Goal: Complete application form: Complete application form

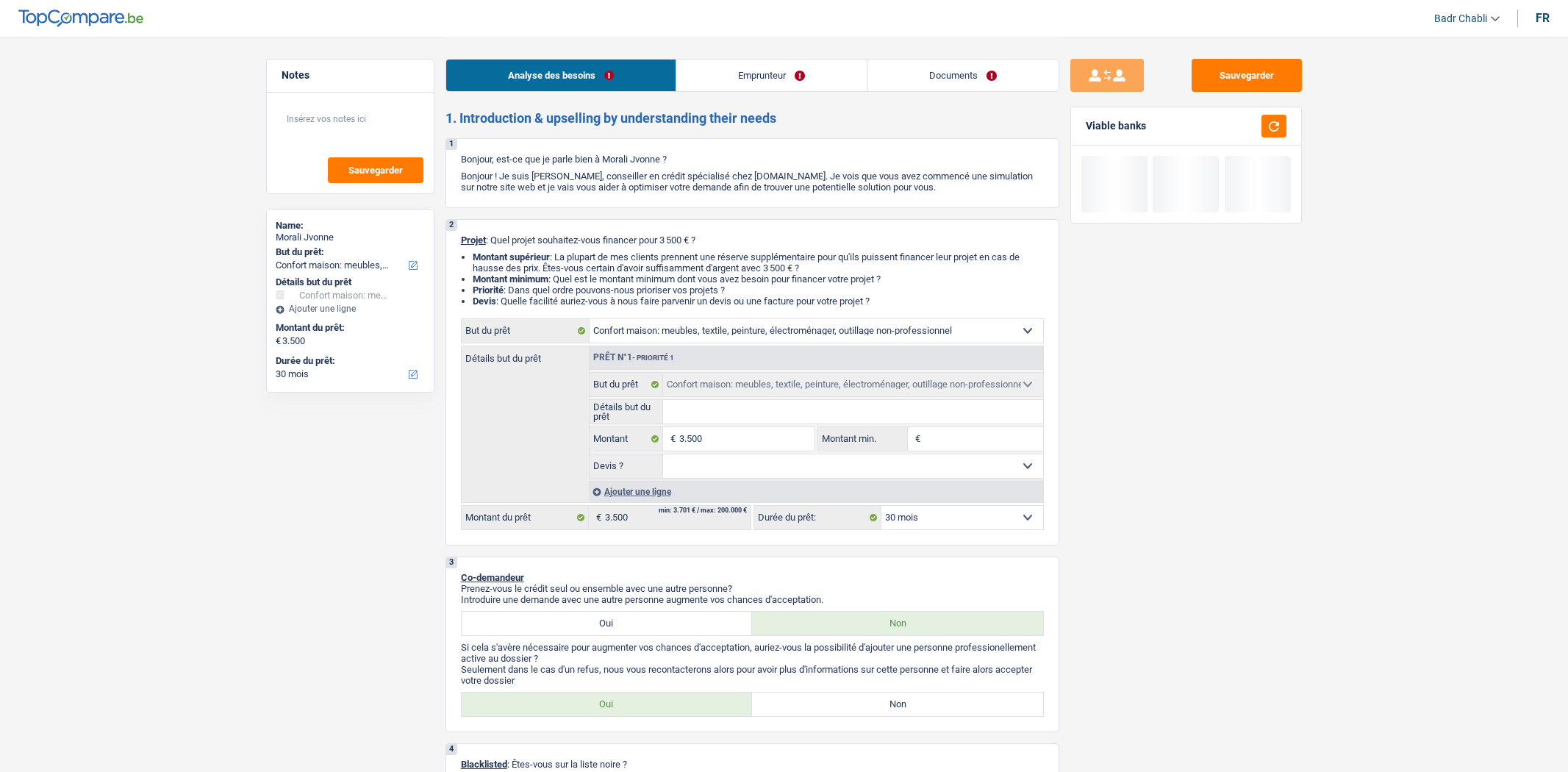
select select "household"
select select "30"
select select "household"
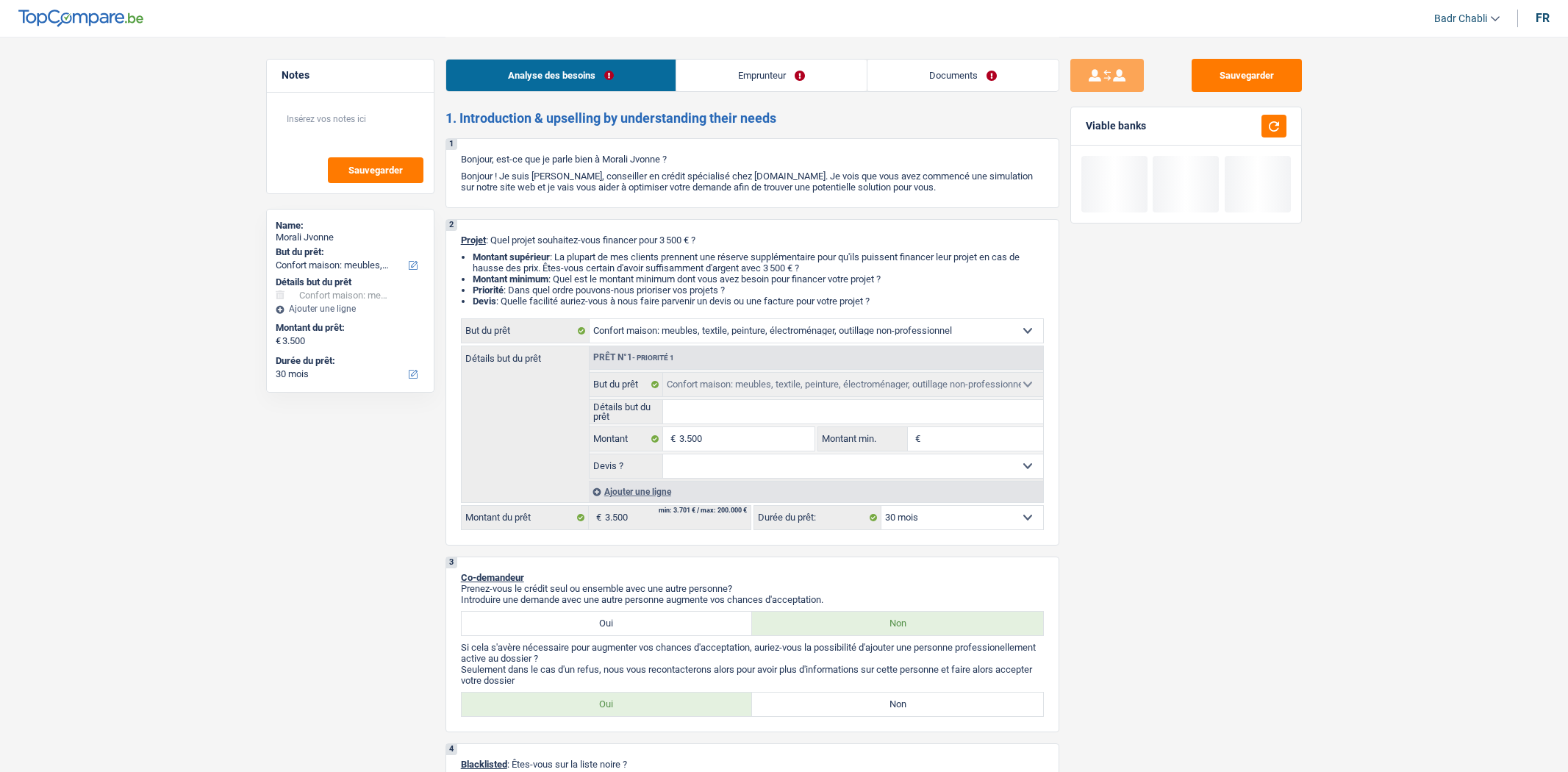
select select "30"
select select "retired"
select select "pension"
select select "rents"
select select "household"
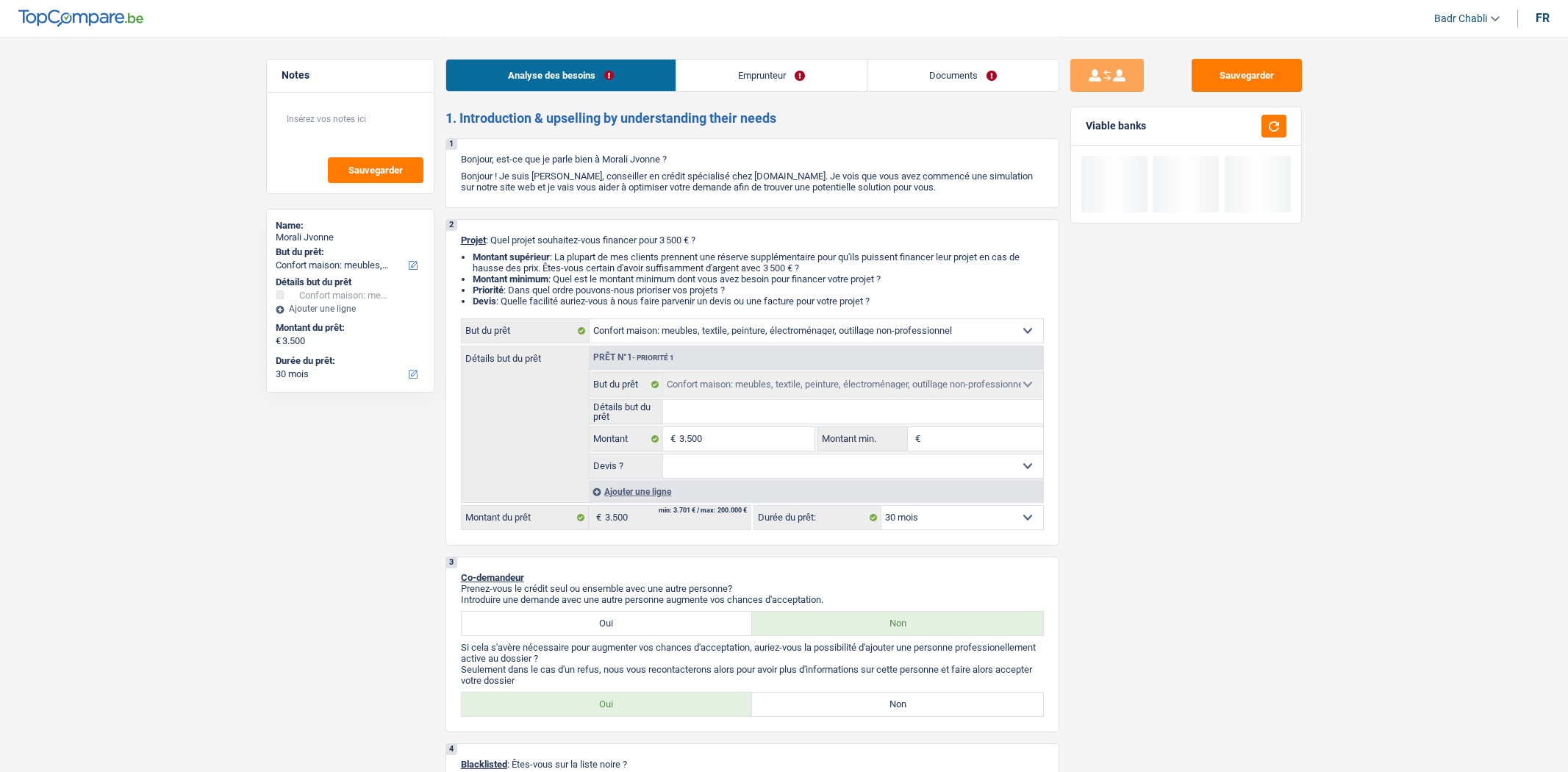
select select "household"
select select "30"
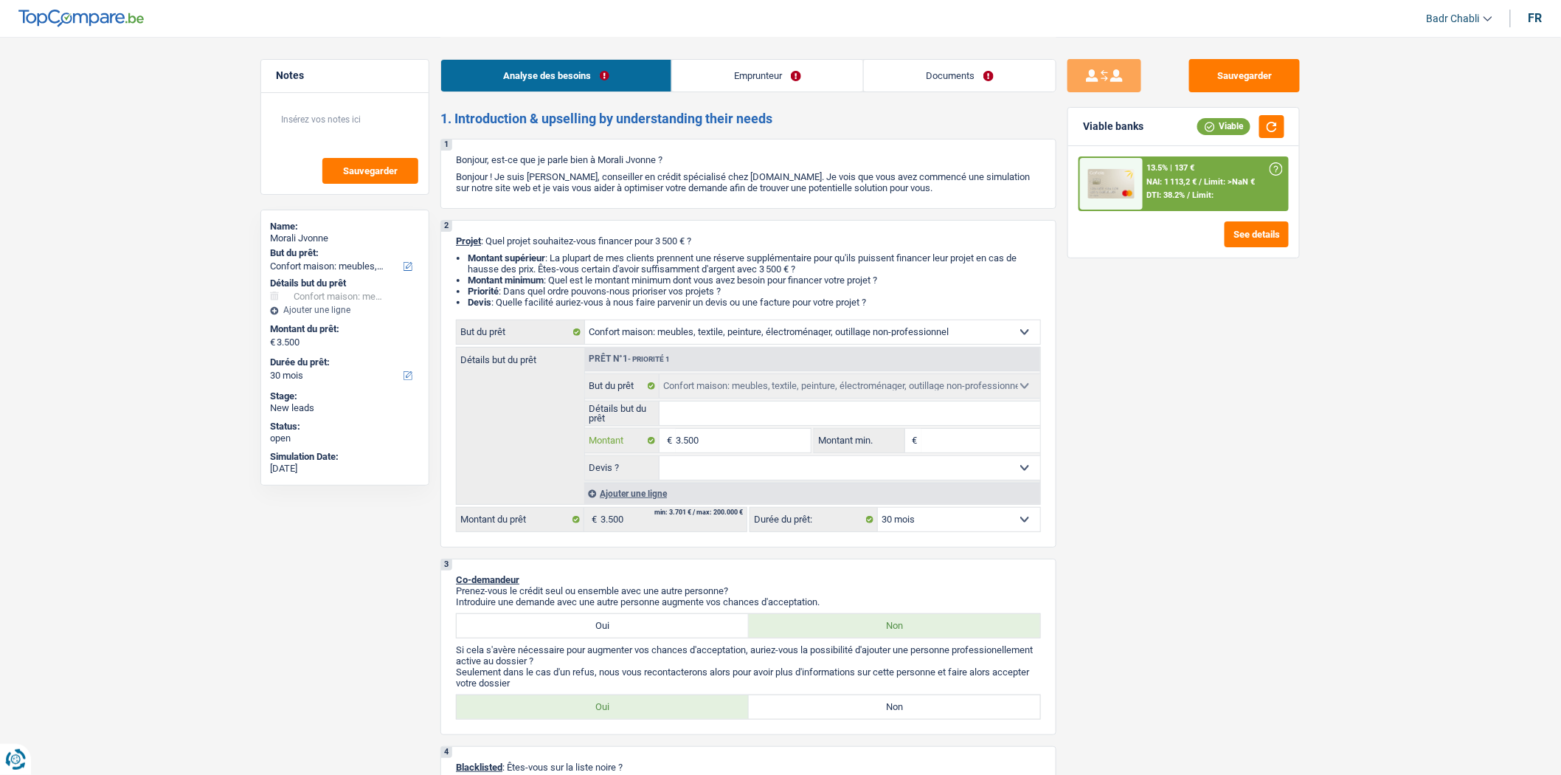
click at [721, 437] on input "3.500" at bounding box center [743, 441] width 135 height 24
click at [724, 438] on input "3.500" at bounding box center [743, 441] width 135 height 24
type input "35.005"
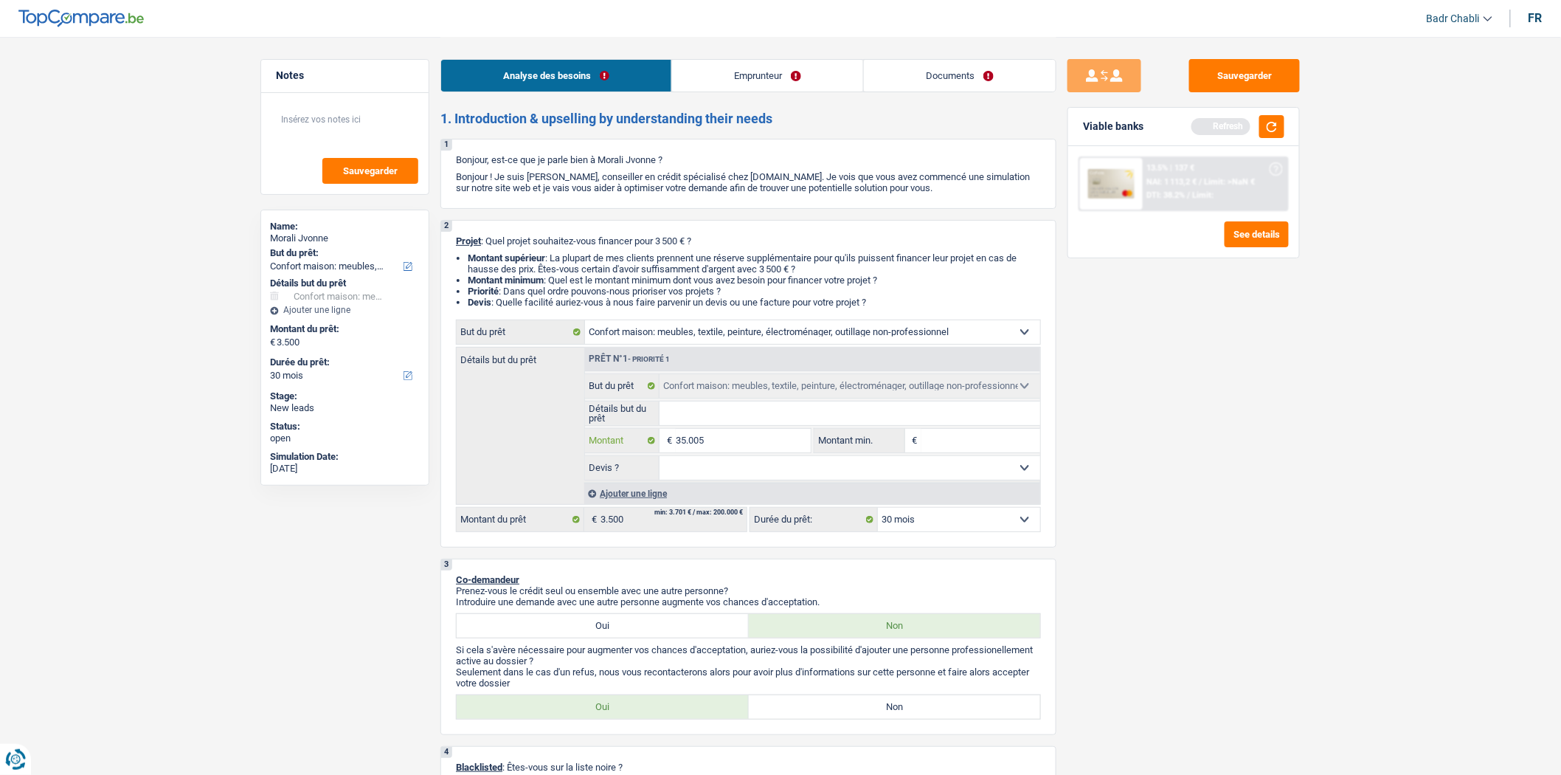
type input "350.050"
type input "35.005"
type input "3.500"
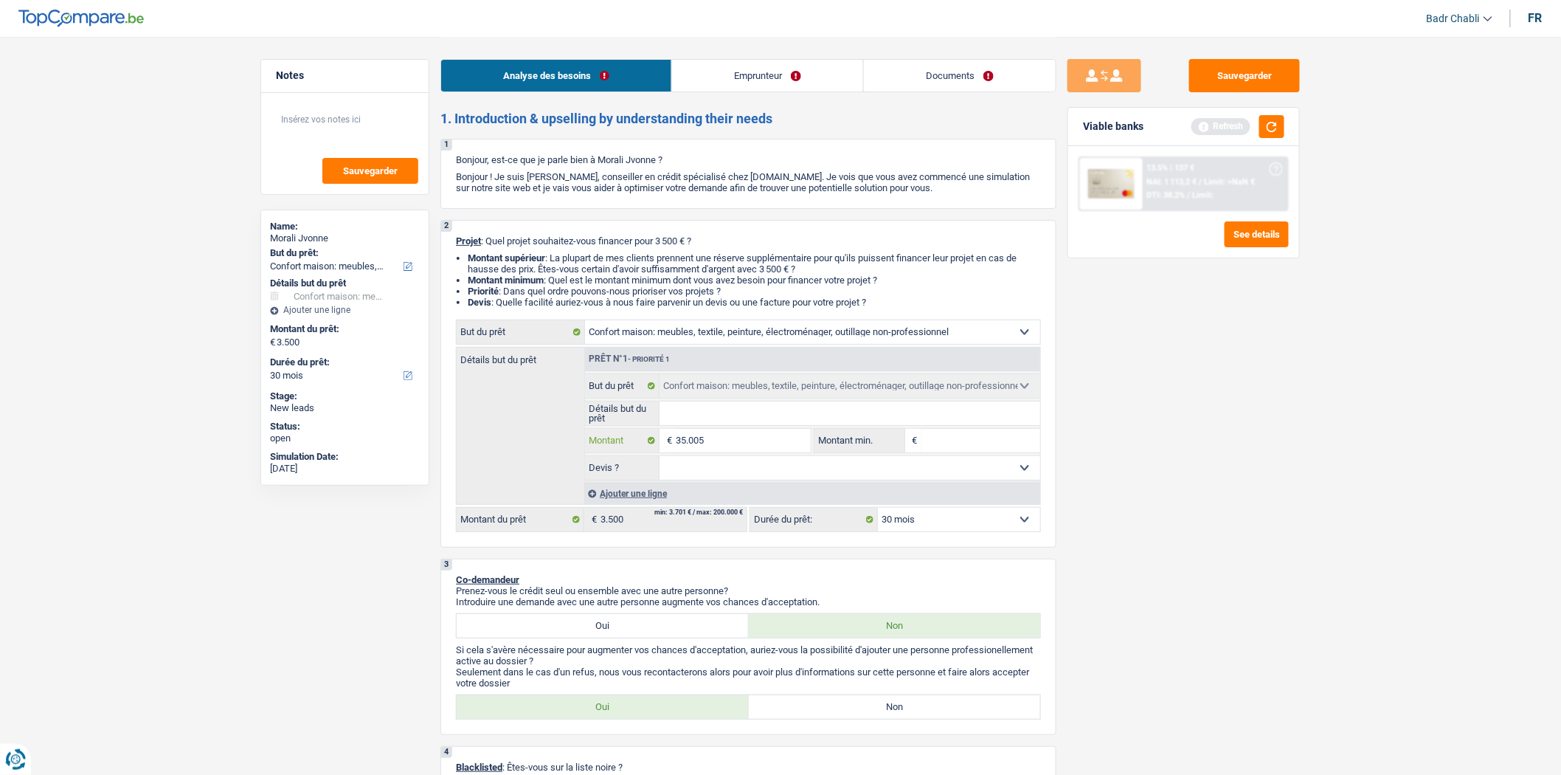
type input "3.500"
type input "350"
type input "35"
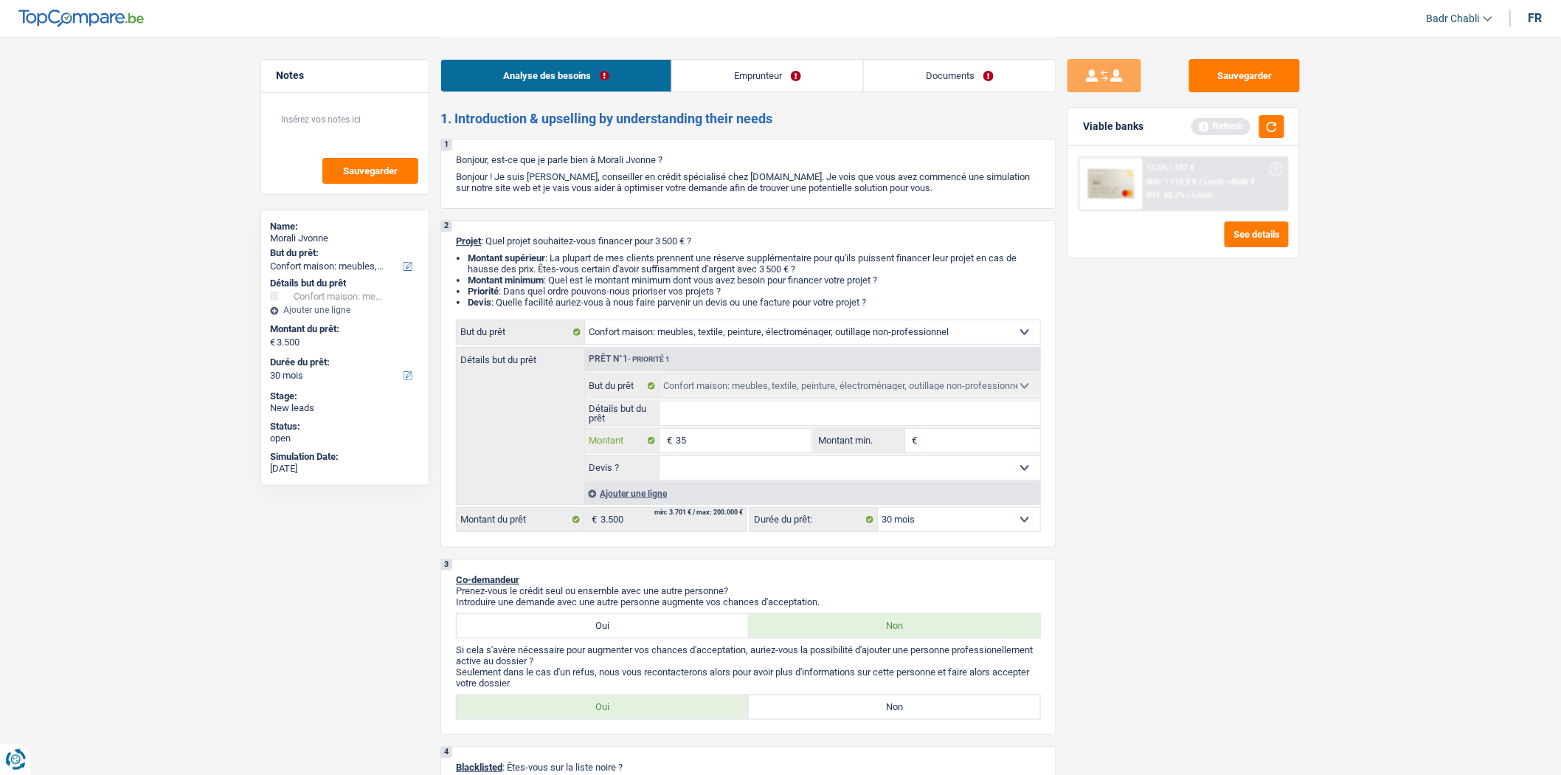
type input "3"
type input "5"
type input "50"
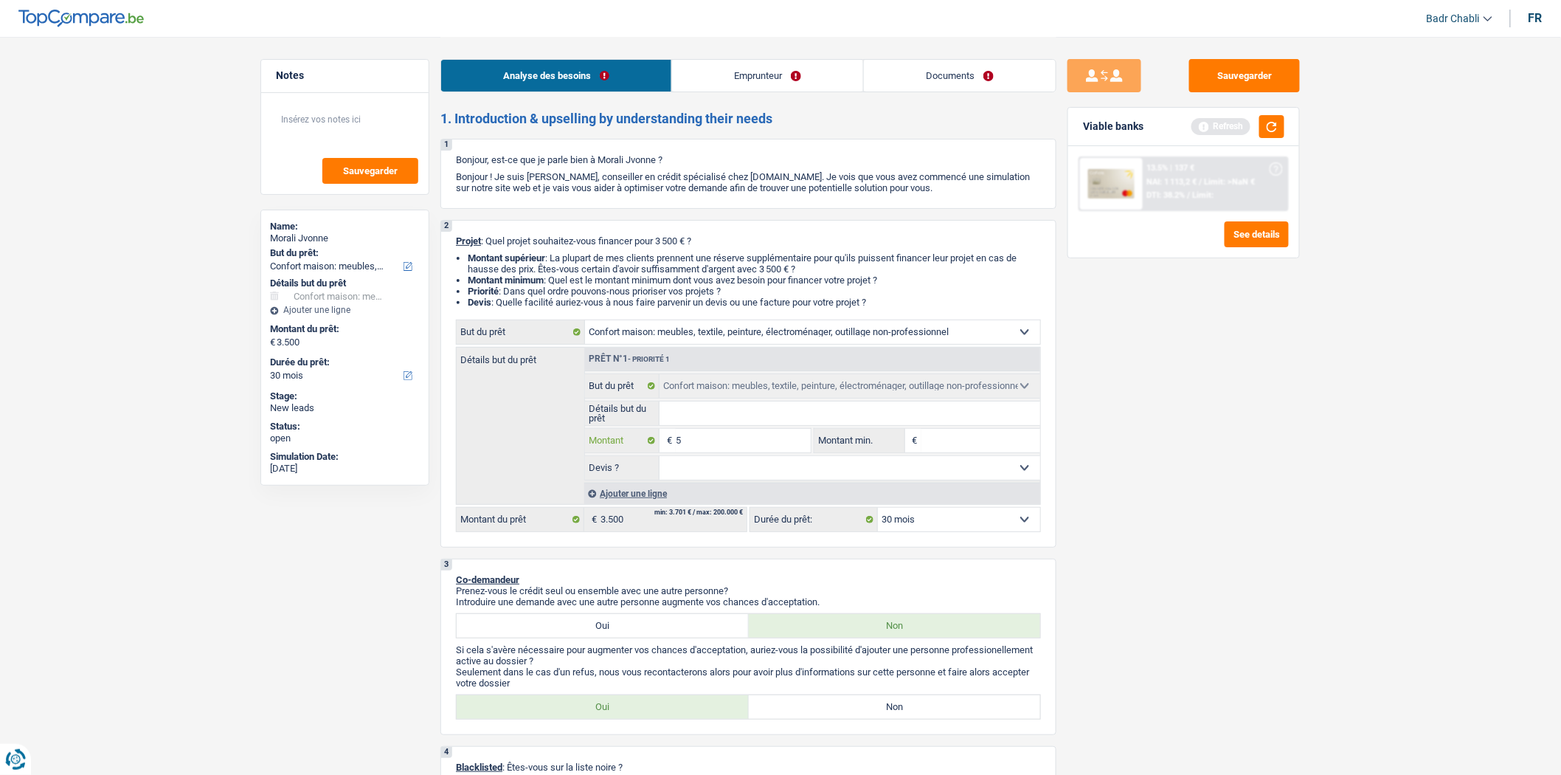
type input "50"
type input "500"
type input "5.001"
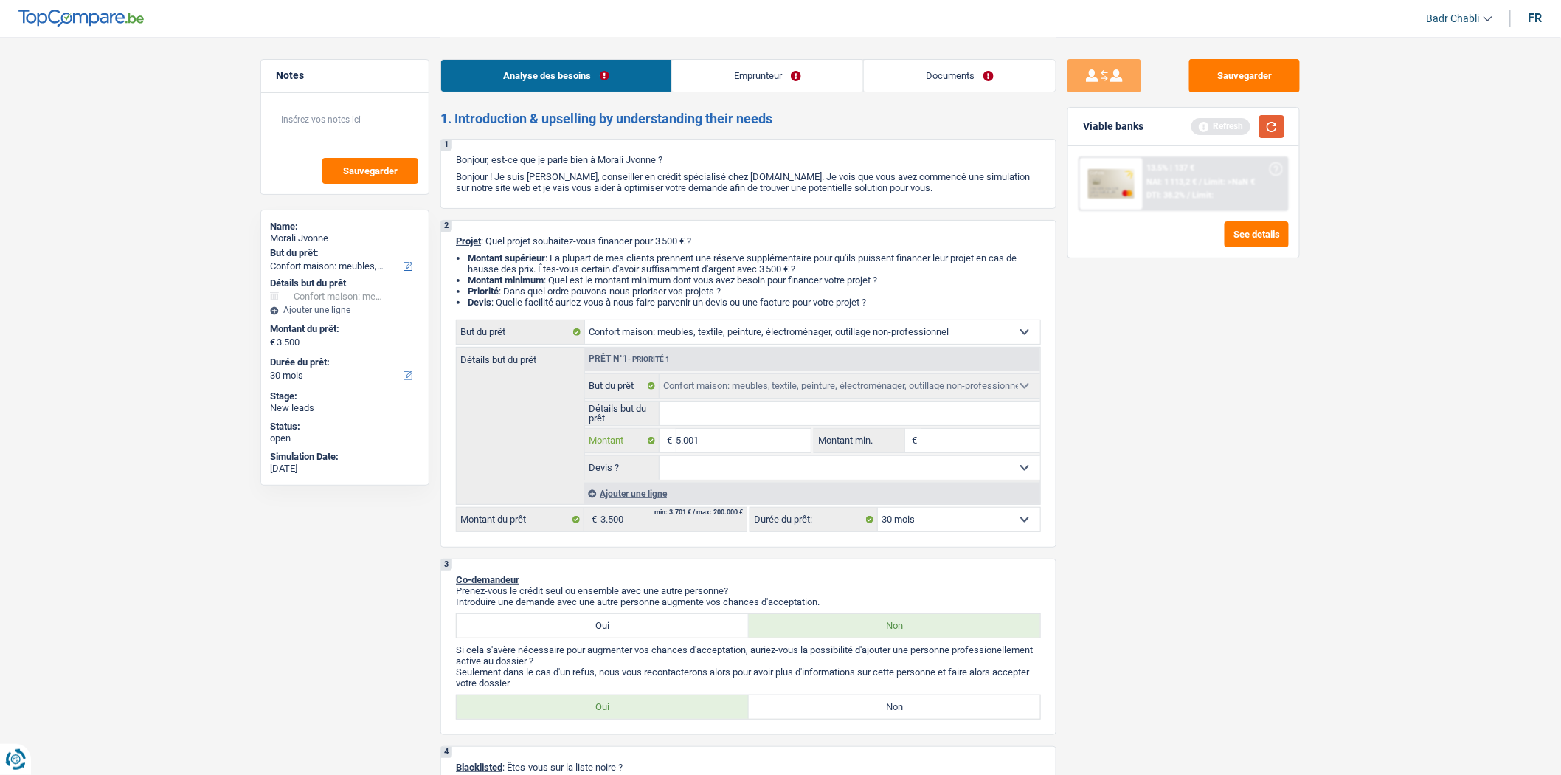
type input "5.001"
click at [1265, 120] on button "button" at bounding box center [1271, 126] width 25 height 23
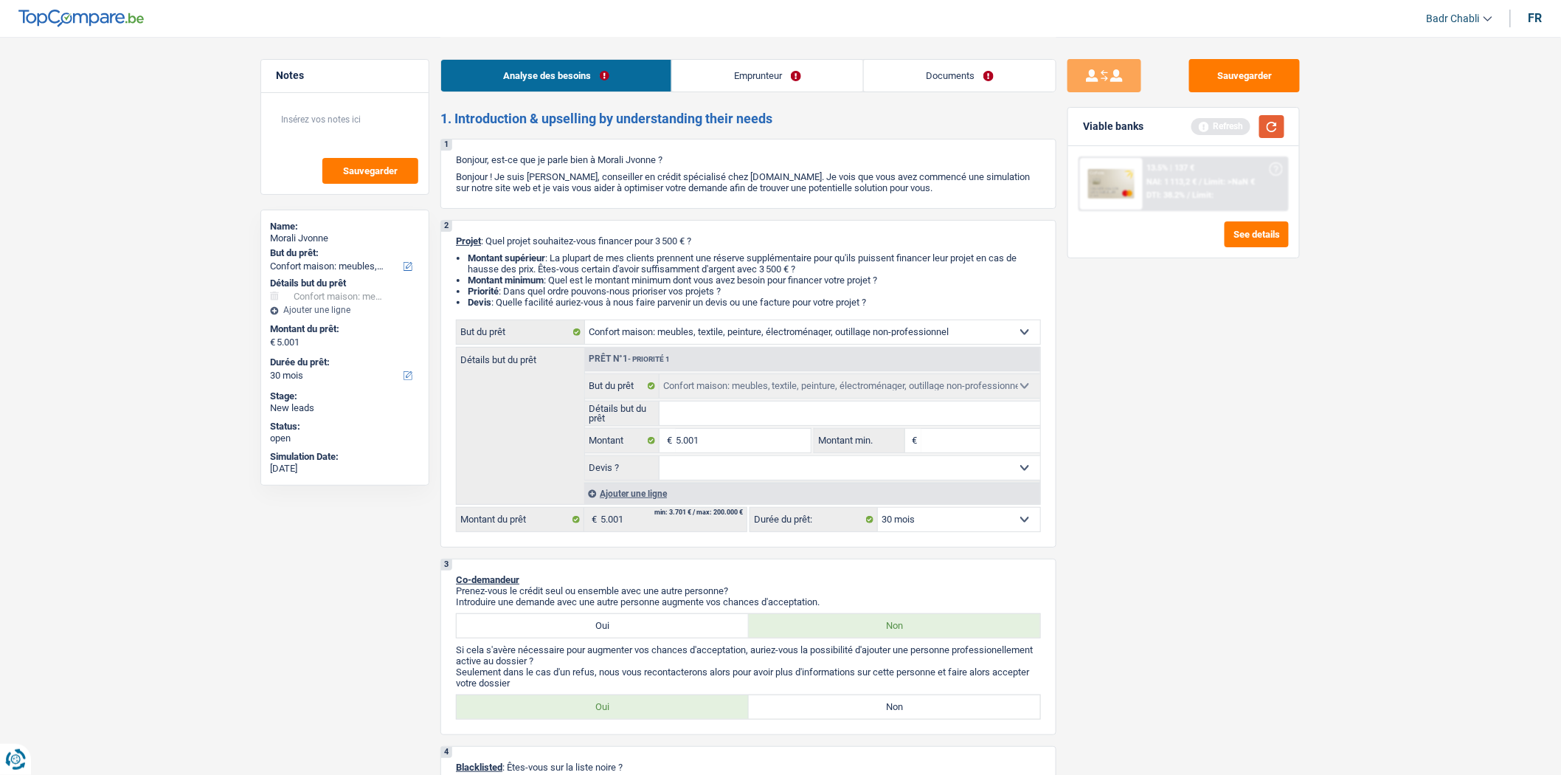
select select "36"
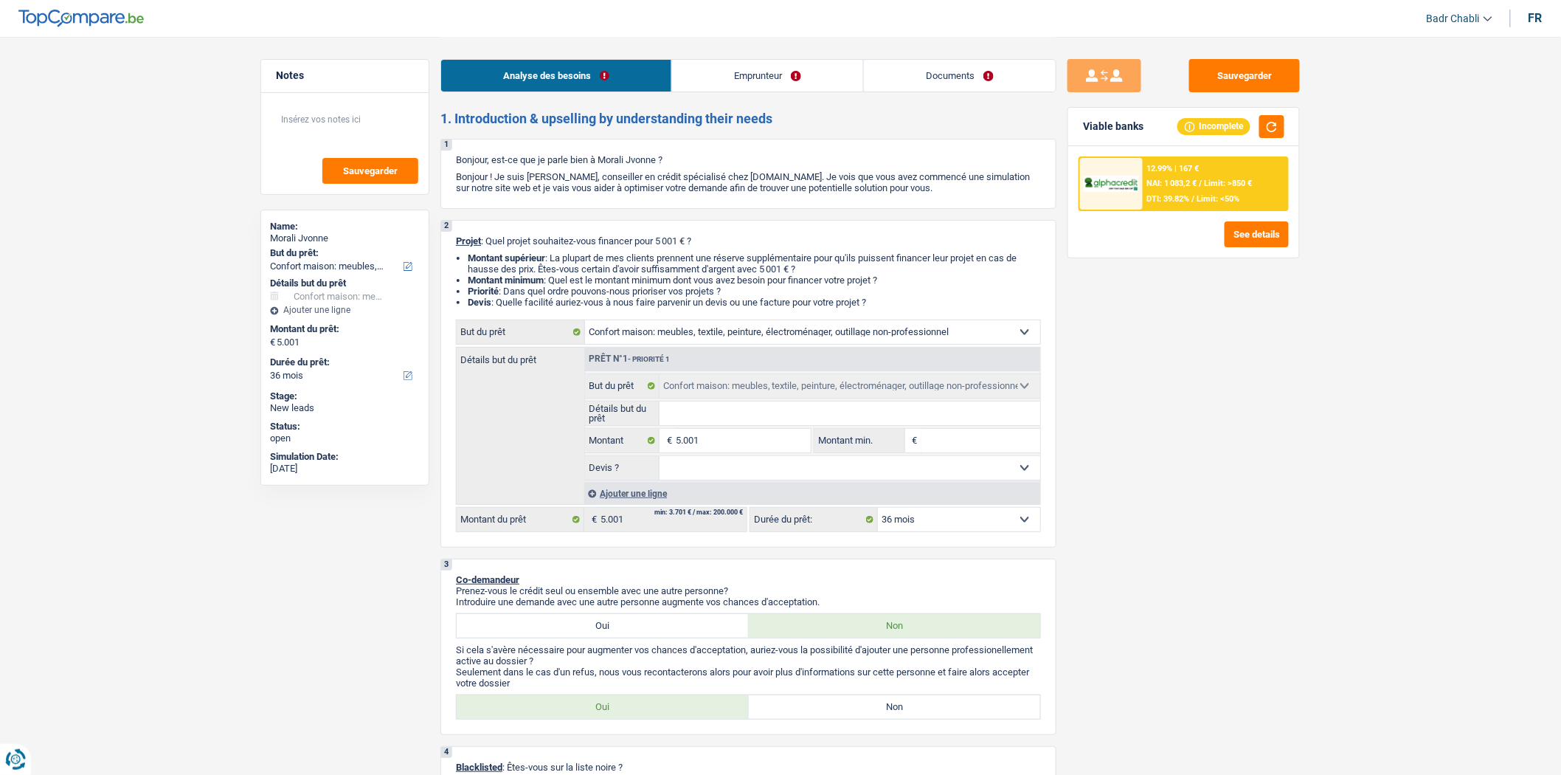
click at [761, 470] on select "Oui Non Non répondu Sélectionner une option" at bounding box center [850, 468] width 381 height 24
select select "false"
click at [660, 460] on select "Oui Non Non répondu Sélectionner une option" at bounding box center [850, 468] width 381 height 24
select select "false"
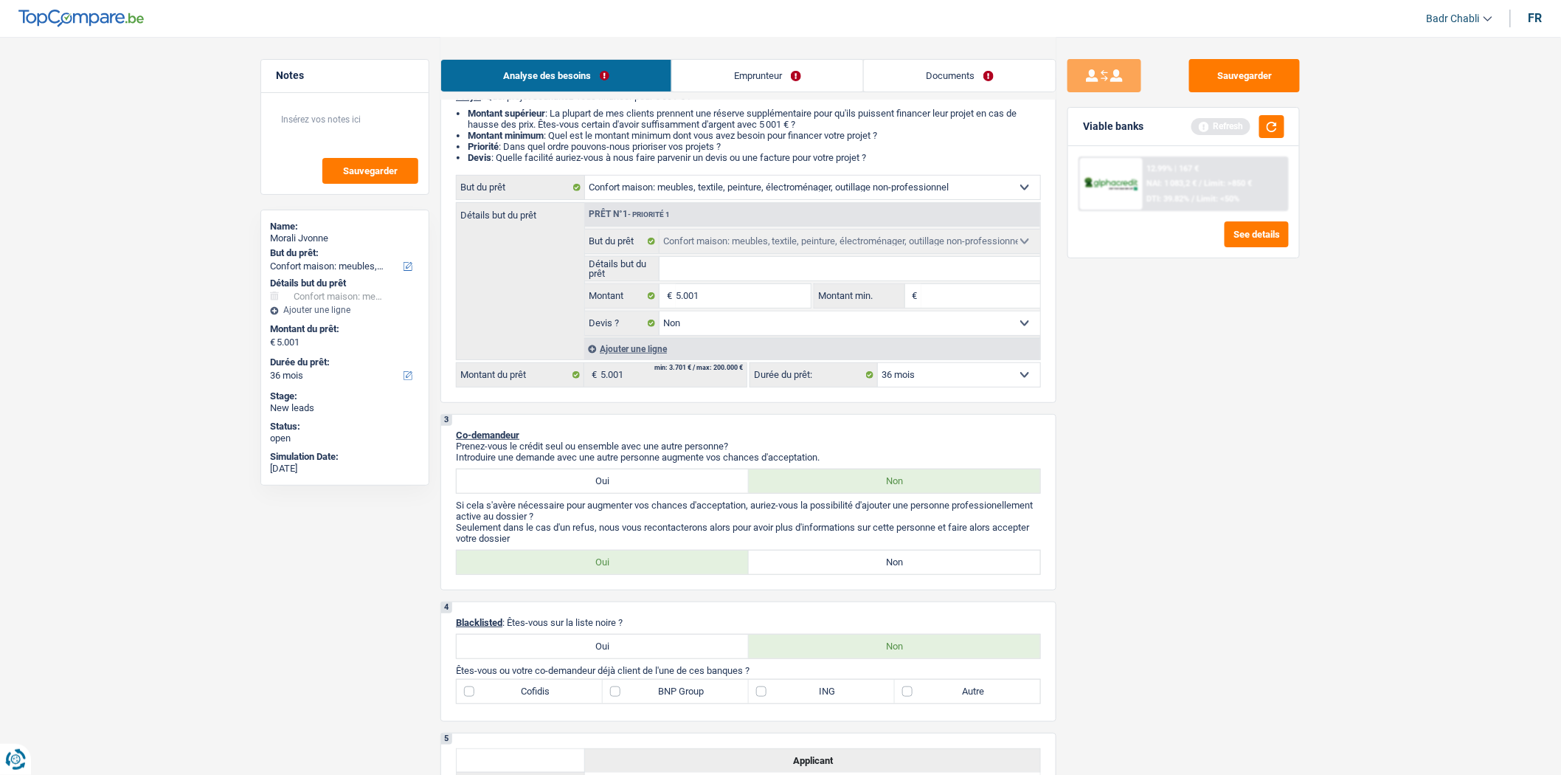
scroll to position [328, 0]
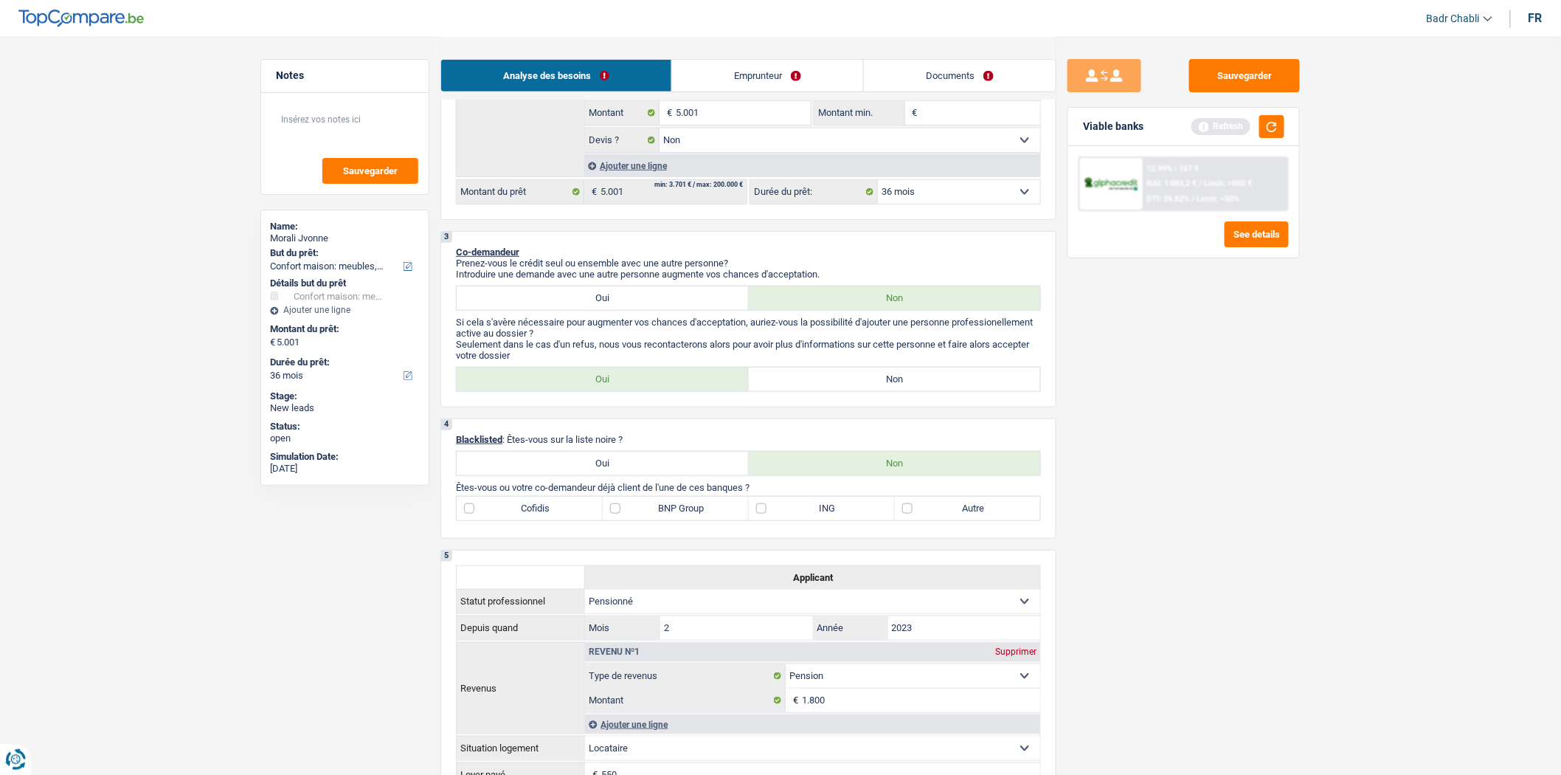
click at [873, 387] on label "Non" at bounding box center [895, 379] width 292 height 24
click at [873, 387] on input "Non" at bounding box center [895, 379] width 292 height 24
radio input "true"
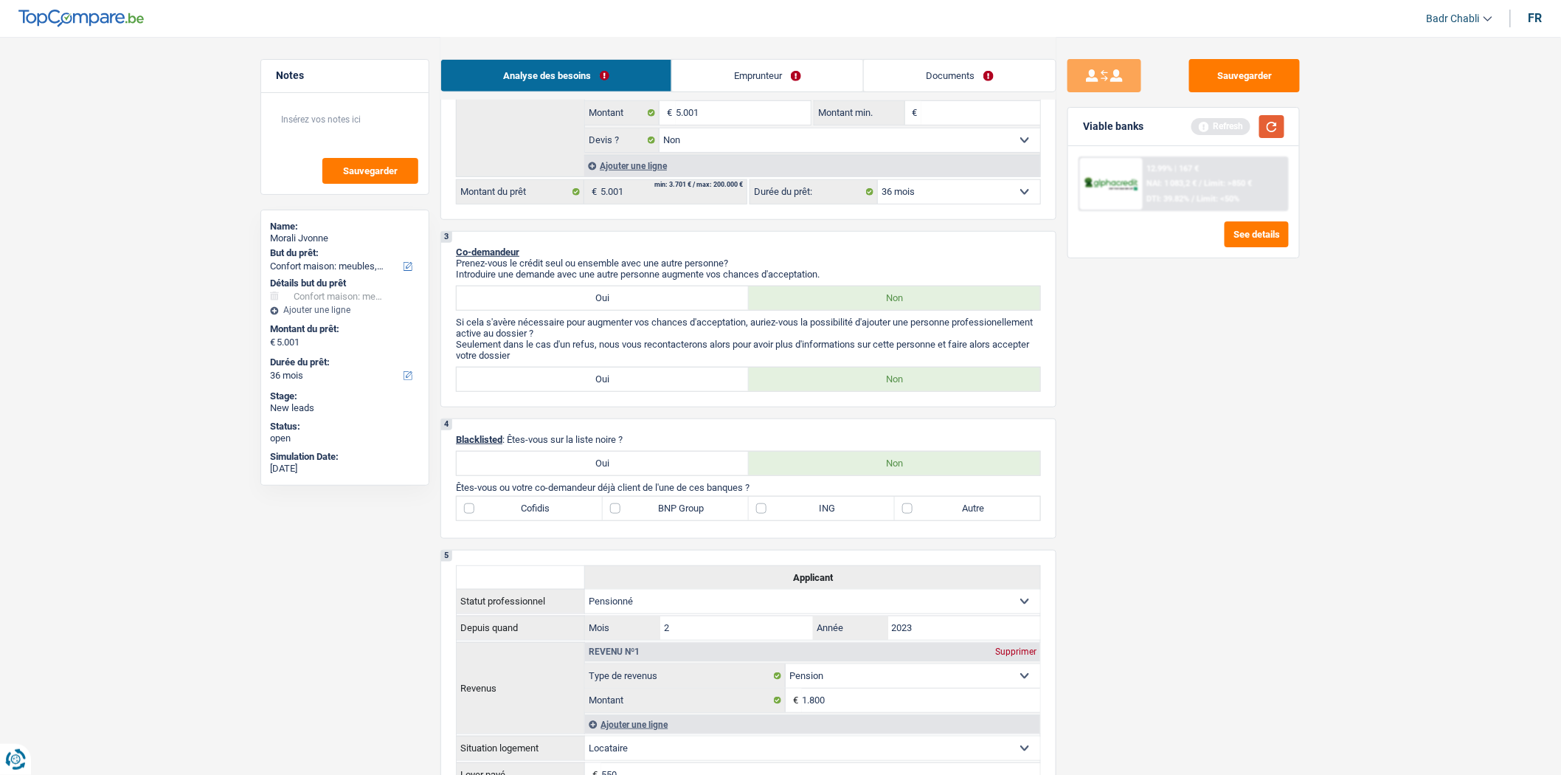
click at [1280, 116] on button "button" at bounding box center [1271, 126] width 25 height 23
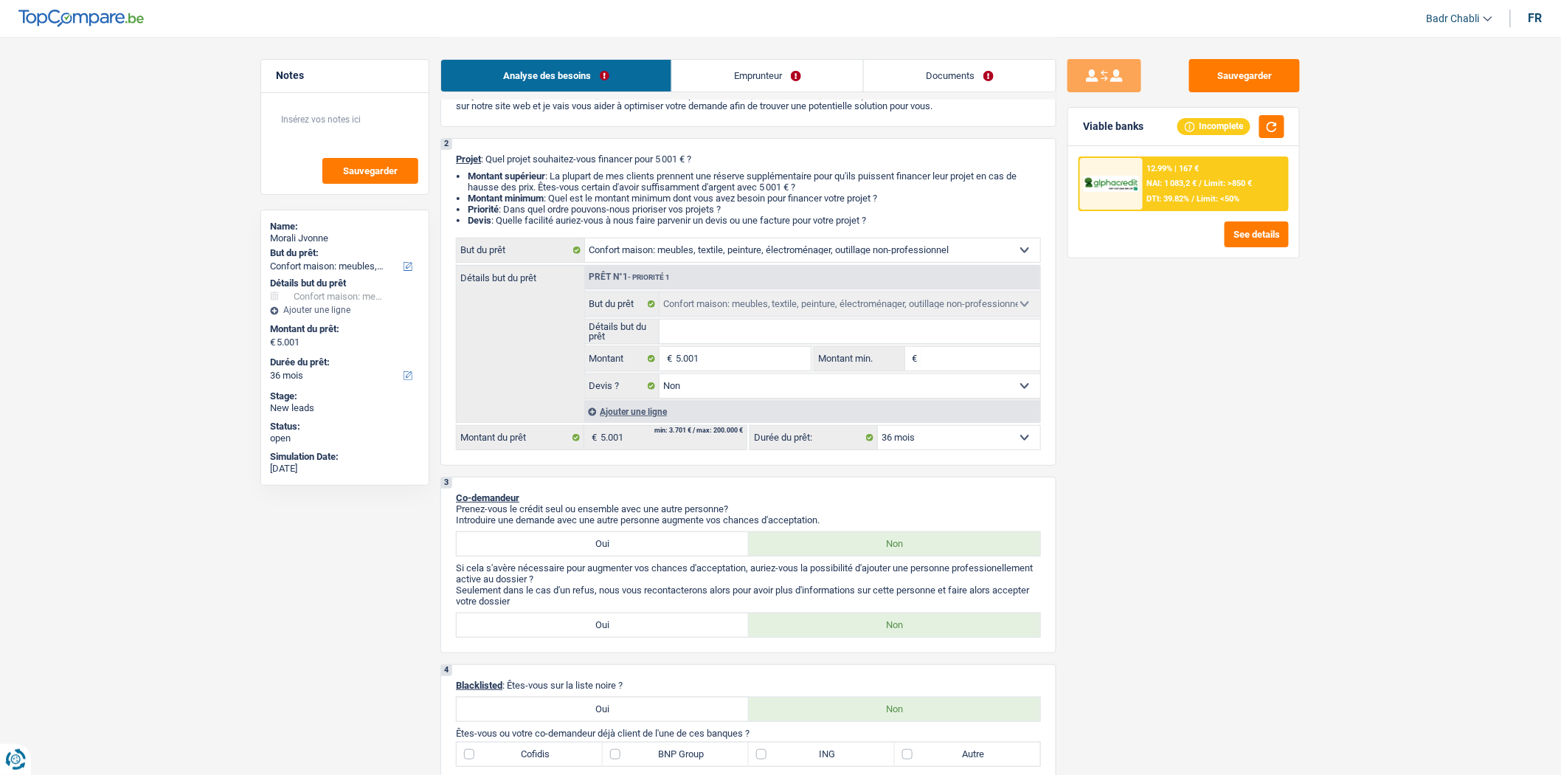
click at [699, 326] on input "Détails but du prêt" at bounding box center [850, 331] width 381 height 24
type input "R"
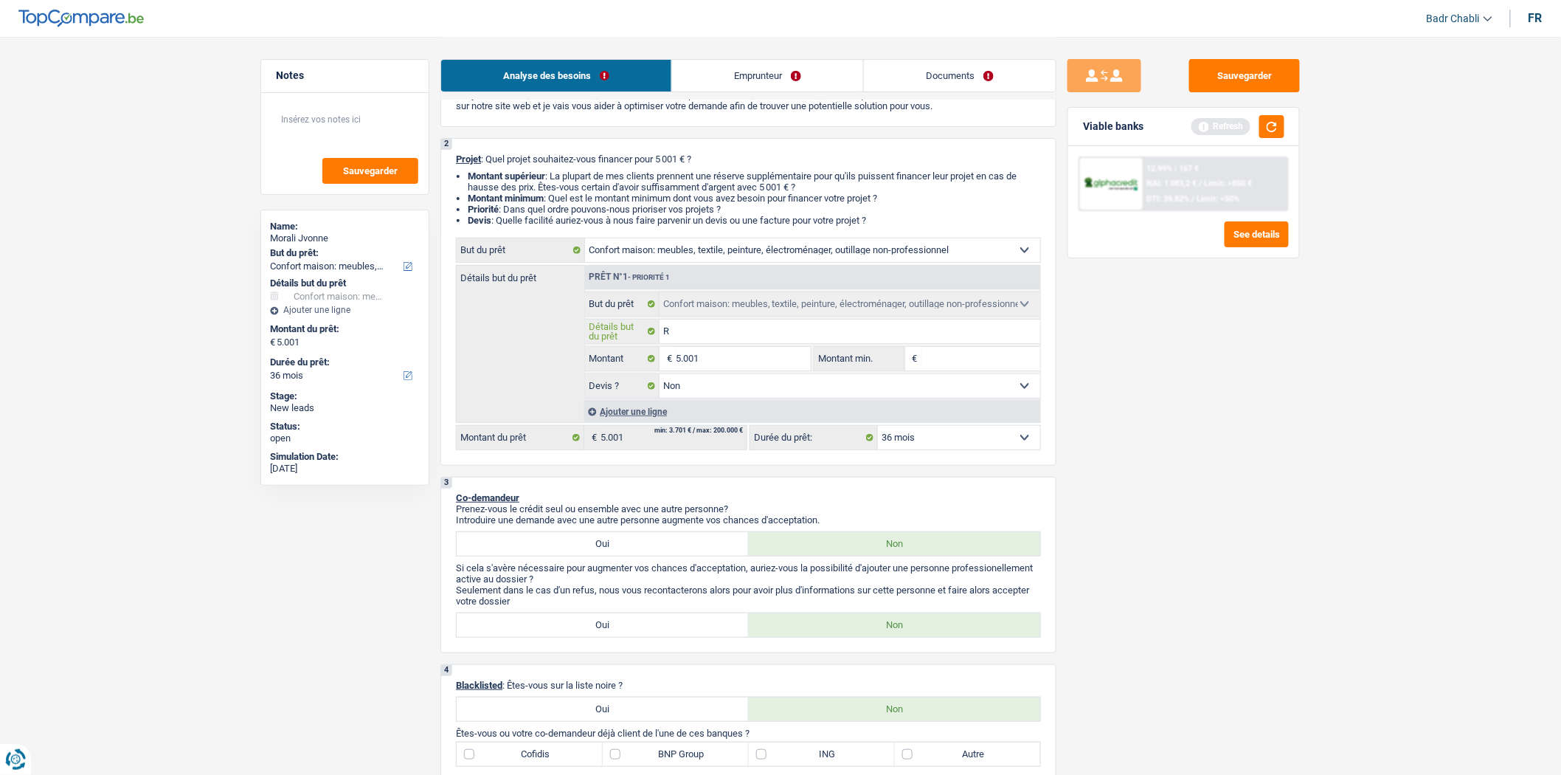
type input "Re"
type input "Rem"
type input "Remp"
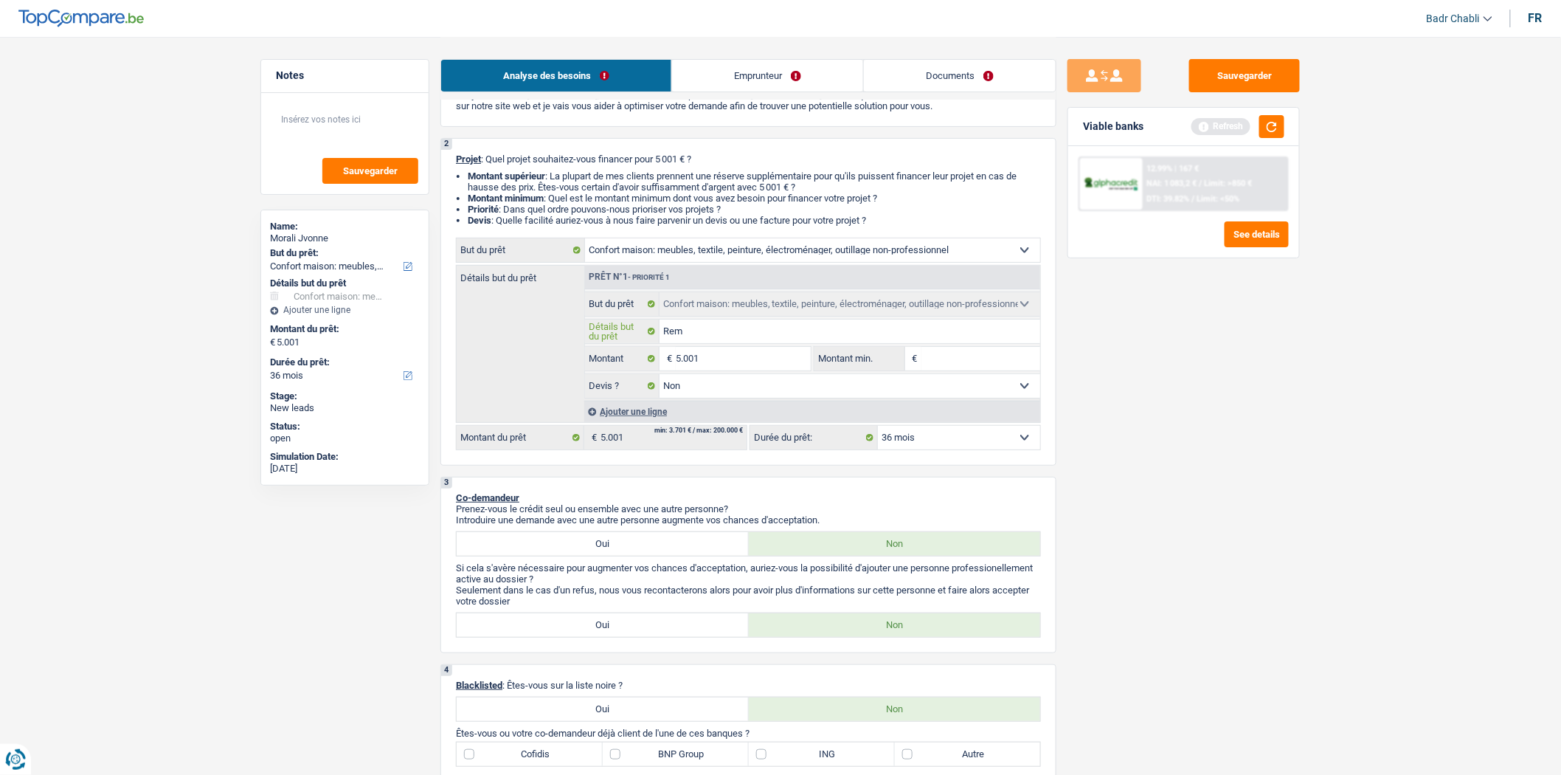
type input "Remp"
type input "Rempl"
type input "Rempla"
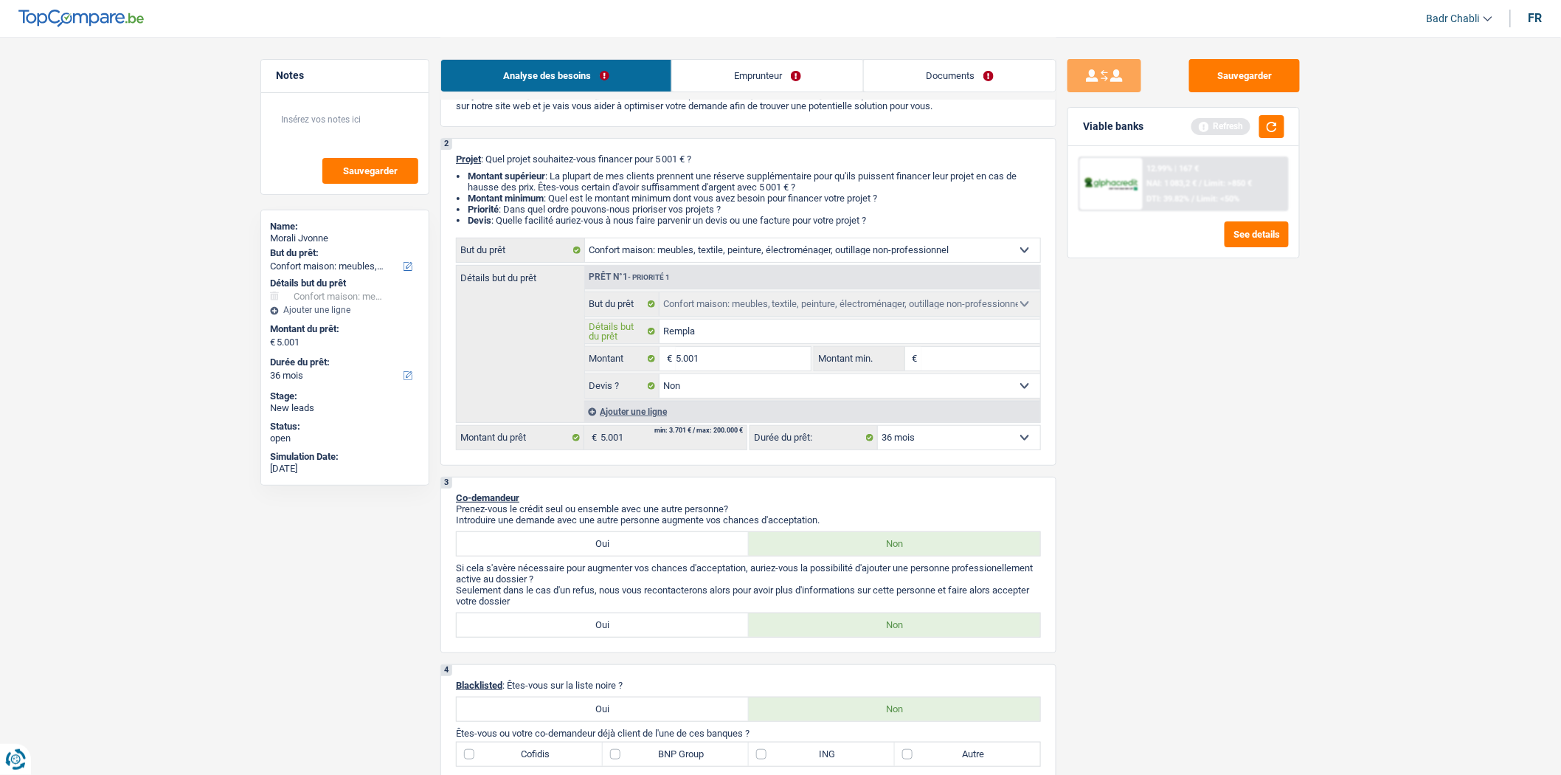
type input "Remplac"
type input "Remplace"
type input "Remplacer"
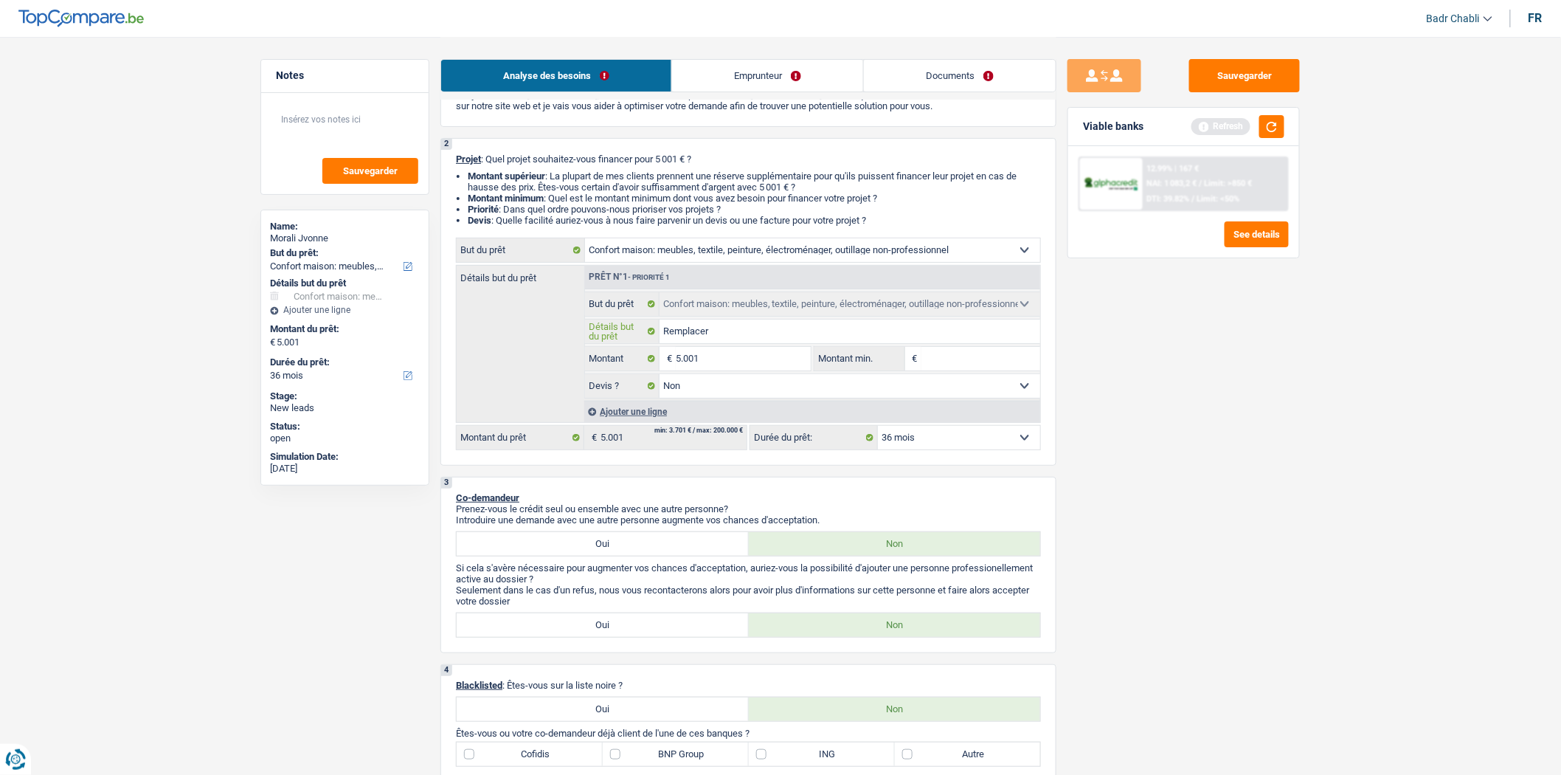
type input "Remplacer"
type input "Remplacer a"
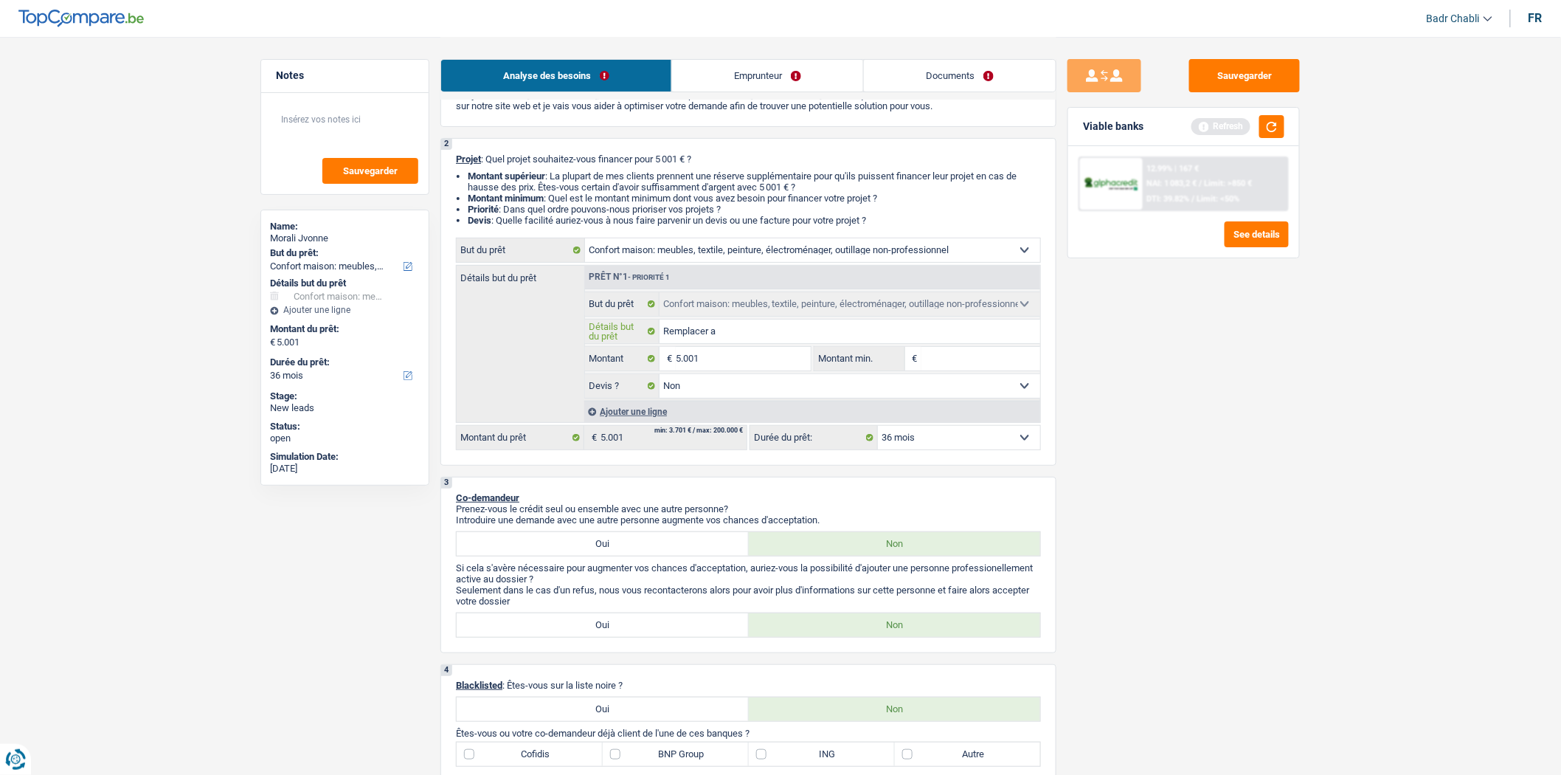
type input "Remplacer an"
type input "Remplacer anc"
type input "Remplacer anci"
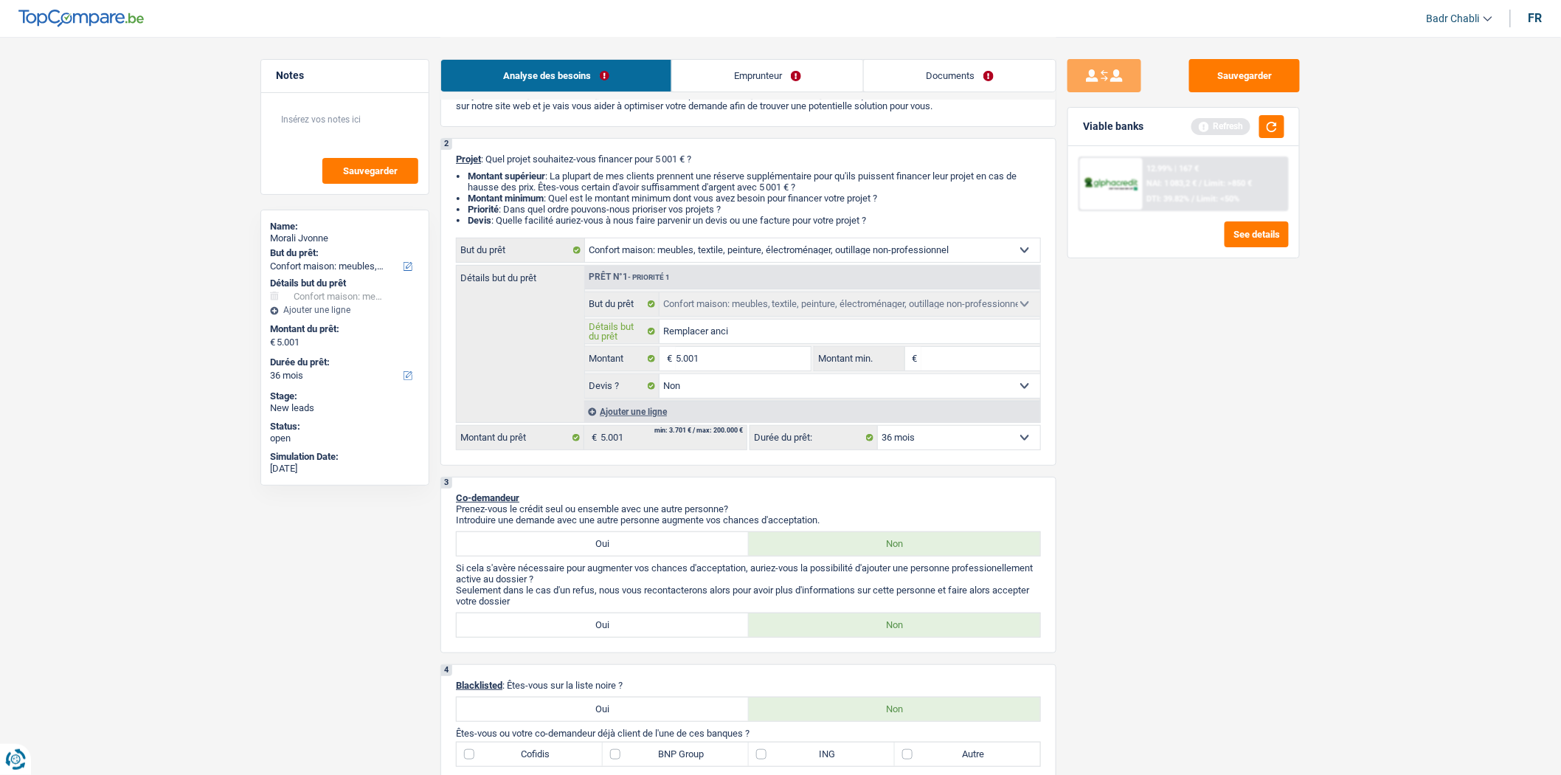
type input "Remplacer anci"
type input "Remplacer ancie"
type input "Remplacer ancien"
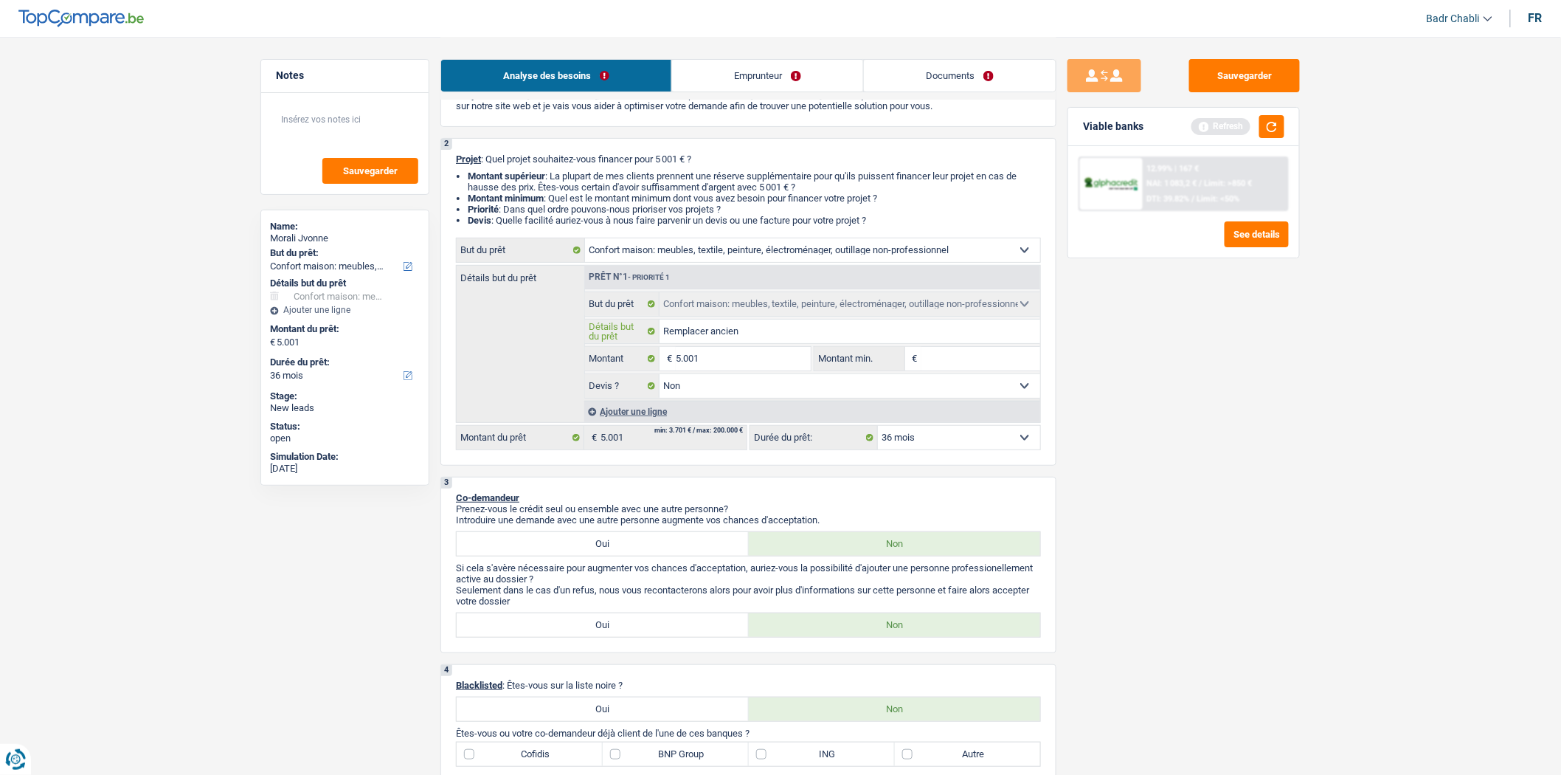
type input "Remplacer anciens"
type input "Remplacer anciens m"
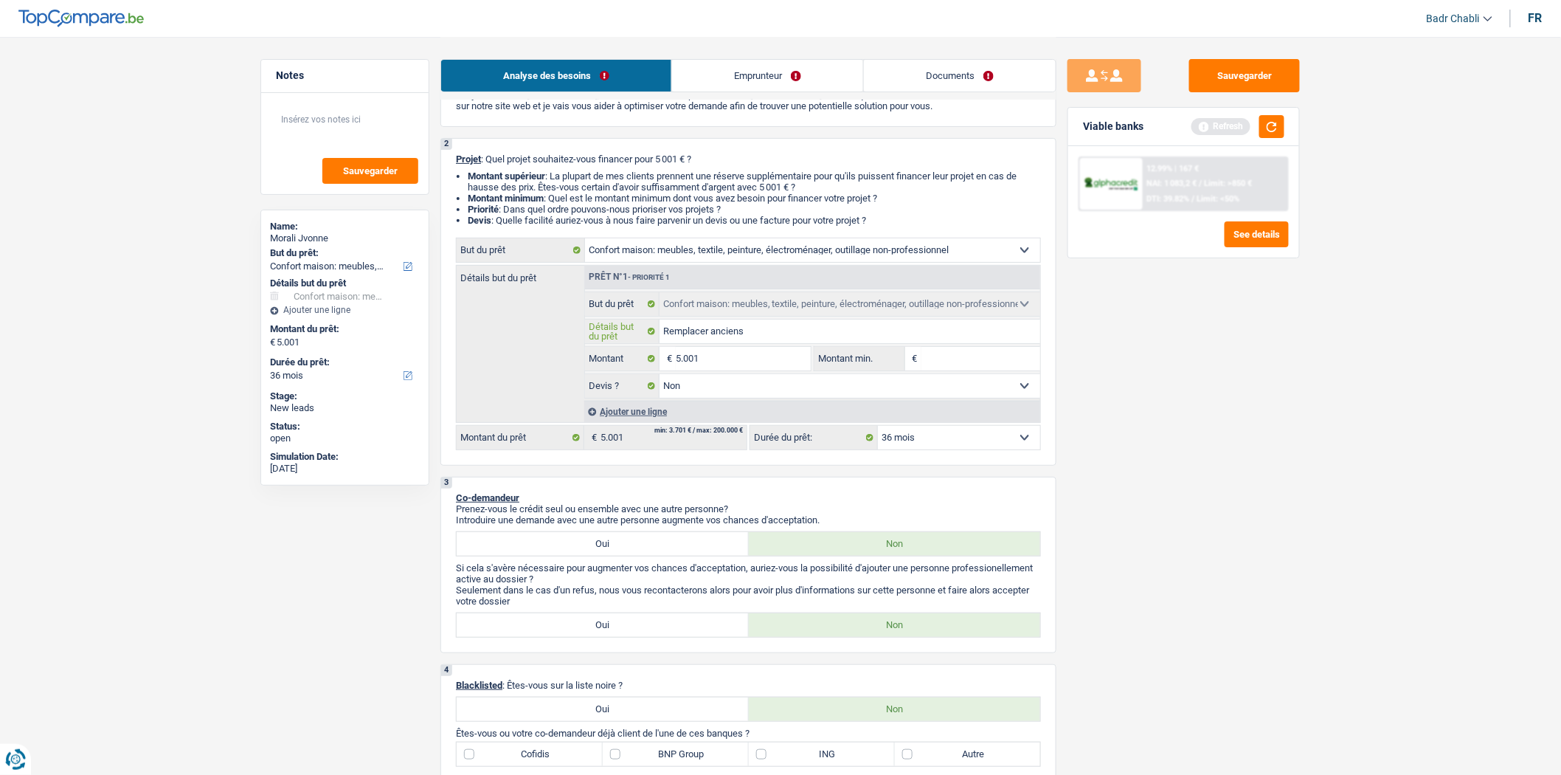
type input "Remplacer anciens m"
type input "Remplacer anciens me"
type input "Remplacer anciens meu"
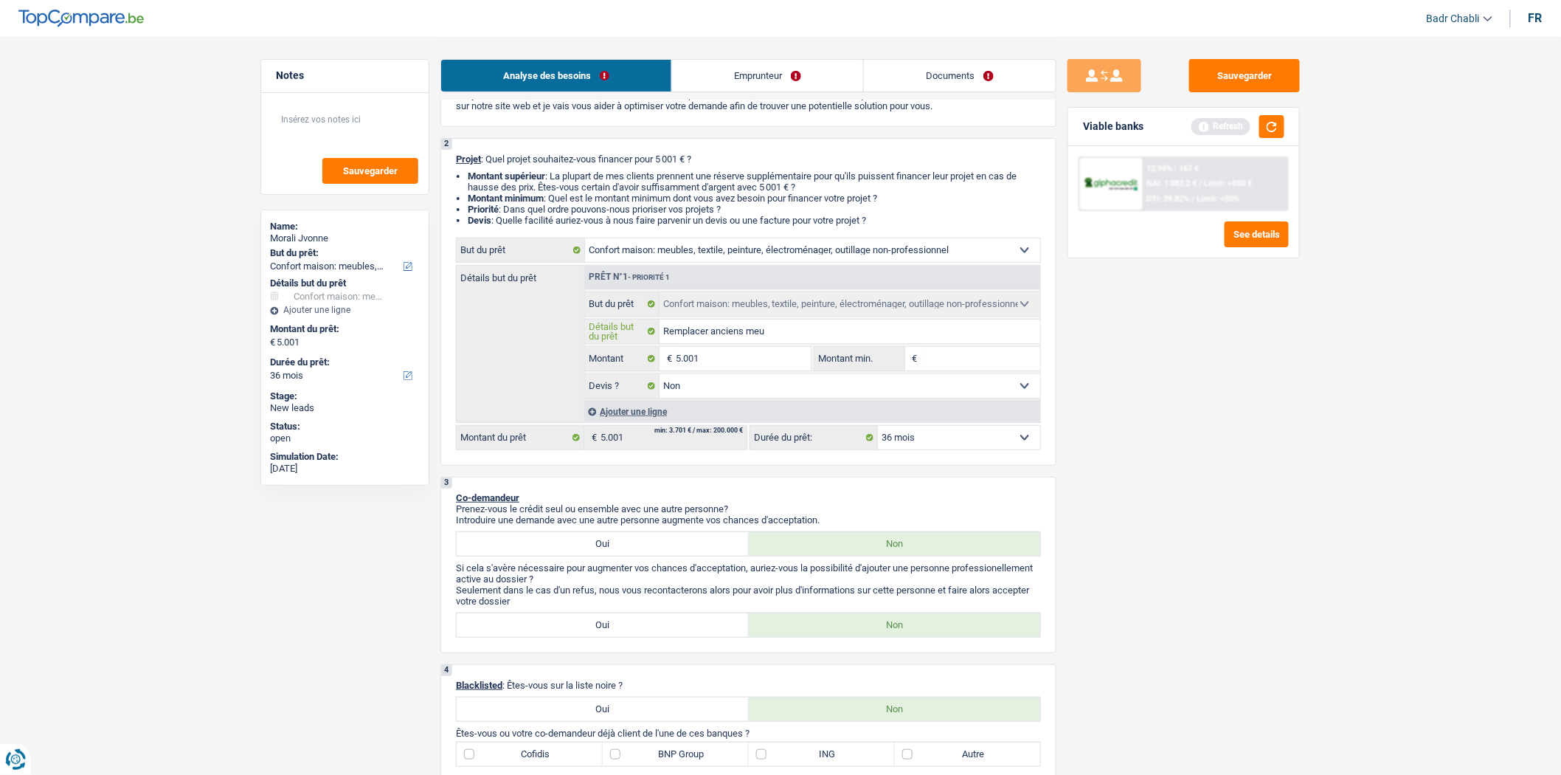
type input "Remplacer anciens meub"
type input "Remplacer anciens meubl"
type input "Remplacer anciens meuble"
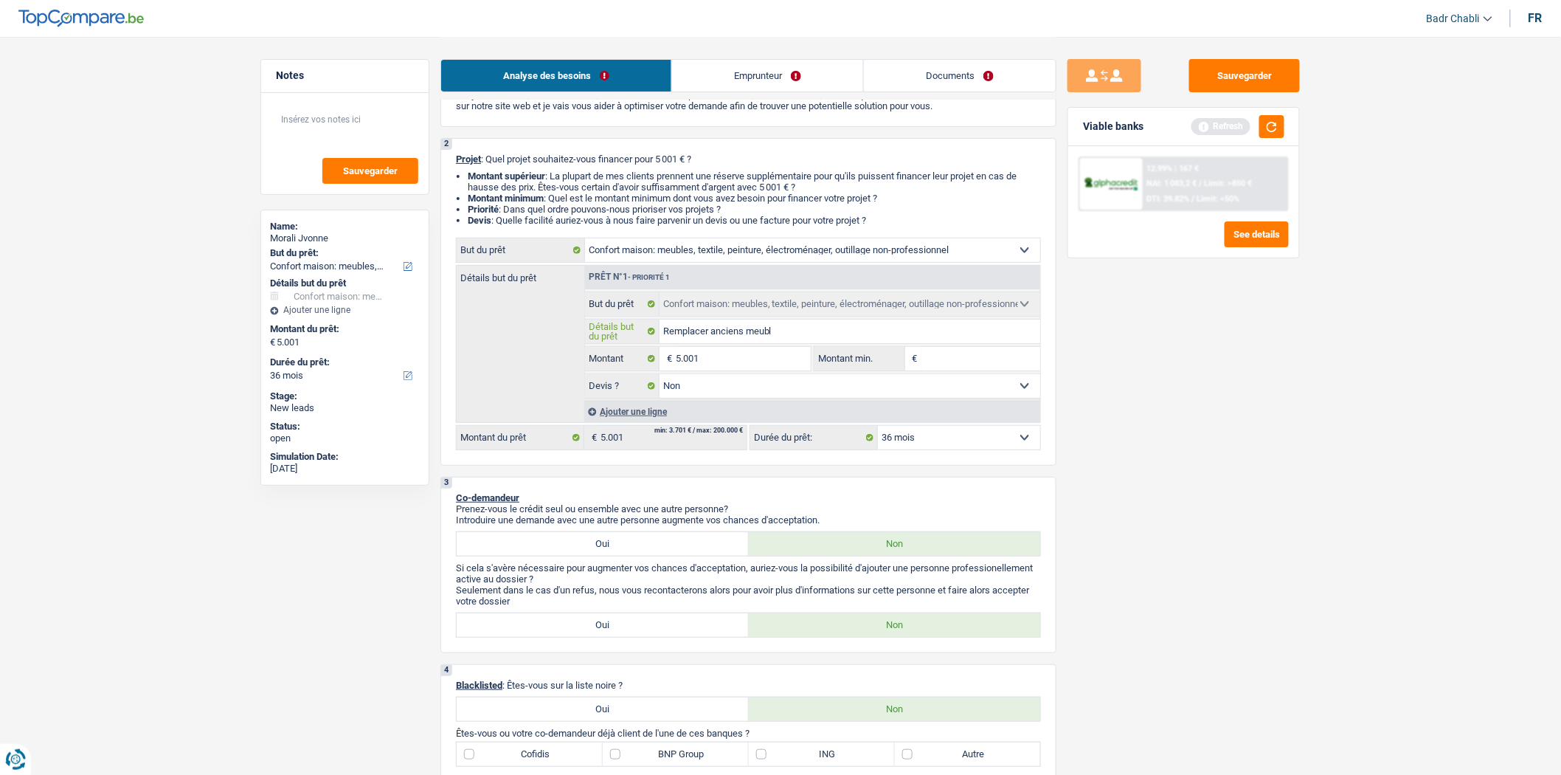
type input "Remplacer anciens meuble"
type input "Remplacer anciens meubles"
click at [730, 361] on input "5.001" at bounding box center [743, 359] width 135 height 24
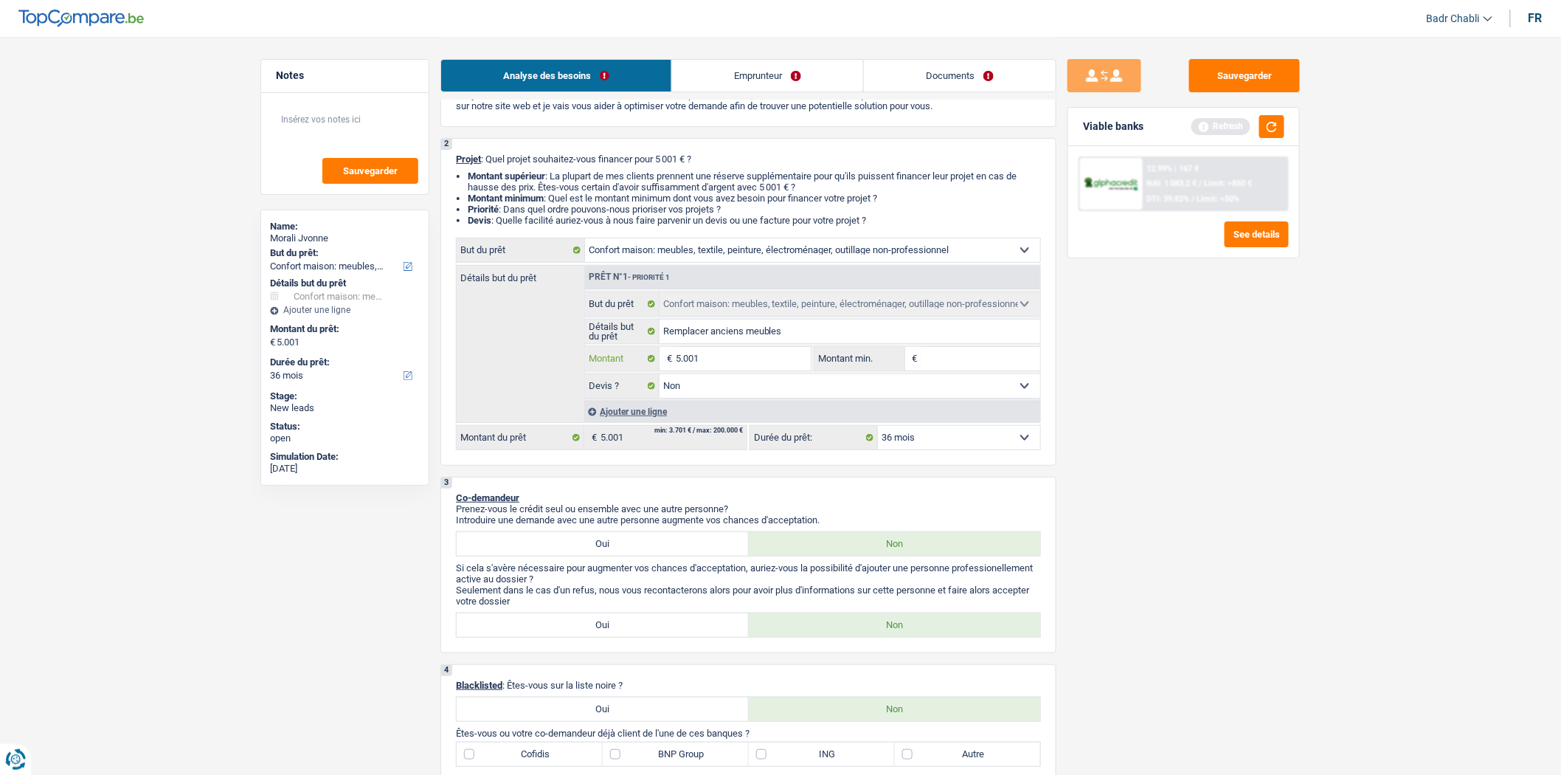
click at [730, 361] on input "5.001" at bounding box center [743, 359] width 135 height 24
click at [941, 359] on input "Montant min." at bounding box center [981, 359] width 120 height 24
paste input "5.001"
type input "5.001"
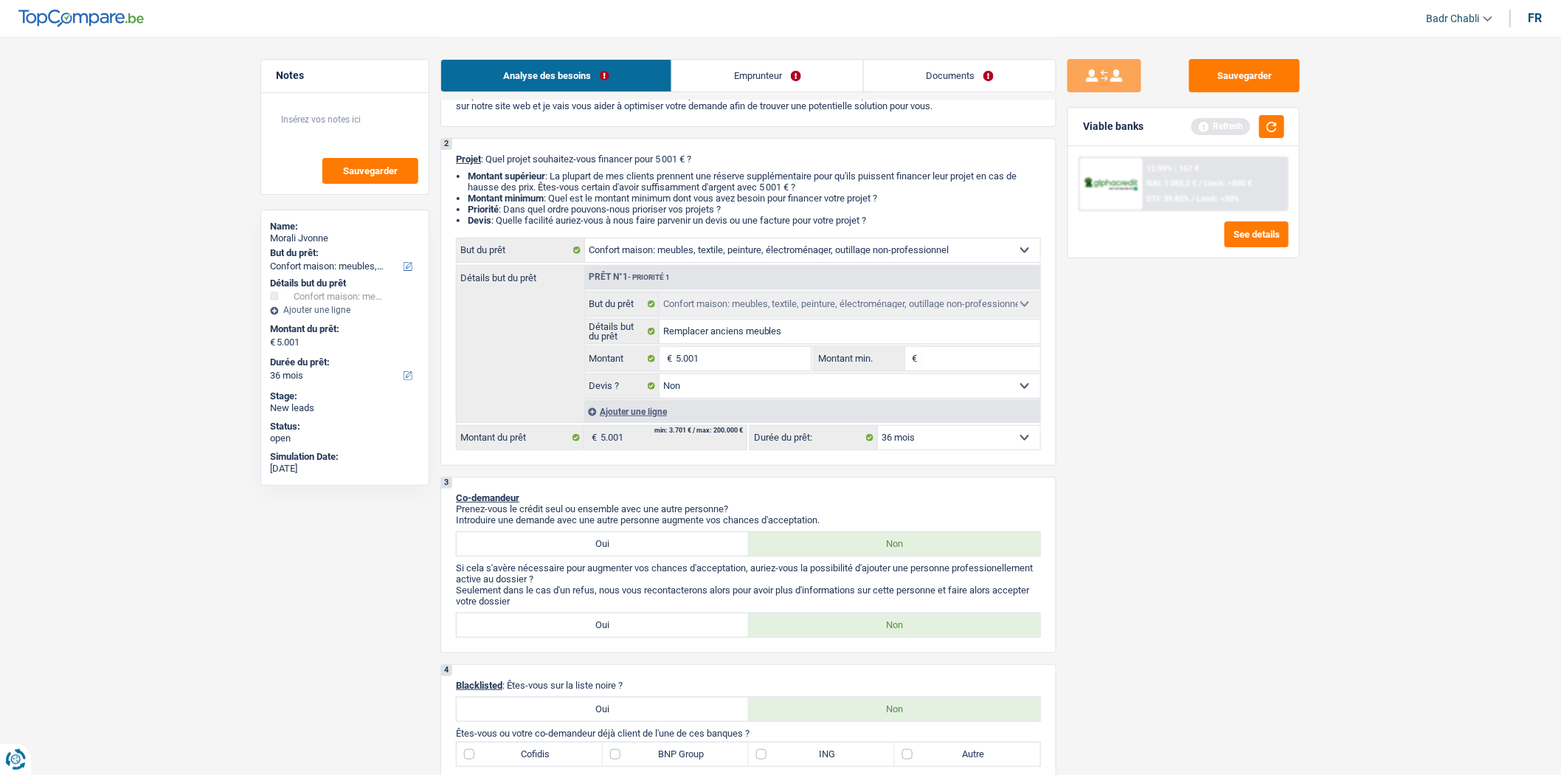
type input "5.001"
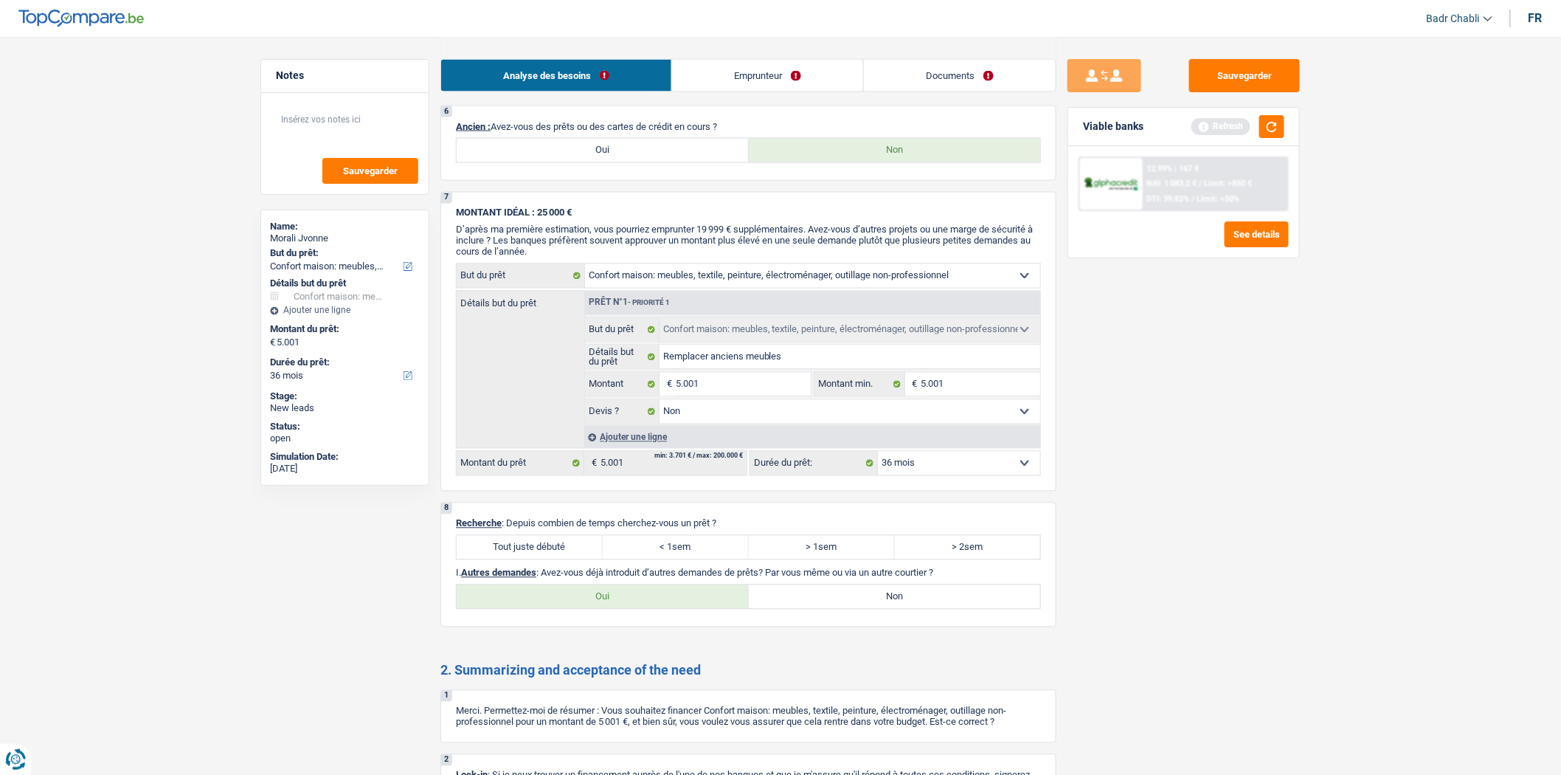
scroll to position [1147, 0]
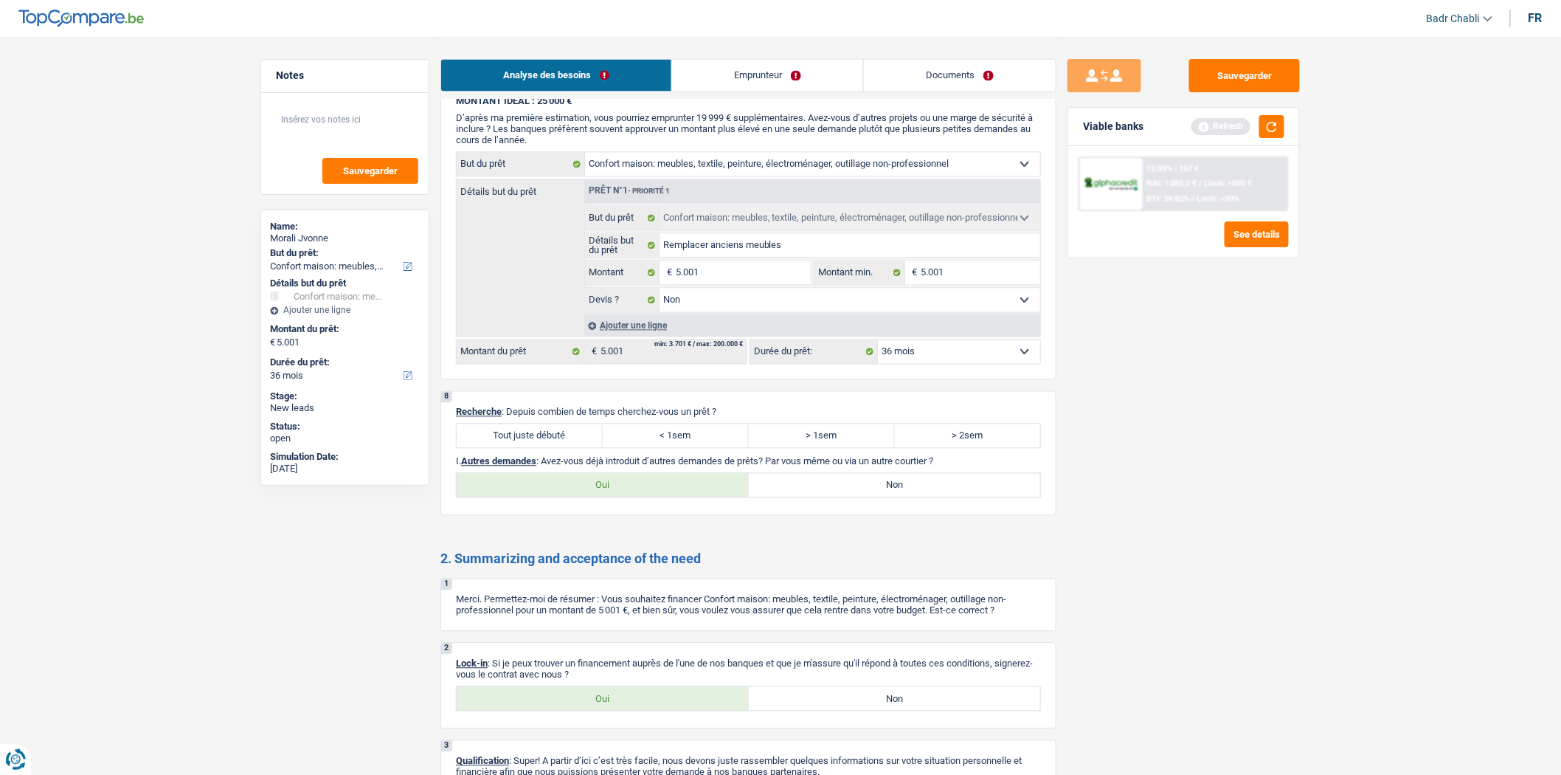
type input "5.001"
click at [544, 448] on label "Tout juste débuté" at bounding box center [530, 436] width 146 height 24
click at [544, 448] on input "Tout juste débuté" at bounding box center [530, 436] width 146 height 24
radio input "true"
click at [842, 497] on label "Non" at bounding box center [895, 486] width 292 height 24
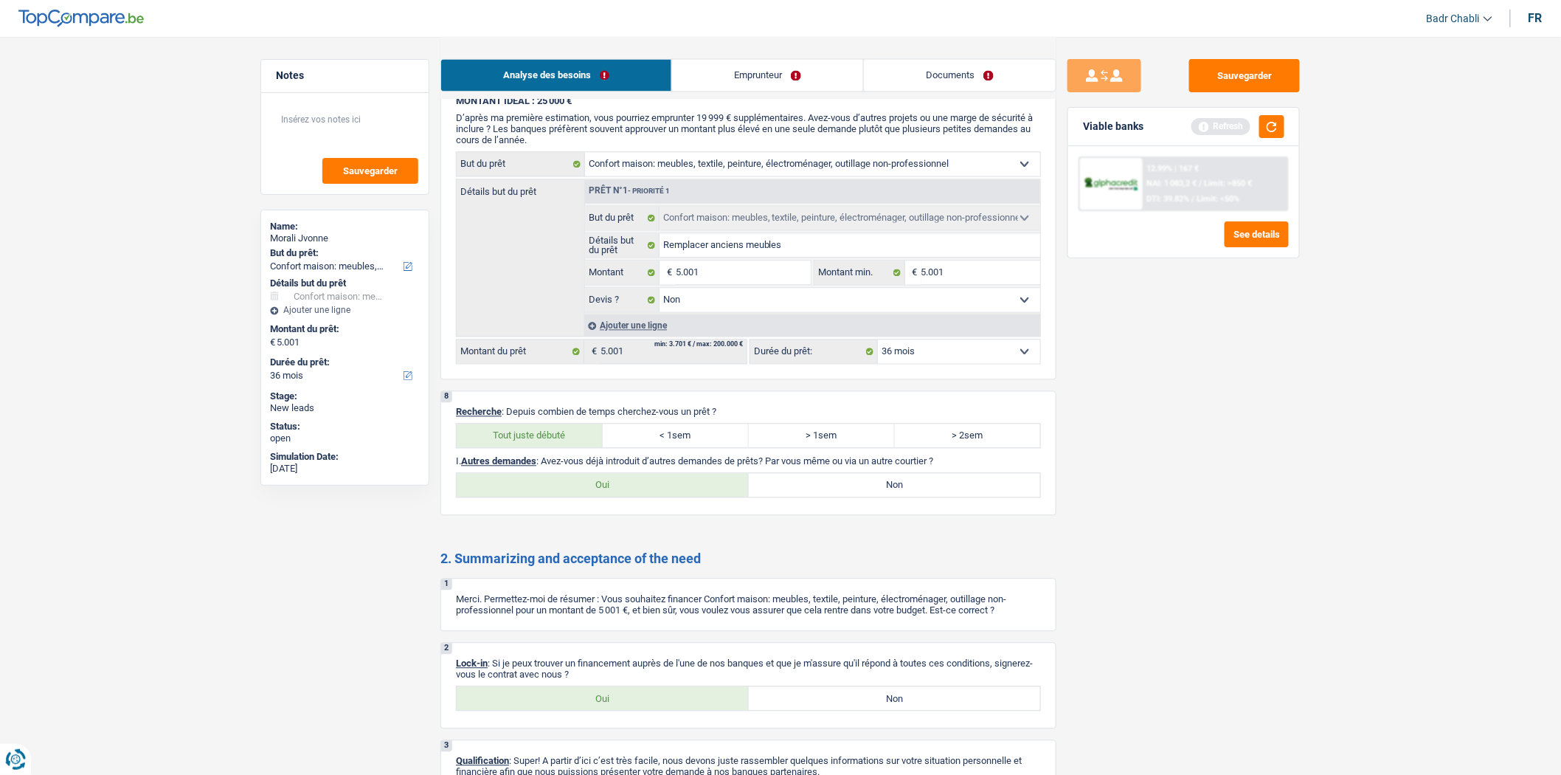
click at [842, 497] on input "Non" at bounding box center [895, 486] width 292 height 24
radio input "true"
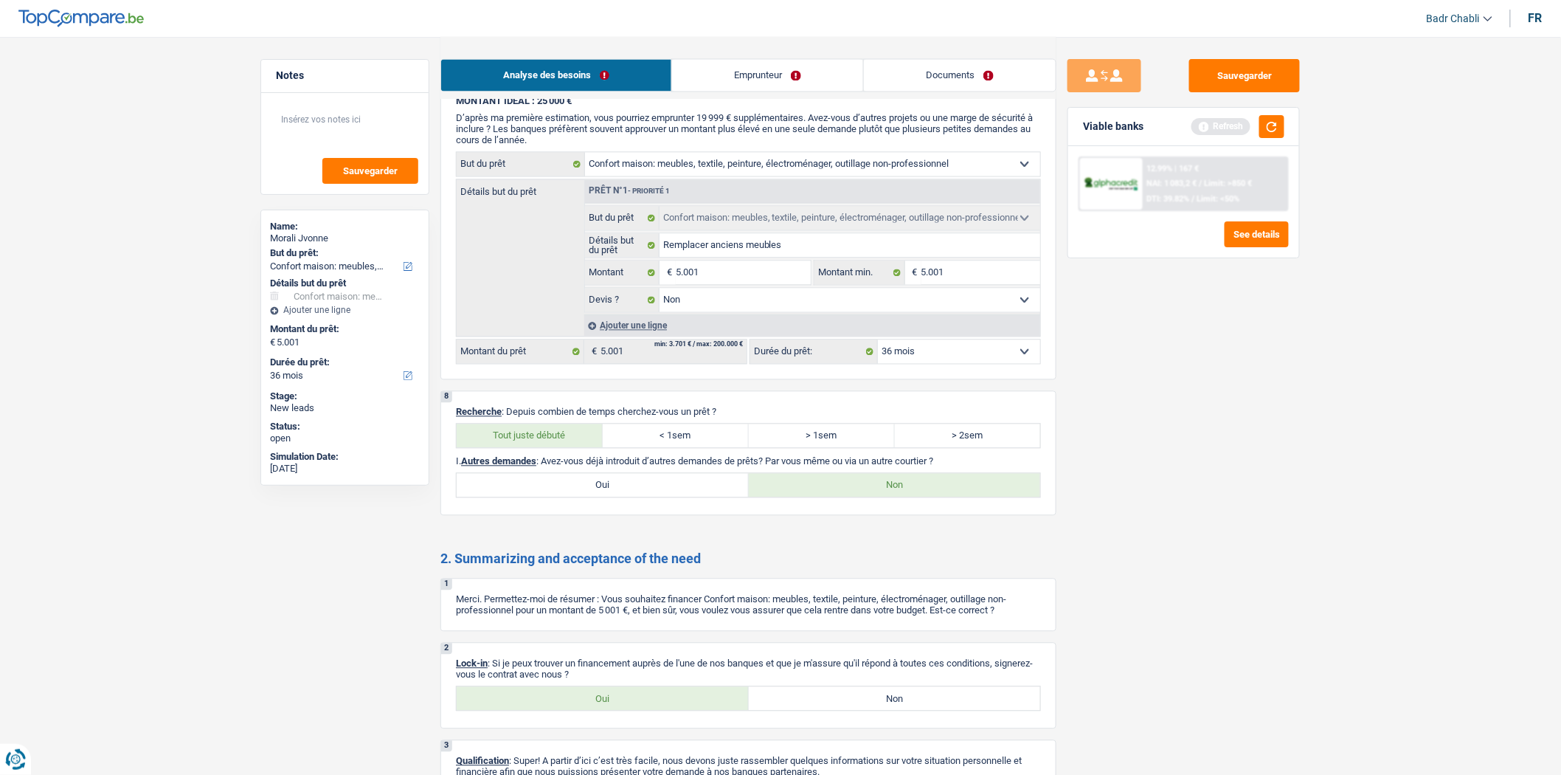
click at [578, 705] on label "Oui" at bounding box center [603, 699] width 292 height 24
click at [578, 705] on input "Oui" at bounding box center [603, 699] width 292 height 24
radio input "true"
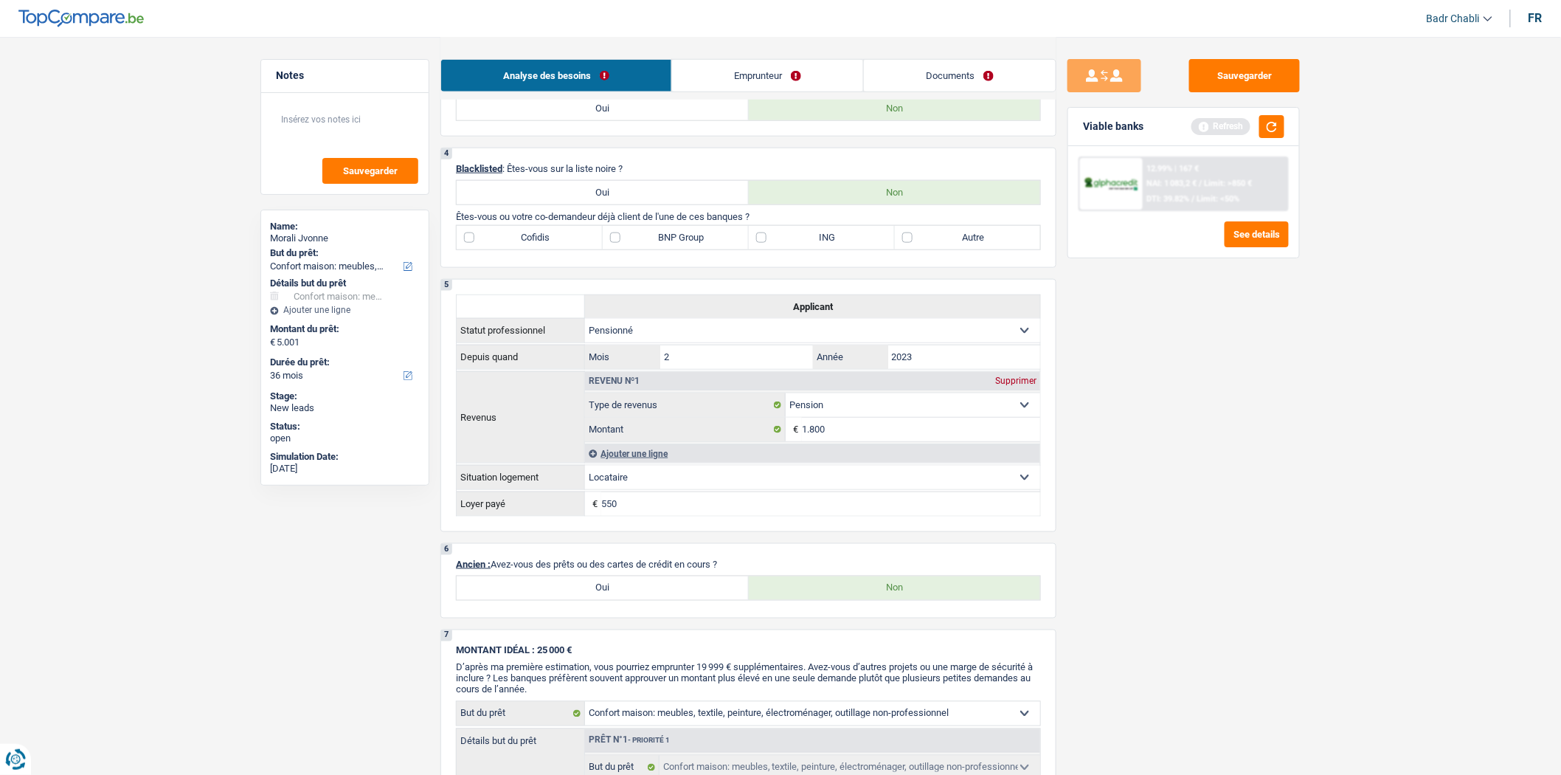
scroll to position [605, 0]
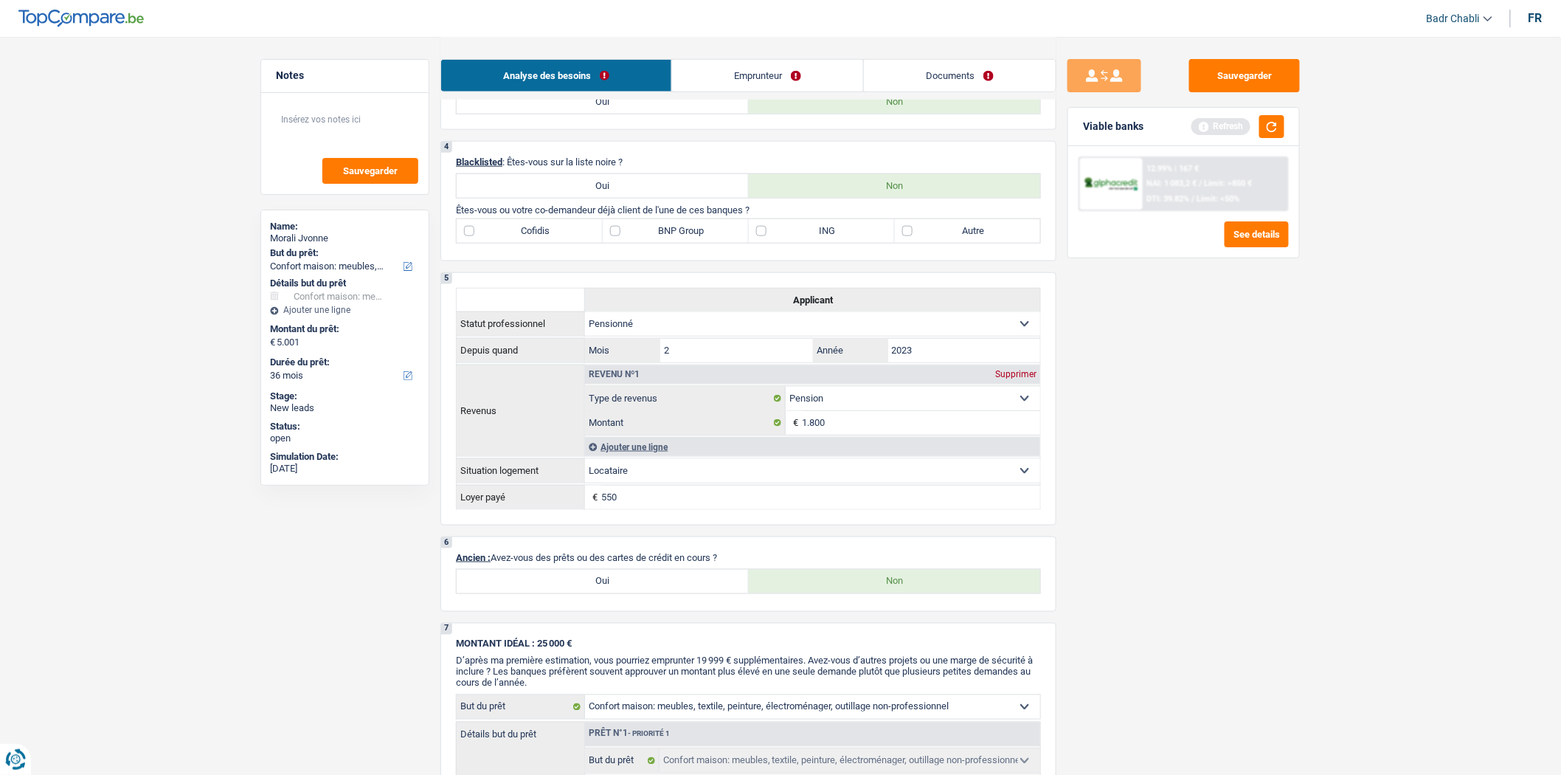
click at [926, 231] on label "Autre" at bounding box center [968, 231] width 146 height 24
click at [926, 231] on input "Autre" at bounding box center [968, 231] width 146 height 24
checkbox input "true"
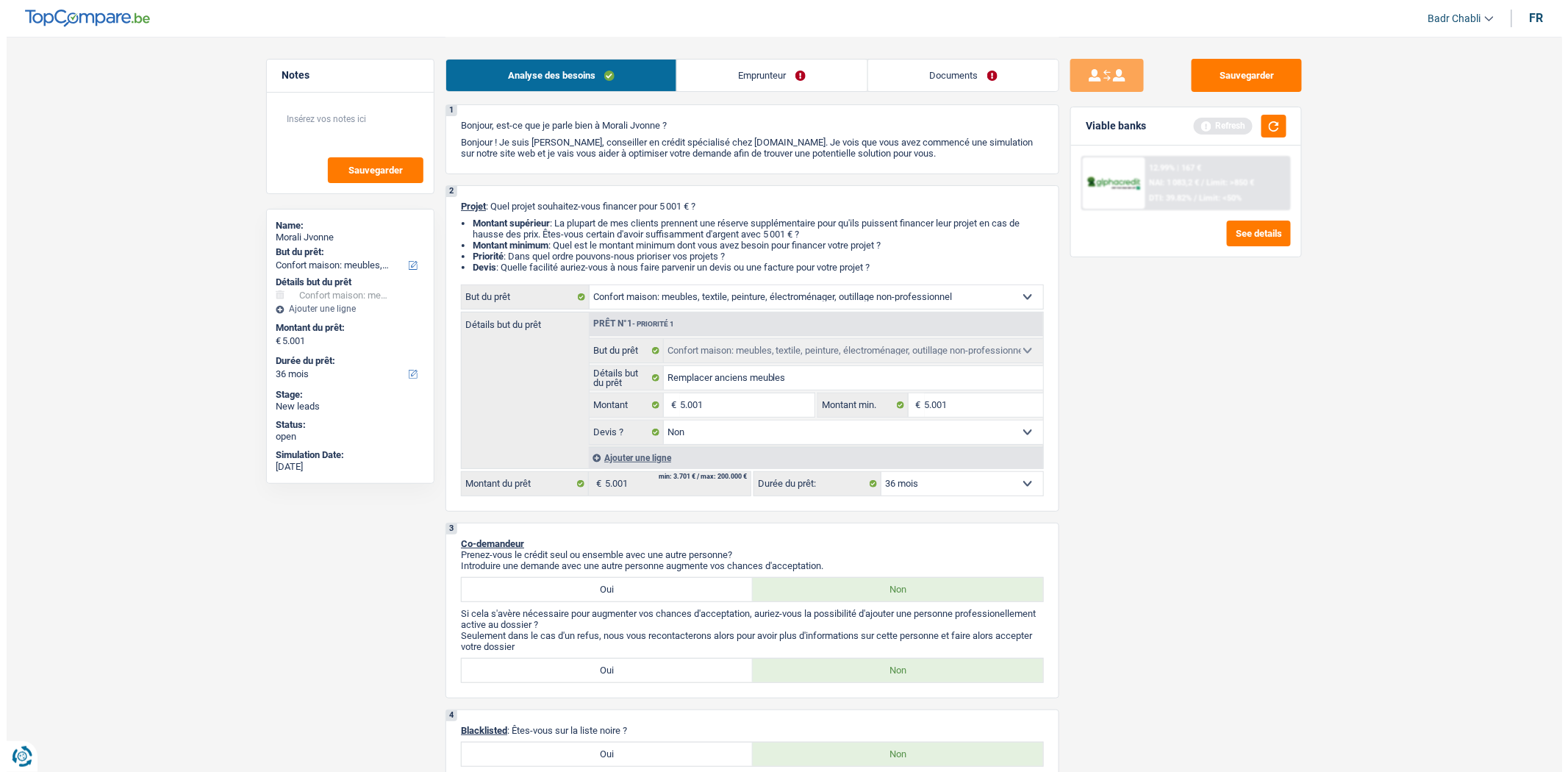
scroll to position [0, 0]
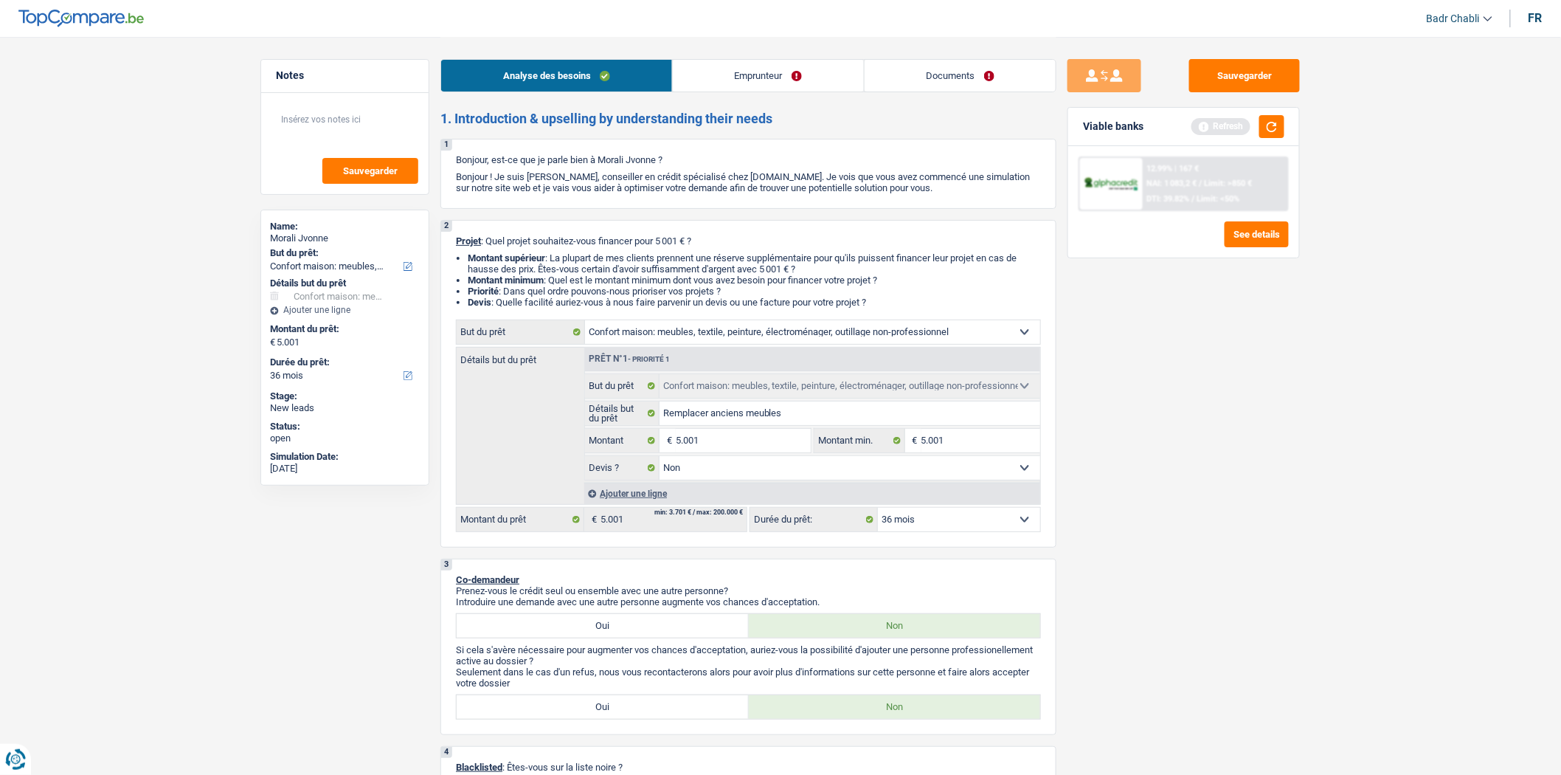
click at [749, 46] on div "Analyse des besoins Emprunteur Documents" at bounding box center [748, 68] width 616 height 63
click at [747, 63] on link "Emprunteur" at bounding box center [768, 76] width 191 height 32
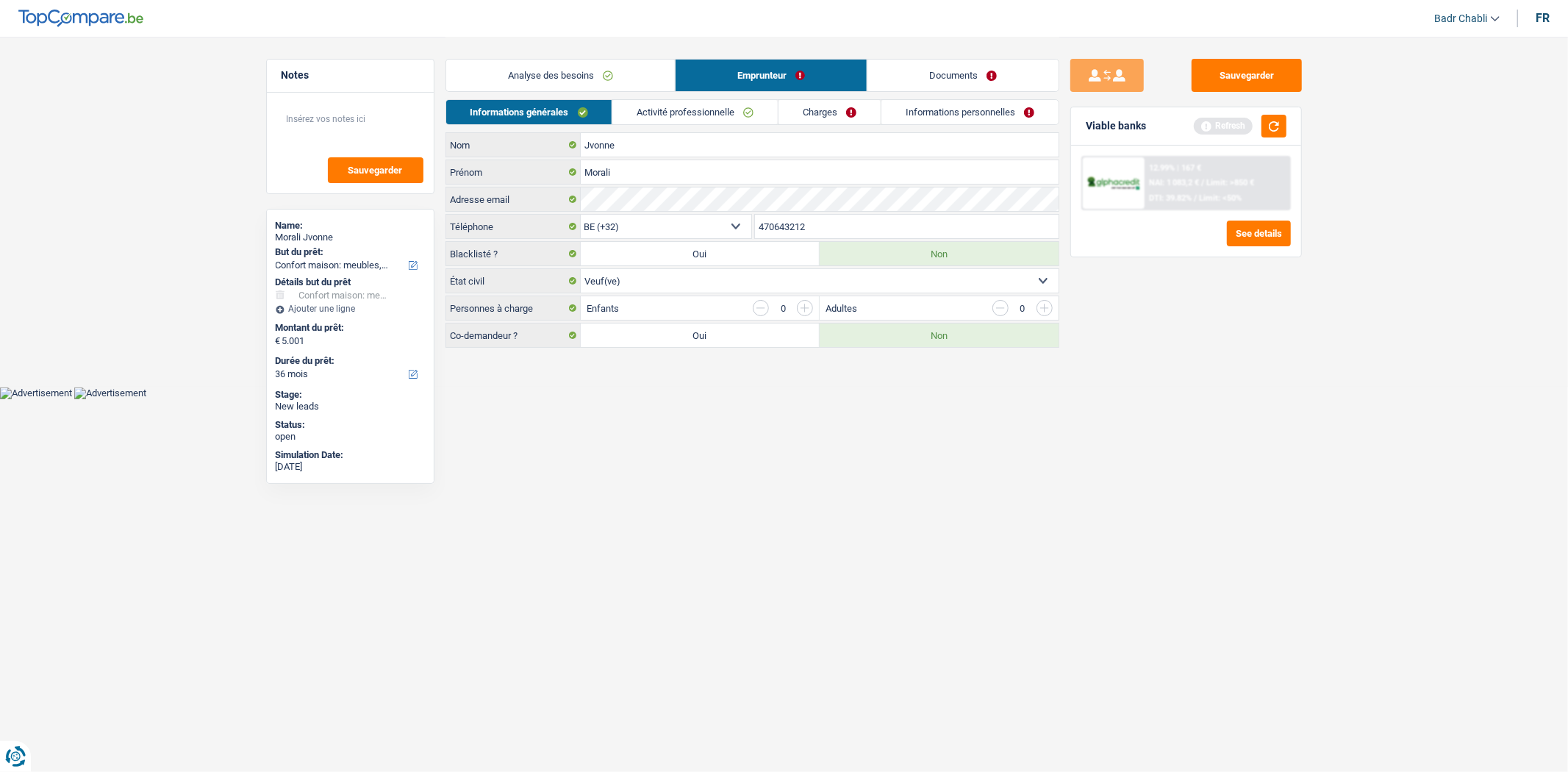
click at [914, 113] on link "Informations personnelles" at bounding box center [970, 112] width 177 height 24
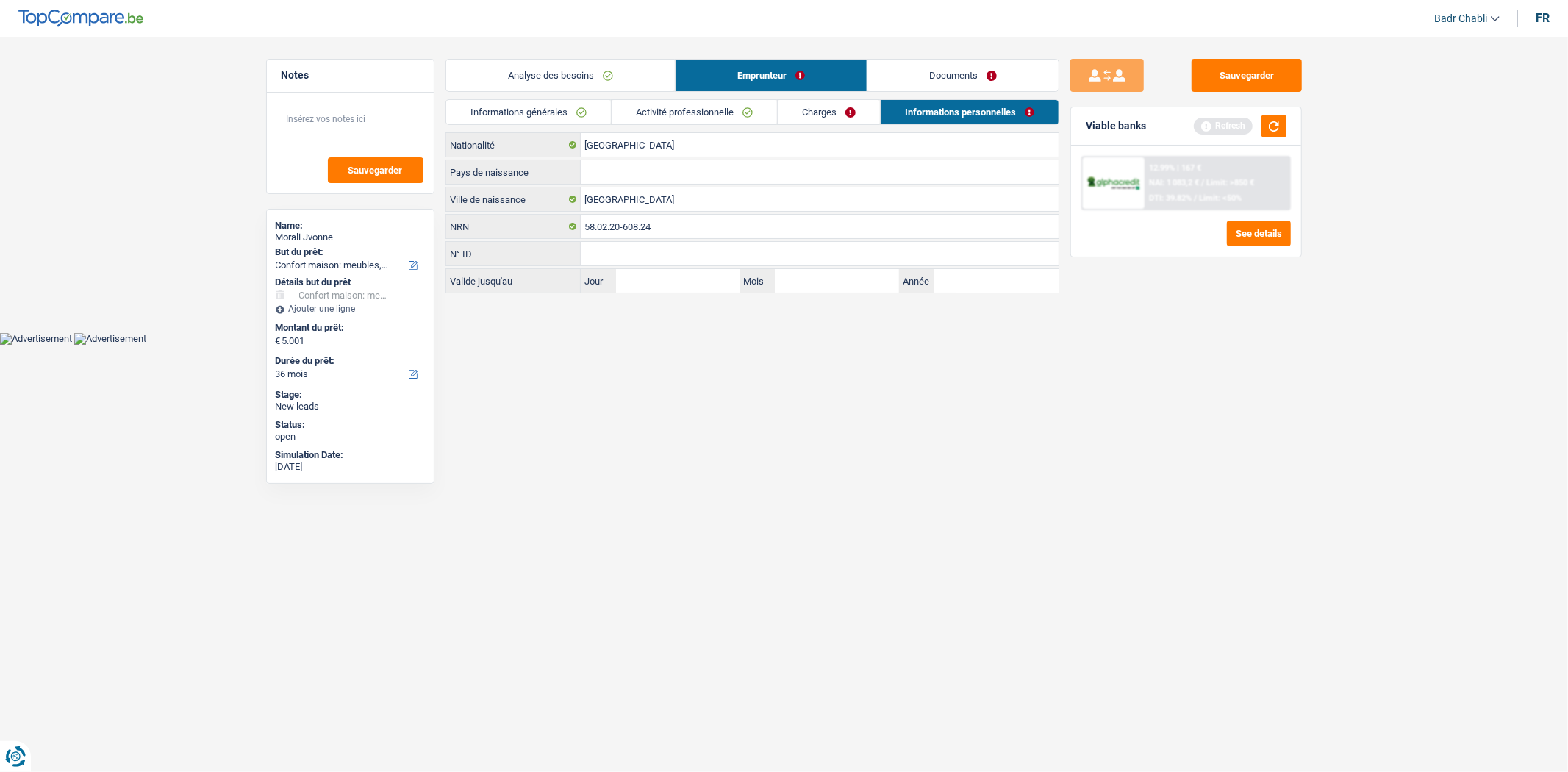
click at [961, 78] on link "Documents" at bounding box center [963, 76] width 191 height 32
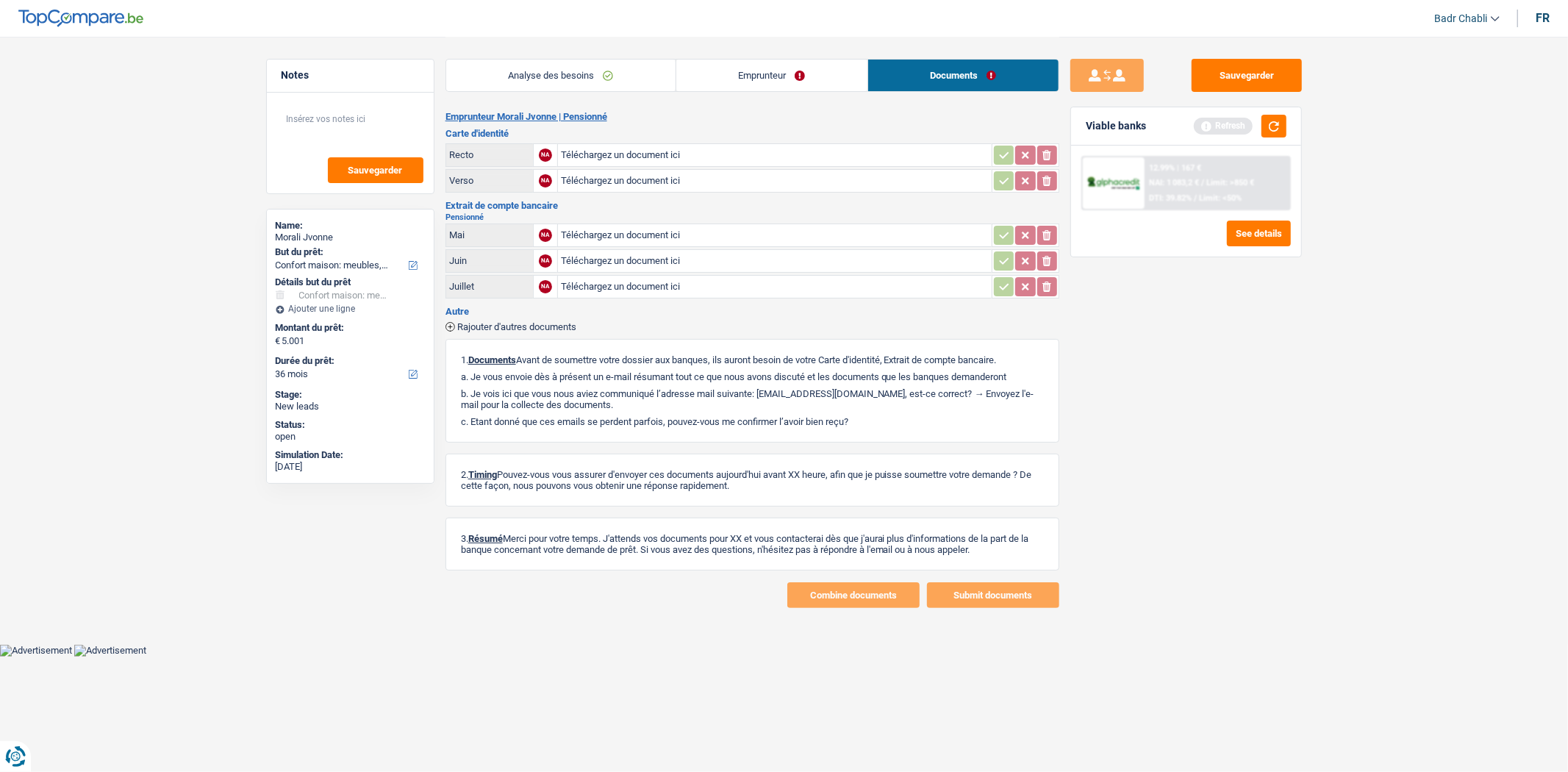
click at [775, 77] on link "Emprunteur" at bounding box center [772, 76] width 191 height 32
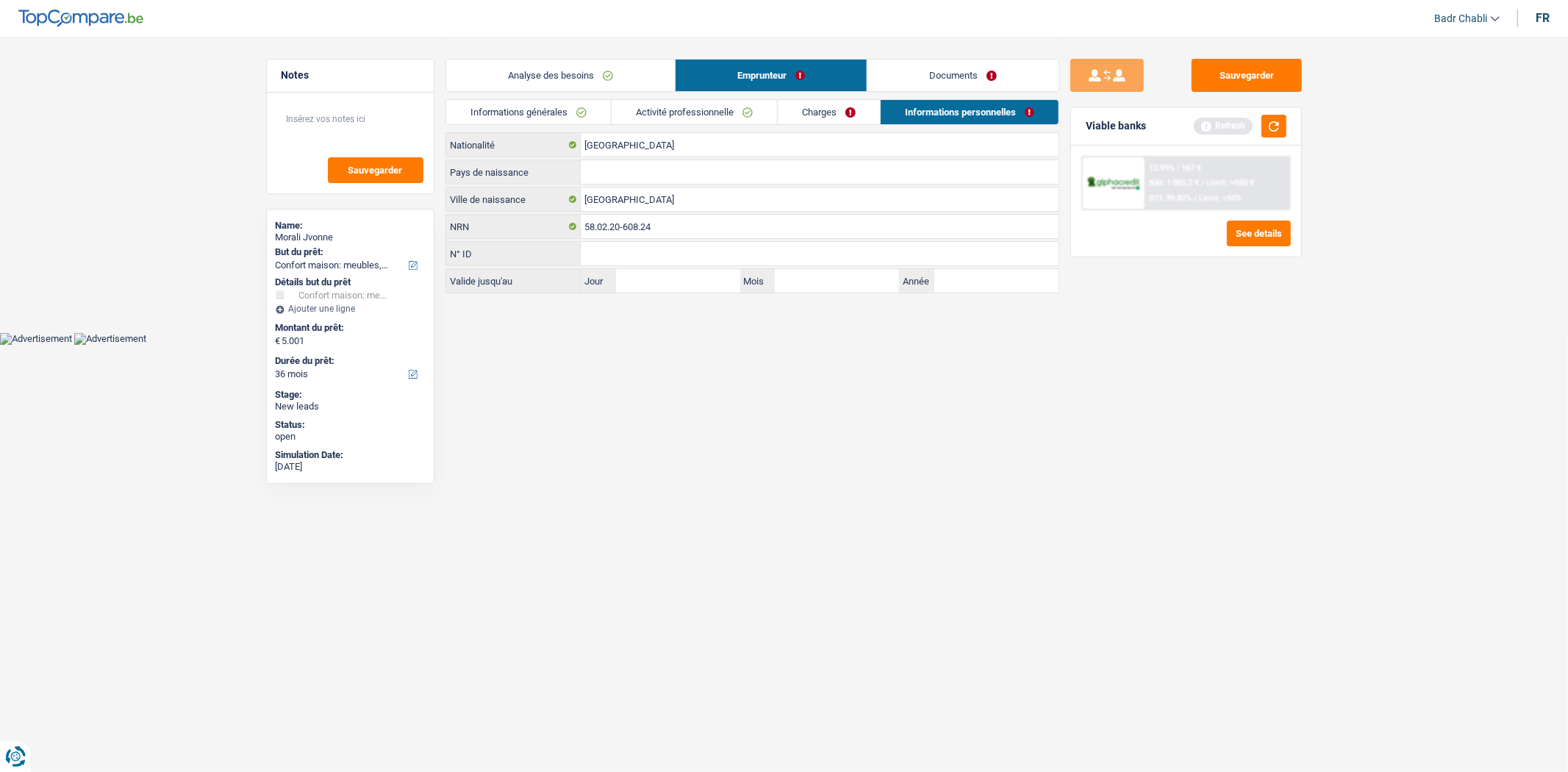
click at [529, 109] on link "Informations générales" at bounding box center [528, 112] width 164 height 24
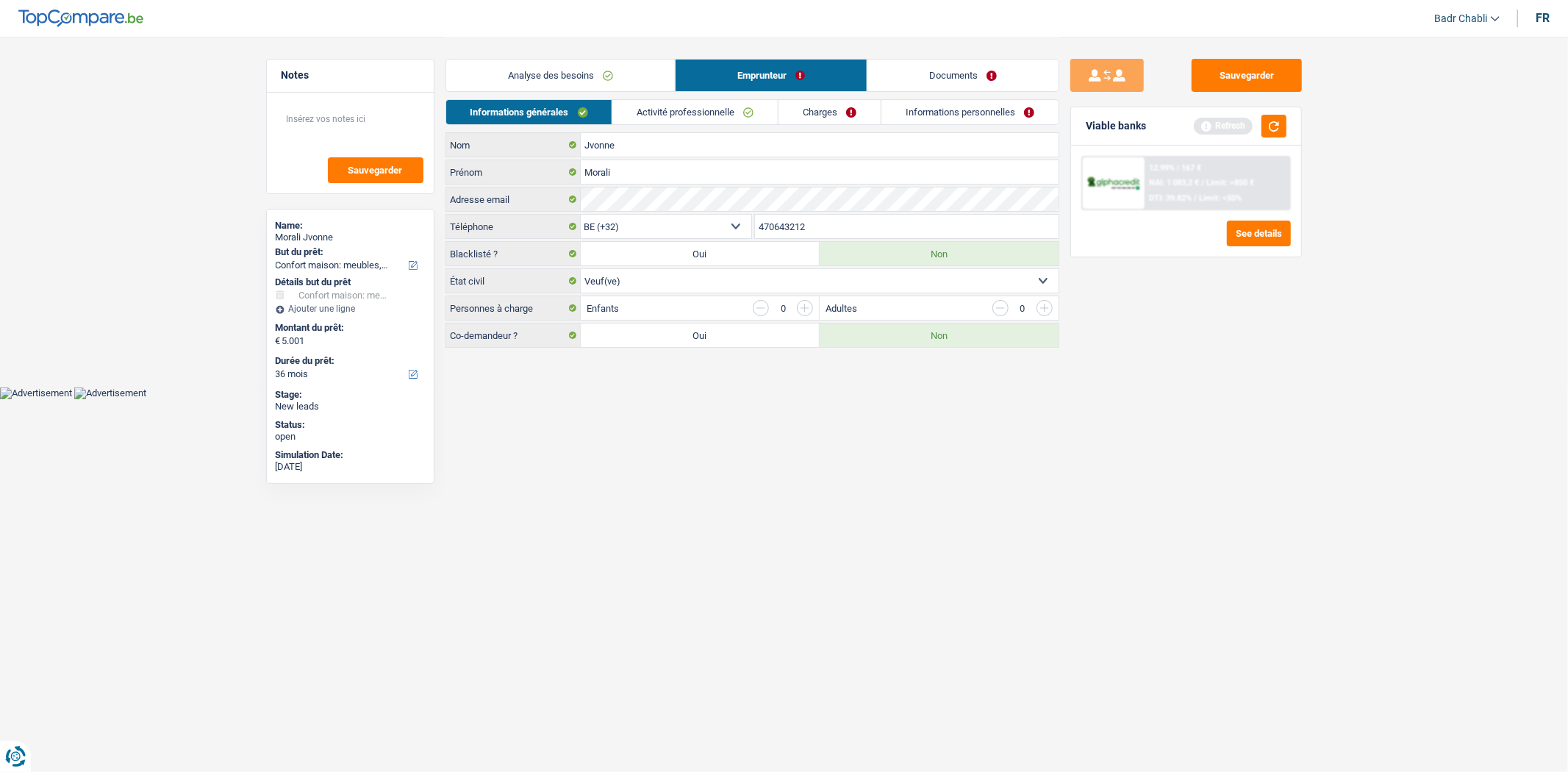
click at [704, 118] on link "Activité professionnelle" at bounding box center [695, 112] width 165 height 24
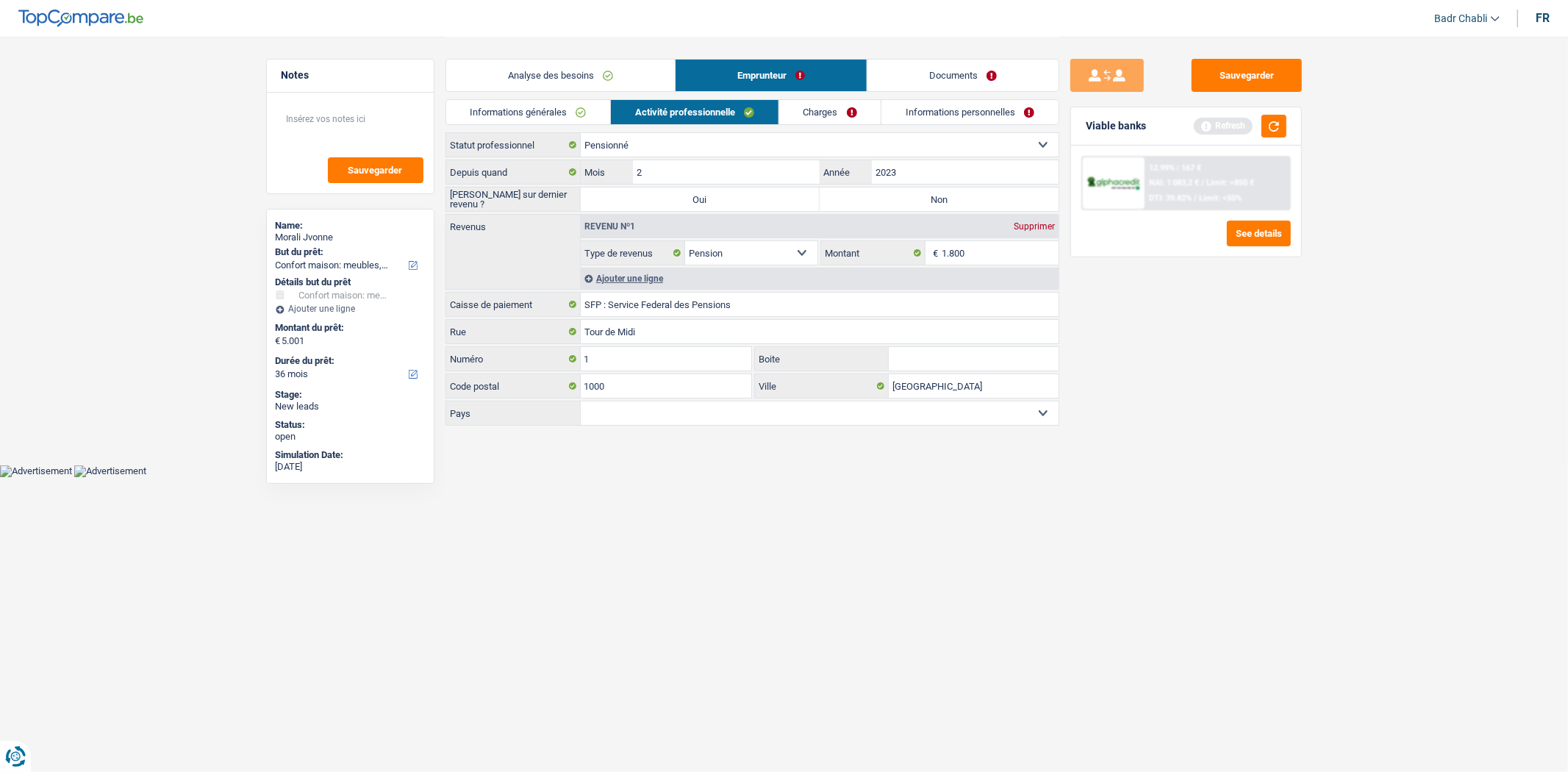
click at [921, 194] on label "Non" at bounding box center [939, 199] width 239 height 24
click at [921, 194] on input "Non" at bounding box center [939, 199] width 239 height 24
radio input "true"
click at [825, 112] on link "Charges" at bounding box center [830, 112] width 103 height 24
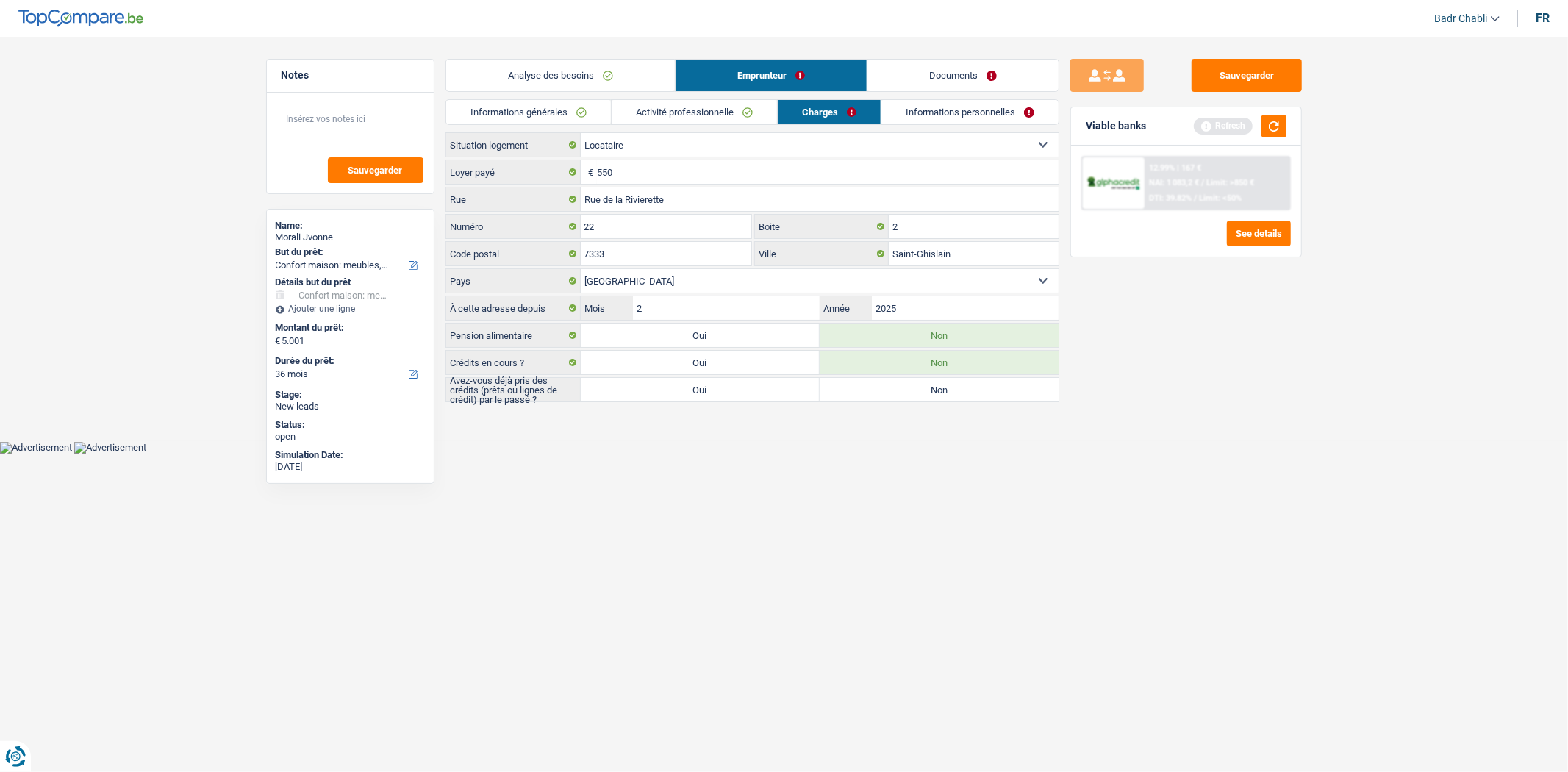
click at [737, 390] on label "Oui" at bounding box center [700, 389] width 239 height 24
click at [737, 390] on input "Oui" at bounding box center [700, 389] width 239 height 24
radio input "true"
click at [960, 115] on link "Informations personnelles" at bounding box center [970, 112] width 177 height 24
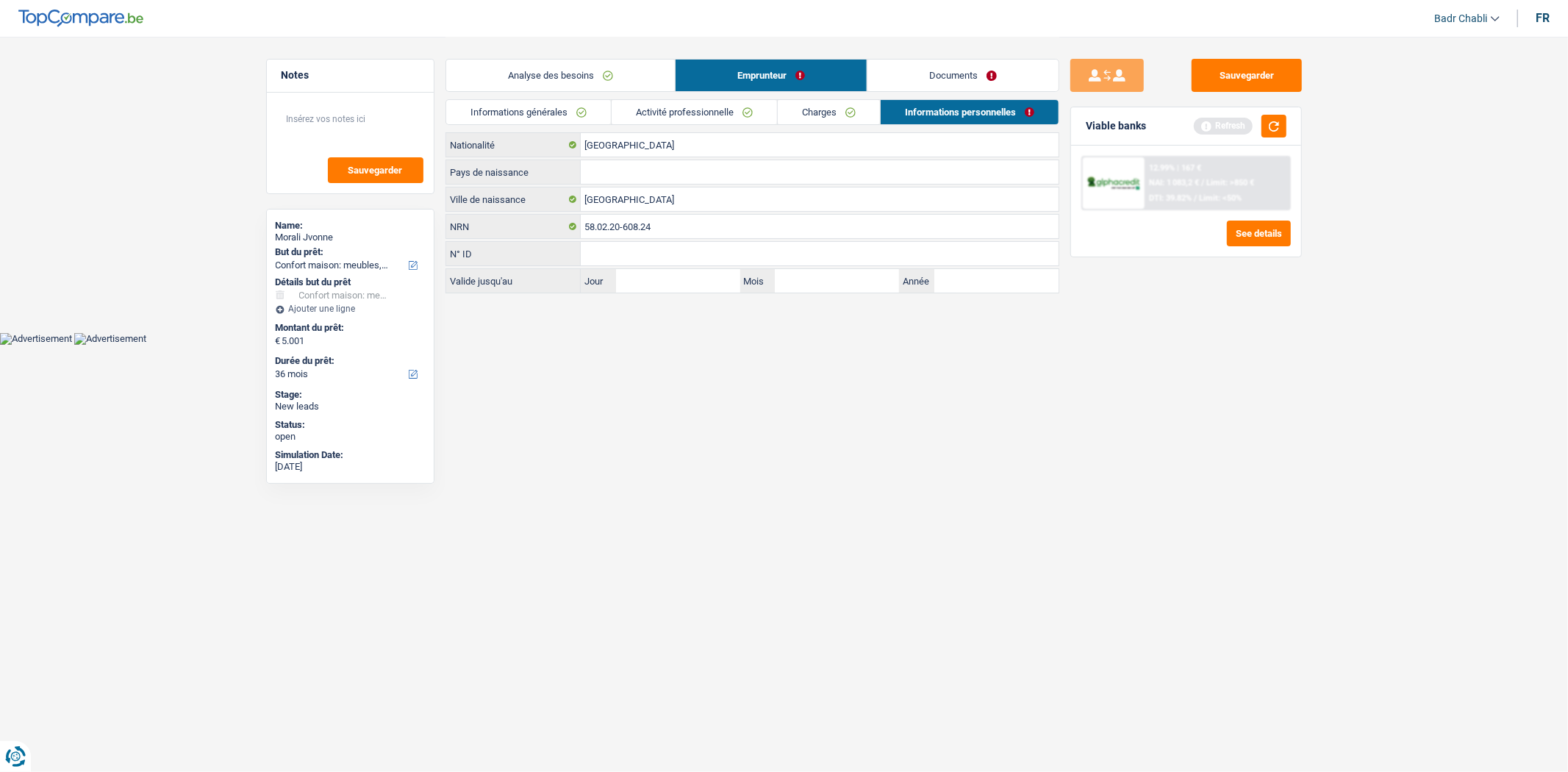
click at [957, 71] on link "Documents" at bounding box center [963, 76] width 191 height 32
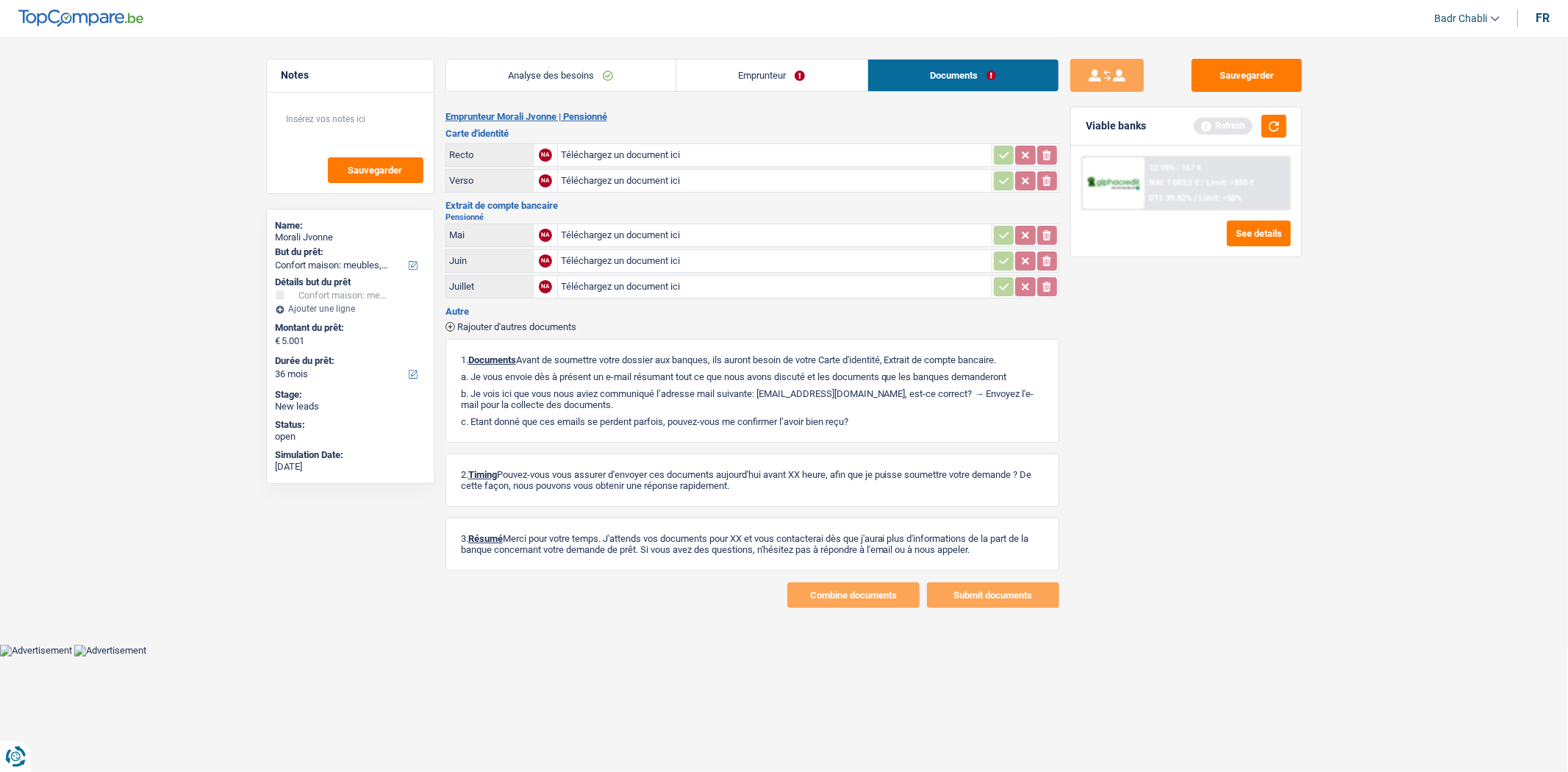
click at [789, 68] on link "Emprunteur" at bounding box center [772, 76] width 191 height 32
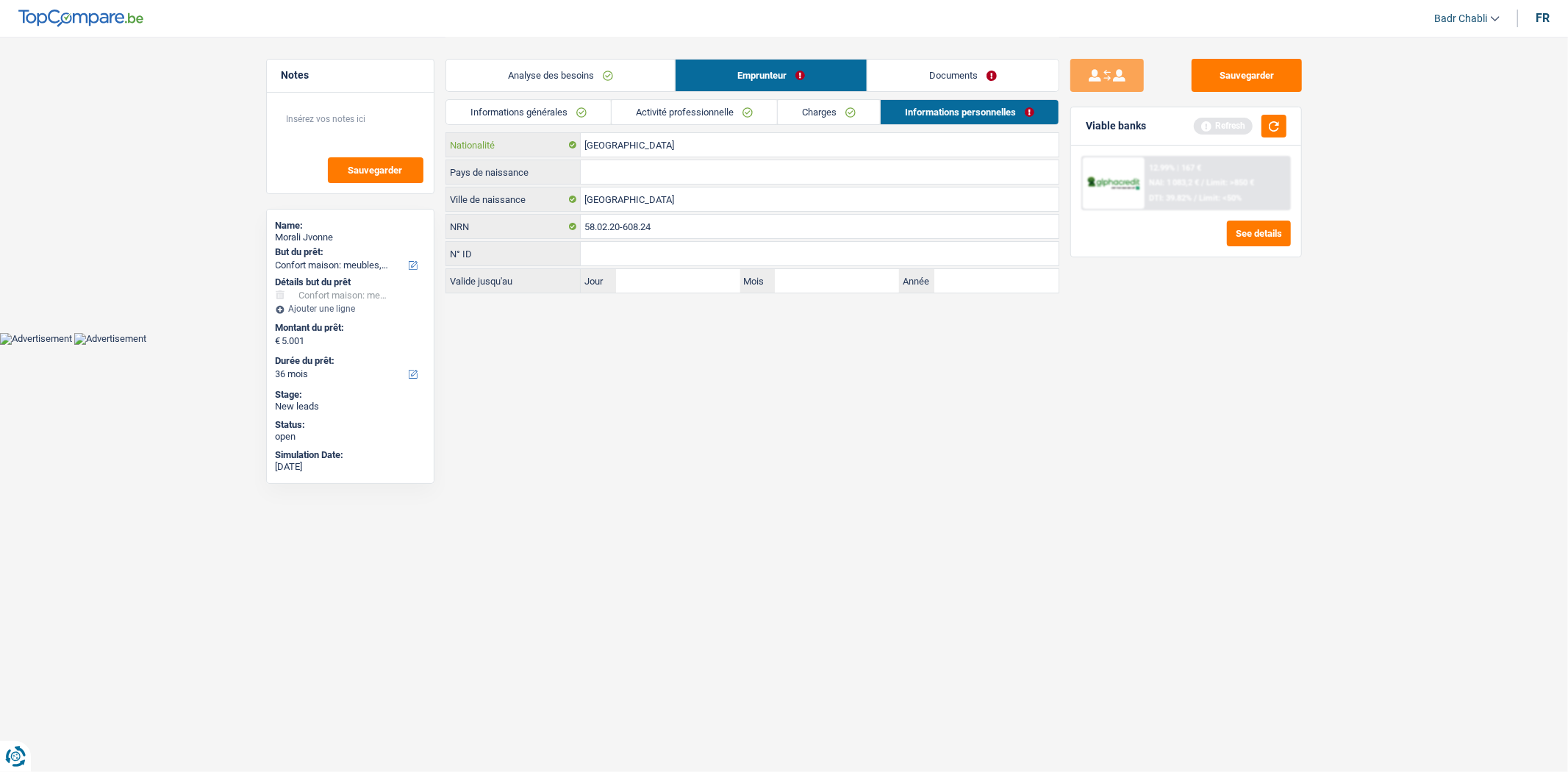
click at [618, 145] on input "[GEOGRAPHIC_DATA]" at bounding box center [820, 145] width 478 height 24
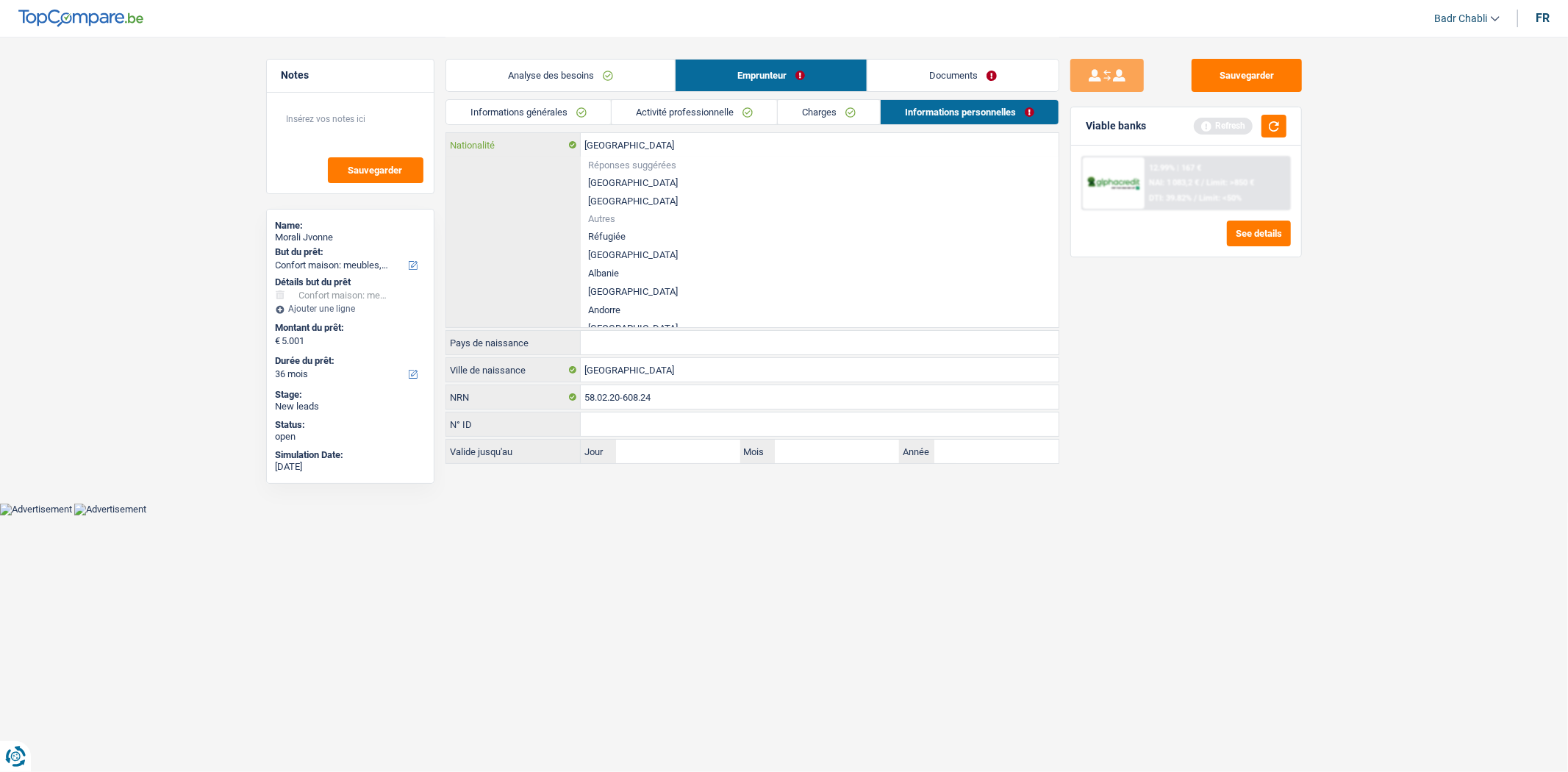
type input "i"
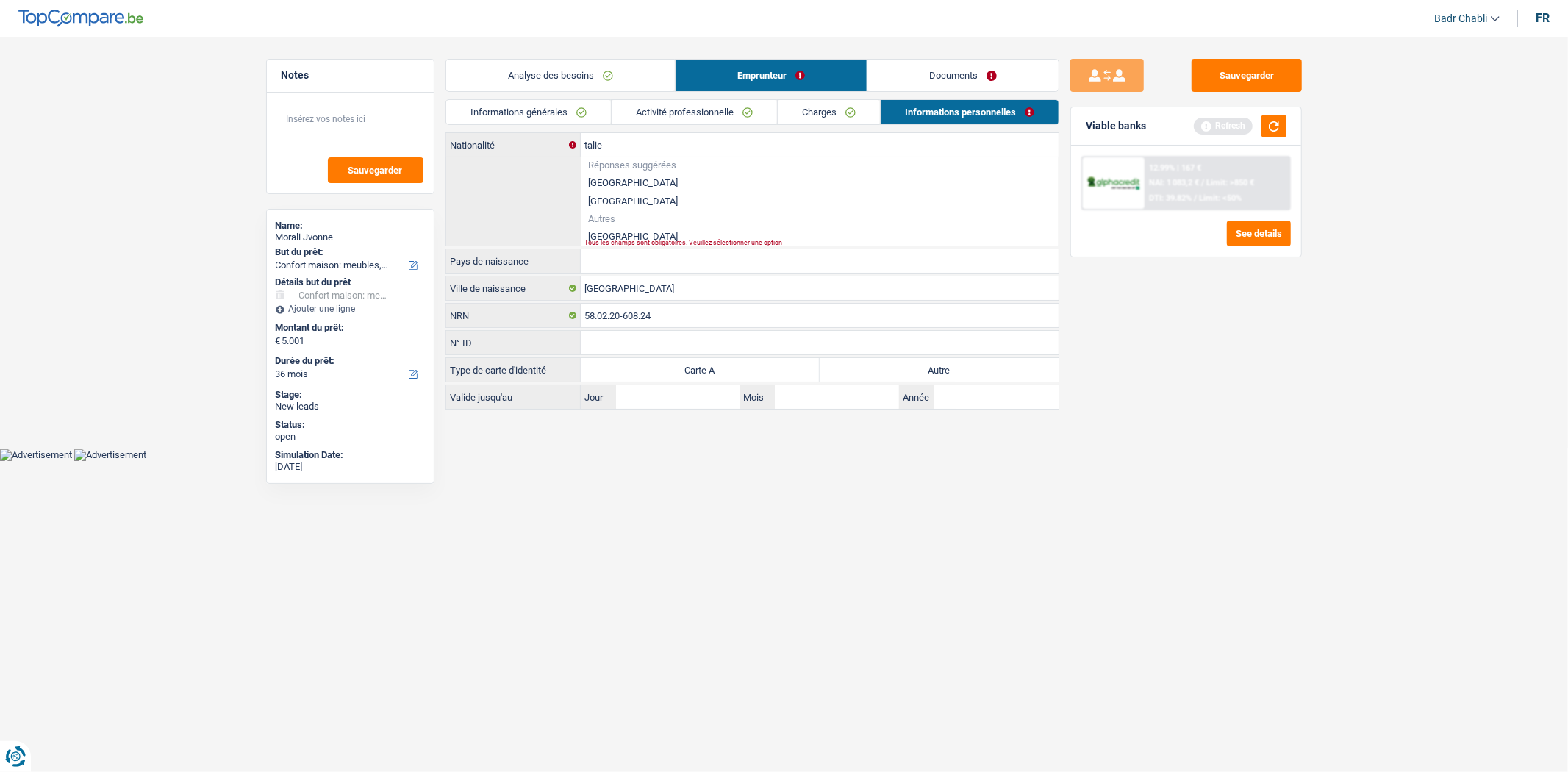
click at [603, 238] on li "[GEOGRAPHIC_DATA]" at bounding box center [820, 236] width 478 height 18
type input "[GEOGRAPHIC_DATA]"
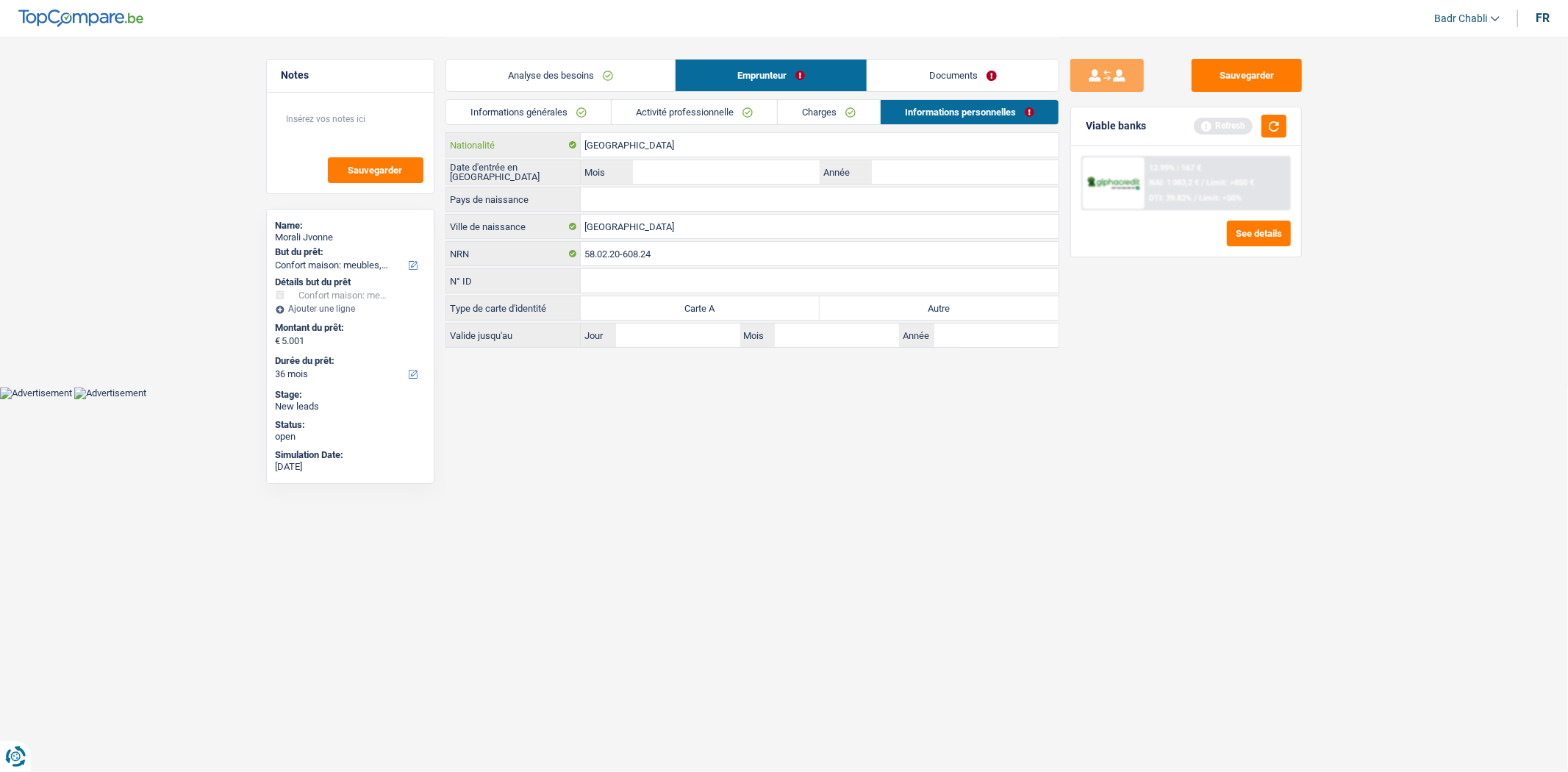
click at [606, 139] on input "[GEOGRAPHIC_DATA]" at bounding box center [820, 145] width 478 height 24
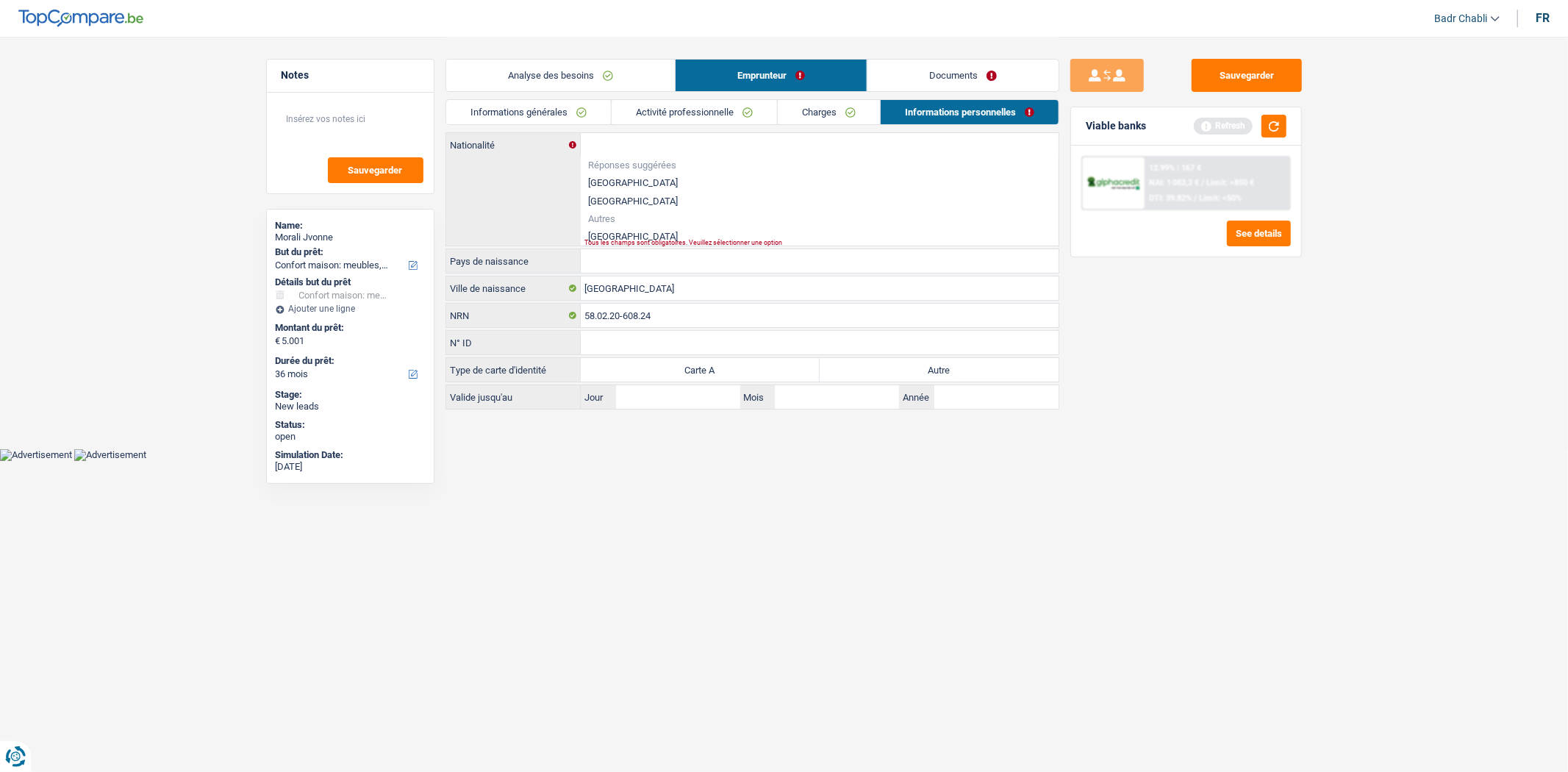
click at [594, 237] on li "[GEOGRAPHIC_DATA]" at bounding box center [820, 236] width 478 height 18
type input "[GEOGRAPHIC_DATA]"
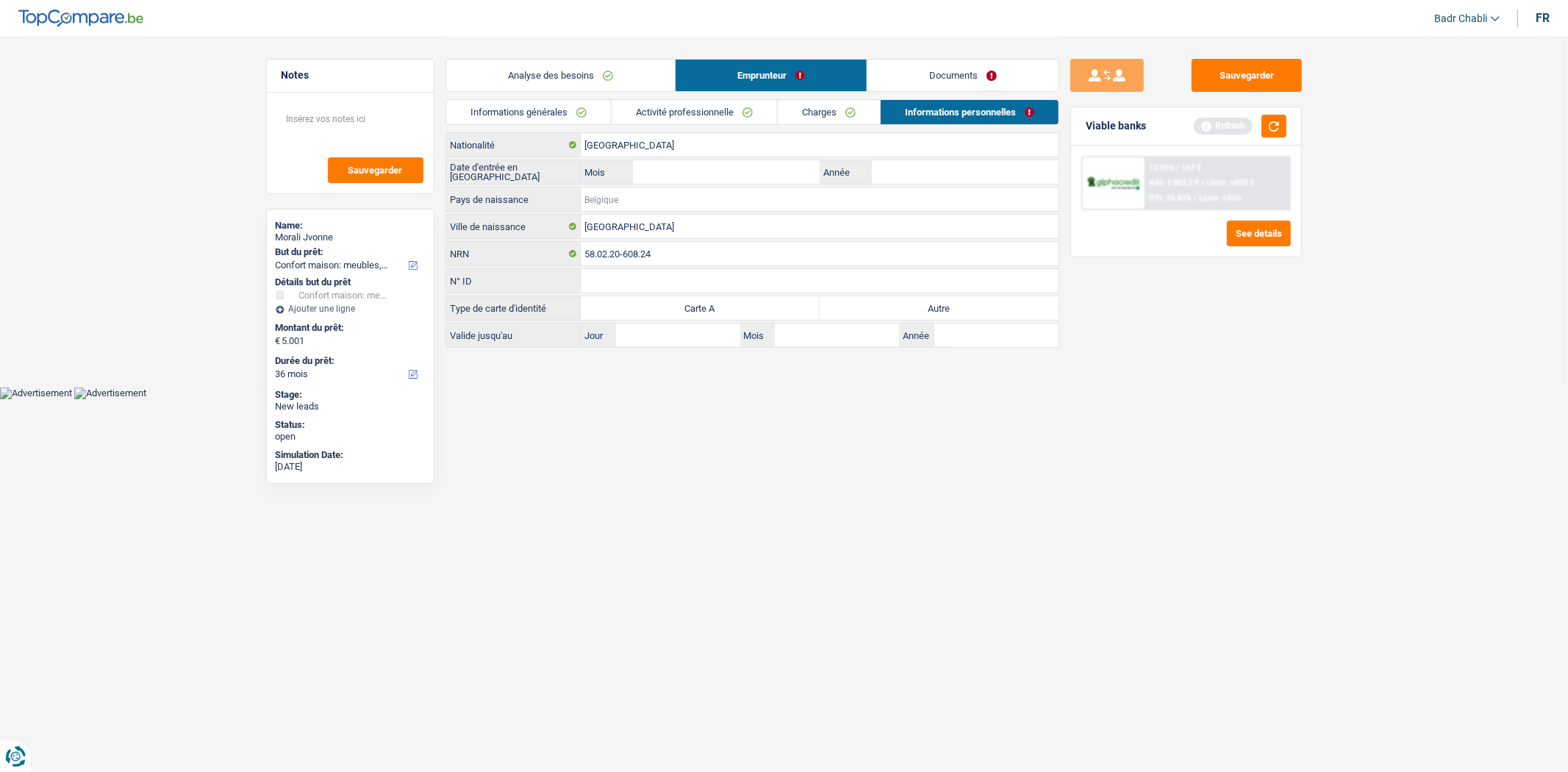
click at [604, 201] on input "Pays de naissance" at bounding box center [820, 199] width 478 height 24
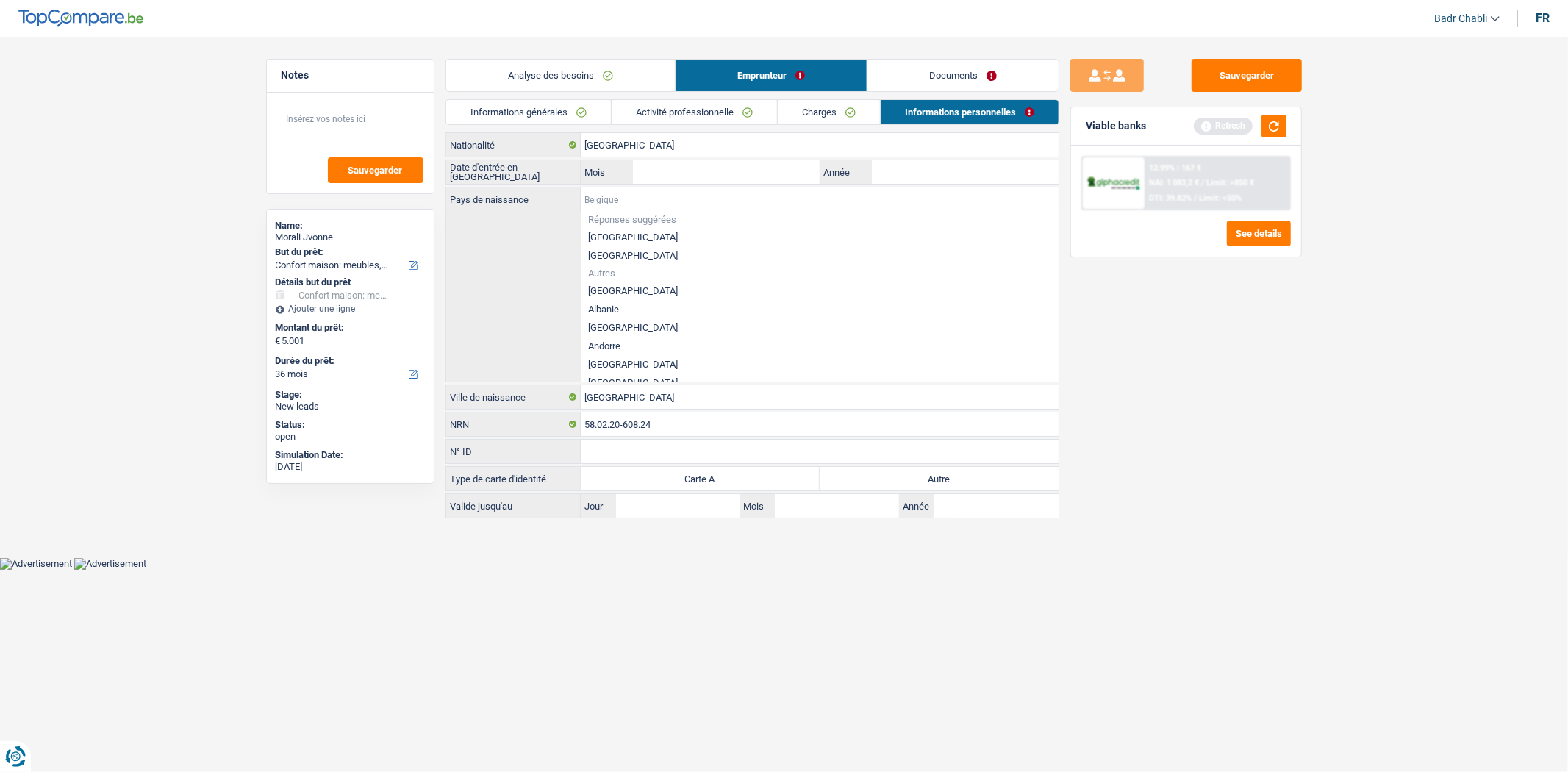
paste input "[GEOGRAPHIC_DATA]"
type input "[GEOGRAPHIC_DATA]"
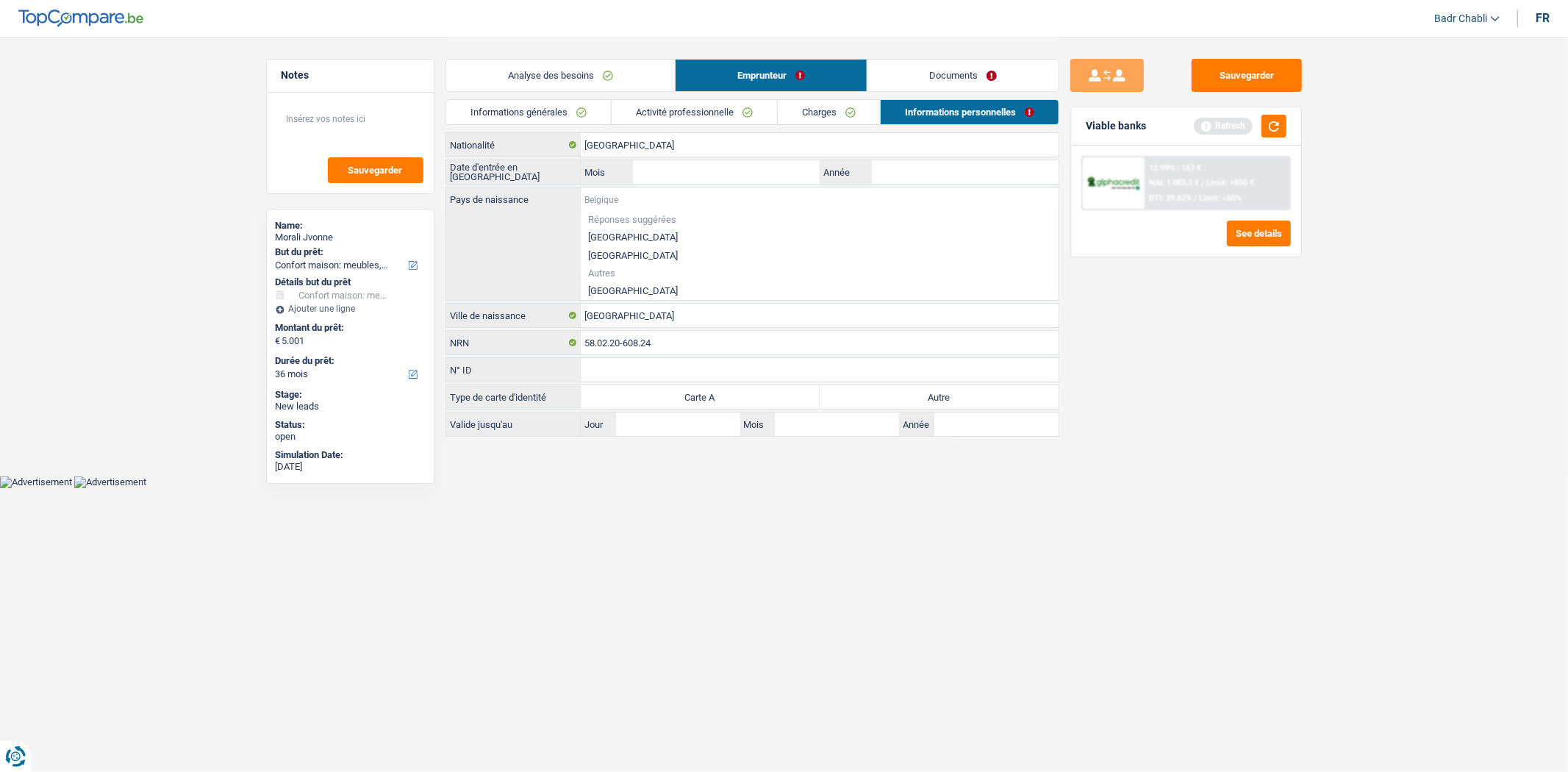
paste input "[GEOGRAPHIC_DATA]"
type input "[GEOGRAPHIC_DATA]"
click at [601, 290] on li "[GEOGRAPHIC_DATA]" at bounding box center [820, 291] width 478 height 18
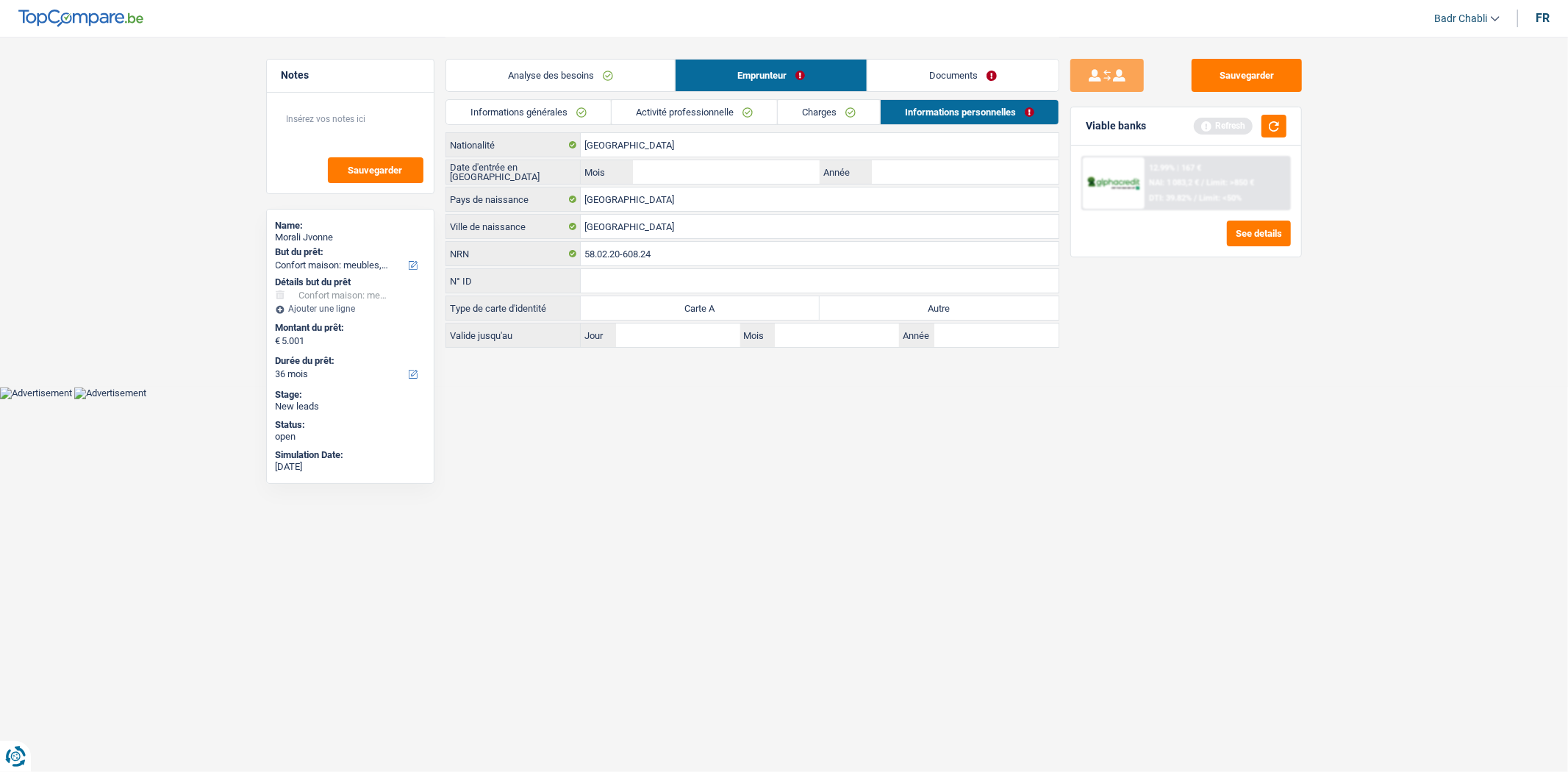
click at [863, 307] on label "Autre" at bounding box center [939, 308] width 239 height 24
click at [863, 307] on input "Autre" at bounding box center [939, 308] width 239 height 24
radio input "true"
click at [695, 171] on input "Mois" at bounding box center [725, 172] width 186 height 24
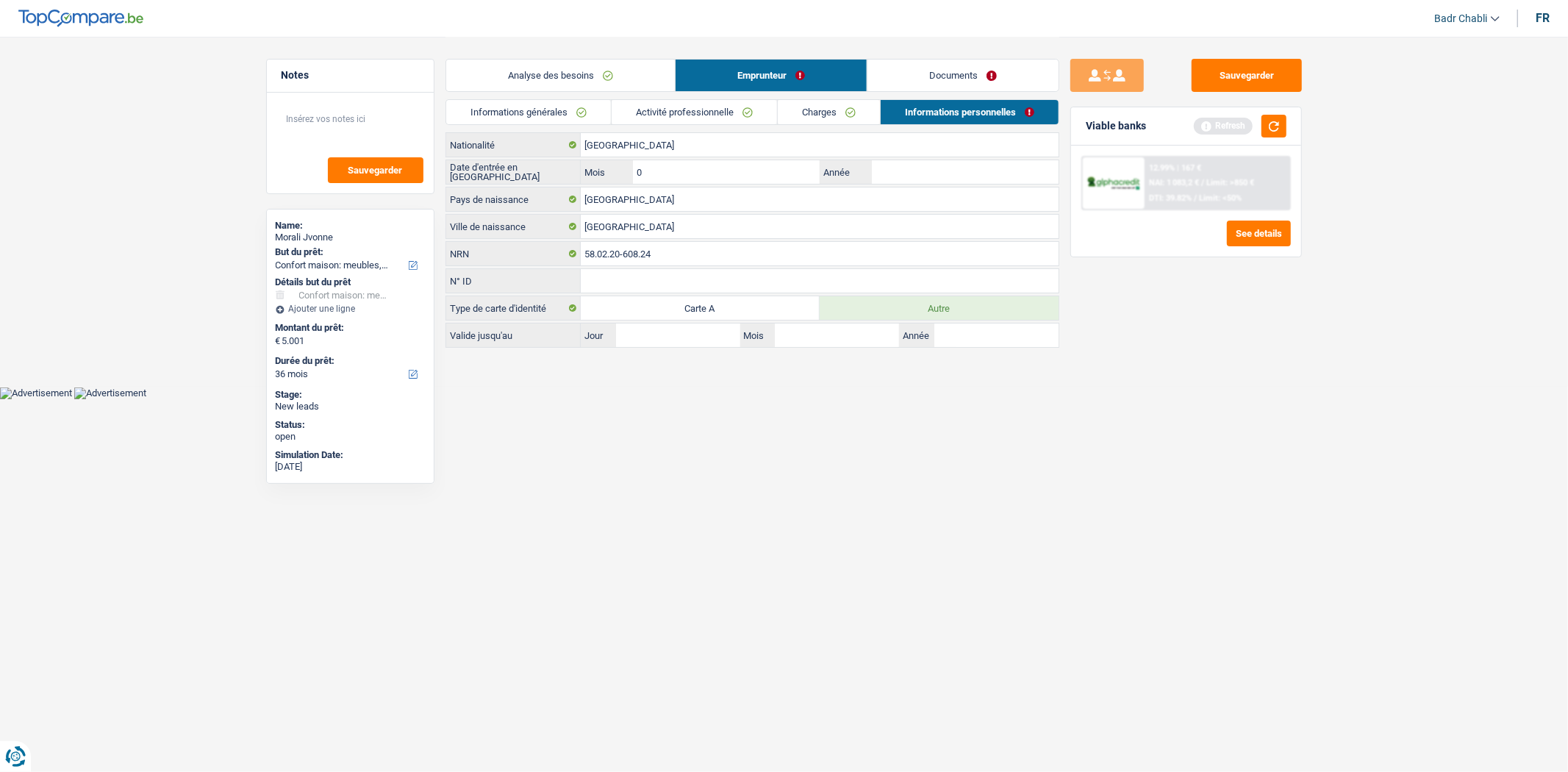
type input "01"
type input "2010"
click at [1228, 82] on button "Sauvegarder" at bounding box center [1246, 75] width 111 height 33
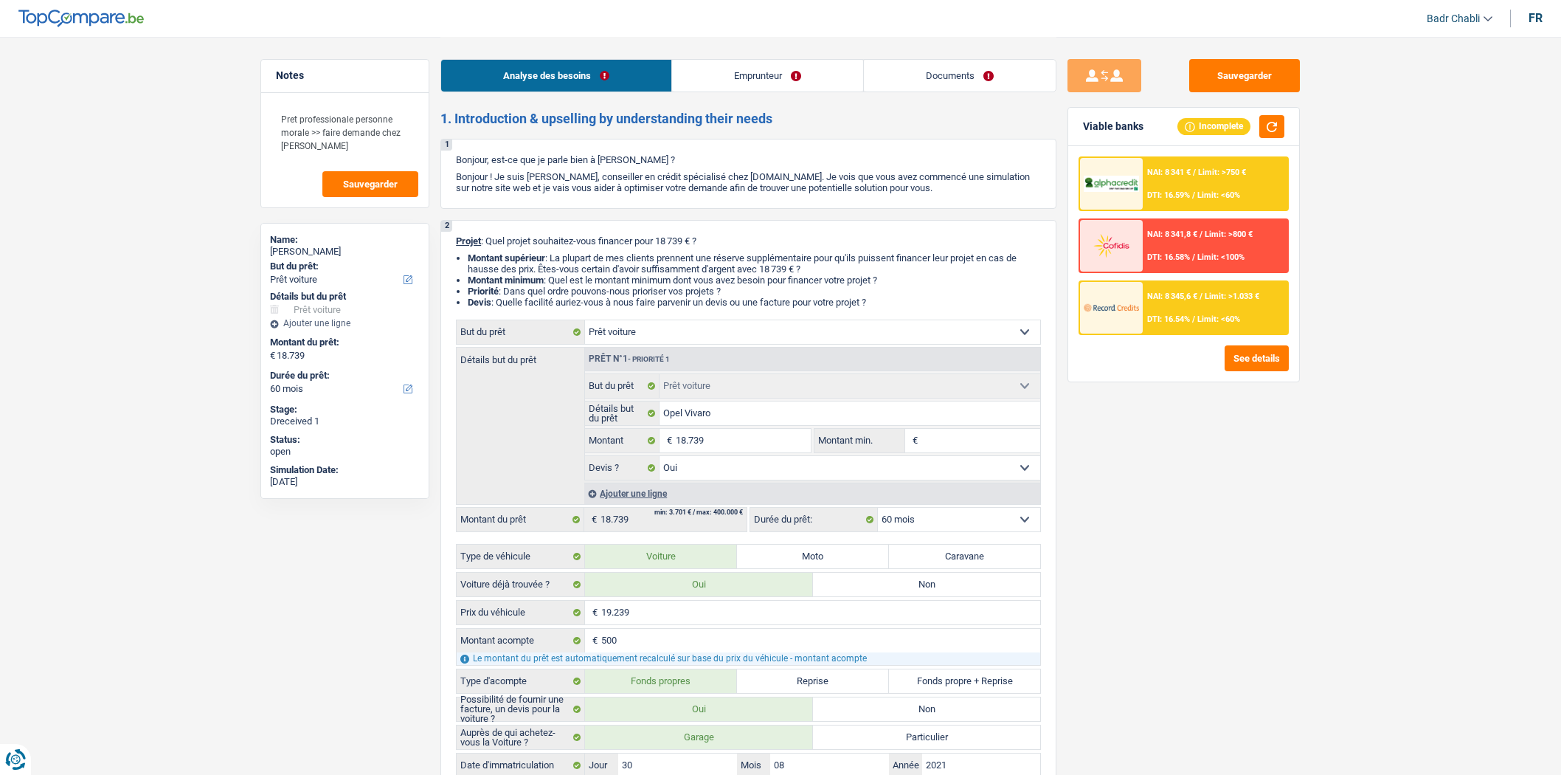
select select "car"
select select "60"
select select "car"
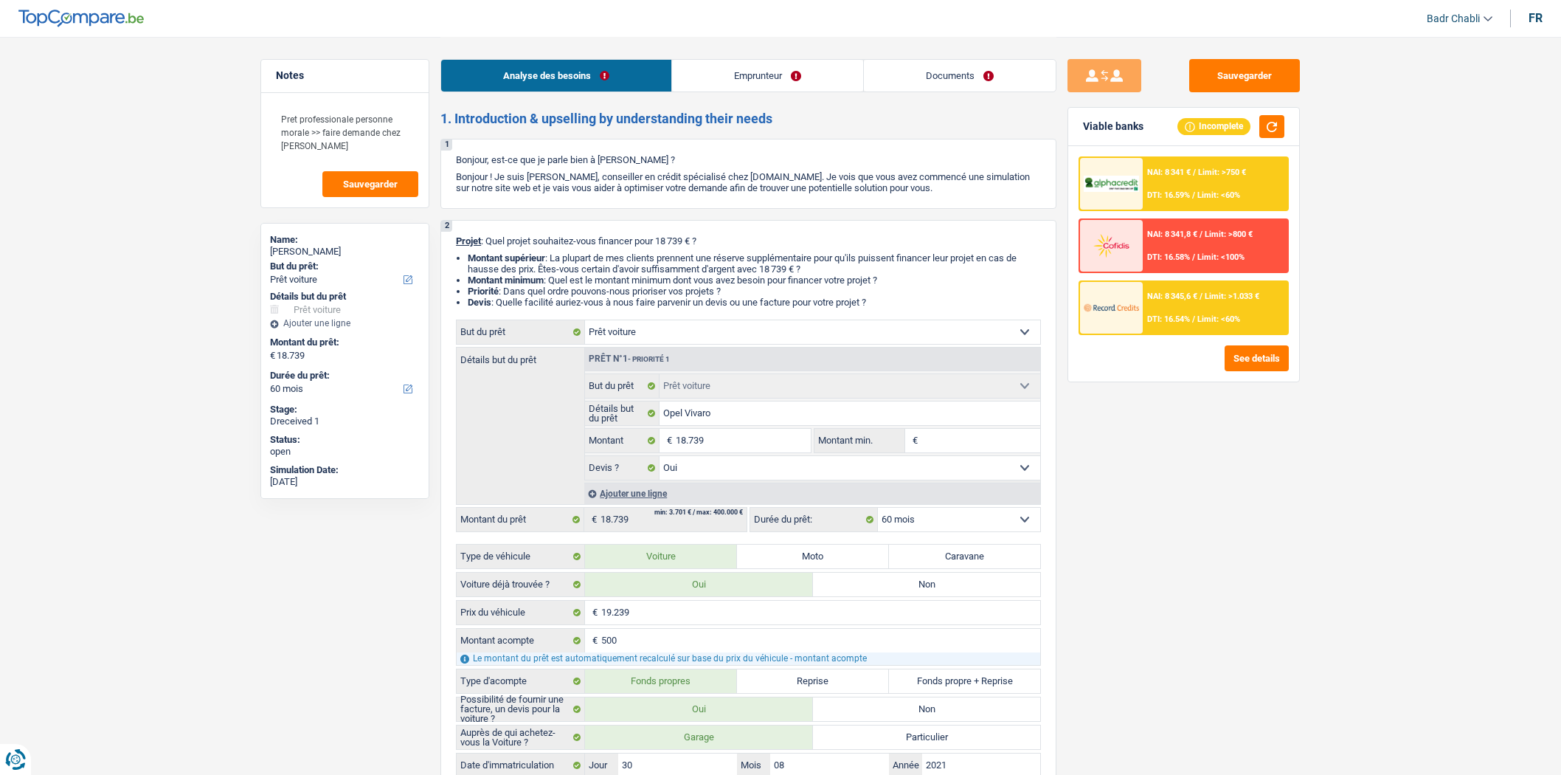
select select "yes"
select select "60"
select select "independent"
select select "netSalary"
select select "rents"
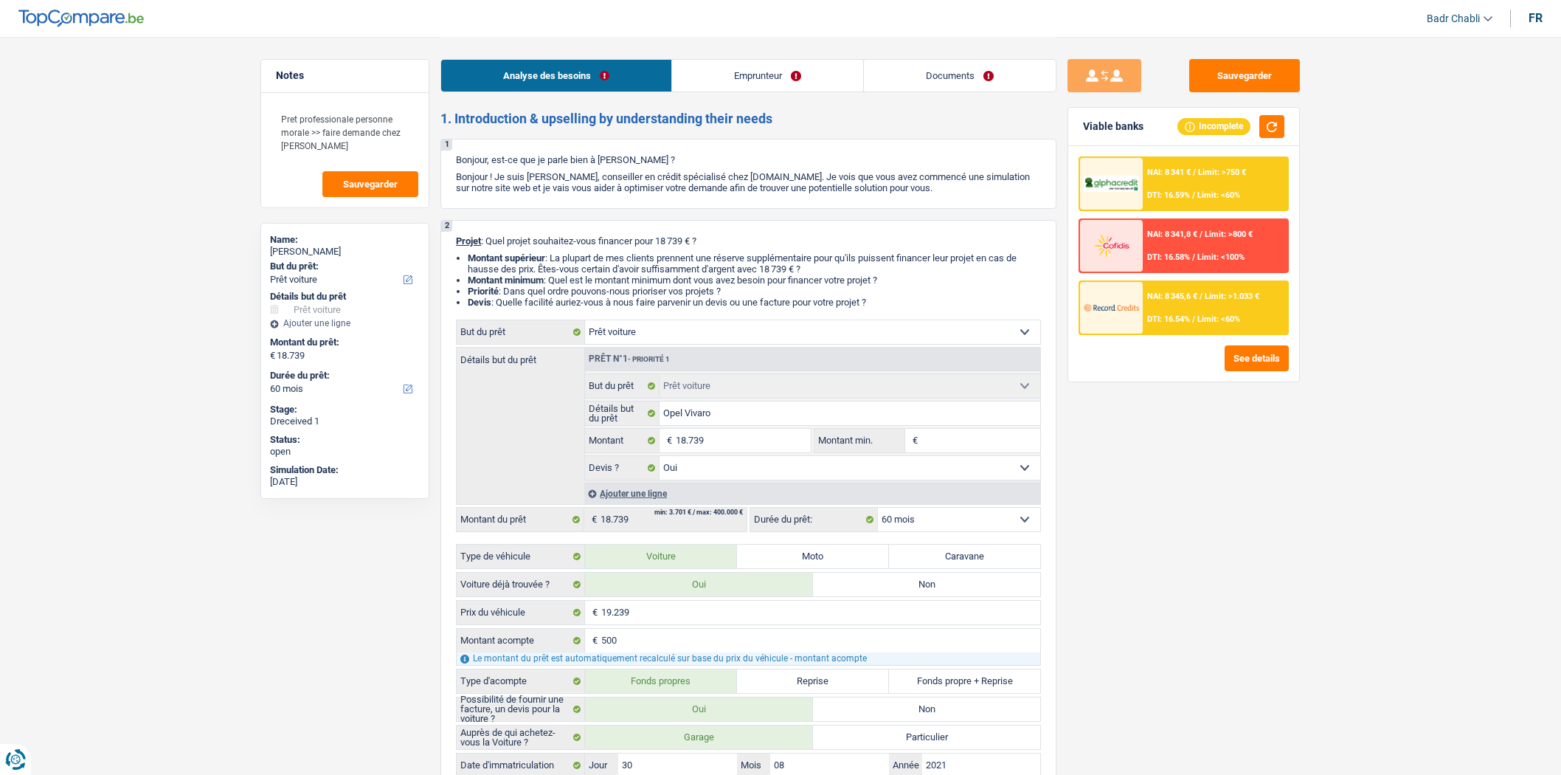
select select "car"
select select "yes"
select select "60"
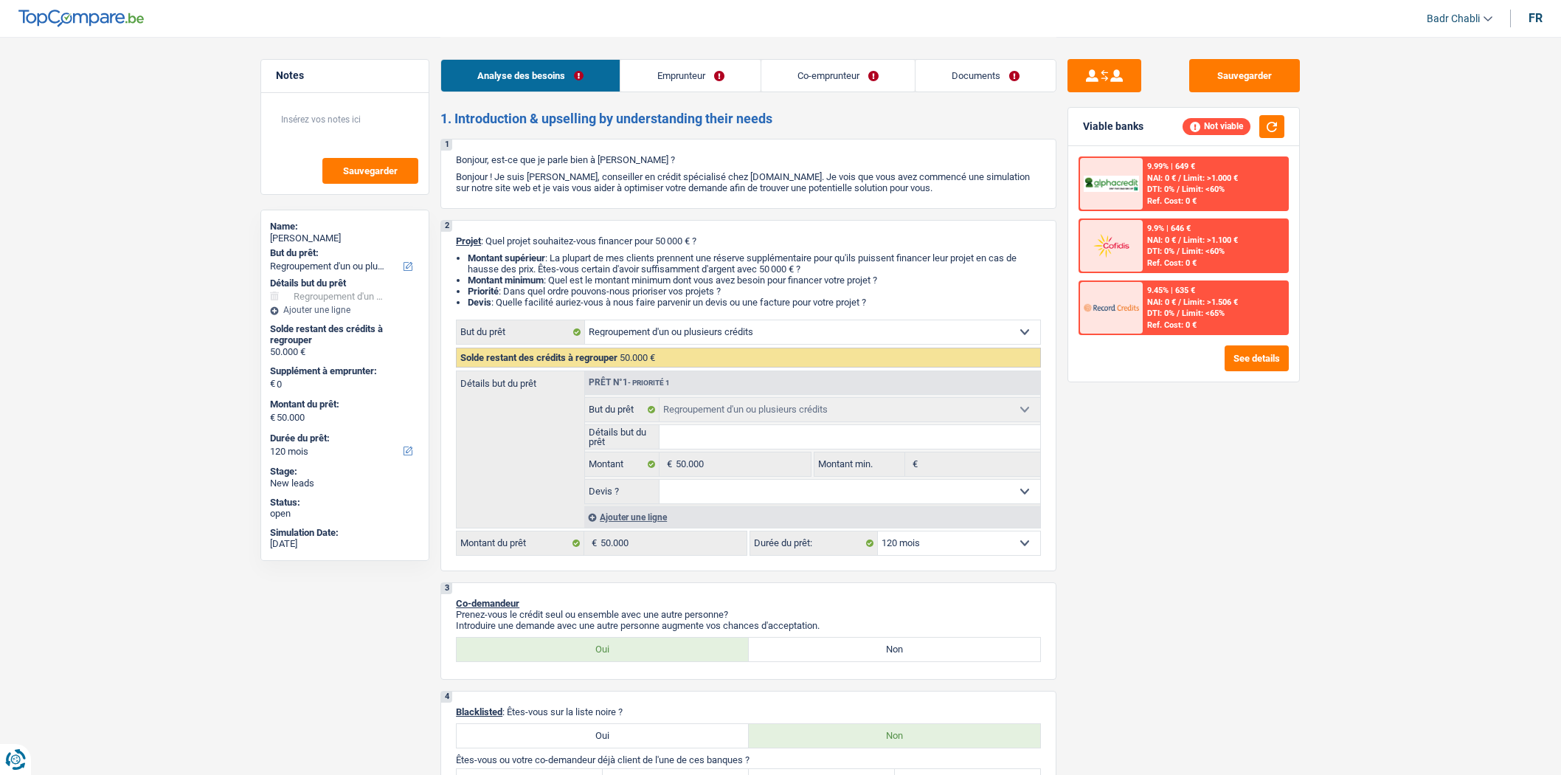
select select "refinancing"
select select "120"
select select "refinancing"
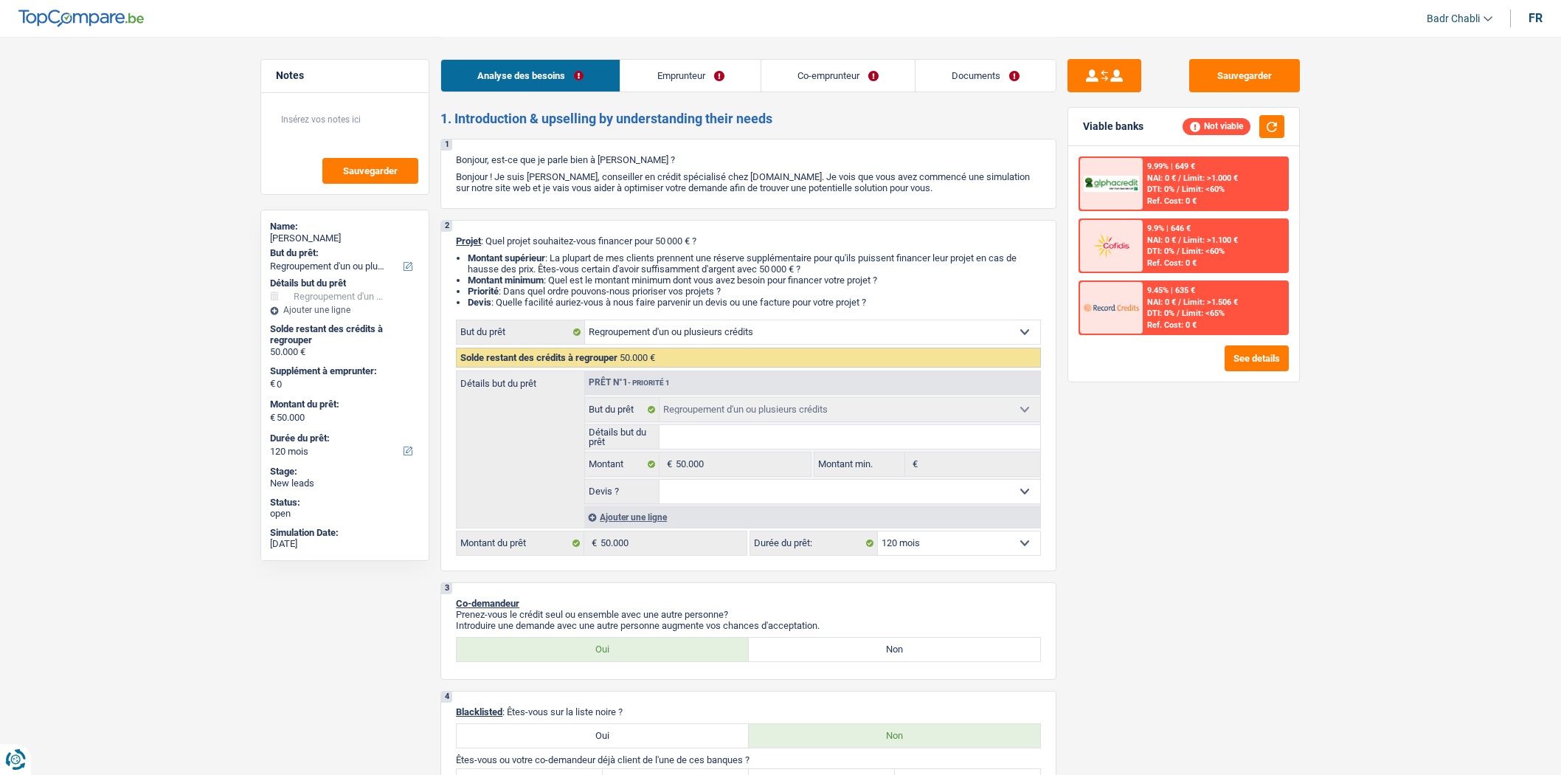
select select "120"
select select "worker"
select select "familyAllowances"
select select "netSalary"
select select "ownerWithMortgage"
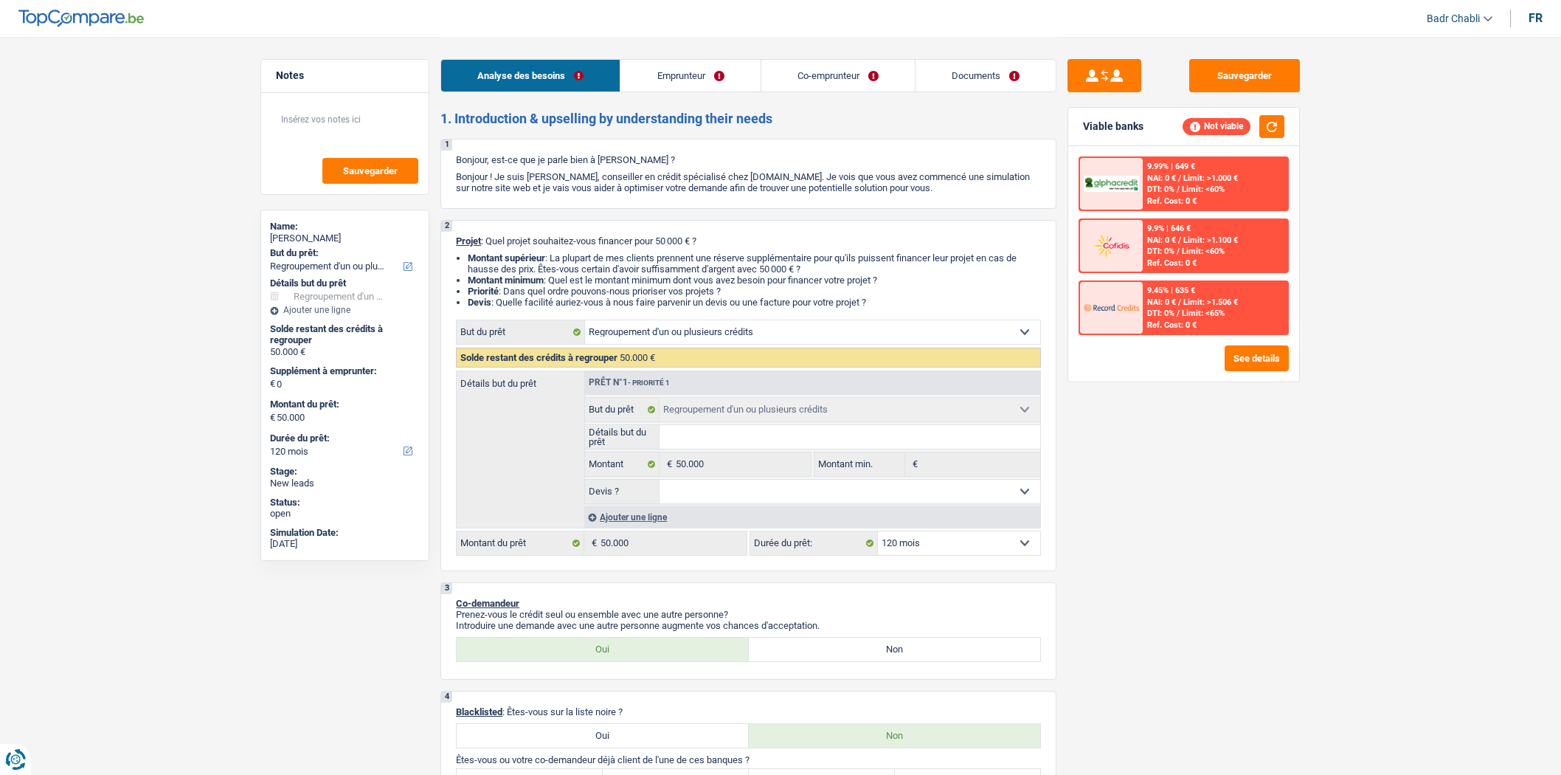
select select "mortgage"
select select "refinancing"
select select "120"
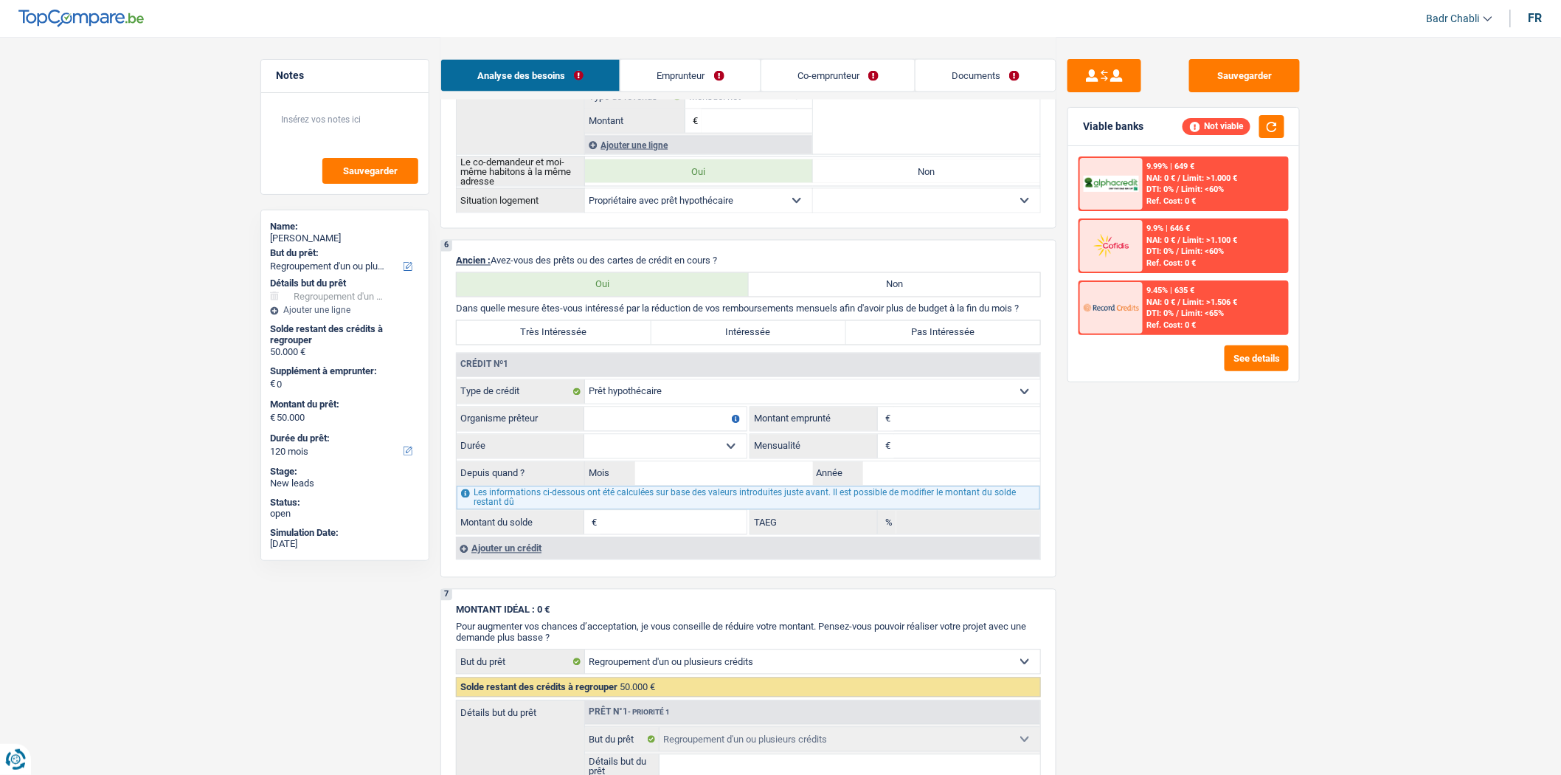
scroll to position [1147, 0]
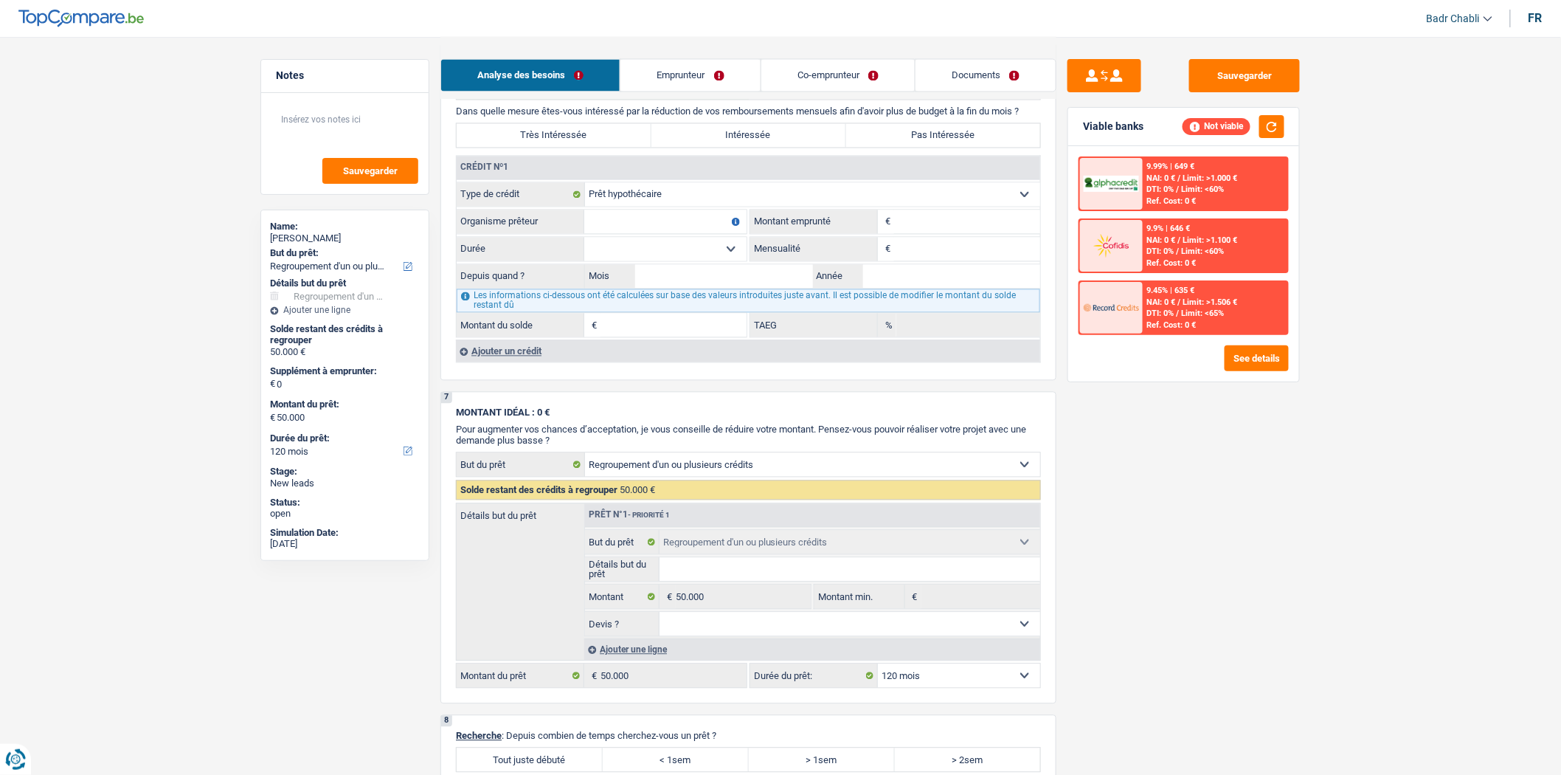
click at [535, 356] on div "Ajouter un crédit" at bounding box center [748, 351] width 584 height 22
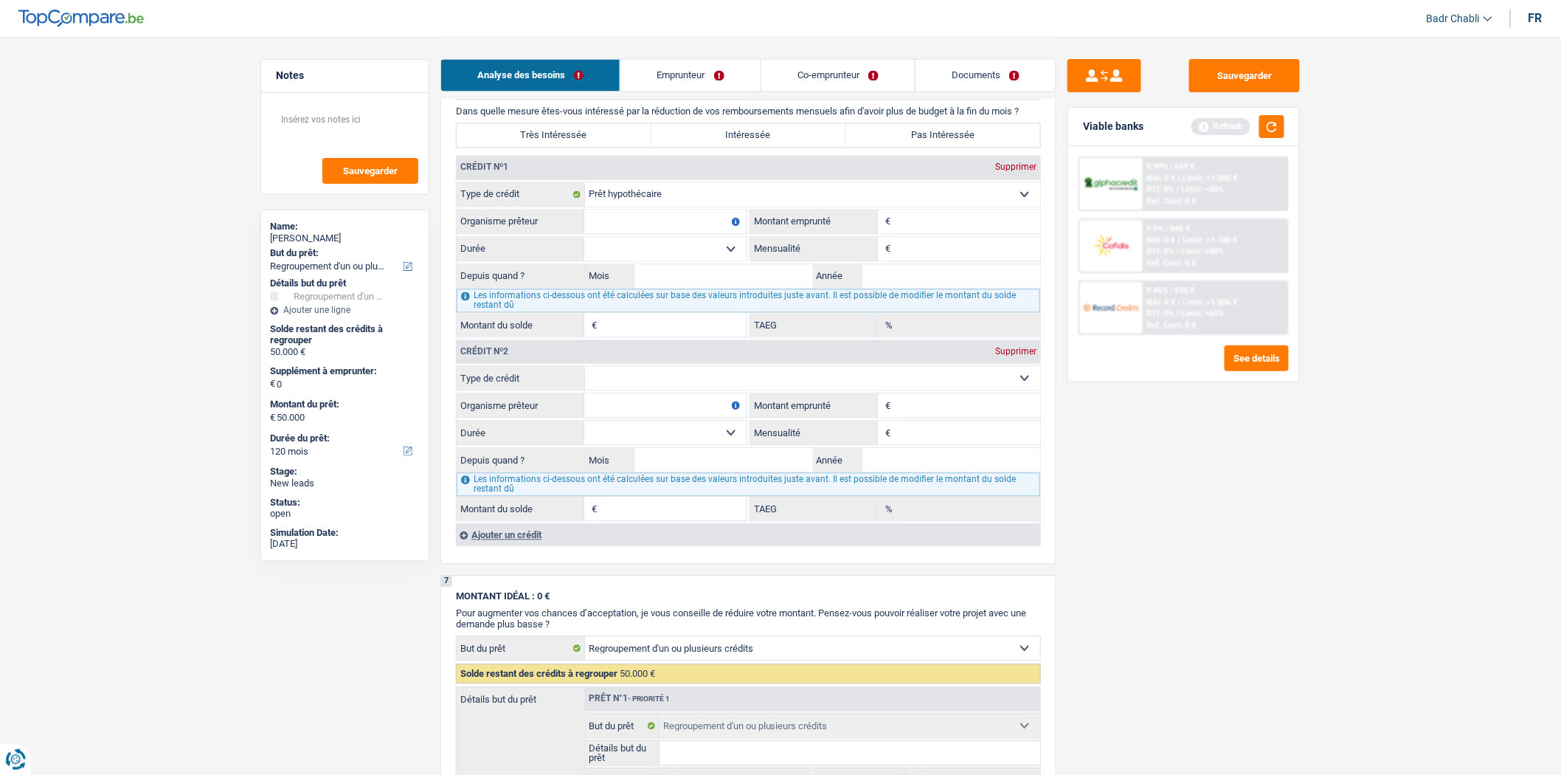
click at [679, 390] on select "Carte ou ouverture de crédit Prêt hypothécaire Vente à tempérament Prêt à tempé…" at bounding box center [812, 379] width 455 height 24
select select "personalLoan"
type input "0"
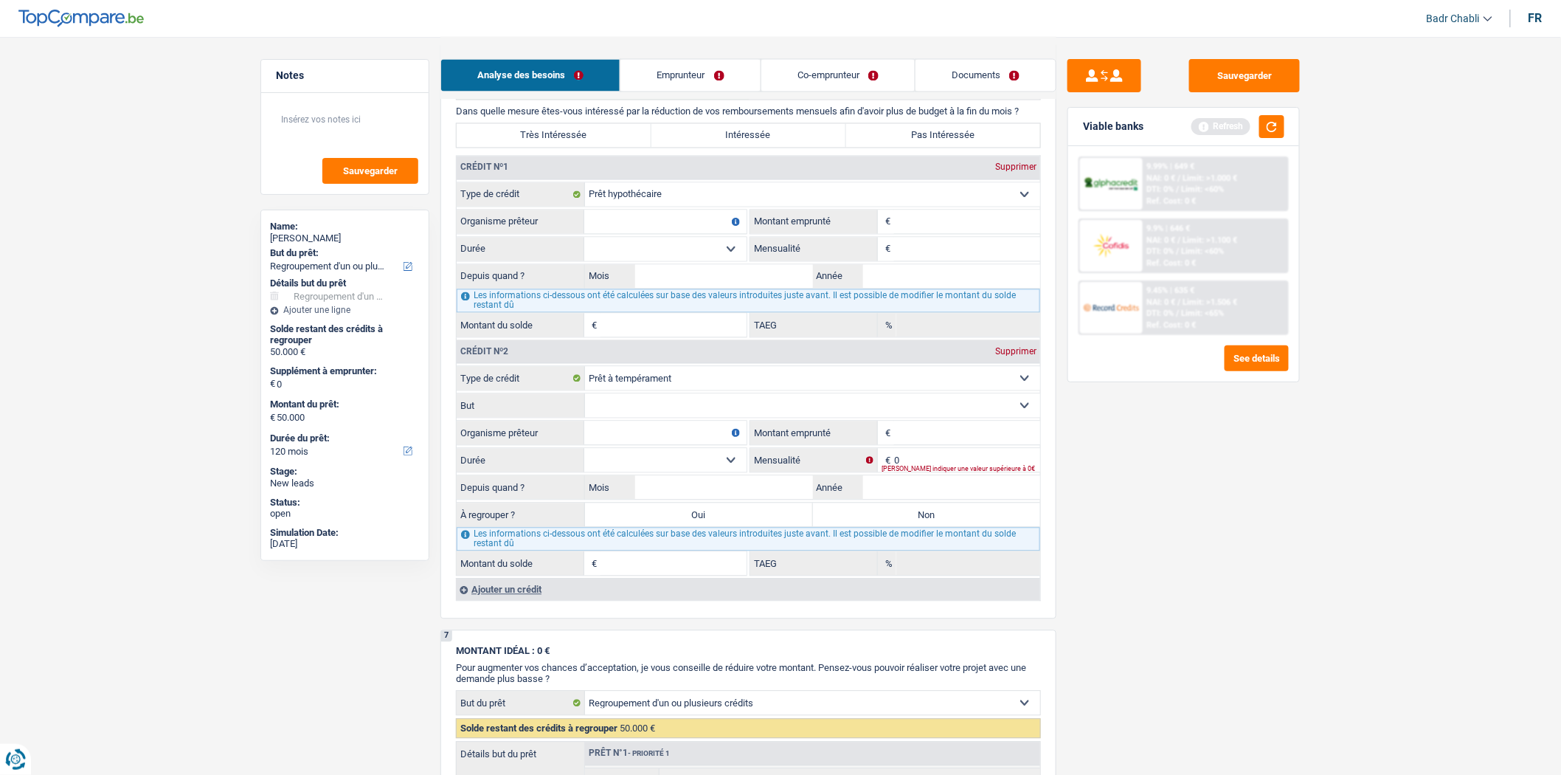
click at [679, 233] on input "Organisme prêteur" at bounding box center [665, 222] width 162 height 24
click at [647, 234] on input "Organisme prêteur" at bounding box center [665, 222] width 162 height 24
type input "BNP"
drag, startPoint x: 934, startPoint y: 234, endPoint x: 876, endPoint y: 249, distance: 59.4
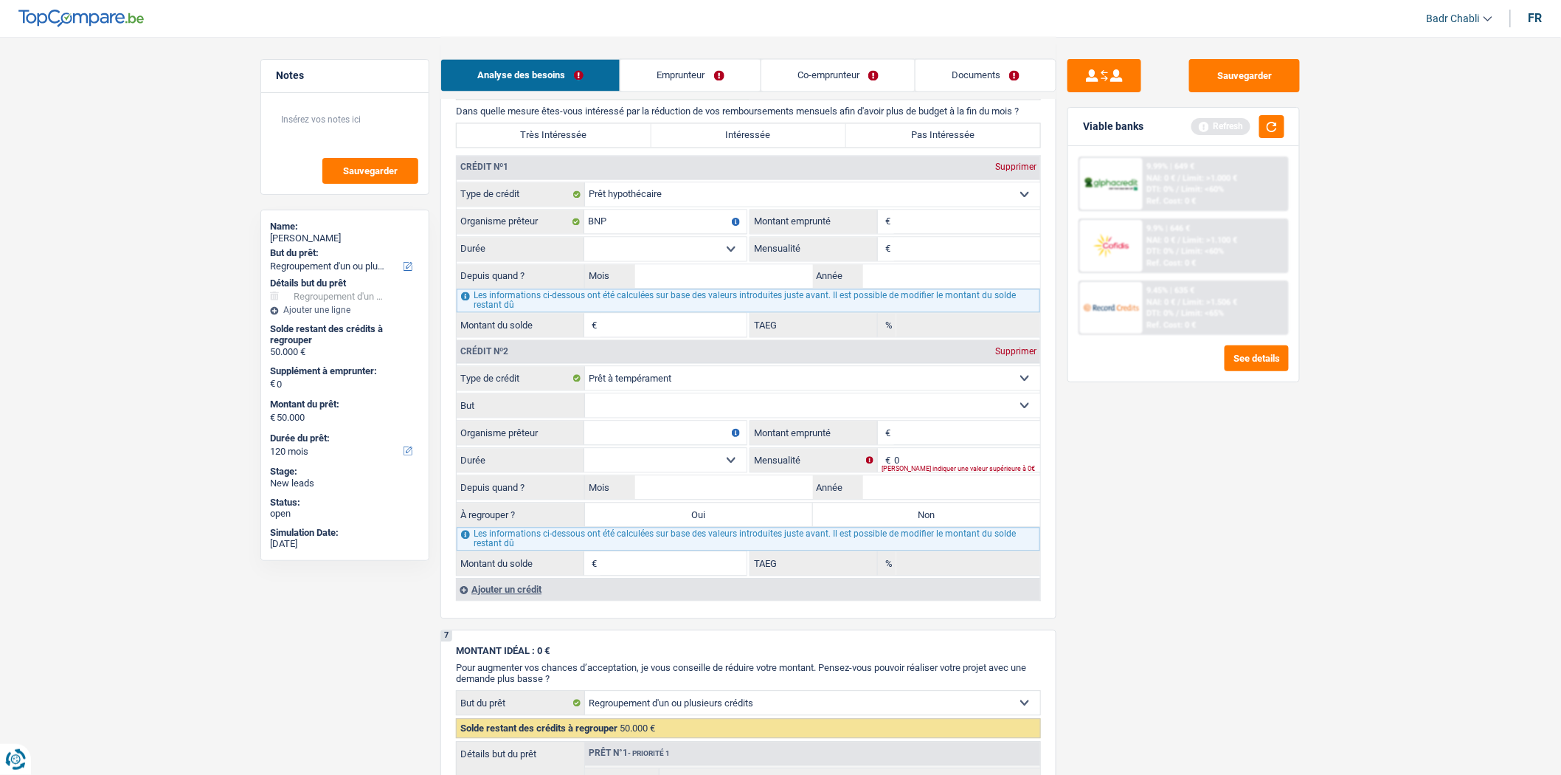
click at [934, 234] on input "Montant" at bounding box center [967, 222] width 146 height 24
type input "293.000"
click at [696, 260] on select "120 mois 132 mois 144 mois 180 mois 240 mois 300 mois 360 mois 420 mois Sélecti…" at bounding box center [665, 250] width 162 height 24
select select "300"
click at [584, 248] on select "120 mois 132 mois 144 mois 180 mois 240 mois 300 mois 360 mois 420 mois Sélecti…" at bounding box center [665, 250] width 162 height 24
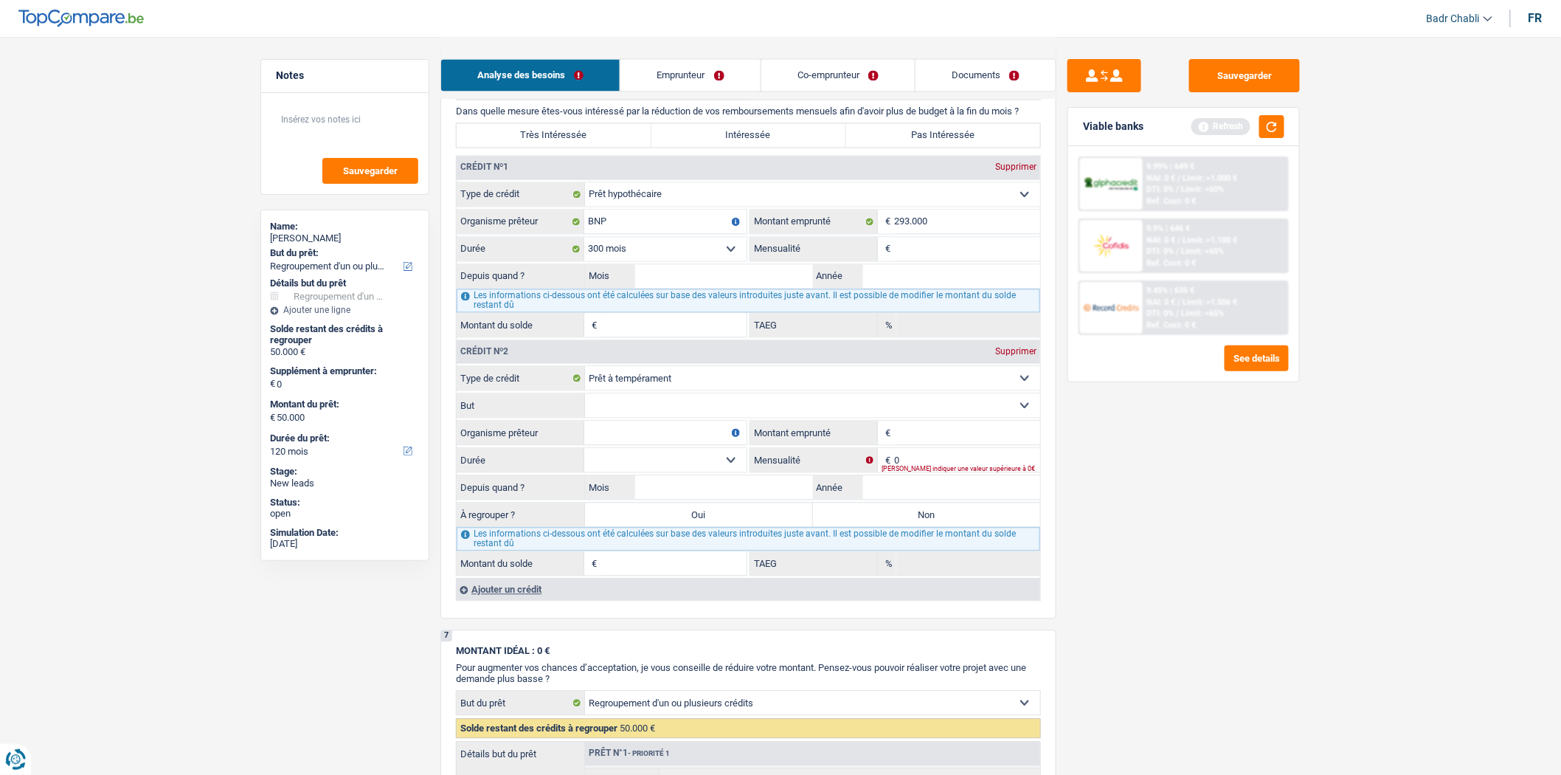
click at [927, 261] on input "Mensualité" at bounding box center [967, 250] width 146 height 24
type input "1.225"
click at [702, 288] on input "Mois" at bounding box center [724, 277] width 178 height 24
click at [720, 281] on input "Mois" at bounding box center [724, 277] width 178 height 24
type input "07"
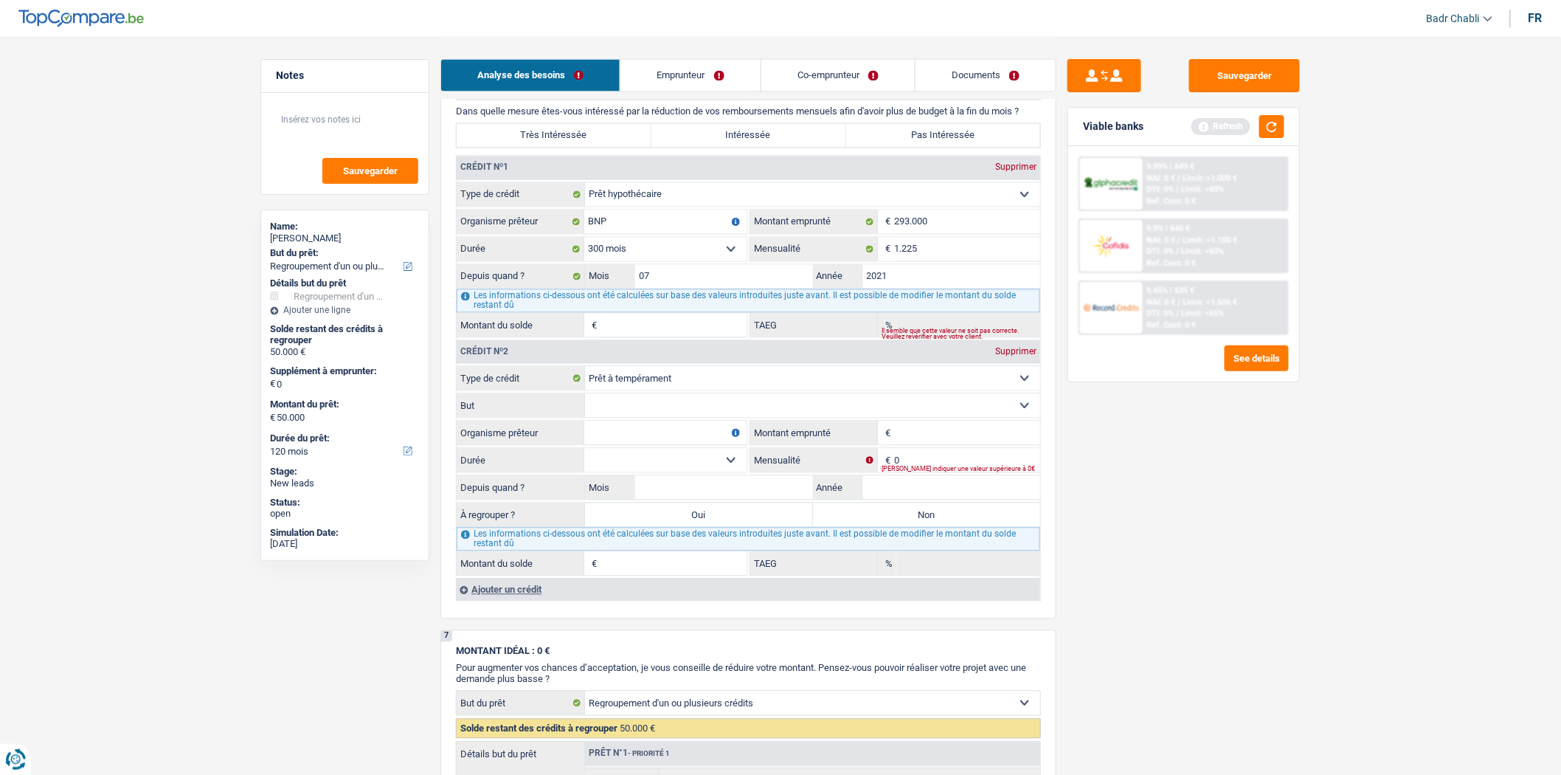
type input "2021"
type input "253.207"
type input "1,90"
click at [694, 415] on select "Confort maison: meubles, textile, peinture, électroménager, outillage non-profe…" at bounding box center [812, 406] width 455 height 24
select select "homeFurnishingOrRelocation"
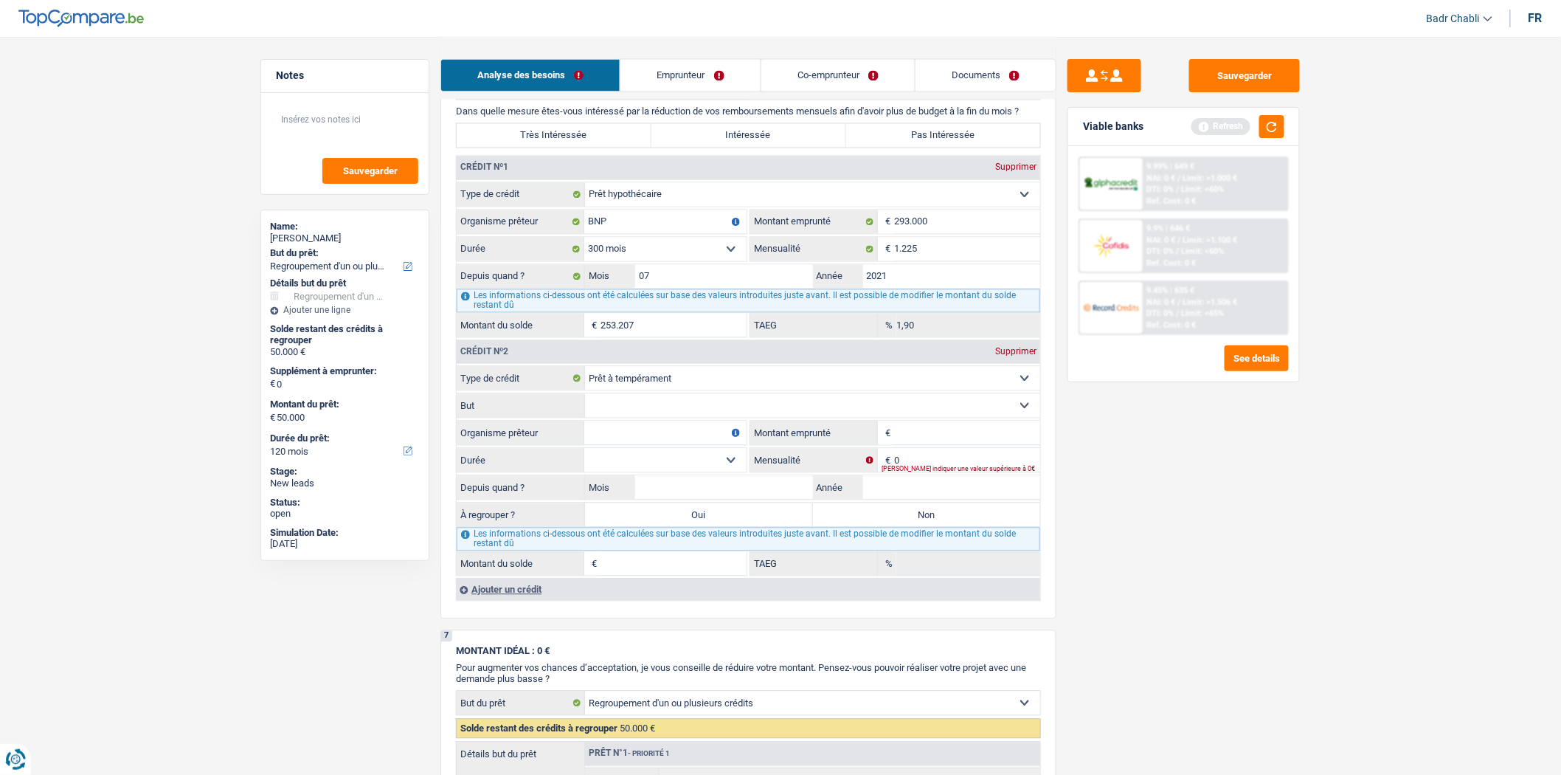
click at [585, 405] on select "Confort maison: meubles, textile, peinture, électroménager, outillage non-profe…" at bounding box center [812, 406] width 455 height 24
click at [650, 439] on input "Organisme prêteur" at bounding box center [665, 433] width 162 height 24
click at [716, 445] on input "Organisme prêteur" at bounding box center [665, 433] width 162 height 24
type input "A"
type input "Cofidis"
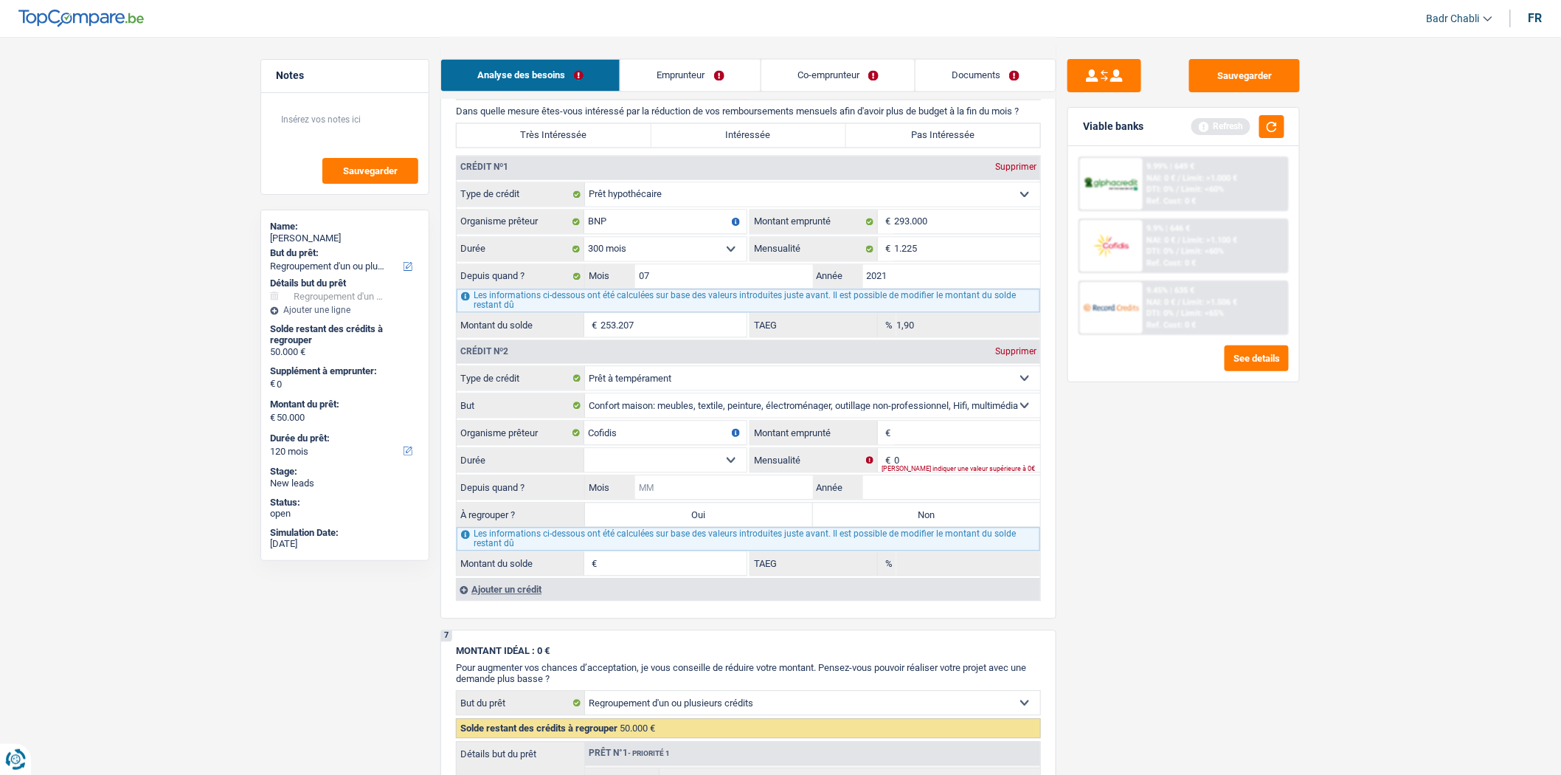
click at [746, 499] on input "Mois" at bounding box center [724, 488] width 178 height 24
click at [751, 498] on input "Mois" at bounding box center [724, 488] width 178 height 24
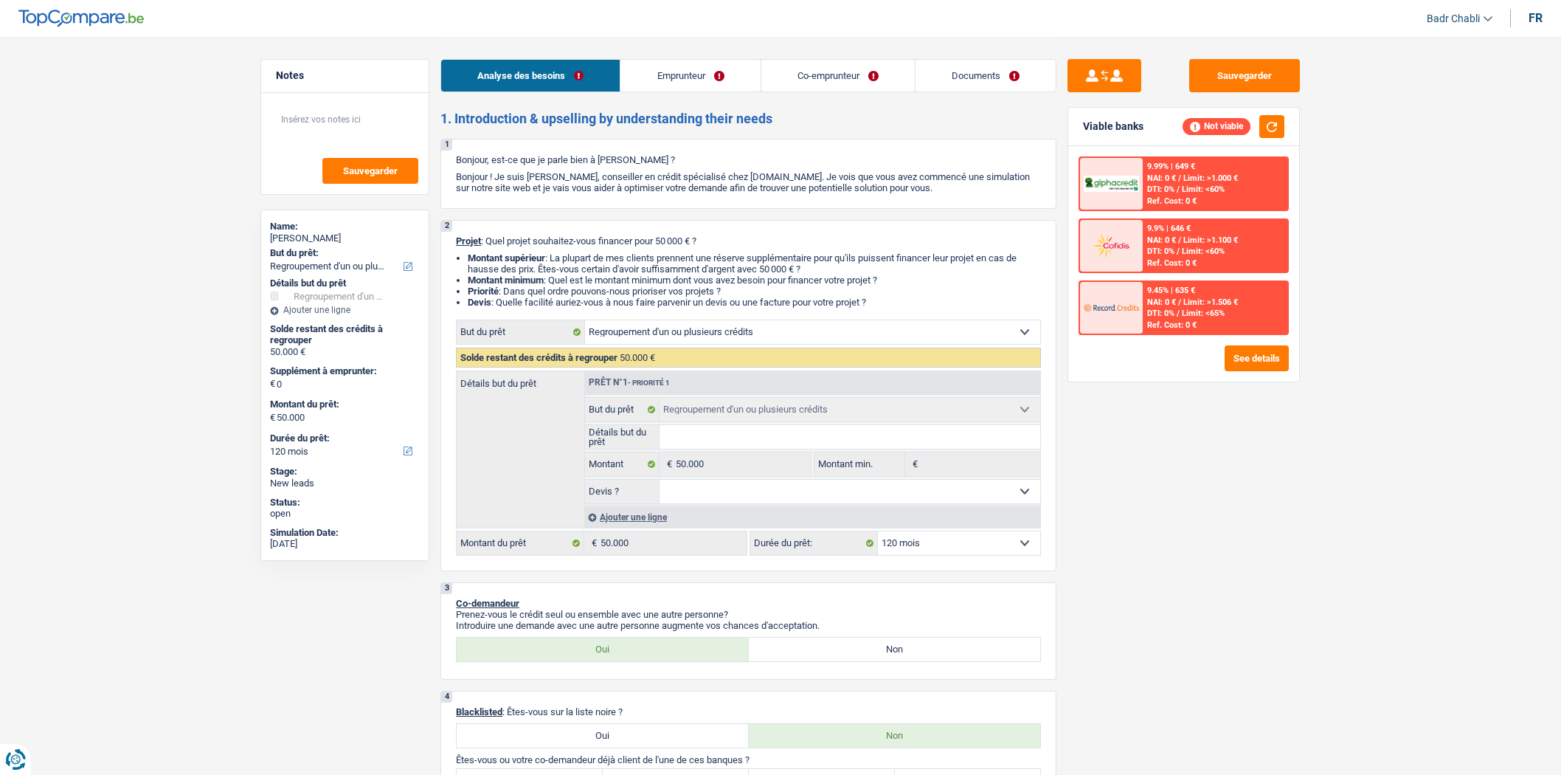
select select "refinancing"
select select "120"
select select "refinancing"
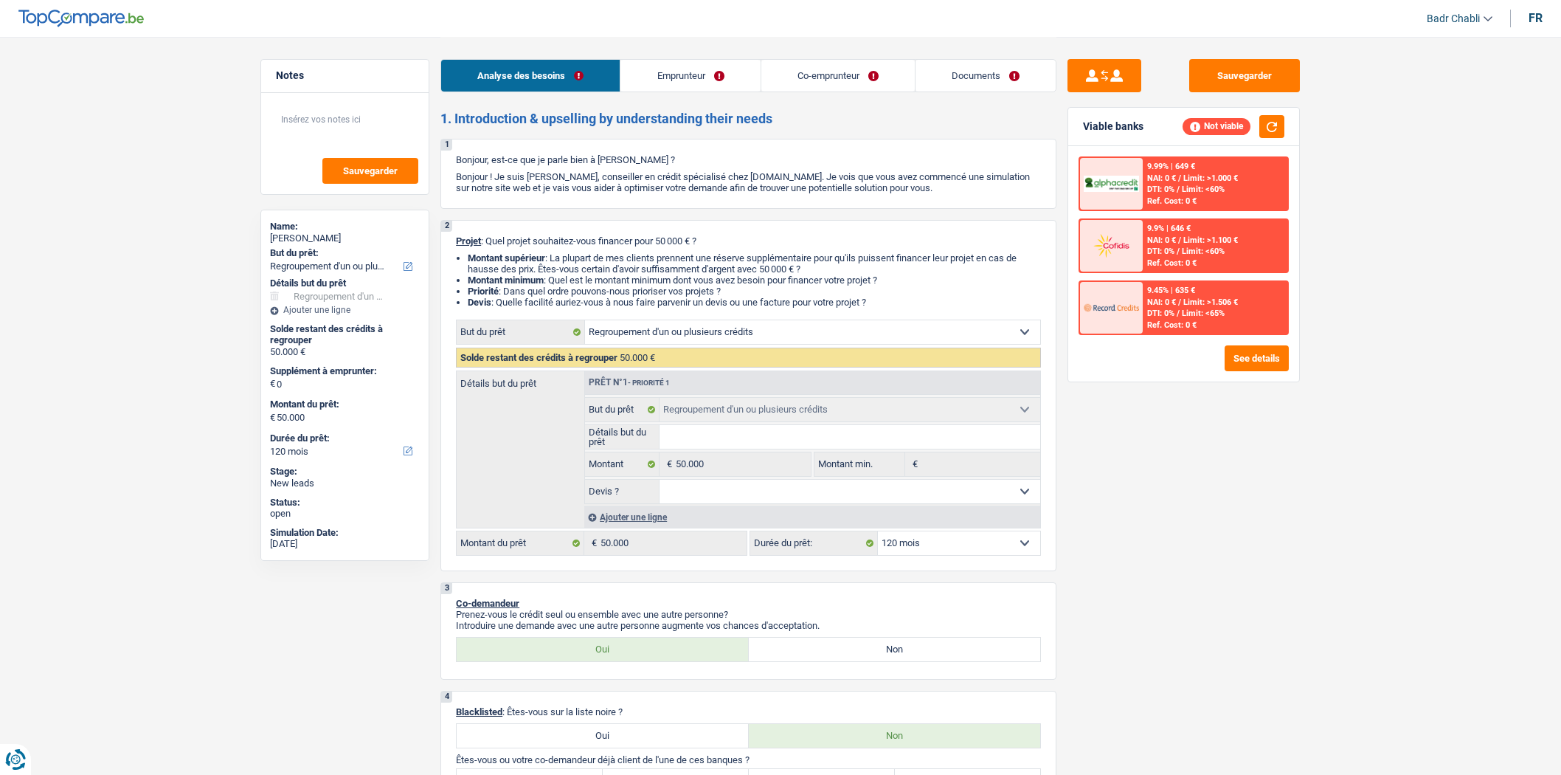
select select "120"
select select "worker"
select select "familyAllowances"
select select "netSalary"
select select "ownerWithMortgage"
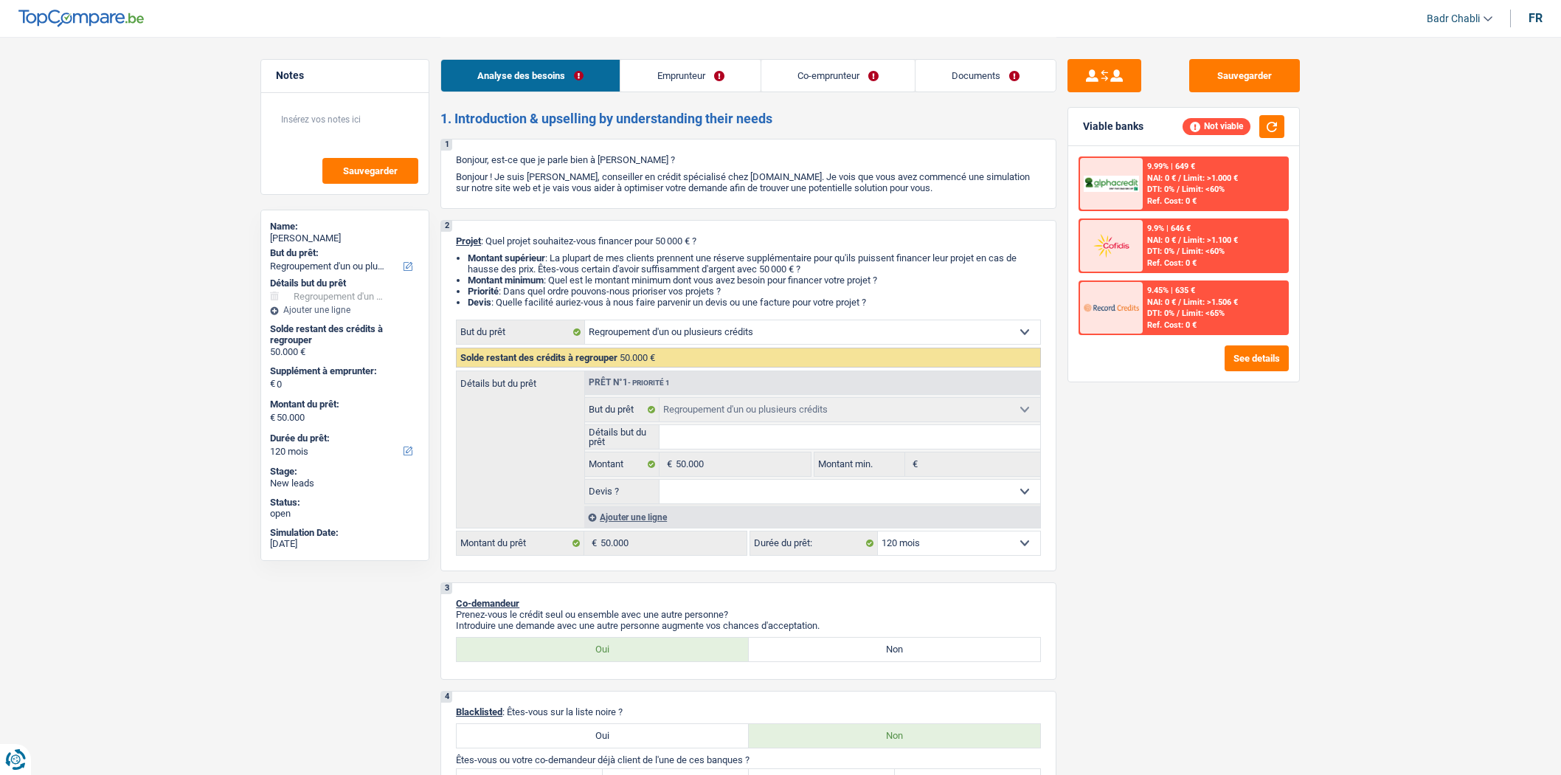
select select "mortgage"
select select "refinancing"
select select "120"
select select "ownerWithMortgage"
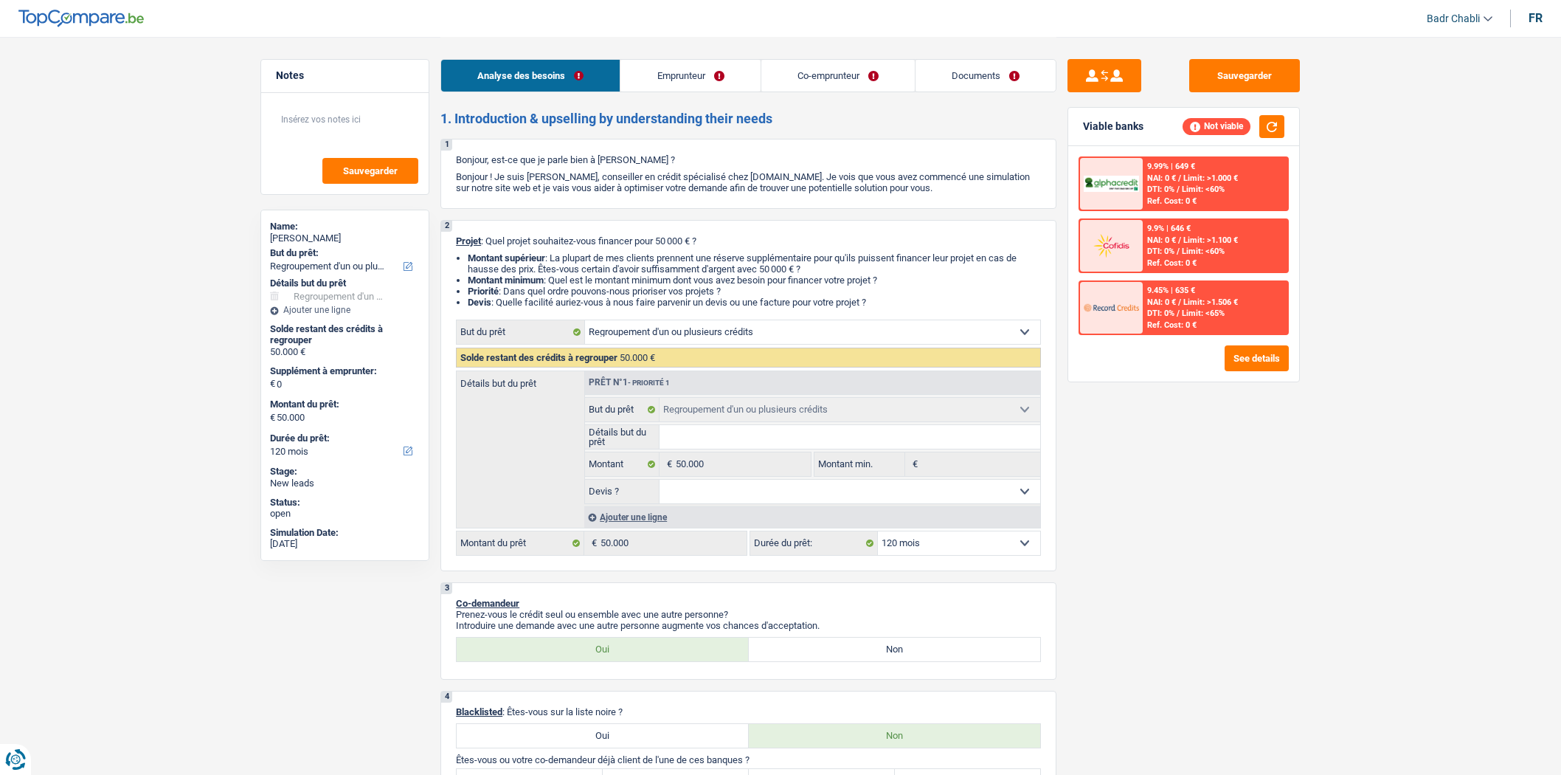
select select "BE"
select select "mortgage"
click link "Emprunteur"
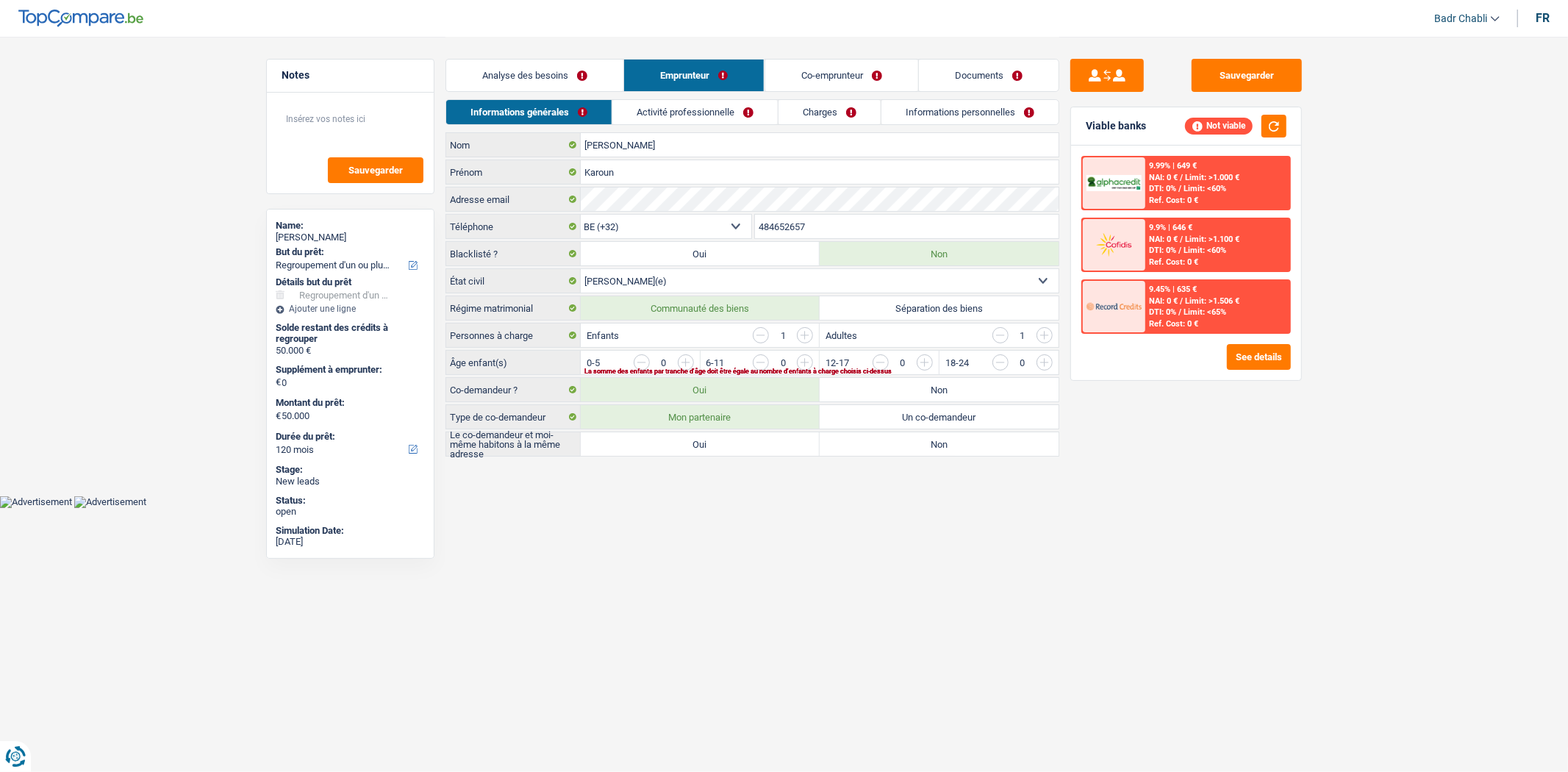
click link "Activité professionnelle"
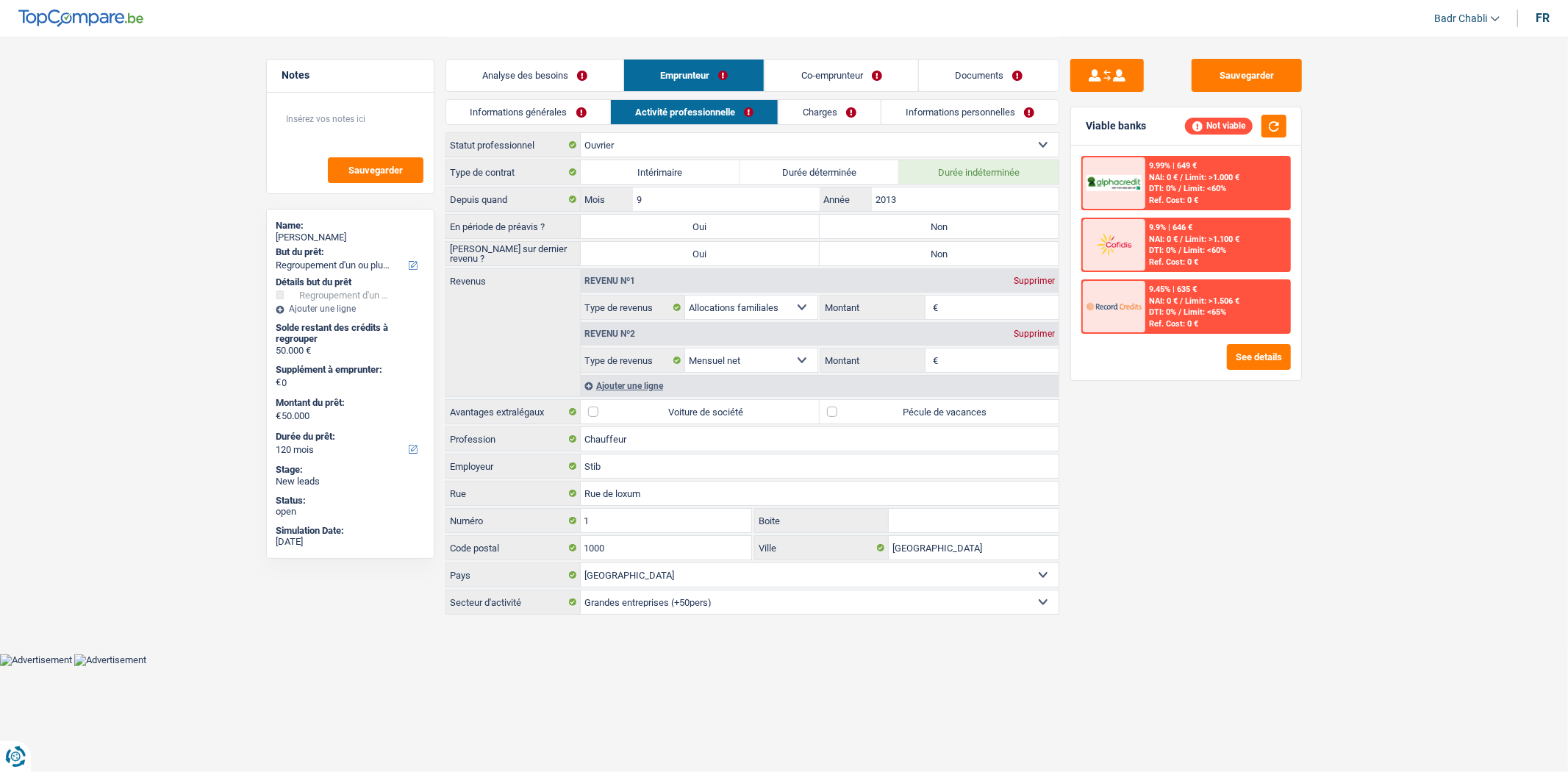
click div "Informations générales Activité professionnelle Charges Informations personnell…"
click link "Charges"
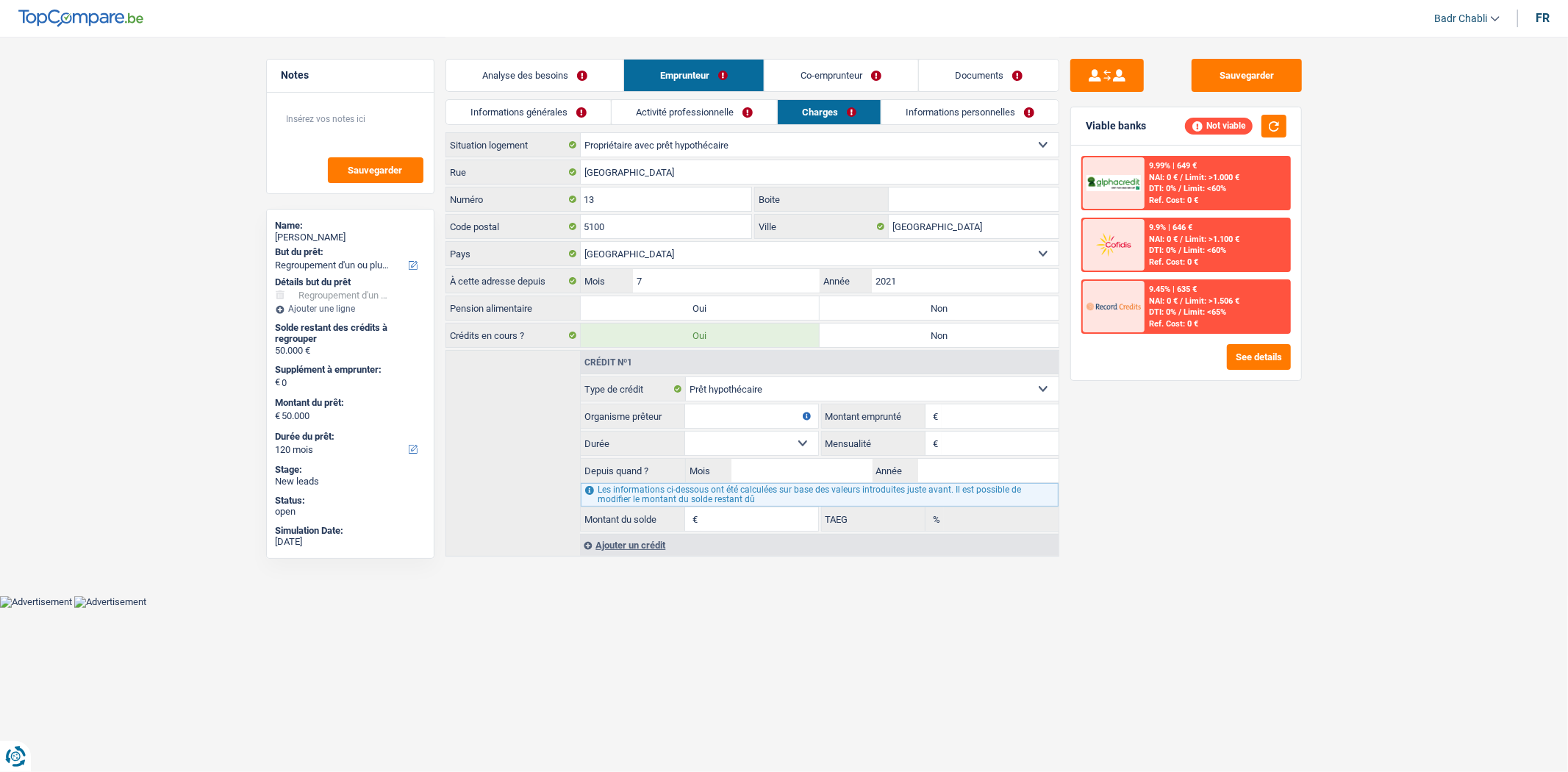
click div "9.45% | 635 € NAI: 0 € / Limit: >1.506 € DTI: 0% / Limit: <65% Ref. Cost: 0 €"
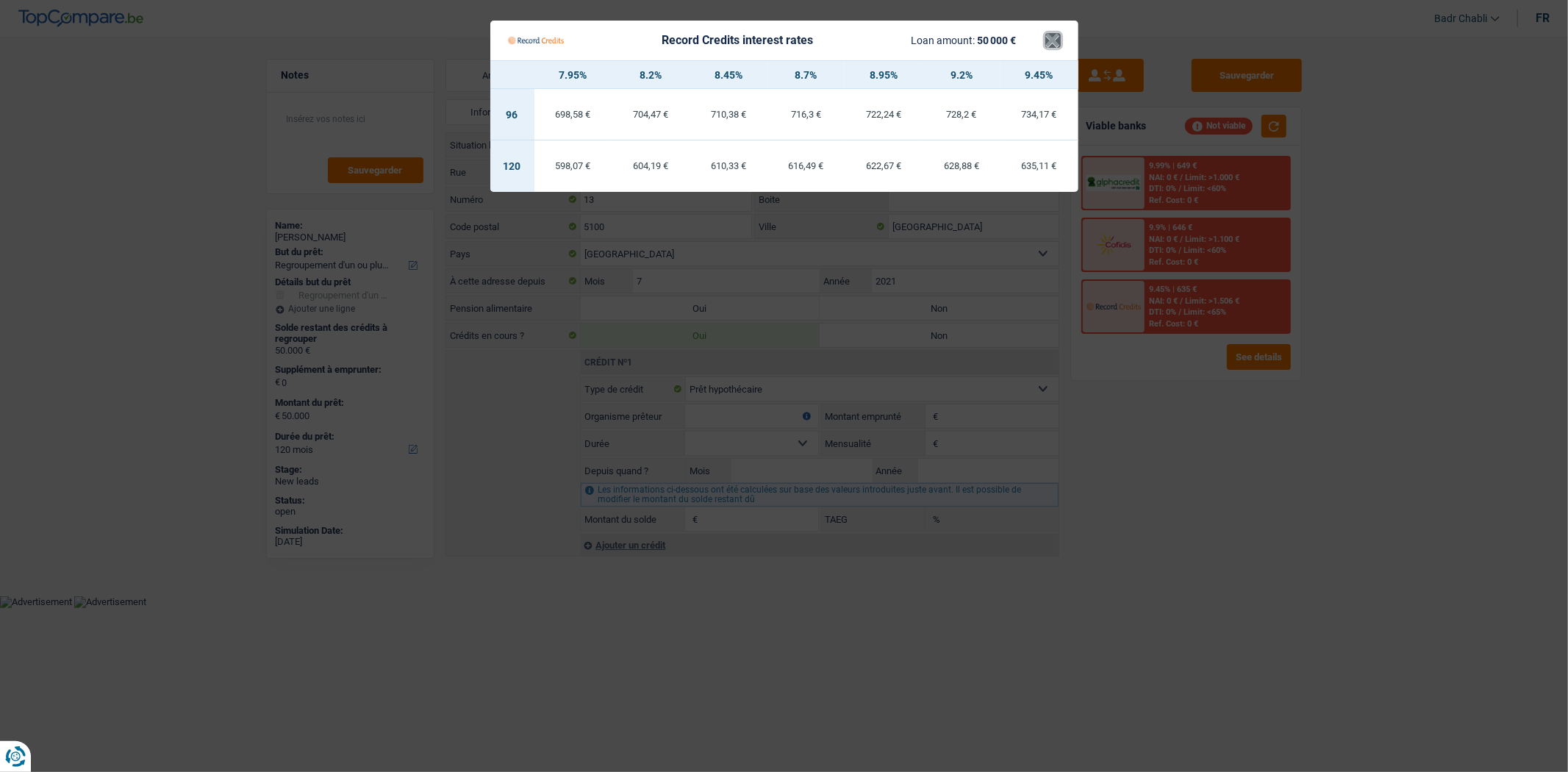
click button "×"
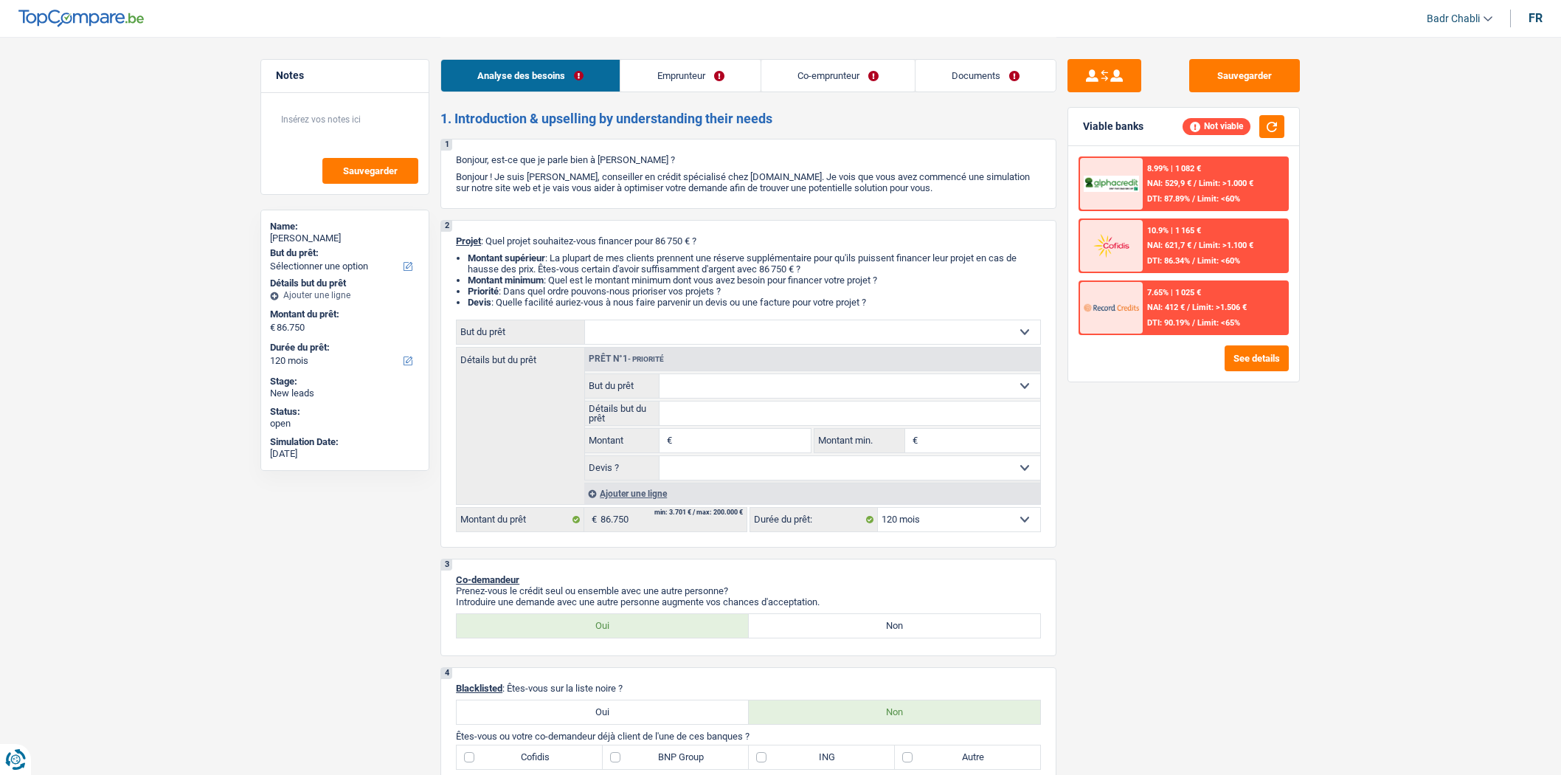
select select "120"
select select "mutuality"
select select "worker"
select select "familyAllowances"
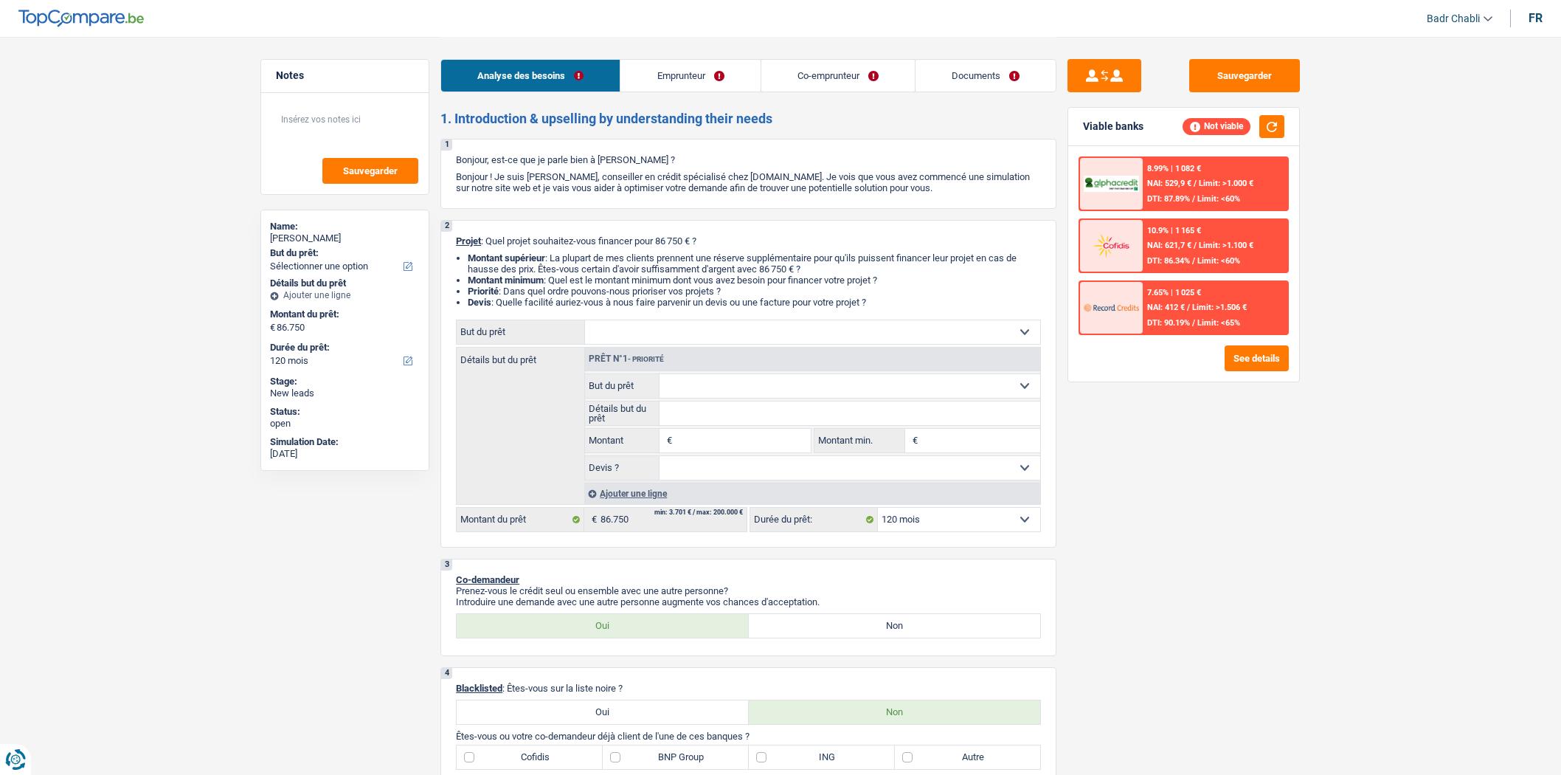
select select "mutualityIndemnity"
select select "netSalary"
select select "ownerWithMortgage"
select select "mortgage"
select select "300"
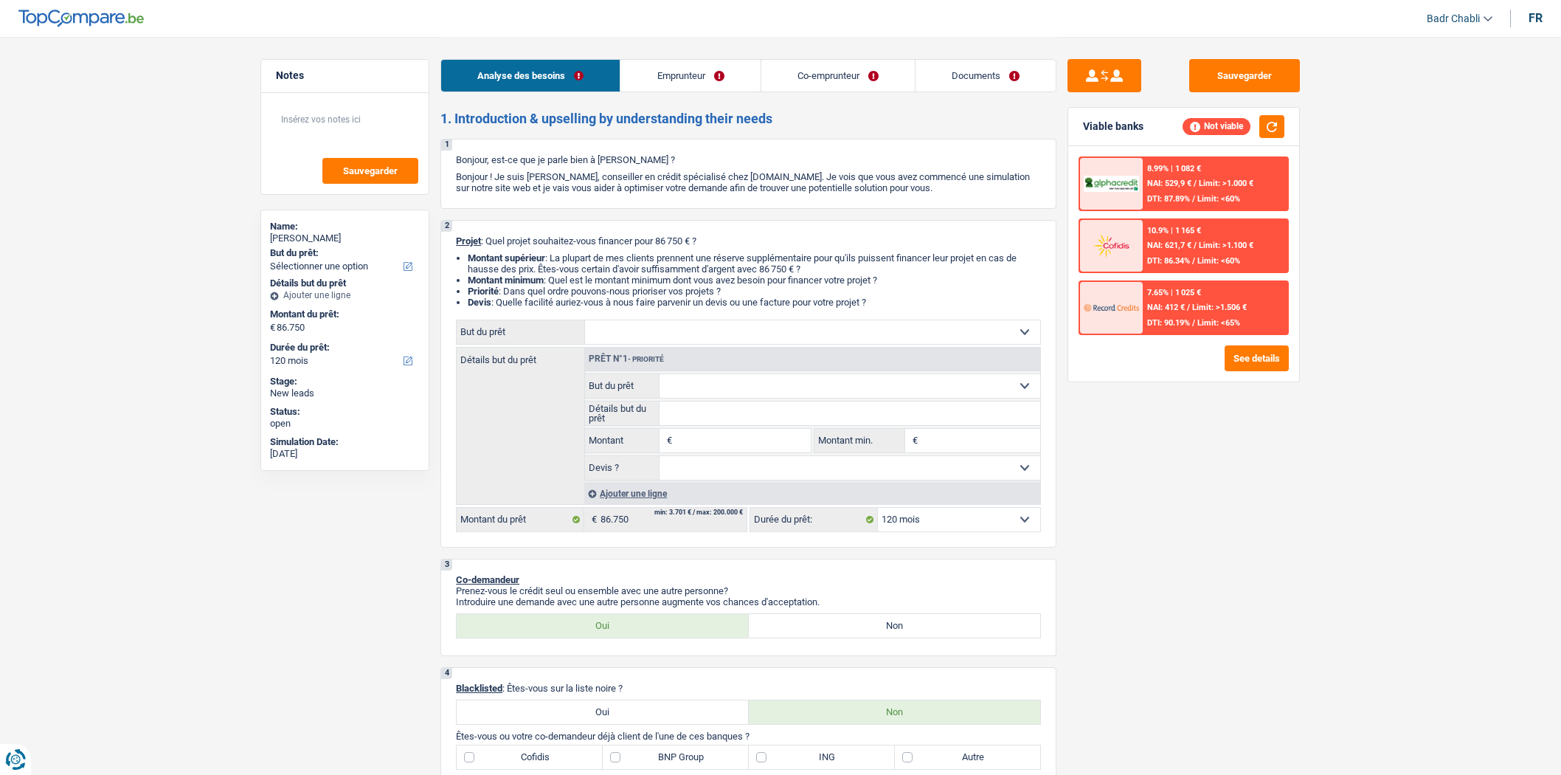
select select "personalLoan"
select select "homeFurnishingOrRelocation"
select select "120"
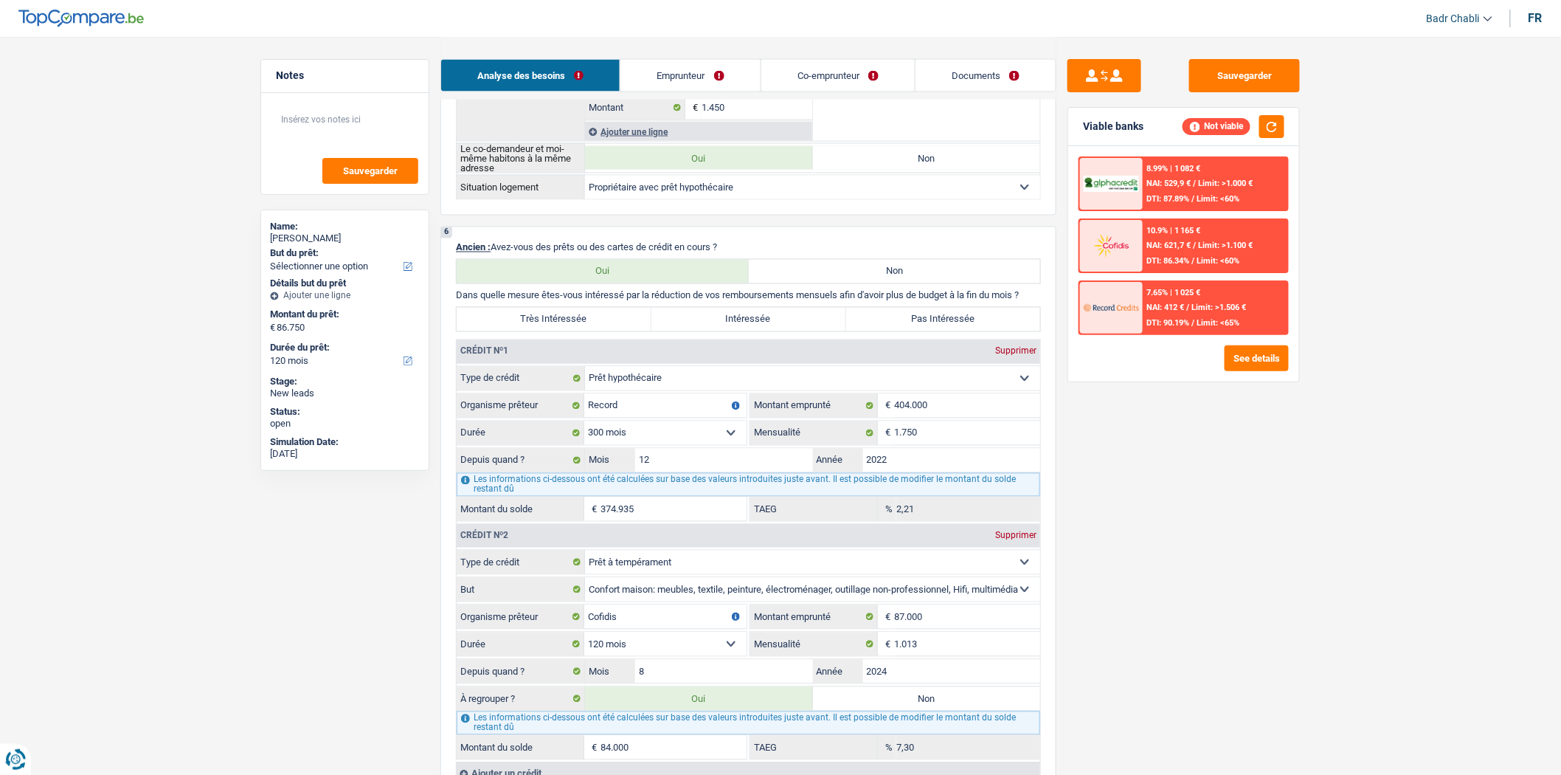
scroll to position [1065, 0]
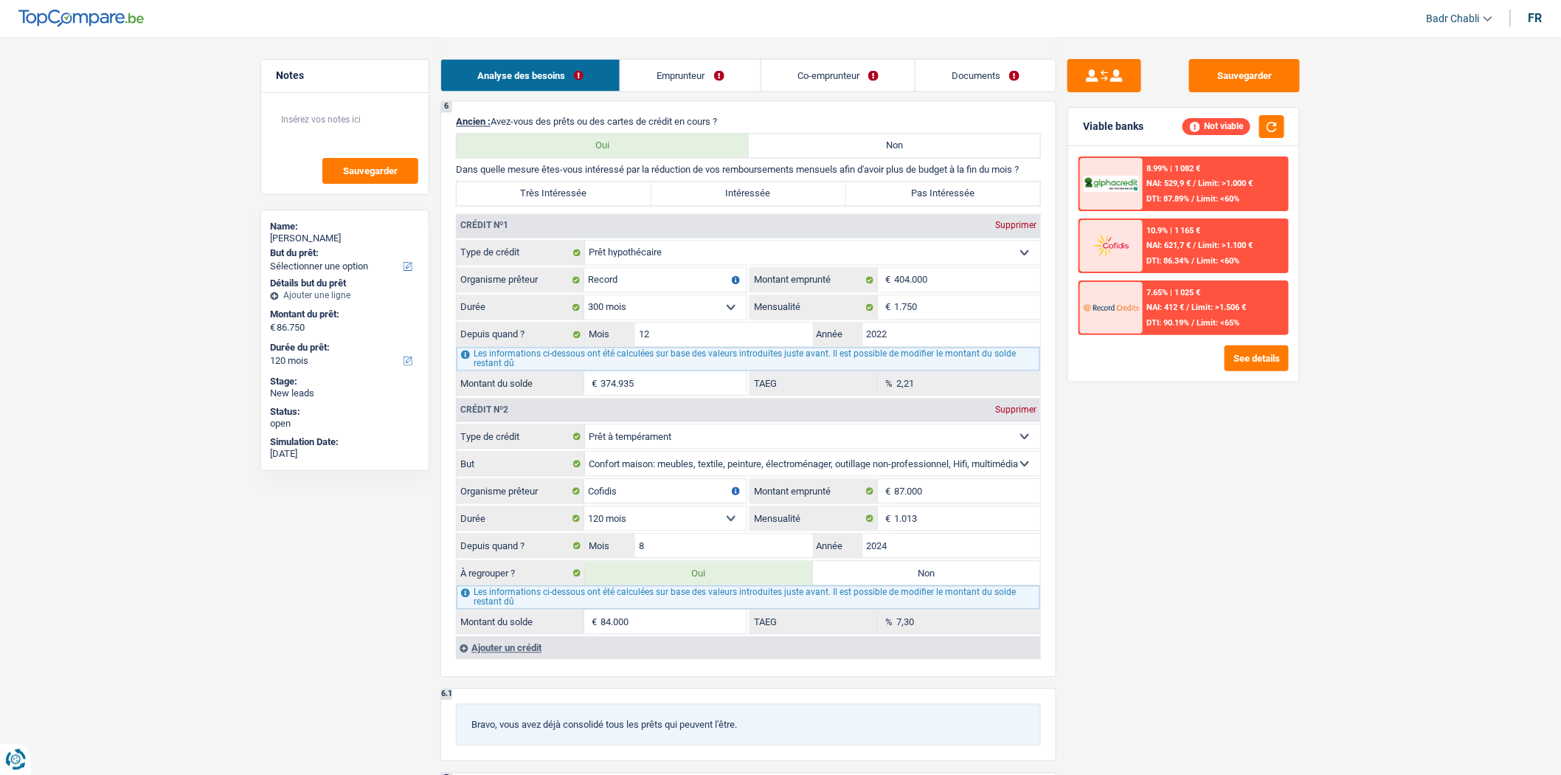
click at [1177, 325] on div "7.65% | 1 025 € NAI: 412 € / Limit: >1.506 € DTI: 90.19% / Limit: <65%" at bounding box center [1215, 308] width 145 height 52
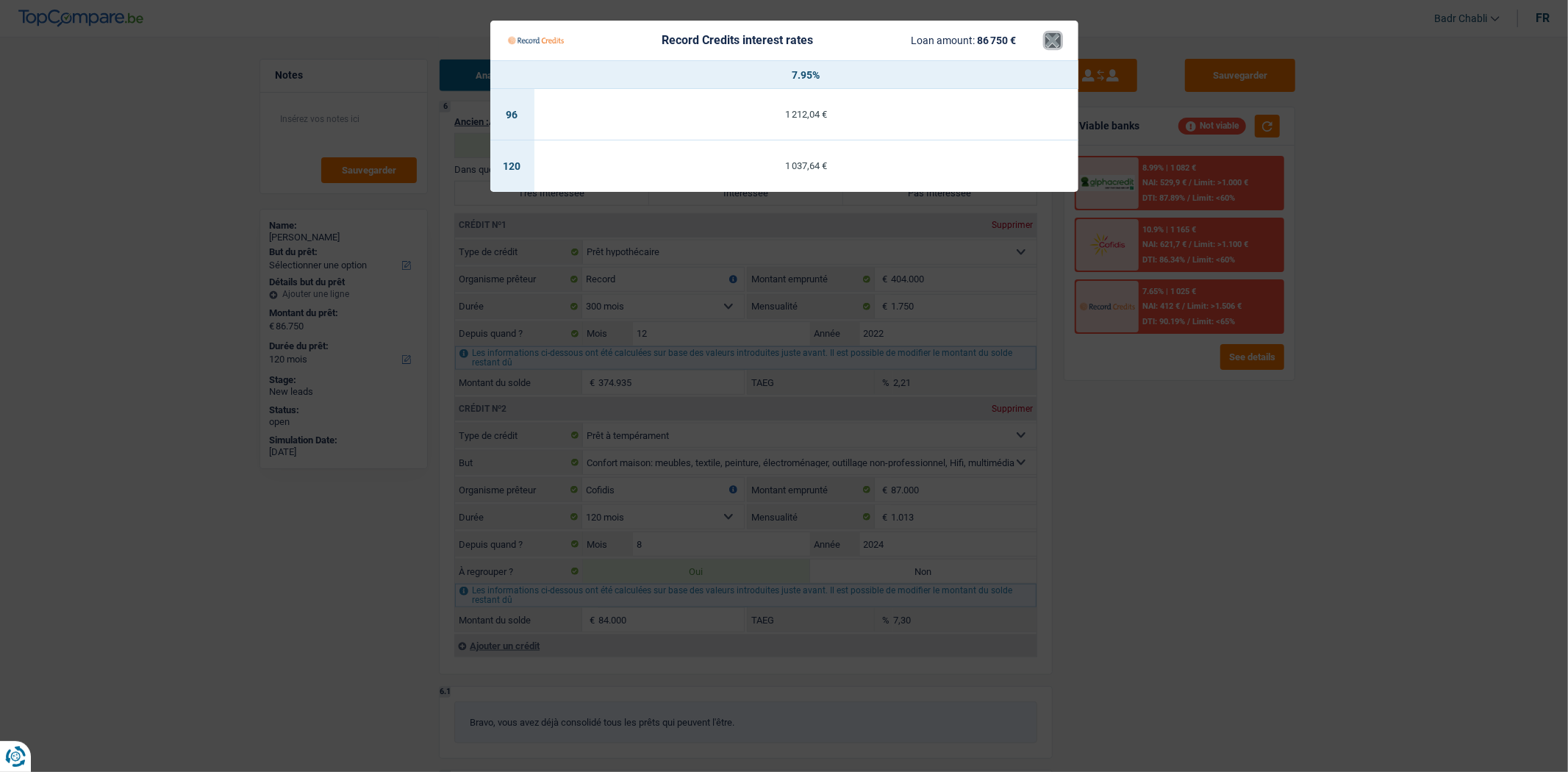
click at [1048, 40] on button "×" at bounding box center [1052, 40] width 15 height 15
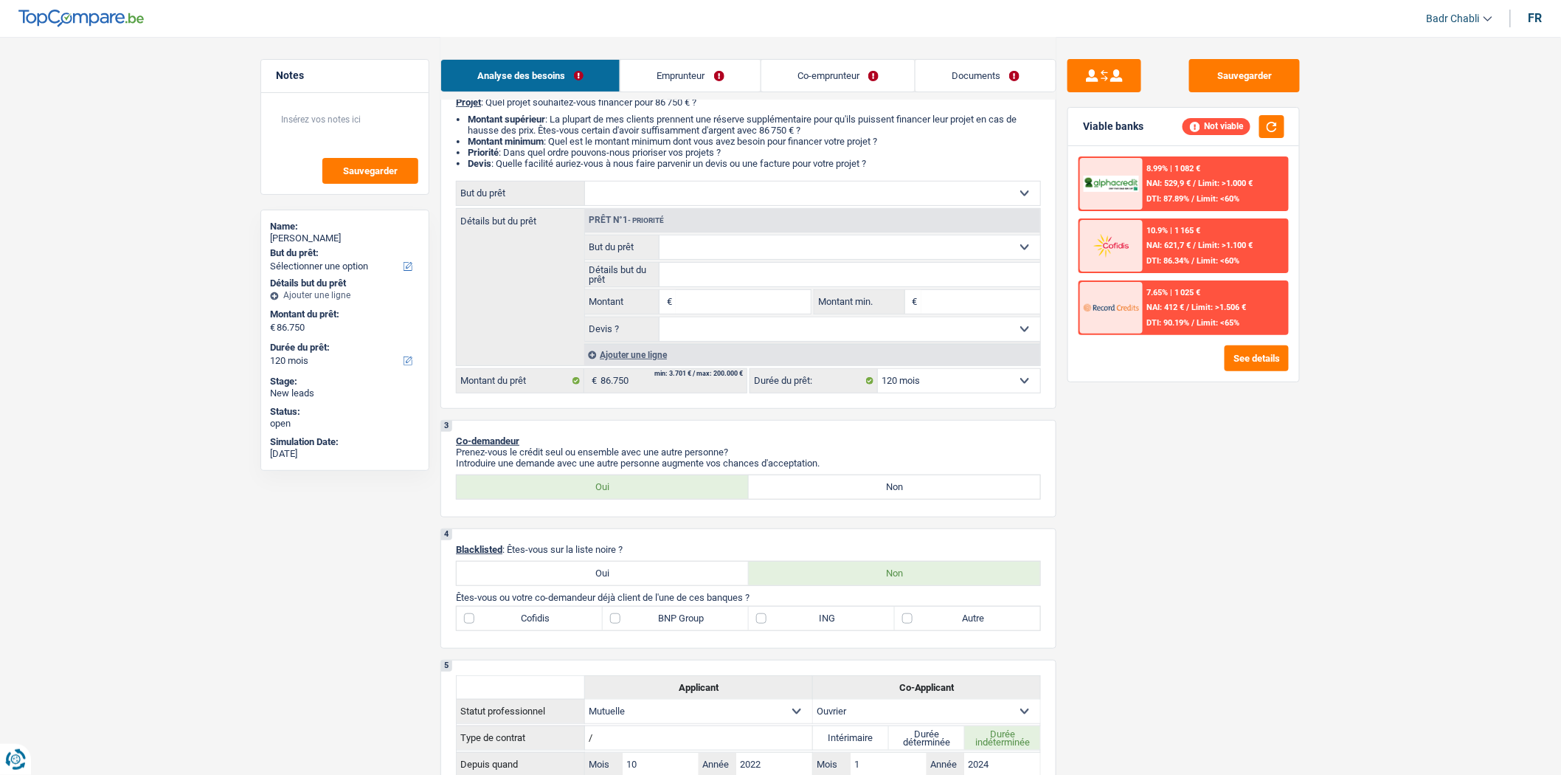
scroll to position [0, 0]
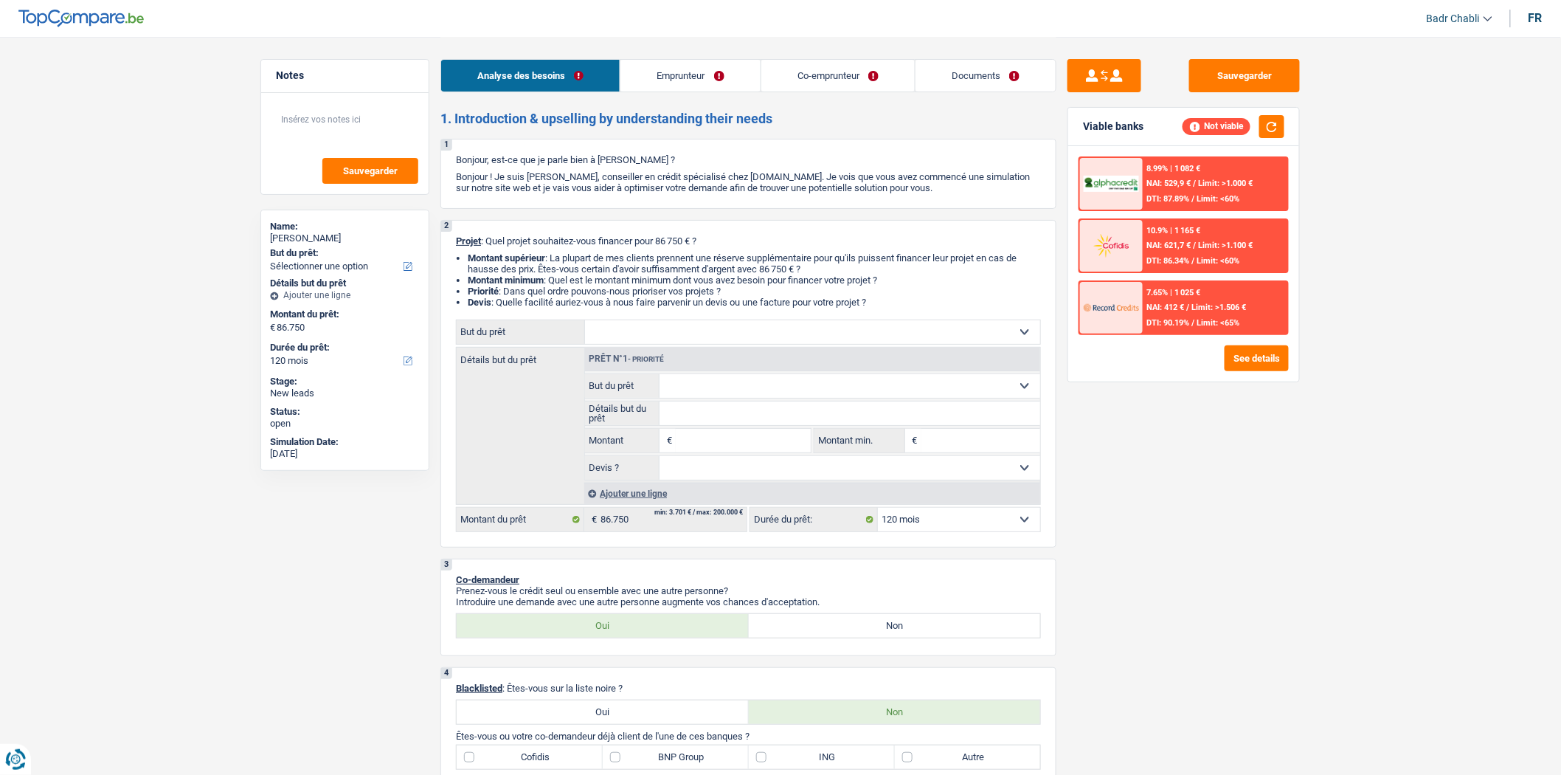
click at [703, 77] on link "Emprunteur" at bounding box center [689, 76] width 139 height 32
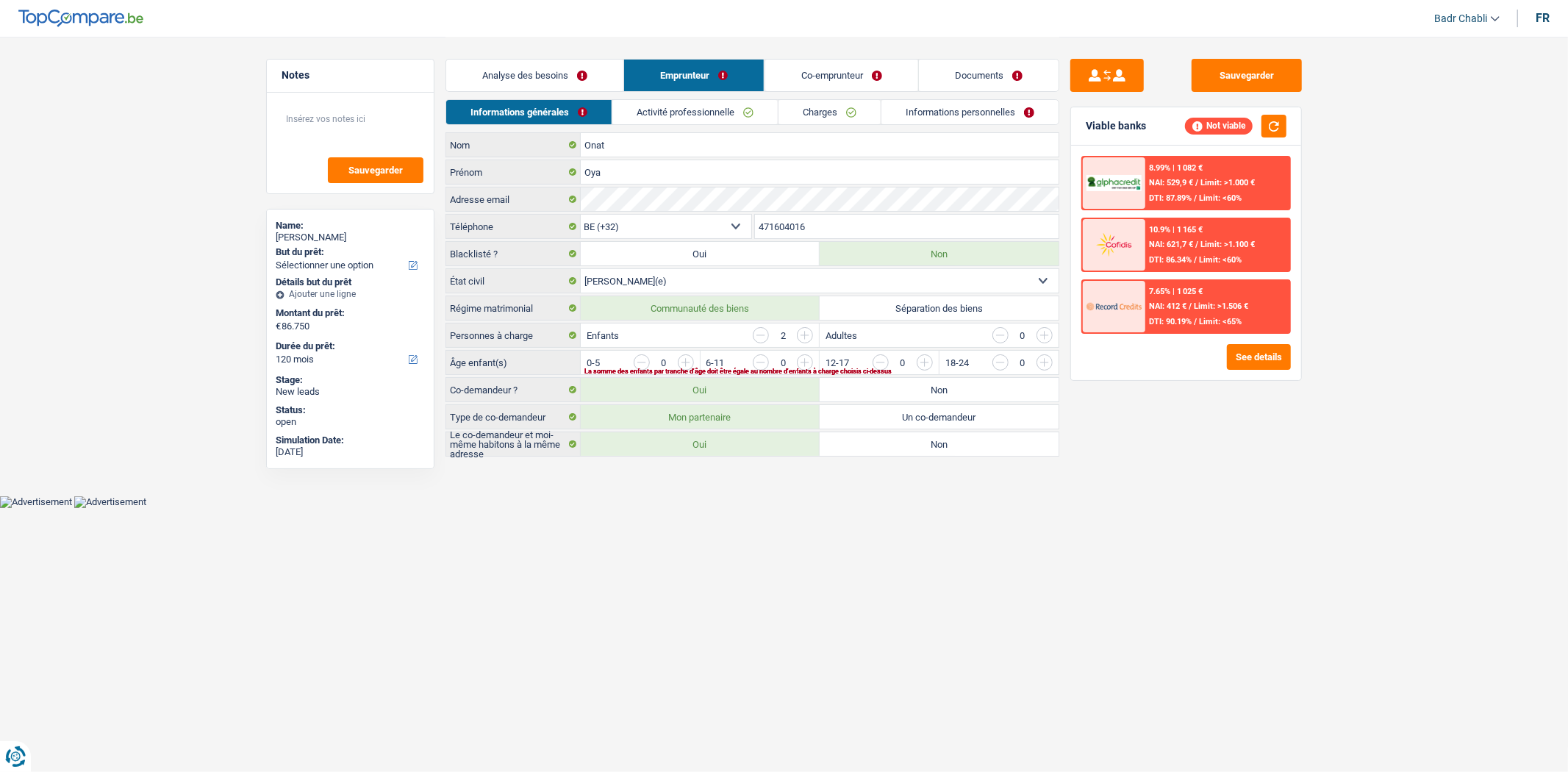
click at [703, 108] on link "Activité professionnelle" at bounding box center [695, 112] width 165 height 24
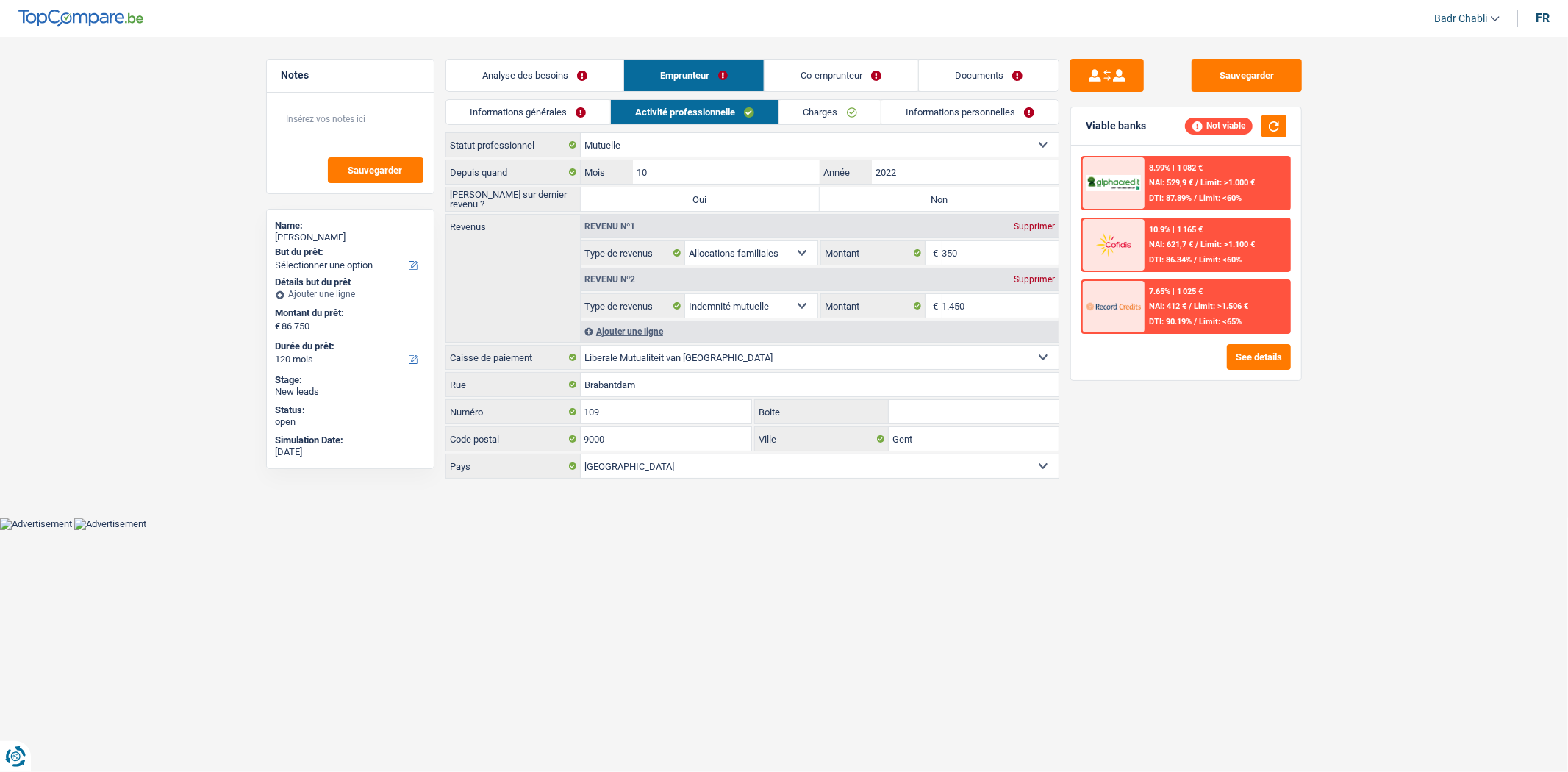
click at [839, 59] on li "Co-emprunteur" at bounding box center [840, 75] width 153 height 33
click at [837, 76] on link "Co-emprunteur" at bounding box center [840, 76] width 152 height 32
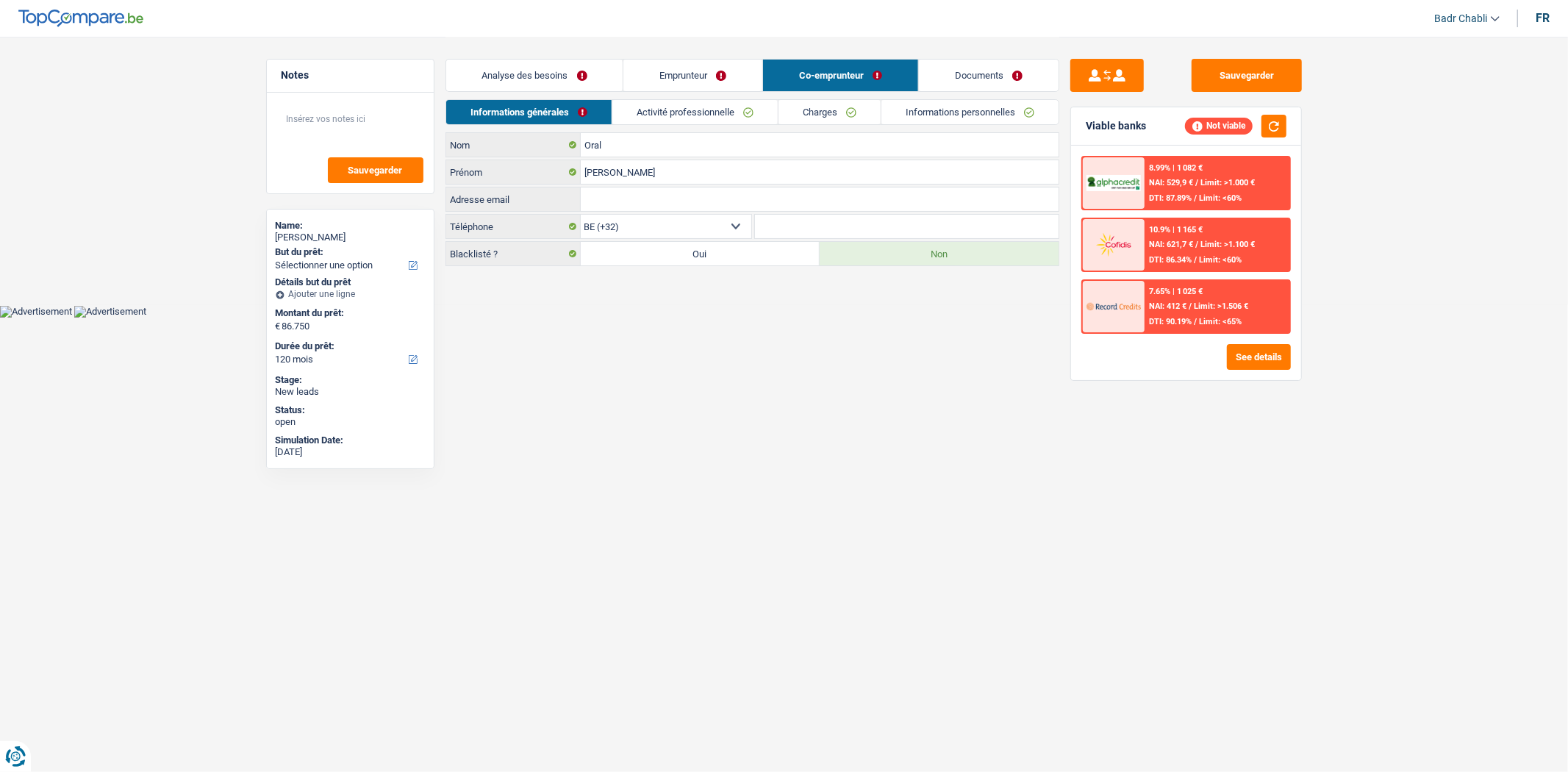
click at [679, 122] on link "Activité professionnelle" at bounding box center [695, 112] width 165 height 24
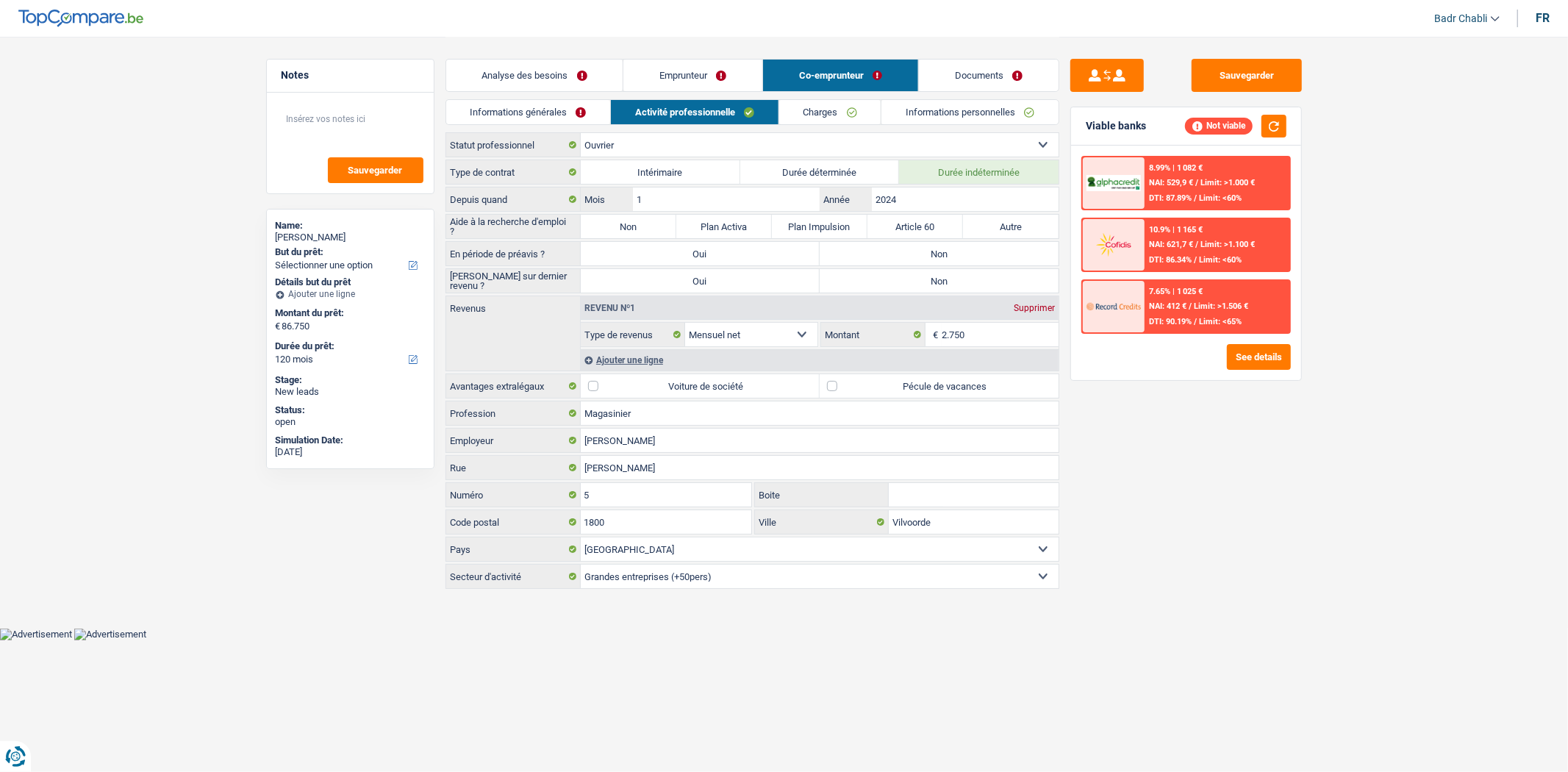
click at [641, 217] on label "Non" at bounding box center [629, 226] width 96 height 24
click at [641, 217] on input "Non" at bounding box center [629, 226] width 96 height 24
radio input "true"
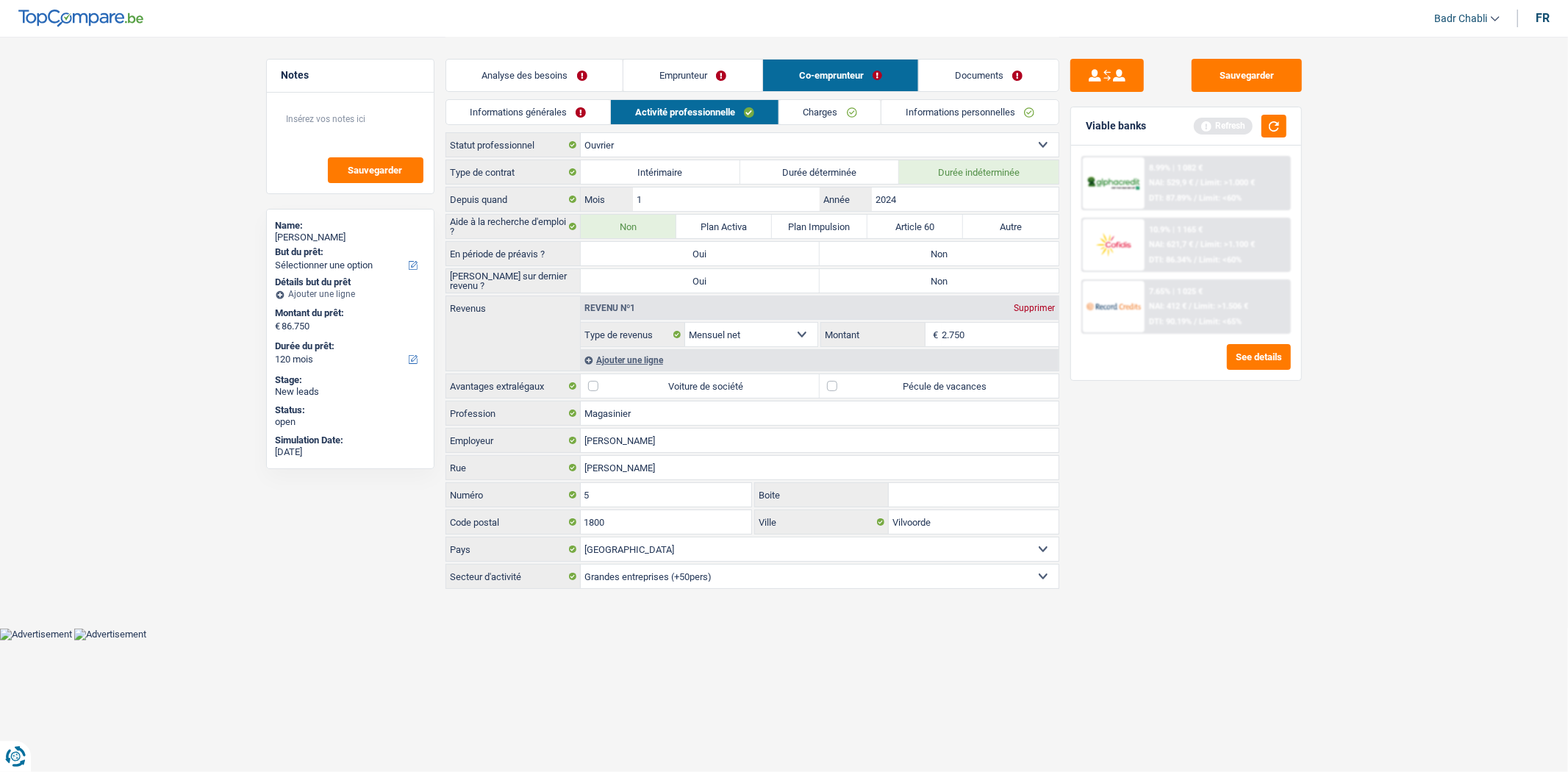
click at [948, 245] on label "Non" at bounding box center [939, 254] width 239 height 24
click at [948, 245] on input "Non" at bounding box center [939, 254] width 239 height 24
radio input "true"
click at [945, 273] on label "Non" at bounding box center [939, 281] width 239 height 24
click at [945, 273] on input "Non" at bounding box center [939, 281] width 239 height 24
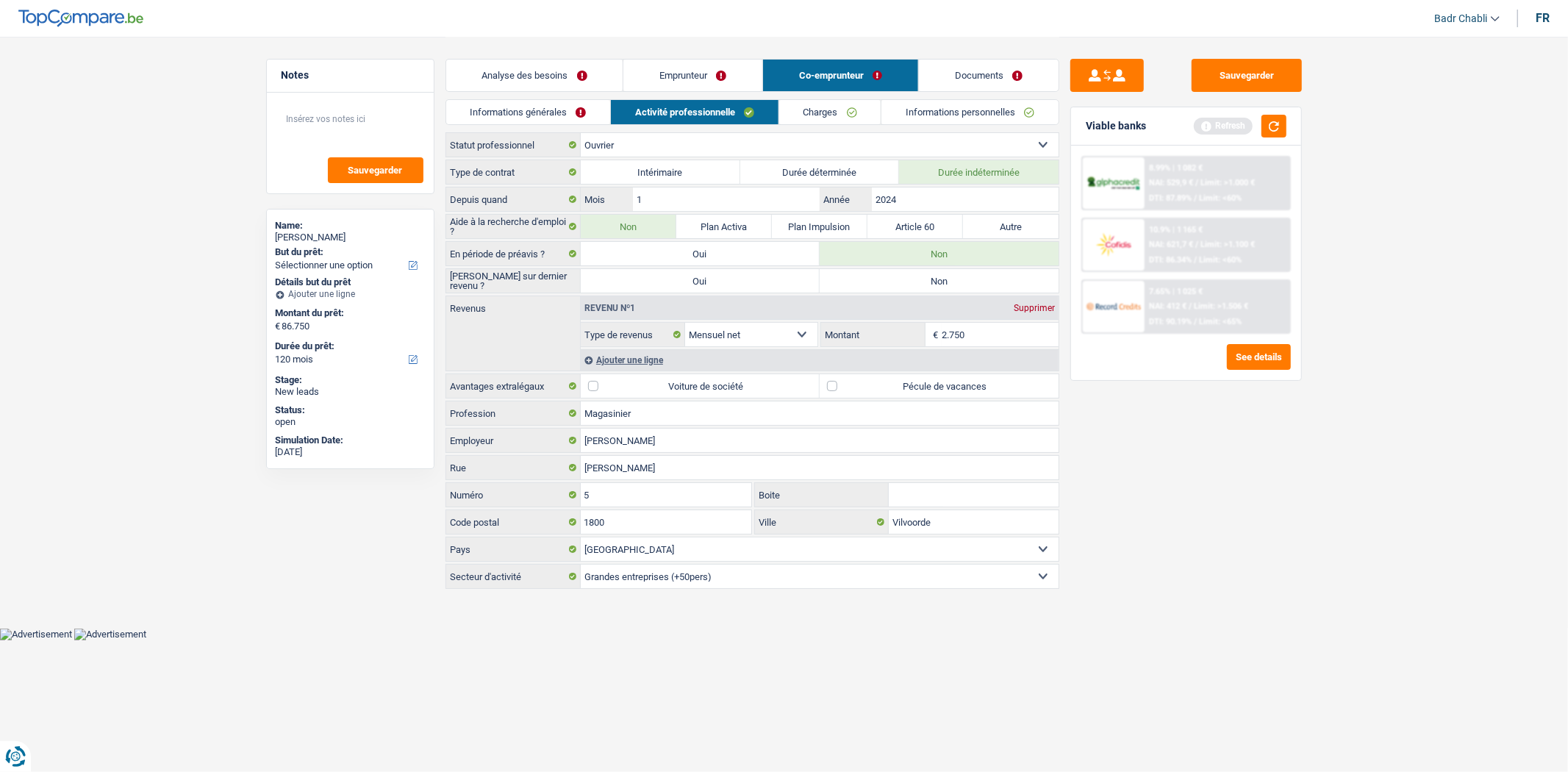
radio input "true"
click at [688, 58] on div "Analyse des besoins Emprunteur Co-emprunteur Documents" at bounding box center [752, 68] width 614 height 63
click at [722, 86] on link "Emprunteur" at bounding box center [692, 76] width 138 height 32
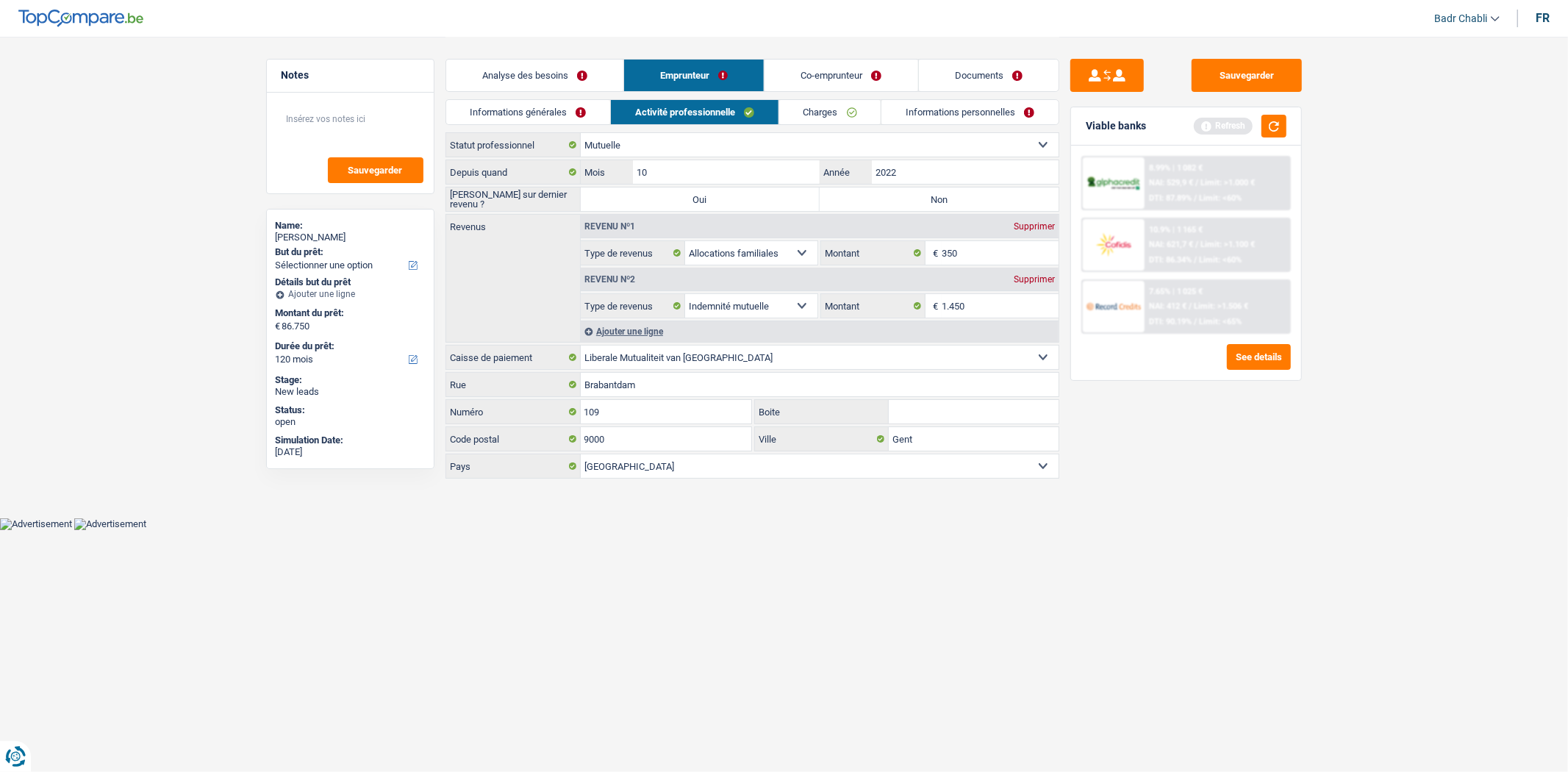
click at [506, 68] on link "Analyse des besoins" at bounding box center [535, 76] width 177 height 32
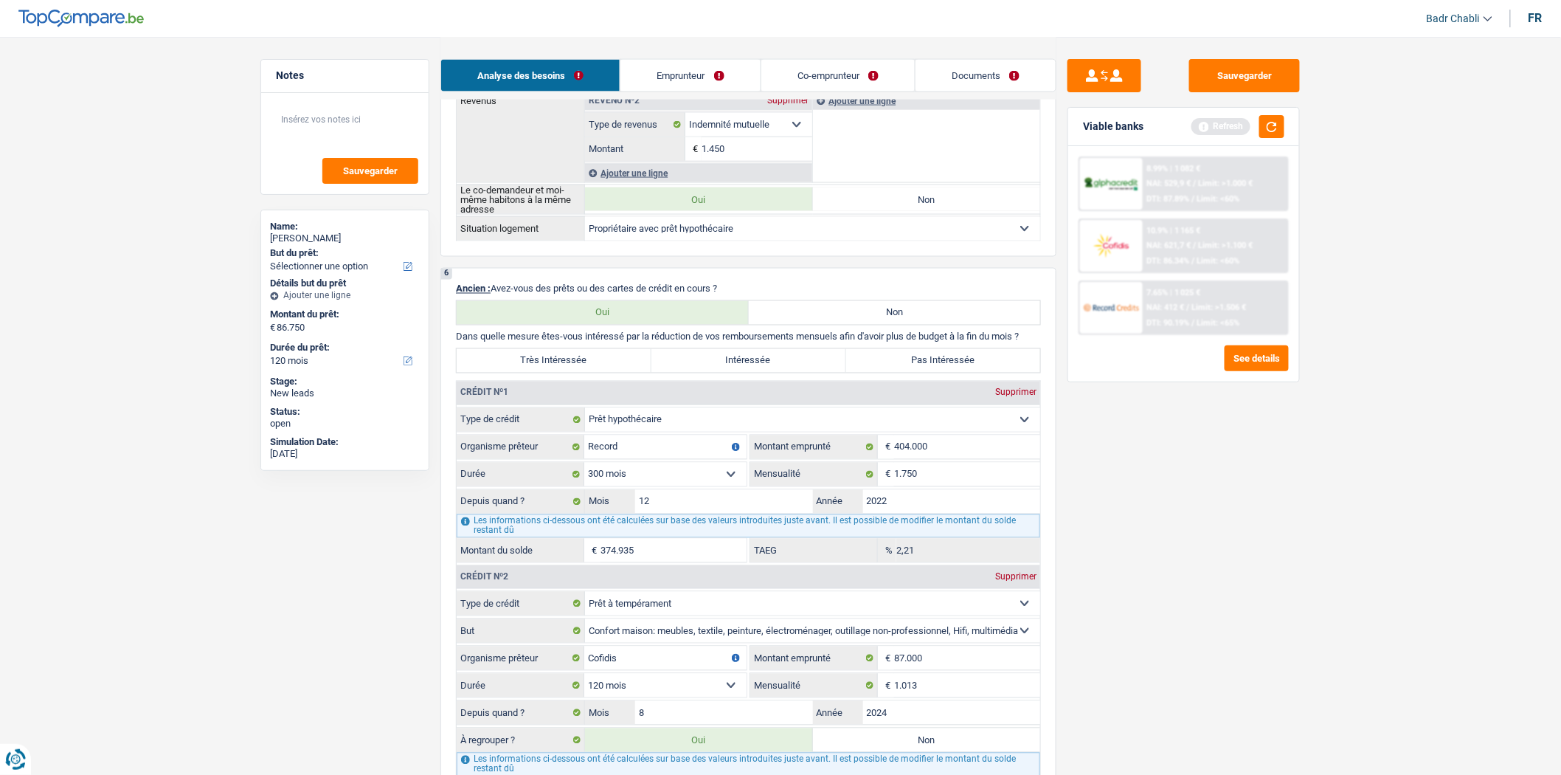
scroll to position [1147, 0]
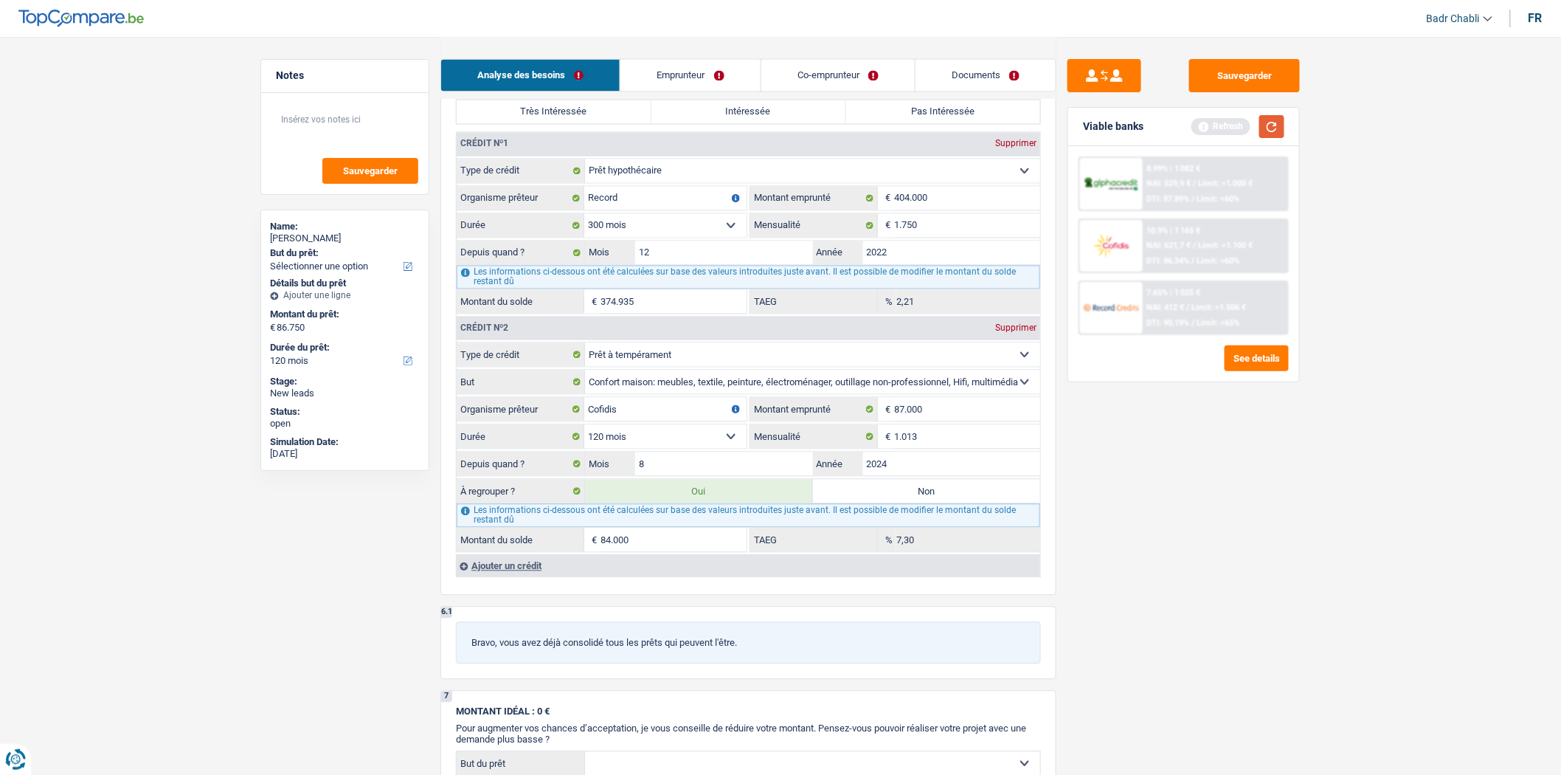
click at [1273, 122] on button "button" at bounding box center [1271, 126] width 25 height 23
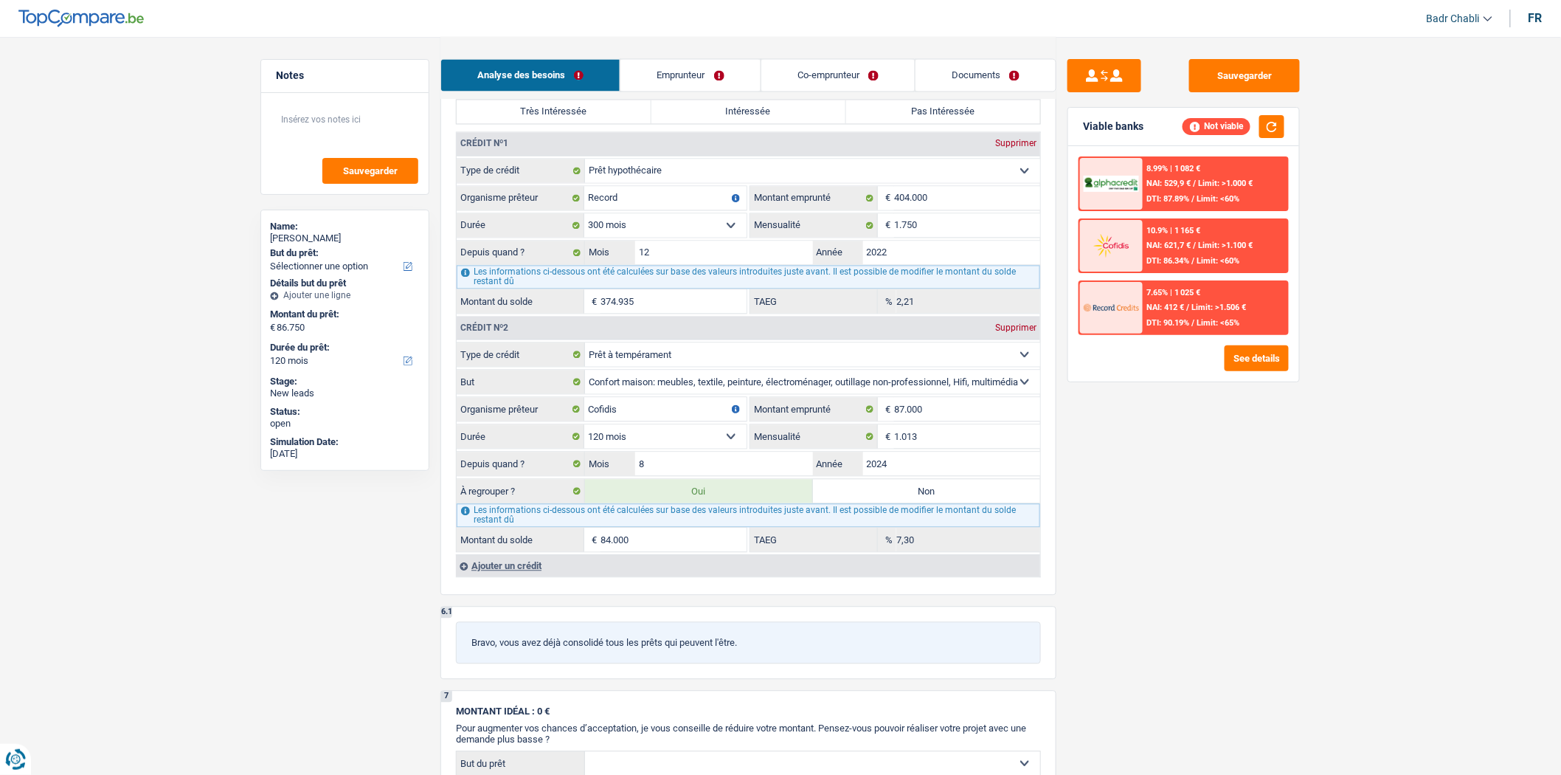
click at [1170, 311] on div "7.65% | 1 025 € NAI: 412 € / Limit: >1.506 € DTI: 90.19% / Limit: <65%" at bounding box center [1215, 308] width 145 height 52
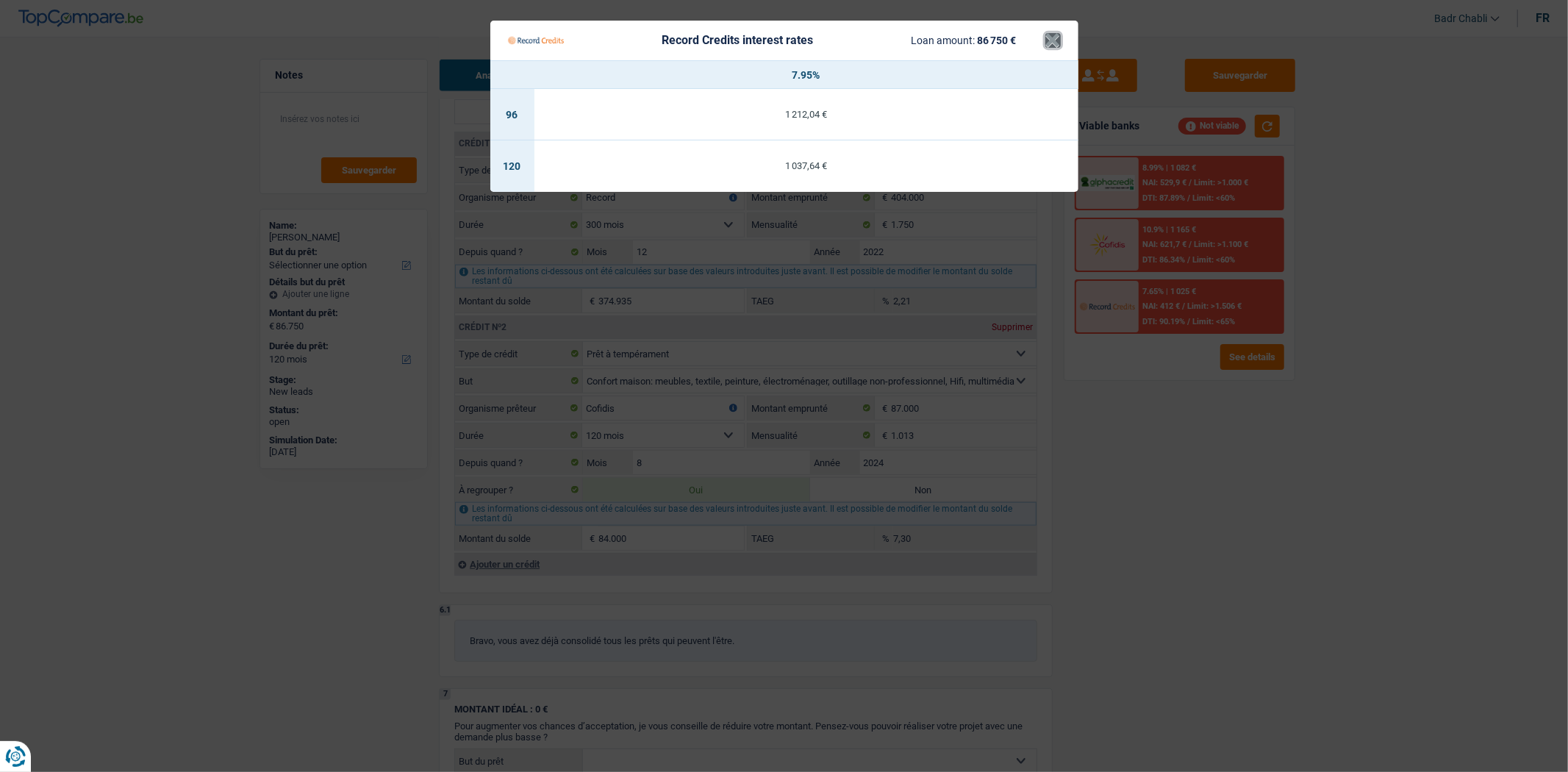
click at [1047, 33] on button "×" at bounding box center [1052, 40] width 15 height 15
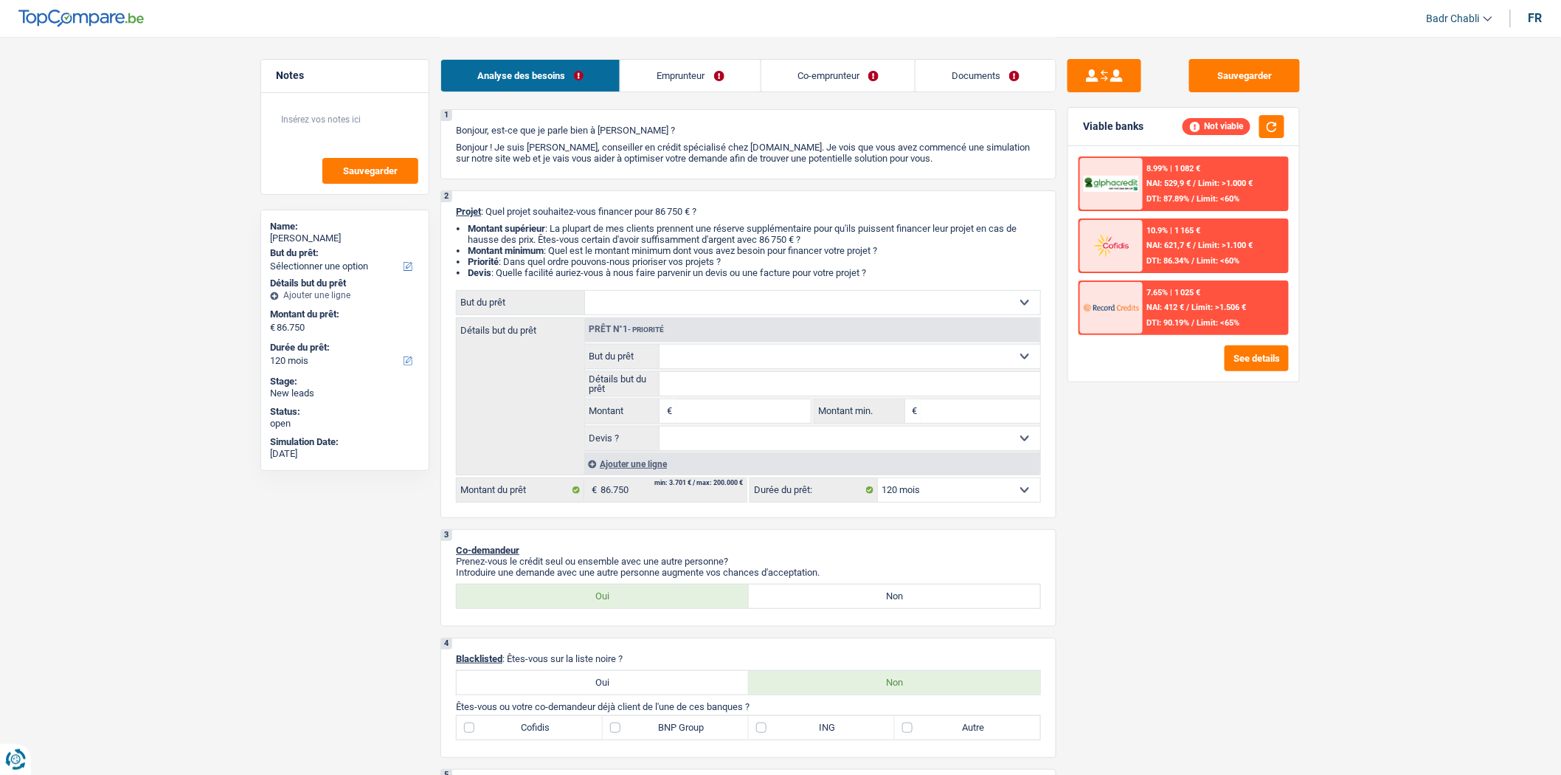
scroll to position [0, 0]
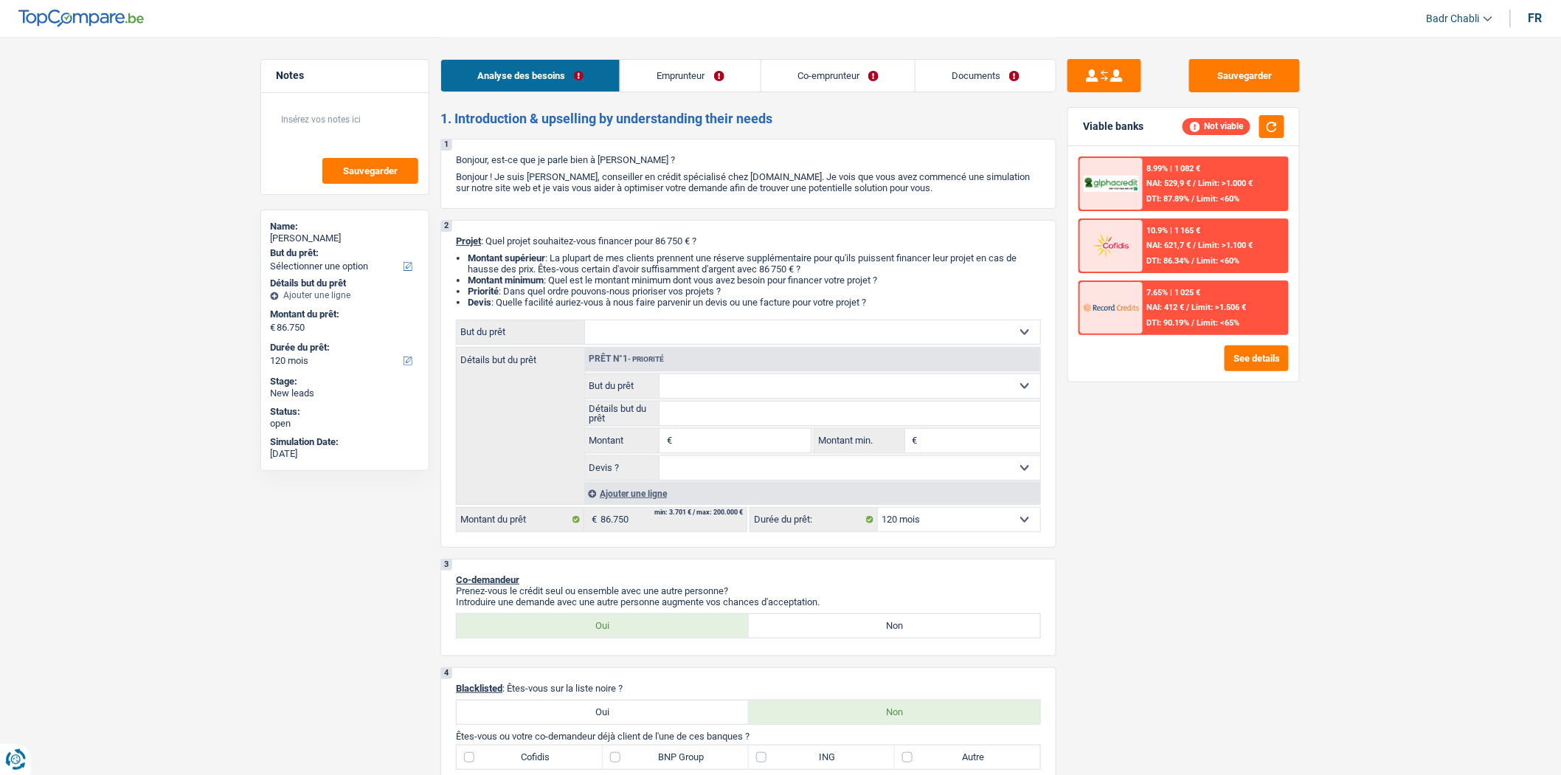
click at [688, 76] on link "Emprunteur" at bounding box center [689, 76] width 139 height 32
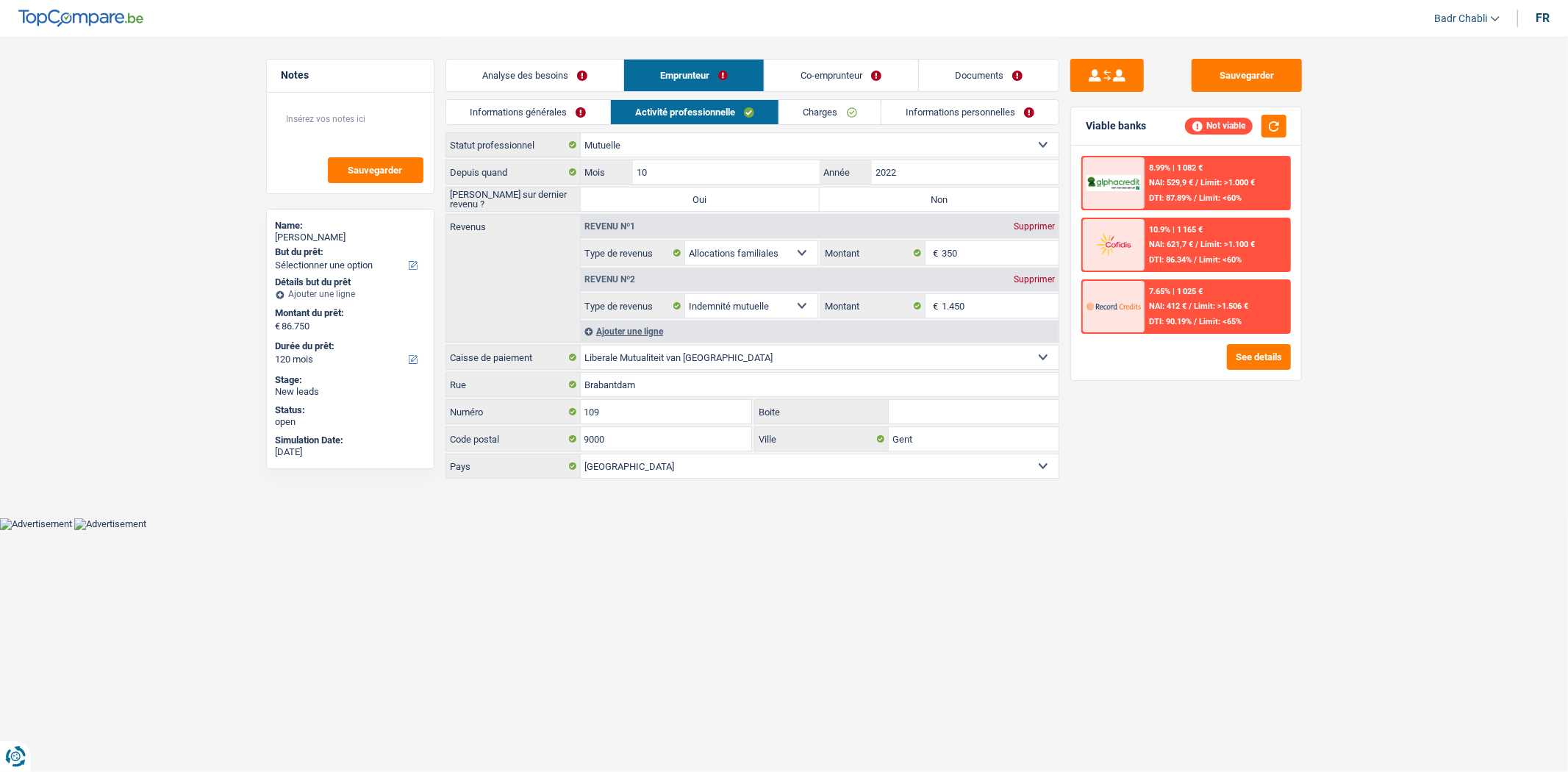
click at [525, 63] on link "Analyse des besoins" at bounding box center [535, 76] width 177 height 32
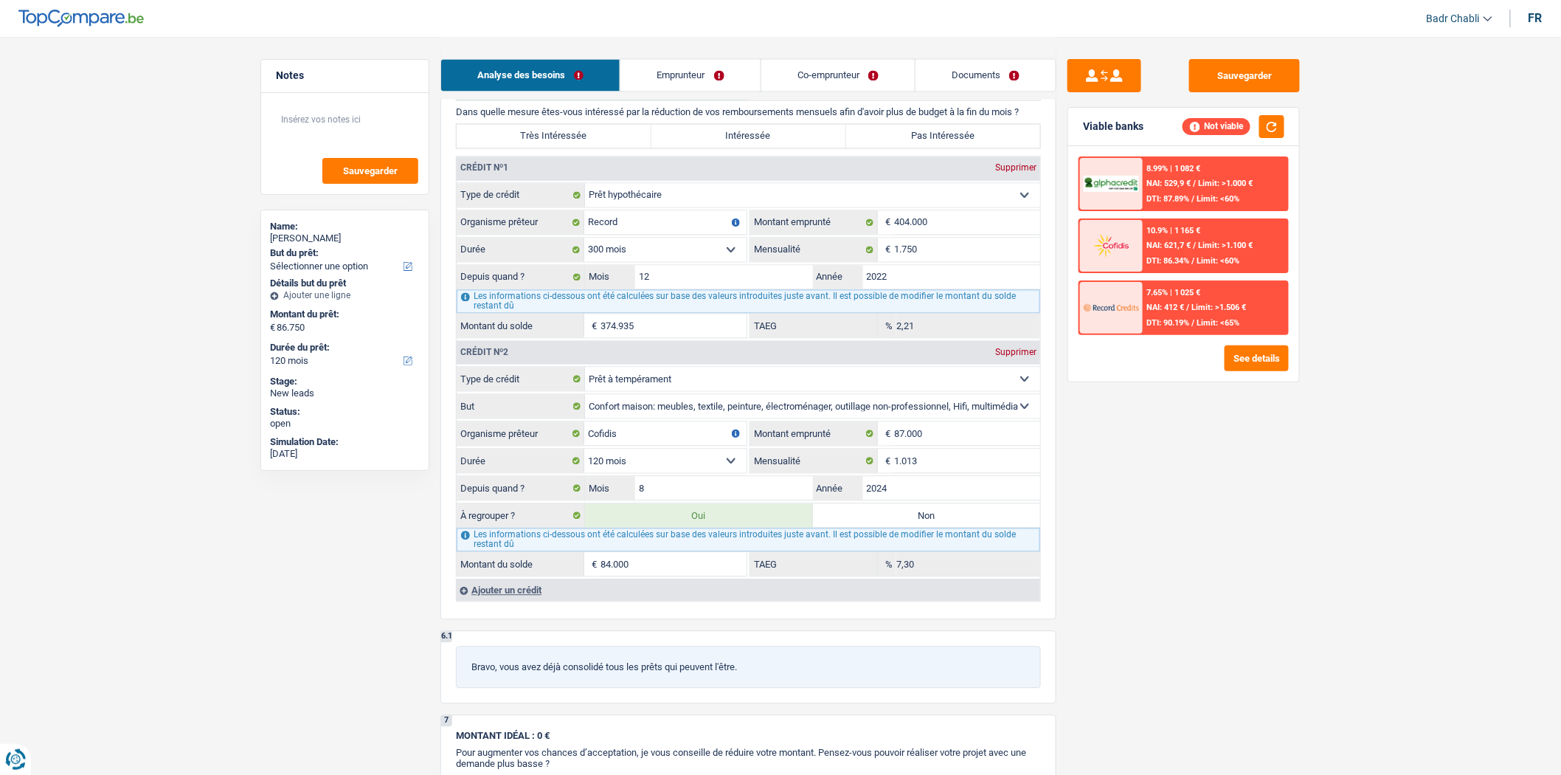
scroll to position [1229, 0]
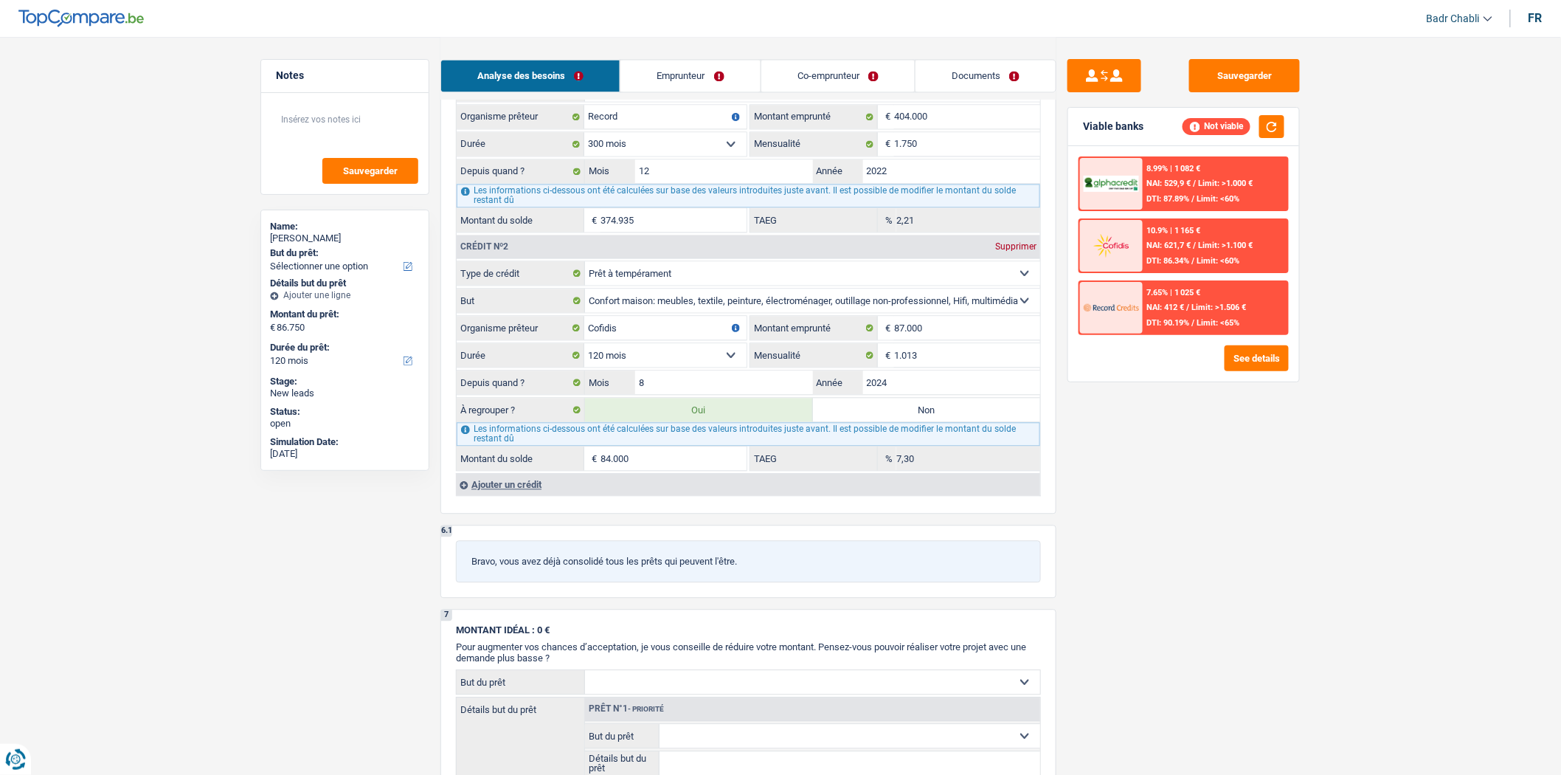
click at [893, 418] on label "Non" at bounding box center [927, 410] width 228 height 24
click at [893, 418] on input "Non" at bounding box center [927, 410] width 228 height 24
radio input "true"
radio input "false"
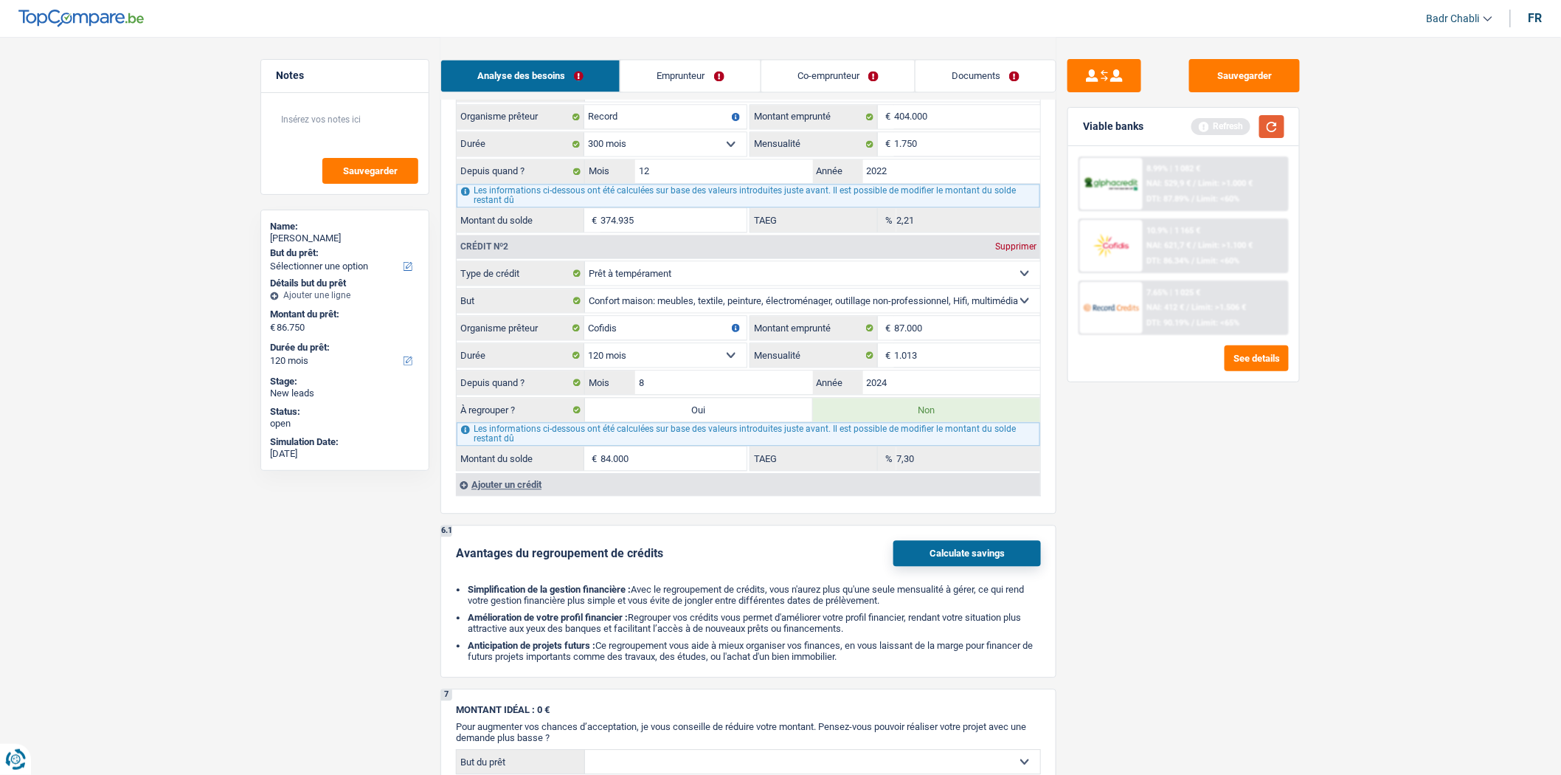
click at [1264, 127] on button "button" at bounding box center [1271, 126] width 25 height 23
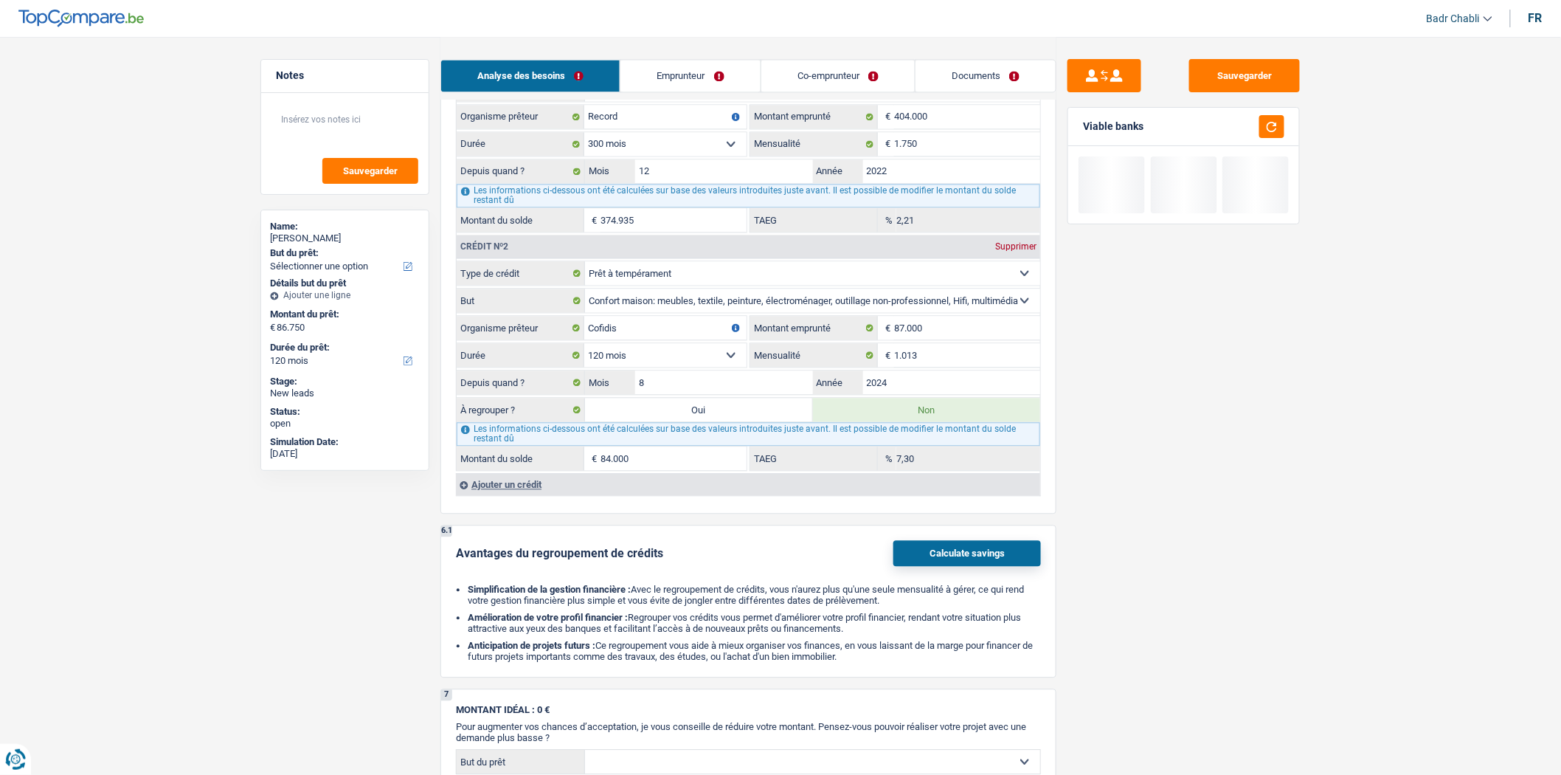
click at [831, 86] on link "Co-emprunteur" at bounding box center [837, 76] width 153 height 32
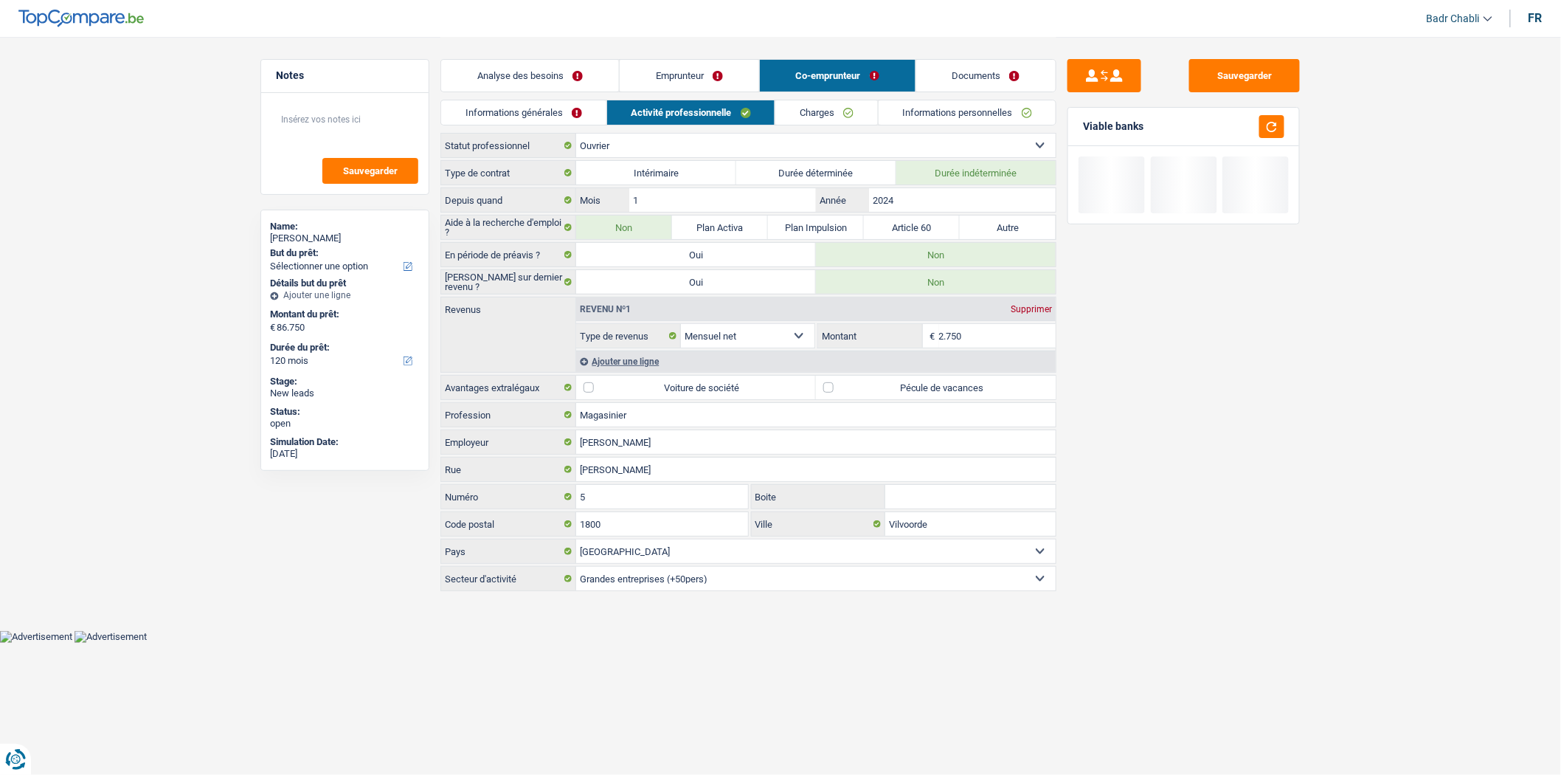
scroll to position [0, 0]
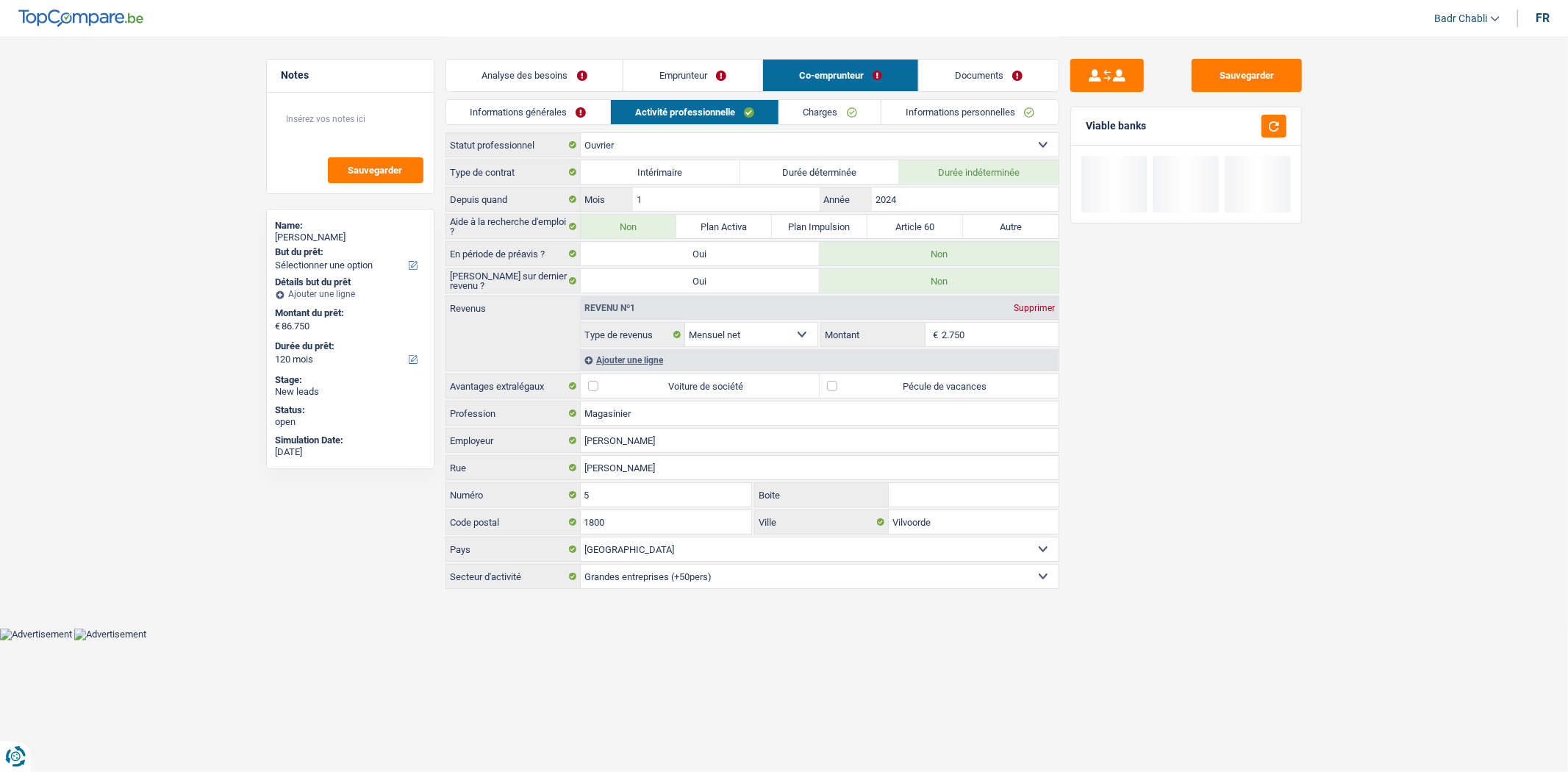
click at [835, 122] on link "Charges" at bounding box center [830, 112] width 103 height 24
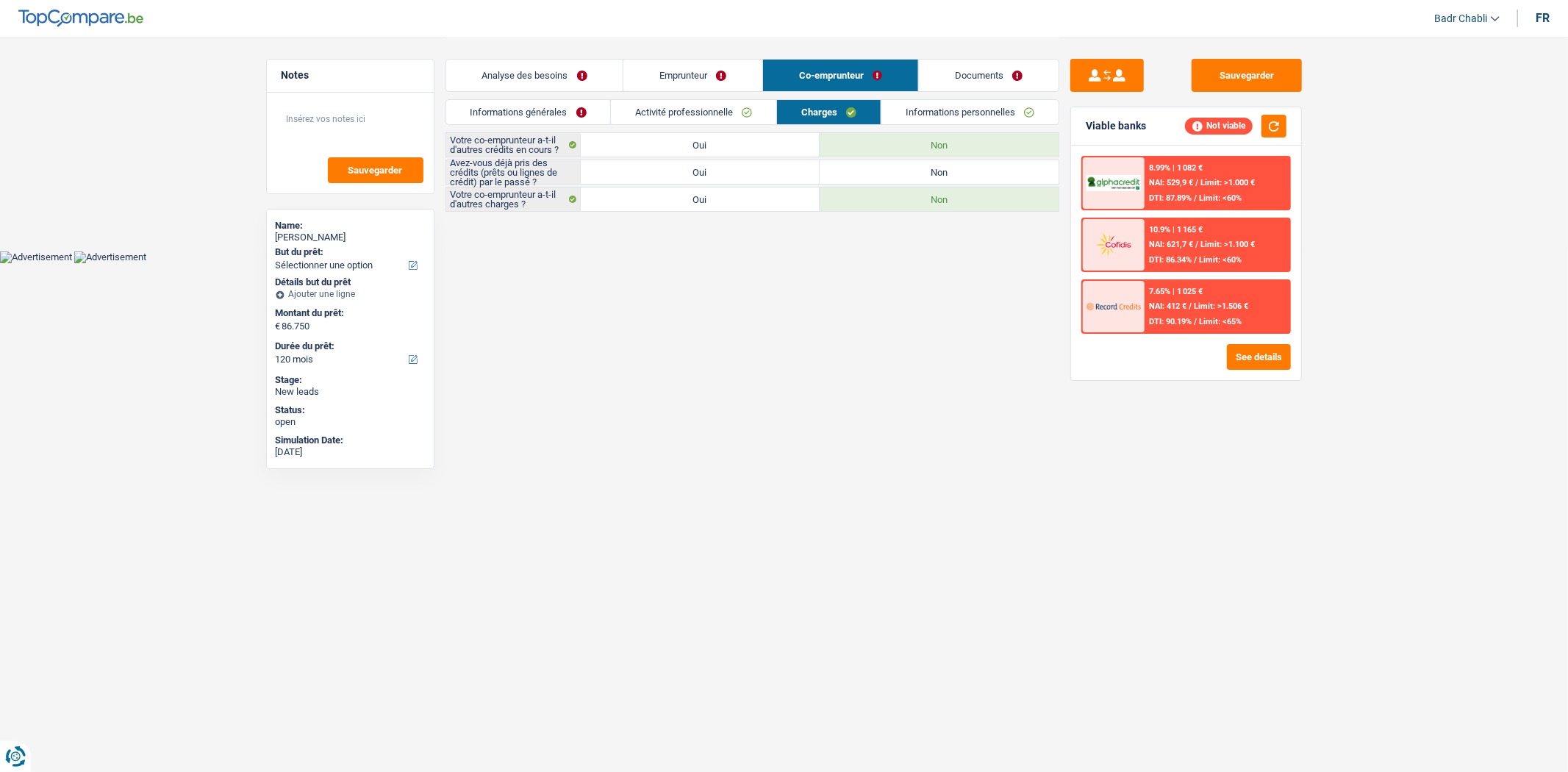
click at [718, 81] on link "Emprunteur" at bounding box center [692, 76] width 138 height 32
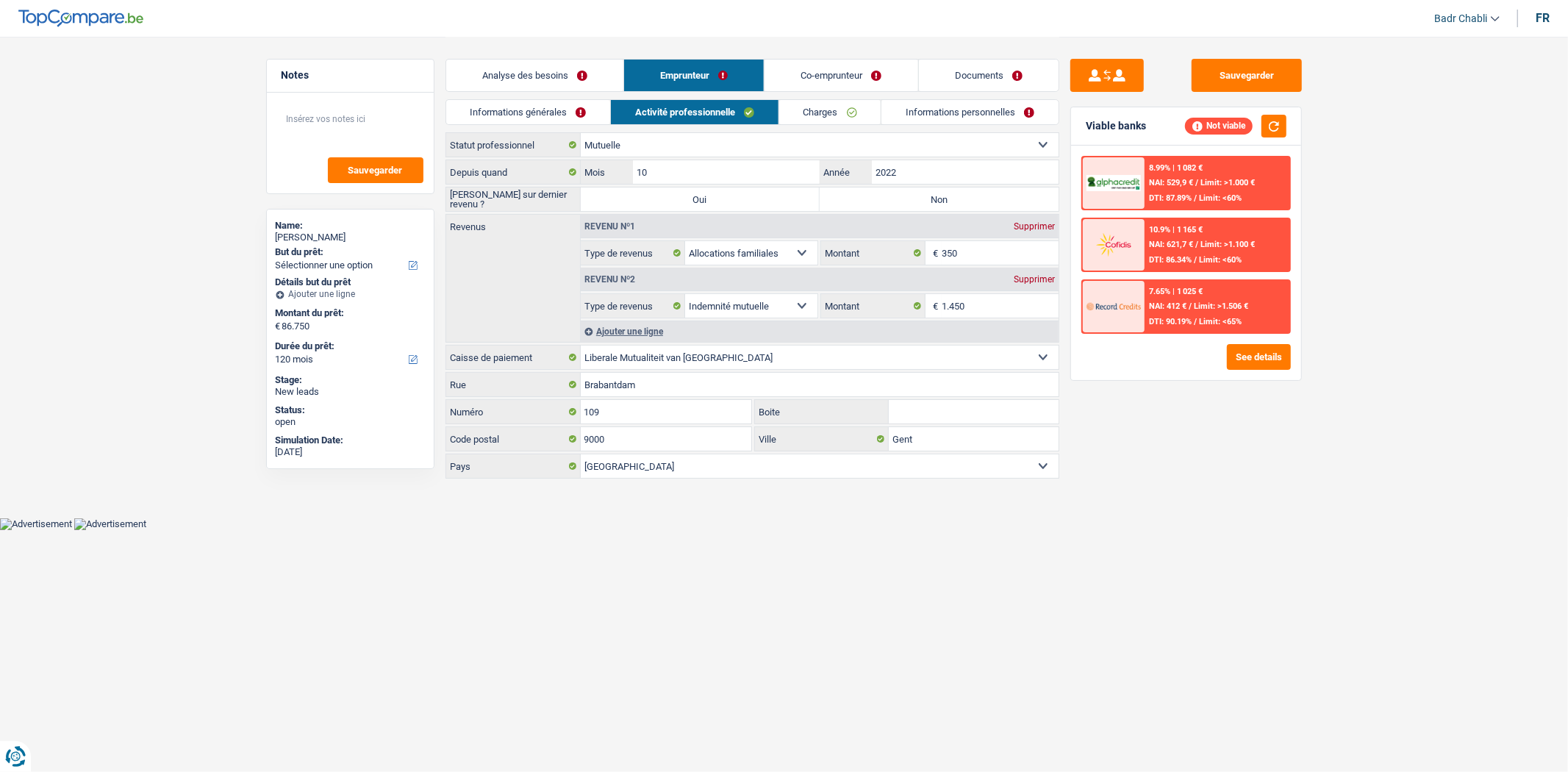
click at [842, 114] on link "Charges" at bounding box center [830, 112] width 103 height 24
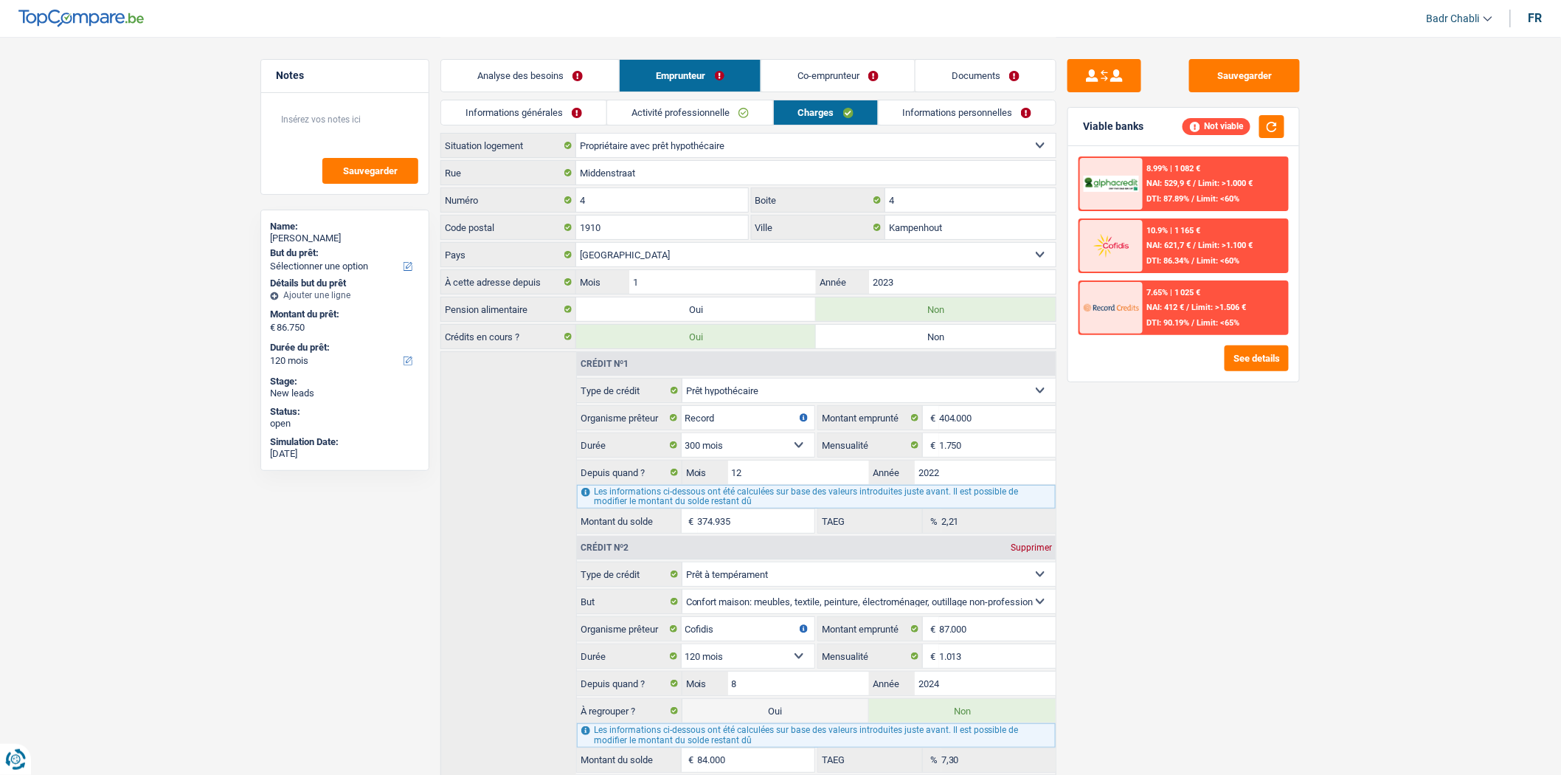
click at [845, 74] on link "Co-emprunteur" at bounding box center [837, 76] width 153 height 32
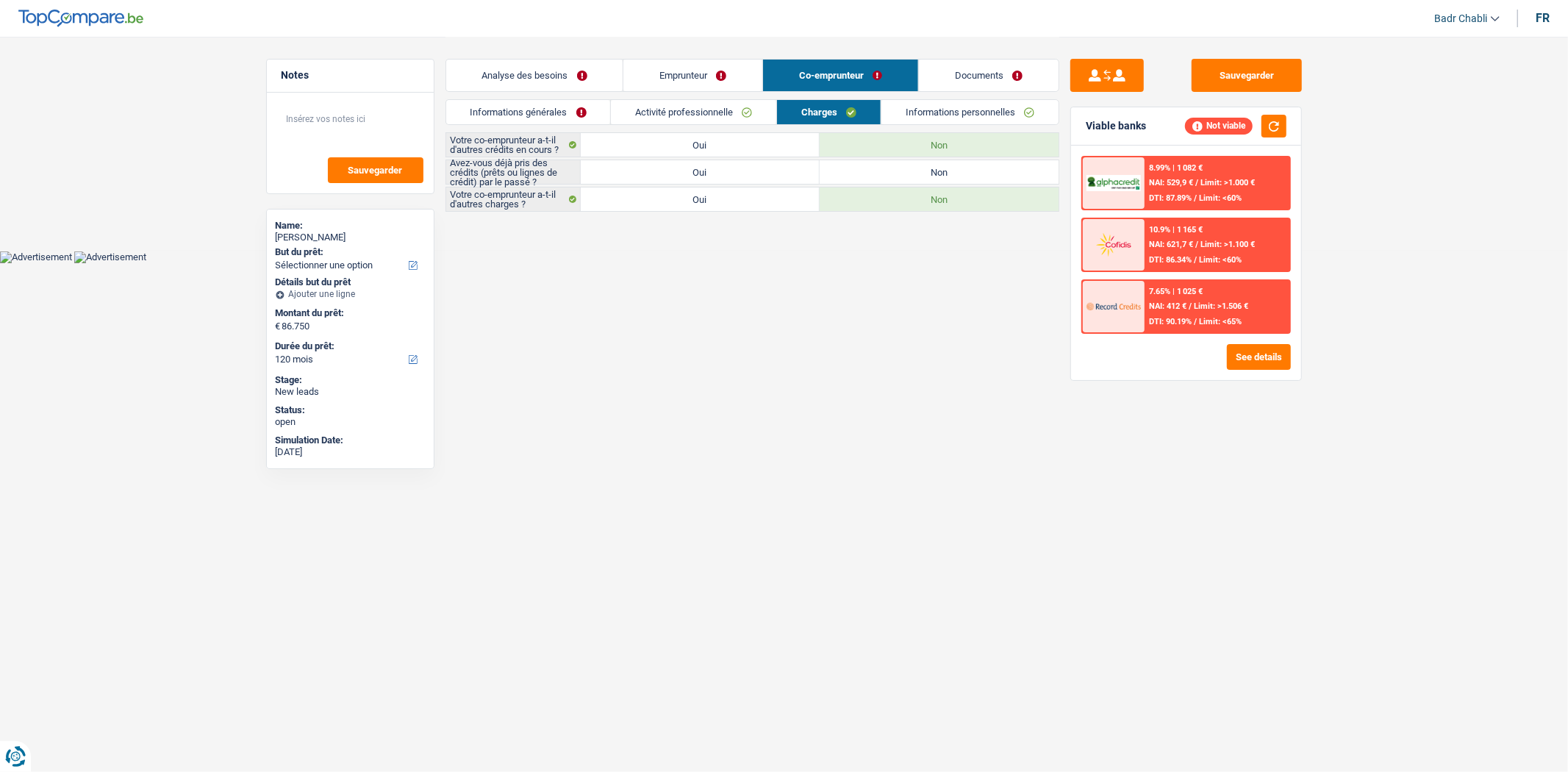
click at [758, 109] on link "Activité professionnelle" at bounding box center [693, 112] width 165 height 24
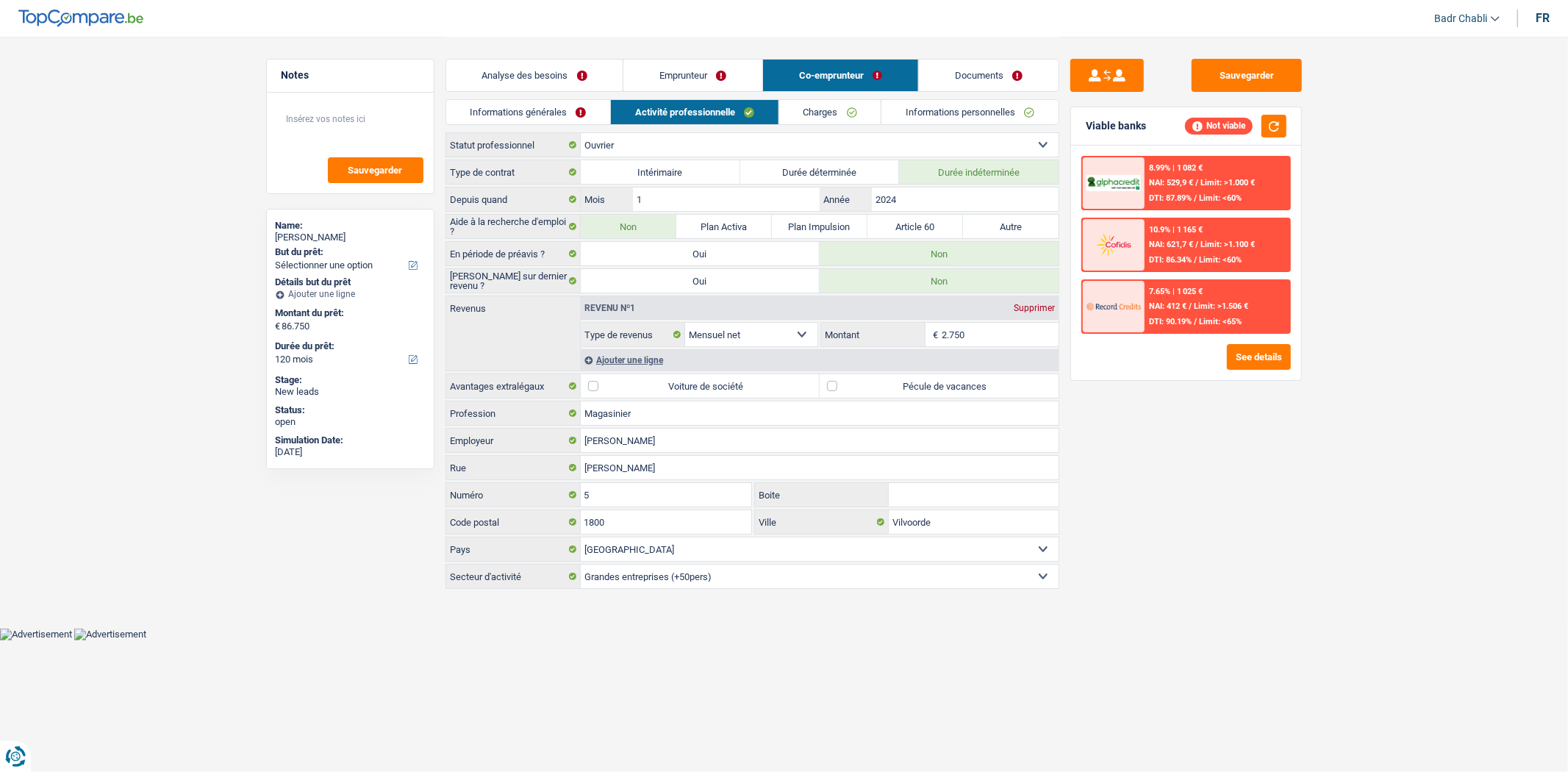
click at [812, 111] on link "Charges" at bounding box center [830, 112] width 103 height 24
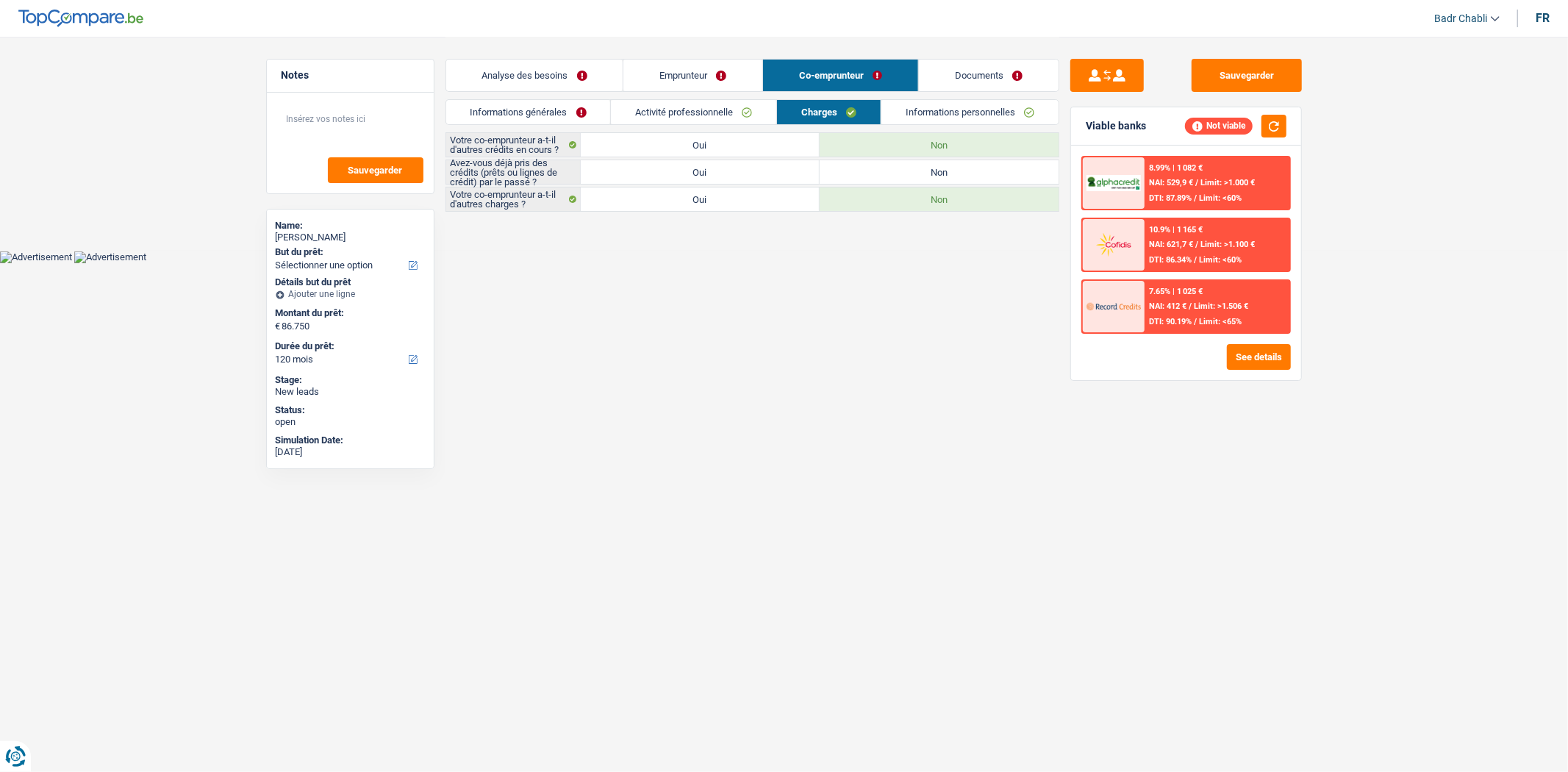
click at [891, 169] on label "Non" at bounding box center [939, 172] width 239 height 24
click at [891, 169] on input "Non" at bounding box center [939, 172] width 239 height 24
radio input "true"
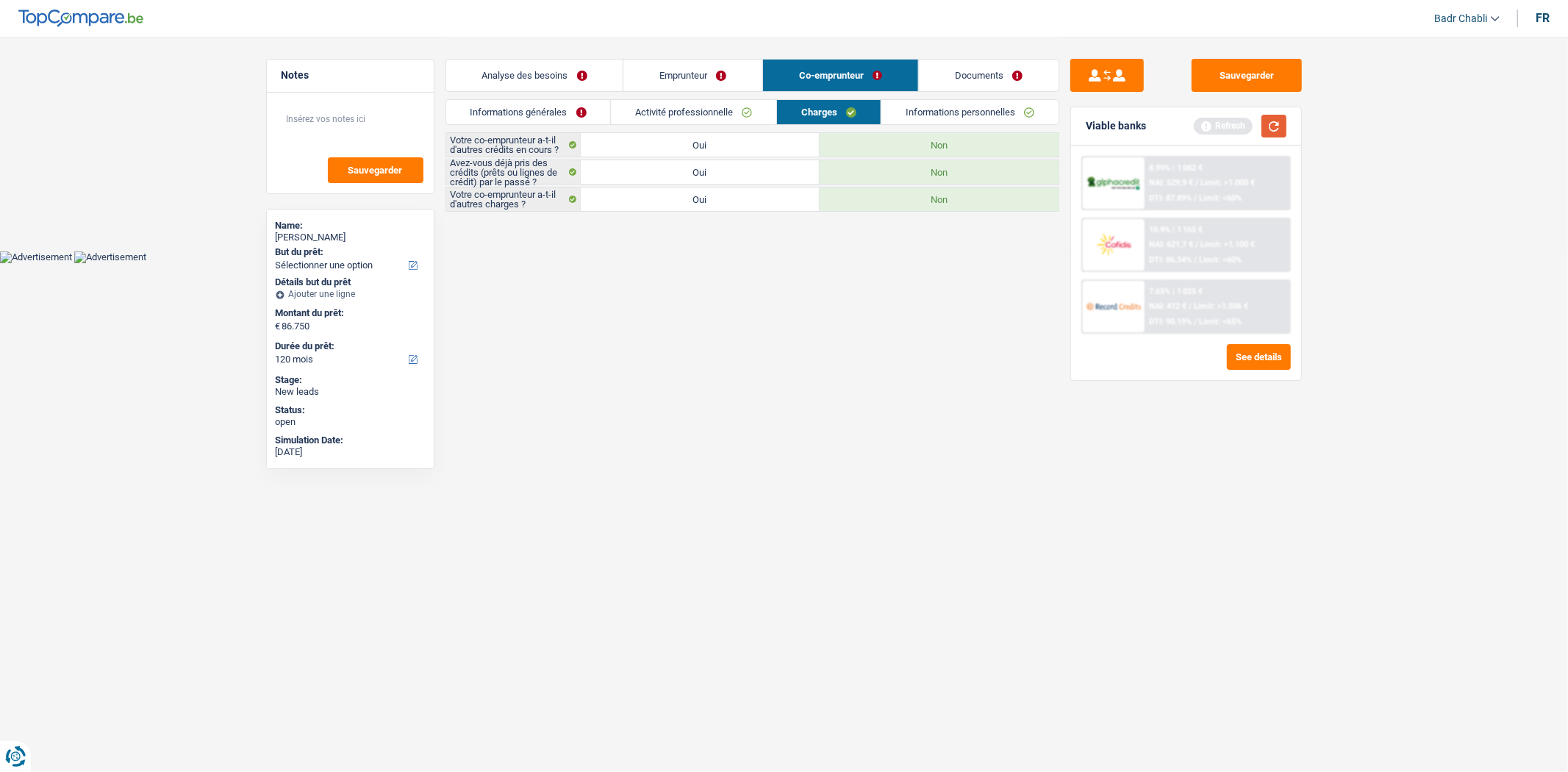
click at [1277, 122] on button "button" at bounding box center [1273, 126] width 25 height 23
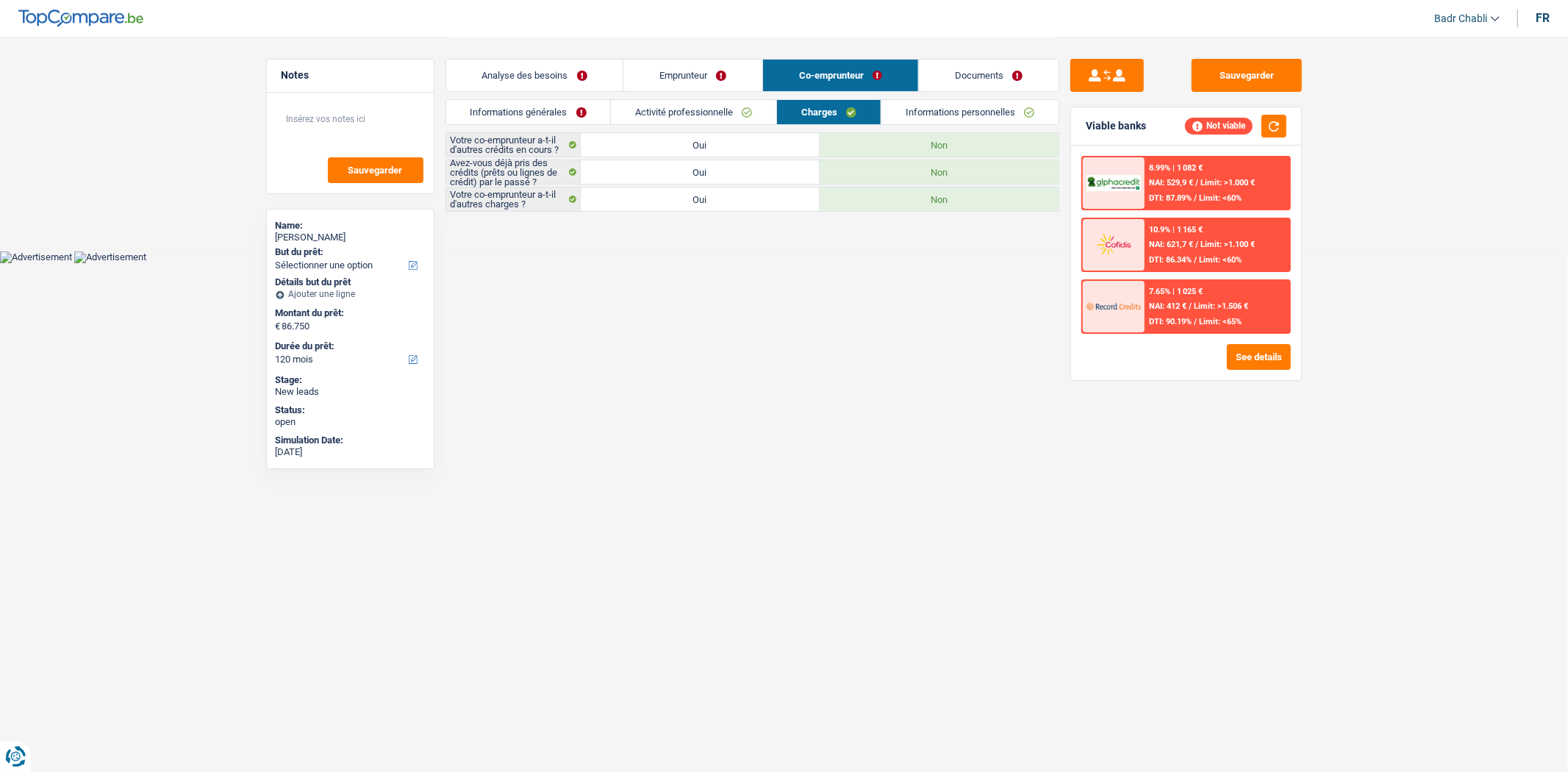
click at [643, 82] on link "Emprunteur" at bounding box center [692, 76] width 138 height 32
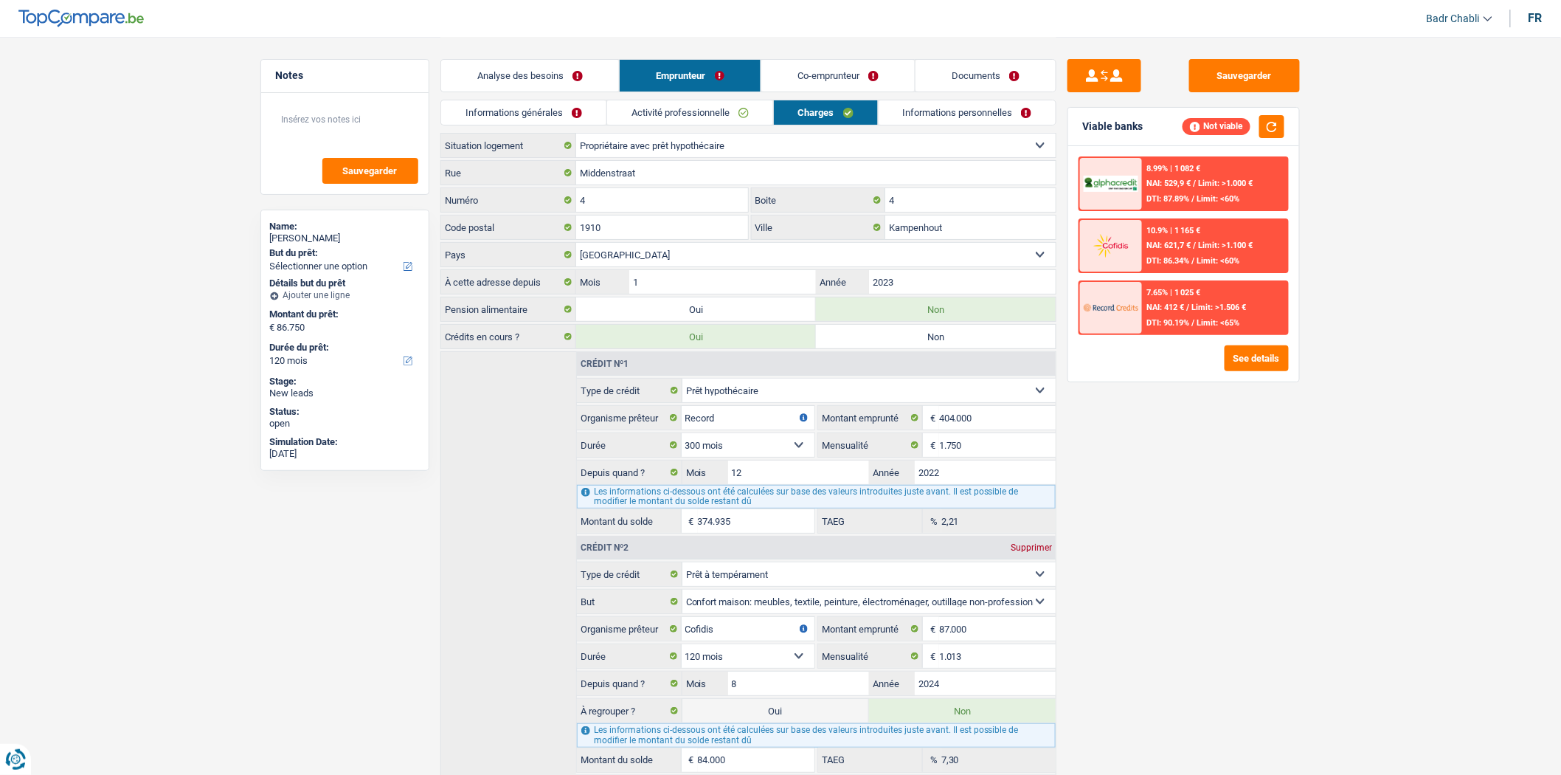
click at [660, 105] on link "Activité professionnelle" at bounding box center [690, 112] width 166 height 24
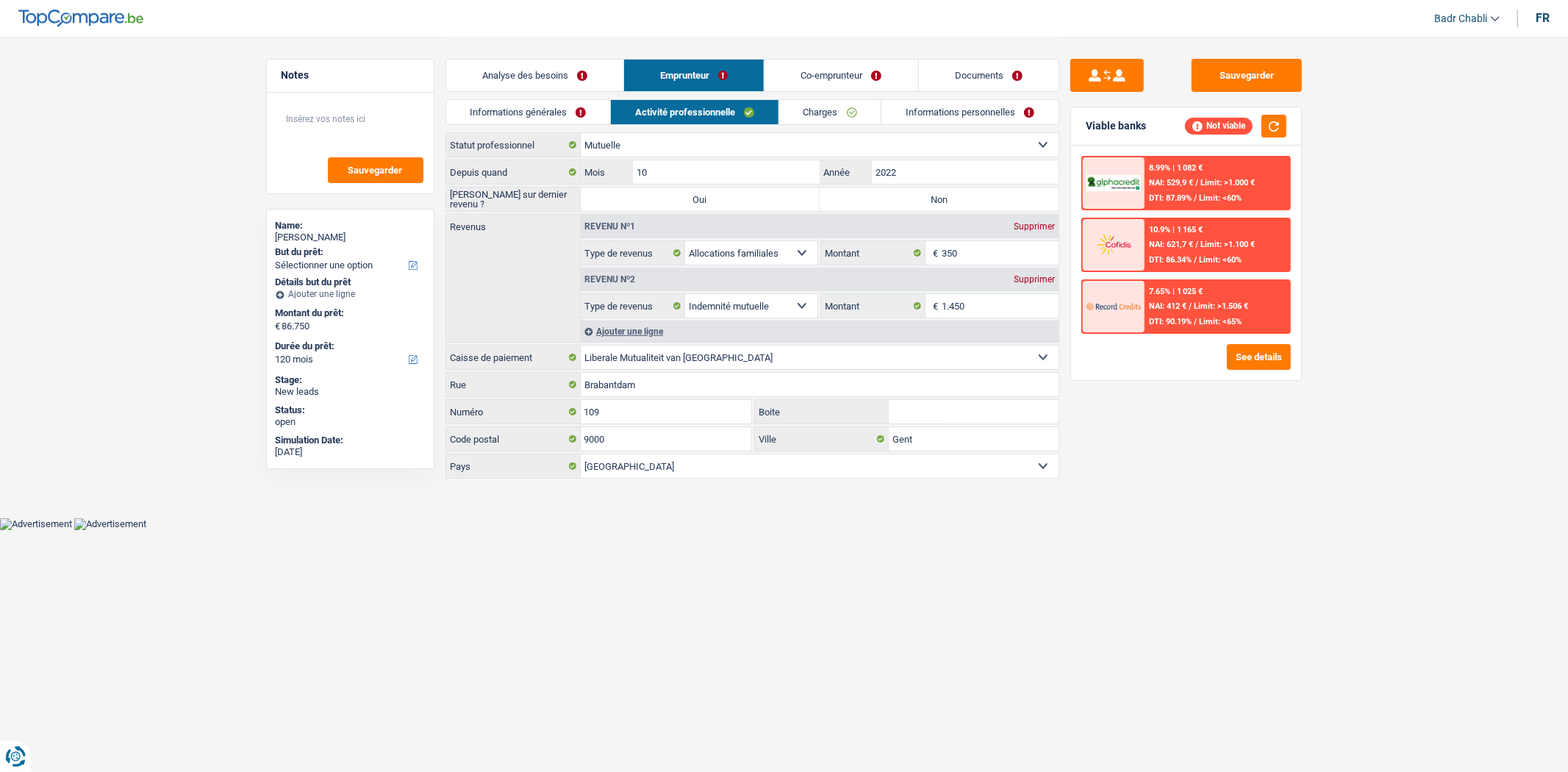
click at [902, 193] on label "Non" at bounding box center [939, 199] width 239 height 24
click at [902, 193] on input "Non" at bounding box center [939, 199] width 239 height 24
radio input "true"
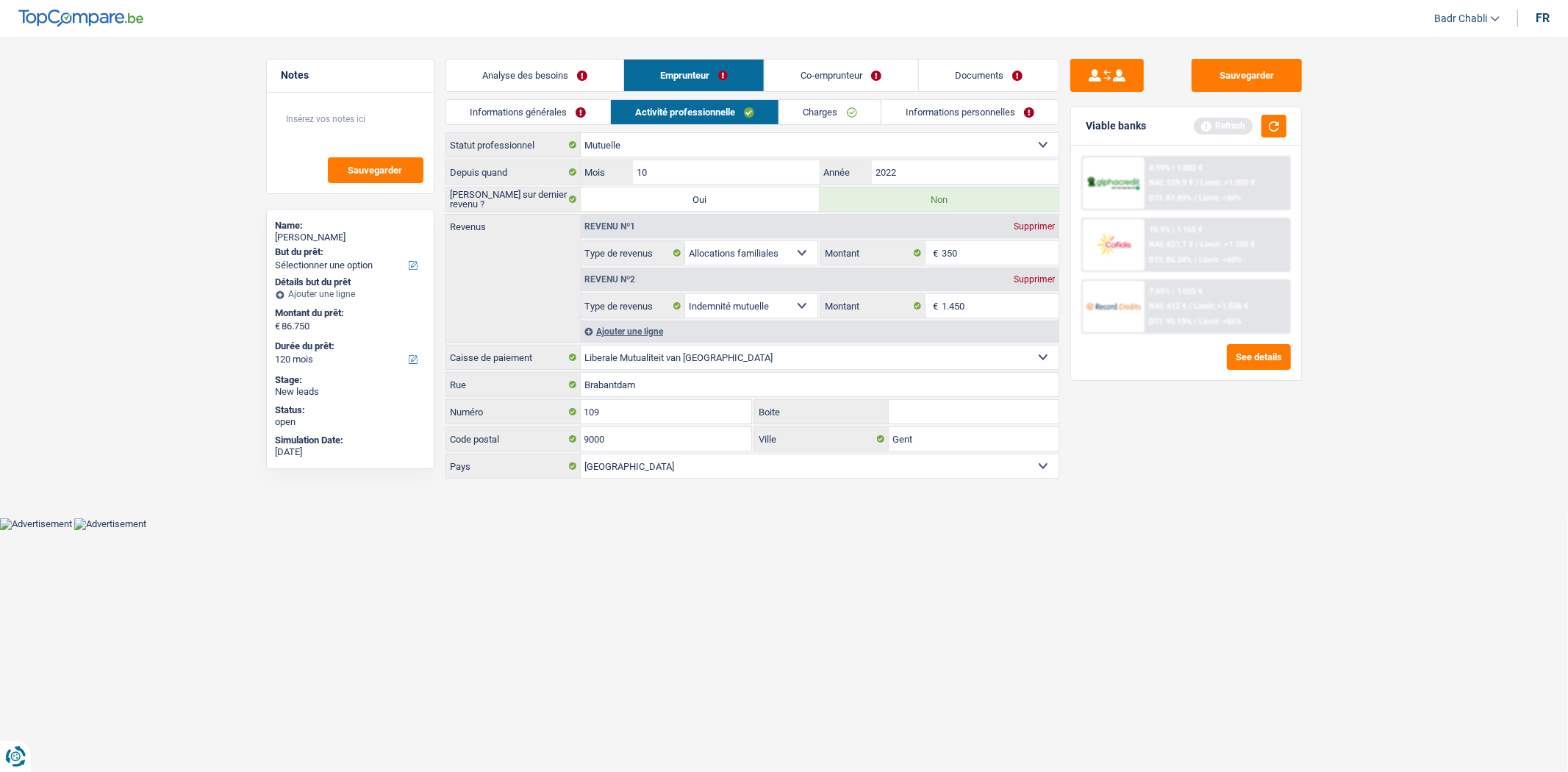
click at [842, 77] on link "Co-emprunteur" at bounding box center [840, 76] width 152 height 32
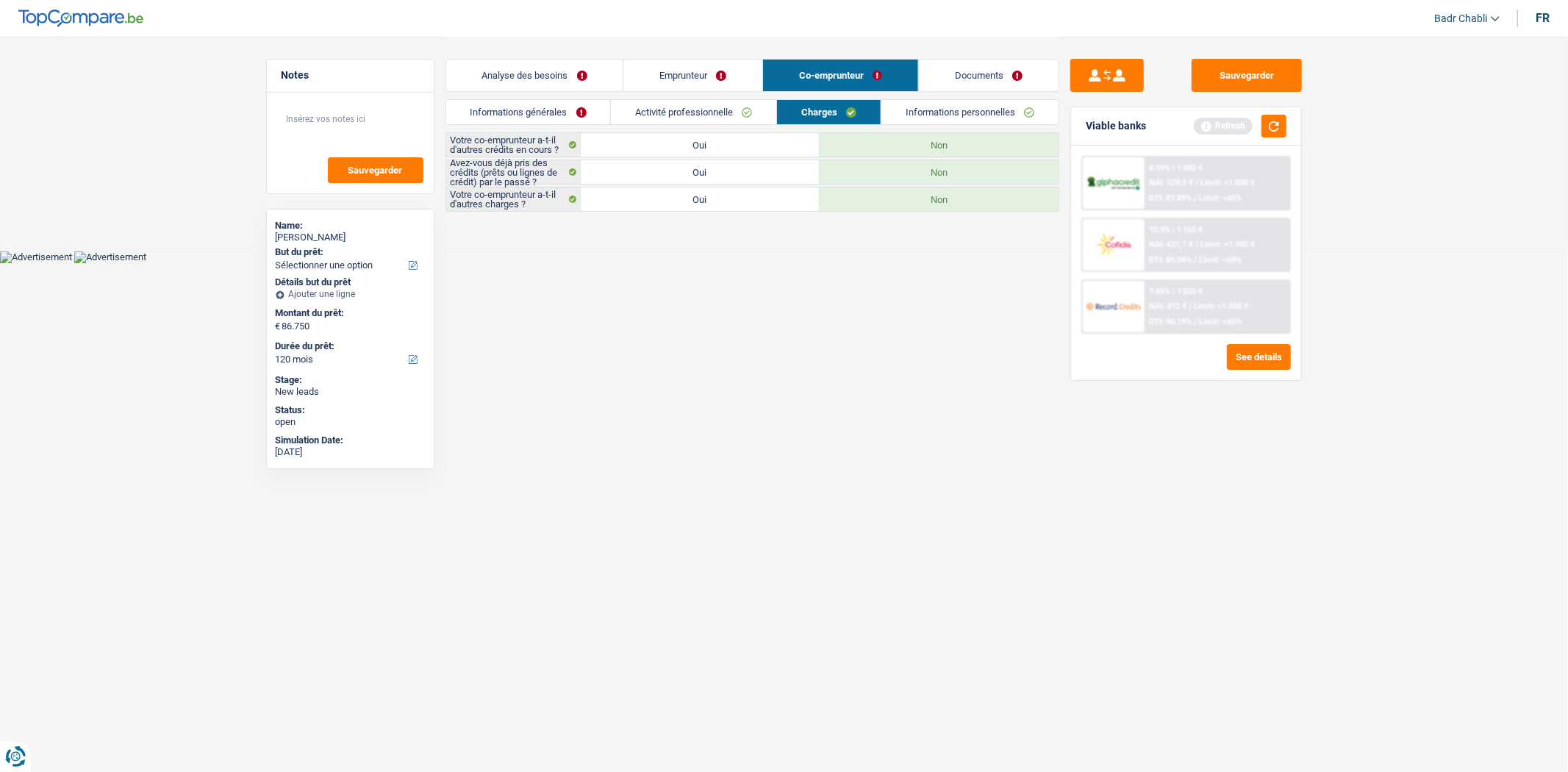
click at [725, 105] on link "Activité professionnelle" at bounding box center [693, 112] width 165 height 24
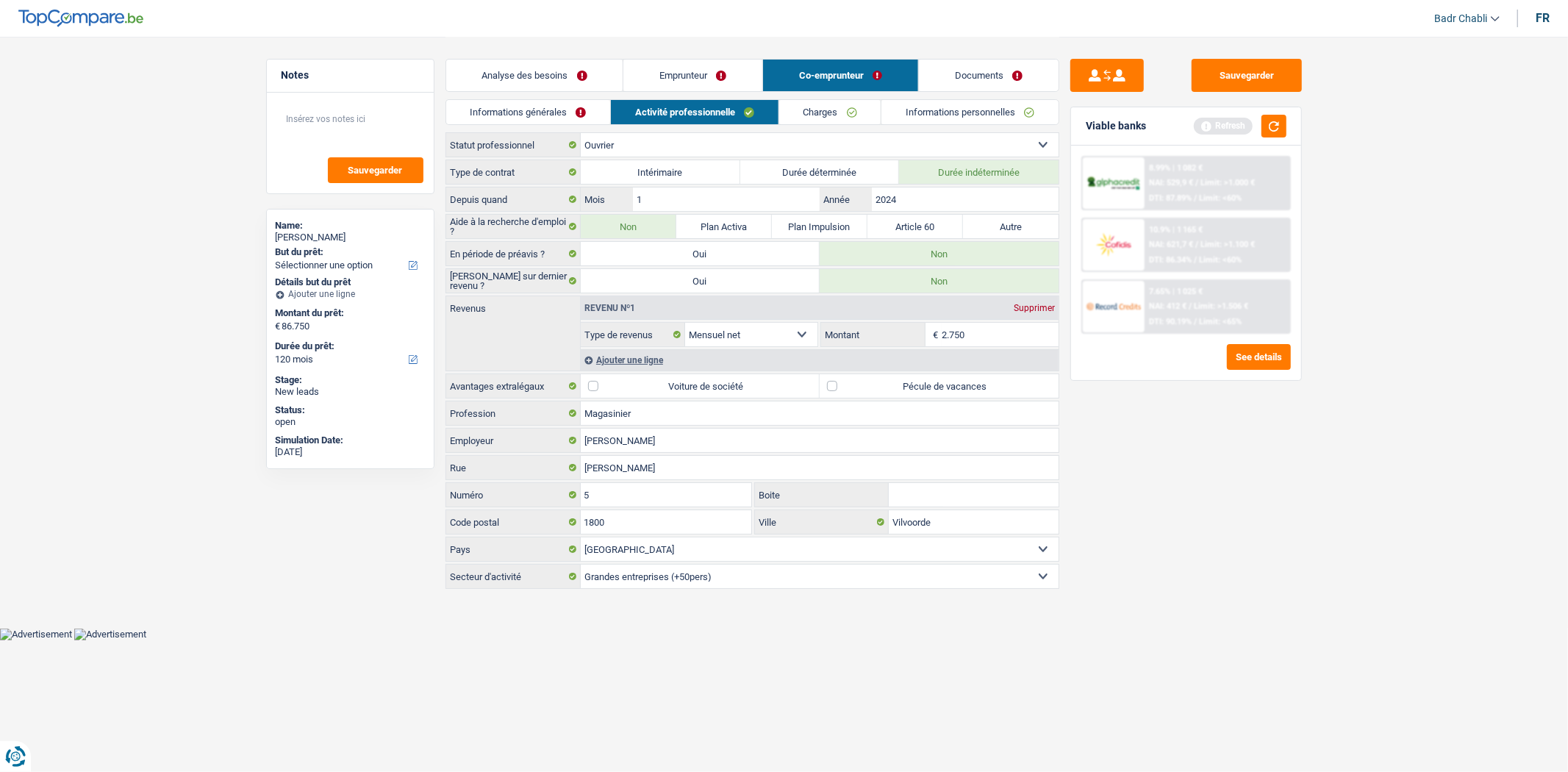
click at [833, 386] on label "Pécule de vacances" at bounding box center [939, 386] width 239 height 24
click at [833, 386] on input "Pécule de vacances" at bounding box center [939, 386] width 239 height 24
checkbox input "true"
click at [1280, 130] on button "button" at bounding box center [1273, 126] width 25 height 23
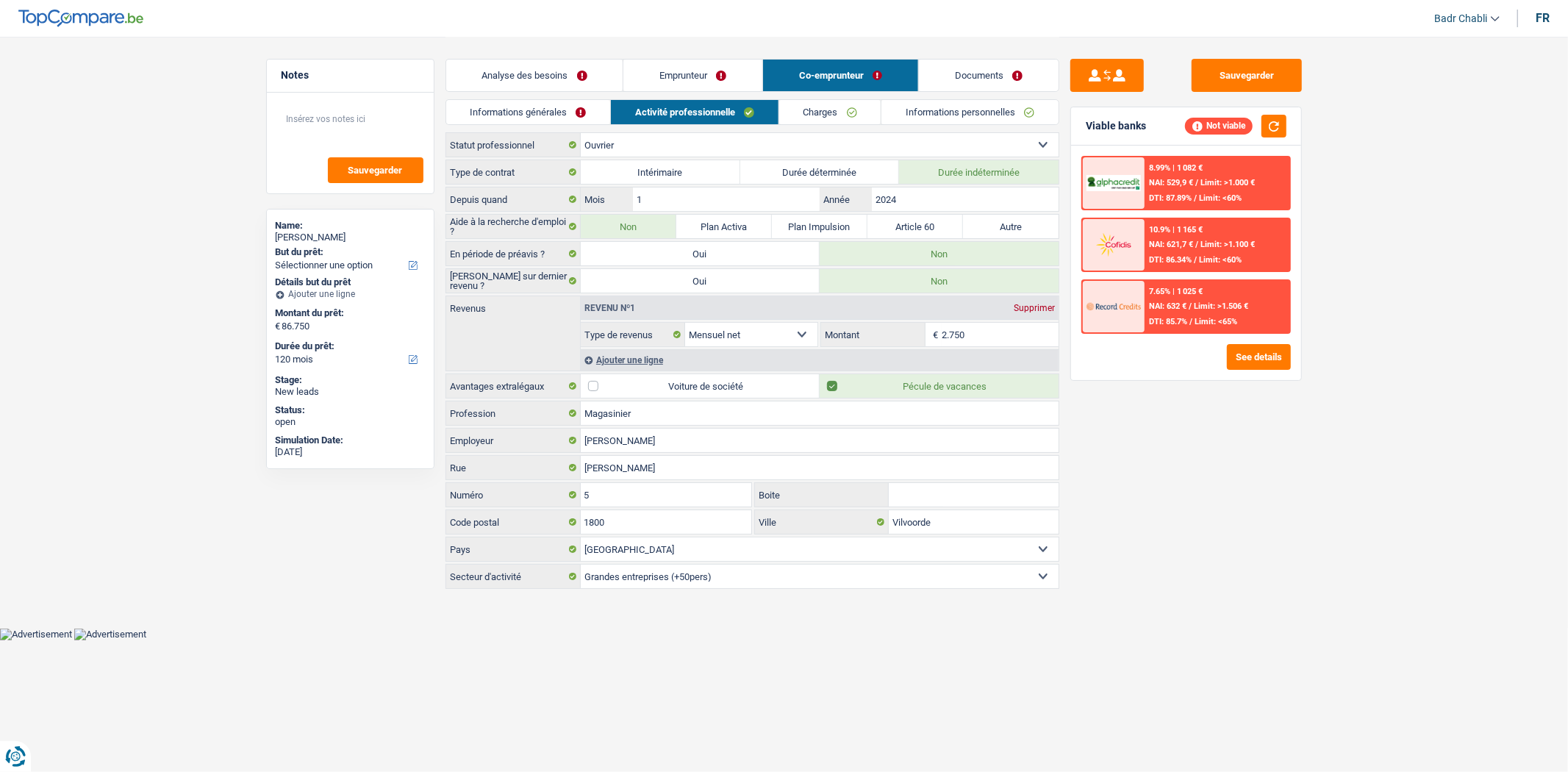
click at [531, 82] on link "Analyse des besoins" at bounding box center [535, 76] width 177 height 32
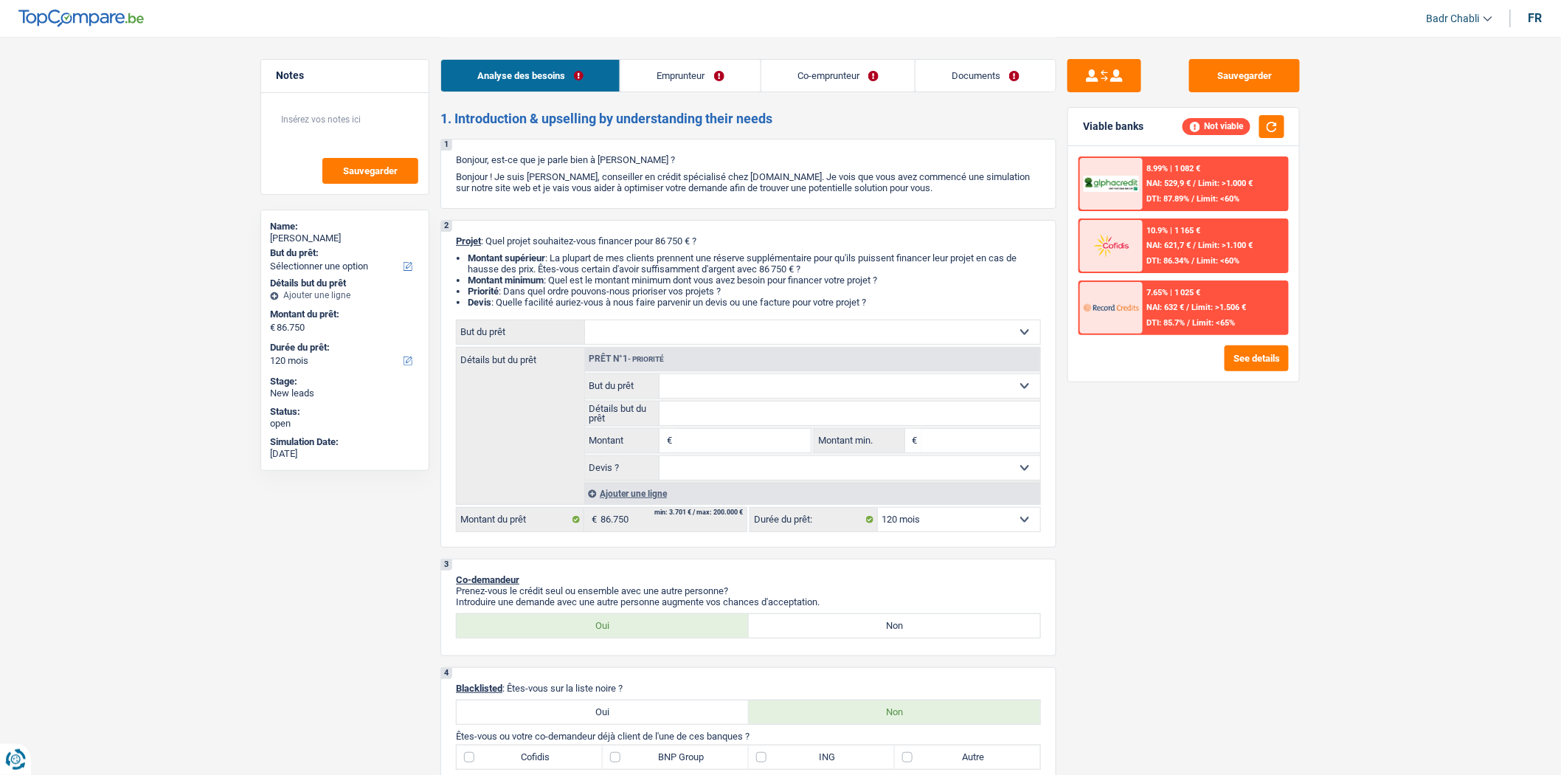
click at [710, 437] on input "Montant" at bounding box center [743, 441] width 135 height 24
type input "84.000"
select select "144"
type input "84.000"
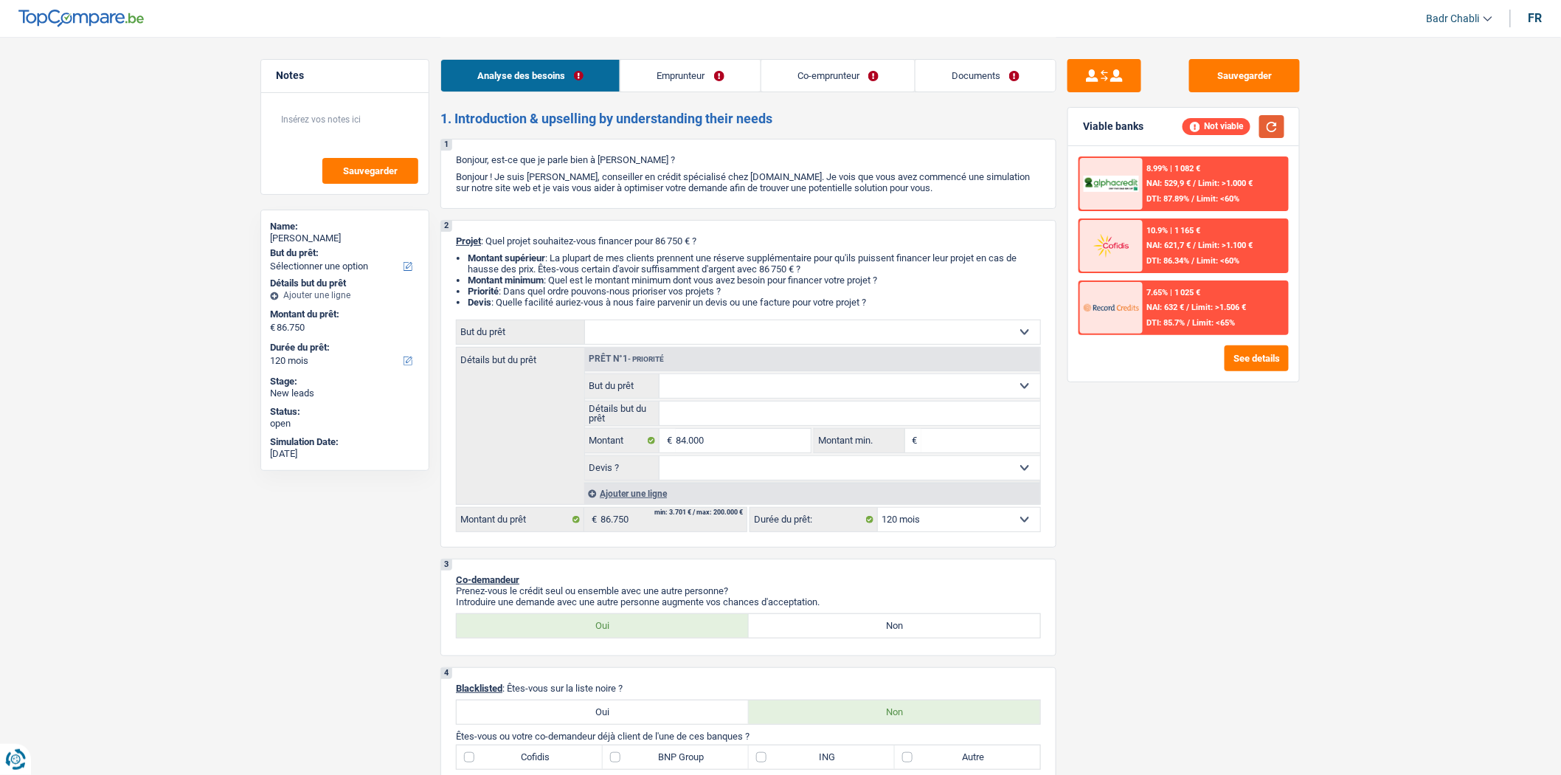
select select "144"
type input "84.000"
select select "144"
click at [1267, 122] on button "button" at bounding box center [1271, 126] width 25 height 23
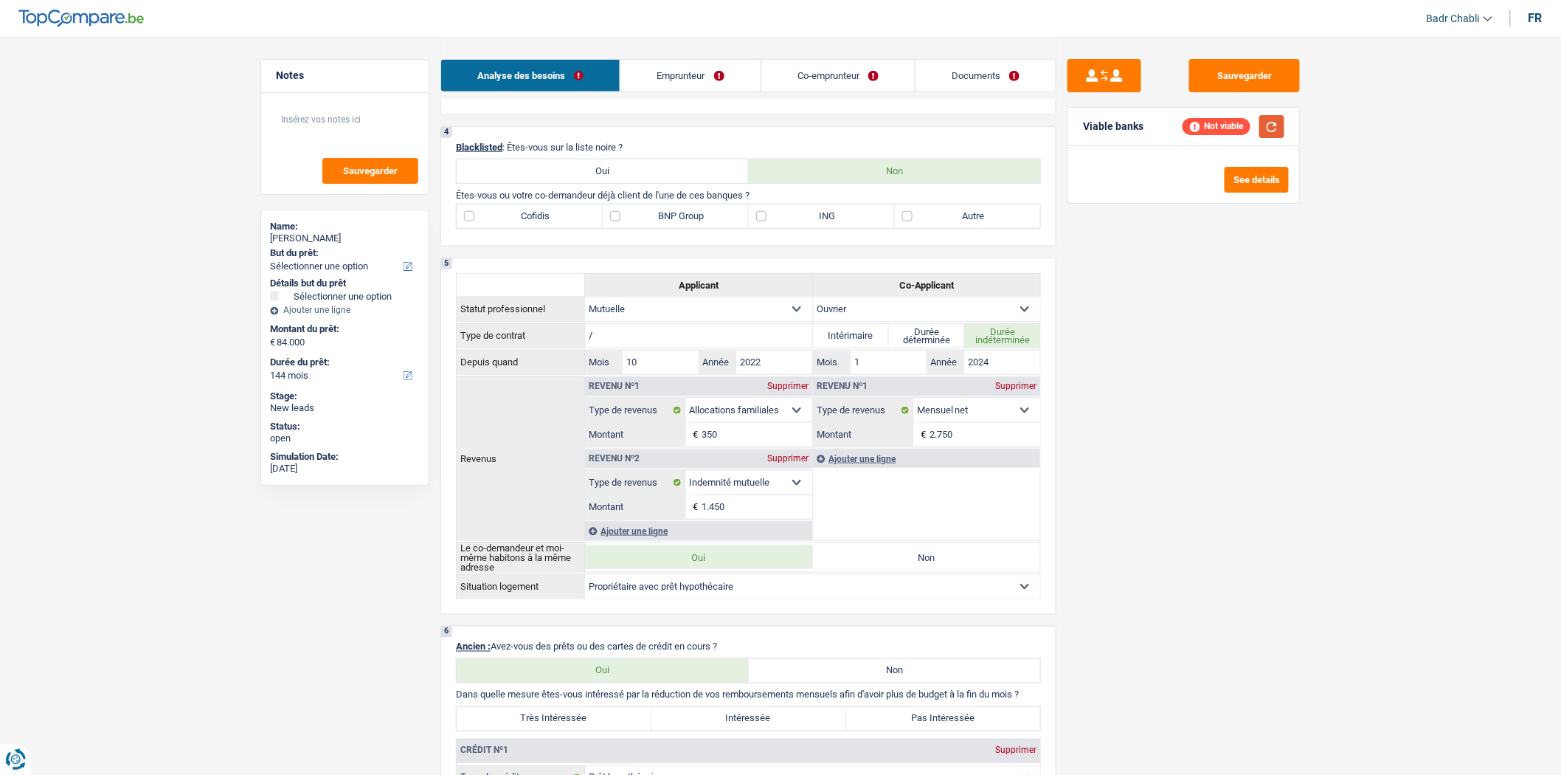
scroll to position [983, 0]
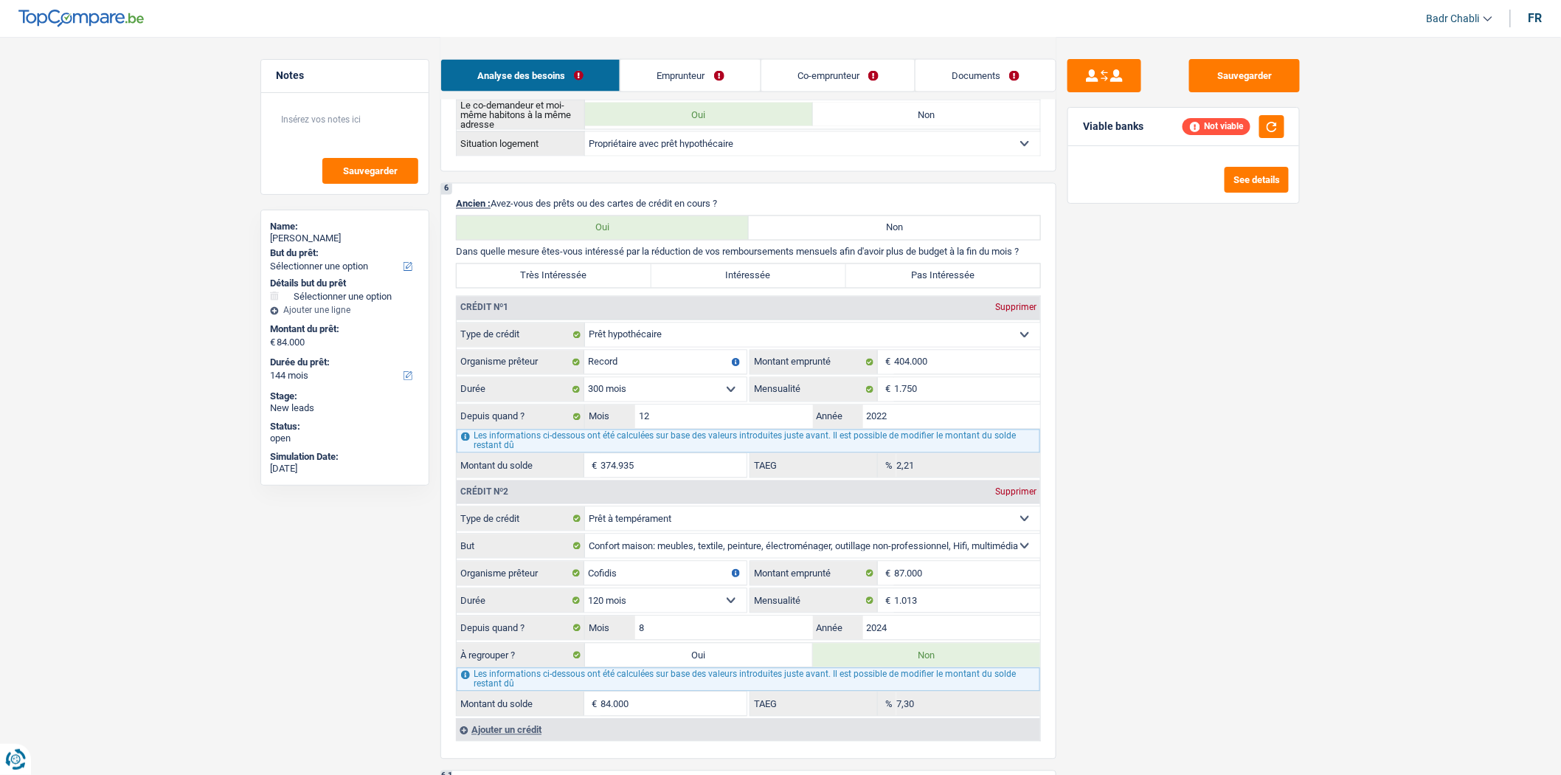
click at [719, 662] on label "Oui" at bounding box center [699, 655] width 228 height 24
click at [719, 662] on input "Oui" at bounding box center [699, 655] width 228 height 24
radio input "true"
radio input "false"
select select "refinancing"
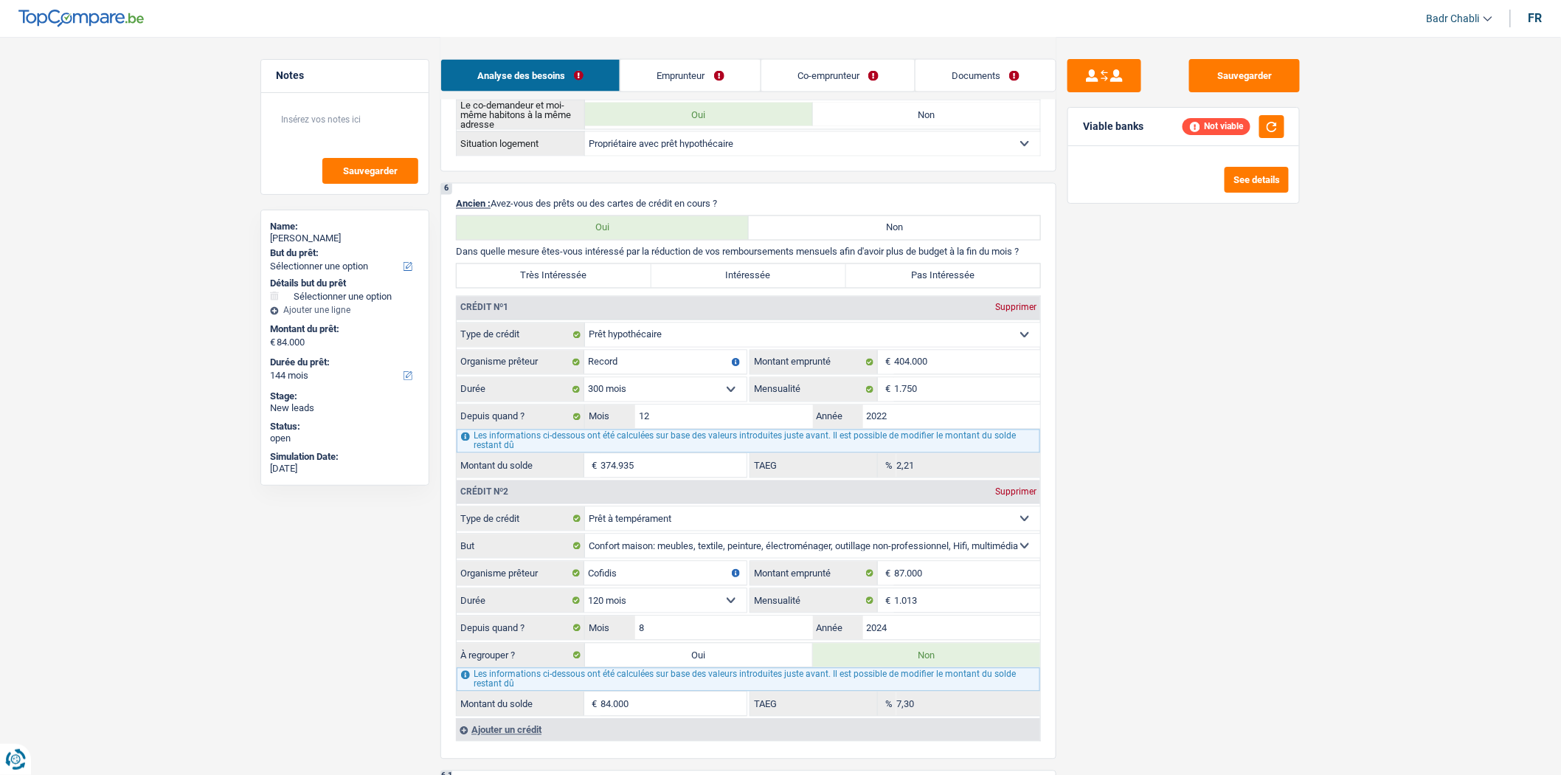
select select "refinancing"
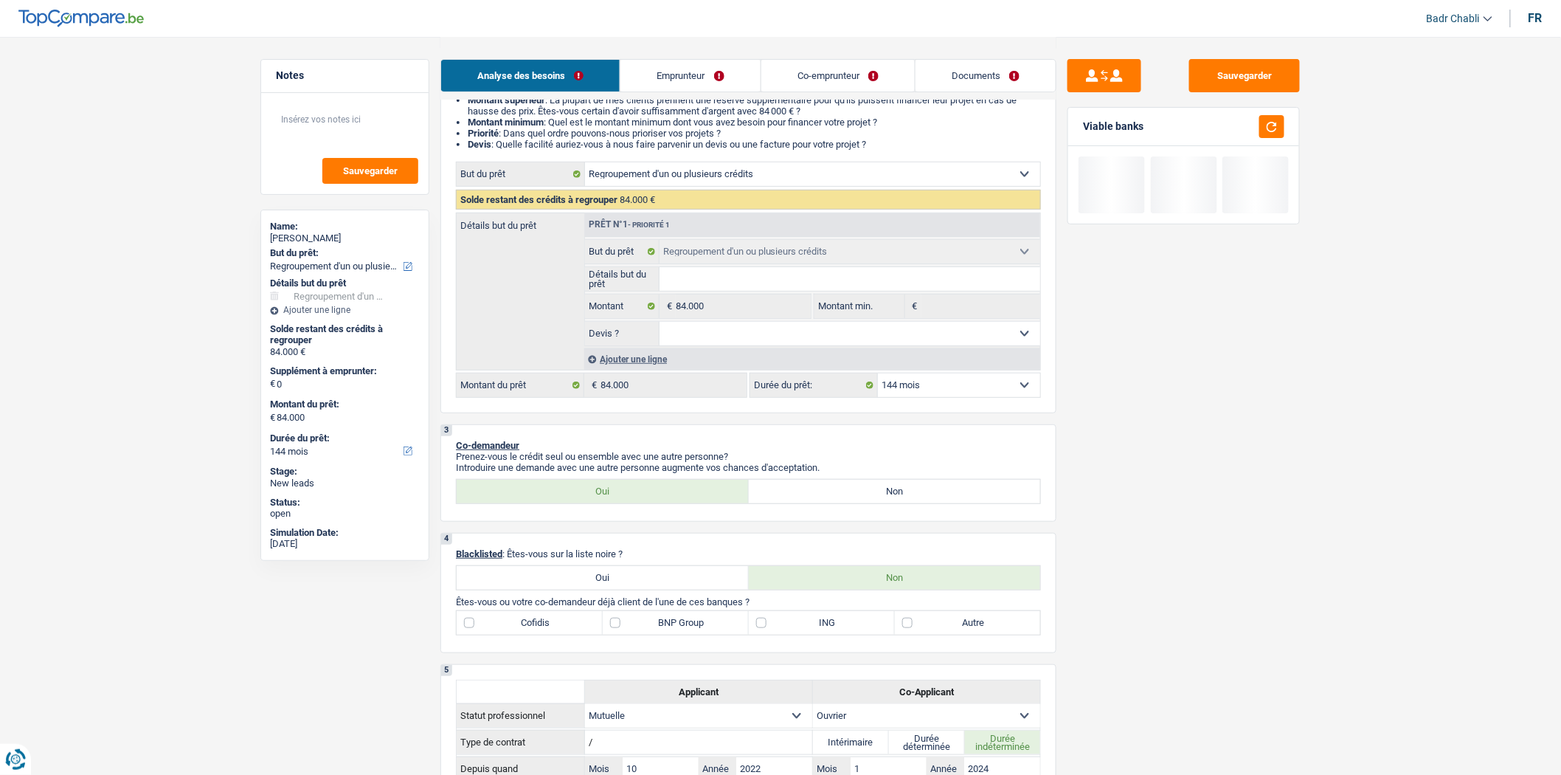
scroll to position [0, 0]
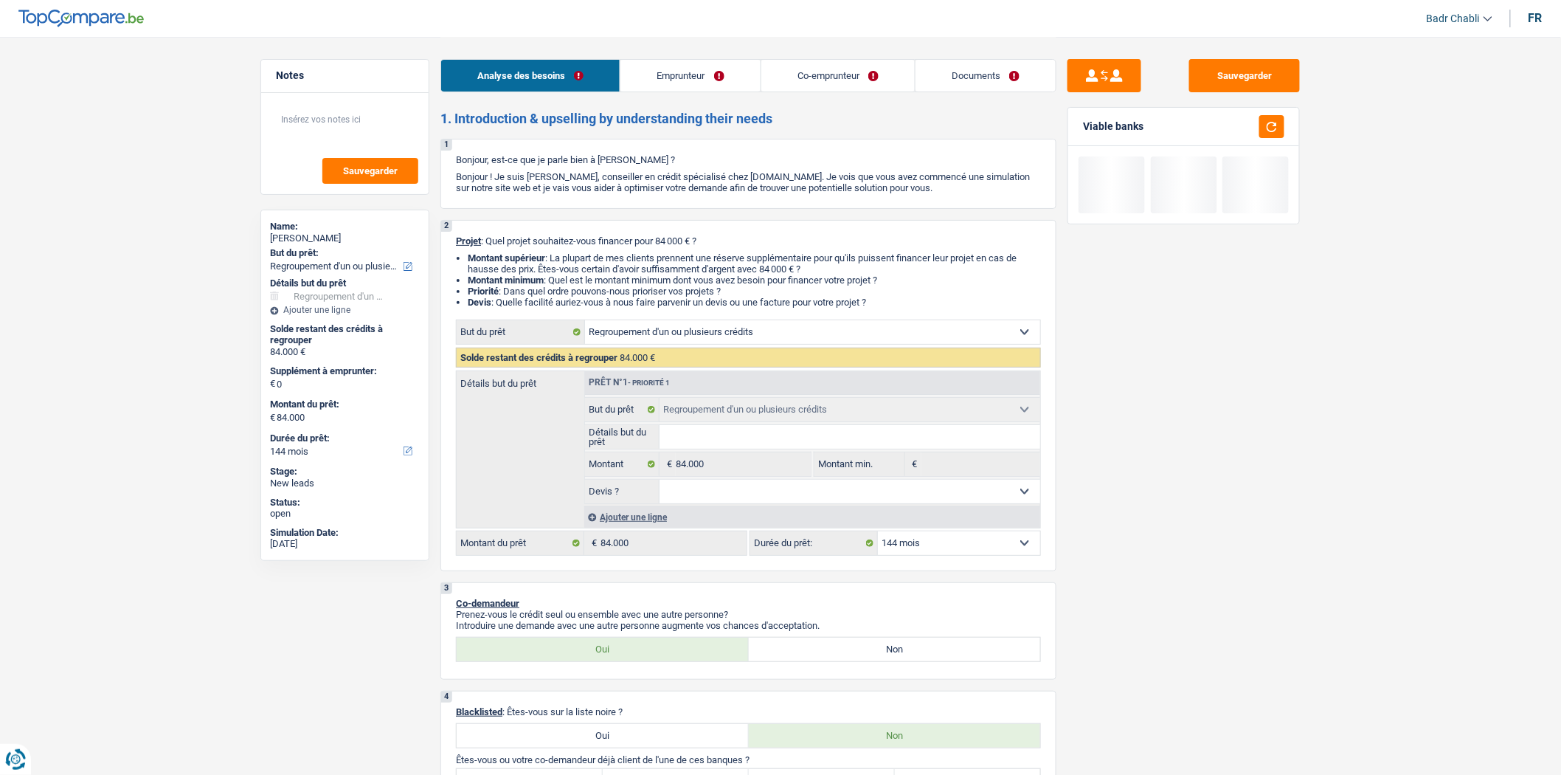
click at [969, 539] on select "12 mois 18 mois 24 mois 30 mois 36 mois 42 mois 48 mois 60 mois 72 mois 84 mois…" at bounding box center [959, 543] width 162 height 24
select select "120"
click at [878, 536] on select "12 mois 18 mois 24 mois 30 mois 36 mois 42 mois 48 mois 60 mois 72 mois 84 mois…" at bounding box center [959, 543] width 162 height 24
select select "120"
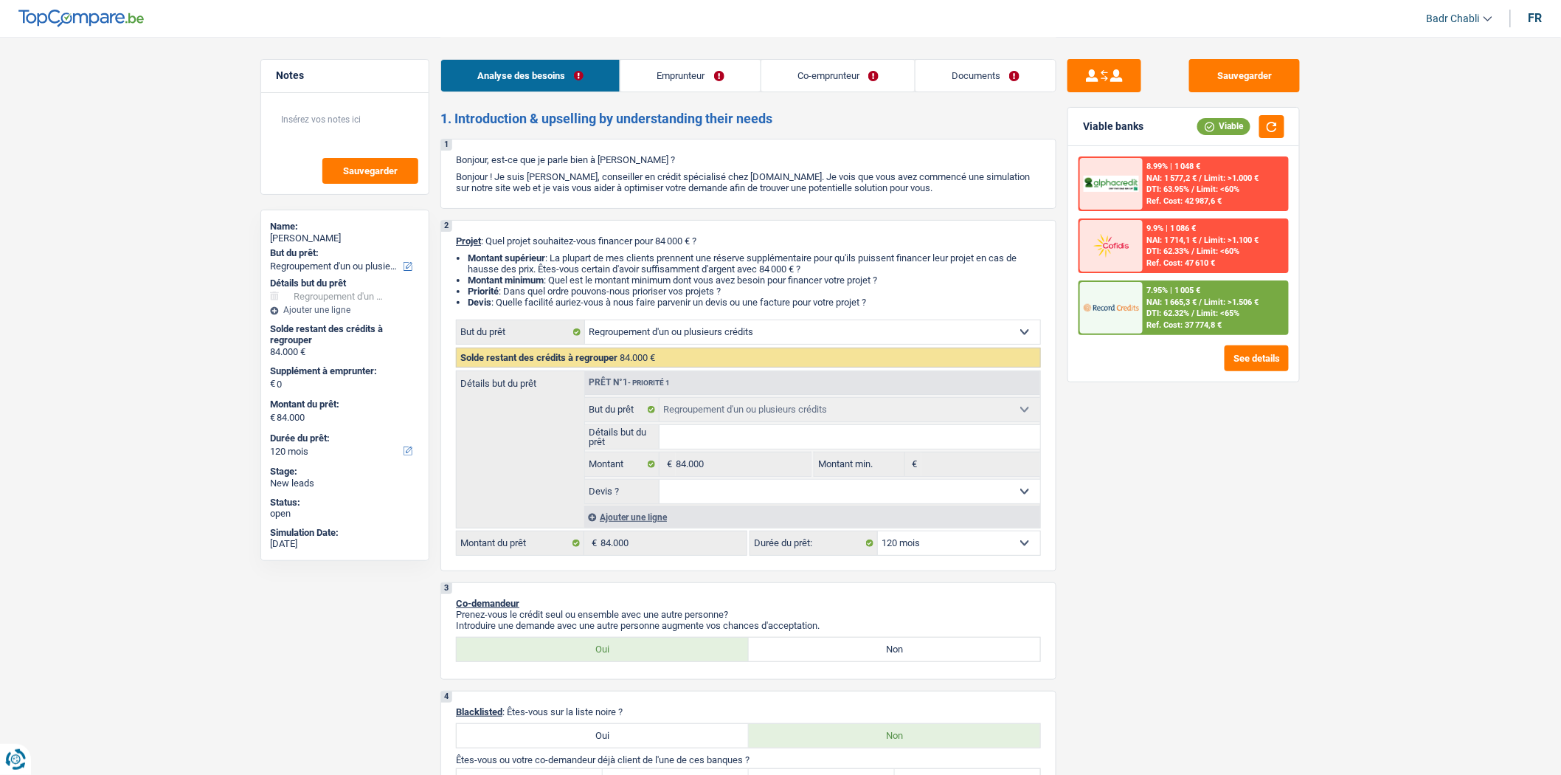
click at [1233, 298] on span "Limit: >1.506 €" at bounding box center [1232, 302] width 55 height 10
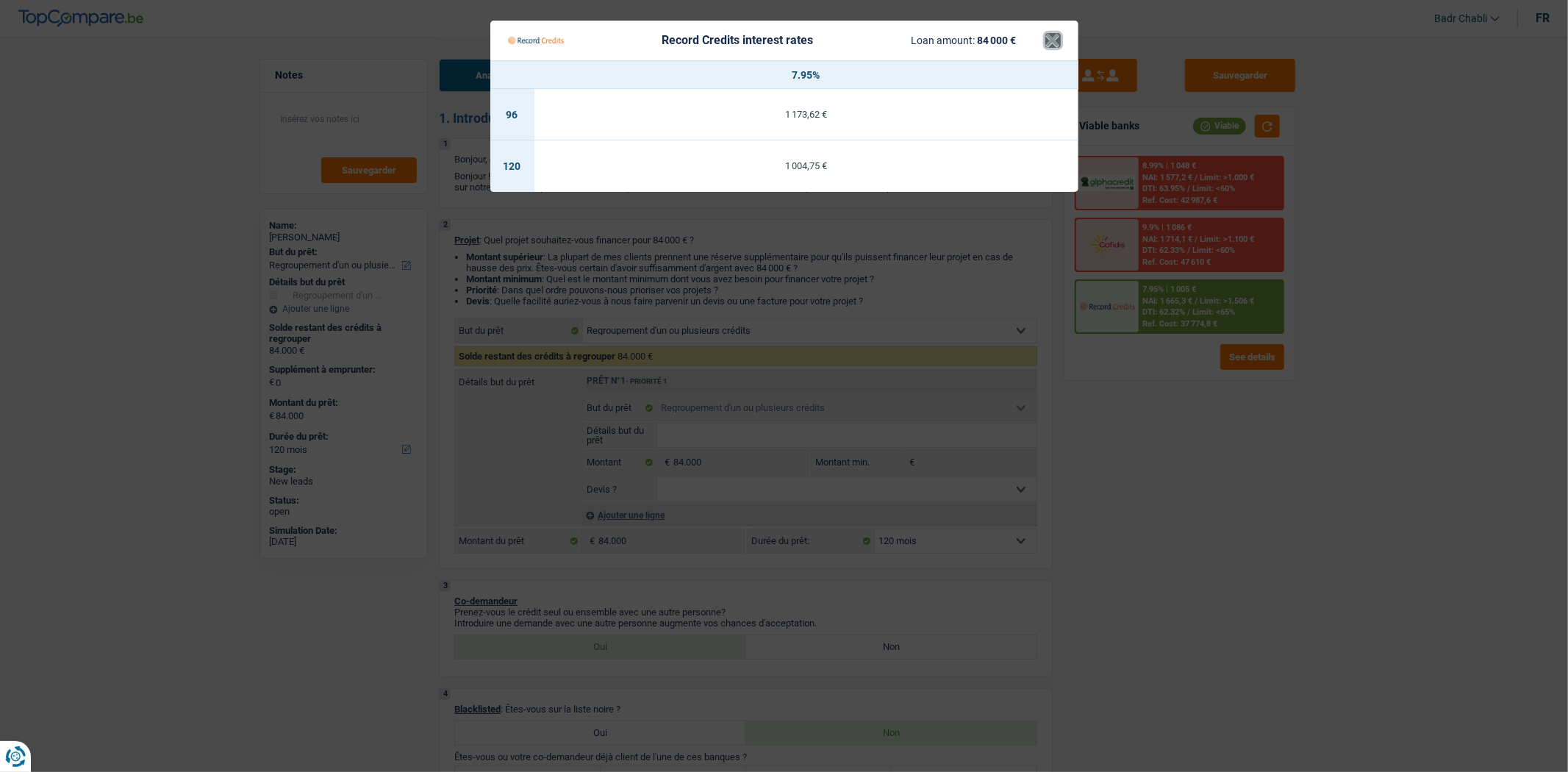
click at [1049, 46] on button "×" at bounding box center [1052, 40] width 15 height 15
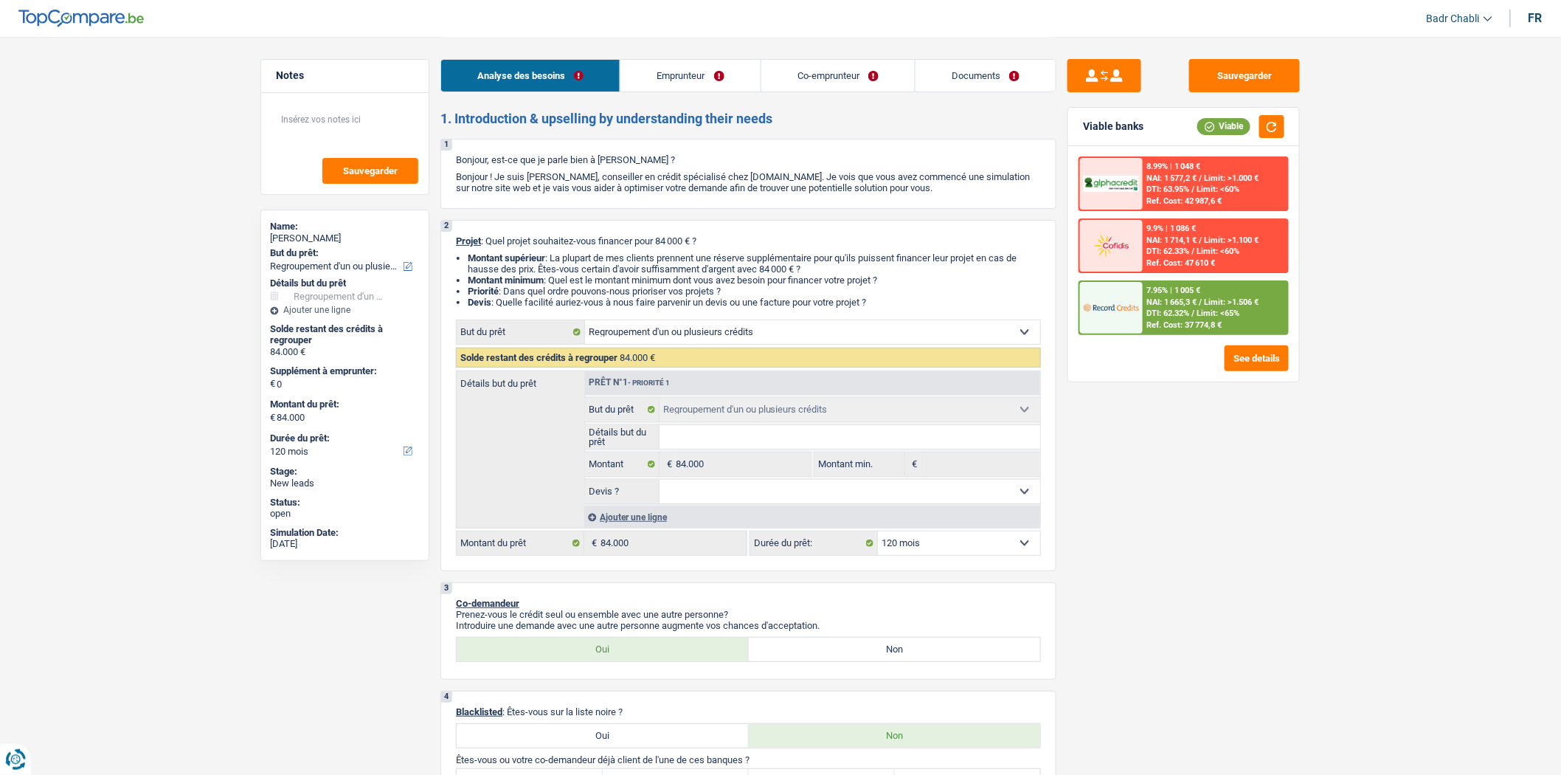
click at [980, 75] on link "Documents" at bounding box center [986, 76] width 140 height 32
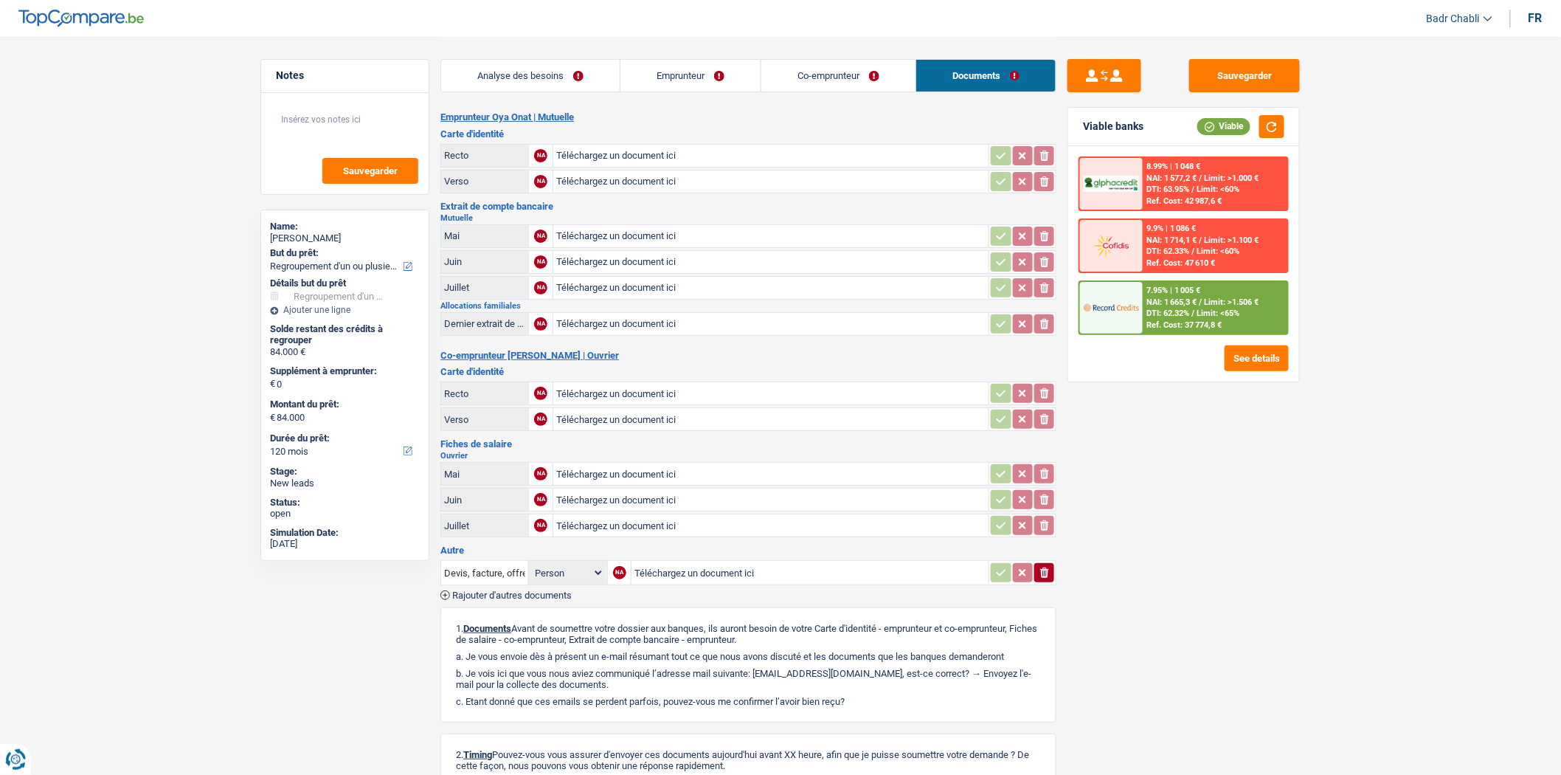
click at [556, 76] on link "Analyse des besoins" at bounding box center [530, 76] width 179 height 32
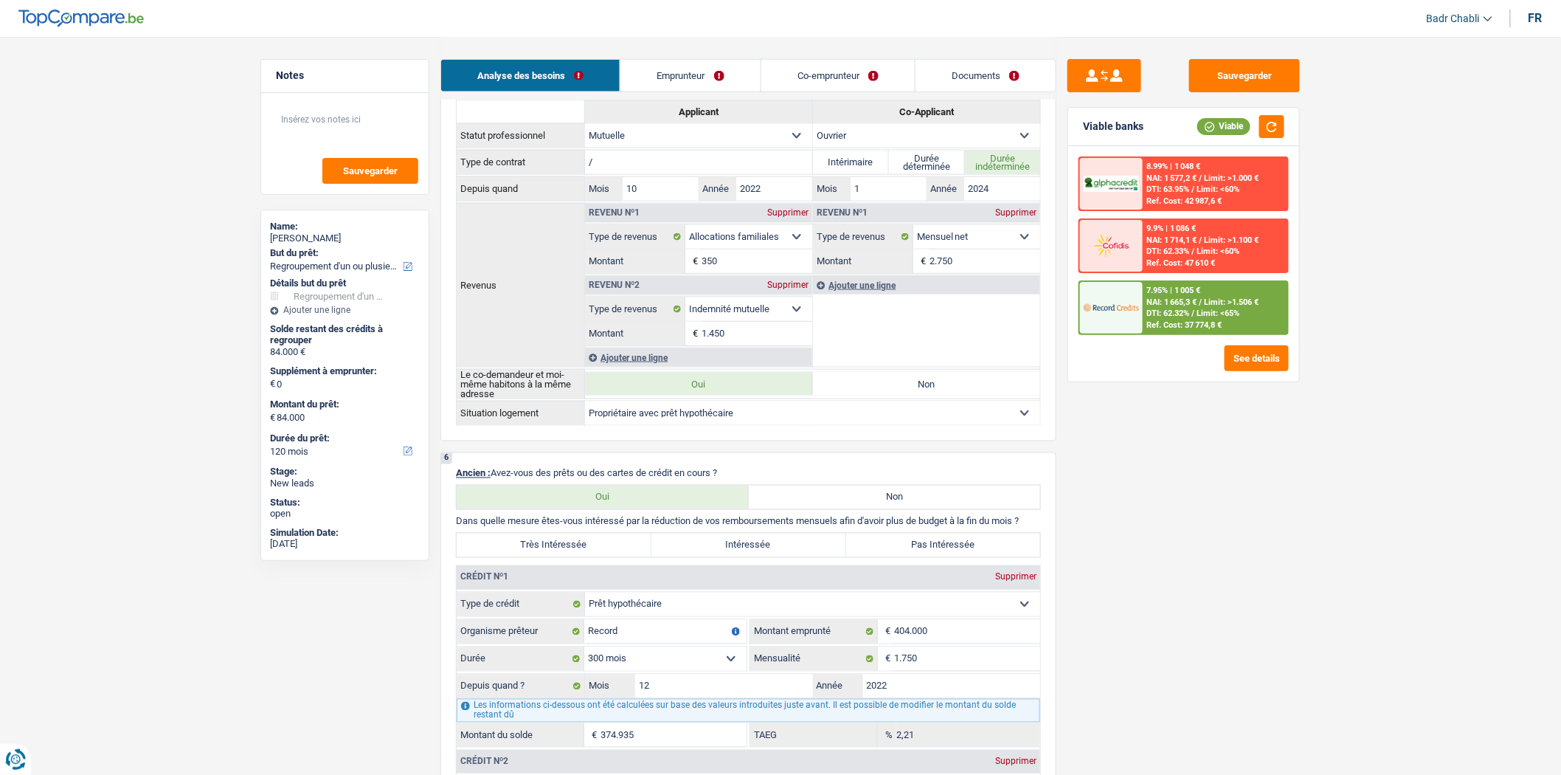
scroll to position [1147, 0]
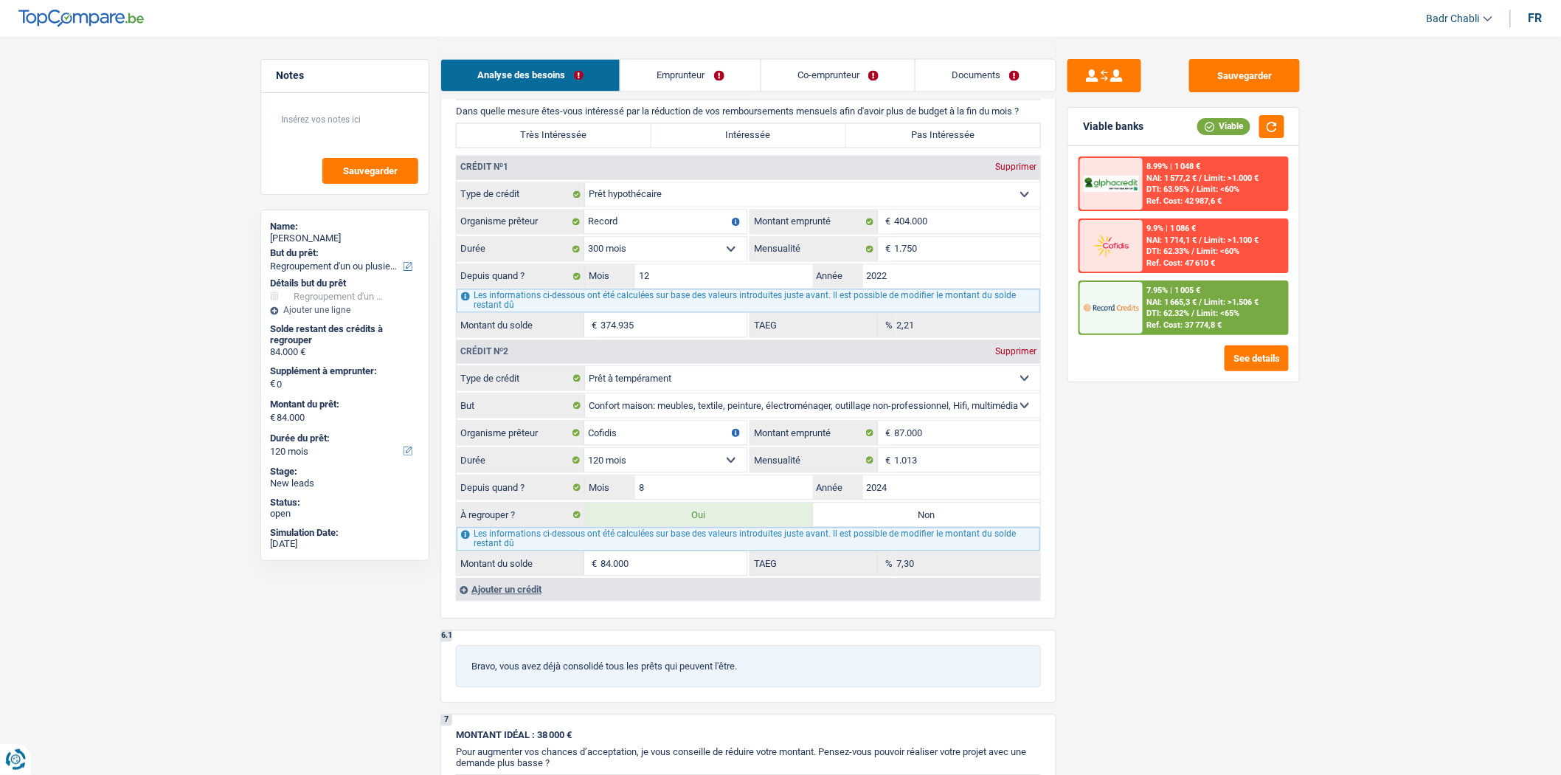
click at [662, 575] on input "84.000" at bounding box center [674, 564] width 146 height 24
type input "8"
select select "24"
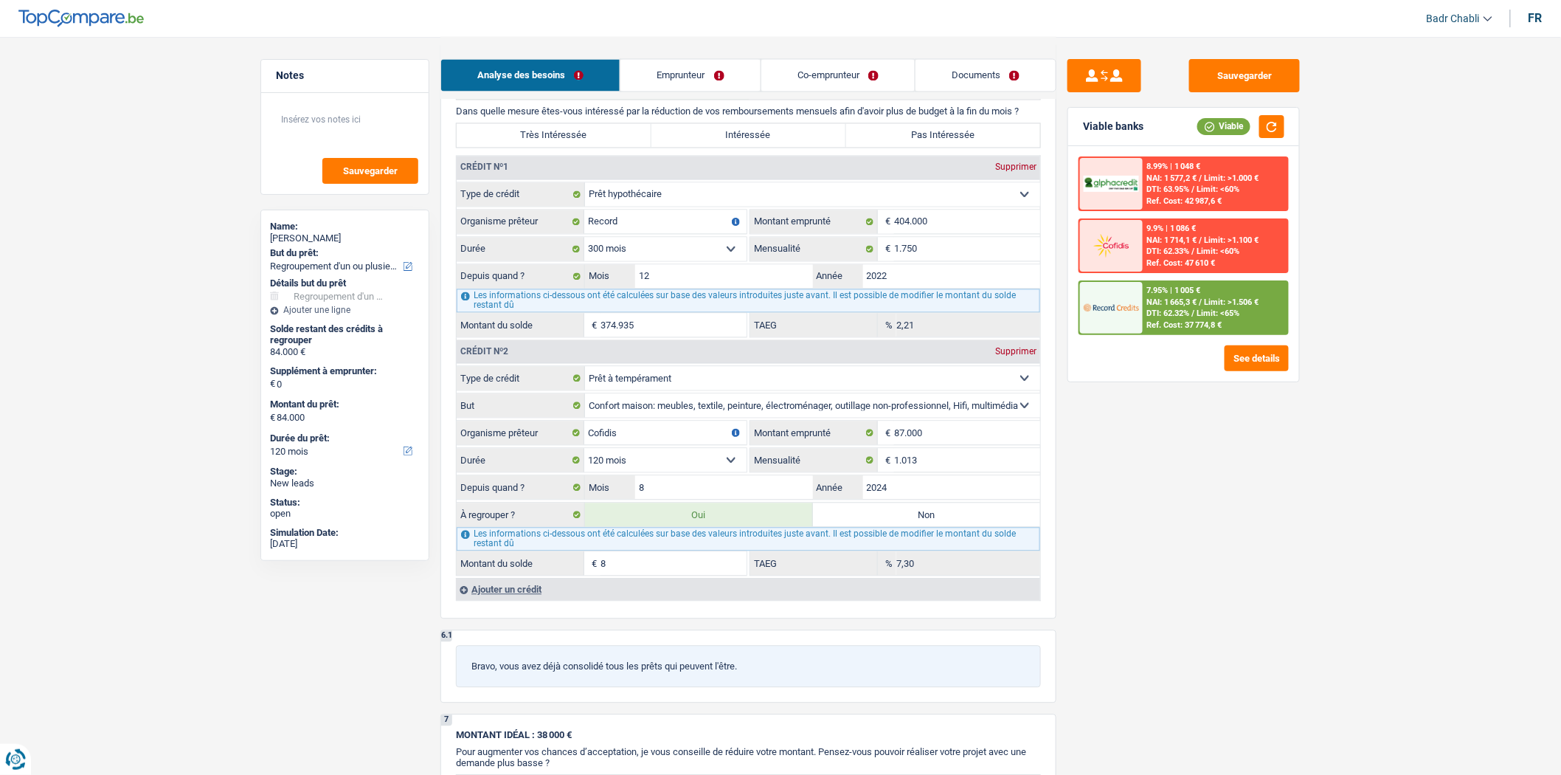
type input "8"
select select "24"
type input "8"
select select "24"
type input "8"
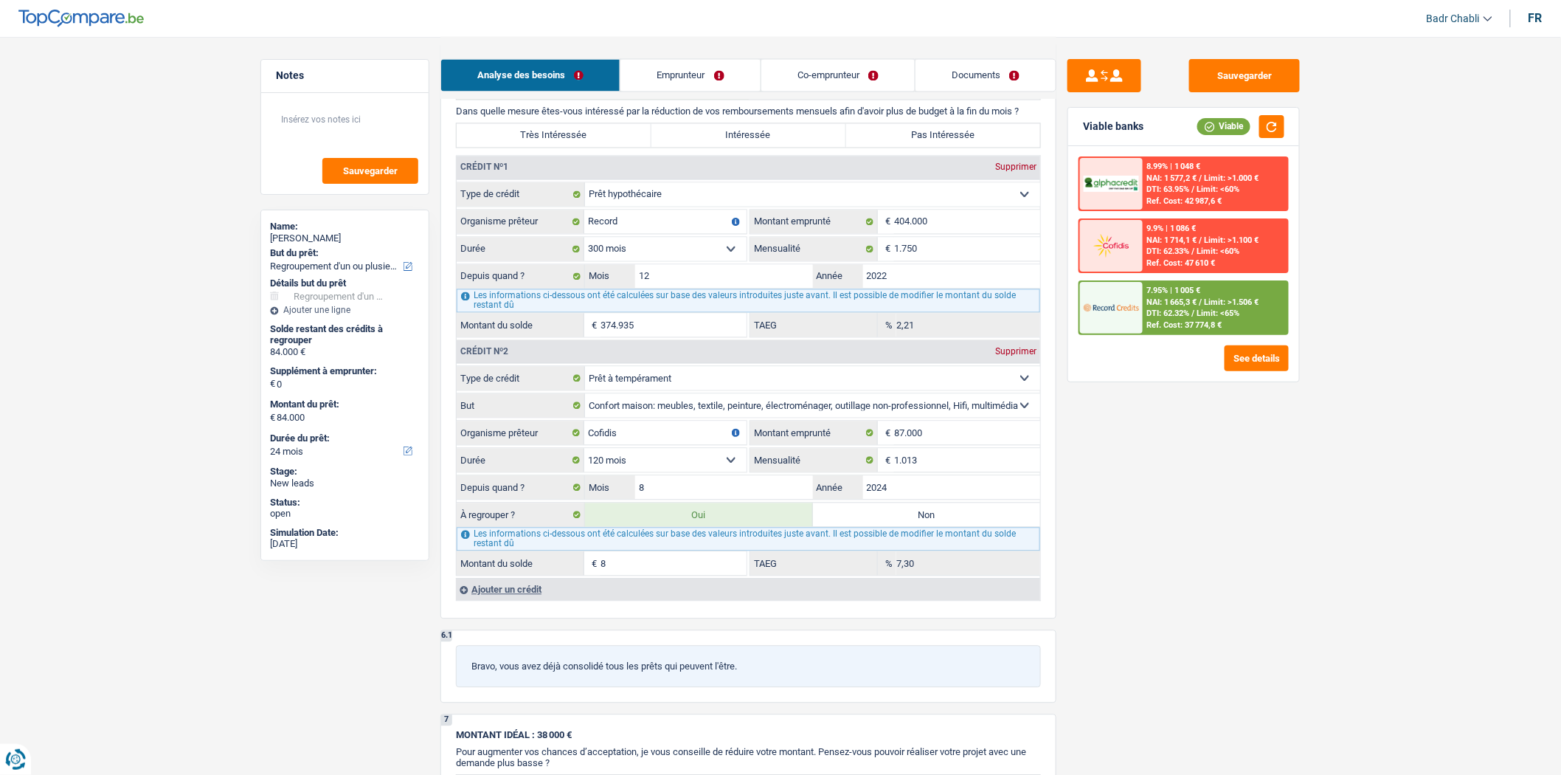
type input "8"
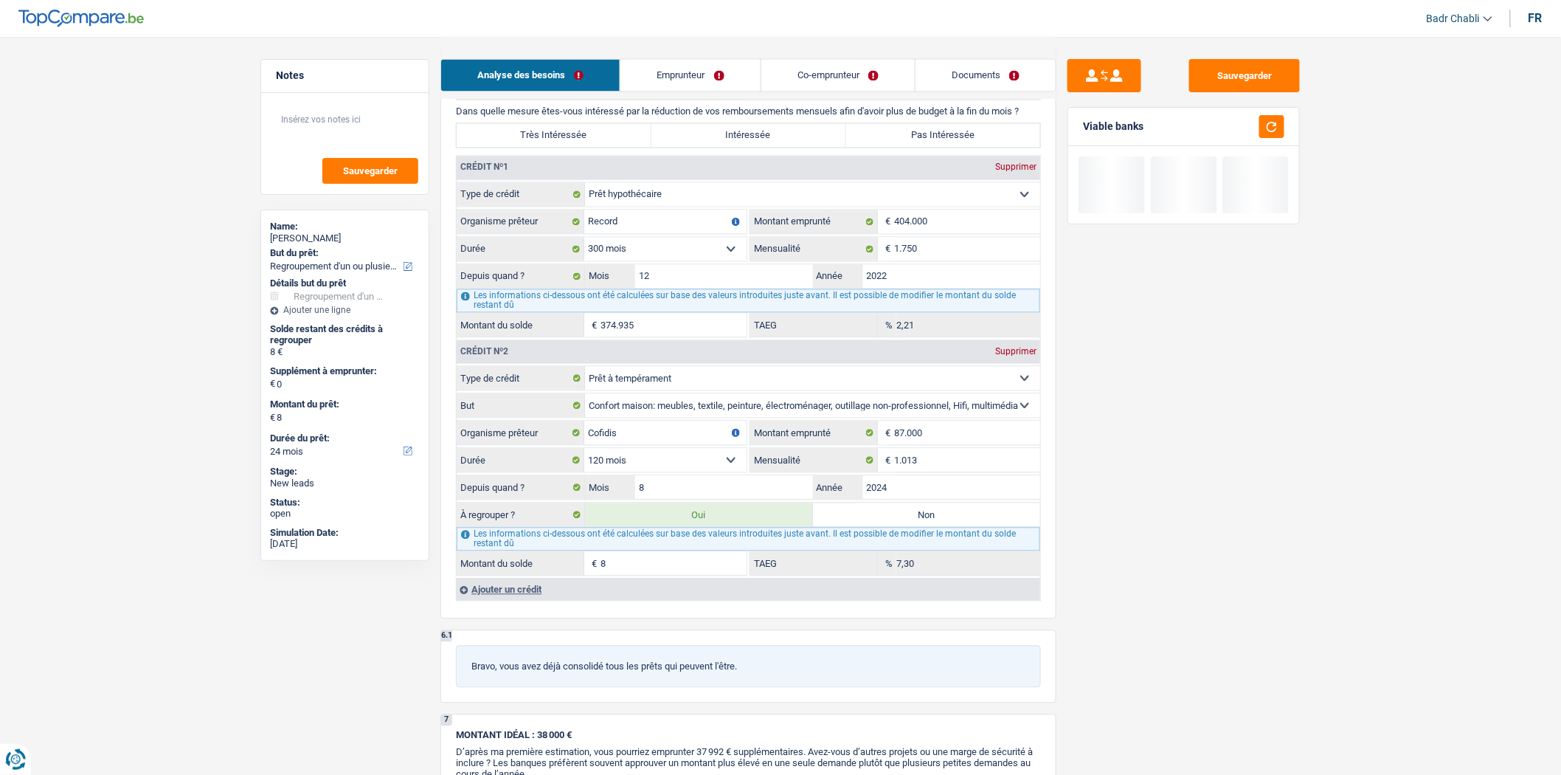
type input "83"
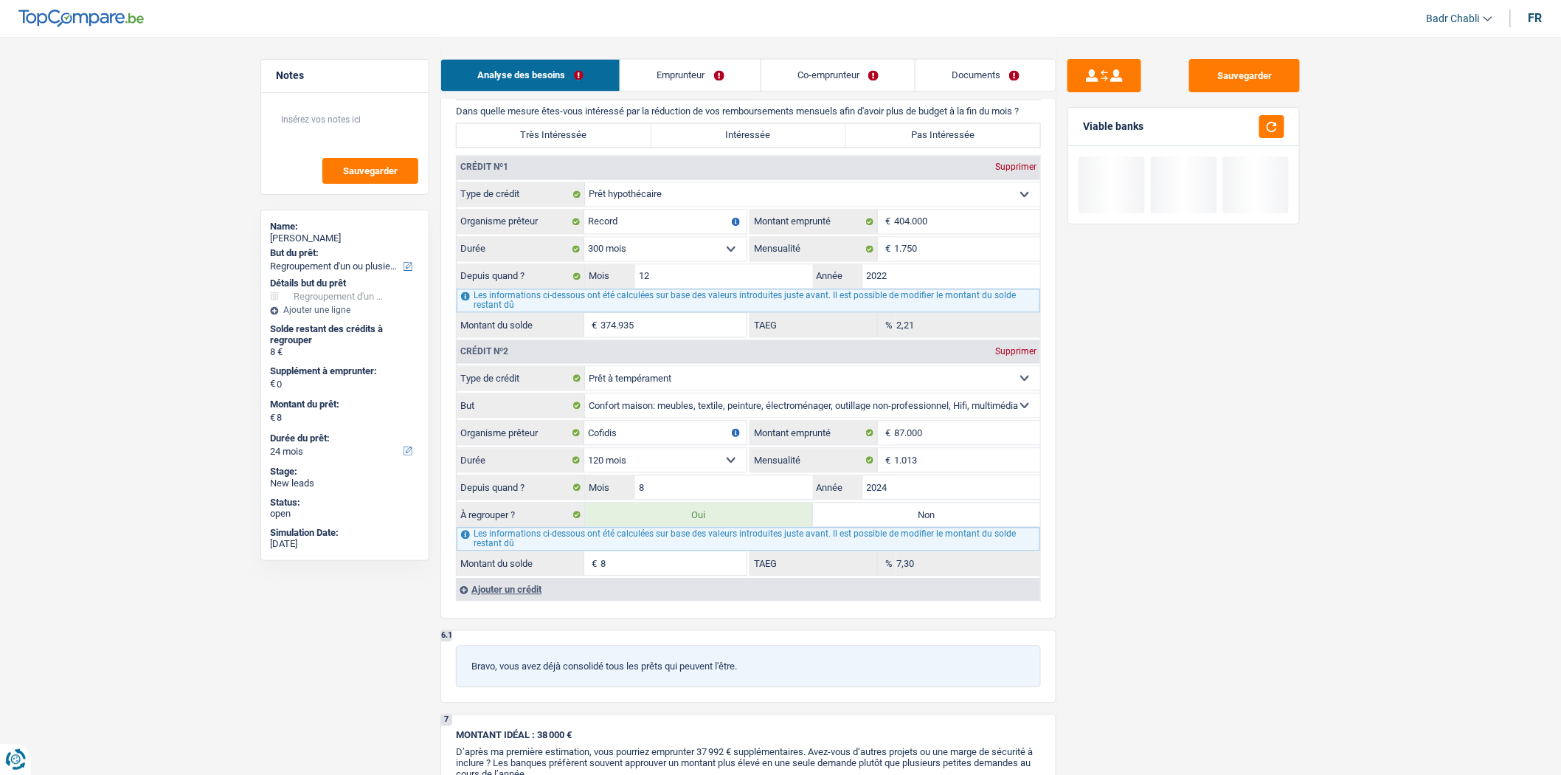
type input "83"
type input "830"
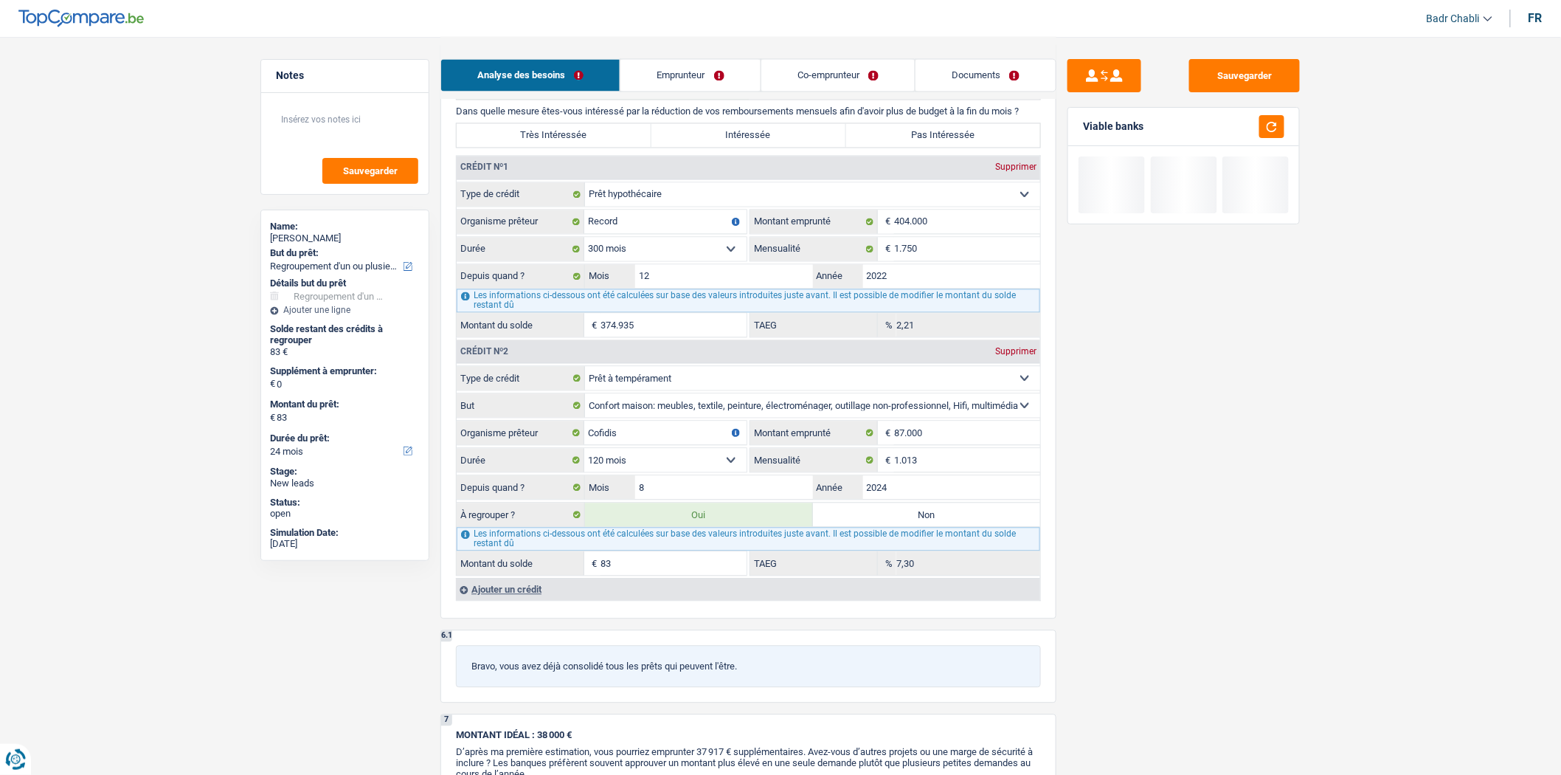
type input "830"
type input "8.300"
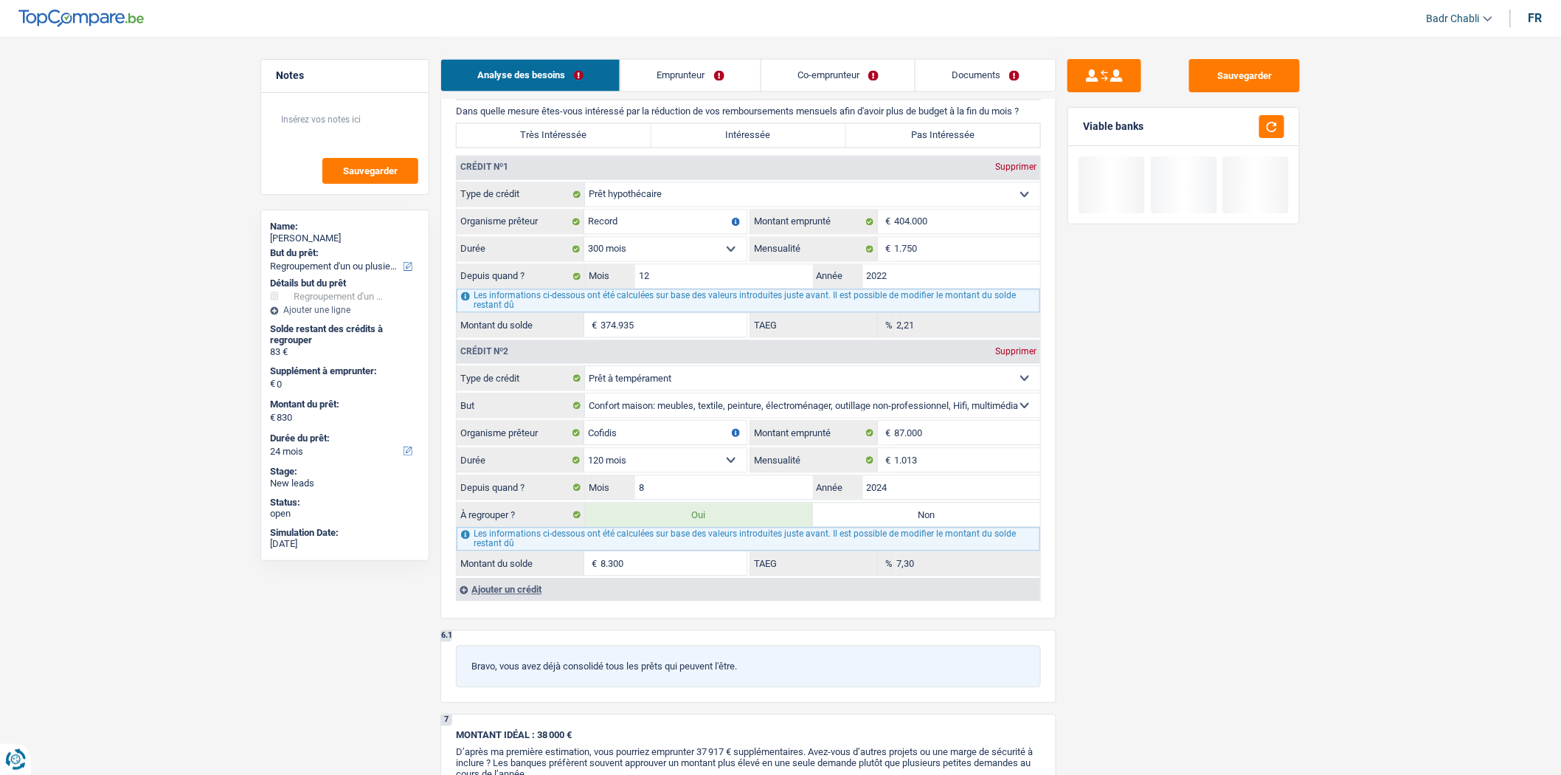
type input "8.300"
select select "48"
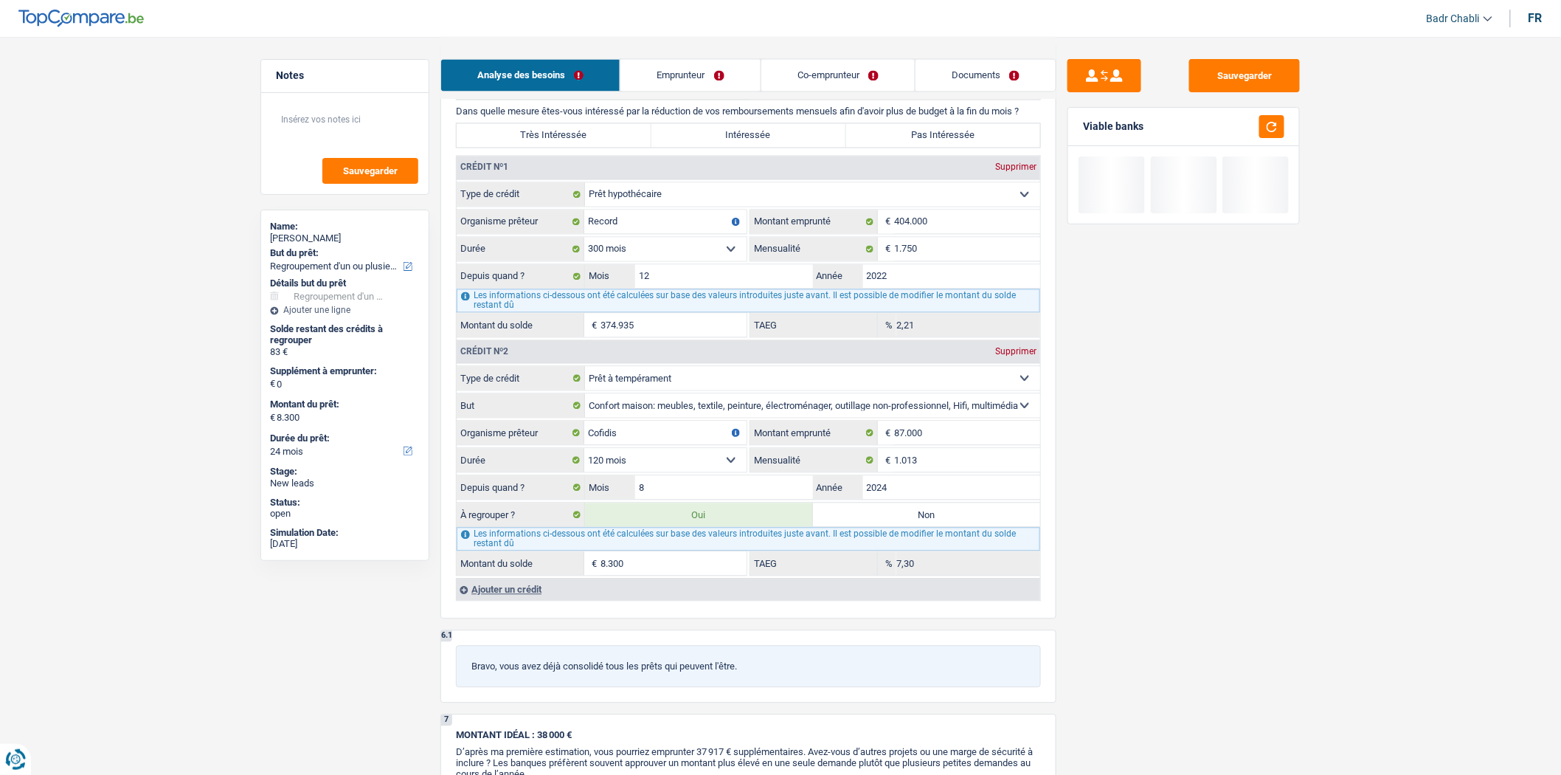
select select "48"
type input "83.000"
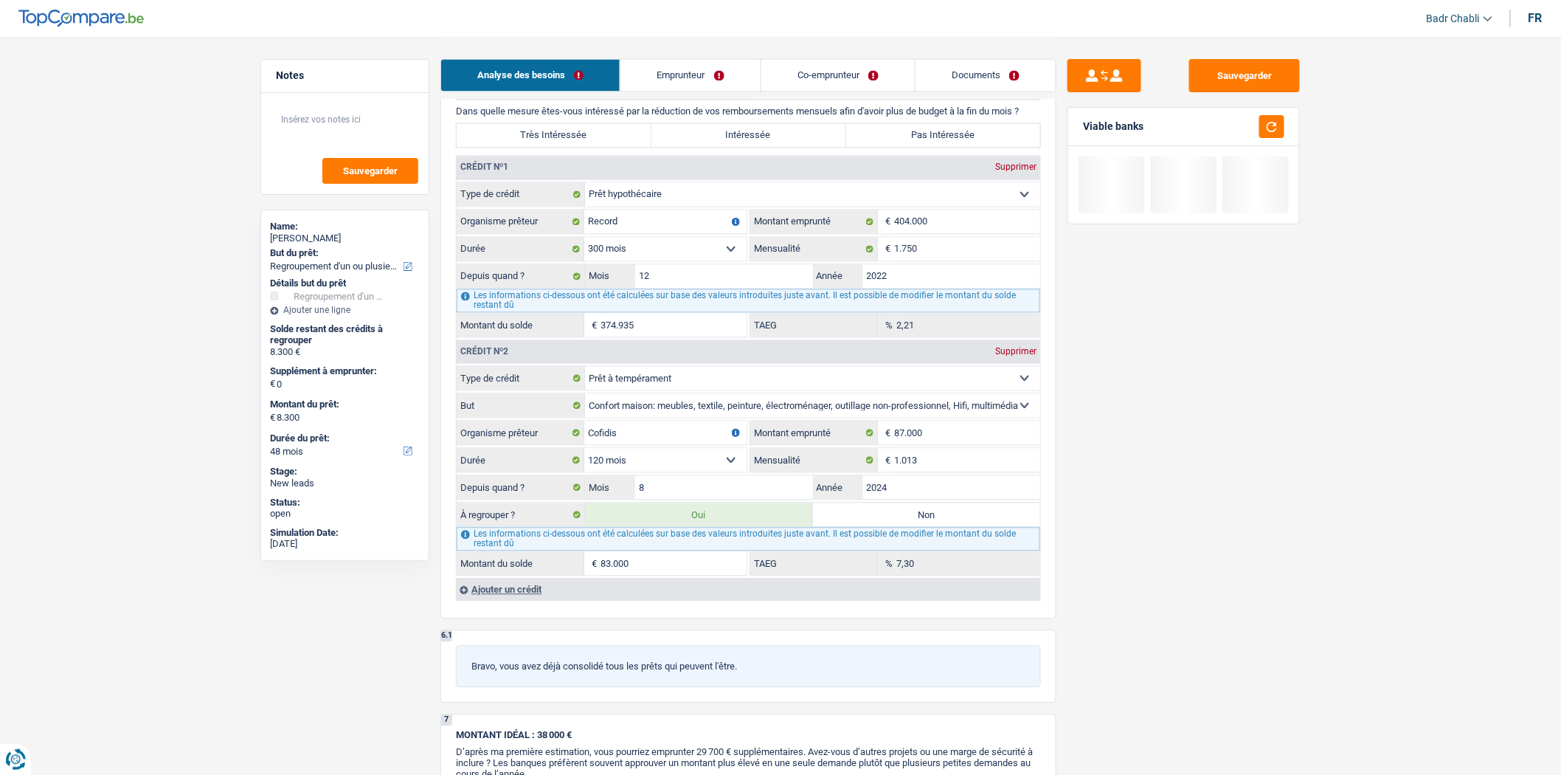
type input "83.000"
select select "144"
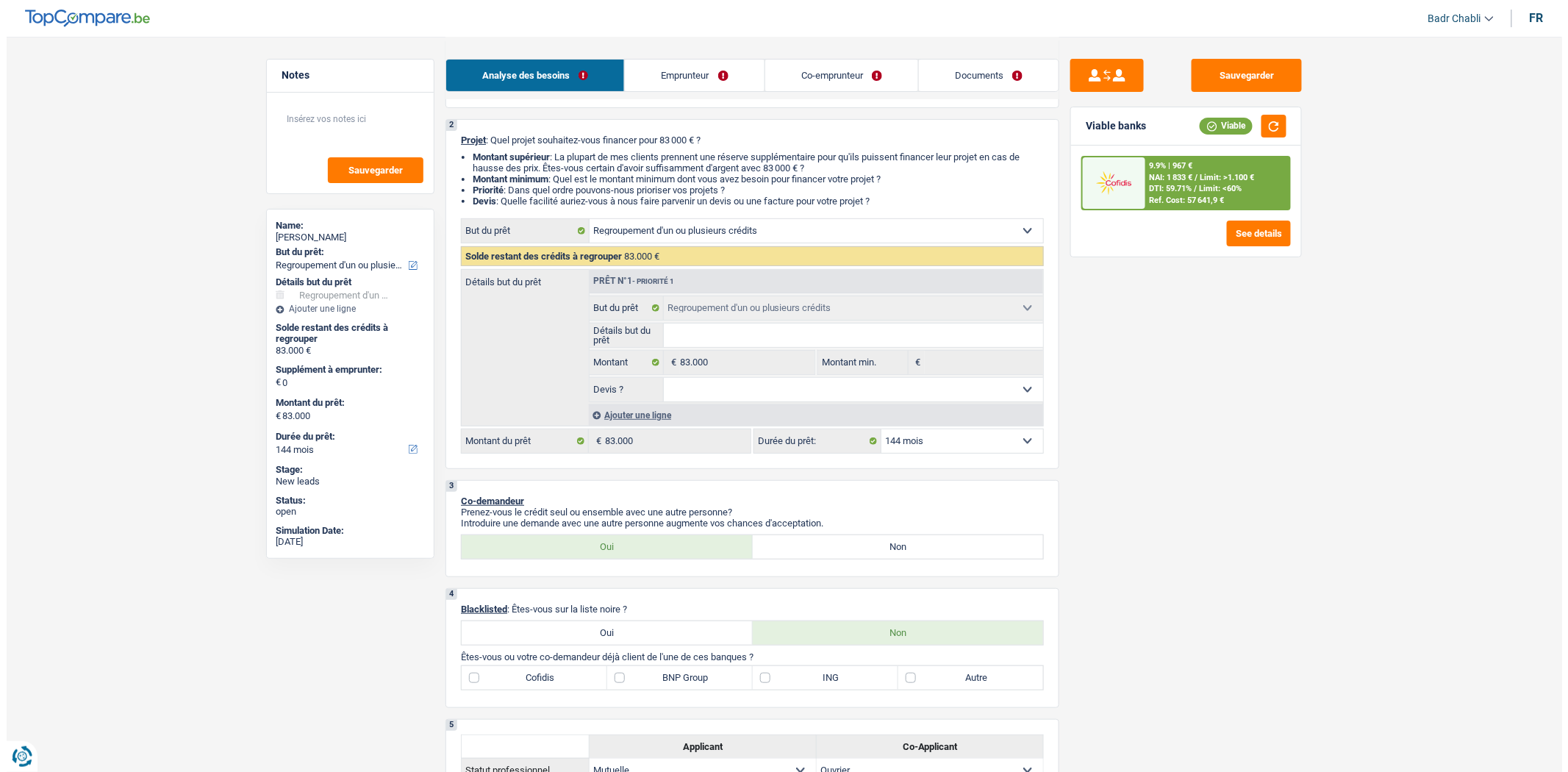
scroll to position [0, 0]
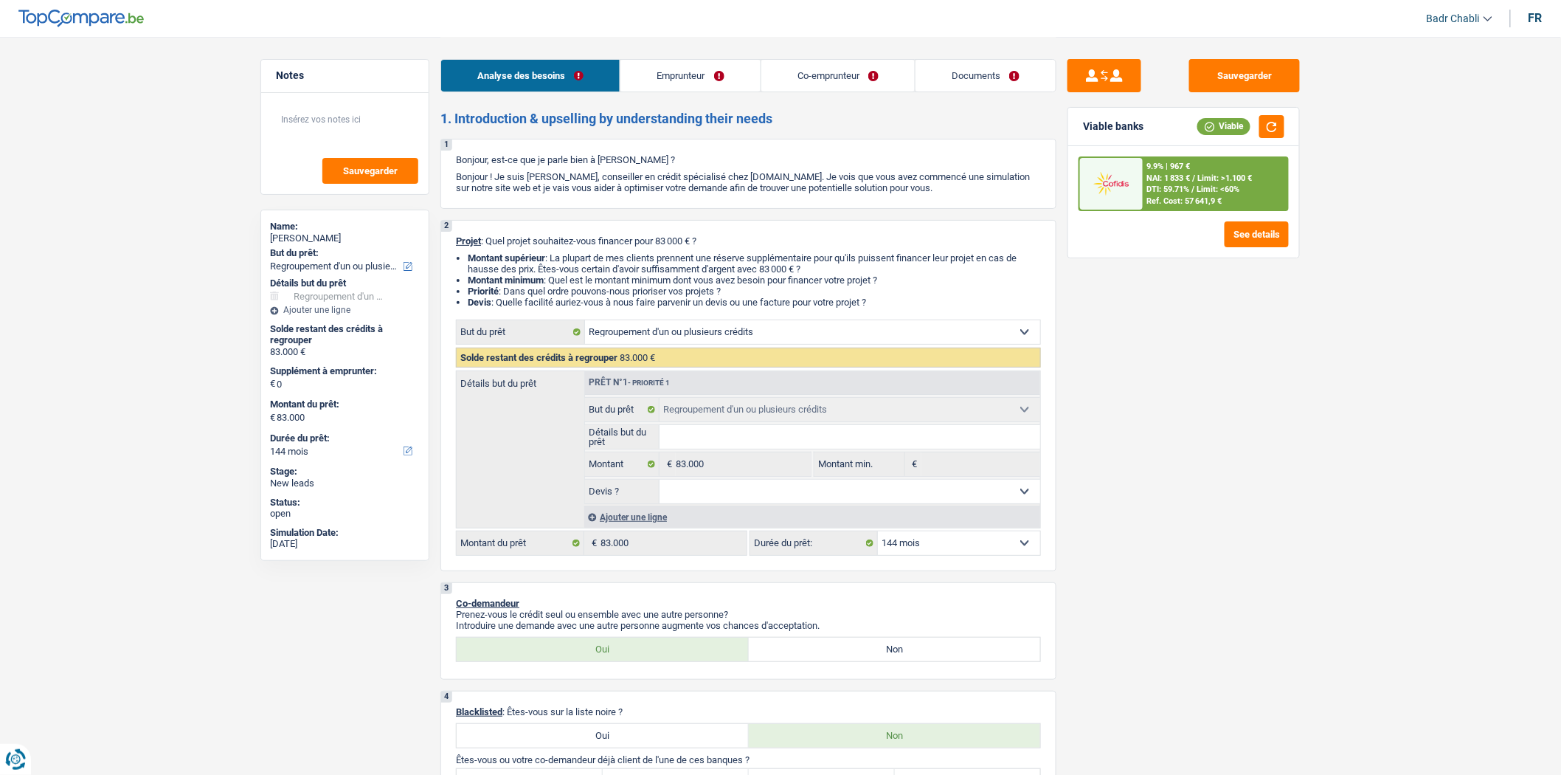
type input "83.000"
click at [943, 548] on select "12 mois 18 mois 24 mois 30 mois 36 mois 42 mois 48 mois 60 mois 72 mois 84 mois…" at bounding box center [959, 543] width 162 height 24
select select "120"
click at [878, 536] on select "12 mois 18 mois 24 mois 30 mois 36 mois 42 mois 48 mois 60 mois 72 mois 84 mois…" at bounding box center [959, 543] width 162 height 24
select select "120"
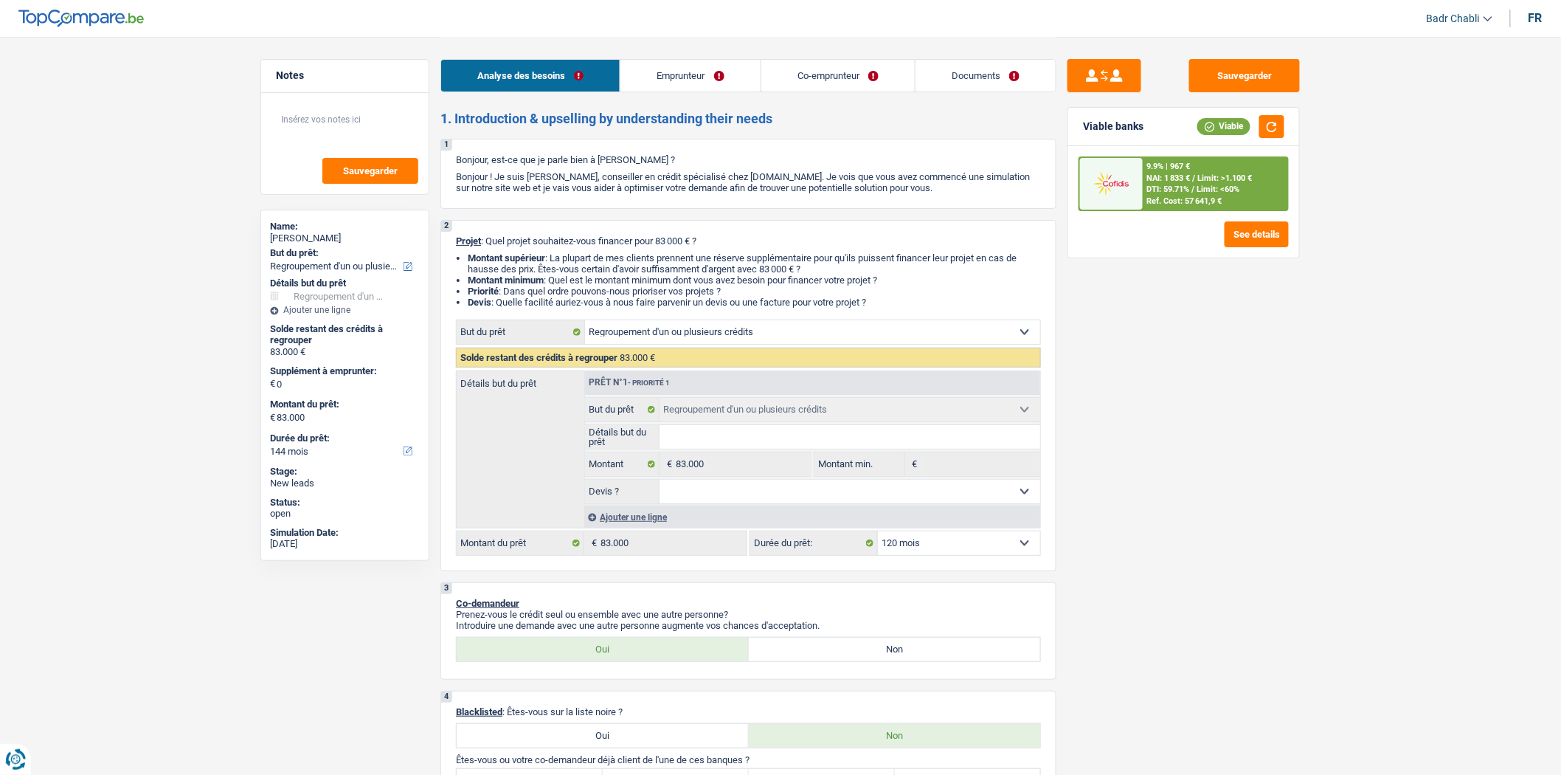
select select "120"
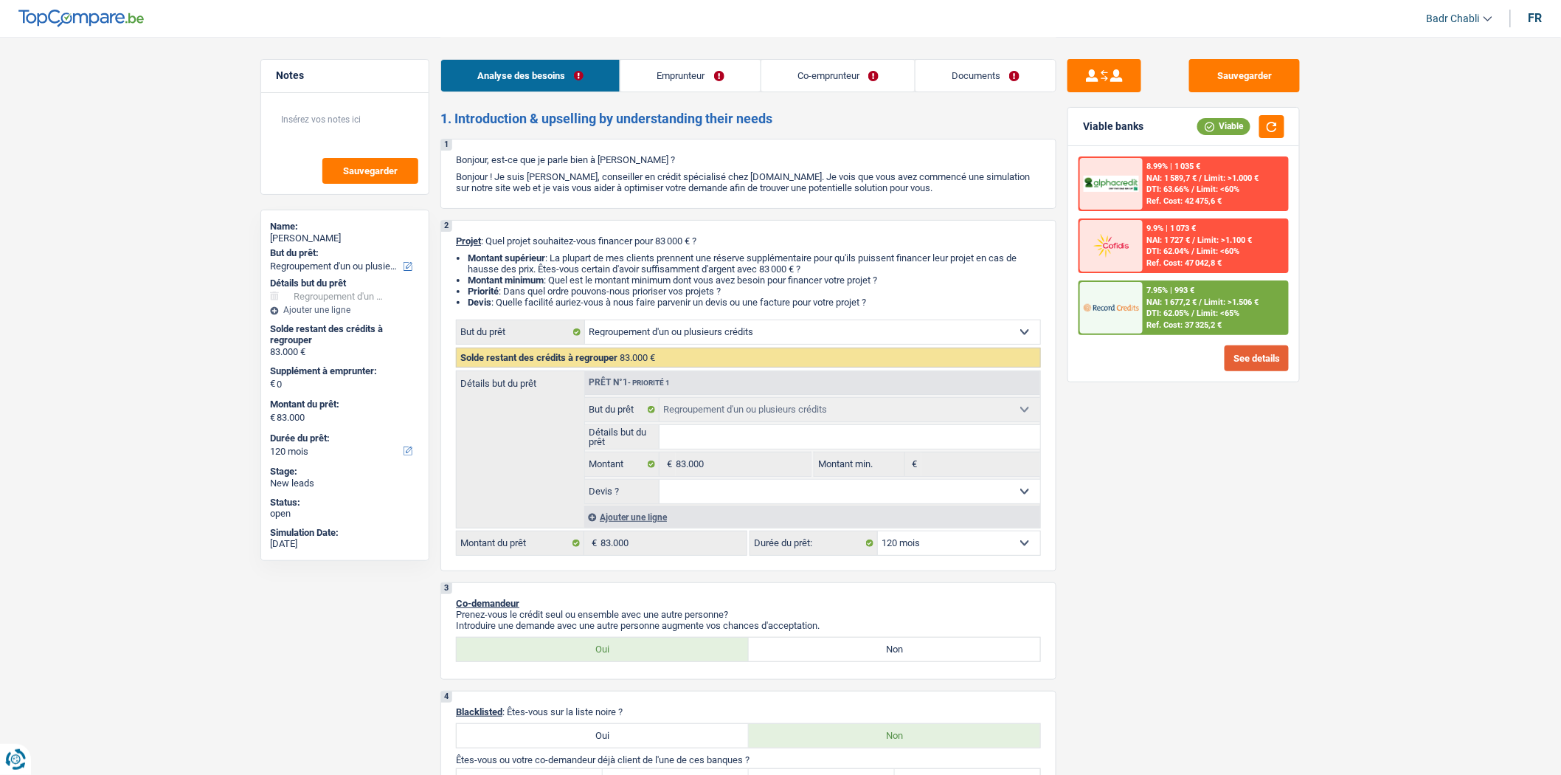
click at [1252, 360] on button "See details" at bounding box center [1257, 358] width 64 height 26
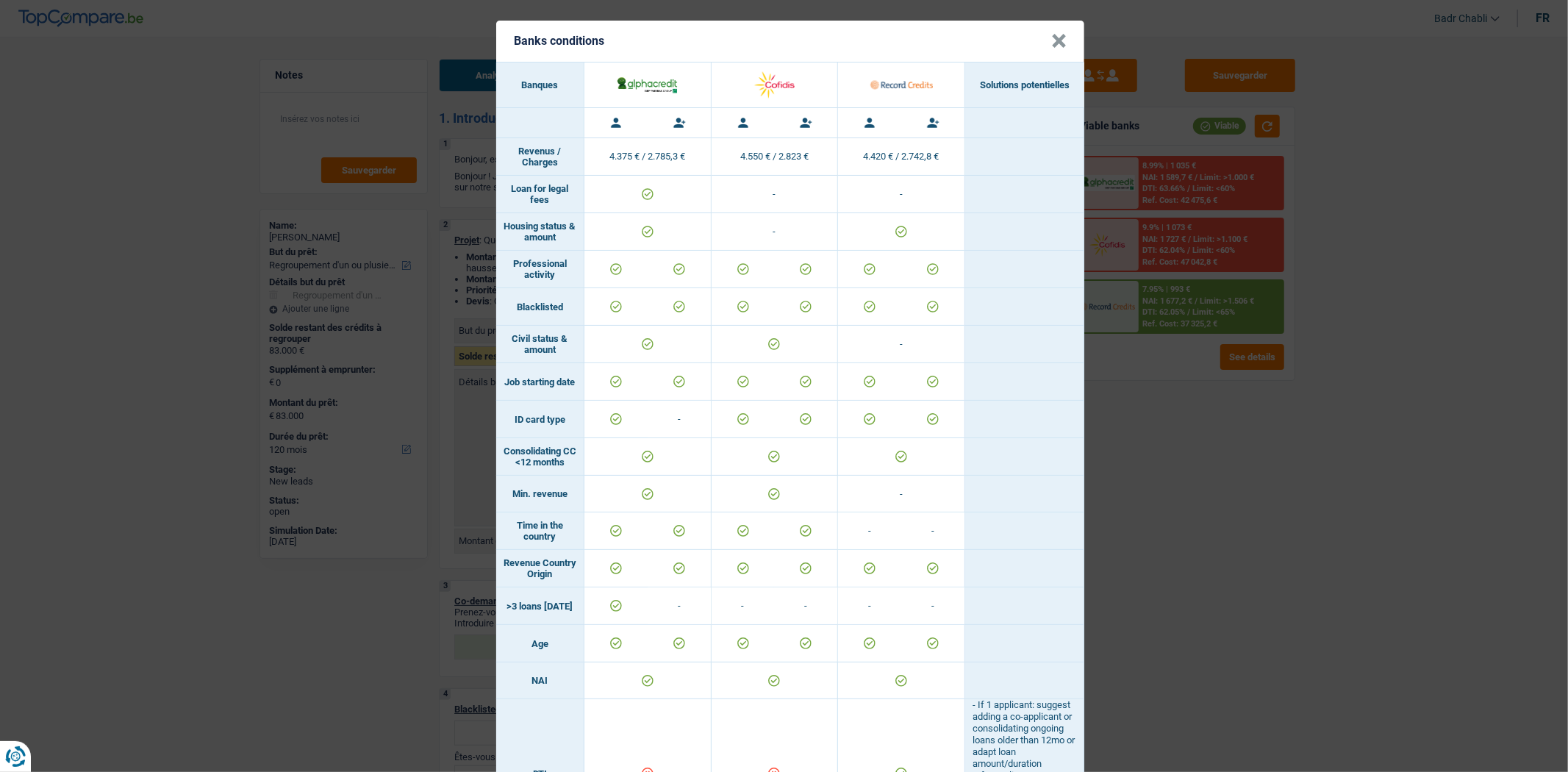
click at [1058, 38] on button "×" at bounding box center [1058, 41] width 15 height 15
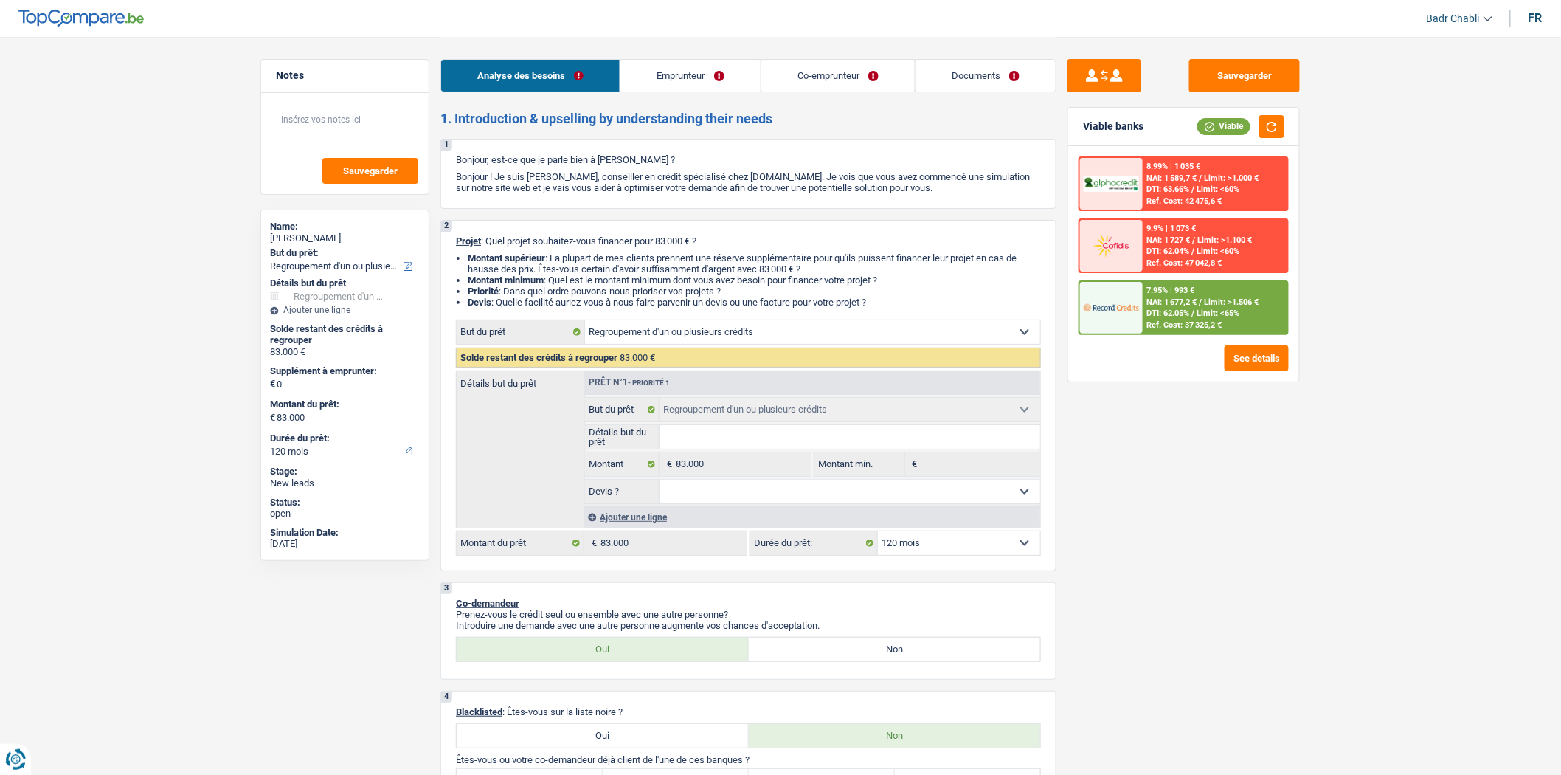
click at [1206, 310] on span "Limit: <65%" at bounding box center [1218, 313] width 43 height 10
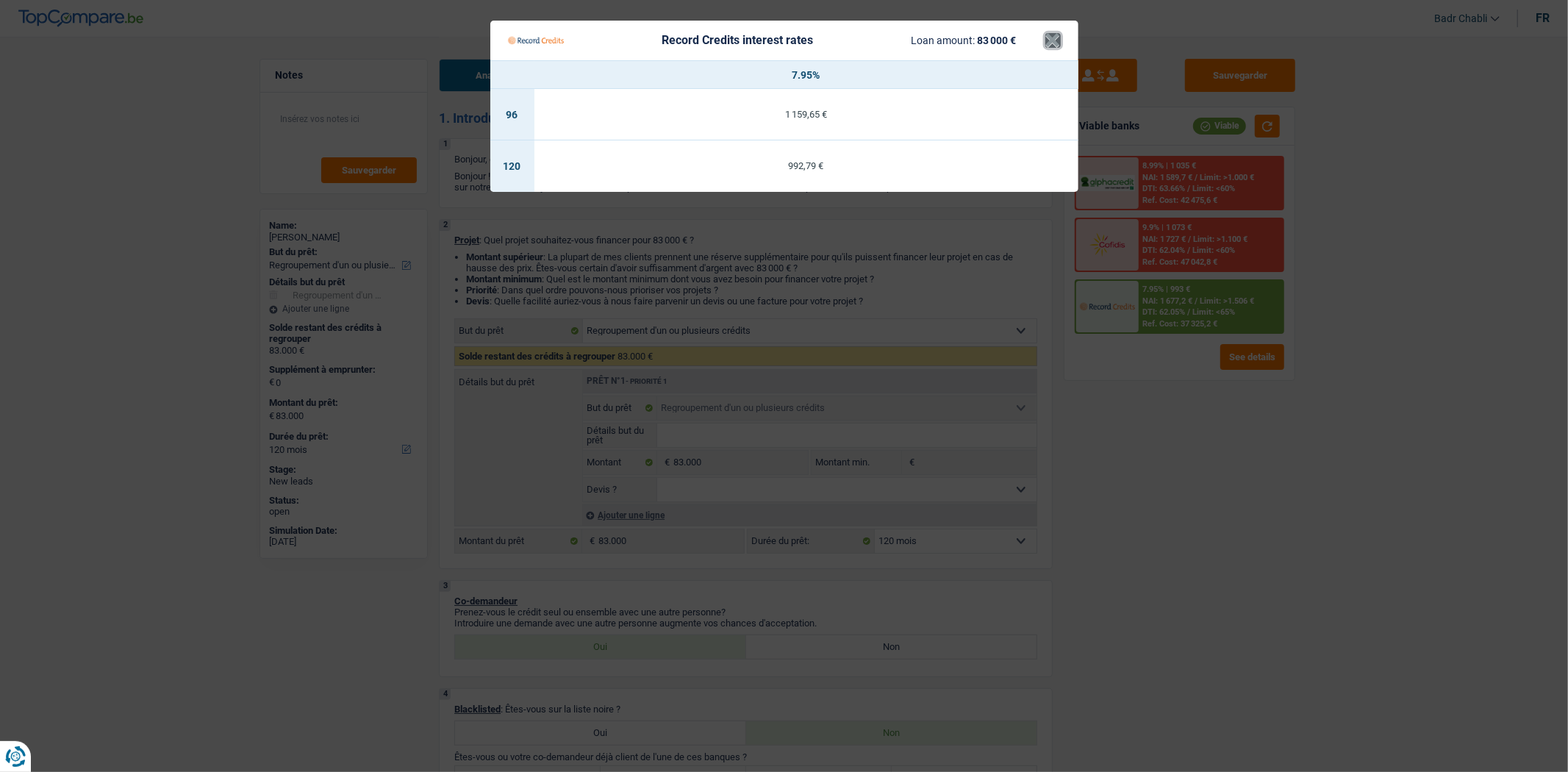
click at [1052, 41] on button "×" at bounding box center [1052, 40] width 15 height 15
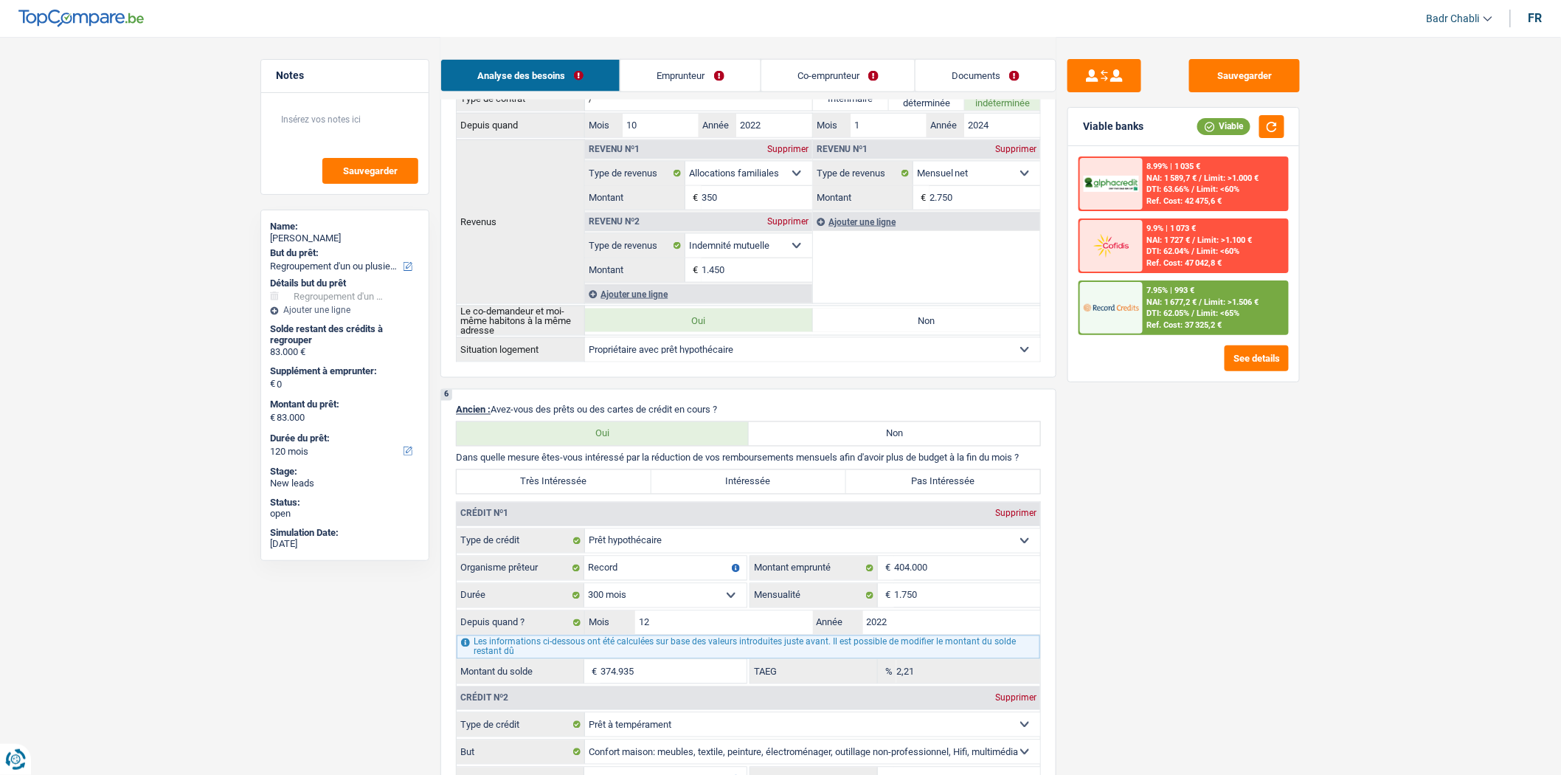
scroll to position [1065, 0]
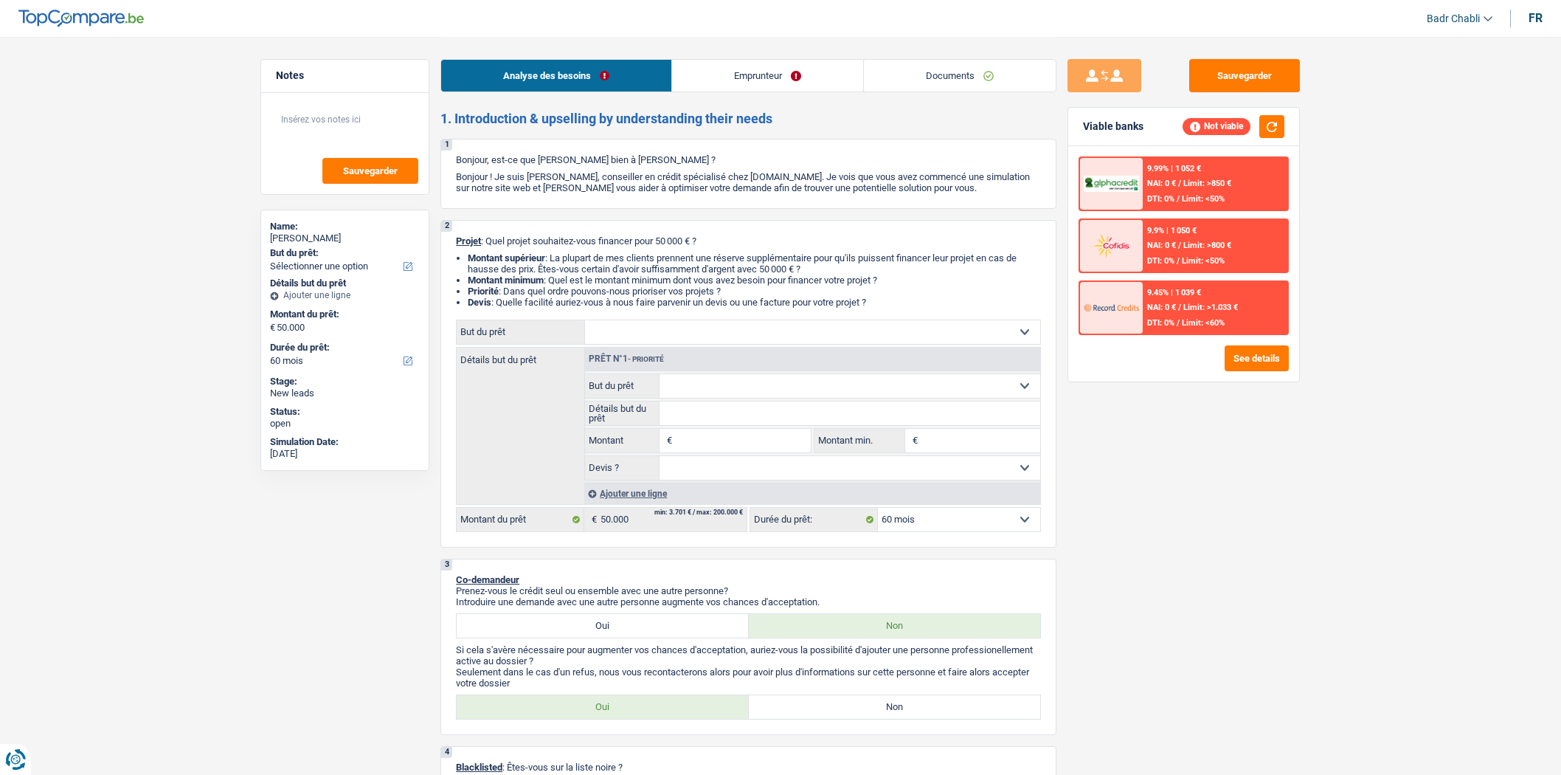
select select "60"
click at [746, 72] on link "Emprunteur" at bounding box center [767, 76] width 191 height 32
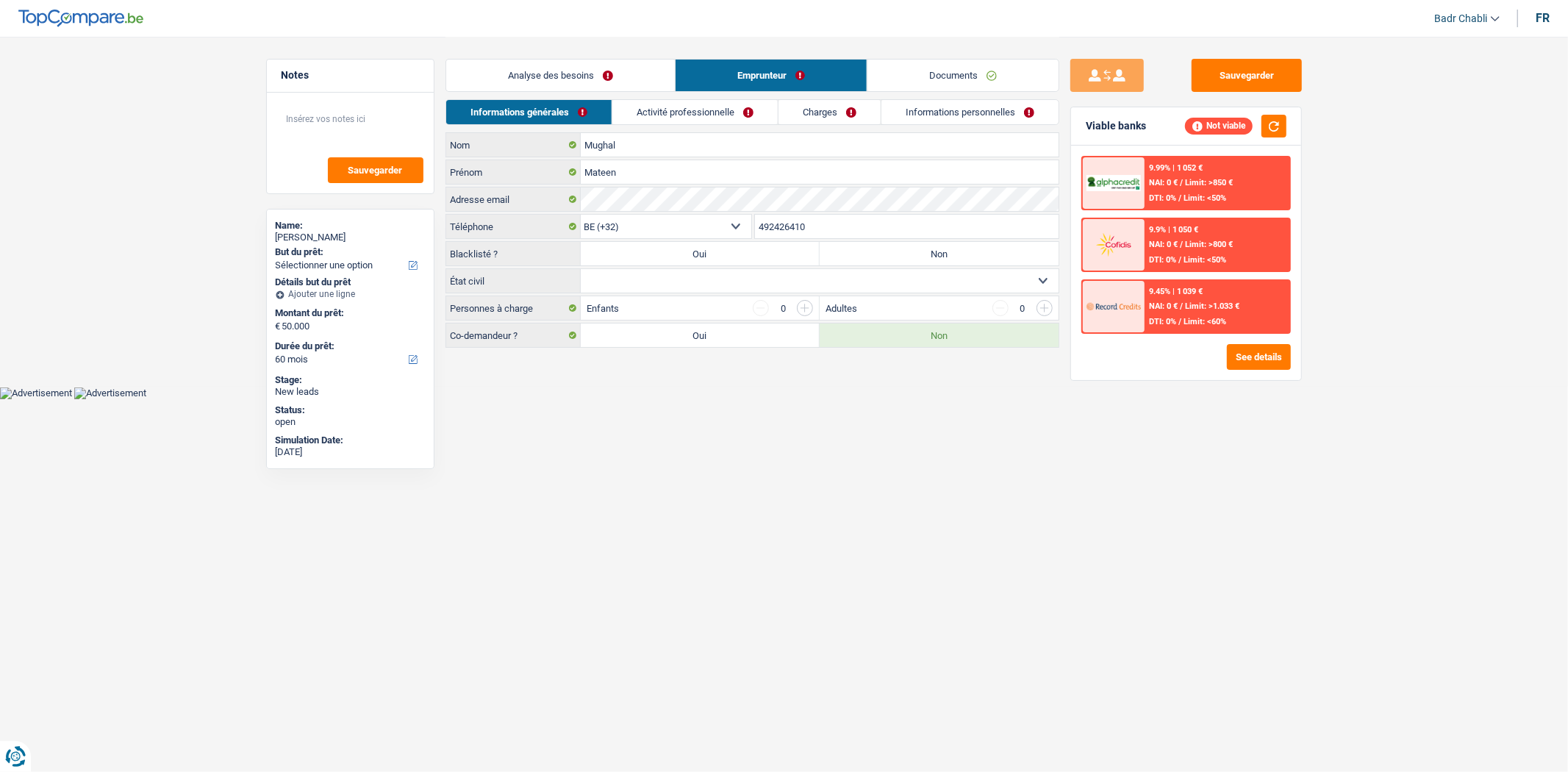
click at [692, 103] on link "Activité professionnelle" at bounding box center [695, 112] width 165 height 24
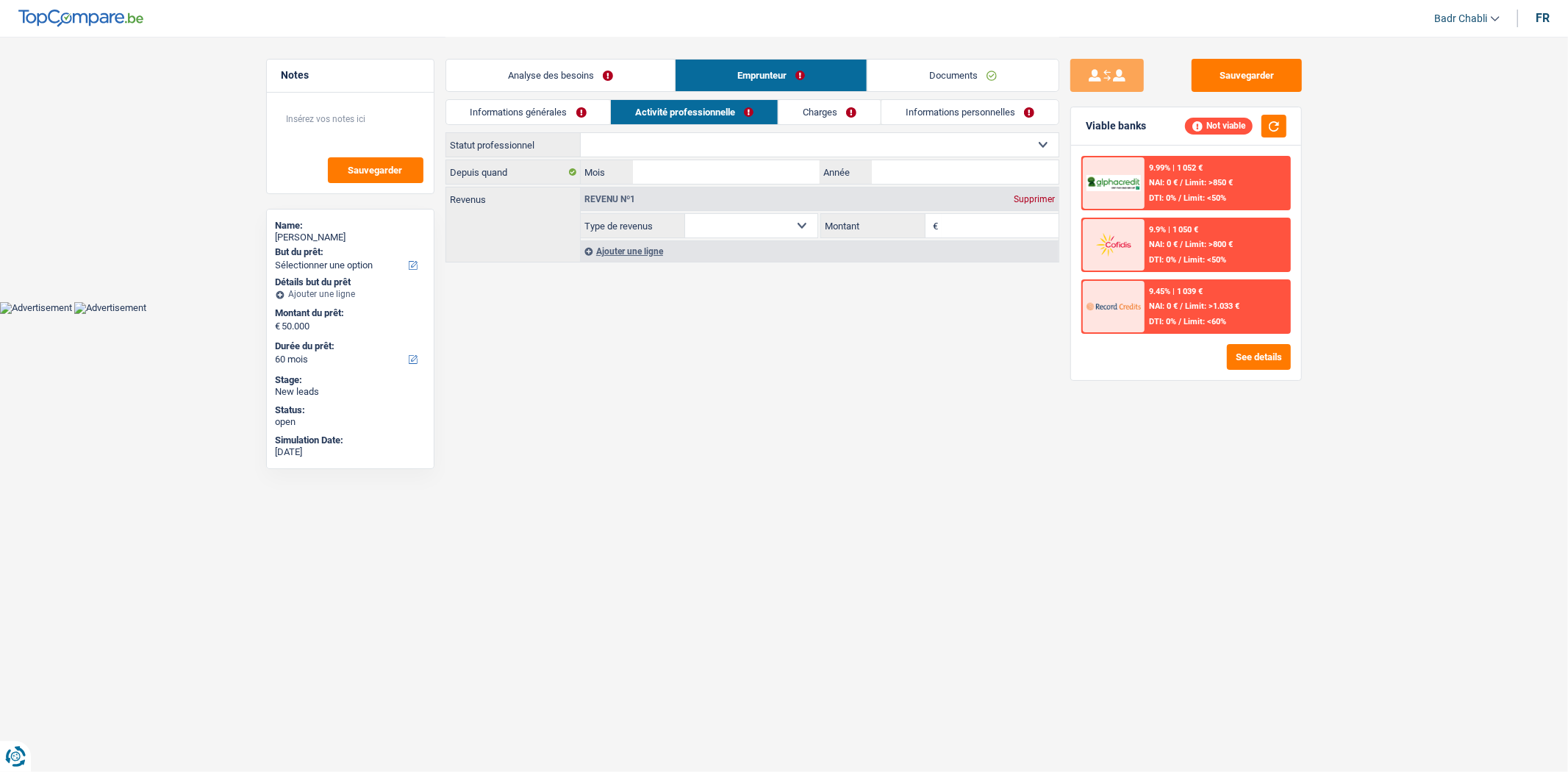
click at [504, 119] on link "Informations générales" at bounding box center [528, 112] width 164 height 24
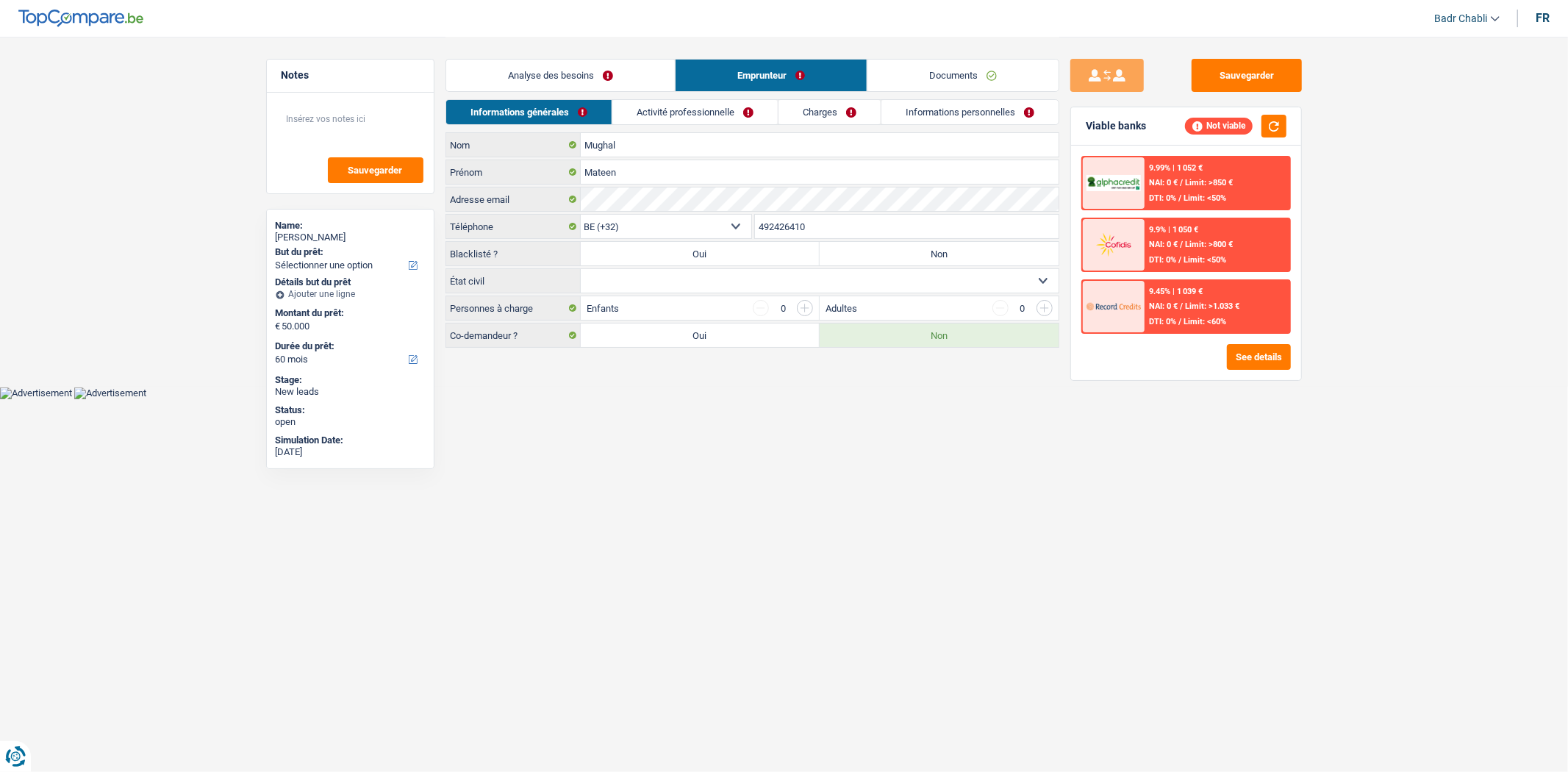
click at [540, 82] on link "Analyse des besoins" at bounding box center [560, 76] width 228 height 32
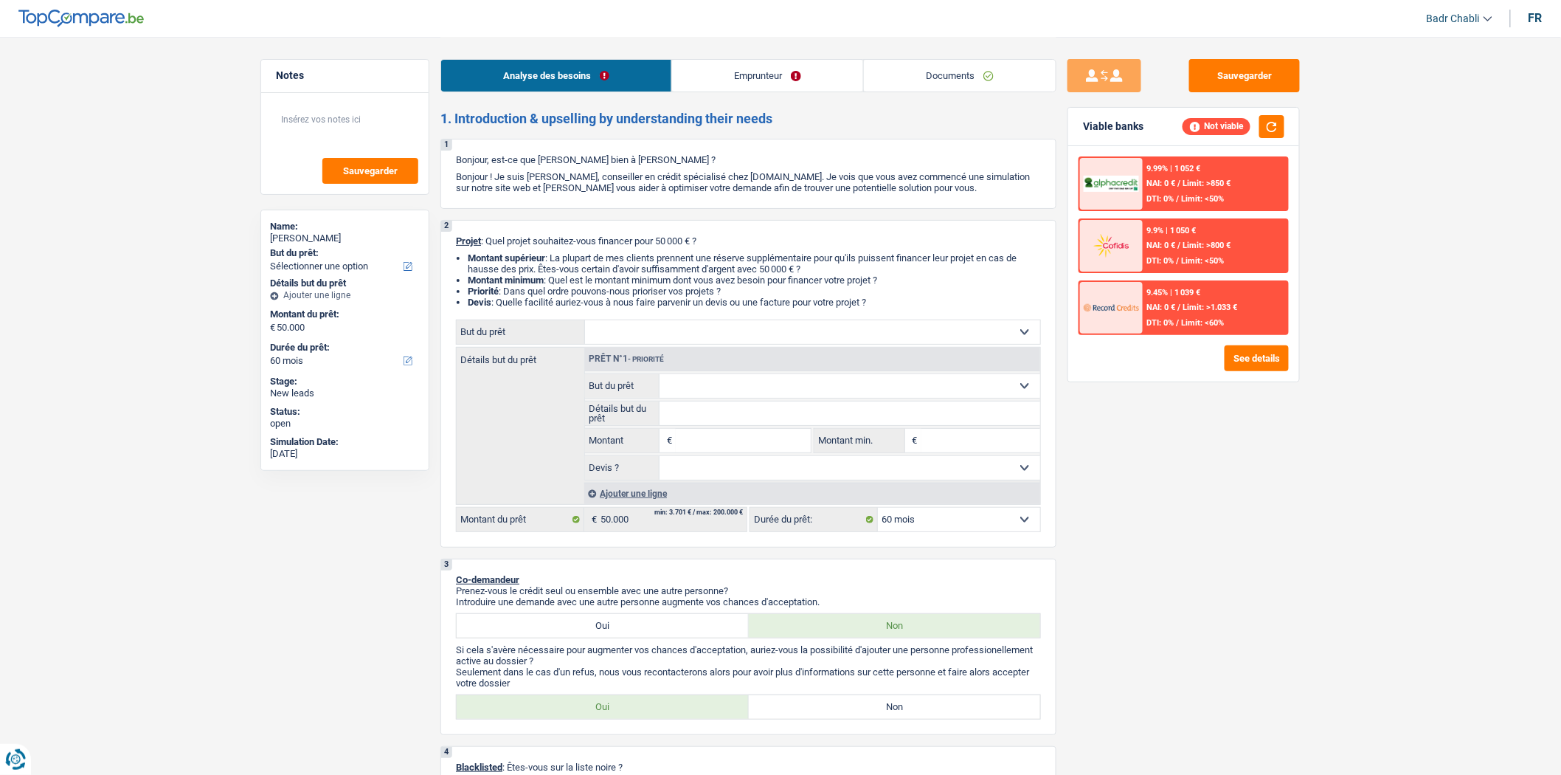
click at [769, 437] on input "Montant" at bounding box center [743, 441] width 135 height 24
type input "50.000"
click at [1273, 116] on button "button" at bounding box center [1271, 126] width 25 height 23
click at [826, 63] on link "Emprunteur" at bounding box center [767, 76] width 191 height 32
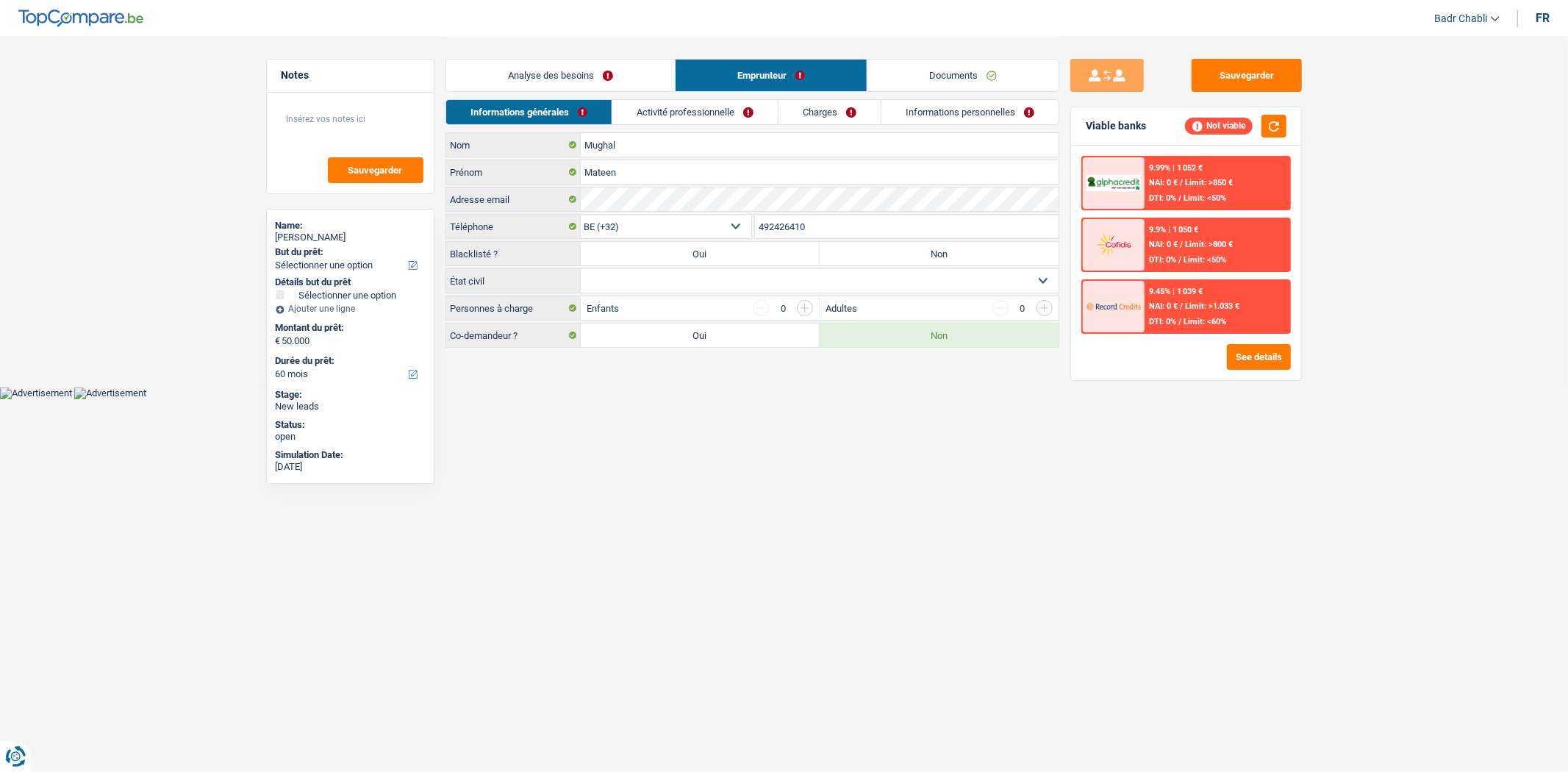
click at [998, 69] on link "Documents" at bounding box center [963, 76] width 191 height 32
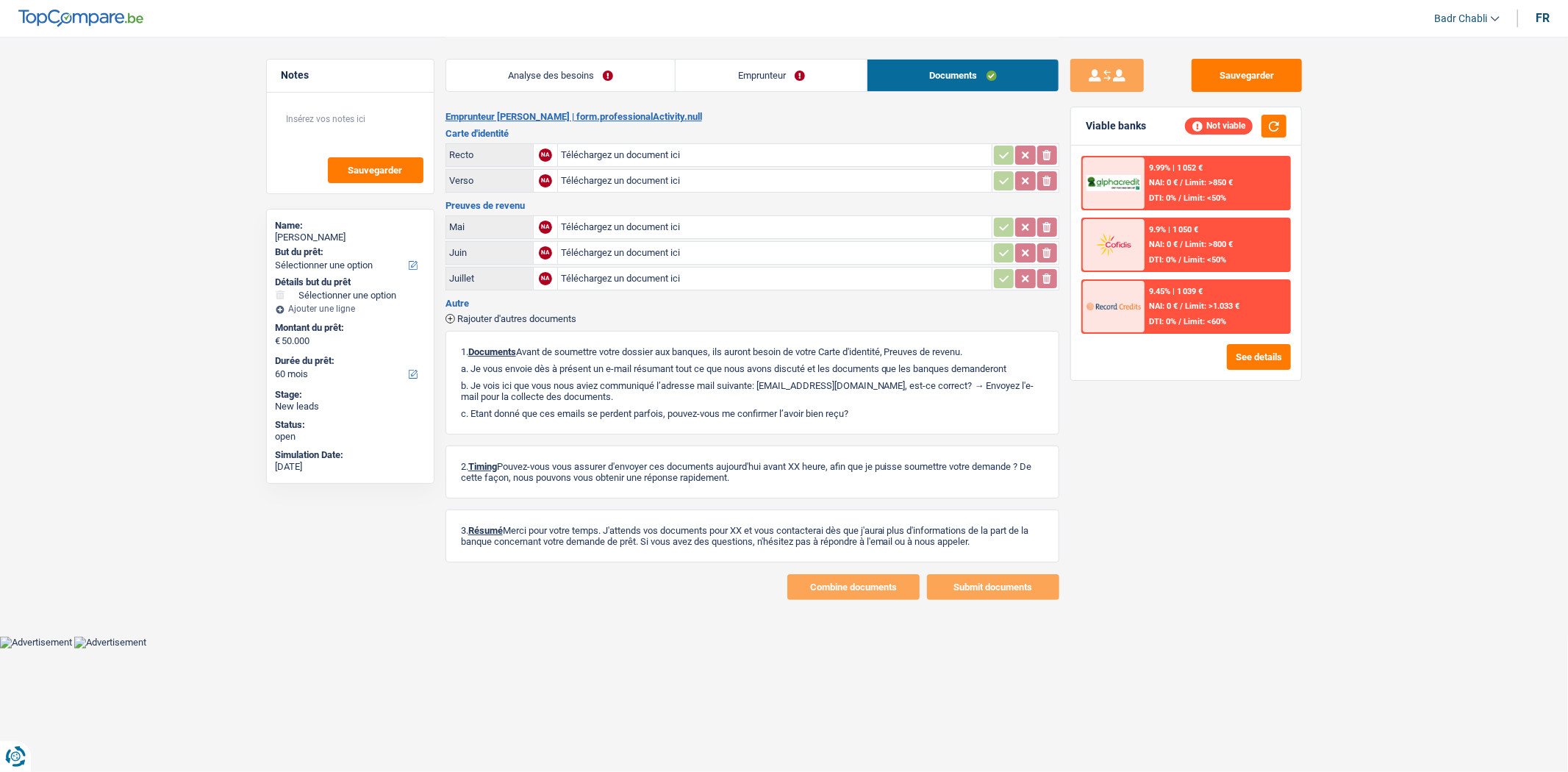
click at [789, 83] on link "Emprunteur" at bounding box center [771, 76] width 191 height 32
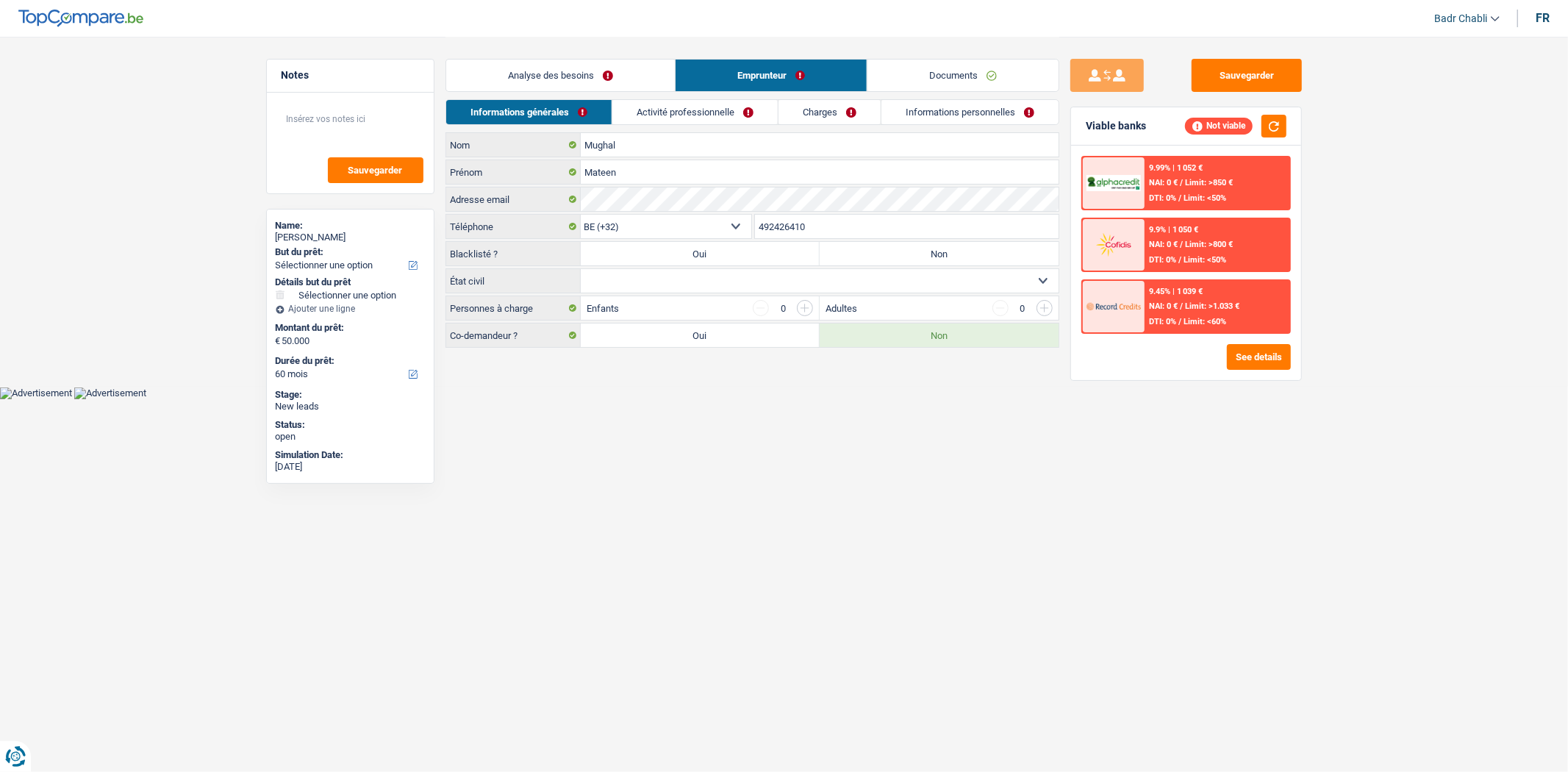
drag, startPoint x: 829, startPoint y: 108, endPoint x: 964, endPoint y: 119, distance: 135.4
click at [829, 109] on link "Charges" at bounding box center [829, 112] width 103 height 24
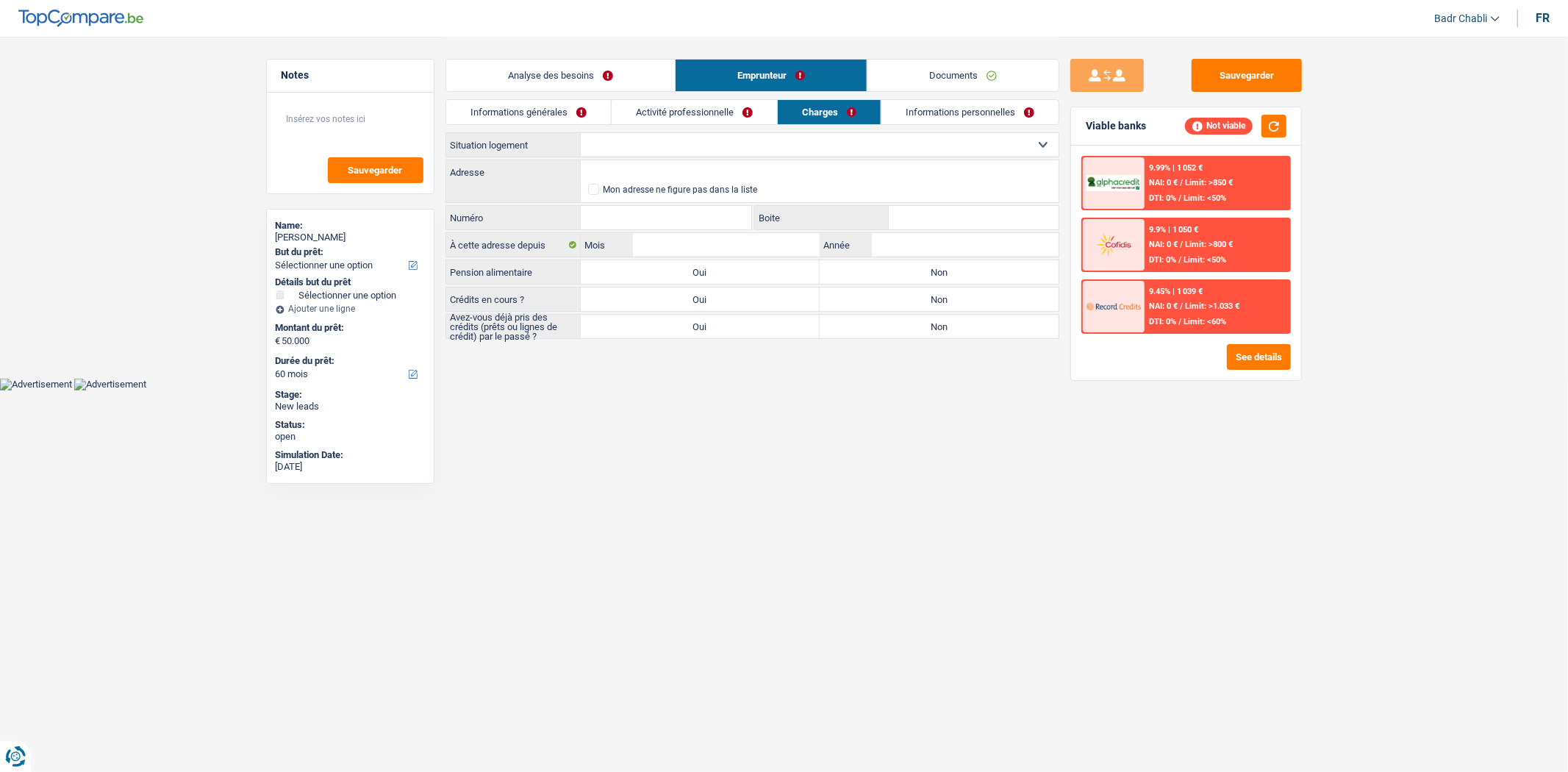
click at [965, 119] on link "Informations personnelles" at bounding box center [970, 112] width 177 height 24
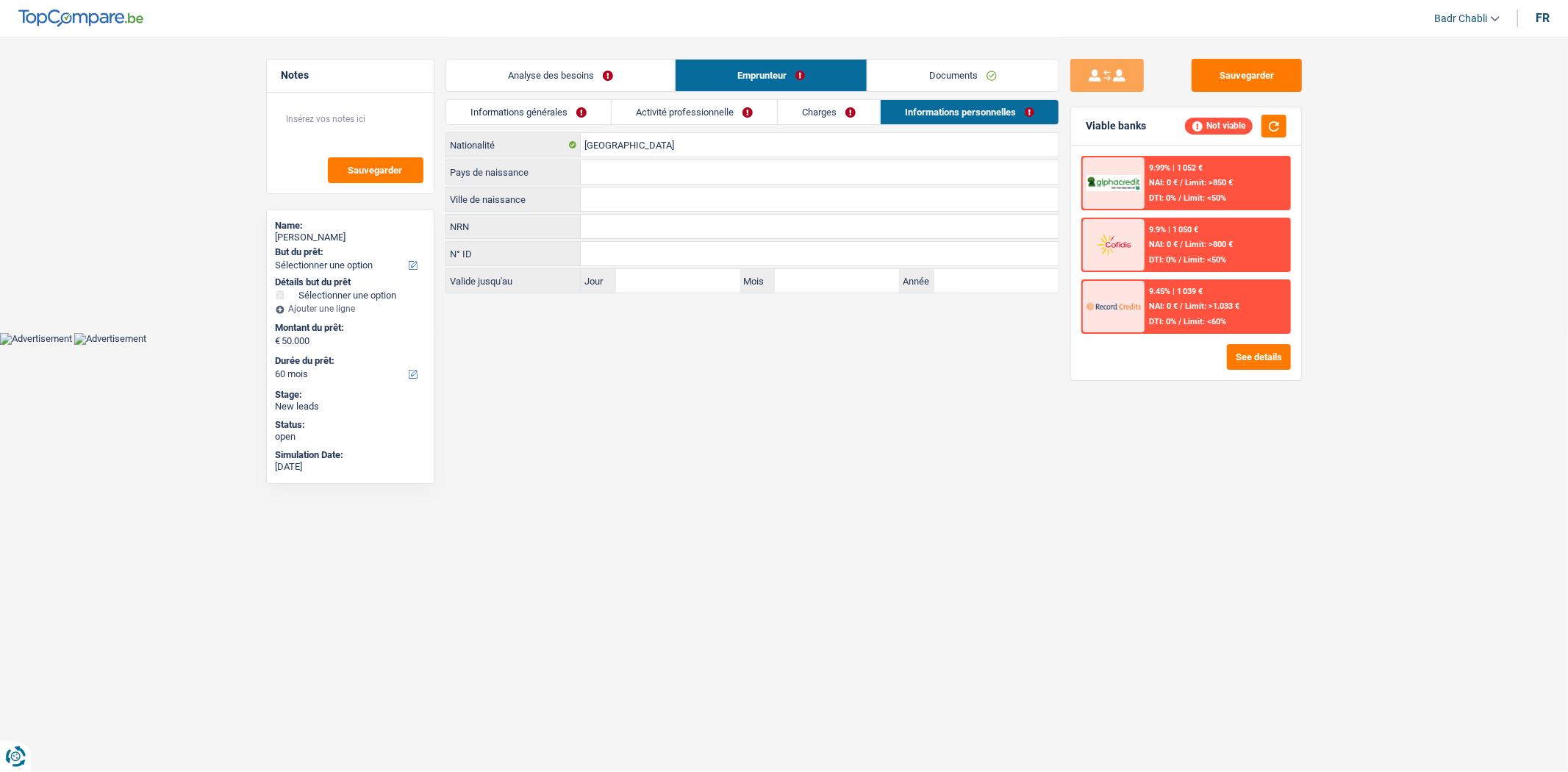
click at [707, 100] on li "Activité professionnelle" at bounding box center [693, 113] width 166 height 26
click at [707, 122] on link "Activité professionnelle" at bounding box center [694, 112] width 165 height 24
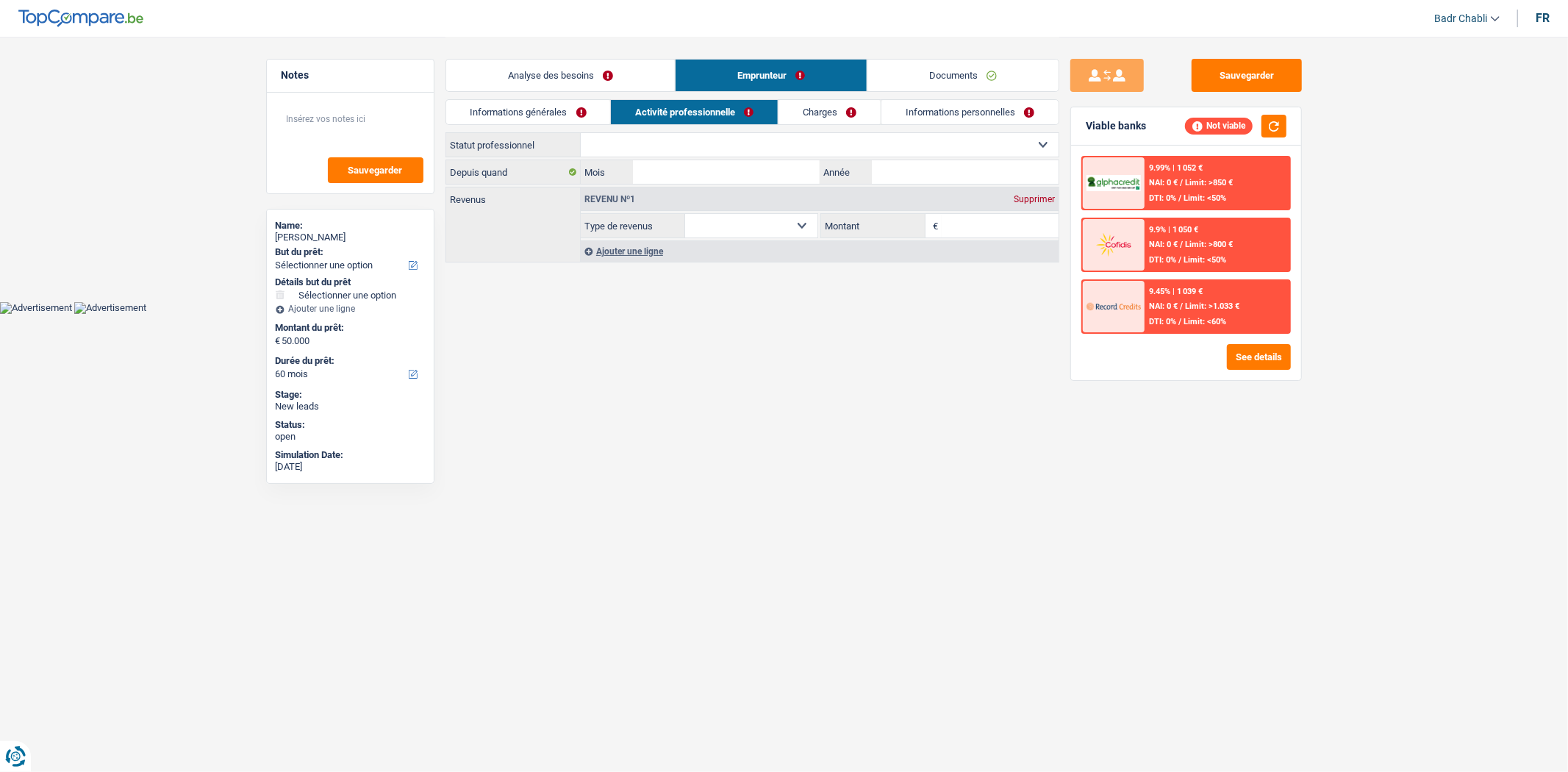
click at [562, 87] on link "Analyse des besoins" at bounding box center [560, 76] width 228 height 32
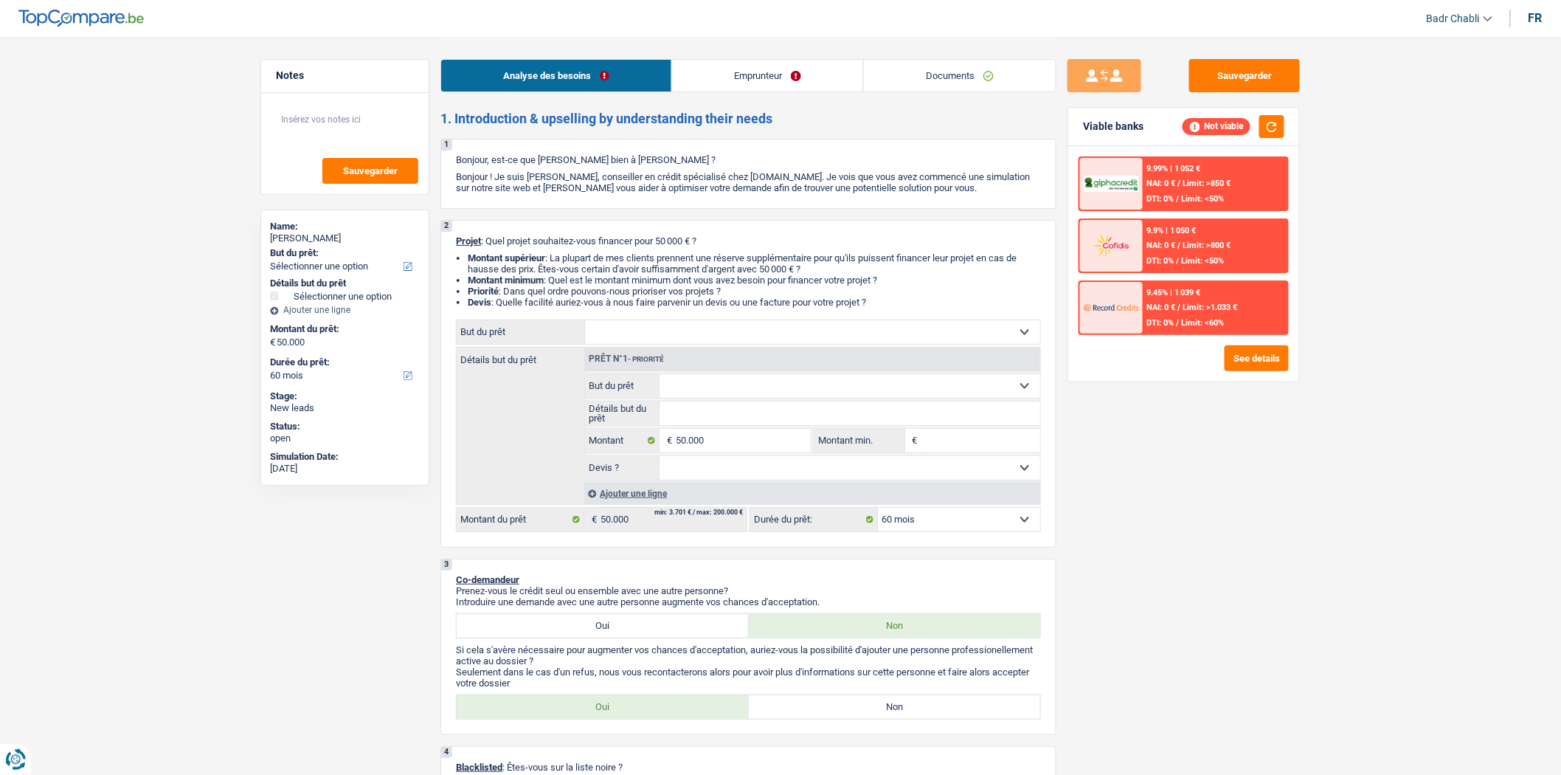
click at [775, 65] on link "Emprunteur" at bounding box center [767, 76] width 191 height 32
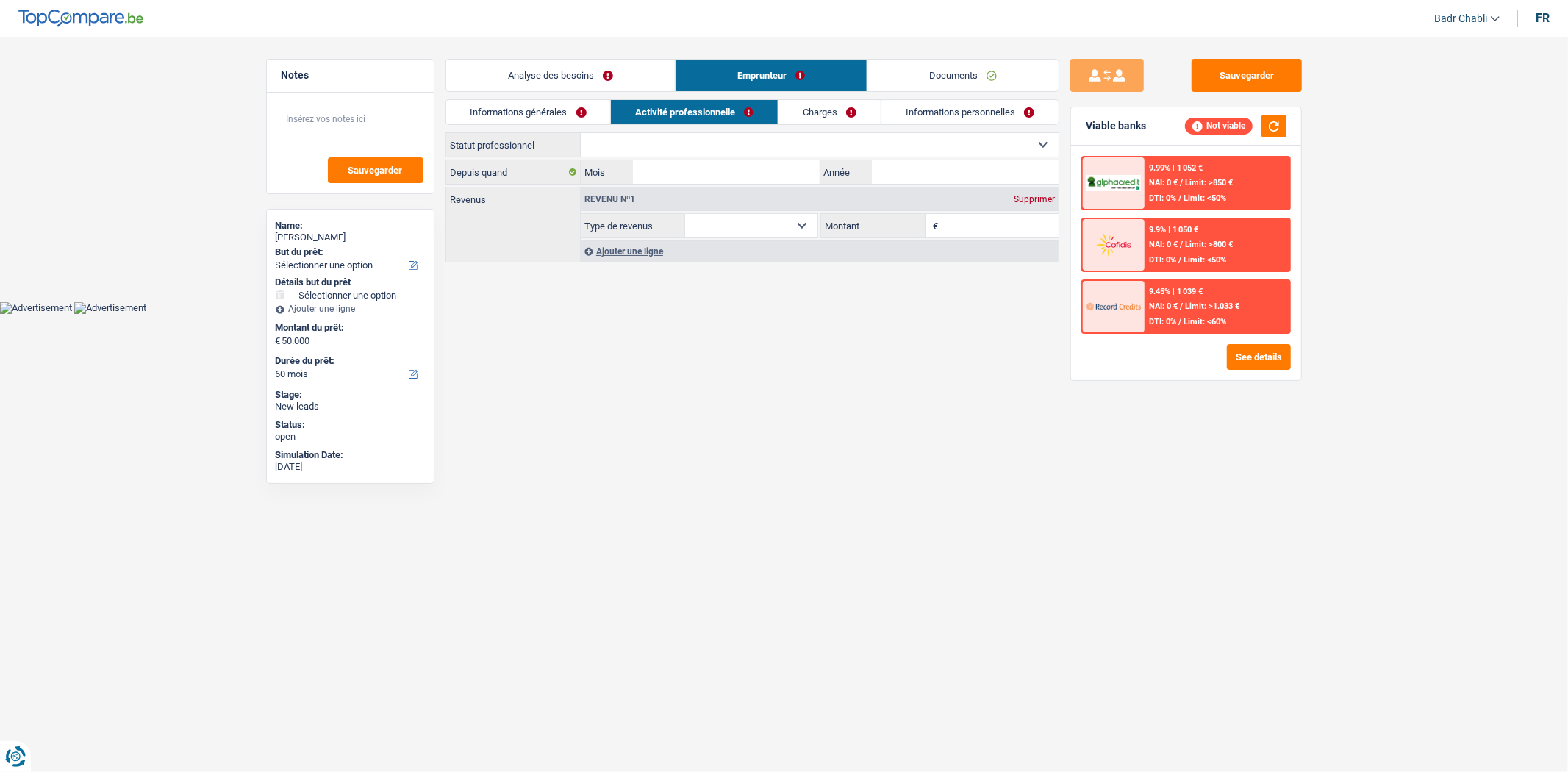
click at [510, 69] on link "Analyse des besoins" at bounding box center [560, 76] width 228 height 32
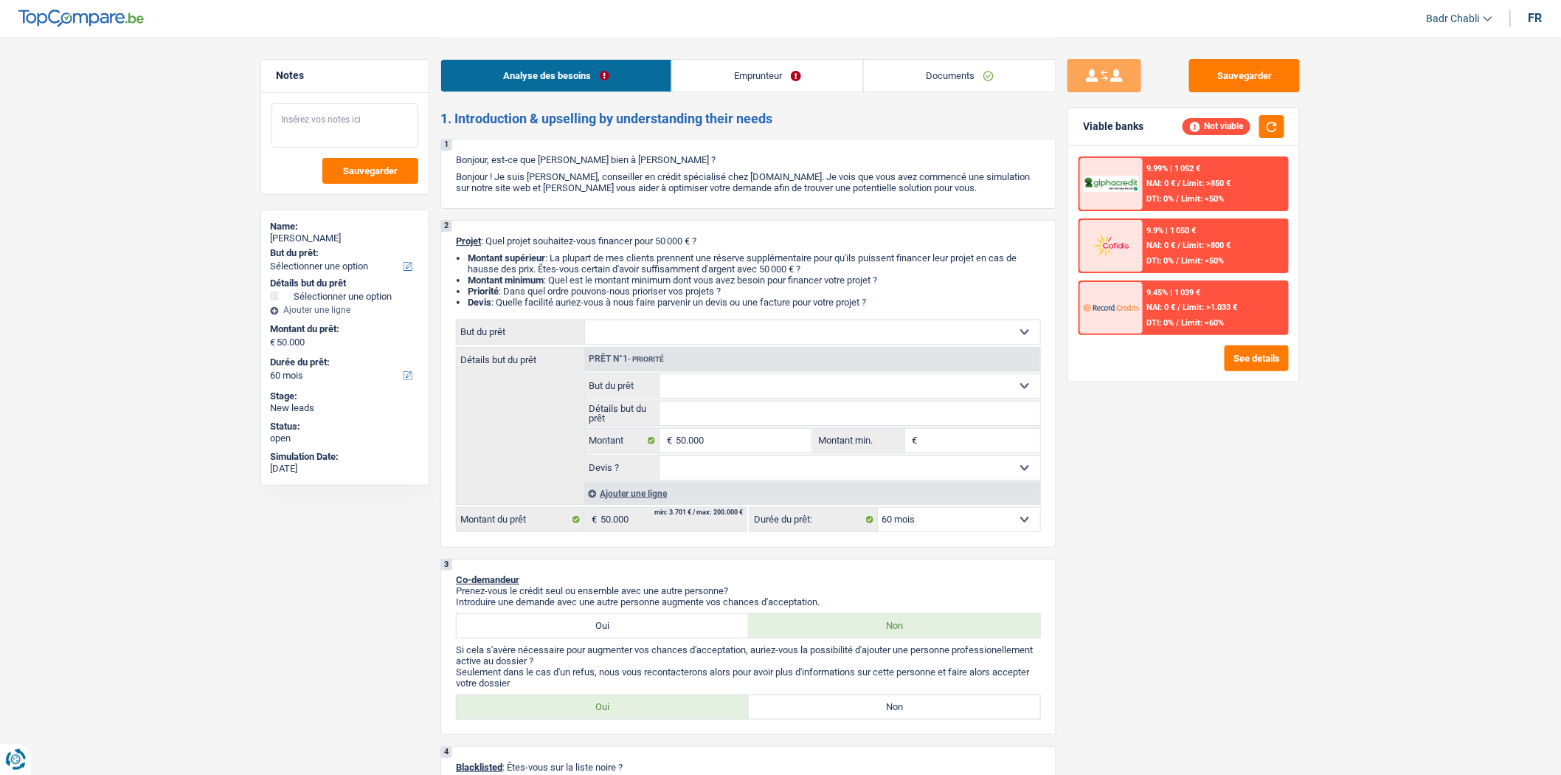
click at [350, 114] on textarea at bounding box center [344, 125] width 147 height 44
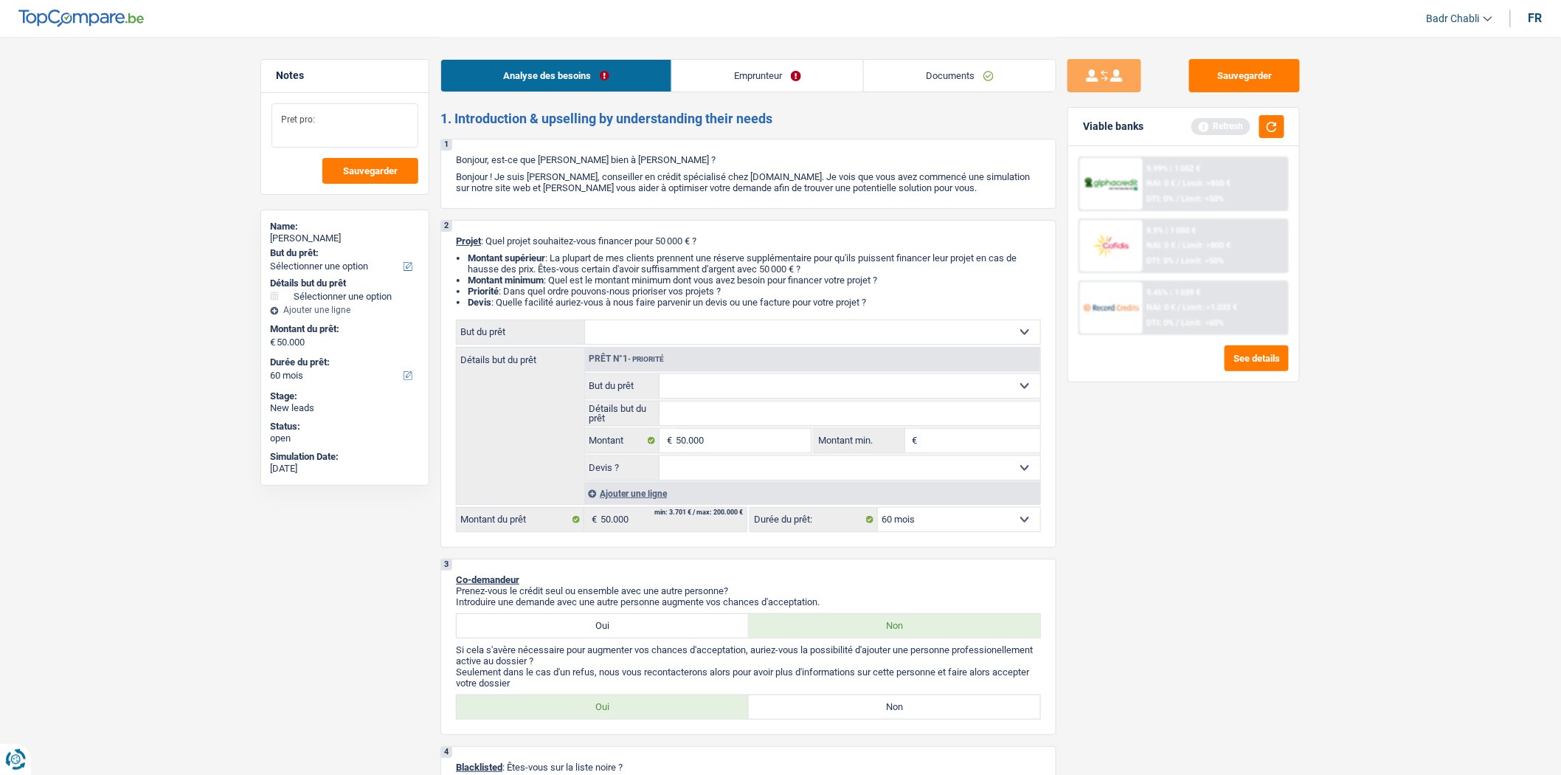
type textarea "Pret pro:"
click at [688, 333] on select "Confort maison: meubles, textile, peinture, électroménager, outillage non-profe…" at bounding box center [812, 332] width 455 height 24
select select "household"
click at [585, 323] on select "Confort maison: meubles, textile, peinture, électroménager, outillage non-profe…" at bounding box center [812, 332] width 455 height 24
select select "household"
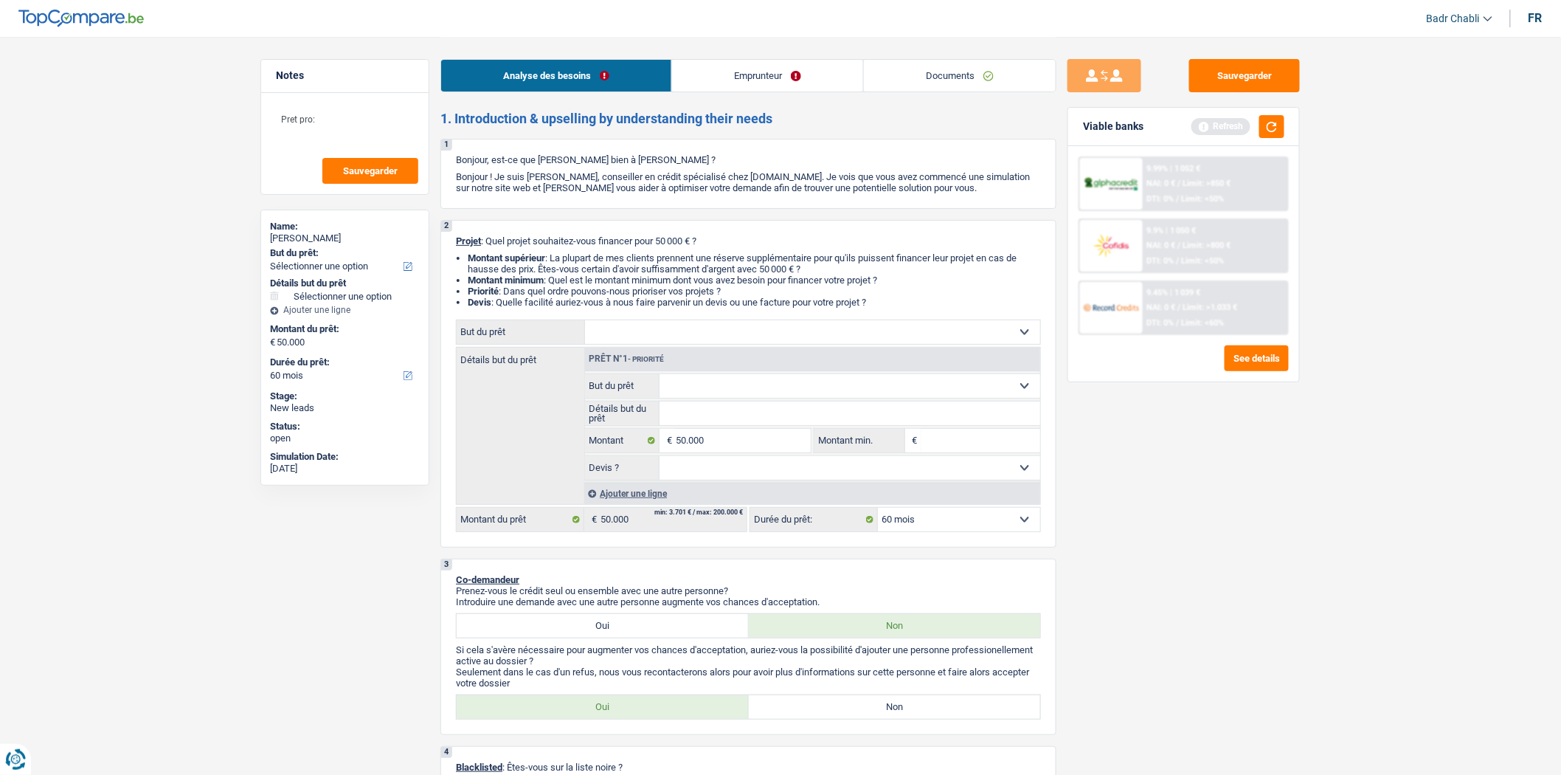
select select "household"
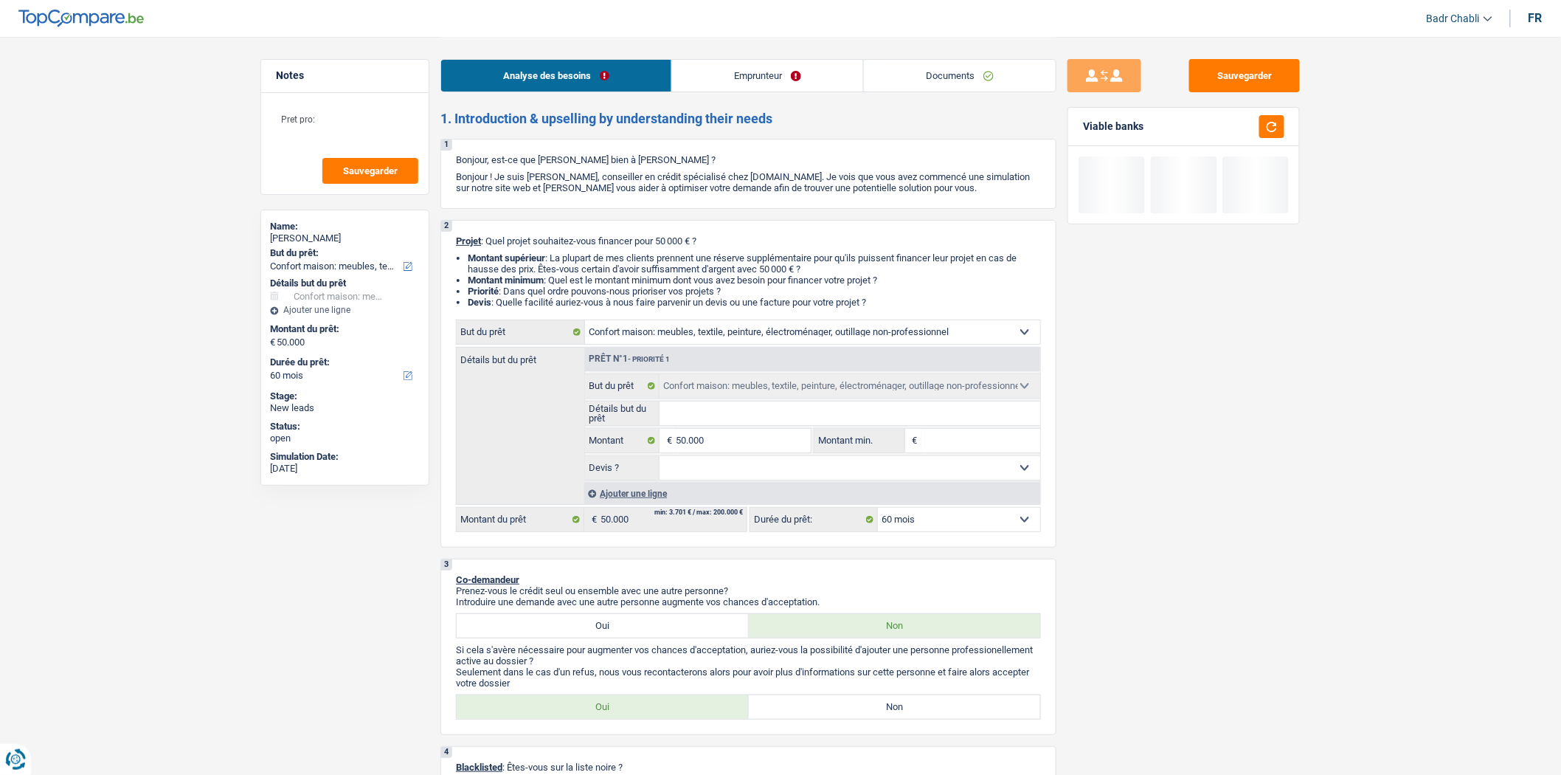
click at [724, 415] on input "Détails but du prêt" at bounding box center [850, 413] width 381 height 24
type input "A"
type input "Ac"
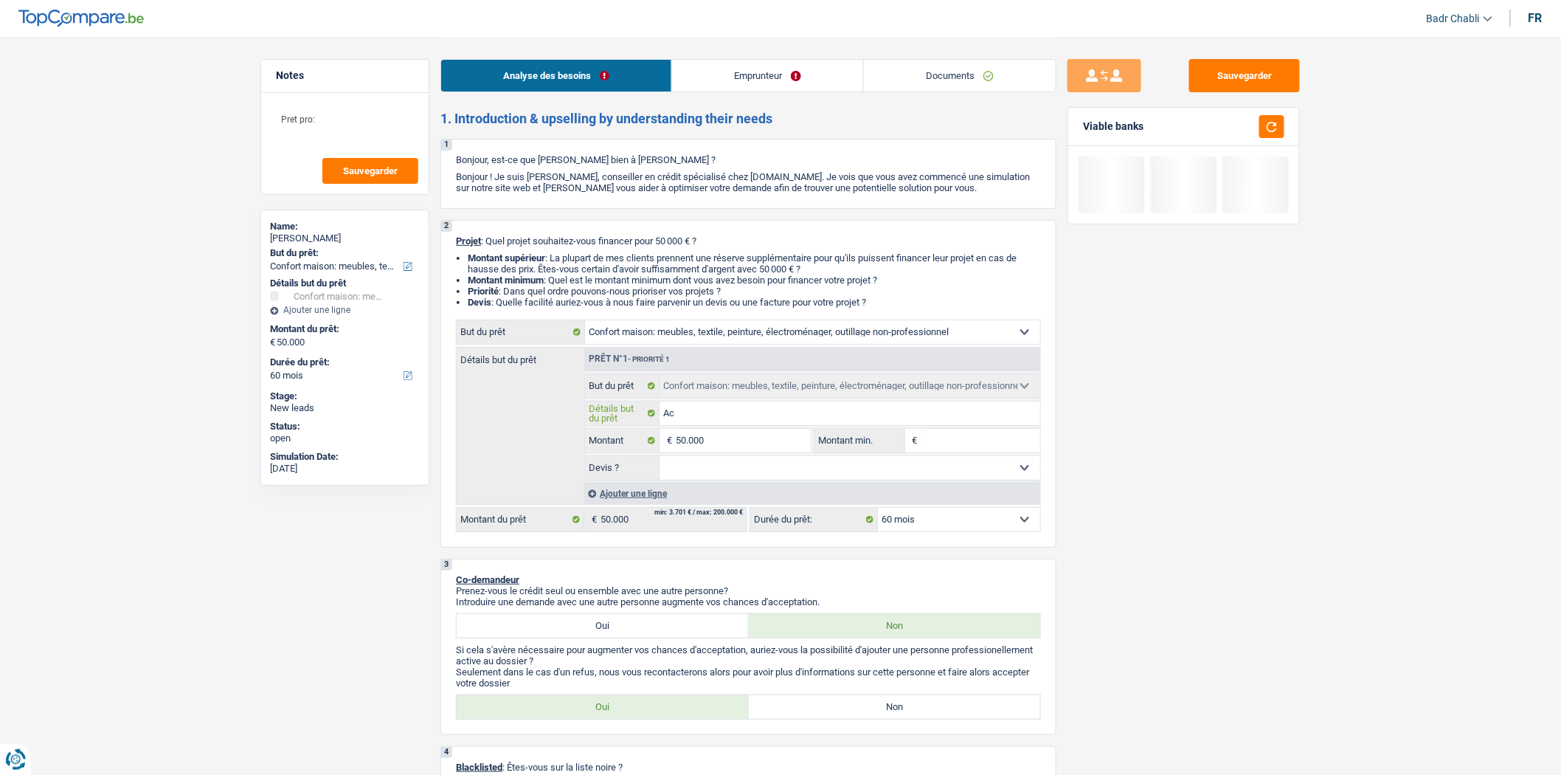
type input "Ach"
type input "Acha"
type input "Achat"
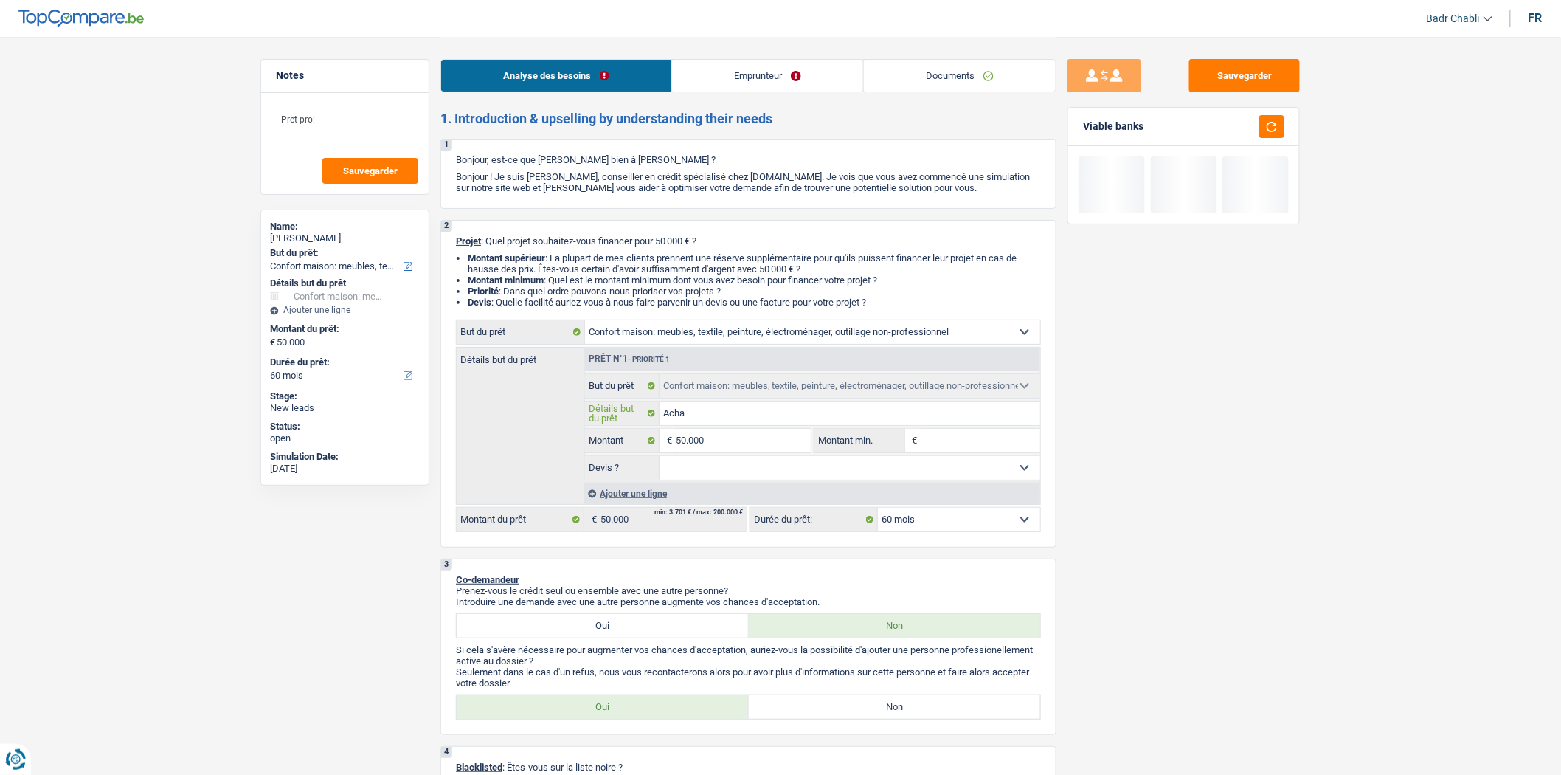
type input "Achat"
type input "Achat m"
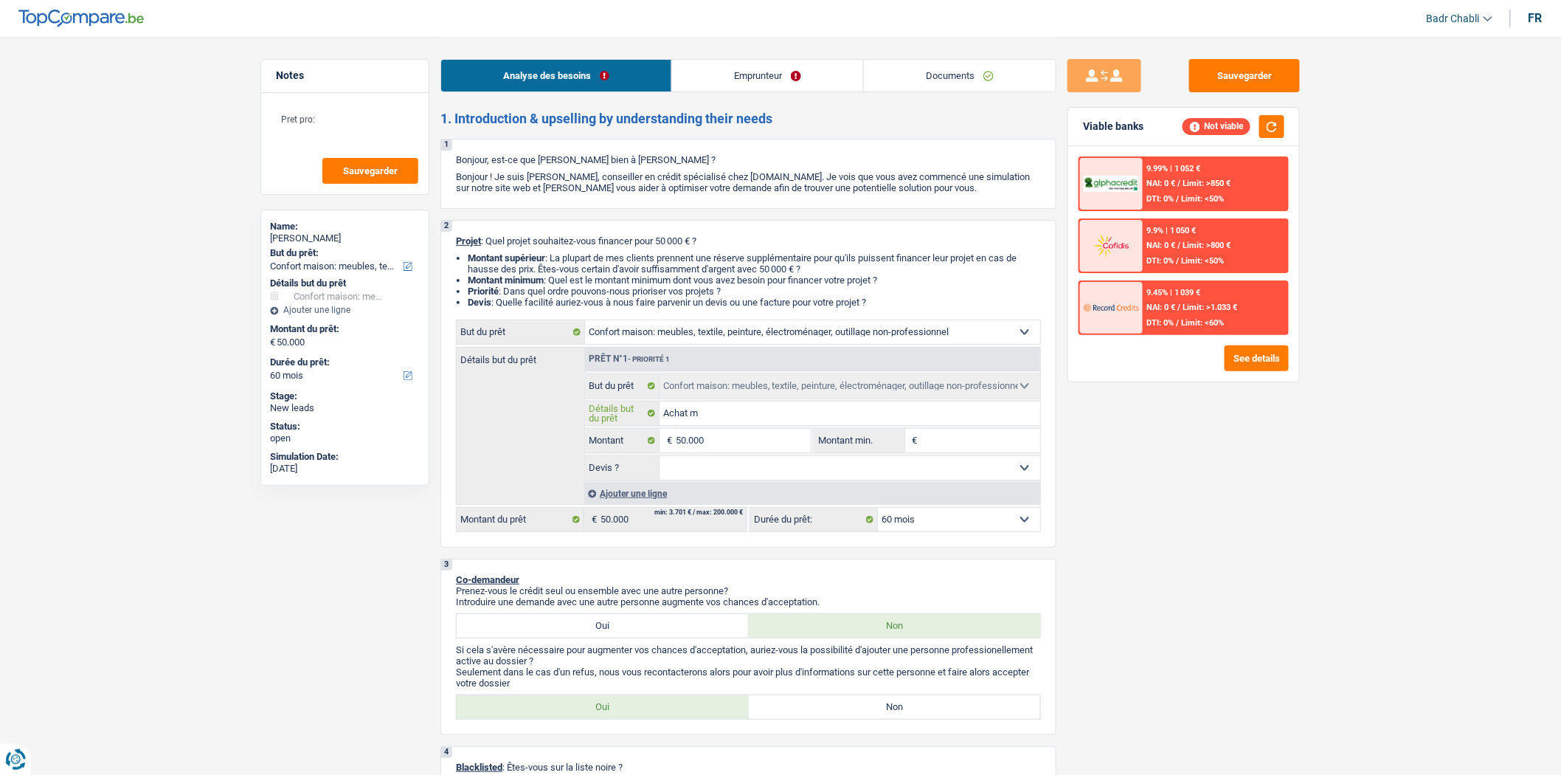
type input "Achat me"
type input "Achat meu"
type input "Achat meub"
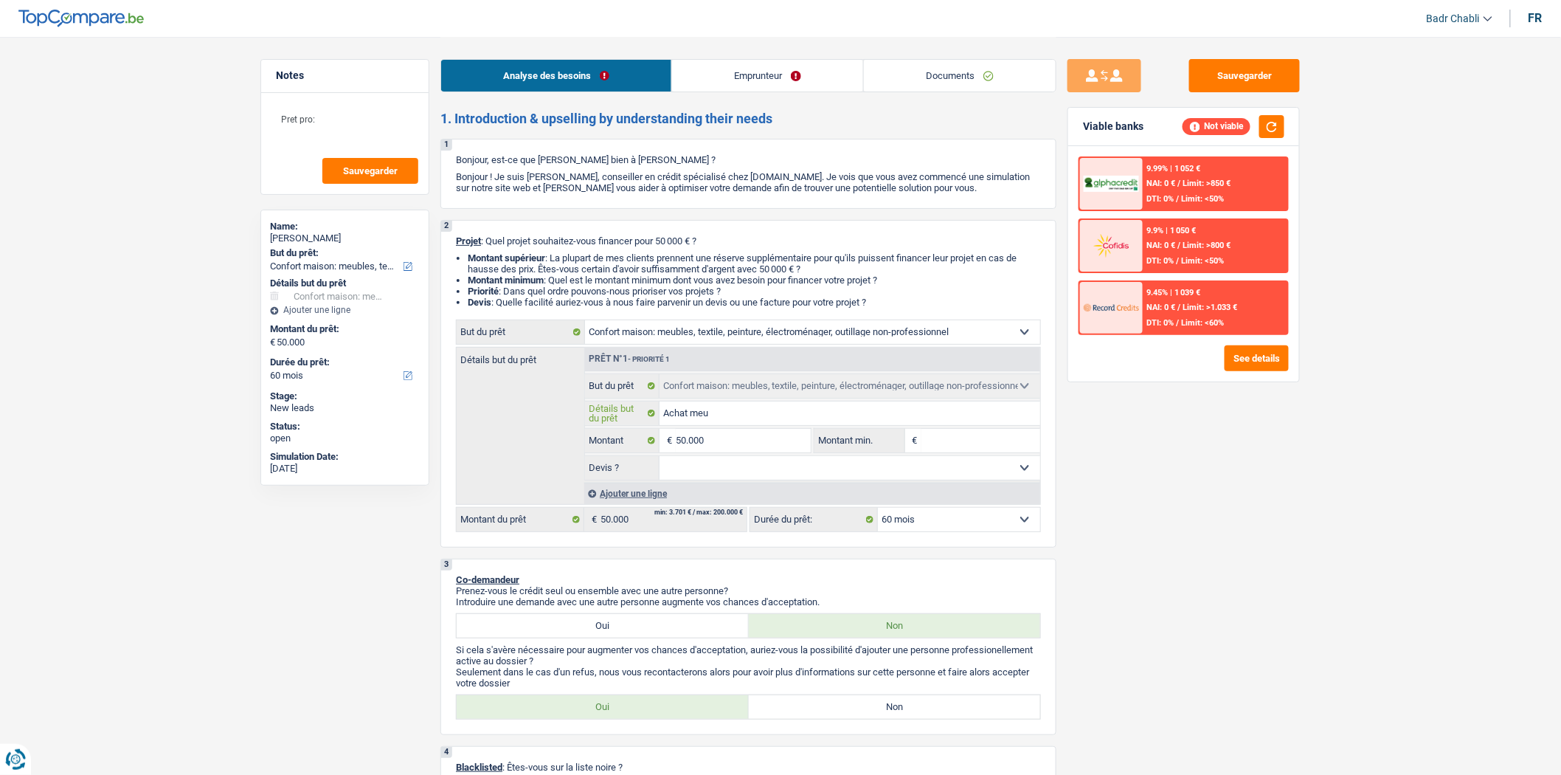
type input "Achat meub"
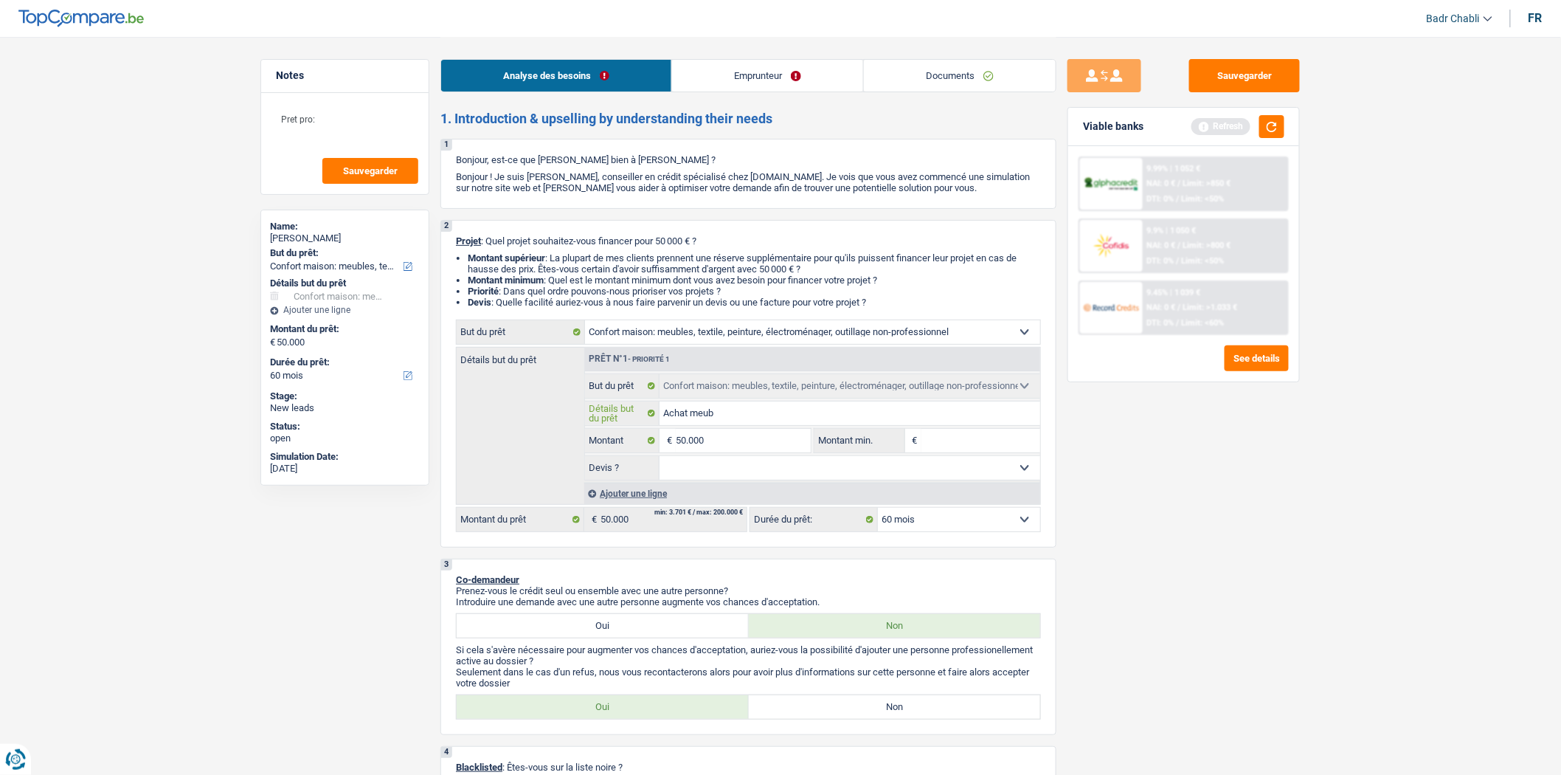
type input "Achat meubl"
type input "Achat meuble"
type input "Achat meubles"
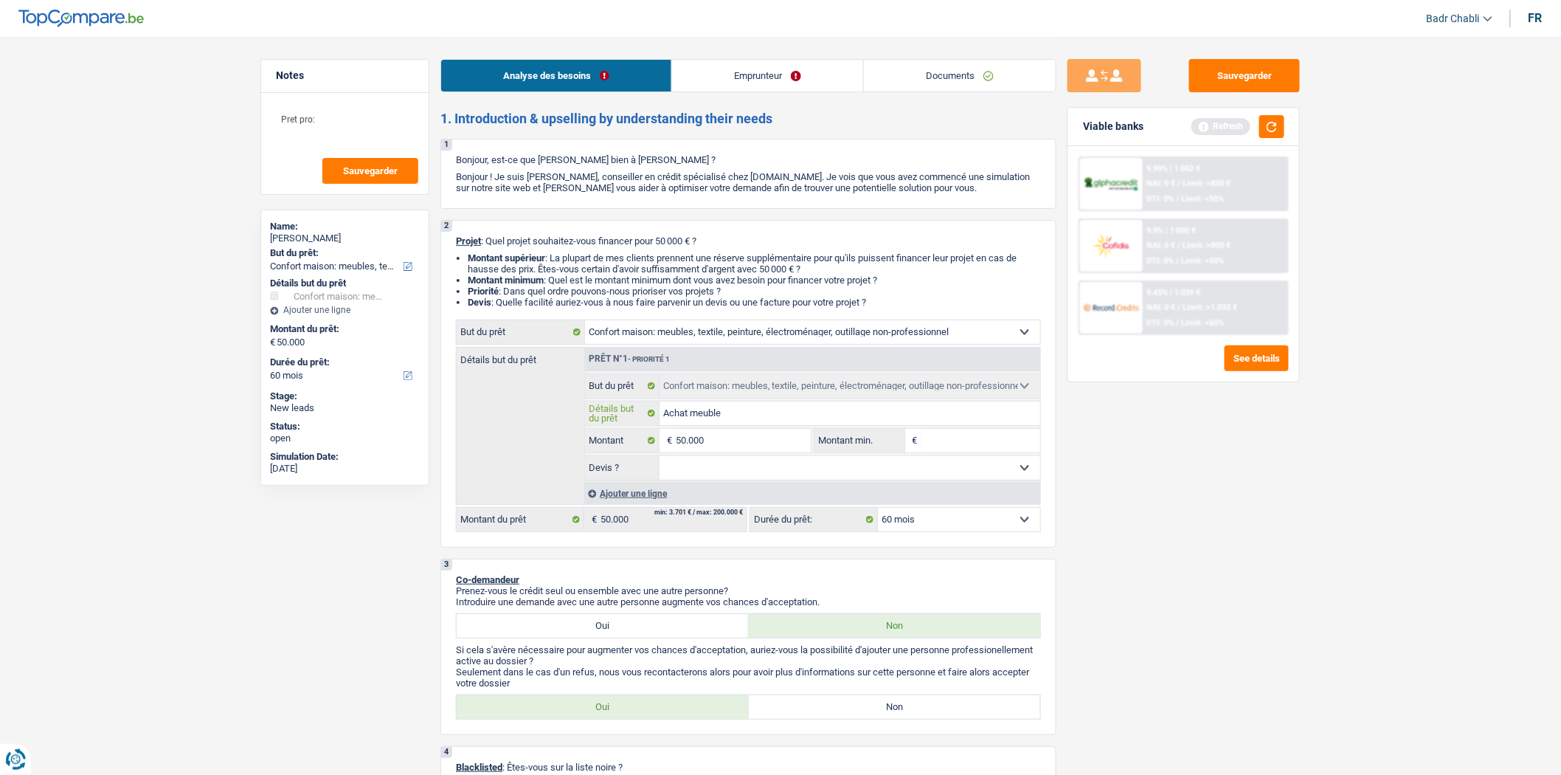
type input "Achat meubles"
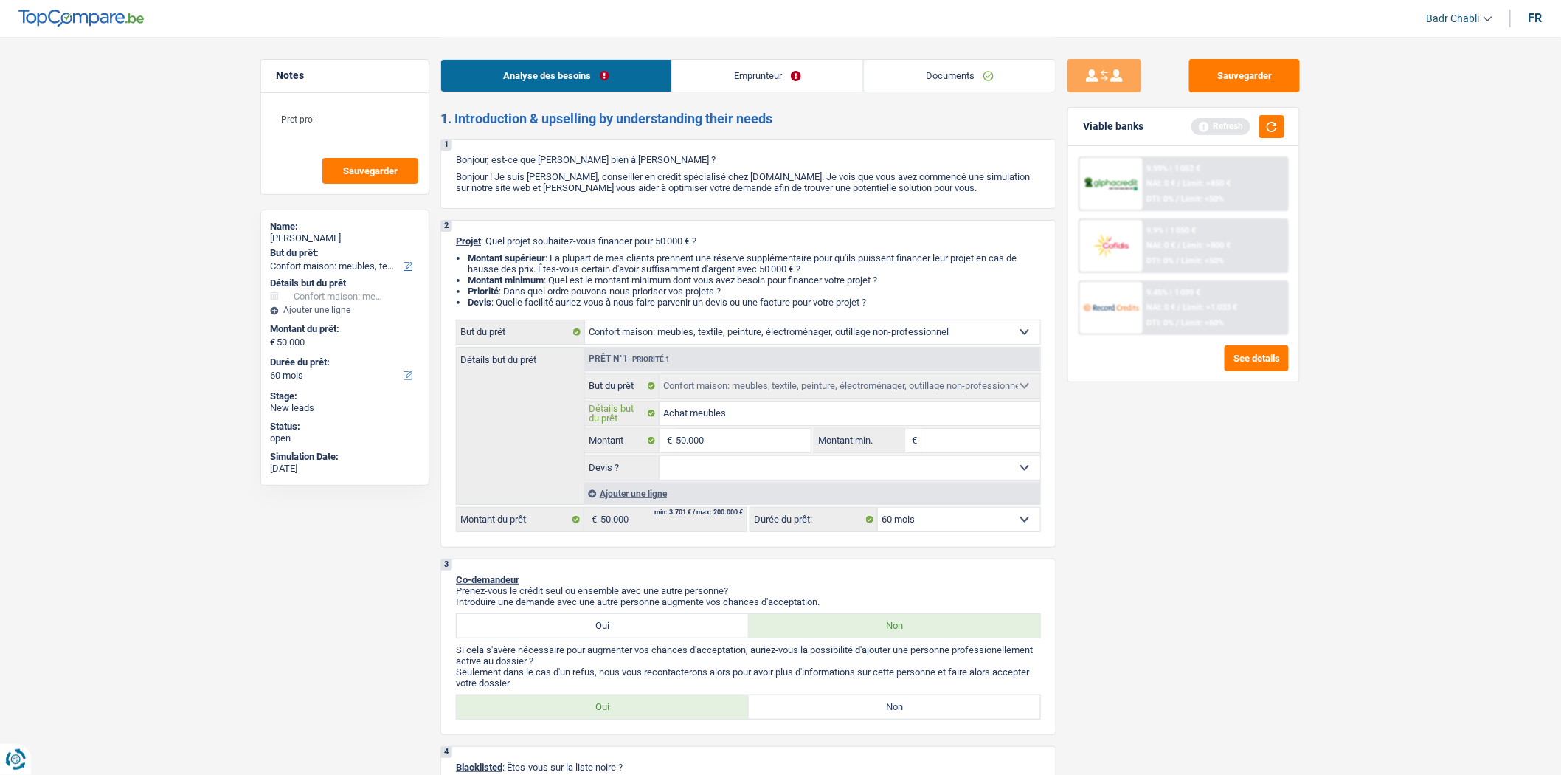
type input "Achat meubles"
click at [745, 446] on input "50.000" at bounding box center [743, 441] width 135 height 24
type input "2"
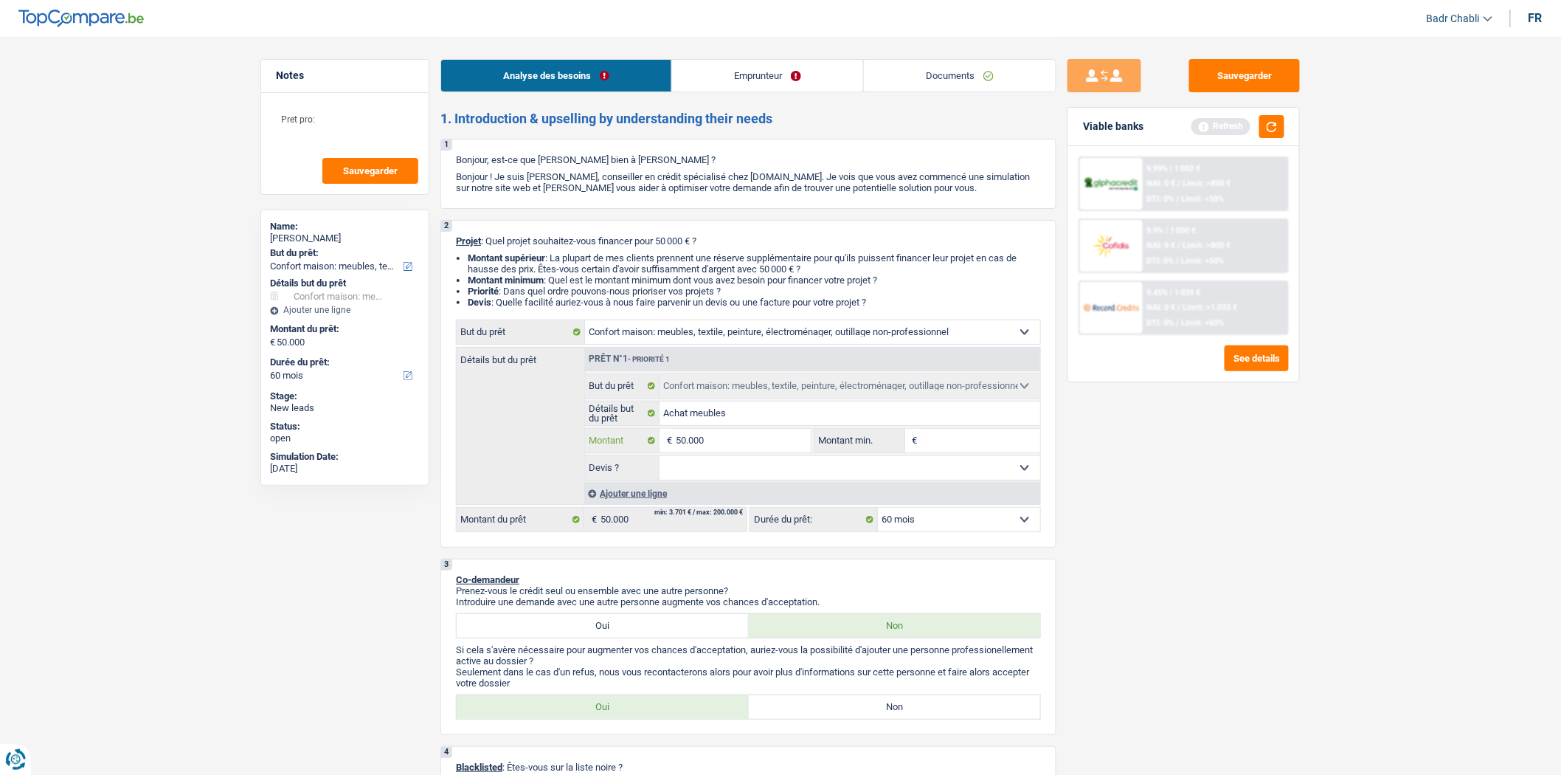
type input "2"
type input "25"
type input "250"
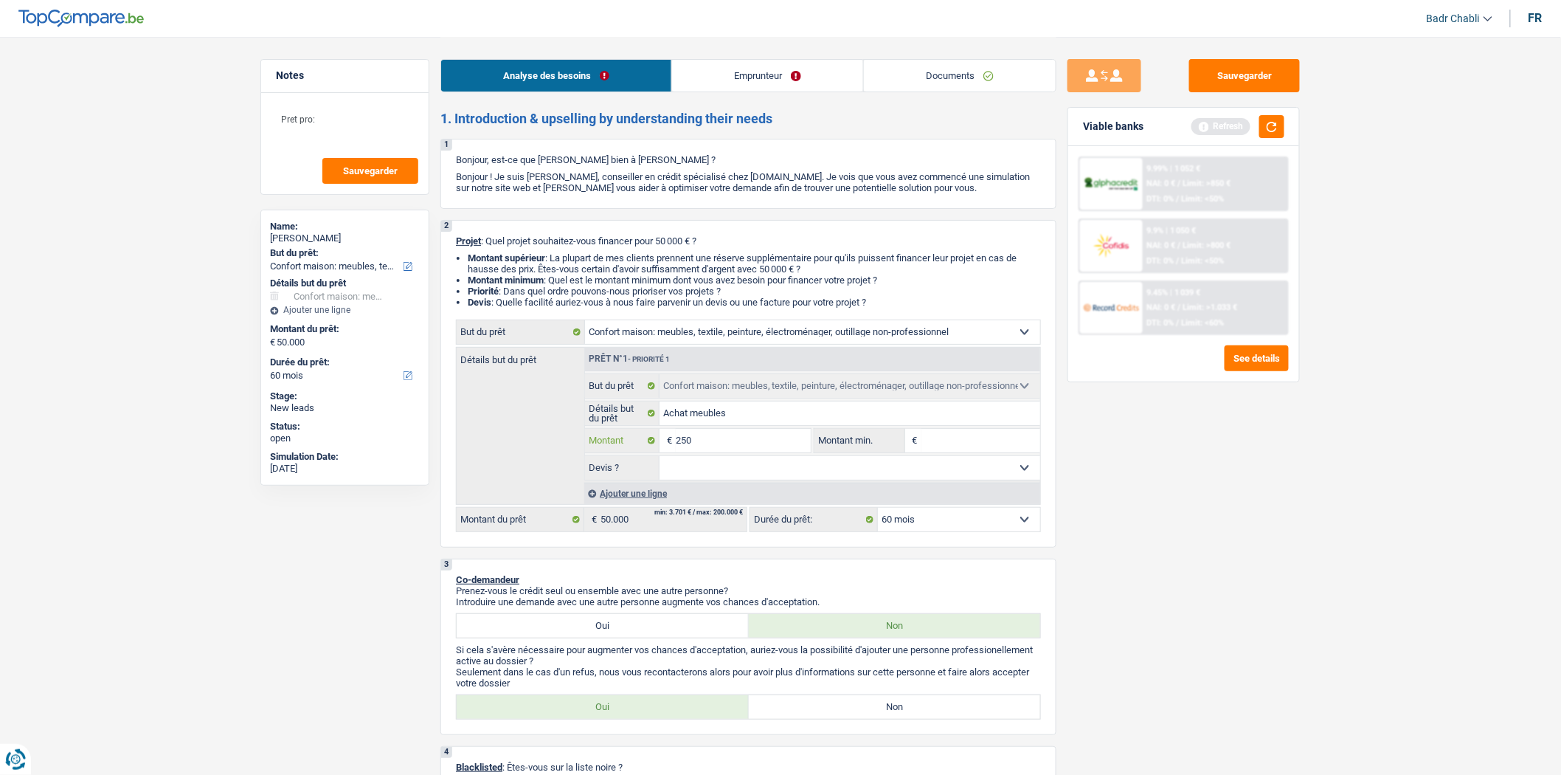
type input "2.500"
type input "25.000"
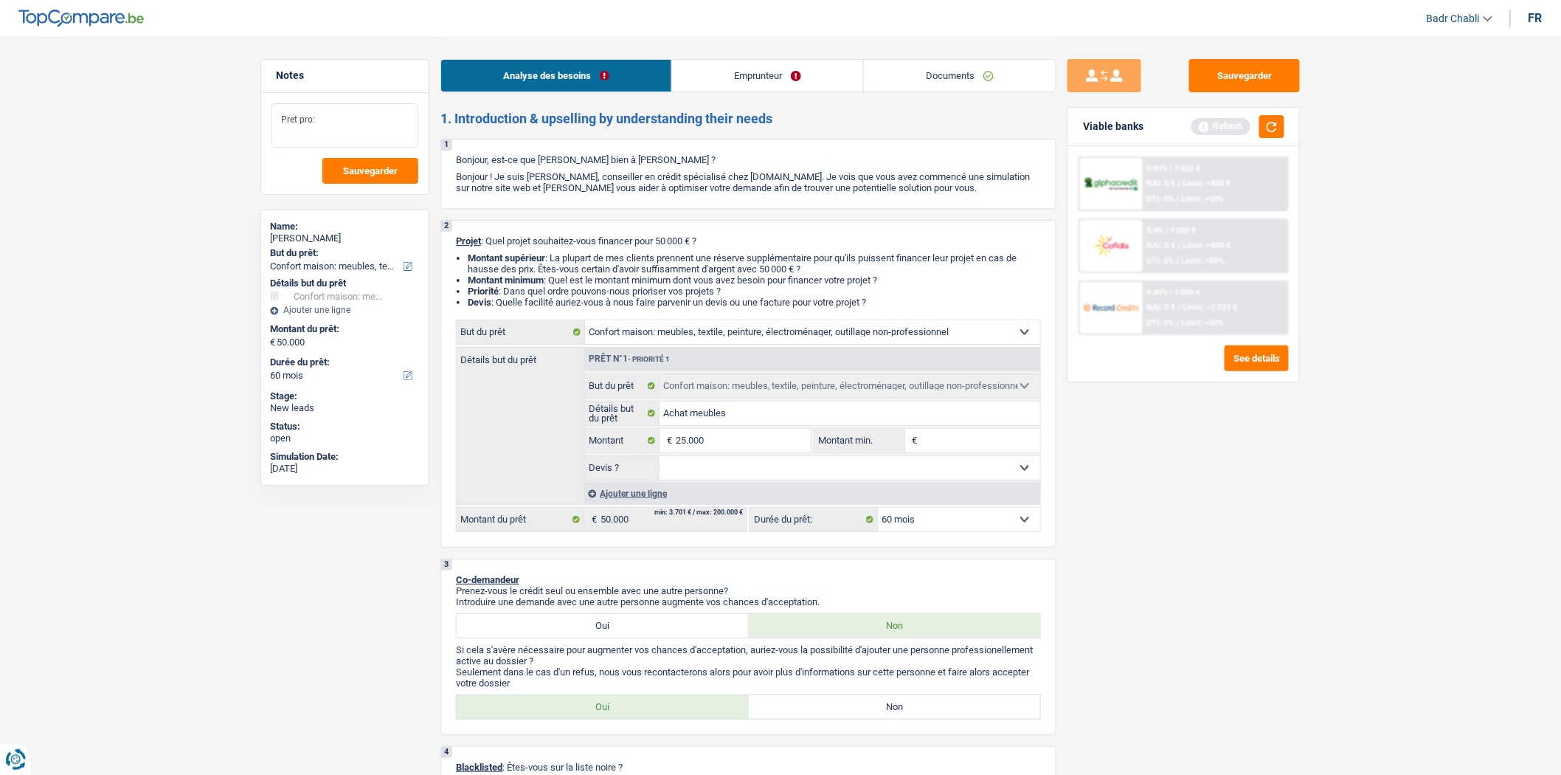
type input "25.000"
select select "120"
type input "25.000"
select select "120"
type input "25.000"
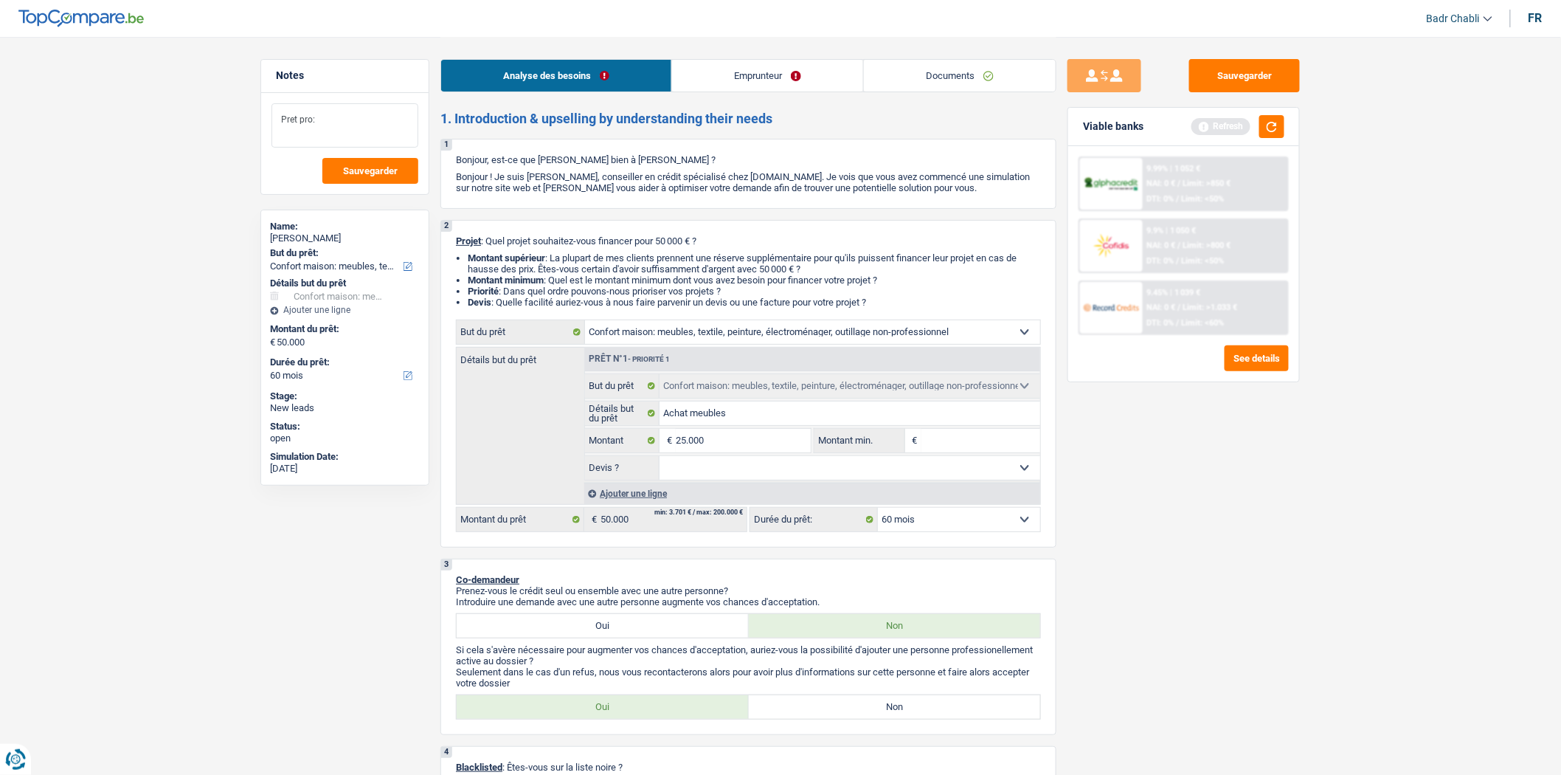
select select "120"
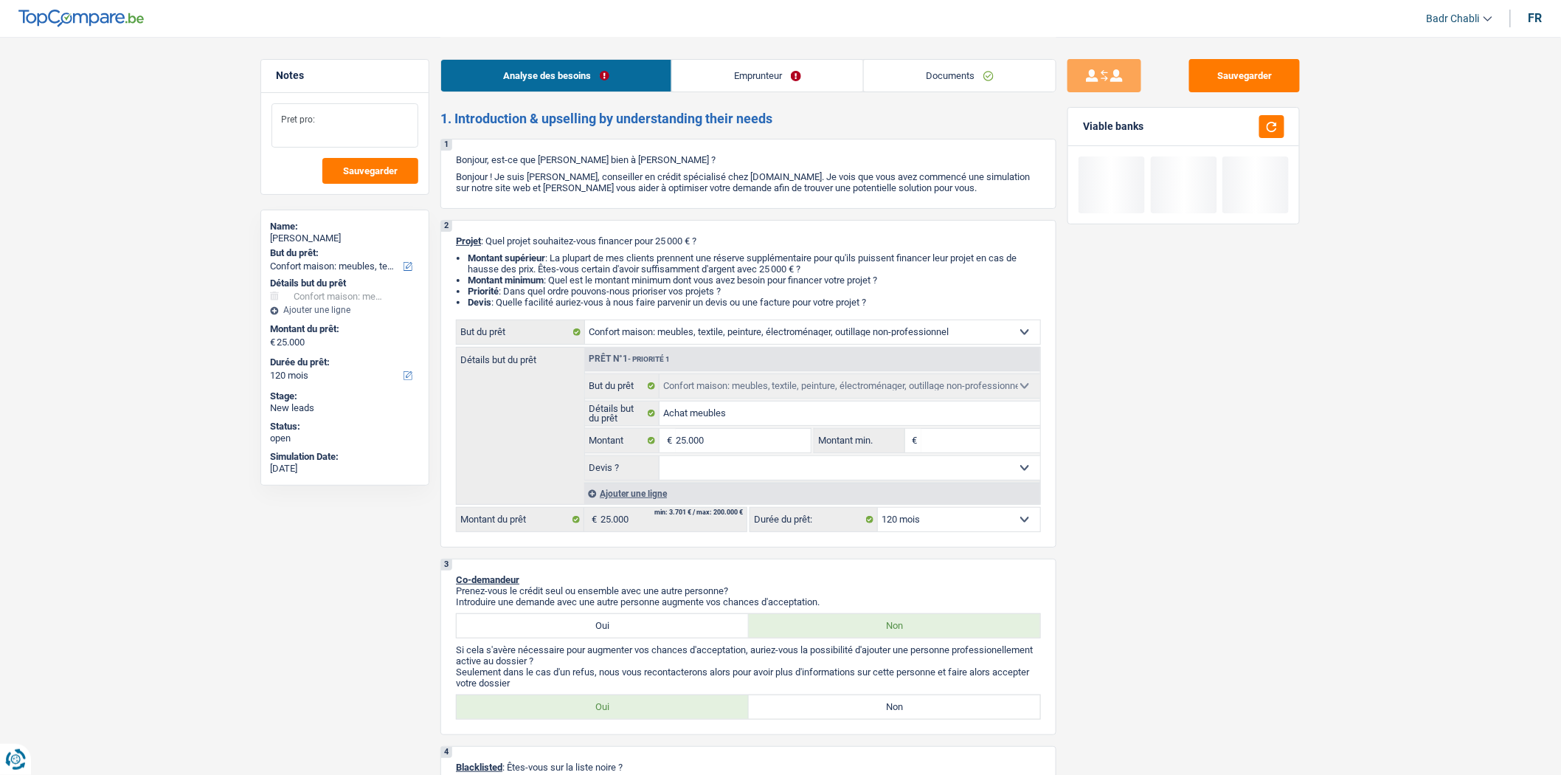
drag, startPoint x: 367, startPoint y: 118, endPoint x: 0, endPoint y: 89, distance: 367.8
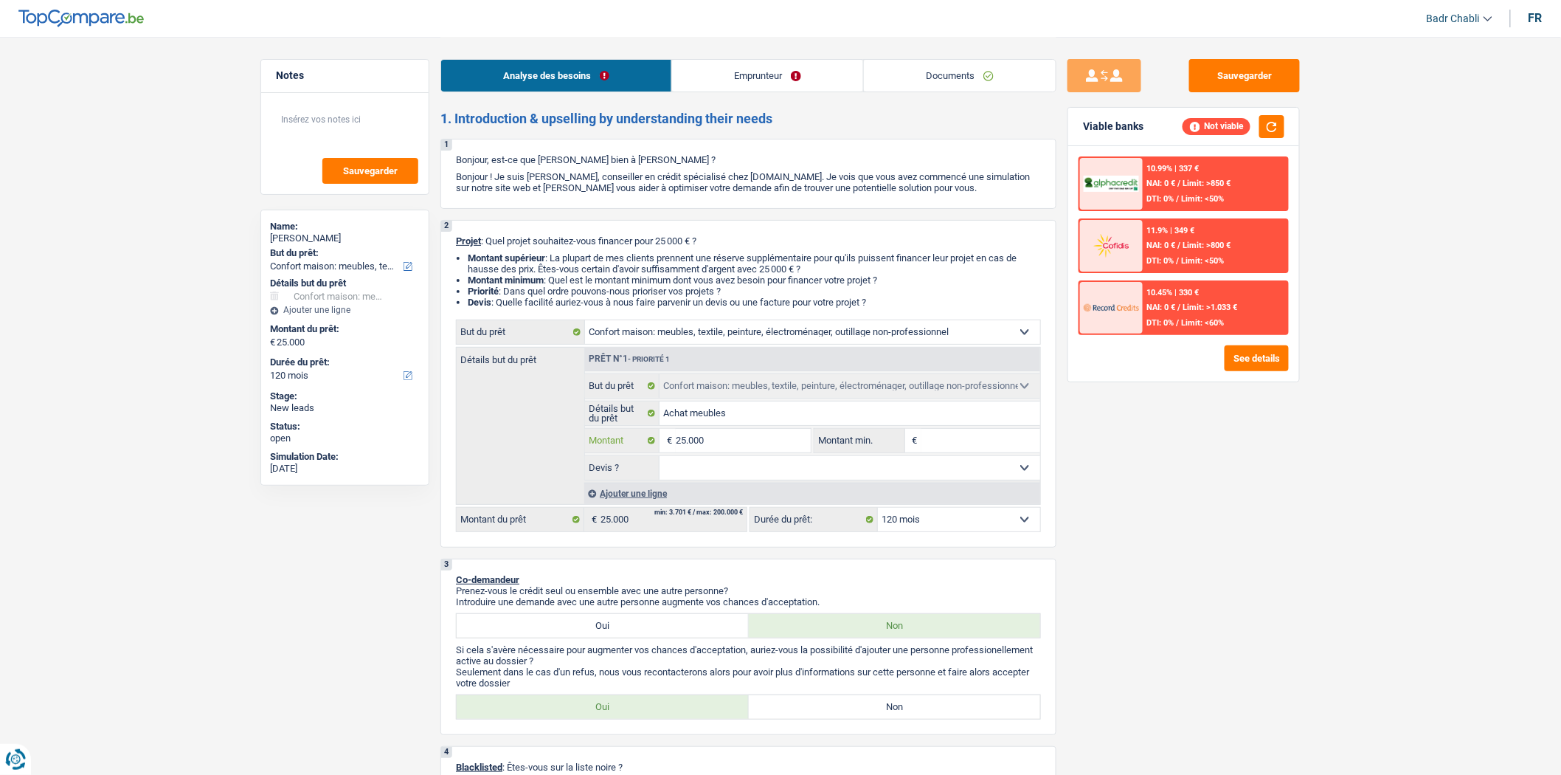
click at [755, 443] on input "25.000" at bounding box center [743, 441] width 135 height 24
click at [984, 434] on input "Montant min." at bounding box center [981, 441] width 120 height 24
paste input "25.000"
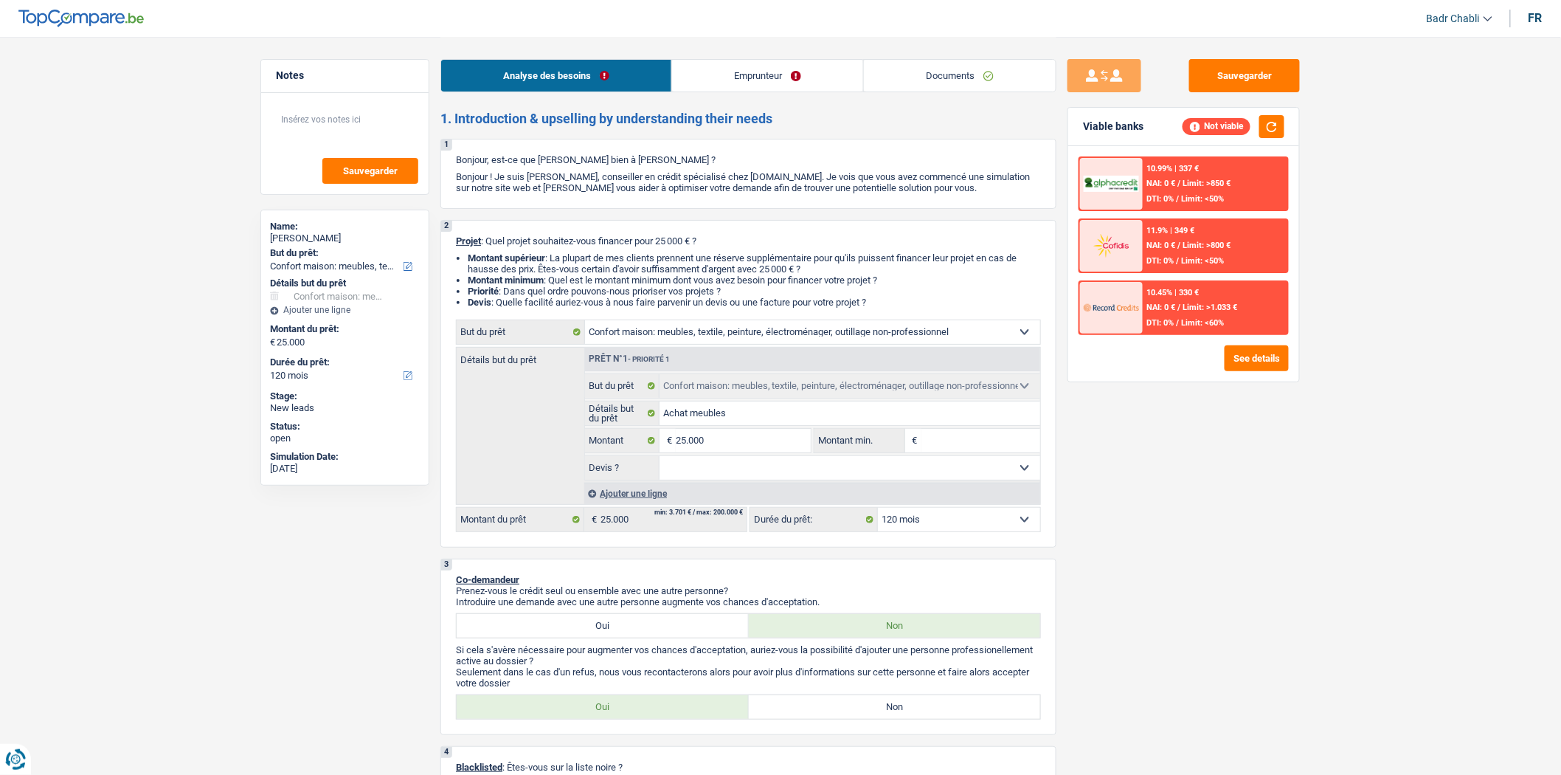
type input "25.000"
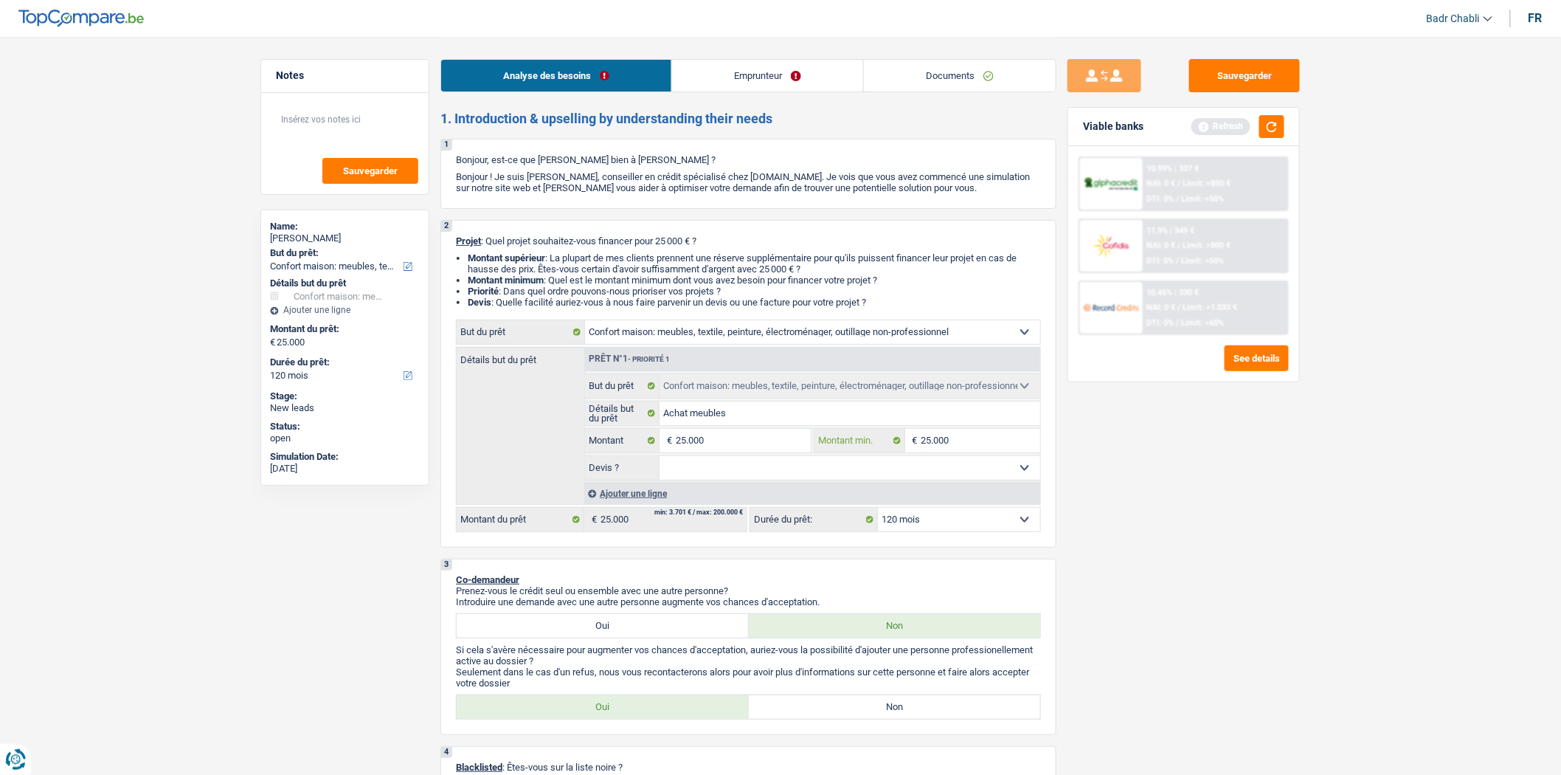
type input "25.000"
click at [1273, 122] on button "button" at bounding box center [1271, 126] width 25 height 23
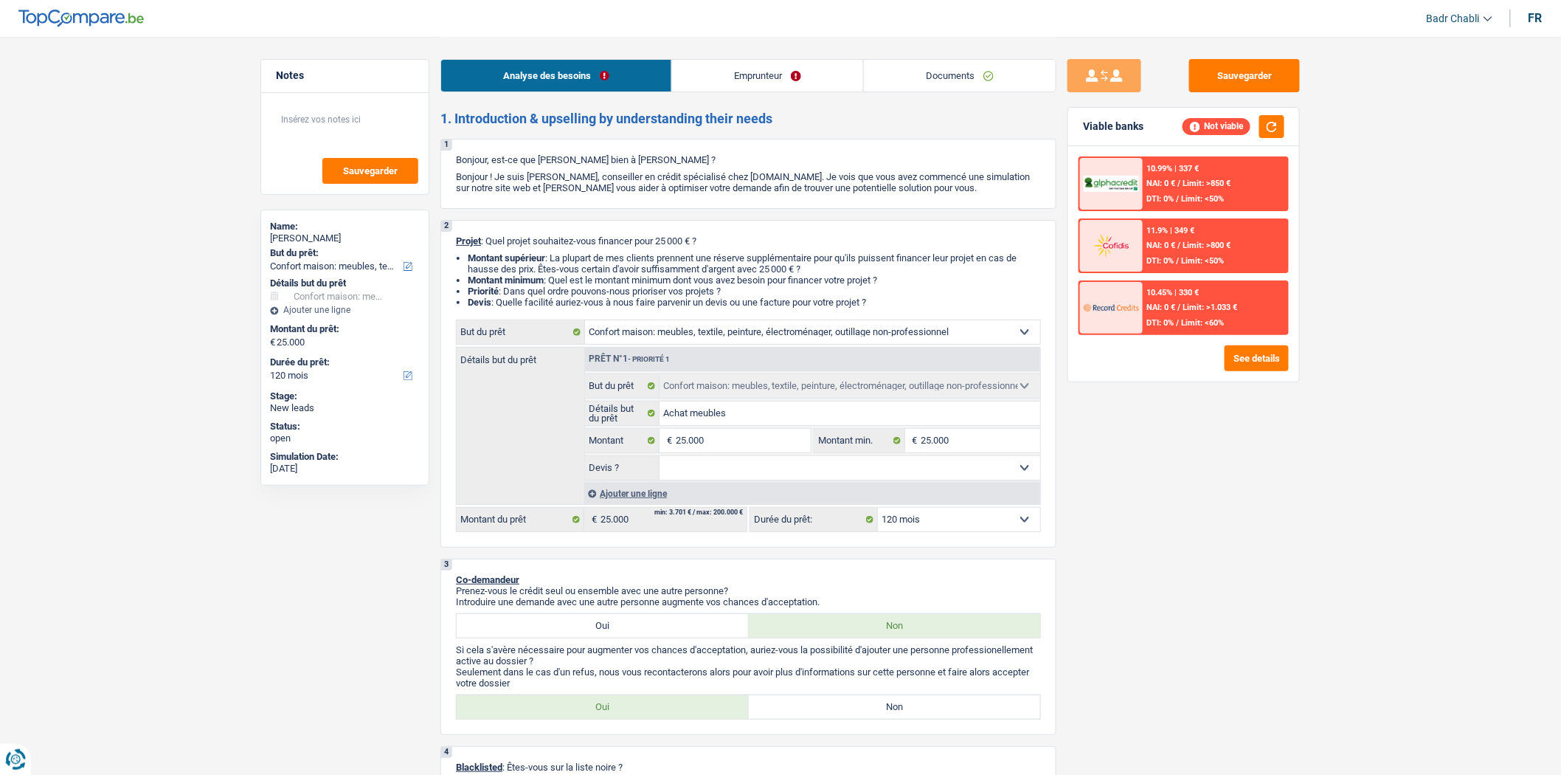
click at [1255, 312] on div "10.45% | 330 € NAI: 0 € / Limit: >1.033 € DTI: 0% / Limit: <60%" at bounding box center [1215, 308] width 145 height 52
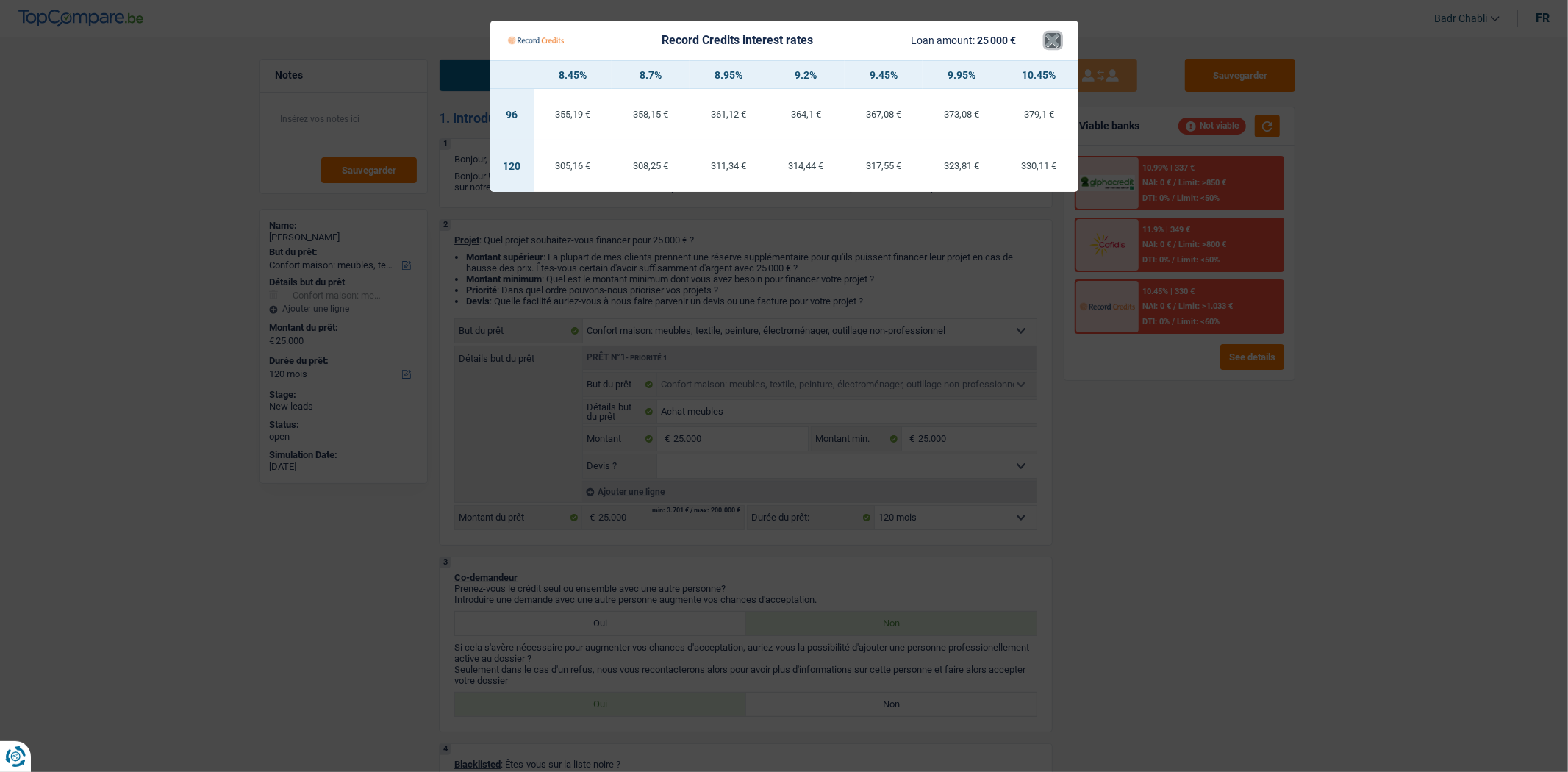
click at [1053, 39] on button "×" at bounding box center [1052, 40] width 15 height 15
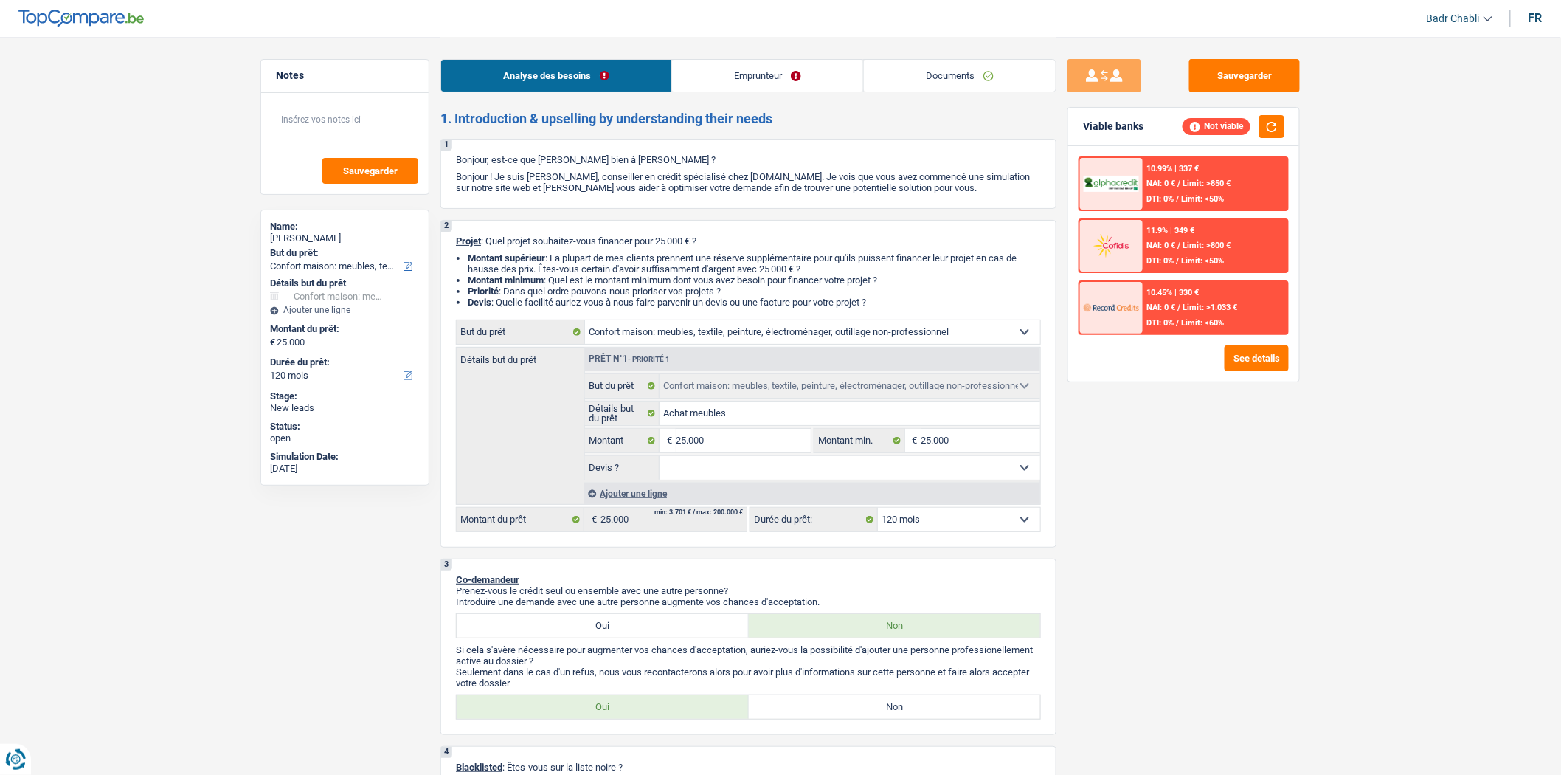
click at [931, 527] on select "12 mois 18 mois 24 mois 30 mois 36 mois 42 mois 48 mois 60 mois 72 mois 84 mois…" at bounding box center [959, 520] width 162 height 24
select select "60"
click at [878, 512] on select "12 mois 18 mois 24 mois 30 mois 36 mois 42 mois 48 mois 60 mois 72 mois 84 mois…" at bounding box center [959, 520] width 162 height 24
select select "60"
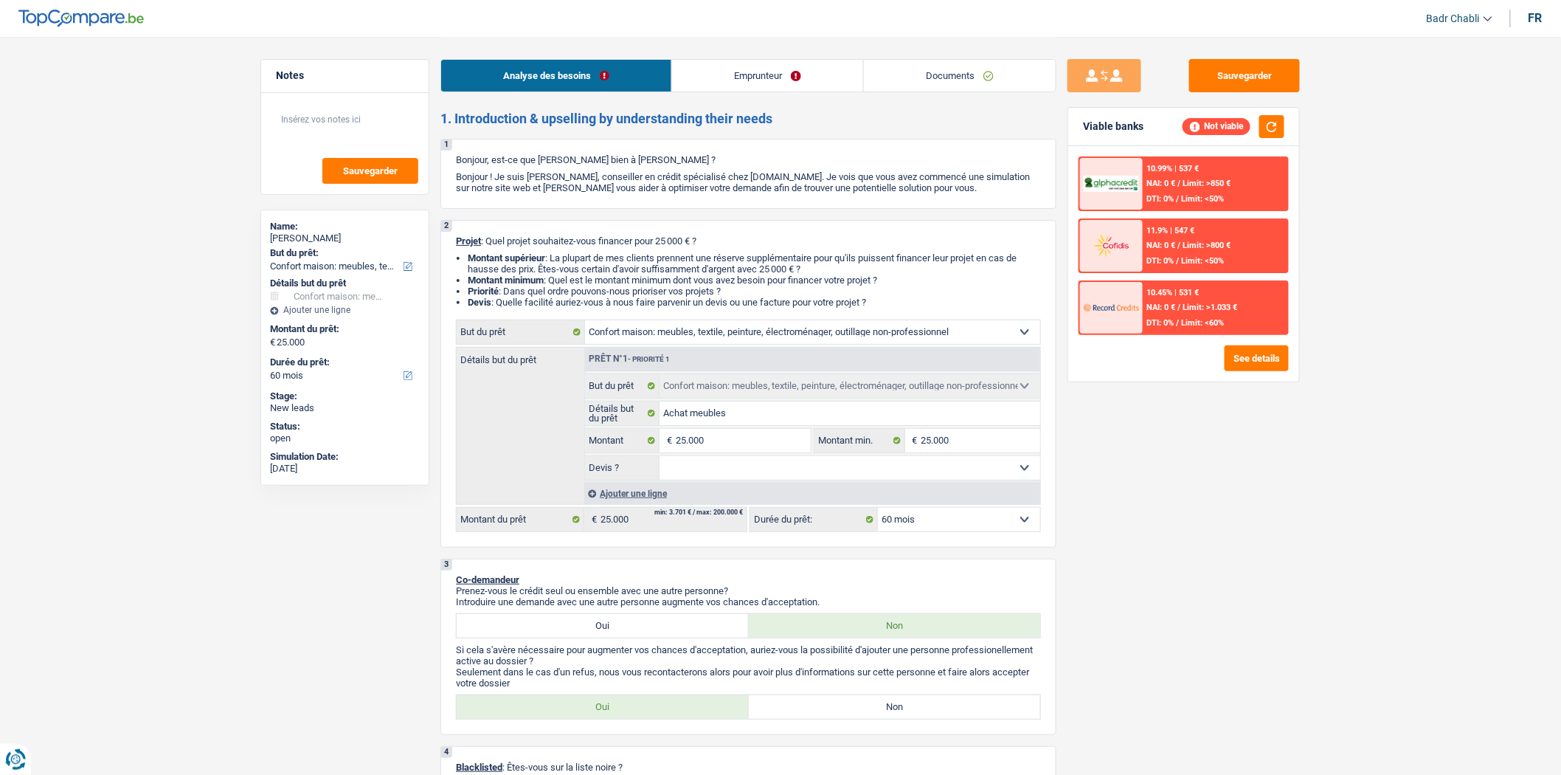
click at [1217, 308] on div "10.45% | 531 € NAI: 0 € / Limit: >1.033 € DTI: 0% / Limit: <60%" at bounding box center [1215, 308] width 145 height 52
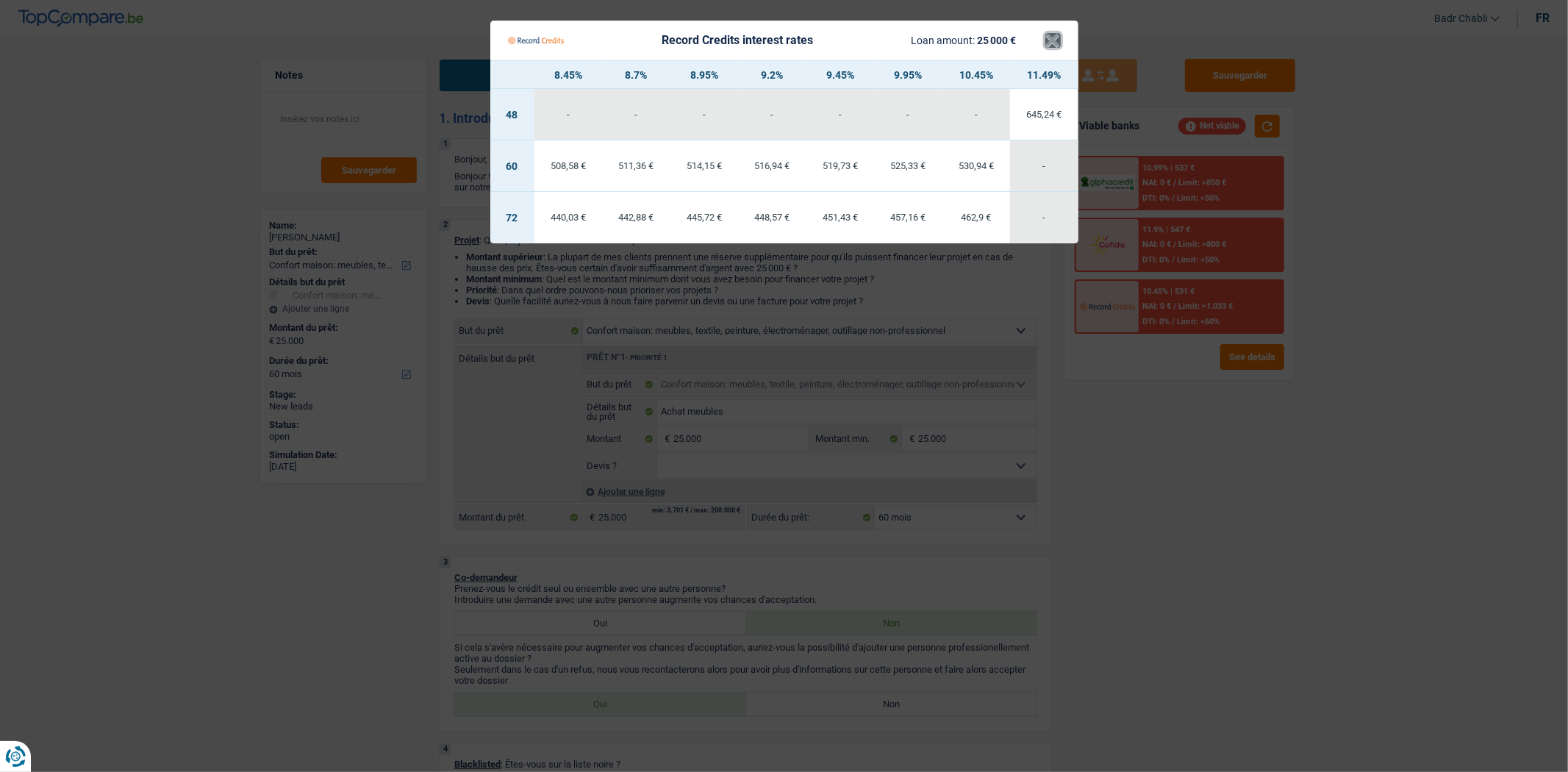
click at [1055, 38] on button "×" at bounding box center [1052, 40] width 15 height 15
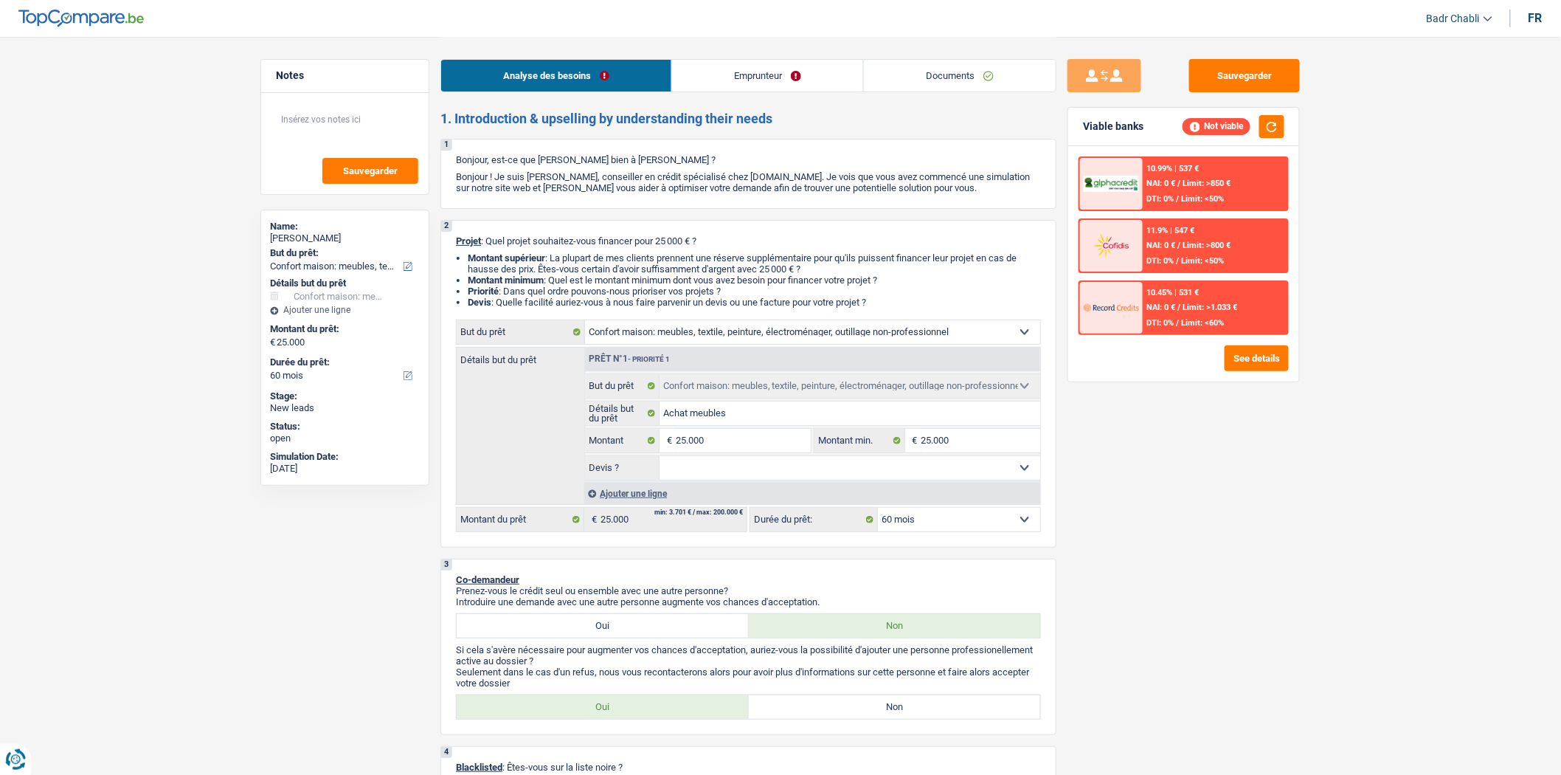
click at [769, 477] on select "Oui Non Non répondu Sélectionner une option" at bounding box center [850, 468] width 381 height 24
select select "yes"
click at [660, 460] on select "Oui Non Non répondu Sélectionner une option" at bounding box center [850, 468] width 381 height 24
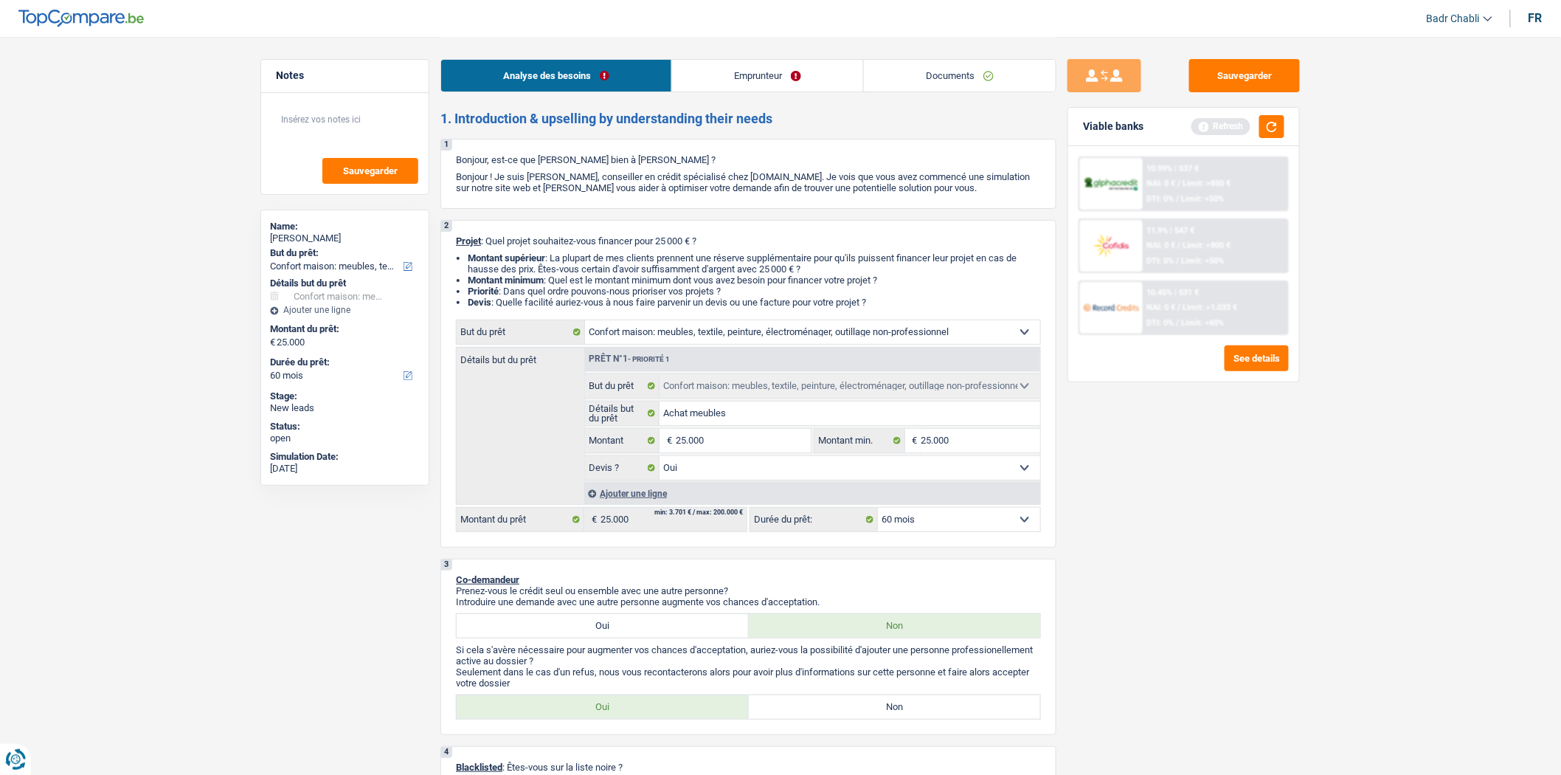
select select "yes"
click at [764, 421] on input "Achat meubles" at bounding box center [850, 413] width 381 height 24
type input "Achat meubles"
type input "Achat meubles e"
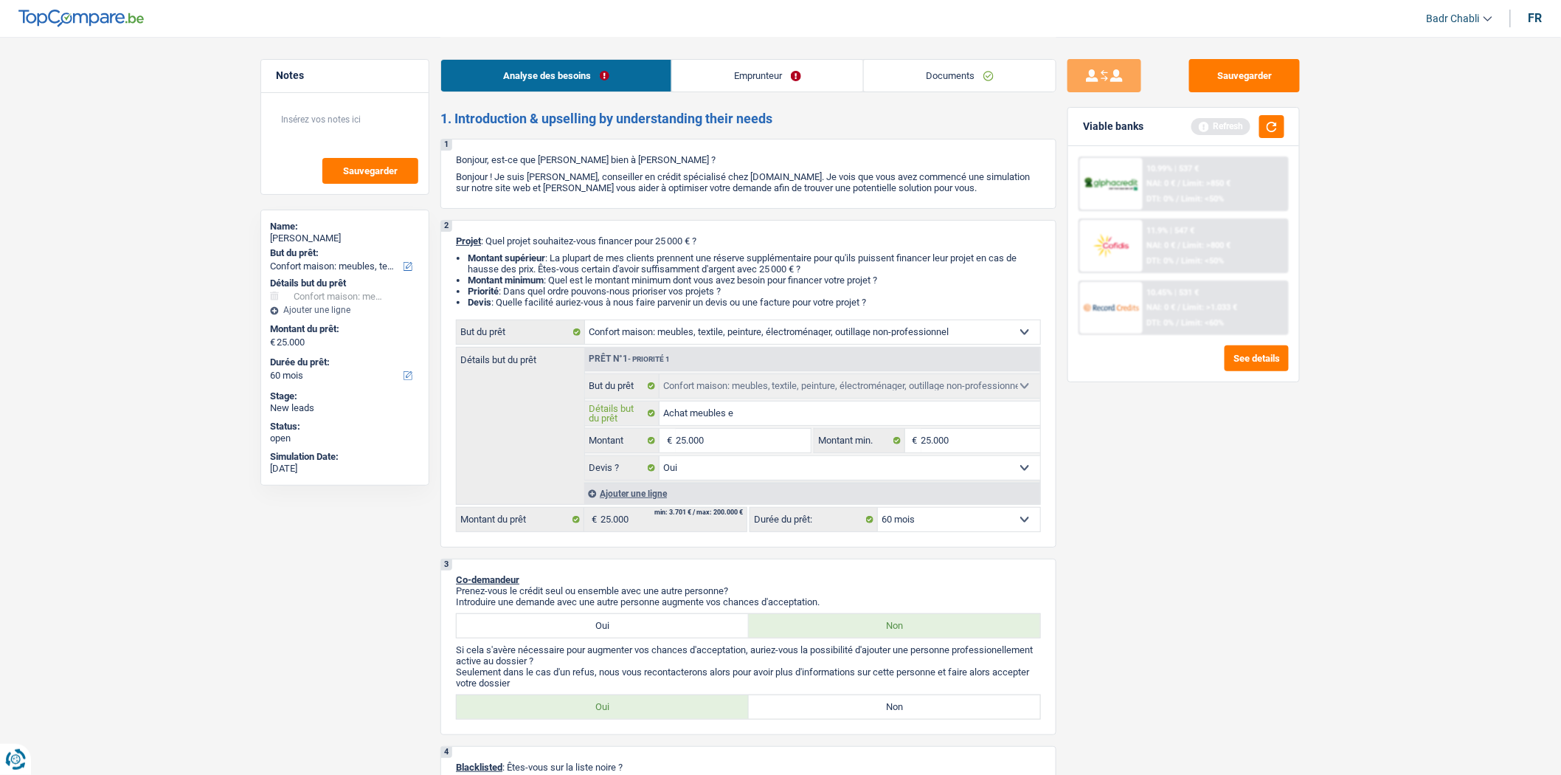
type input "Achat meubles e"
type input "Achat meubles et"
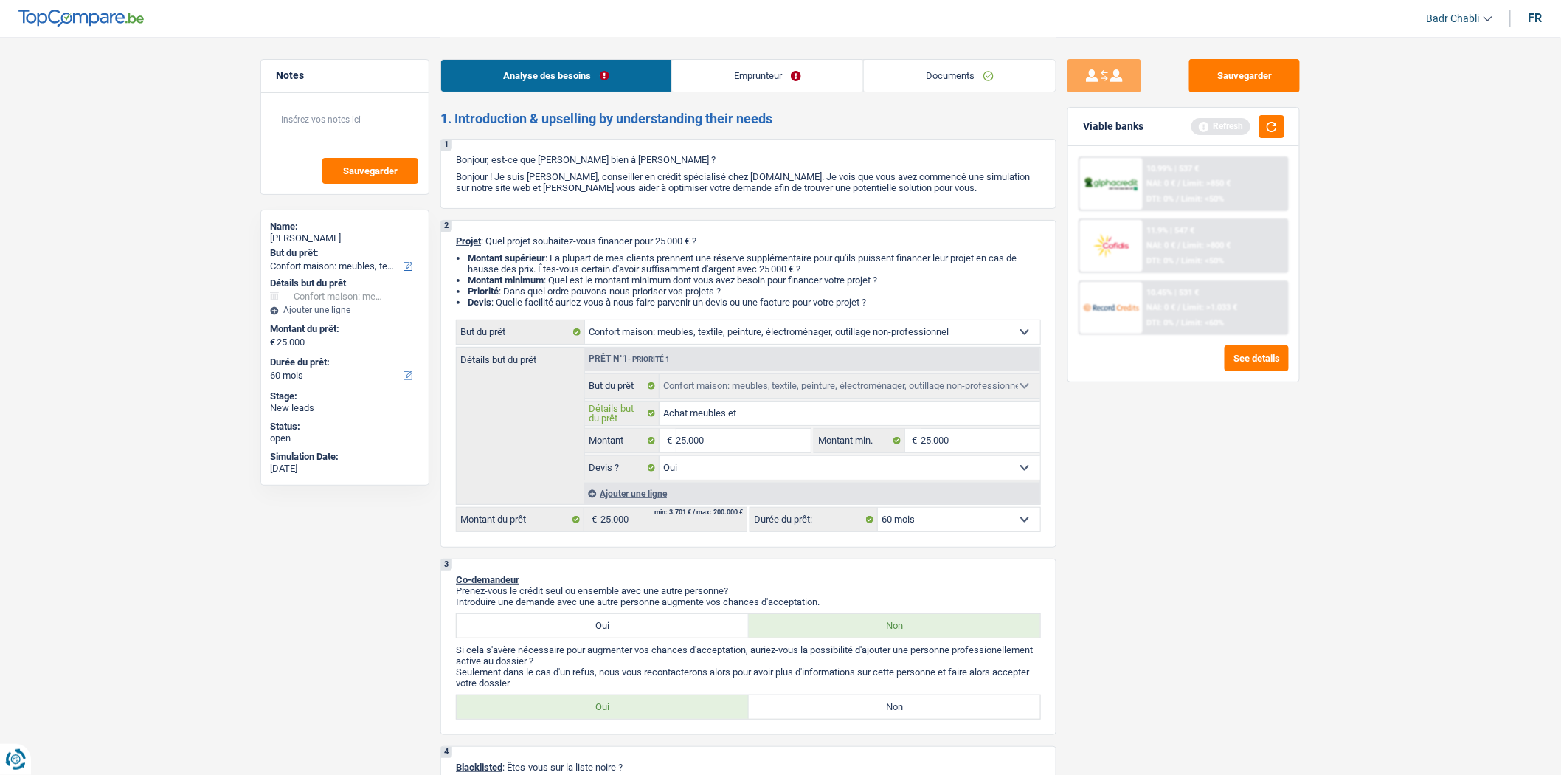
type input "Achat meubles et a"
type input "Achat meubles et am"
type input "Achat meubles et amé"
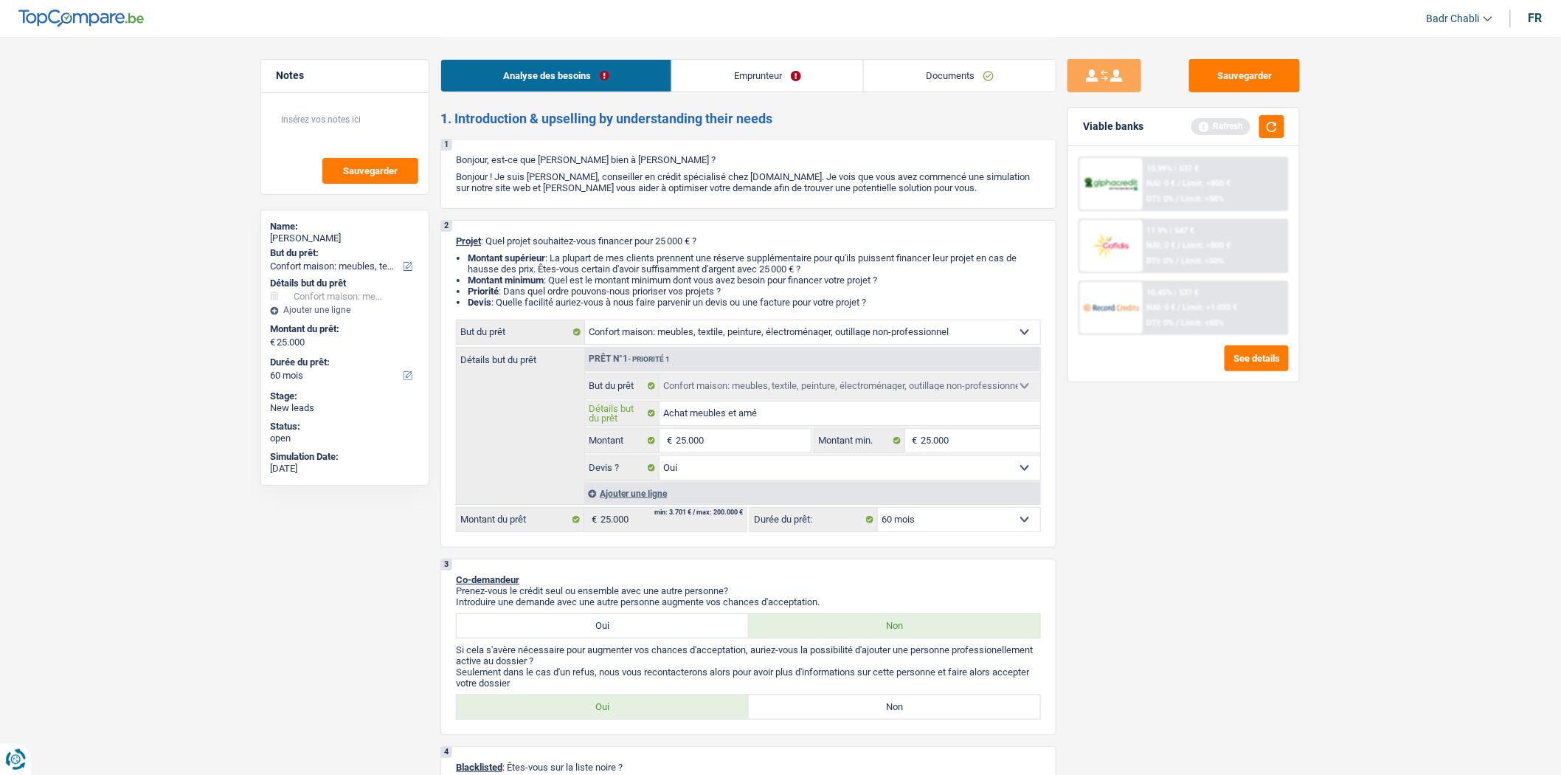
type input "Achat meubles et amé"
type input "Achat meubles et amén"
type input "Achat meubles et aména"
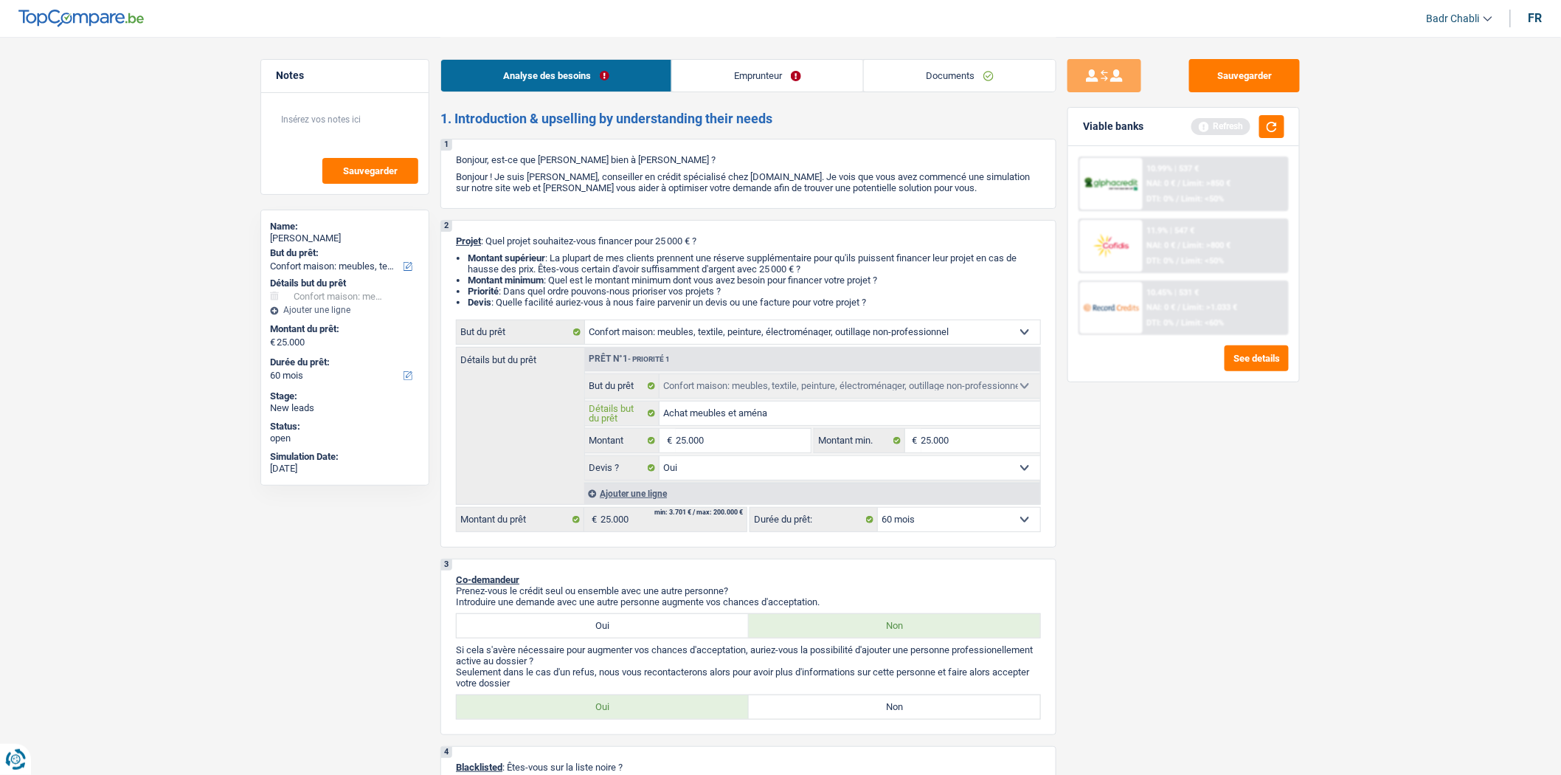
type input "Achat meubles et aménag"
type input "Achat meubles et aménage"
type input "Achat meubles et aménagem"
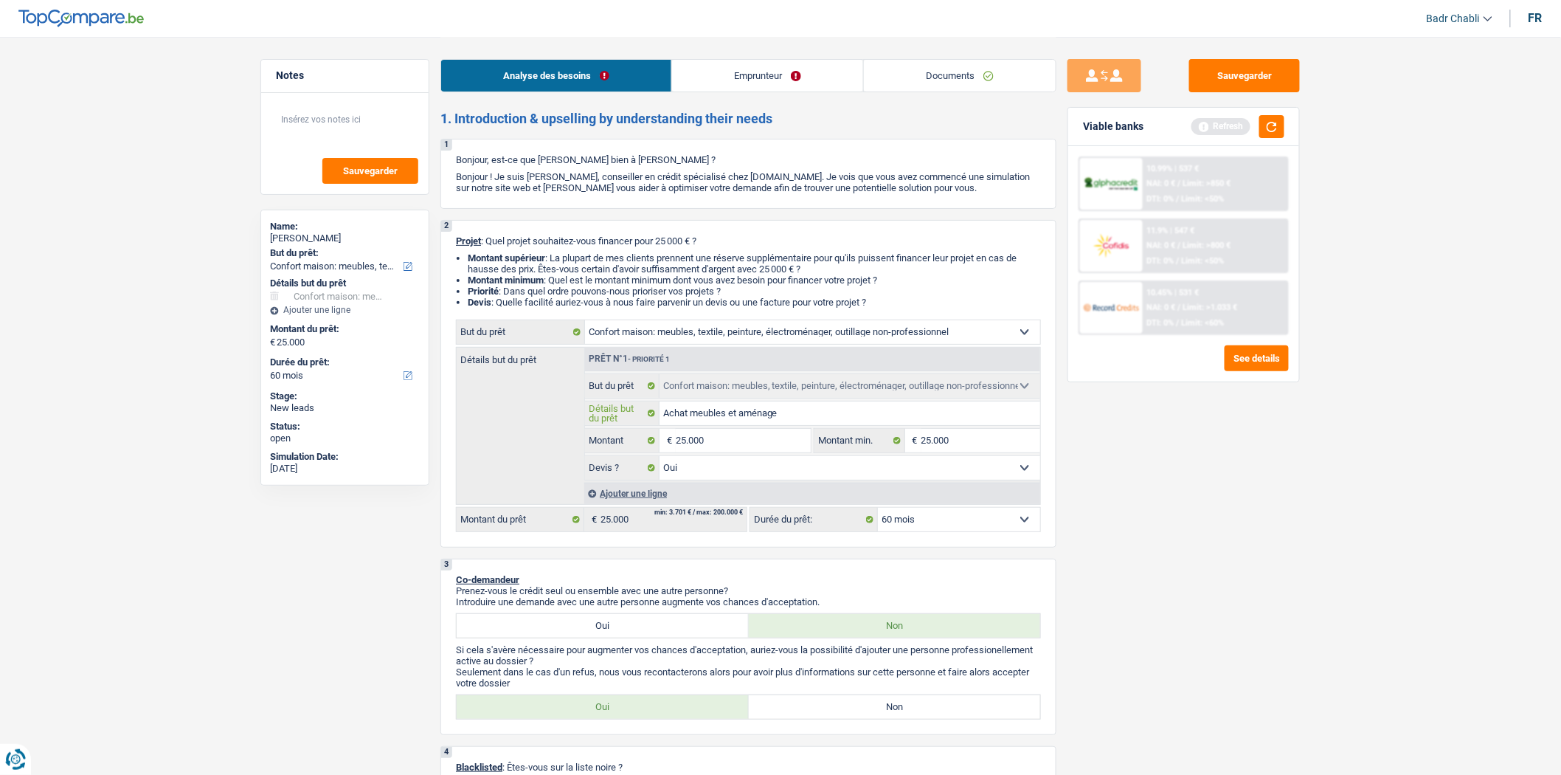
type input "Achat meubles et aménagem"
type input "Achat meubles et aménageme"
type input "Achat meubles et aménagemen"
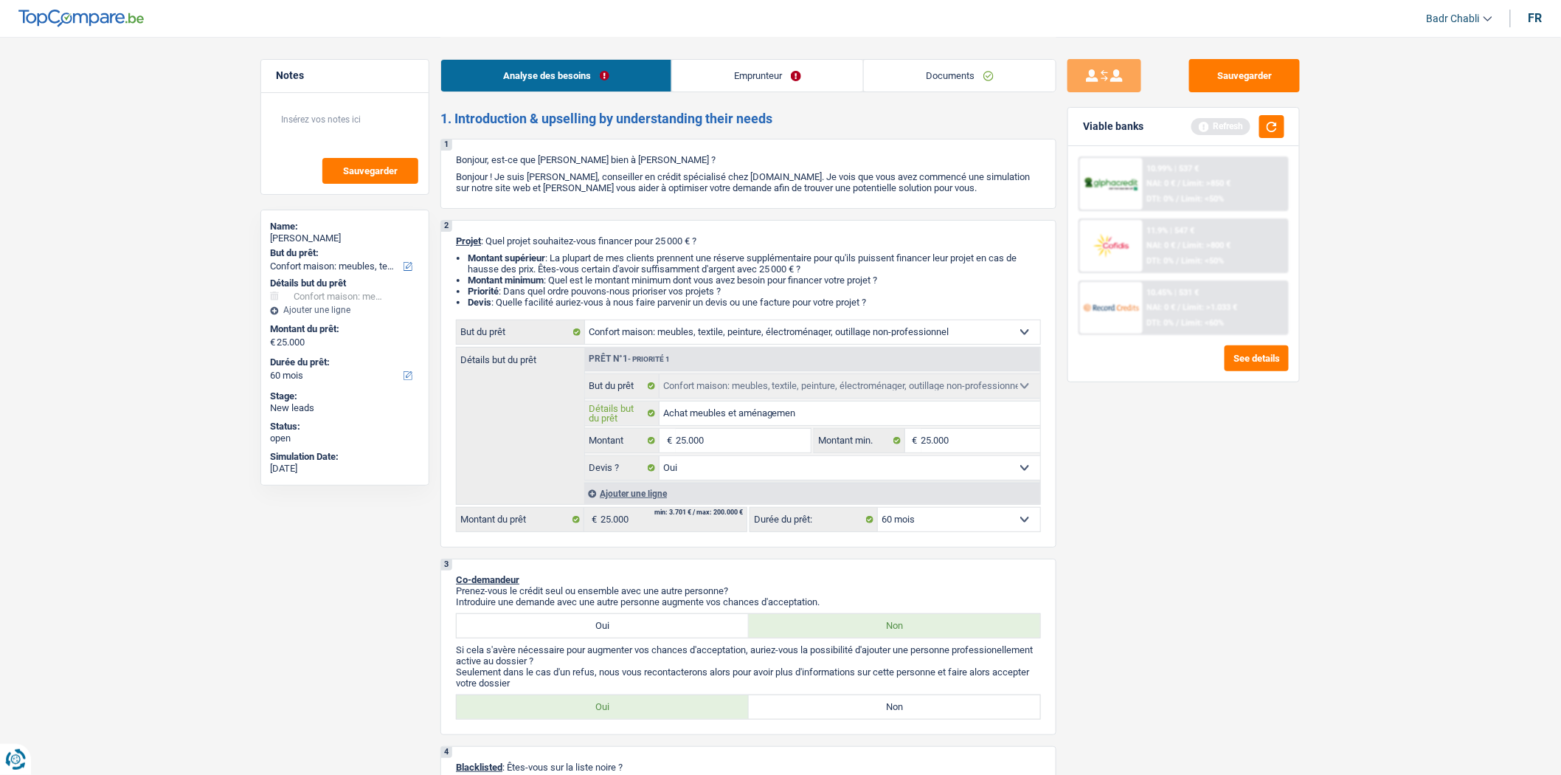
type input "Achat meubles et aménagement"
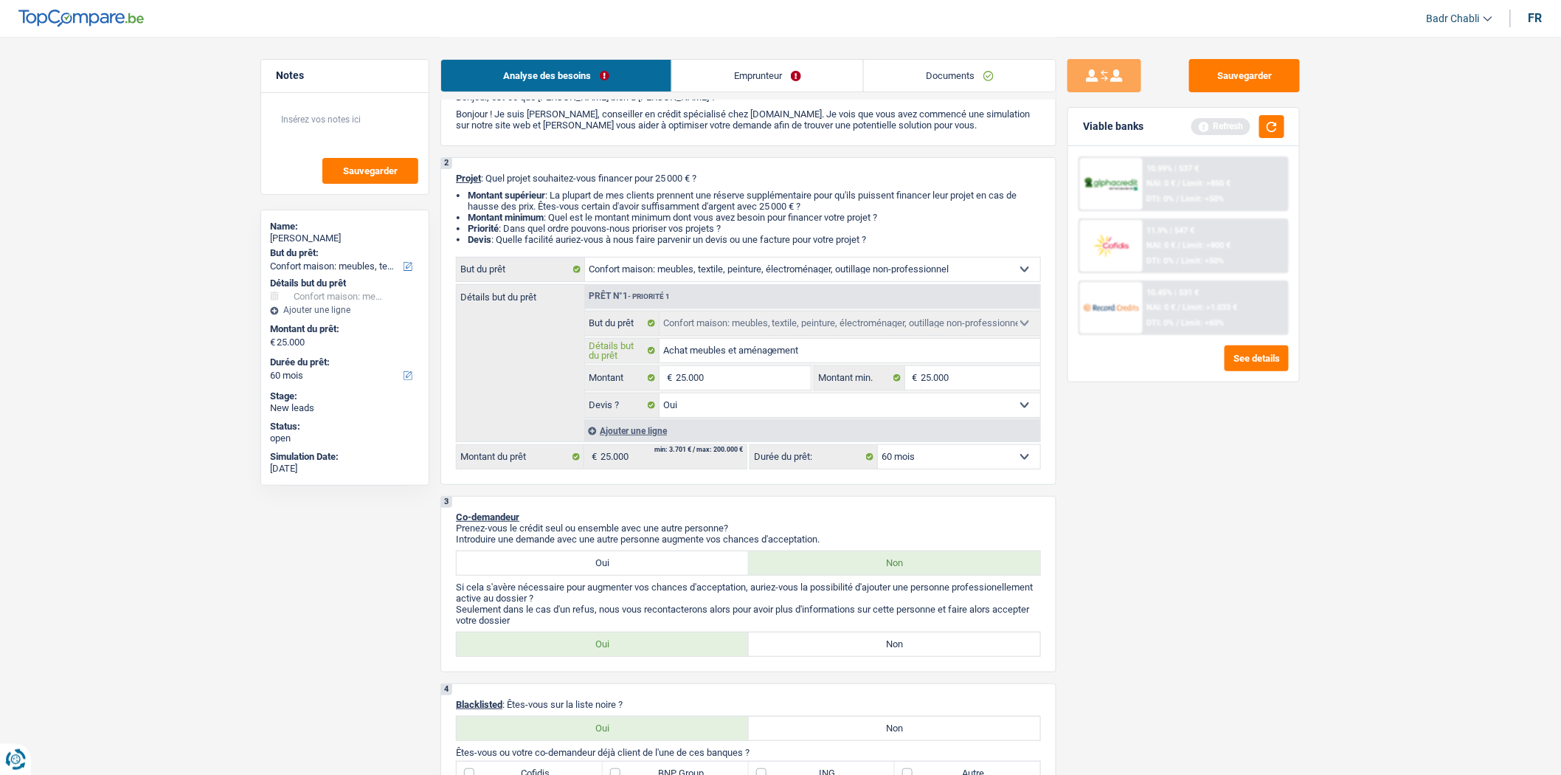
scroll to position [164, 0]
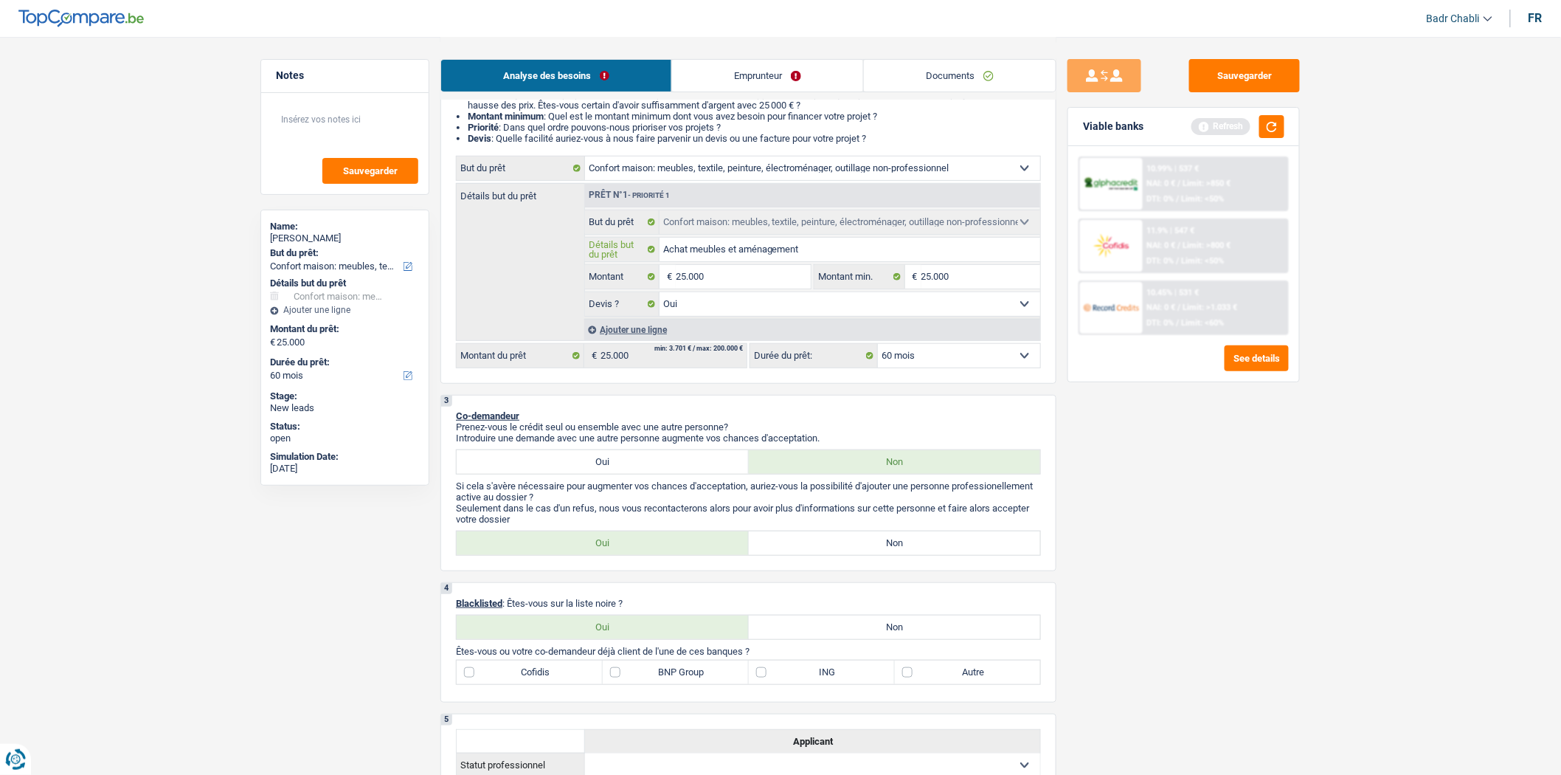
type input "Achat meubles et aménagement"
click at [873, 547] on label "Non" at bounding box center [895, 543] width 292 height 24
click at [873, 547] on input "Non" at bounding box center [895, 543] width 292 height 24
radio input "true"
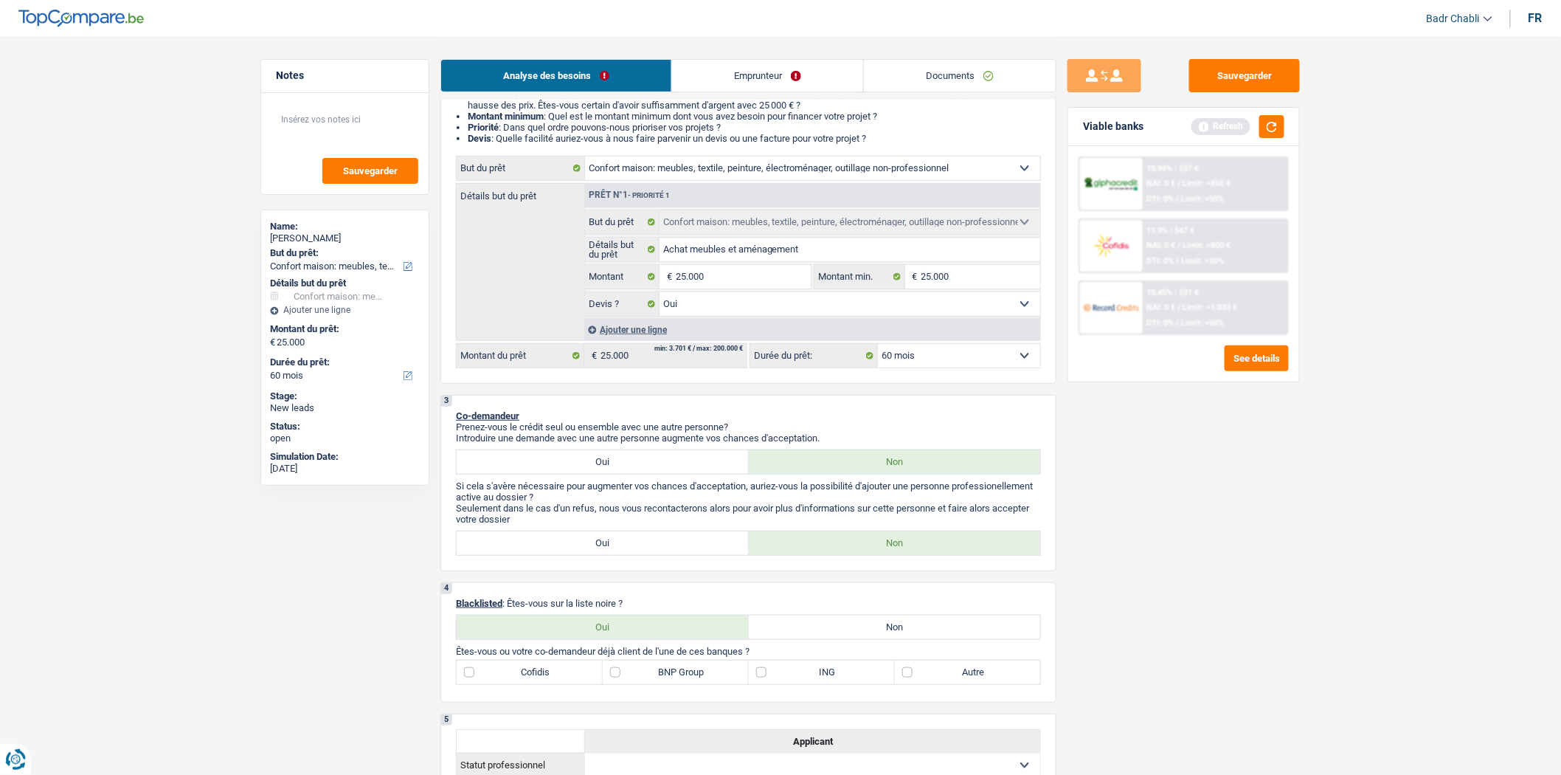
click at [911, 626] on label "Non" at bounding box center [895, 627] width 292 height 24
click at [911, 626] on input "Non" at bounding box center [895, 627] width 292 height 24
radio input "true"
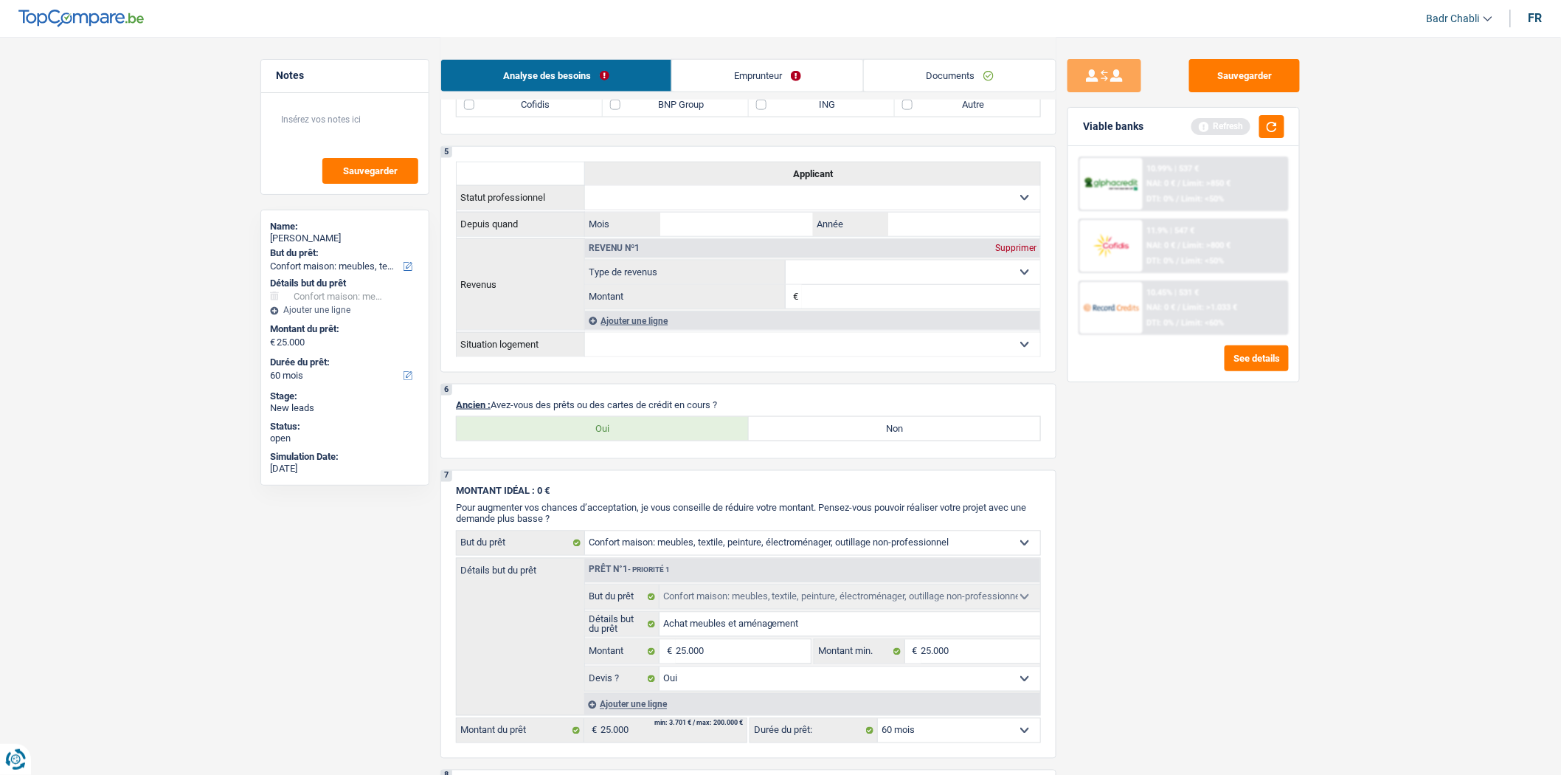
scroll to position [738, 0]
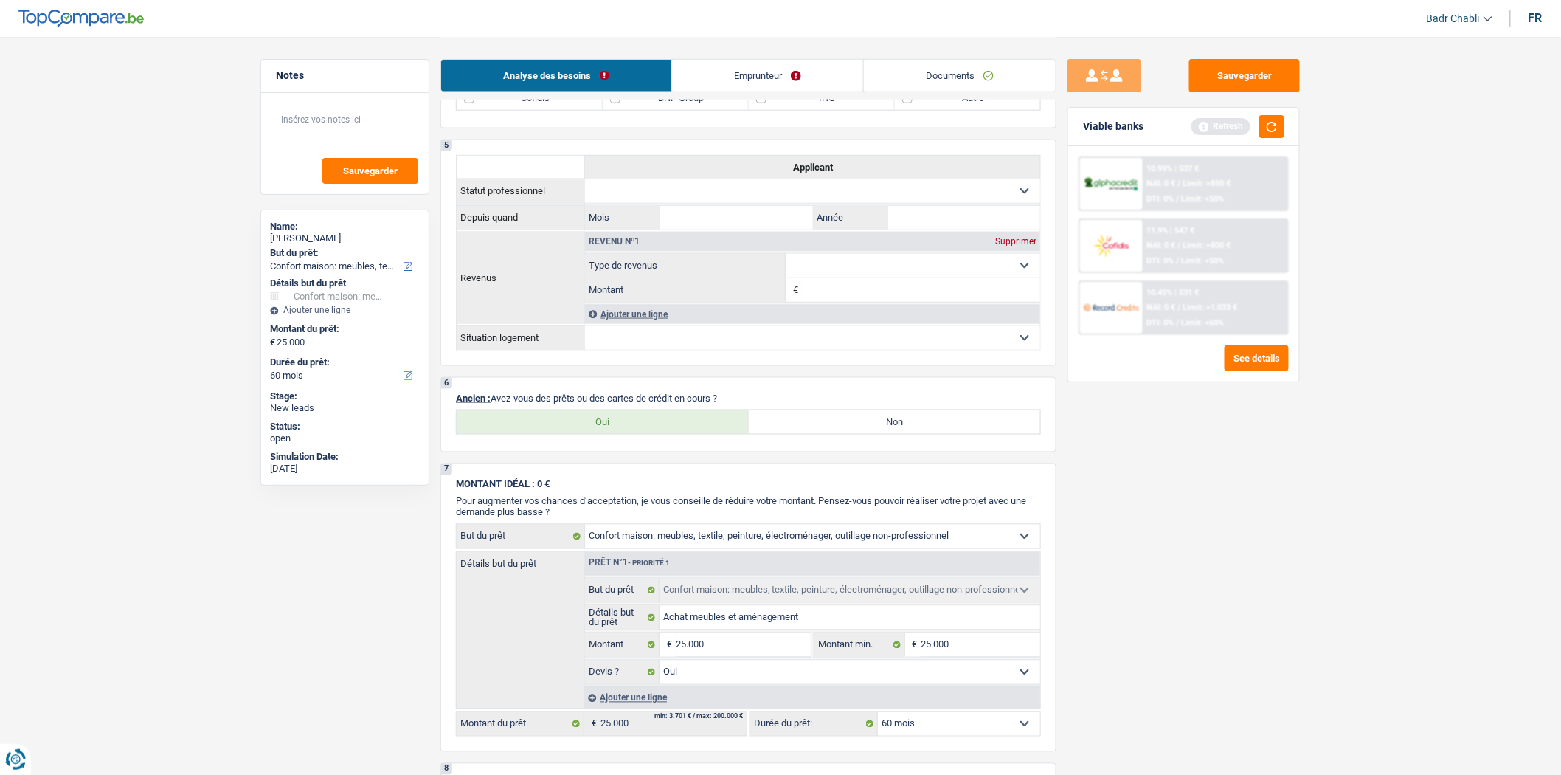
click at [866, 425] on label "Non" at bounding box center [895, 422] width 292 height 24
click at [866, 425] on input "Non" at bounding box center [895, 422] width 292 height 24
radio input "true"
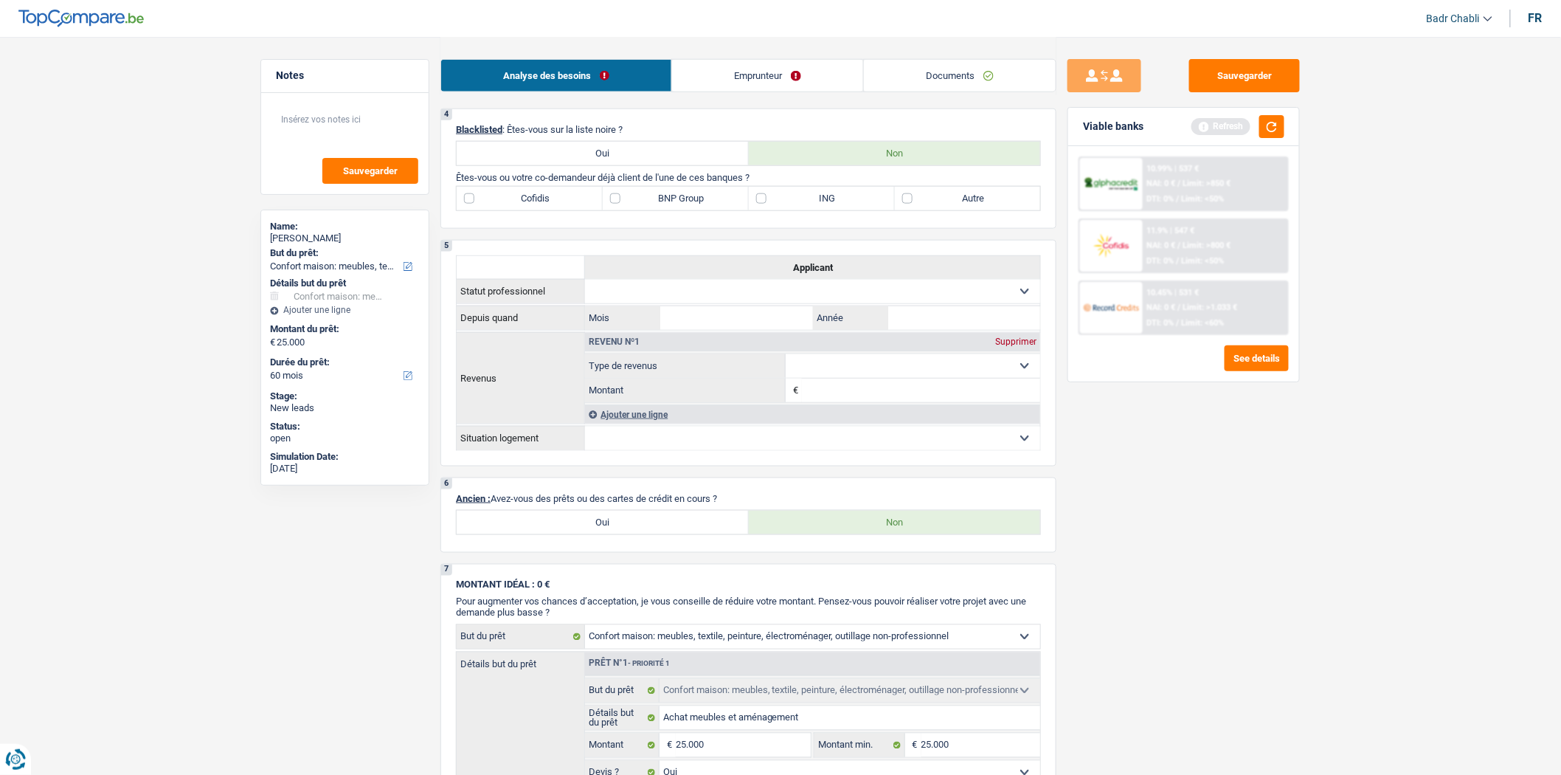
scroll to position [491, 0]
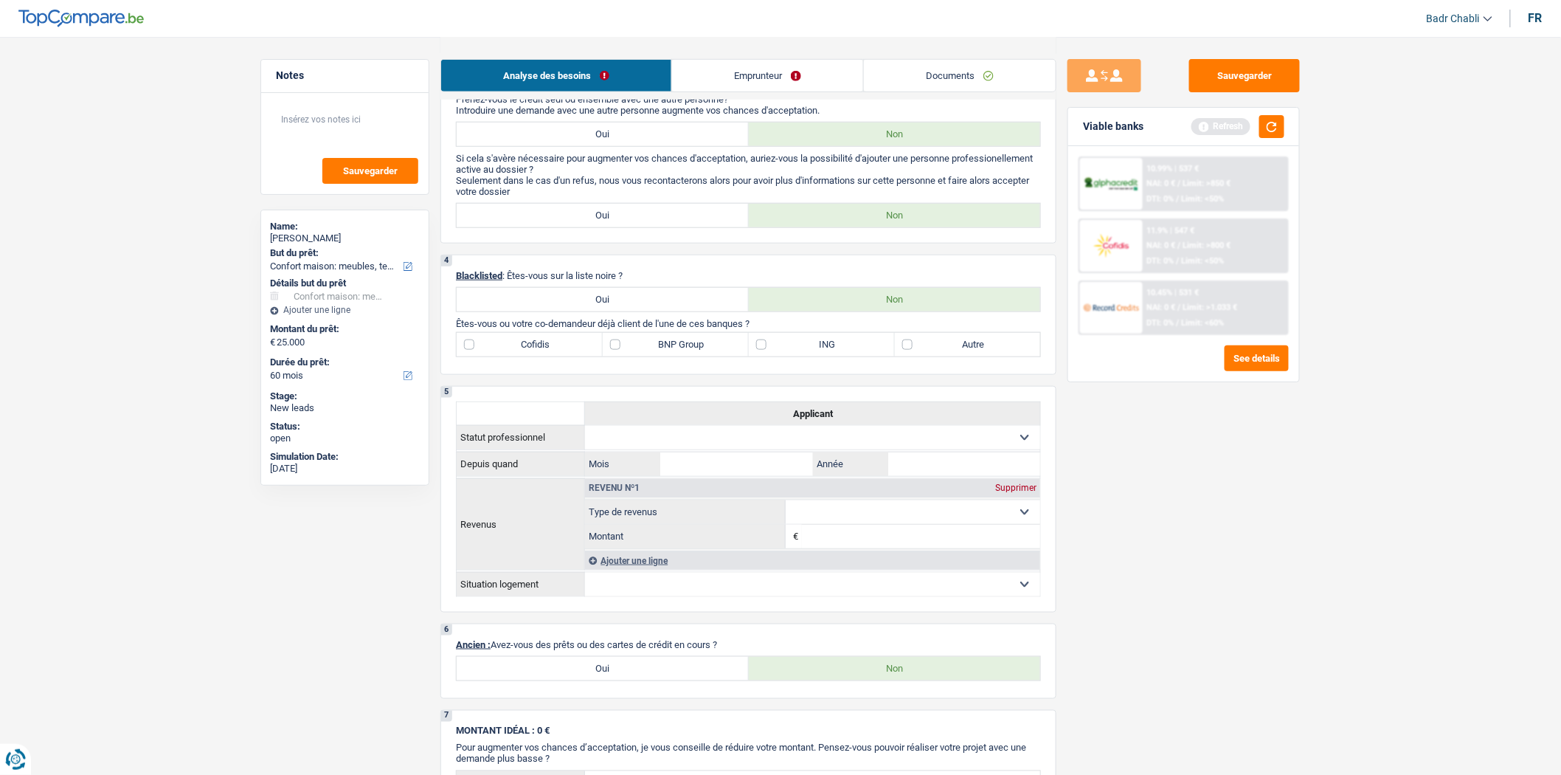
click at [904, 353] on label "Autre" at bounding box center [968, 345] width 146 height 24
click at [904, 353] on input "Autre" at bounding box center [968, 345] width 146 height 24
checkbox input "true"
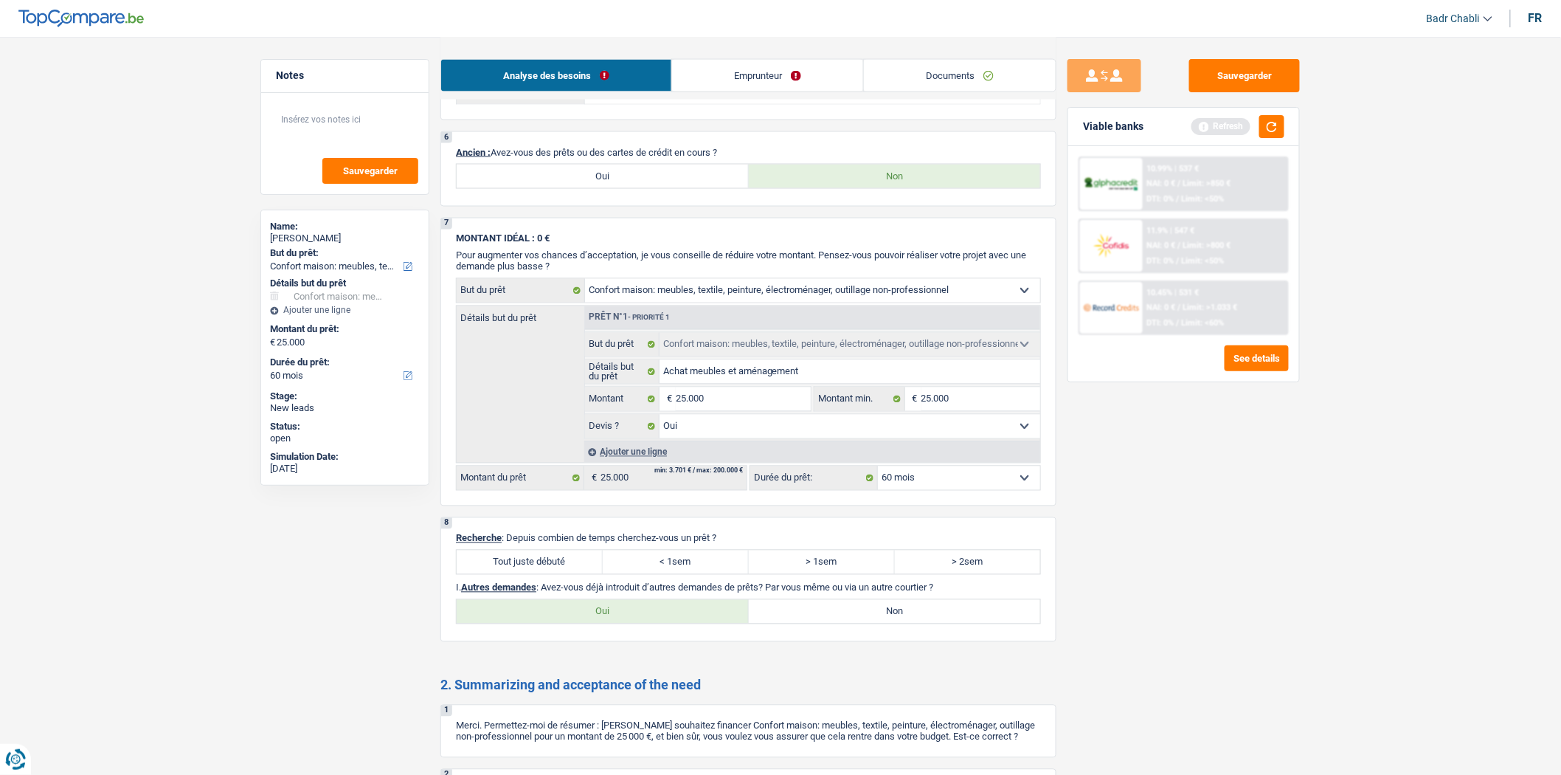
scroll to position [1222, 0]
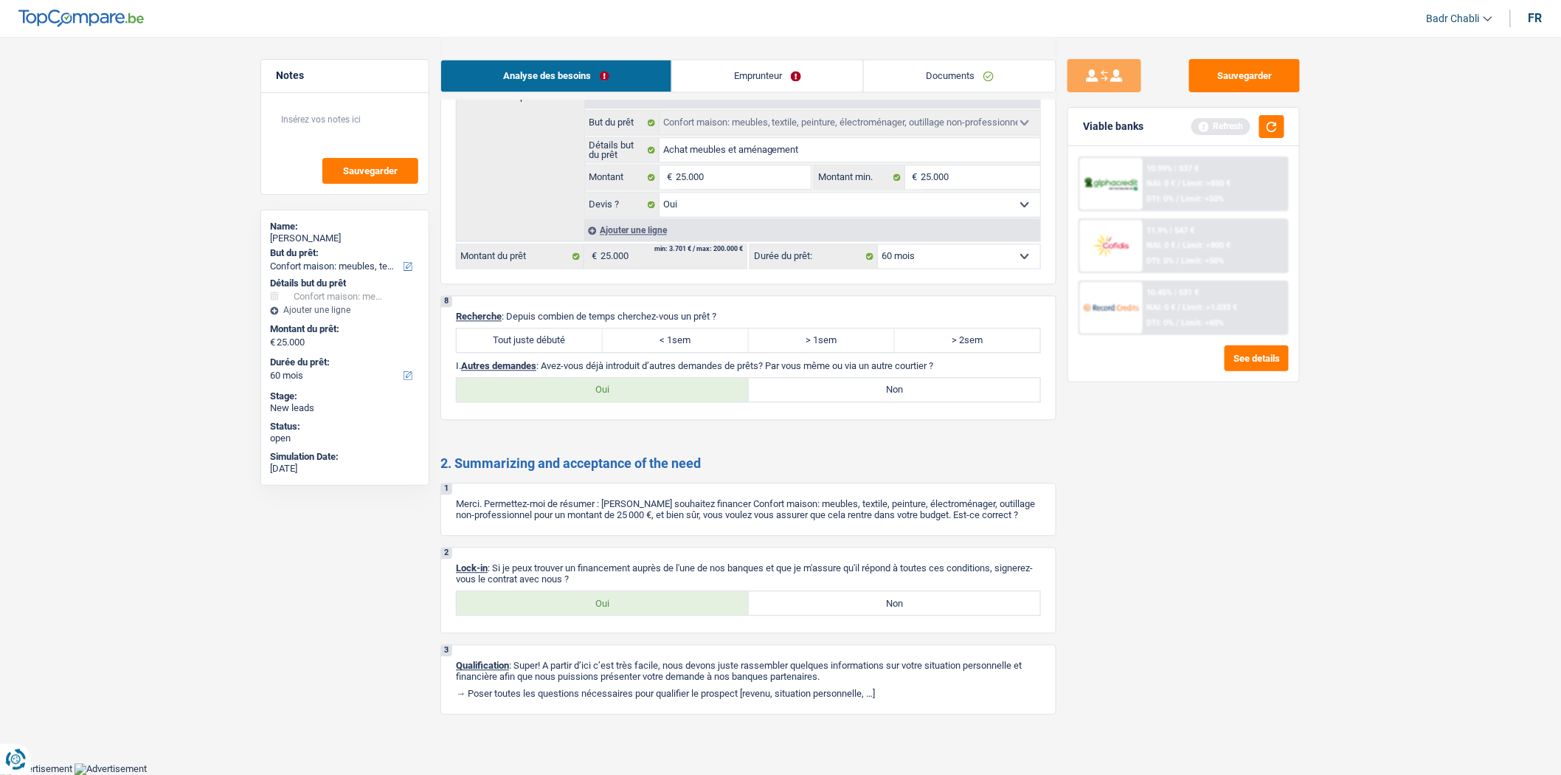
click at [533, 334] on label "Tout juste débuté" at bounding box center [530, 340] width 146 height 24
click at [533, 334] on input "Tout juste débuté" at bounding box center [530, 340] width 146 height 24
radio input "true"
click at [869, 385] on label "Non" at bounding box center [895, 390] width 292 height 24
click at [869, 385] on input "Non" at bounding box center [895, 390] width 292 height 24
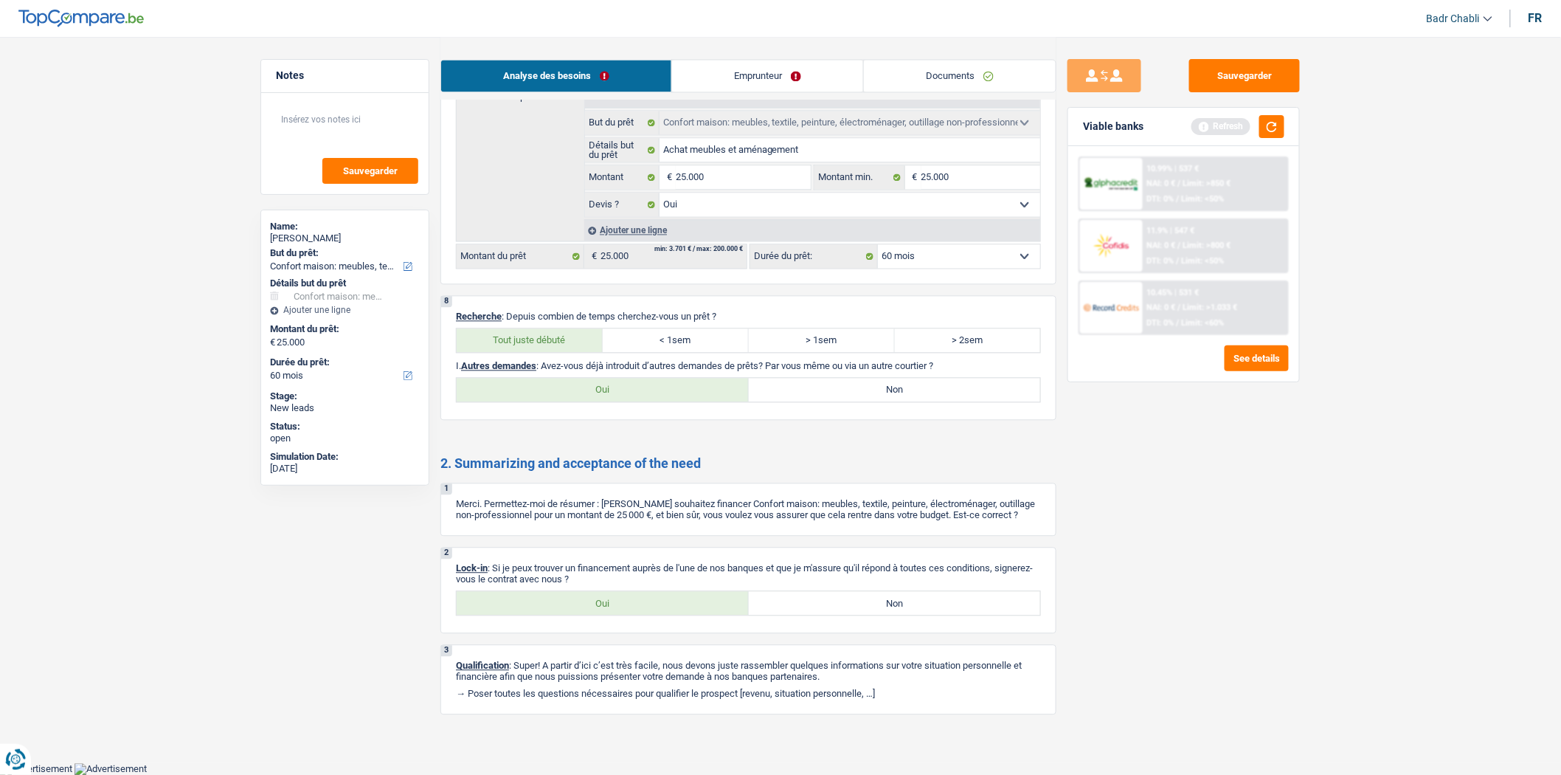
radio input "true"
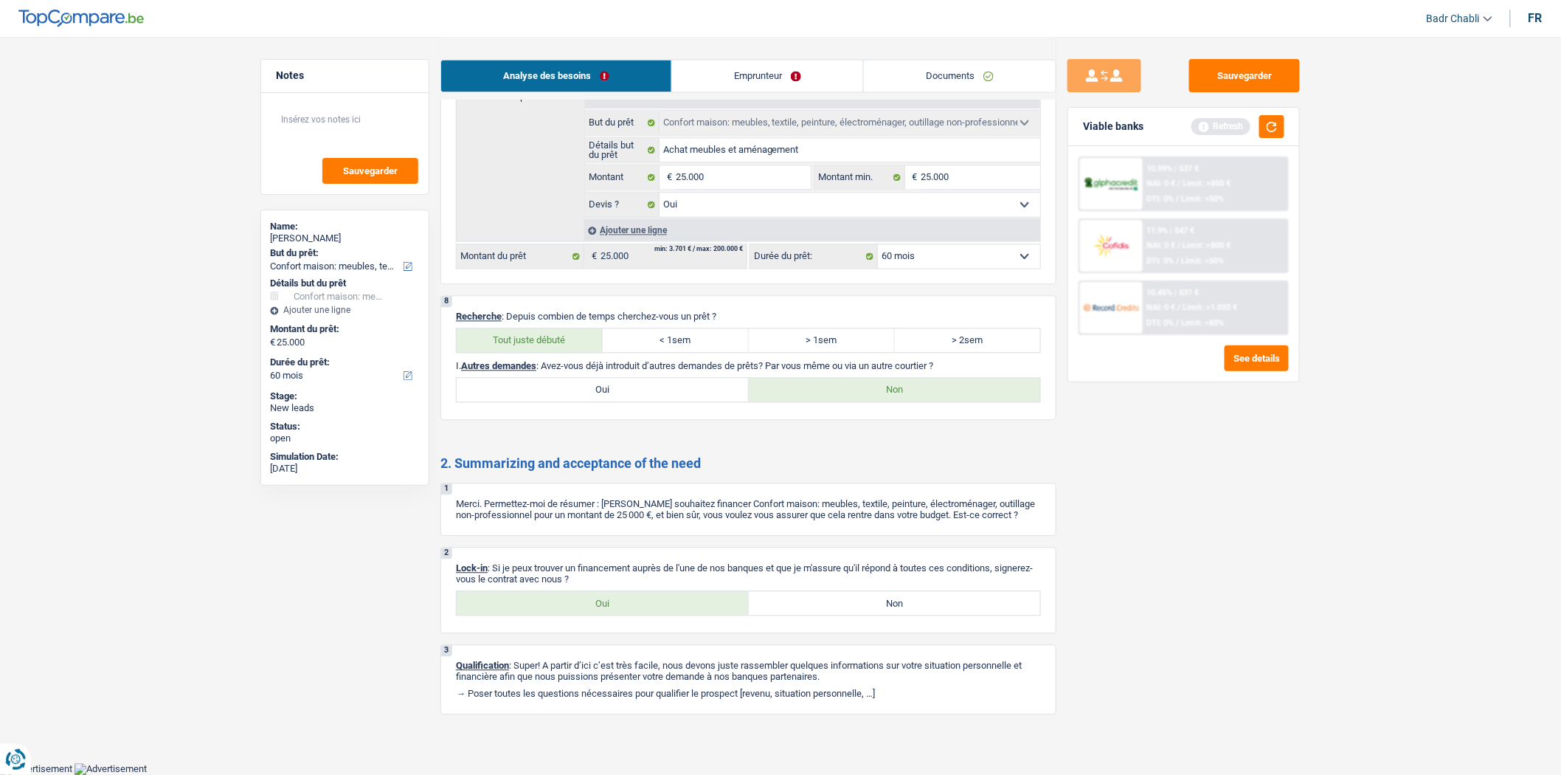
click at [592, 620] on div "2 Lock-in : Si je peux trouver un financement auprès de l'une de nos banques et…" at bounding box center [748, 590] width 616 height 86
click at [600, 603] on label "Oui" at bounding box center [603, 603] width 292 height 24
click at [600, 603] on input "Oui" at bounding box center [603, 603] width 292 height 24
radio input "true"
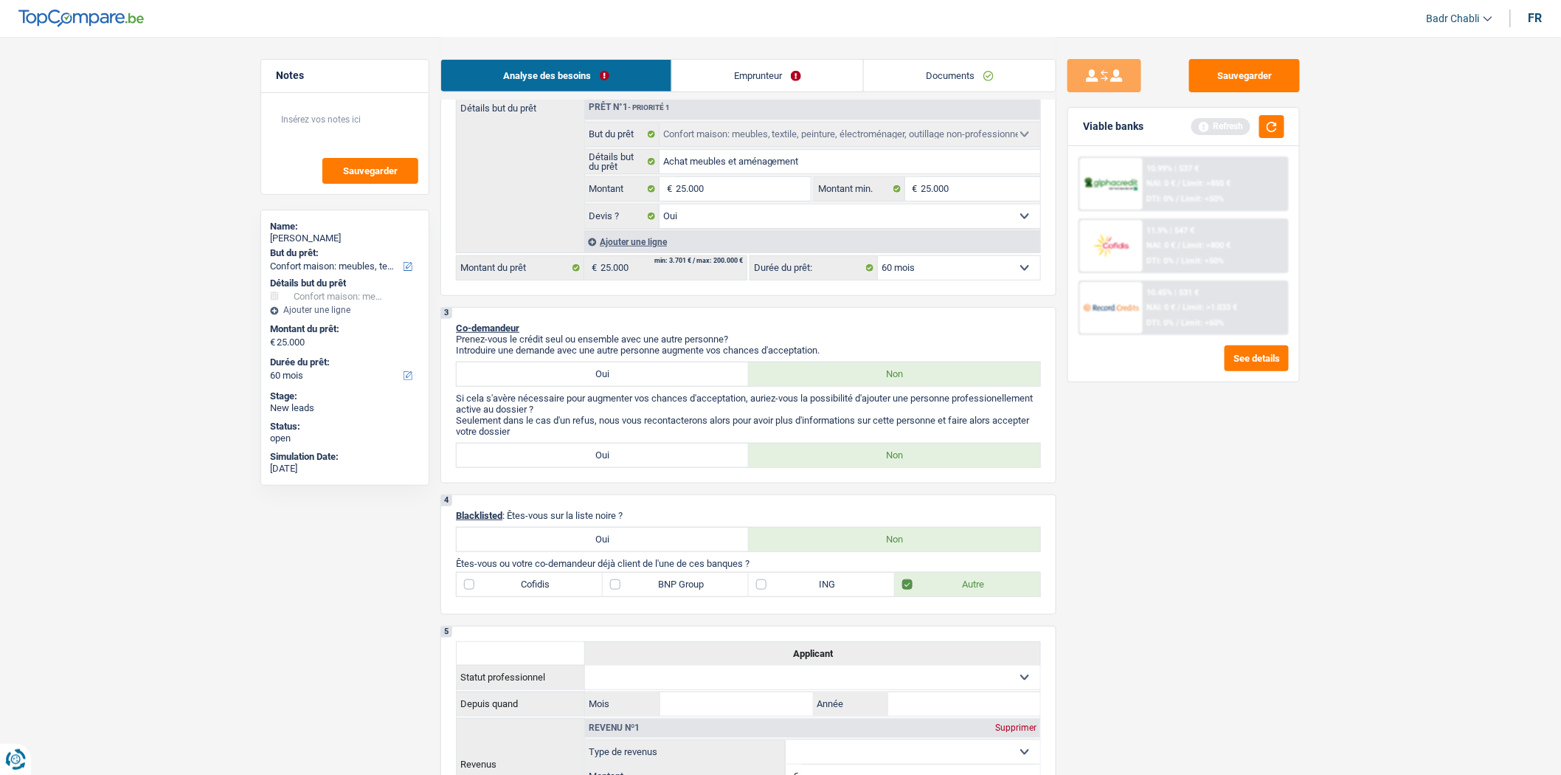
scroll to position [409, 0]
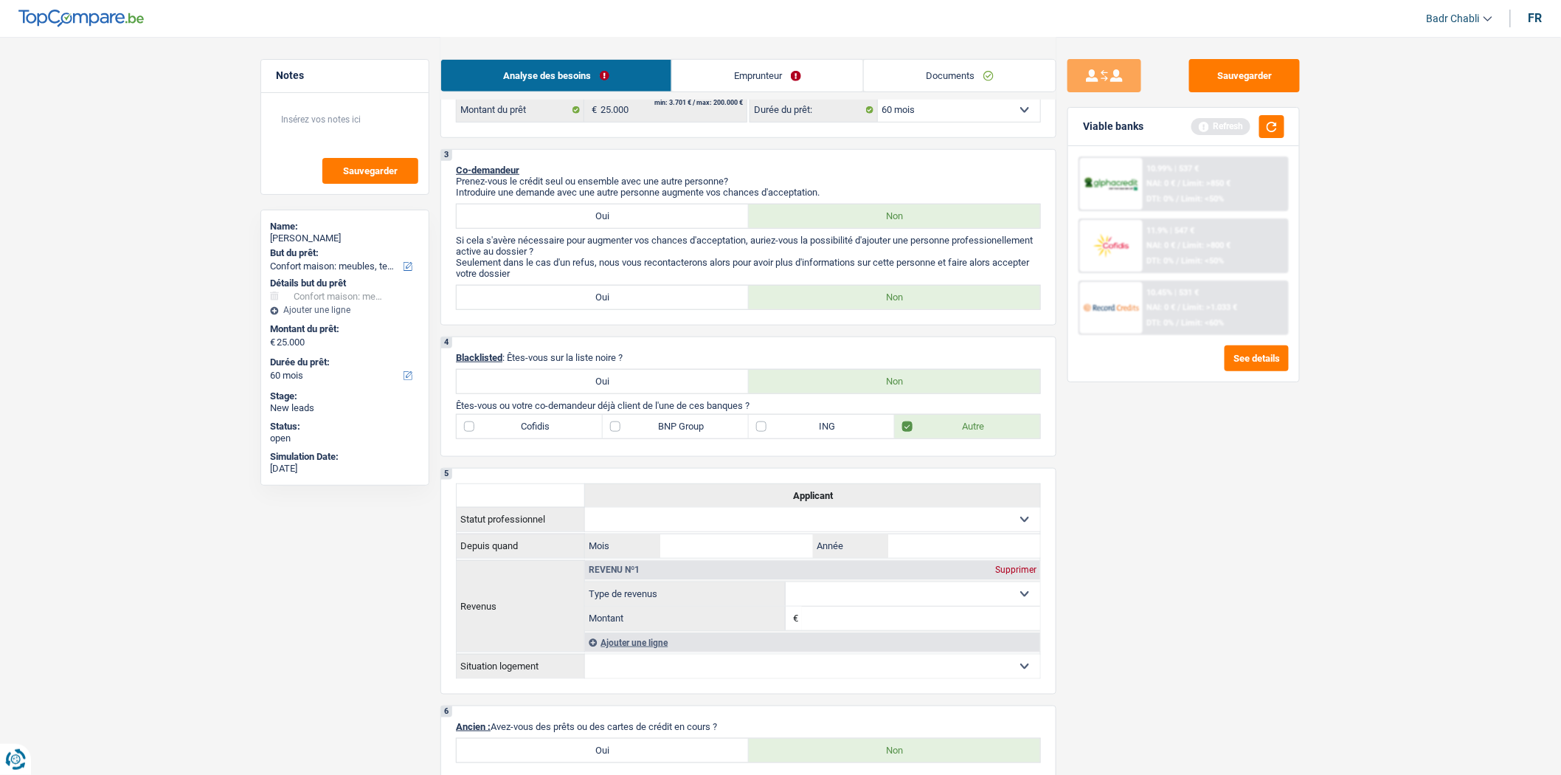
click at [629, 432] on label "BNP Group" at bounding box center [676, 427] width 146 height 24
click at [629, 432] on input "BNP Group" at bounding box center [676, 427] width 146 height 24
checkbox input "true"
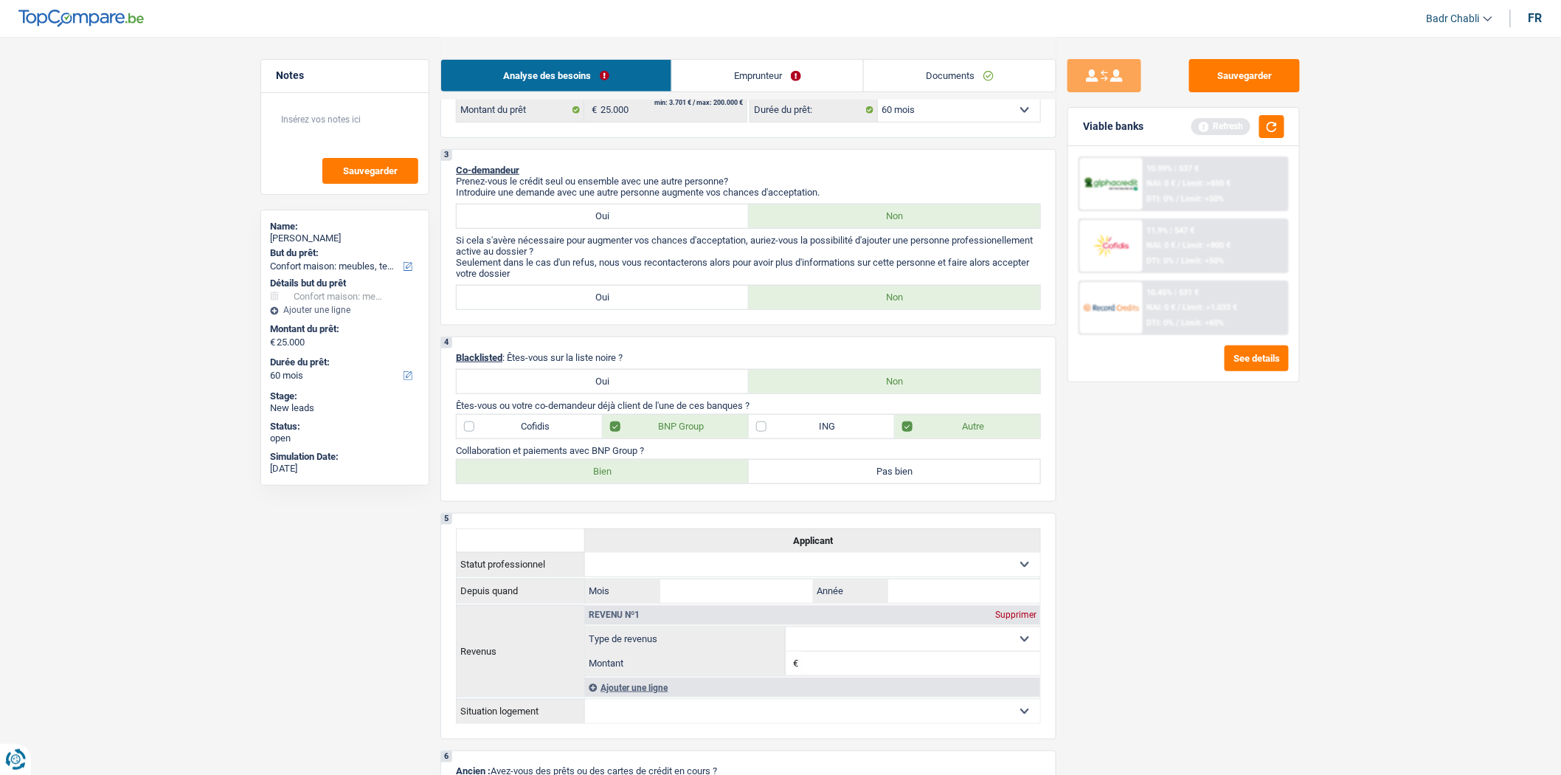
click at [650, 474] on label "Bien" at bounding box center [603, 472] width 292 height 24
click at [650, 474] on input "Bien" at bounding box center [603, 472] width 292 height 24
radio input "true"
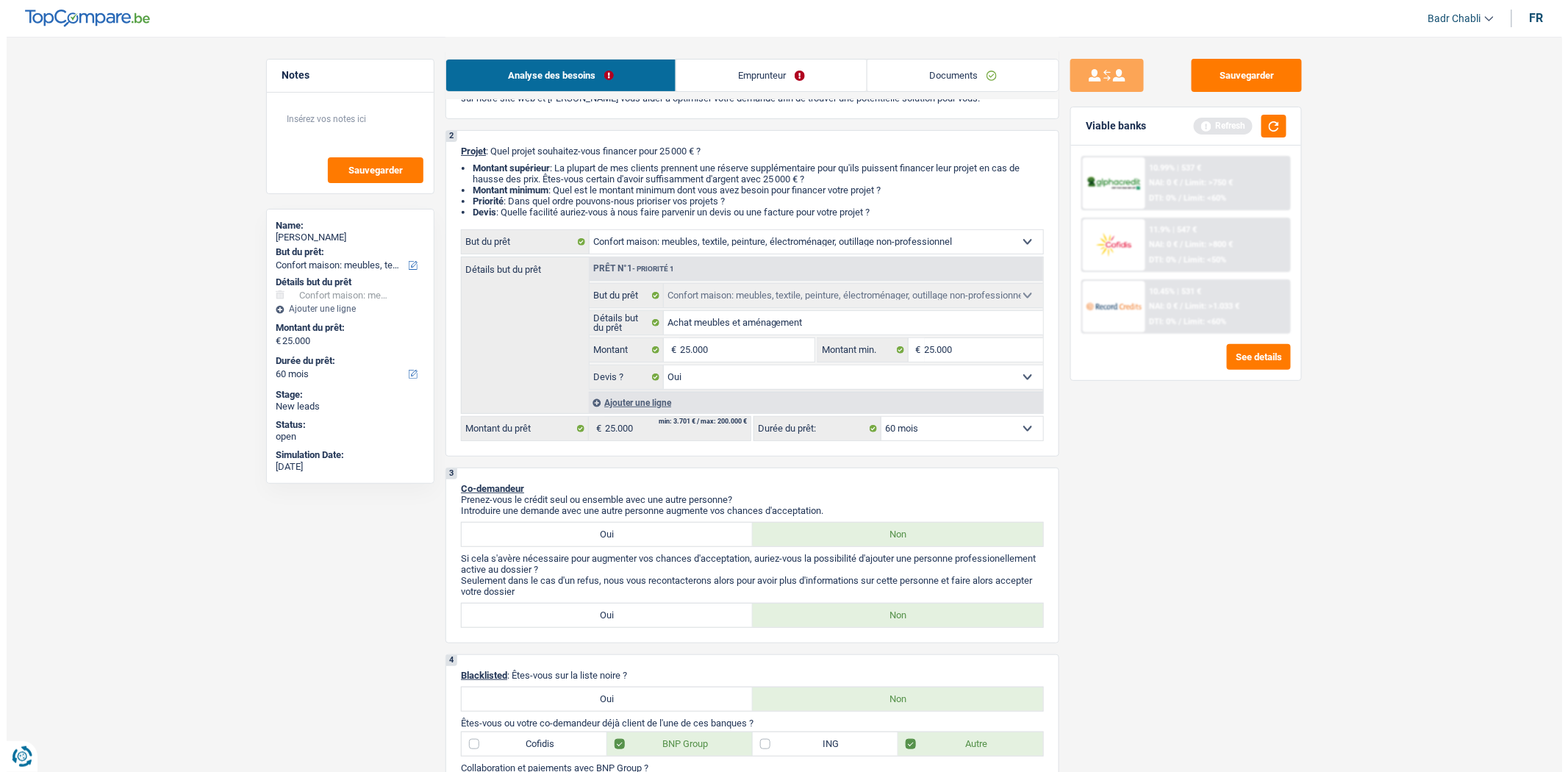
scroll to position [0, 0]
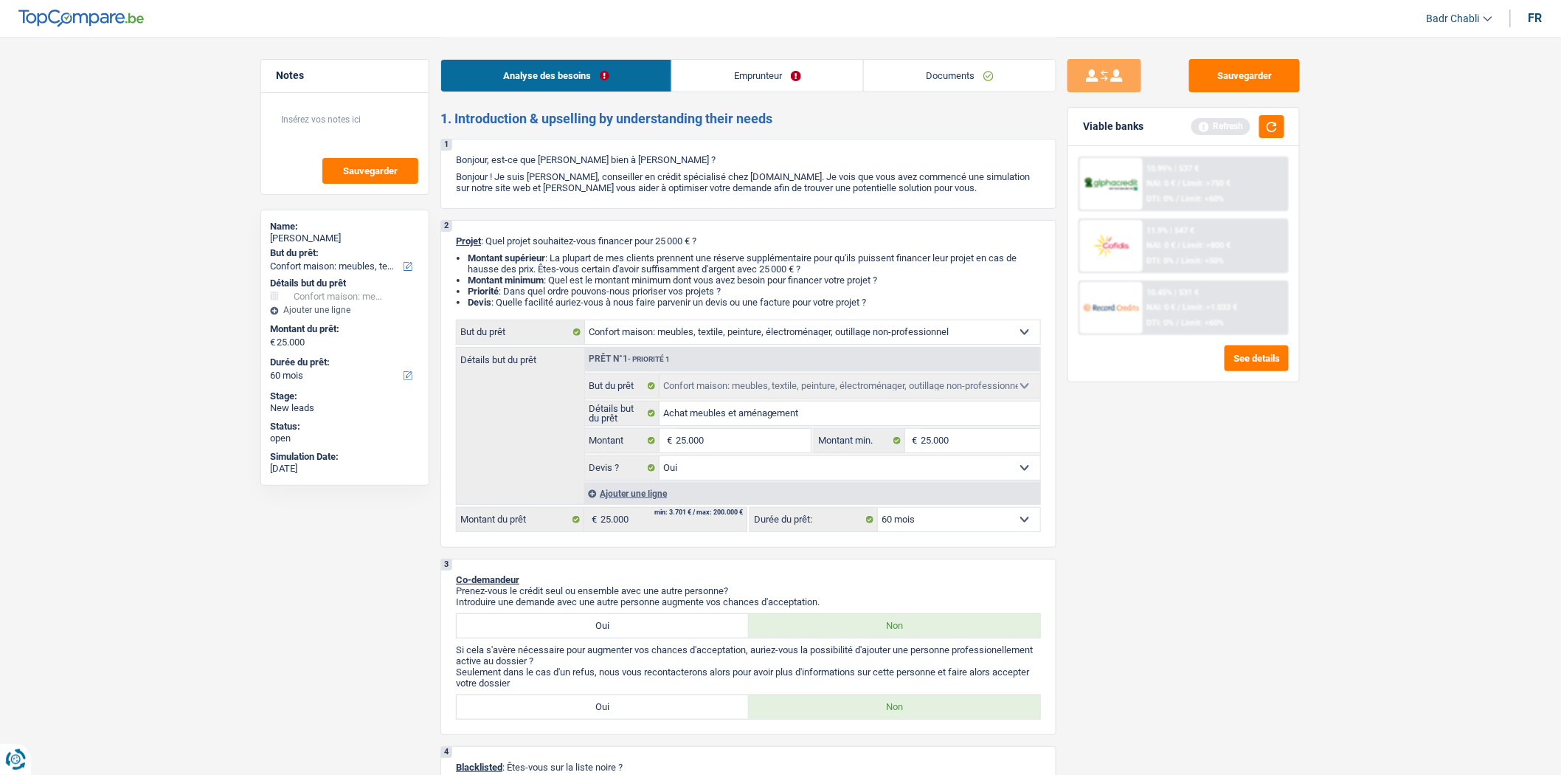
click at [706, 69] on link "Emprunteur" at bounding box center [767, 76] width 191 height 32
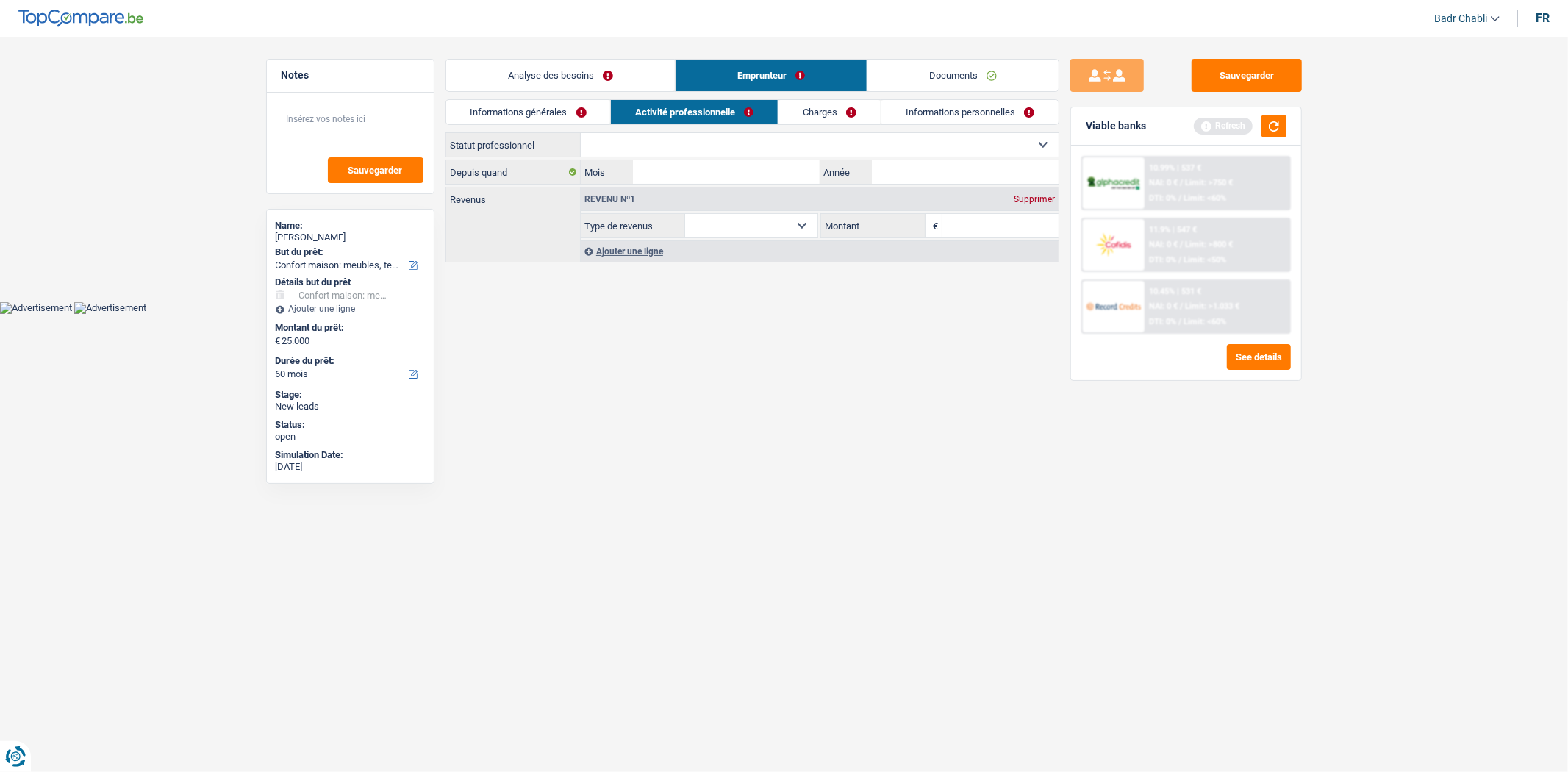
click at [557, 117] on link "Informations générales" at bounding box center [528, 112] width 164 height 24
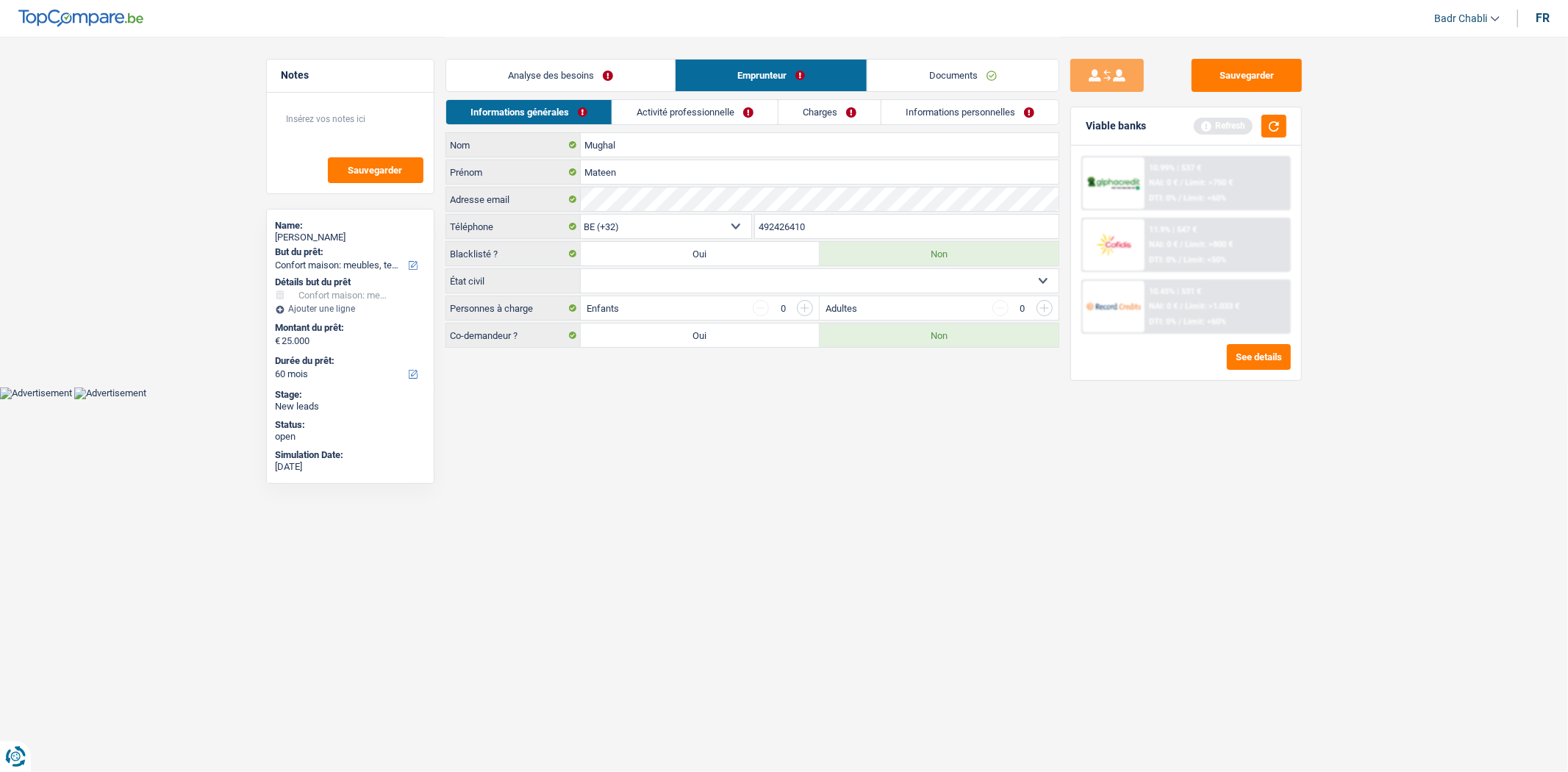
drag, startPoint x: 808, startPoint y: 278, endPoint x: 805, endPoint y: 287, distance: 9.5
click at [808, 278] on select "Célibataire Marié(e) Cohabitant(e) légal(e) Divorcé(e) Veuf(ve) Séparé (de fait…" at bounding box center [820, 281] width 478 height 24
select select "married"
click at [581, 270] on select "Célibataire Marié(e) Cohabitant(e) légal(e) Divorcé(e) Veuf(ve) Séparé (de fait…" at bounding box center [820, 281] width 478 height 24
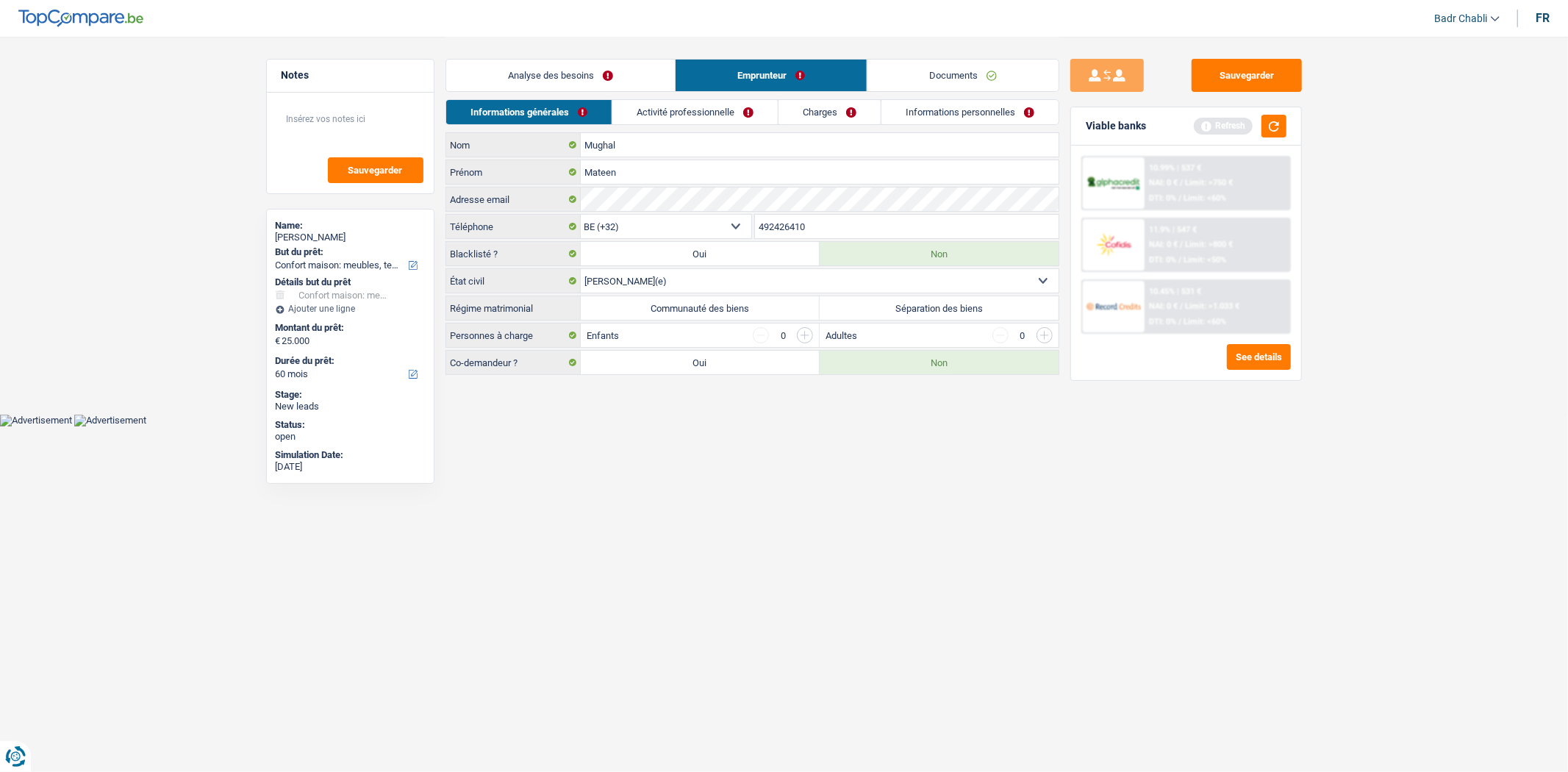
click at [713, 304] on label "Communauté des biens" at bounding box center [700, 308] width 239 height 24
click at [713, 304] on input "Communauté des biens" at bounding box center [700, 308] width 239 height 24
radio input "true"
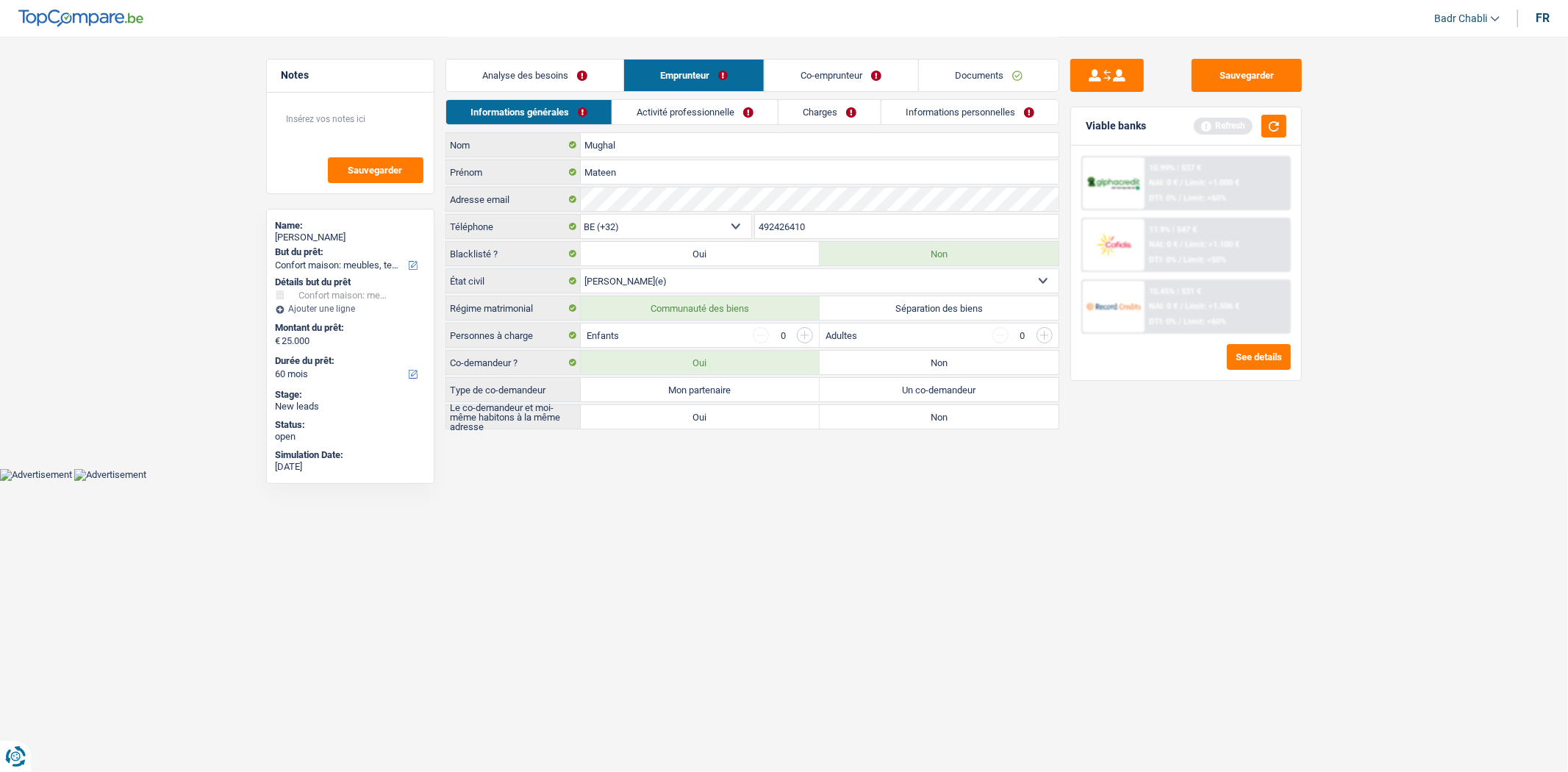
click at [744, 394] on label "Mon partenaire" at bounding box center [700, 389] width 239 height 24
click at [744, 394] on input "Mon partenaire" at bounding box center [700, 389] width 239 height 24
radio input "true"
click at [747, 424] on label "Oui" at bounding box center [700, 416] width 239 height 24
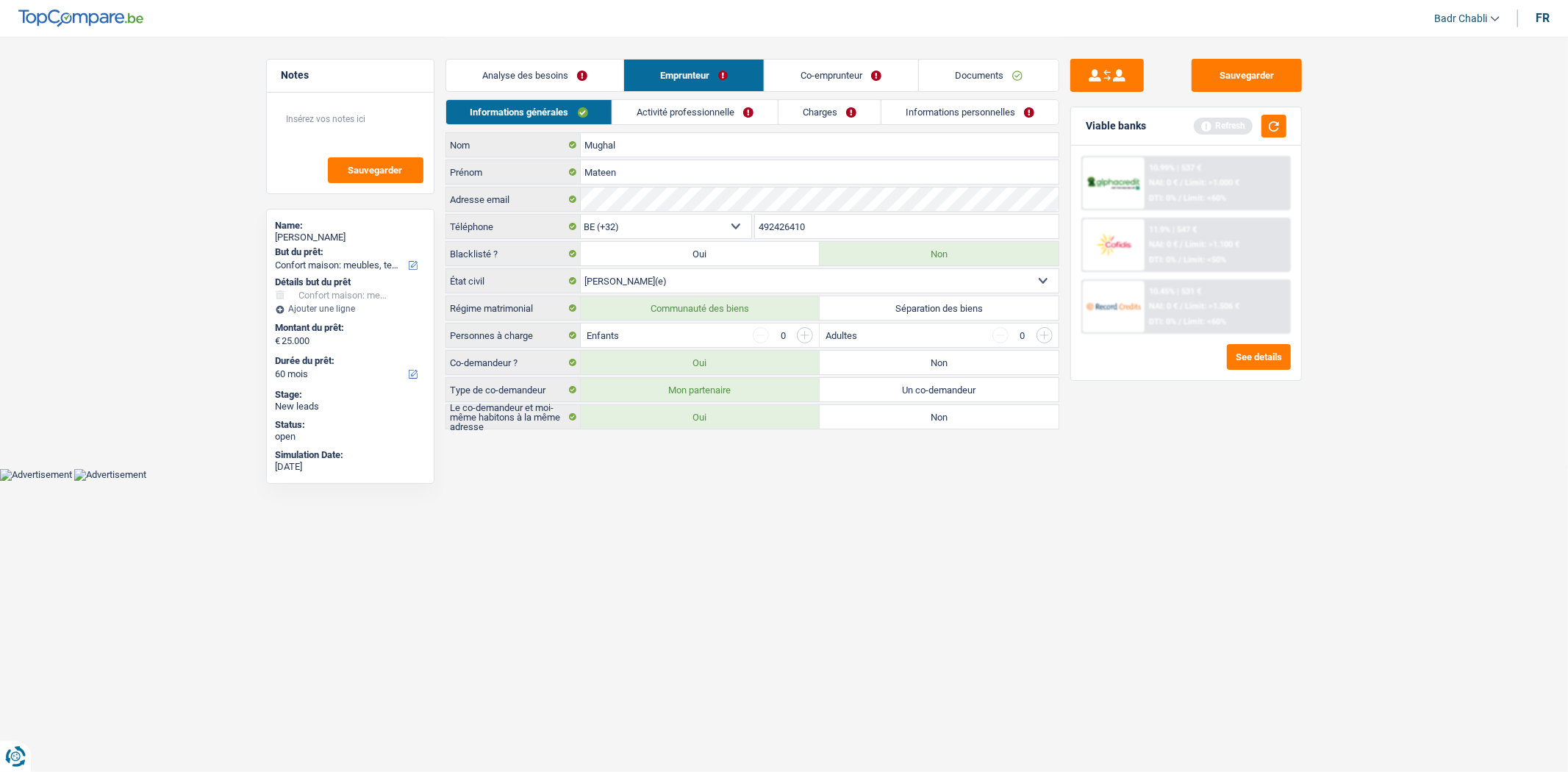
click at [747, 424] on input "Oui" at bounding box center [700, 416] width 239 height 24
click at [807, 334] on input "button" at bounding box center [805, 335] width 16 height 16
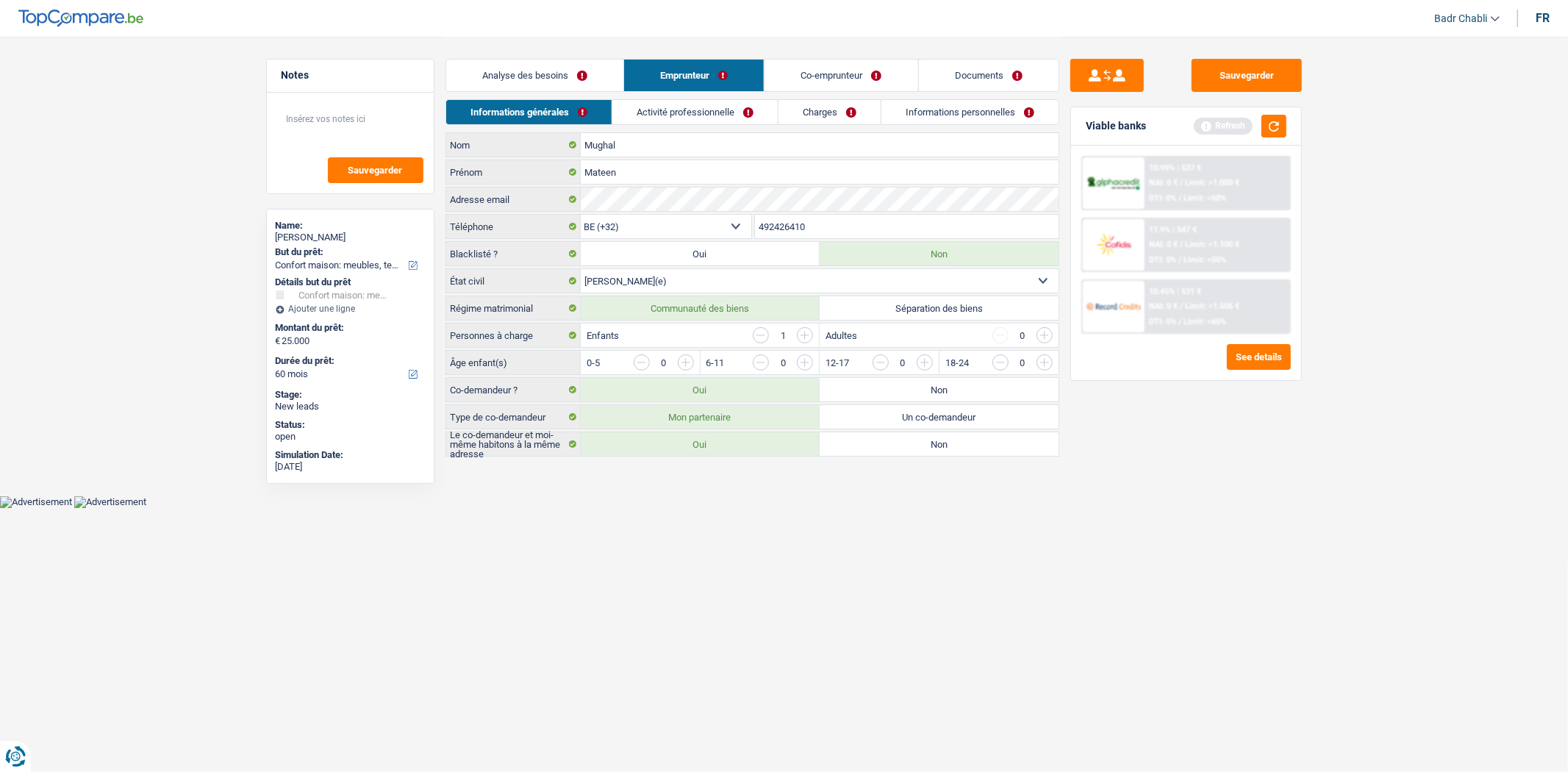
click at [807, 334] on input "button" at bounding box center [805, 335] width 16 height 16
click at [692, 365] on input "button" at bounding box center [983, 367] width 613 height 24
click at [803, 362] on input "button" at bounding box center [1103, 367] width 613 height 24
click at [809, 360] on input "button" at bounding box center [1103, 367] width 613 height 24
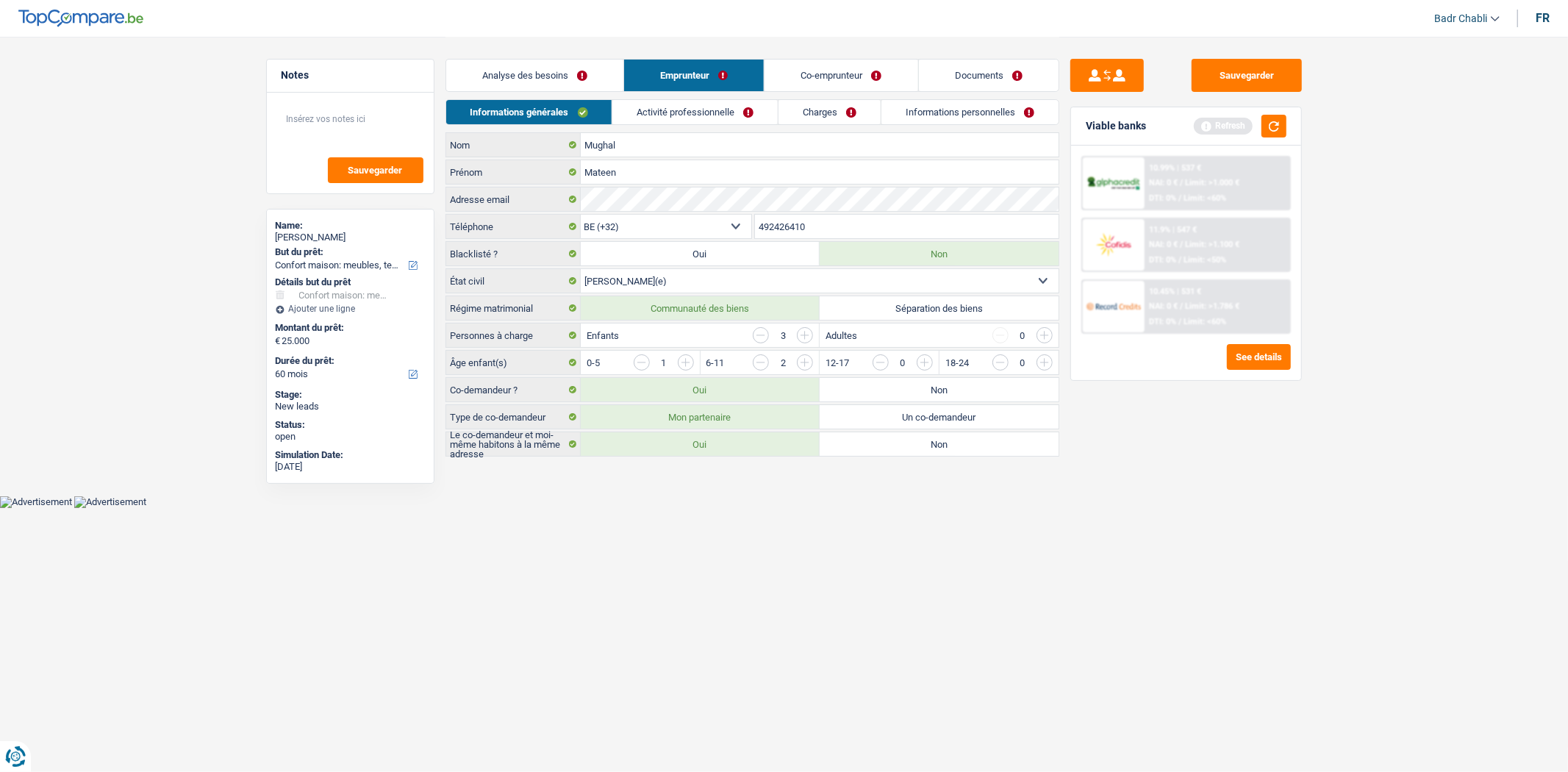
click at [706, 105] on link "Activité professionnelle" at bounding box center [695, 112] width 165 height 24
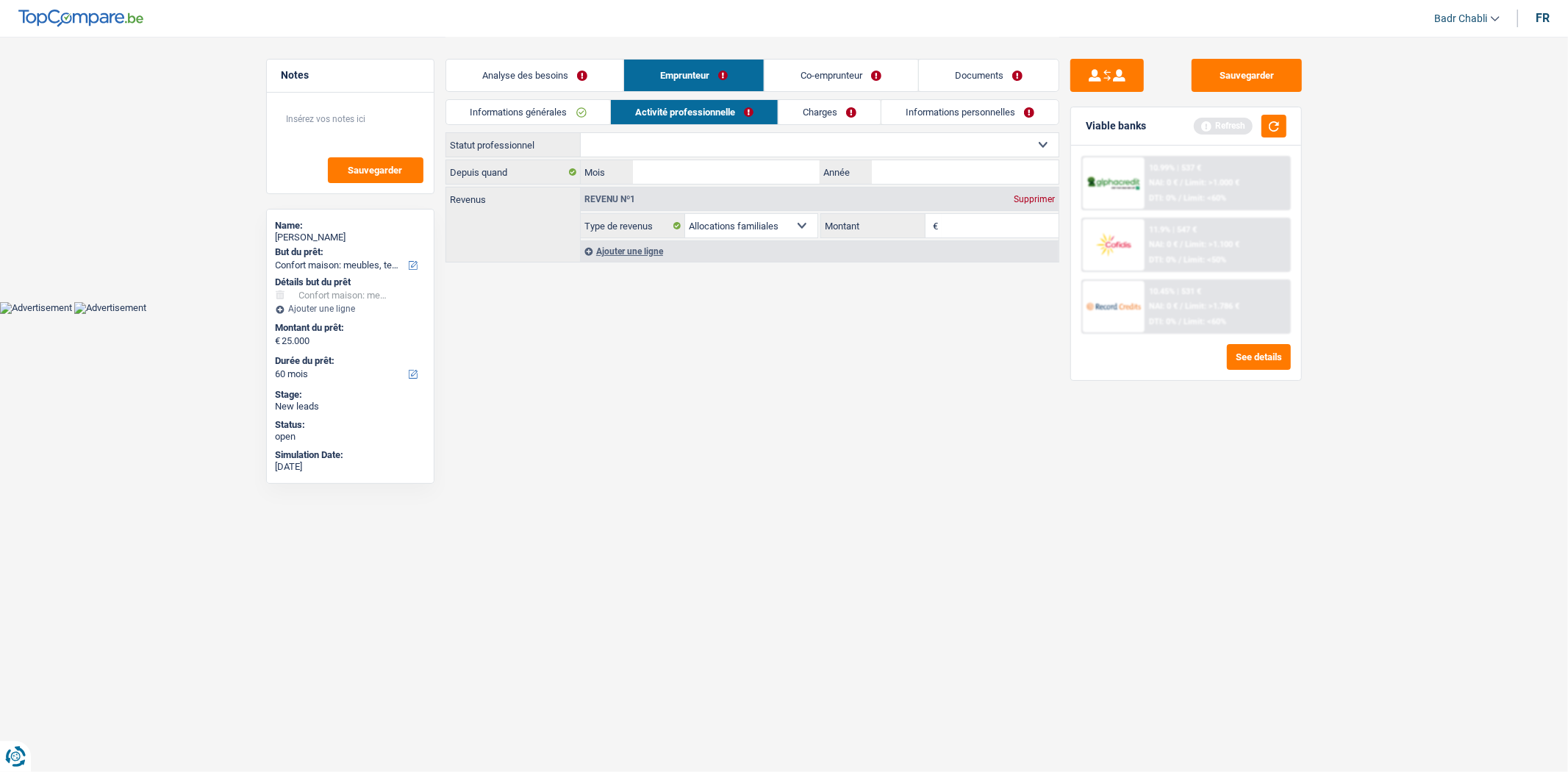
click at [716, 142] on select "Ouvrier Employé privé Employé public Invalide Indépendant Pensionné Chômeur Mut…" at bounding box center [820, 145] width 478 height 24
select select "independent"
click at [581, 133] on select "Ouvrier Employé privé Employé public Invalide Indépendant Pensionné Chômeur Mut…" at bounding box center [820, 145] width 478 height 24
select select "netSalary"
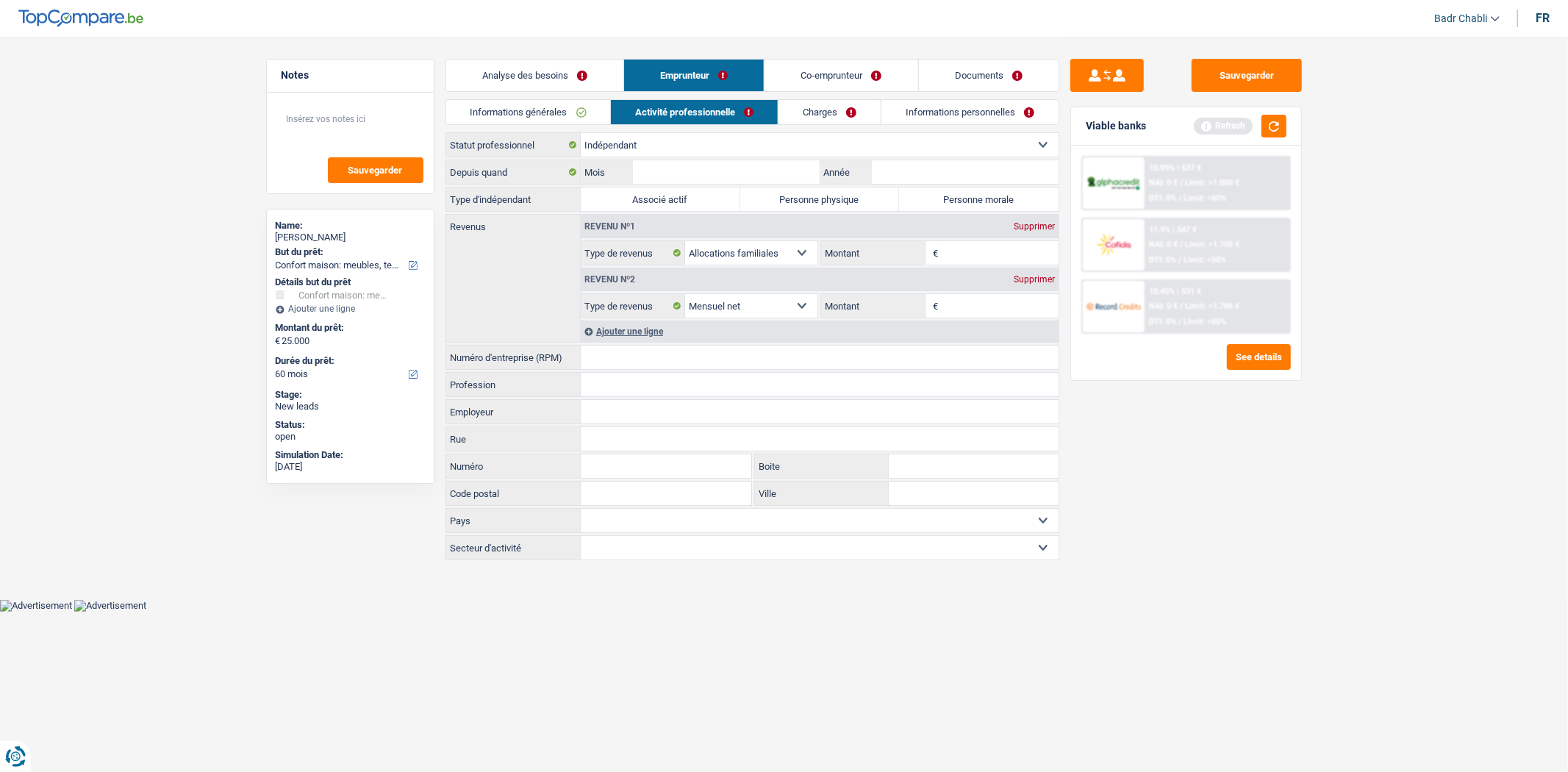
click at [971, 199] on label "Personne morale" at bounding box center [978, 199] width 159 height 24
click at [971, 199] on input "Personne morale" at bounding box center [978, 199] width 159 height 24
radio input "true"
click at [664, 386] on input "Profession" at bounding box center [820, 385] width 478 height 24
paste input "1000147994"
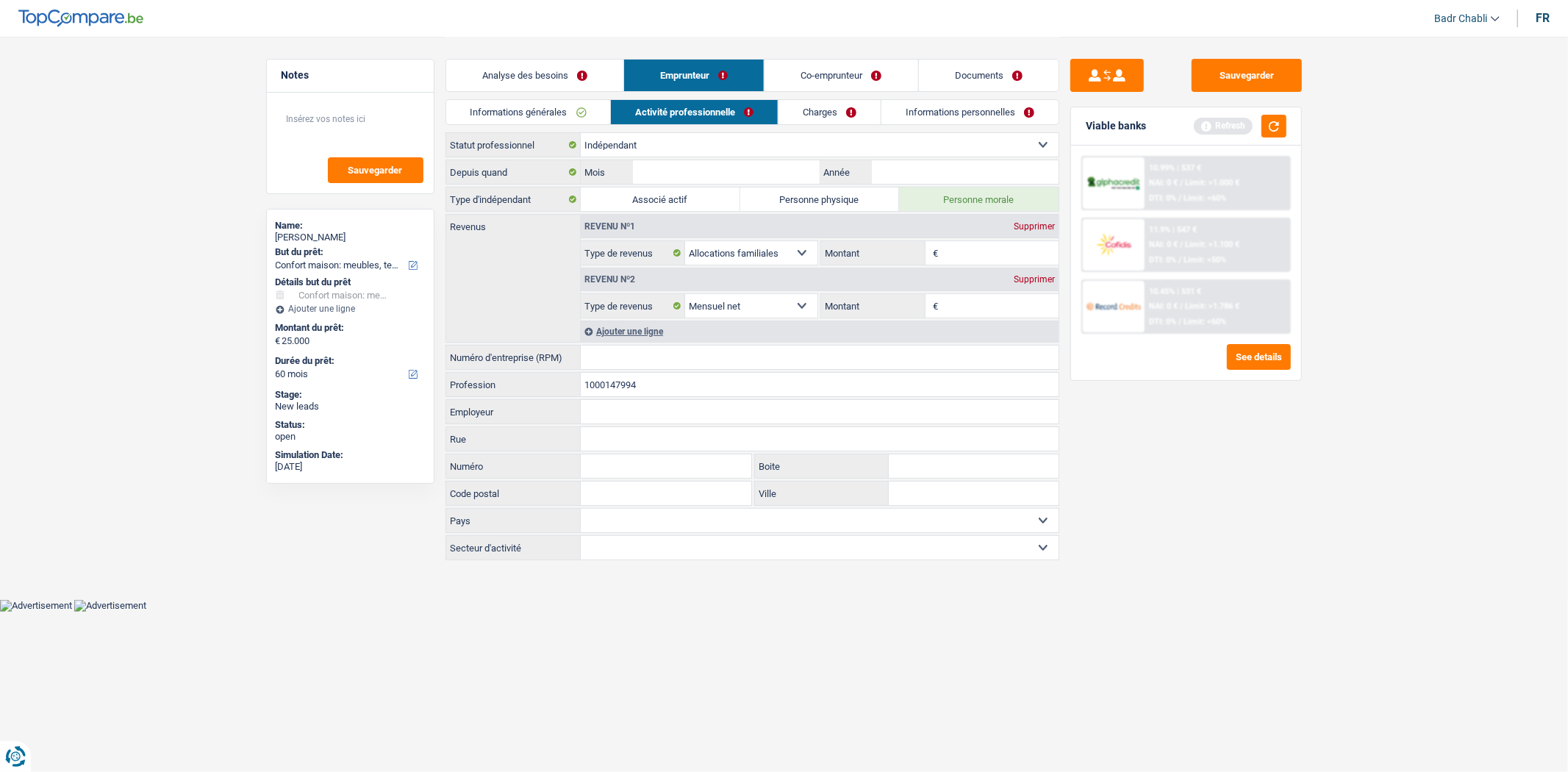
type input "1000147994"
click at [663, 356] on input "Numéro d'entreprise (RPM)" at bounding box center [820, 358] width 478 height 24
click at [680, 361] on input "Numéro d'entreprise (RPM)" at bounding box center [820, 358] width 478 height 24
paste input "1000147994"
type input "1000147994"
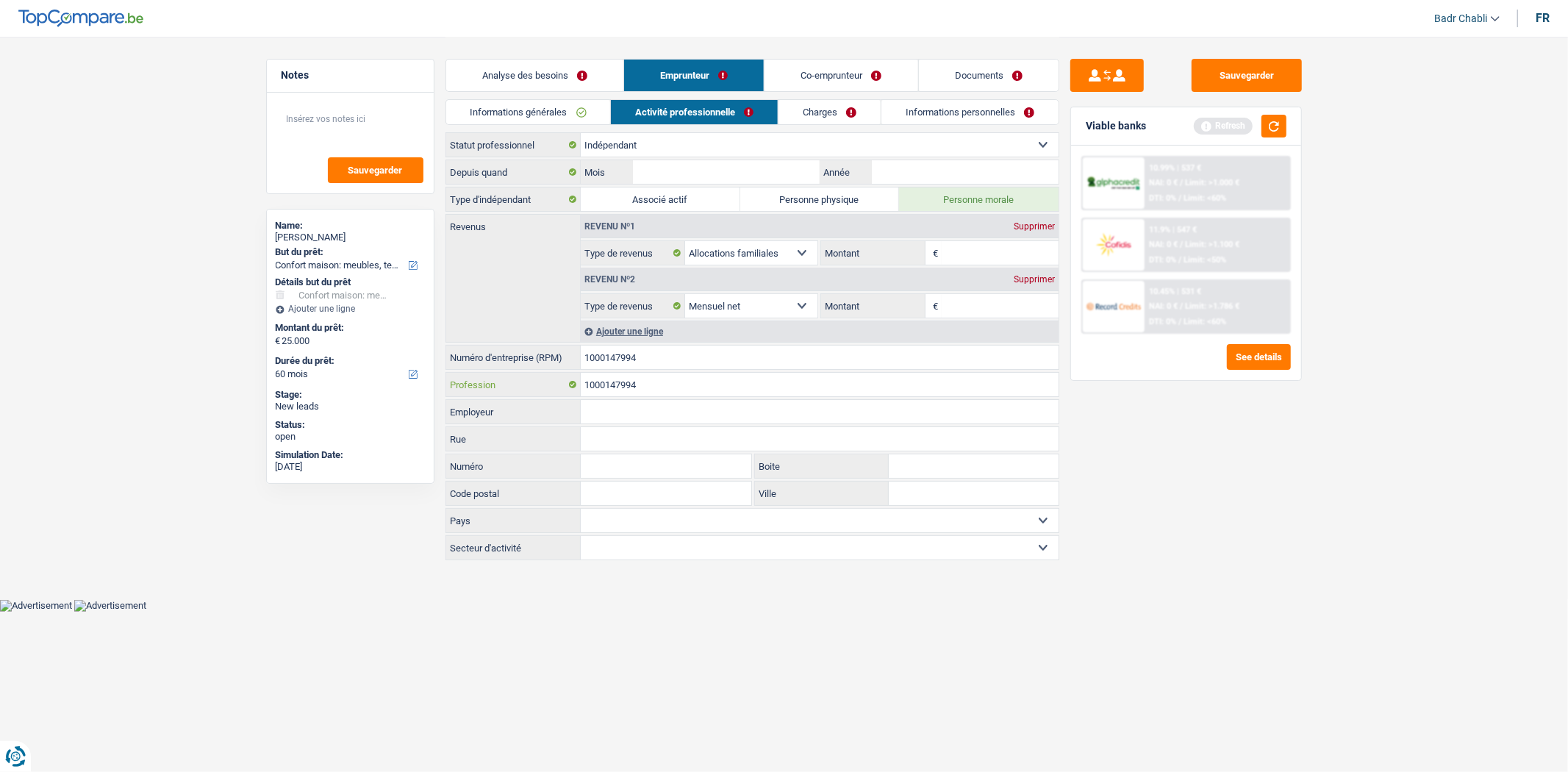
click at [684, 385] on input "1000147994" at bounding box center [820, 385] width 478 height 24
type input "Libraire"
click at [753, 165] on input "Mois" at bounding box center [725, 172] width 186 height 24
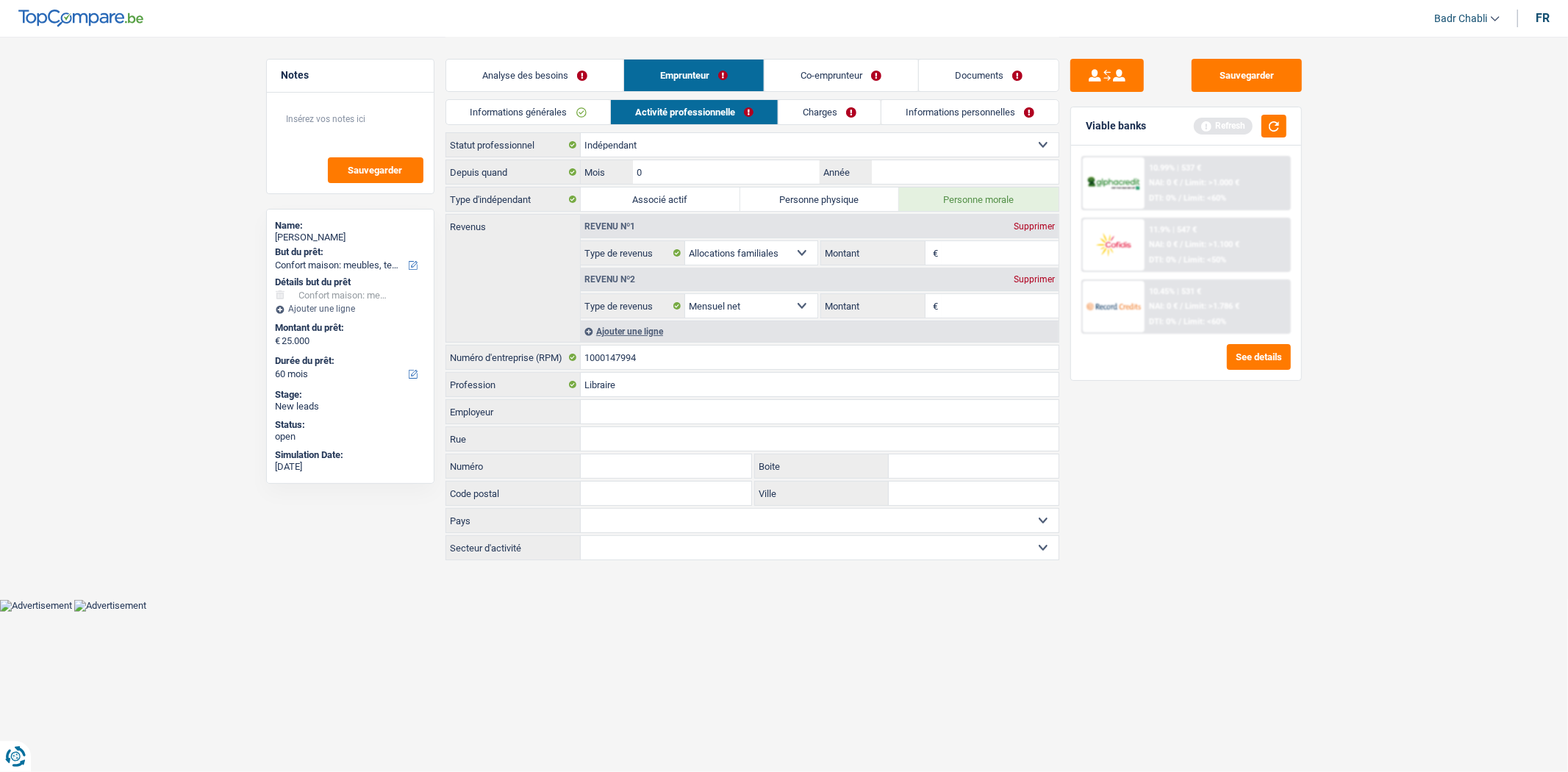
type input "05"
type input "2023"
click at [1002, 301] on input "Montant" at bounding box center [999, 306] width 117 height 24
click at [336, 135] on textarea at bounding box center [350, 125] width 146 height 44
type textarea "Client ENG"
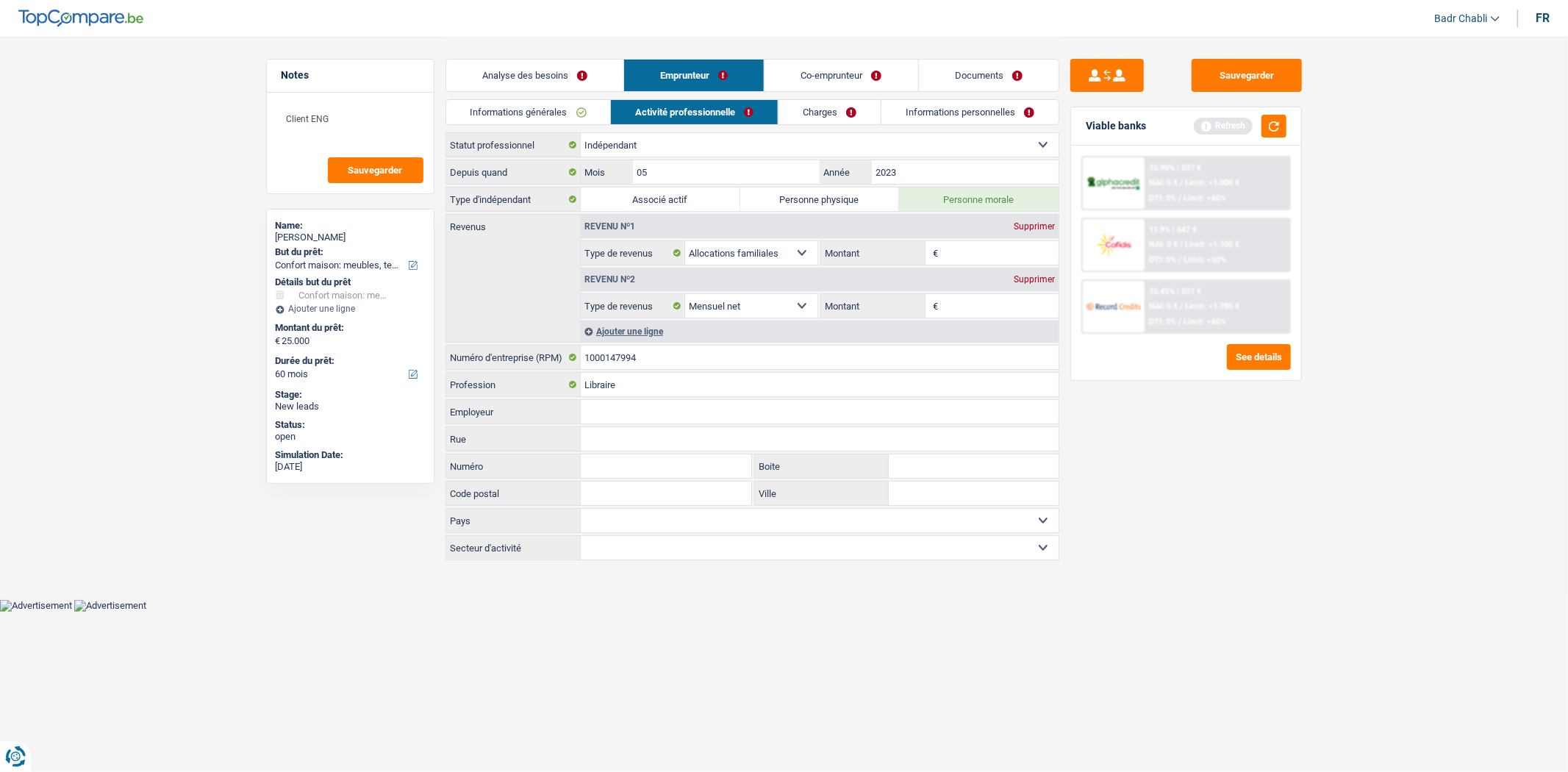
click at [957, 307] on input "Montant" at bounding box center [999, 306] width 117 height 24
type input "1.500"
click at [983, 254] on input "Montant" at bounding box center [999, 253] width 117 height 24
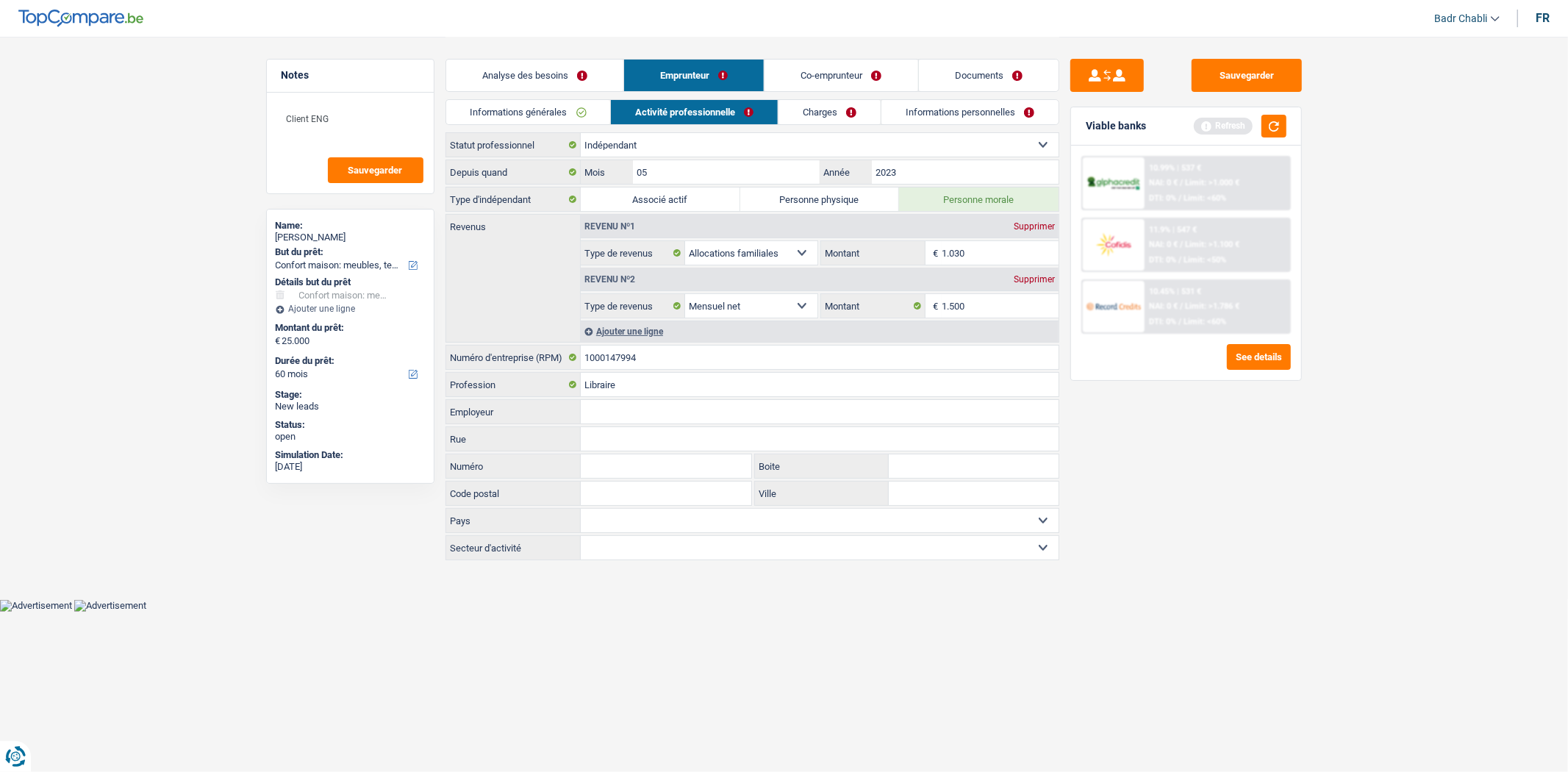
type input "1.030"
click at [839, 109] on link "Charges" at bounding box center [829, 112] width 103 height 24
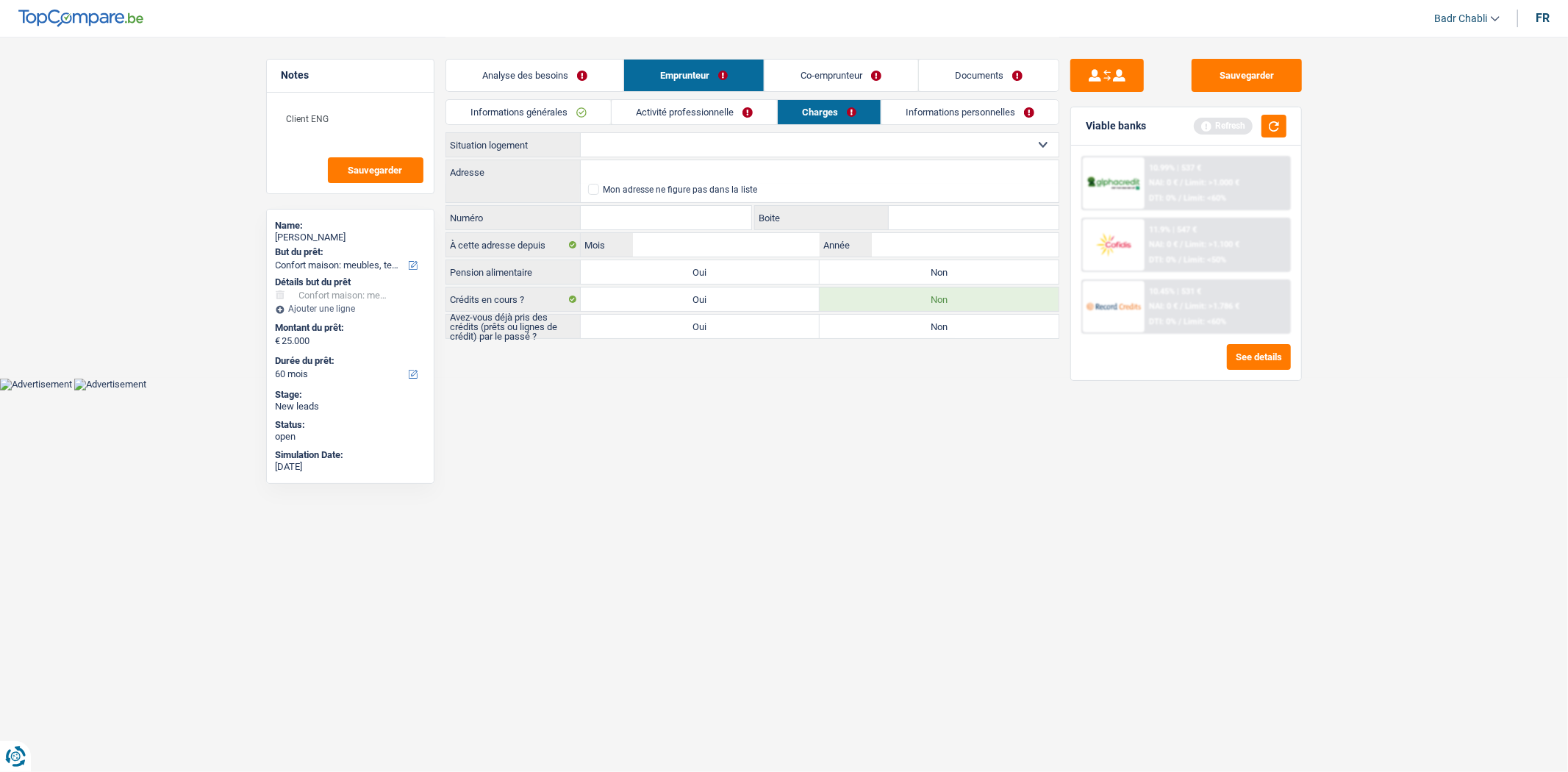
click at [776, 143] on select "Locataire Propriétaire avec prêt hypothécaire Propriétaire sans prêt hypothécai…" at bounding box center [820, 145] width 478 height 24
click at [887, 270] on label "Non" at bounding box center [939, 272] width 239 height 24
click at [887, 270] on input "Non" at bounding box center [939, 272] width 239 height 24
radio input "true"
click at [744, 331] on label "Oui" at bounding box center [700, 327] width 239 height 24
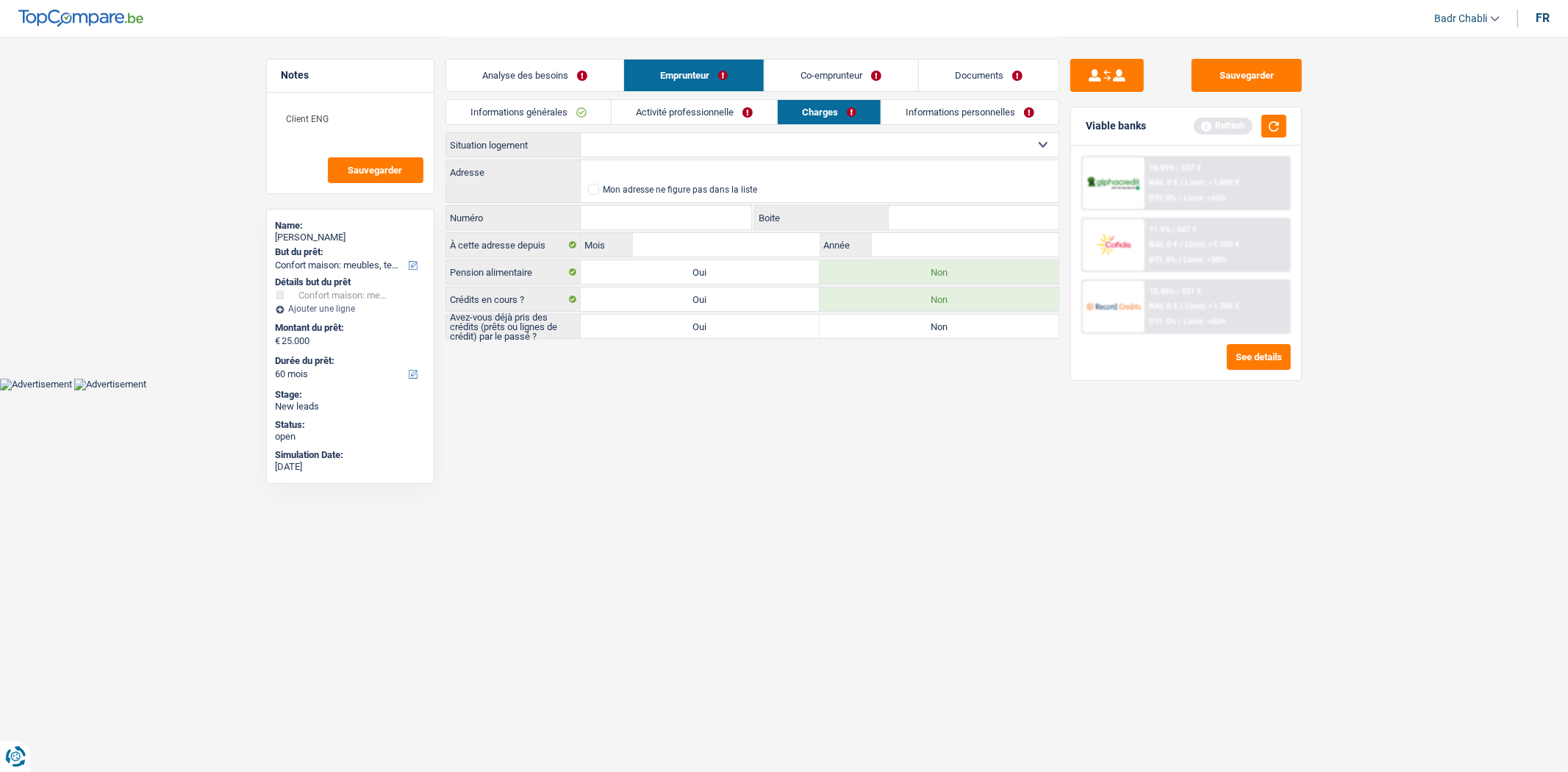
click at [744, 331] on input "Oui" at bounding box center [700, 327] width 239 height 24
radio input "true"
click at [707, 148] on select "Locataire Propriétaire avec prêt hypothécaire Propriétaire sans prêt hypothécai…" at bounding box center [820, 145] width 478 height 24
click at [581, 133] on select "Locataire Propriétaire avec prêt hypothécaire Propriétaire sans prêt hypothécai…" at bounding box center [820, 145] width 478 height 24
click at [686, 150] on select "Locataire Propriétaire avec prêt hypothécaire Propriétaire sans prêt hypothécai…" at bounding box center [820, 145] width 478 height 24
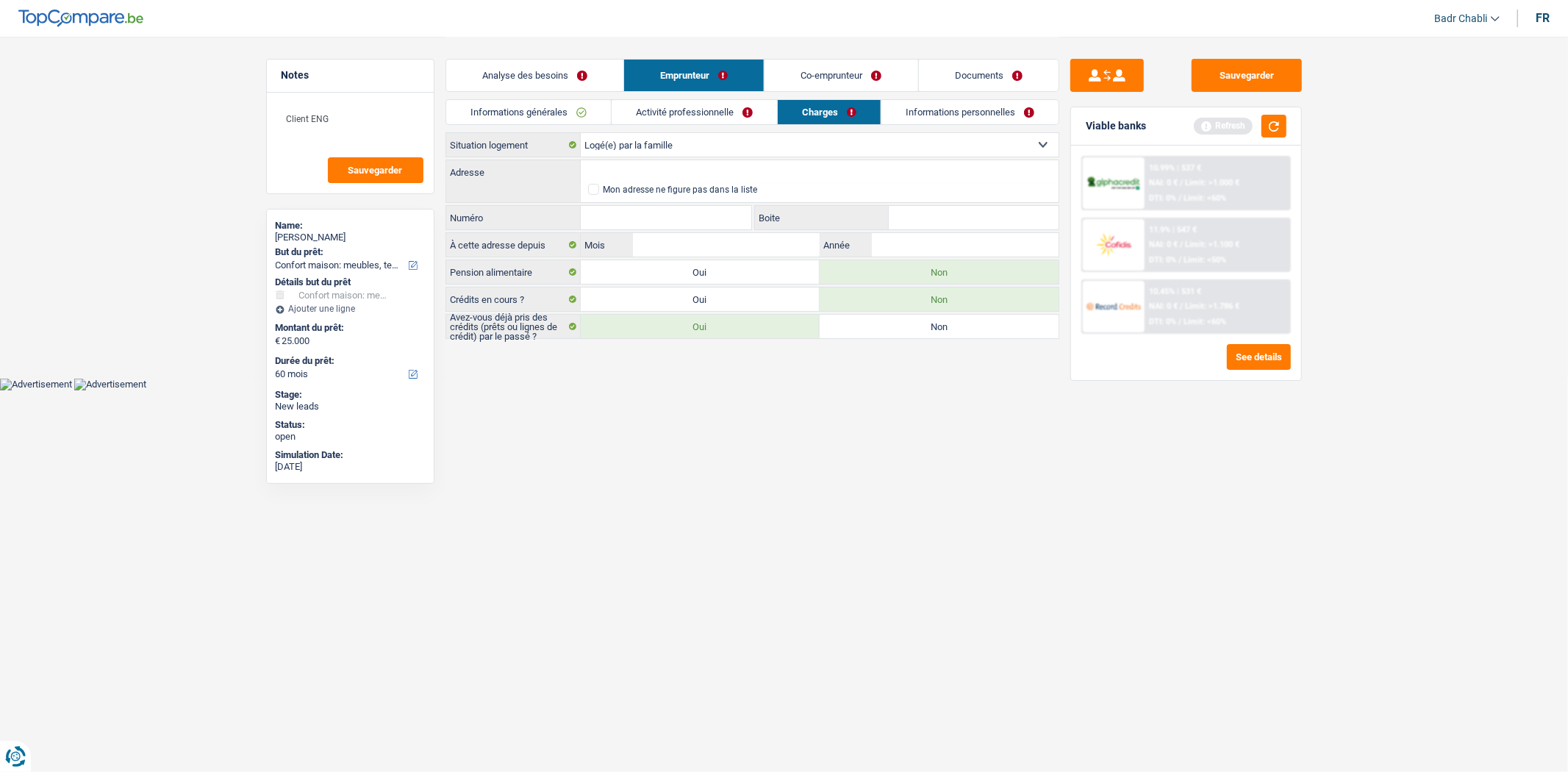
select select "rents"
click at [581, 133] on select "Locataire Propriétaire avec prêt hypothécaire Propriétaire sans prêt hypothécai…" at bounding box center [820, 145] width 478 height 24
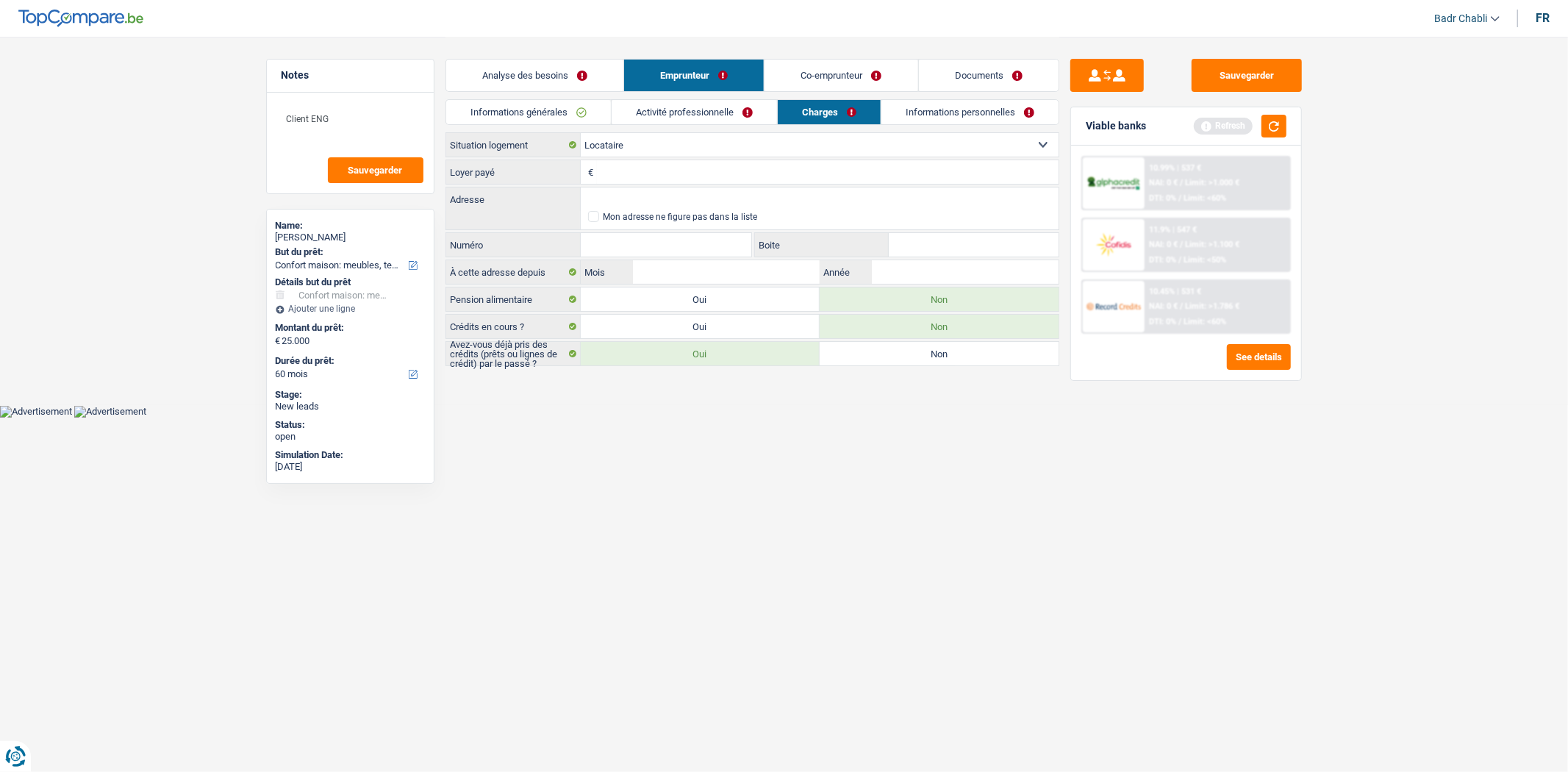
click at [671, 172] on input "Loyer payé" at bounding box center [827, 172] width 461 height 24
type input "500"
click at [659, 202] on input "Adresse" at bounding box center [820, 199] width 478 height 24
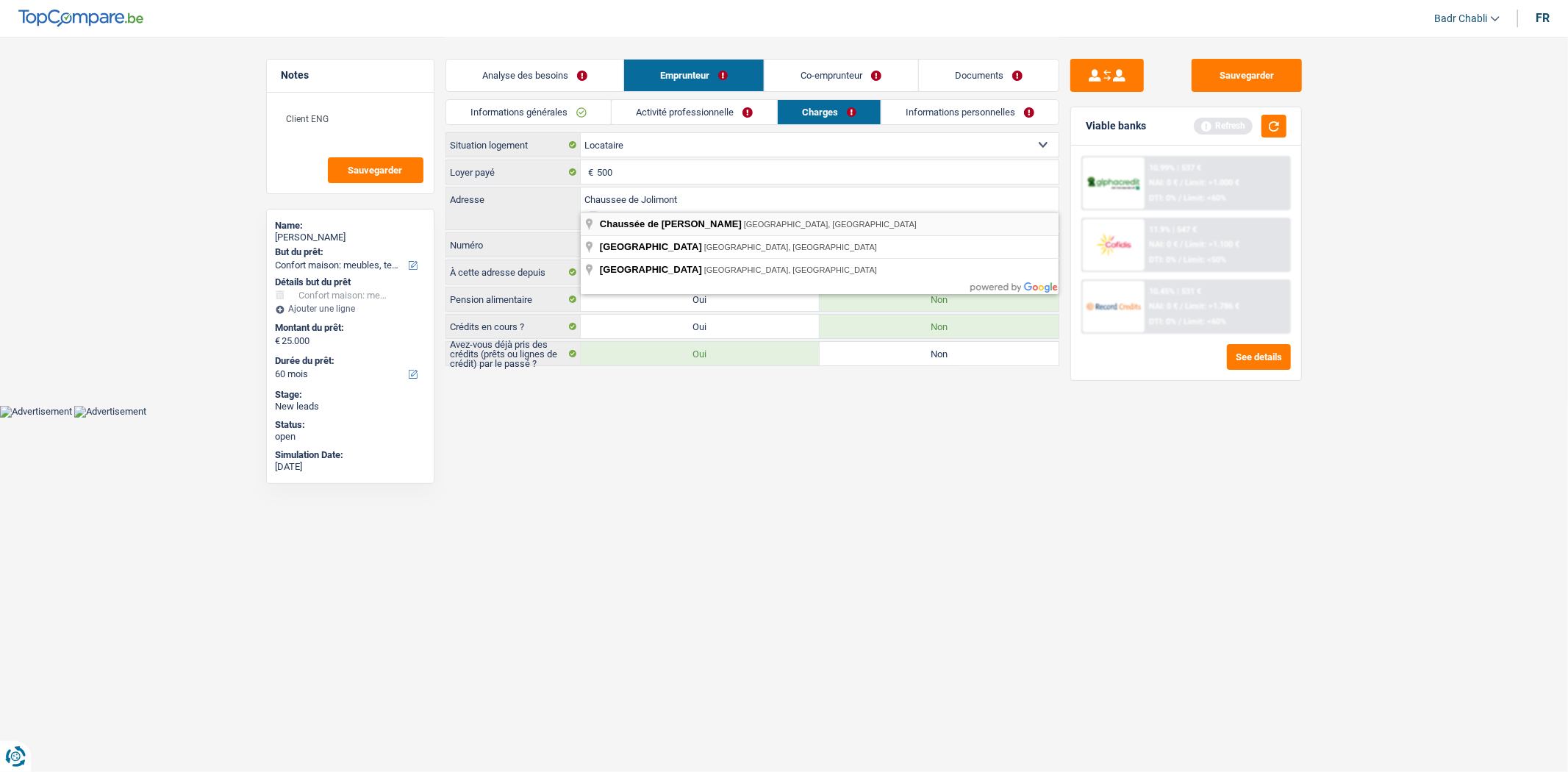
type input "Chaussée de [PERSON_NAME], [GEOGRAPHIC_DATA], [GEOGRAPHIC_DATA]"
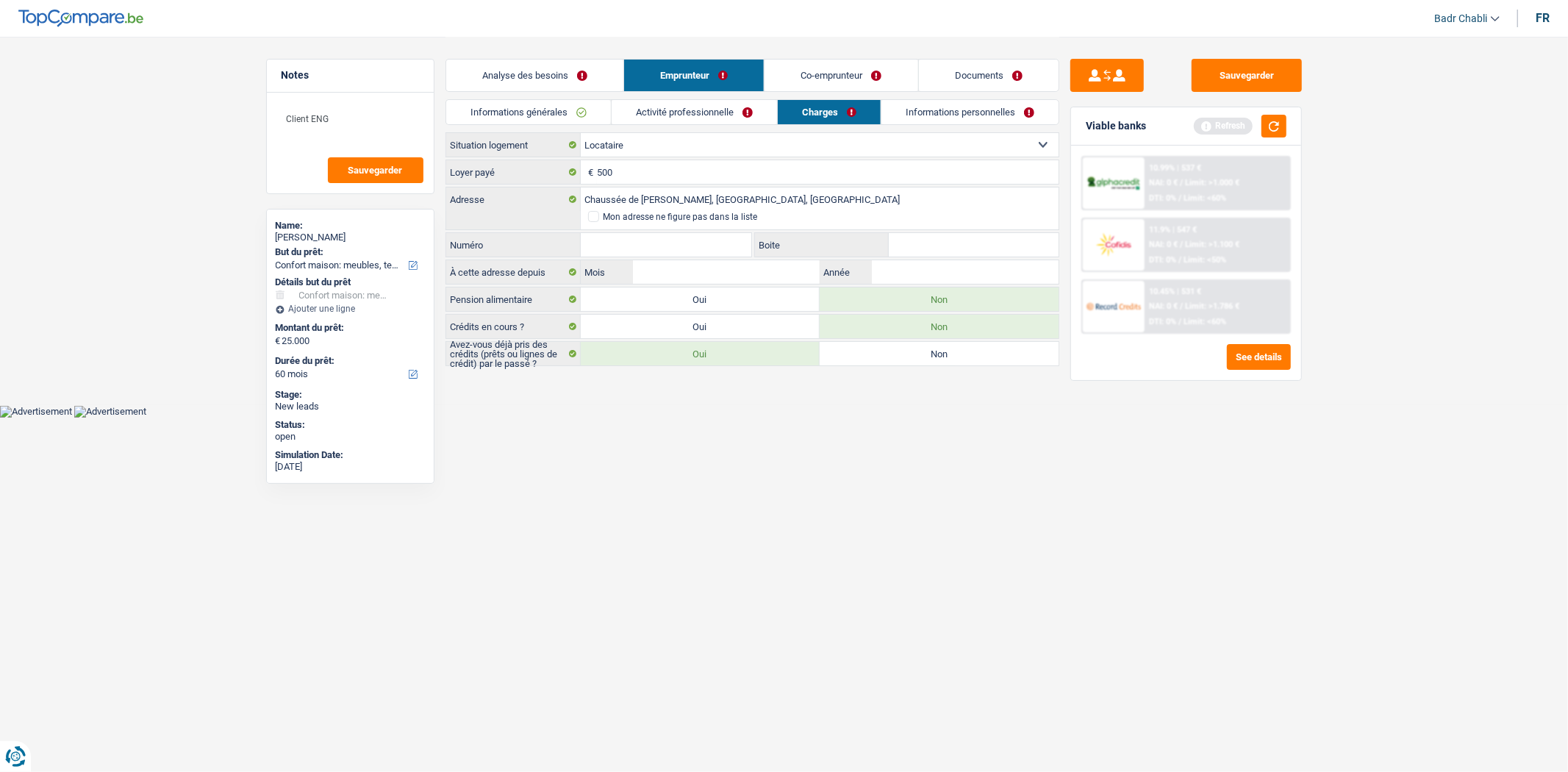
select select "BE"
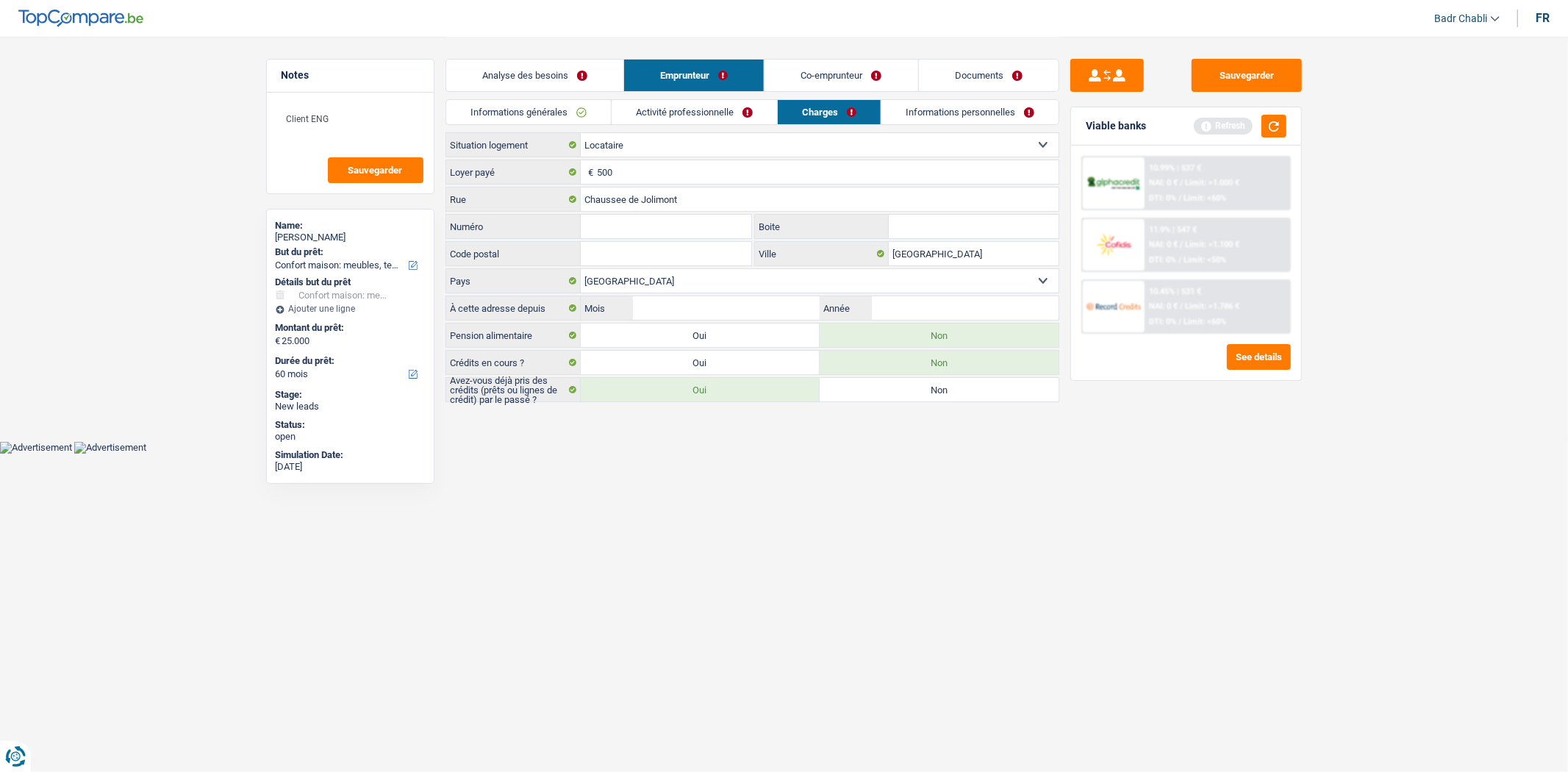
click at [659, 237] on input "Numéro" at bounding box center [666, 226] width 171 height 24
type input "9"
type input "05"
type input "2024"
click at [979, 111] on link "Informations personnelles" at bounding box center [970, 112] width 177 height 24
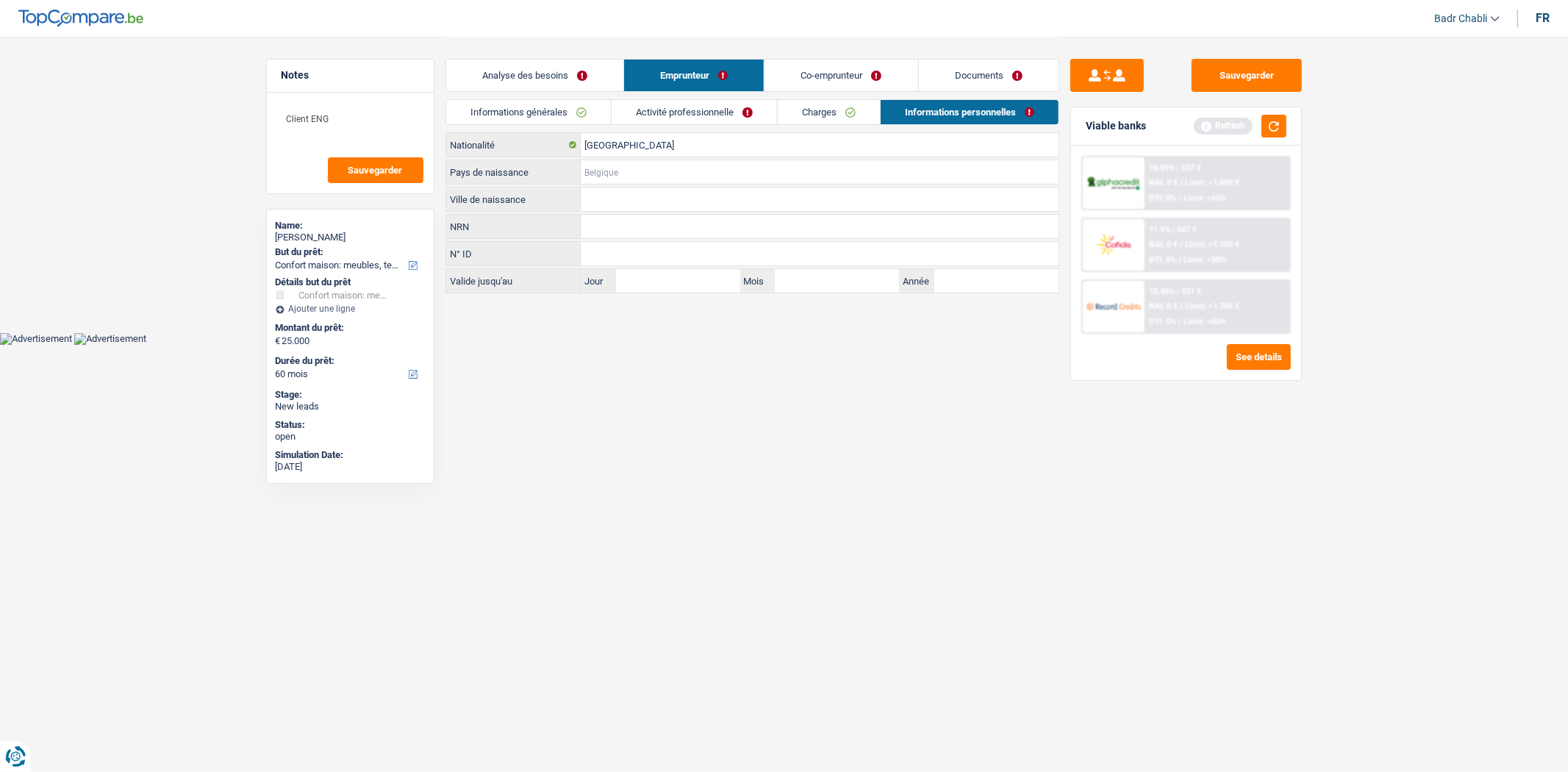
click at [653, 166] on input "Pays de naissance" at bounding box center [820, 172] width 478 height 24
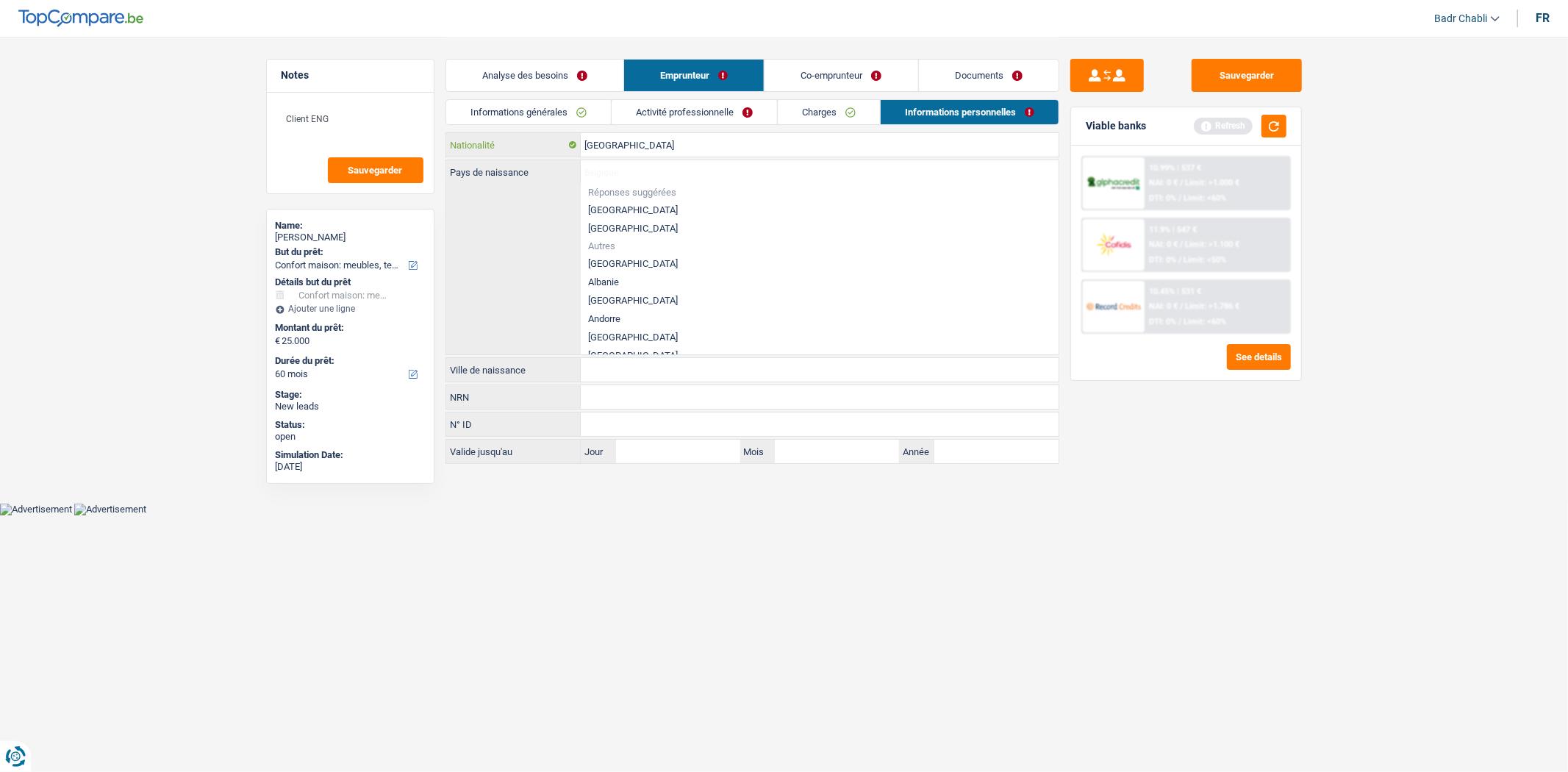
click at [627, 149] on input "[GEOGRAPHIC_DATA]" at bounding box center [820, 145] width 478 height 24
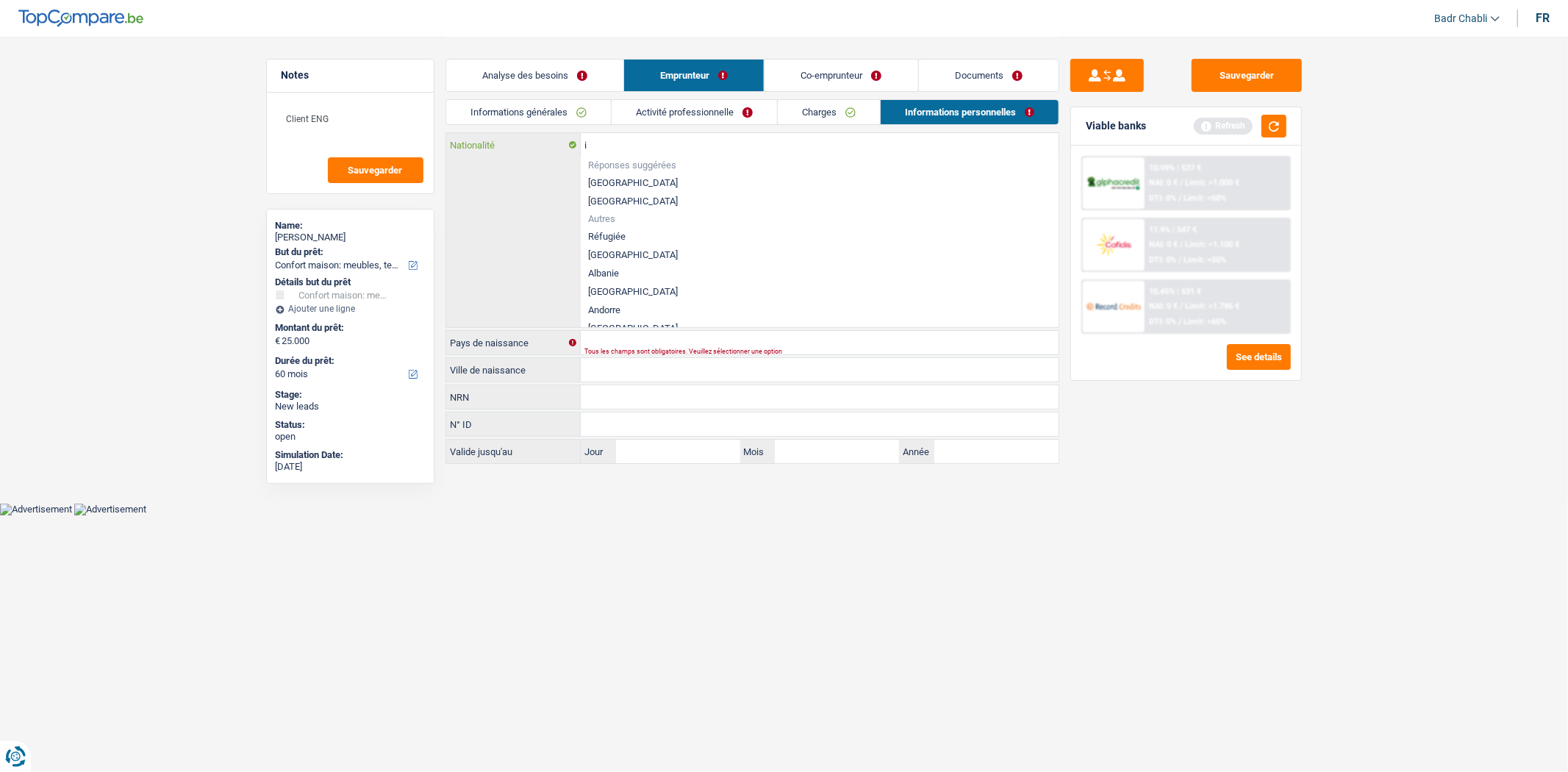
type input "in"
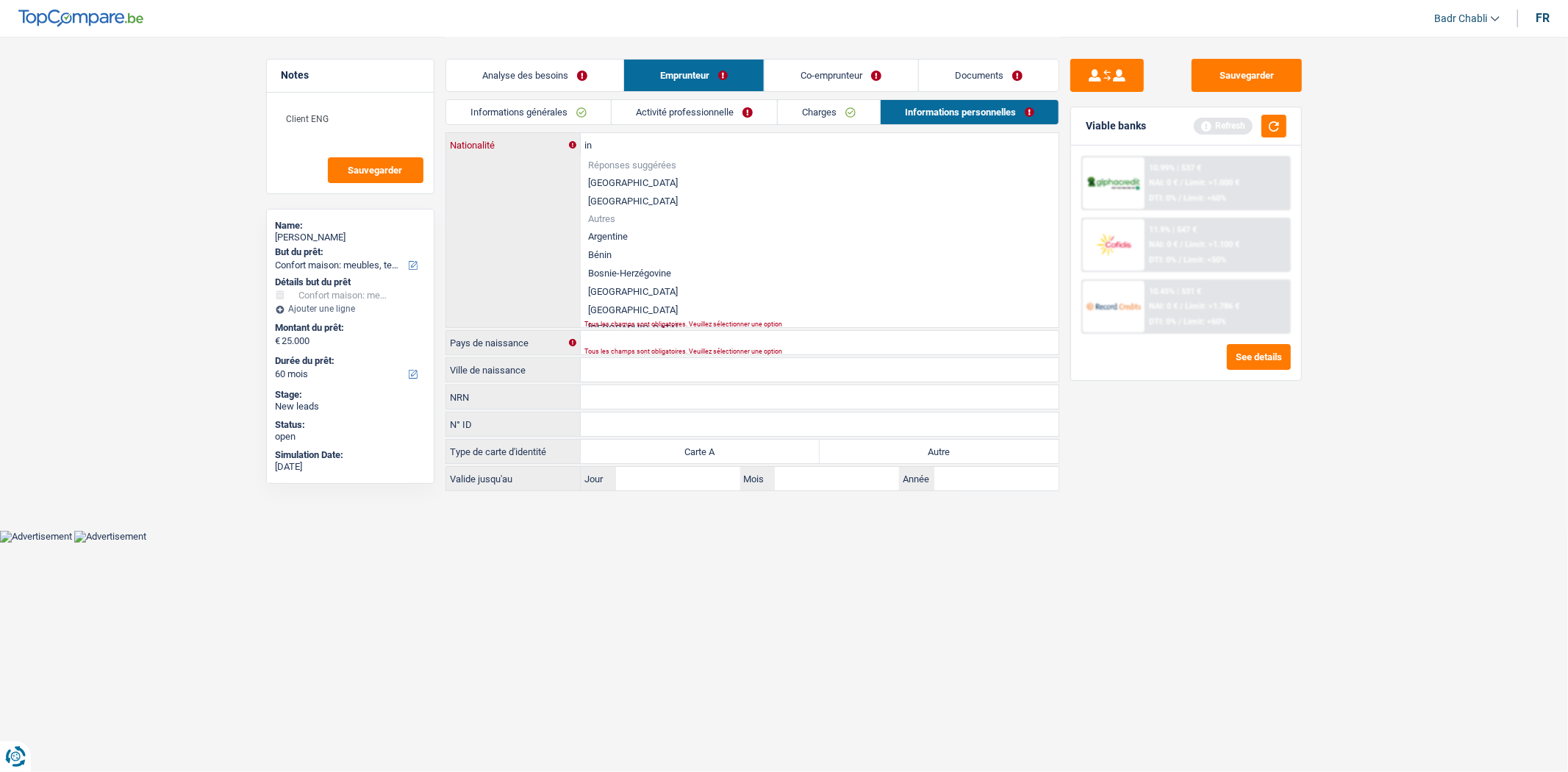
type input "i"
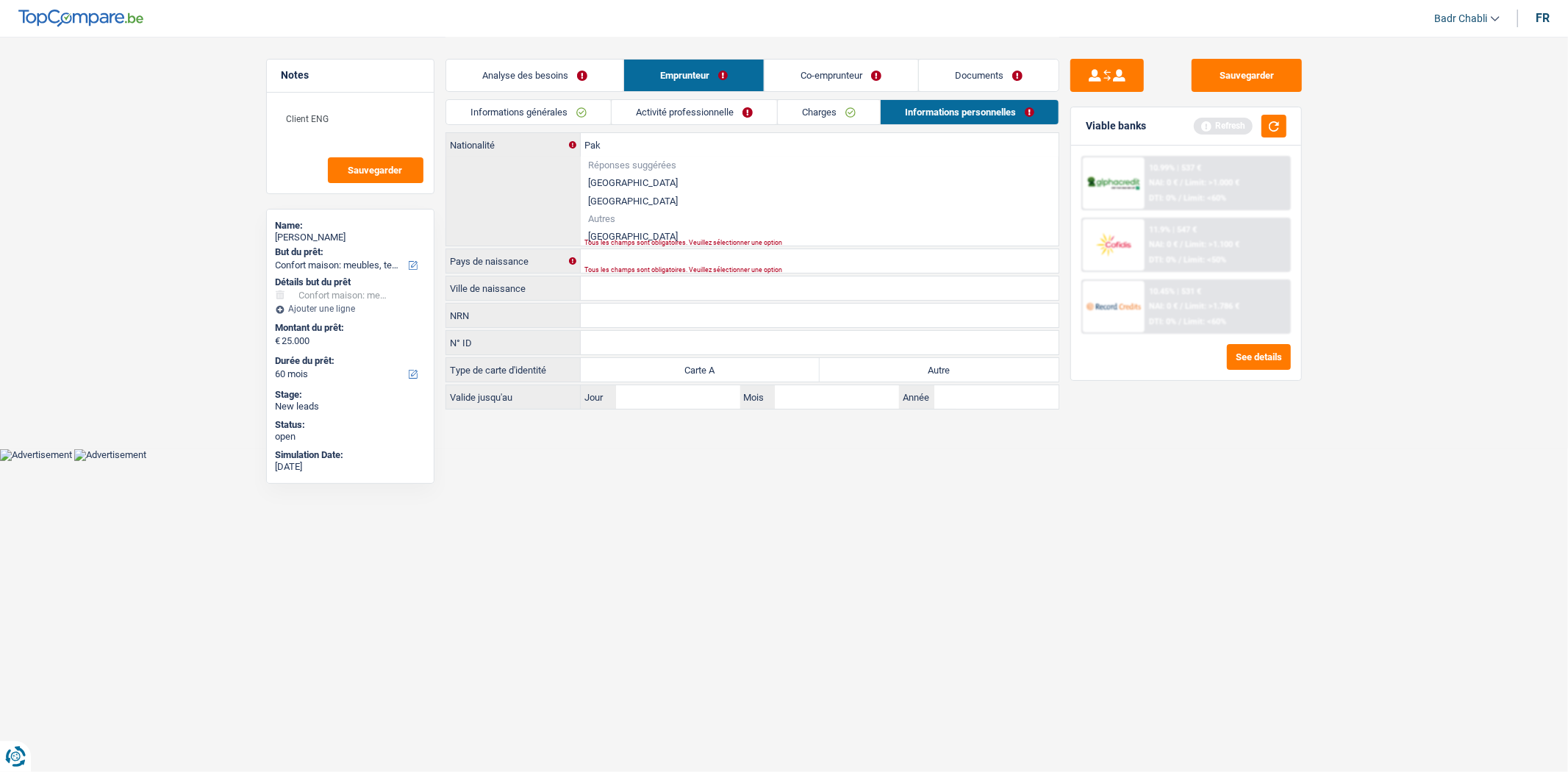
click at [606, 236] on li "[GEOGRAPHIC_DATA]" at bounding box center [820, 236] width 478 height 18
type input "[GEOGRAPHIC_DATA]"
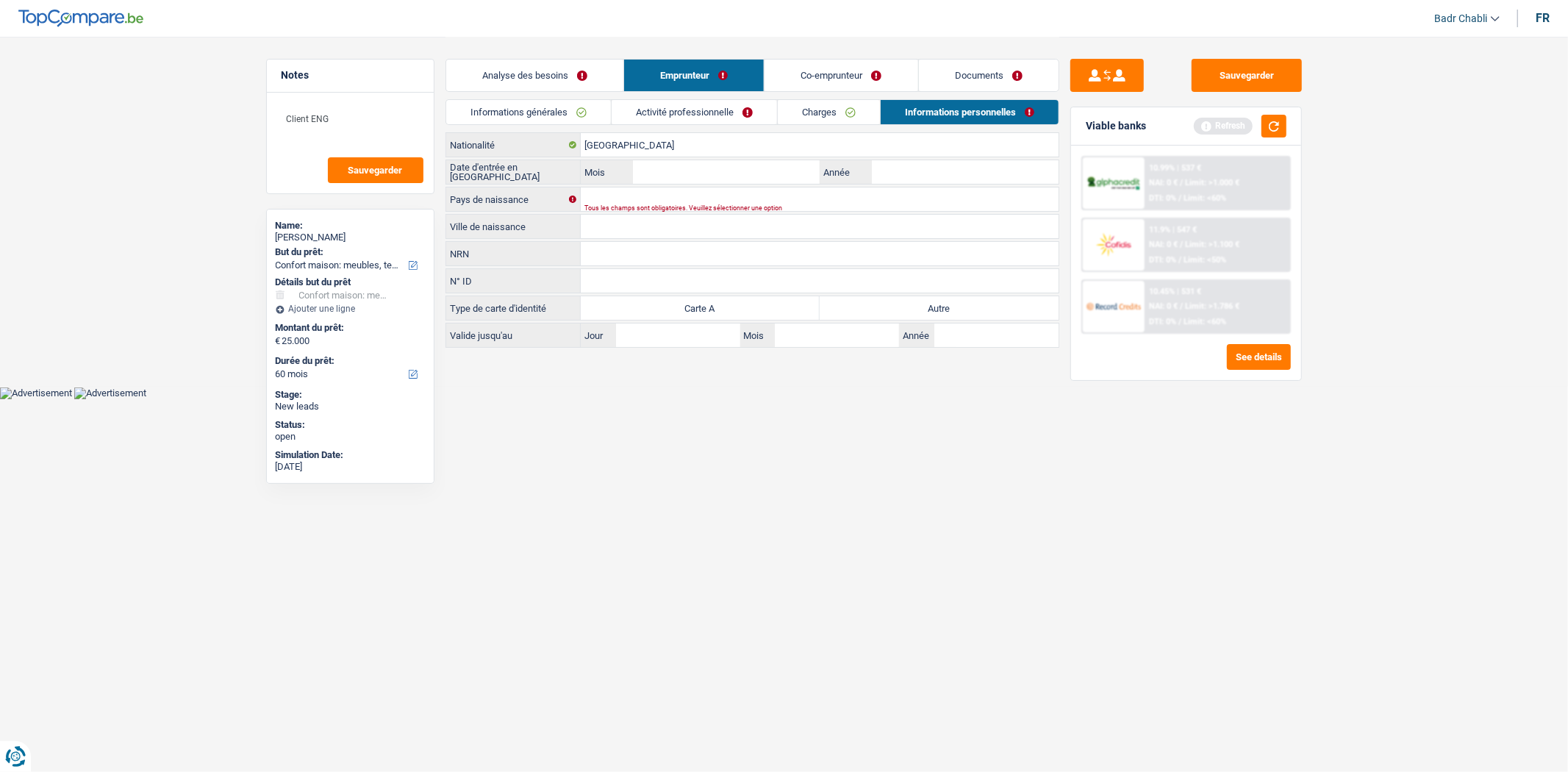
click at [649, 120] on link "Activité professionnelle" at bounding box center [694, 112] width 165 height 24
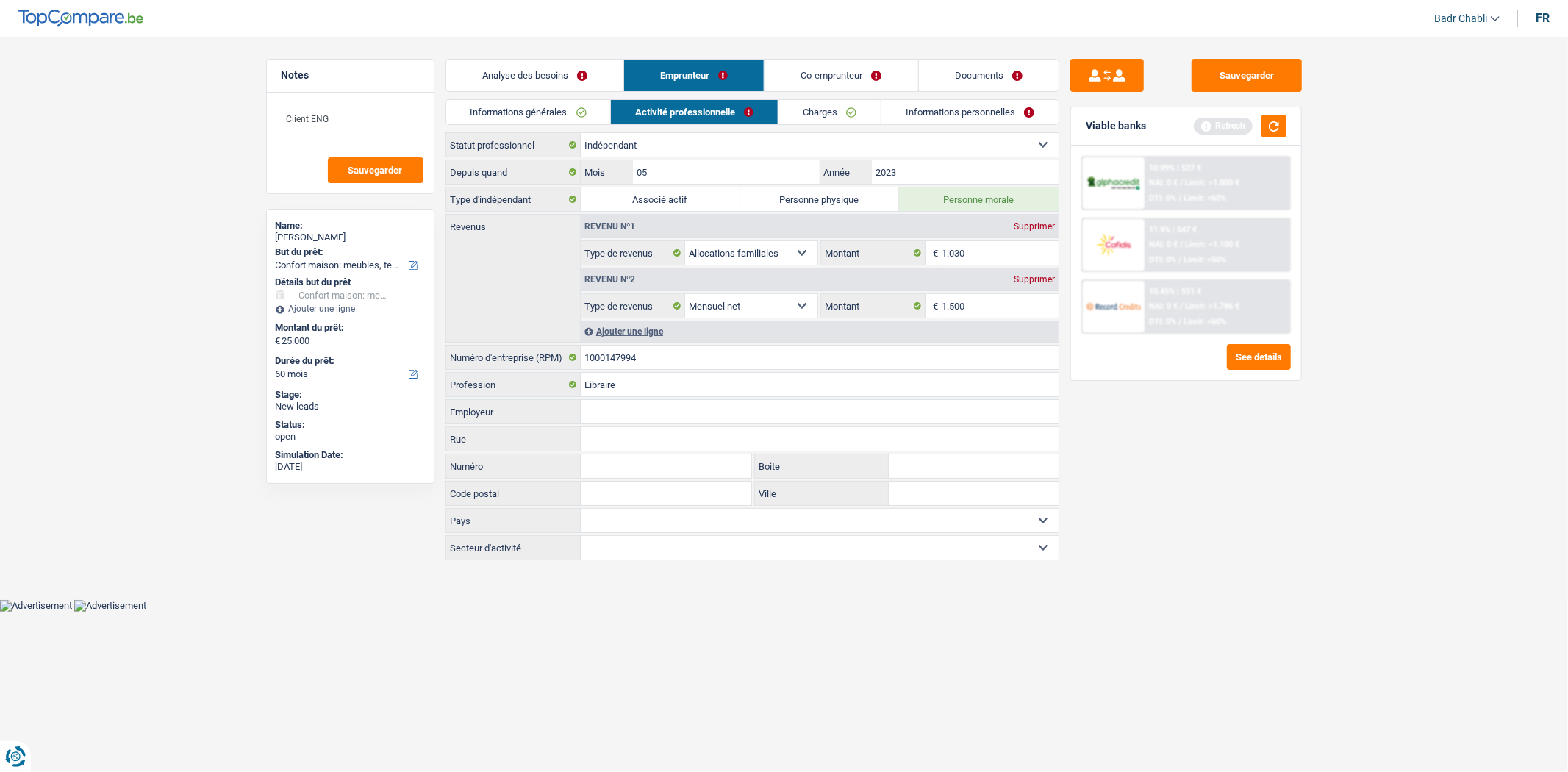
click at [948, 121] on link "Informations personnelles" at bounding box center [970, 112] width 177 height 24
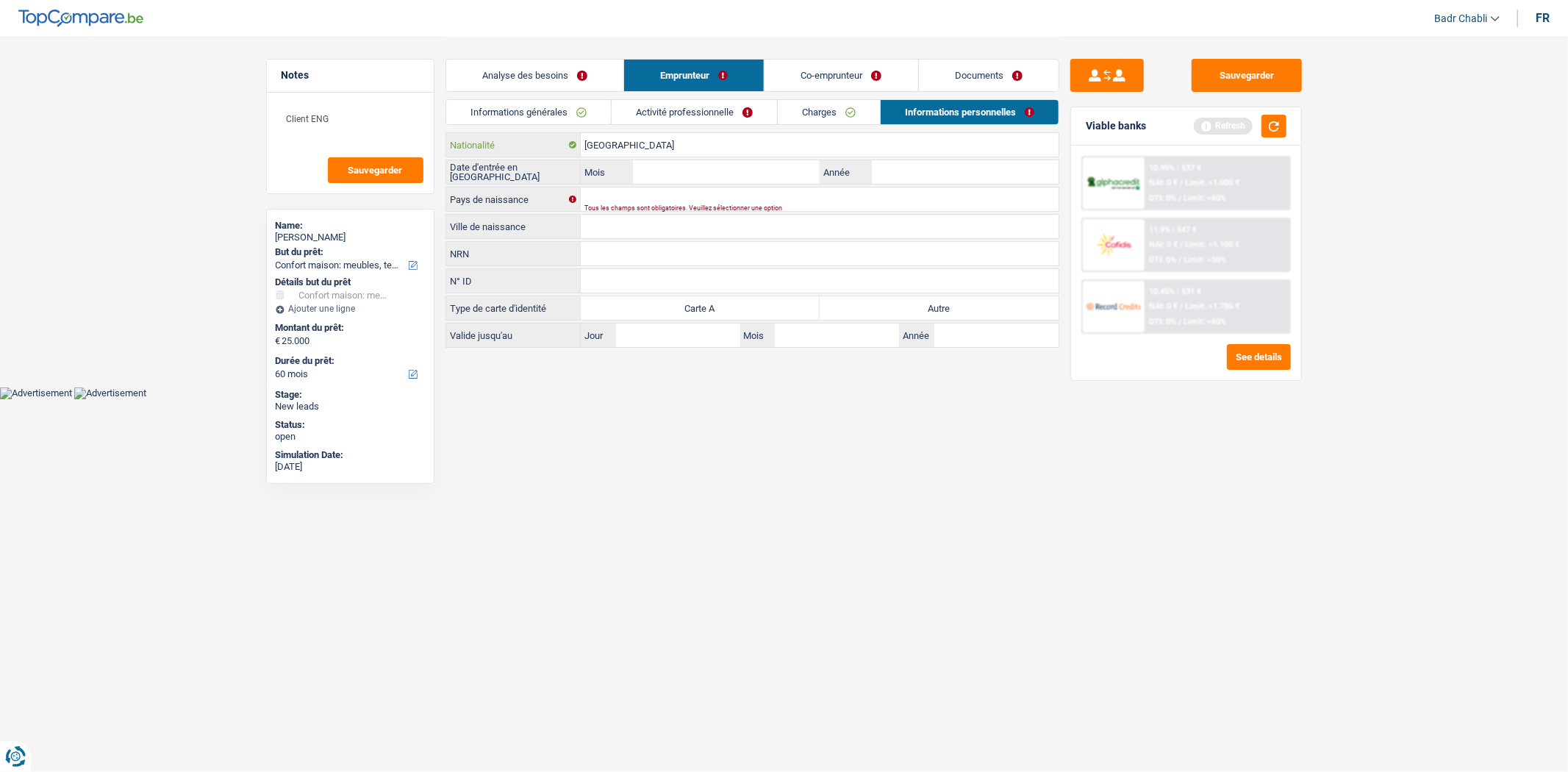
click at [623, 140] on input "[GEOGRAPHIC_DATA]" at bounding box center [820, 145] width 478 height 24
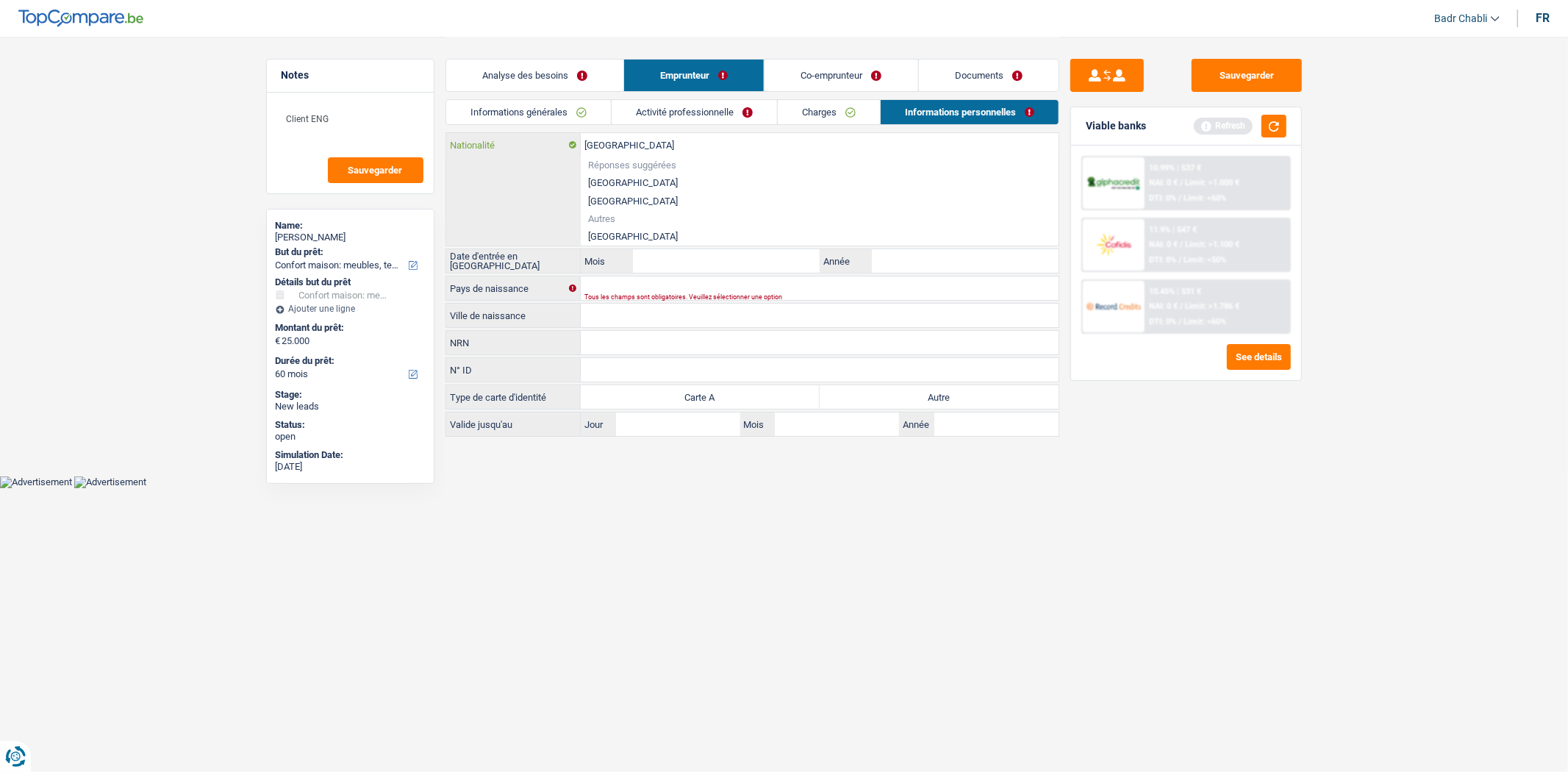
click at [623, 140] on input "[GEOGRAPHIC_DATA]" at bounding box center [820, 145] width 478 height 24
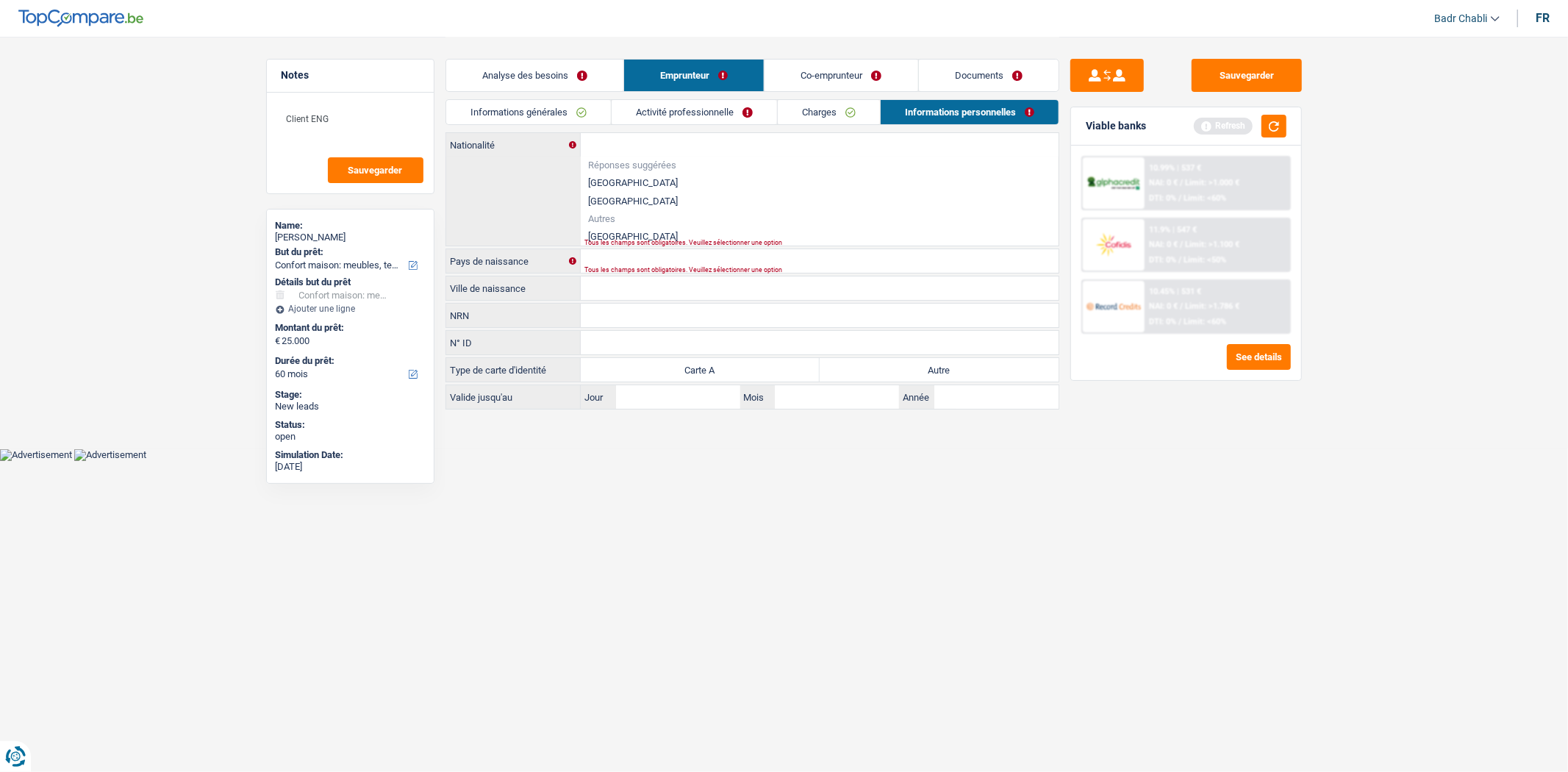
click at [610, 233] on li "[GEOGRAPHIC_DATA]" at bounding box center [820, 236] width 478 height 18
type input "[GEOGRAPHIC_DATA]"
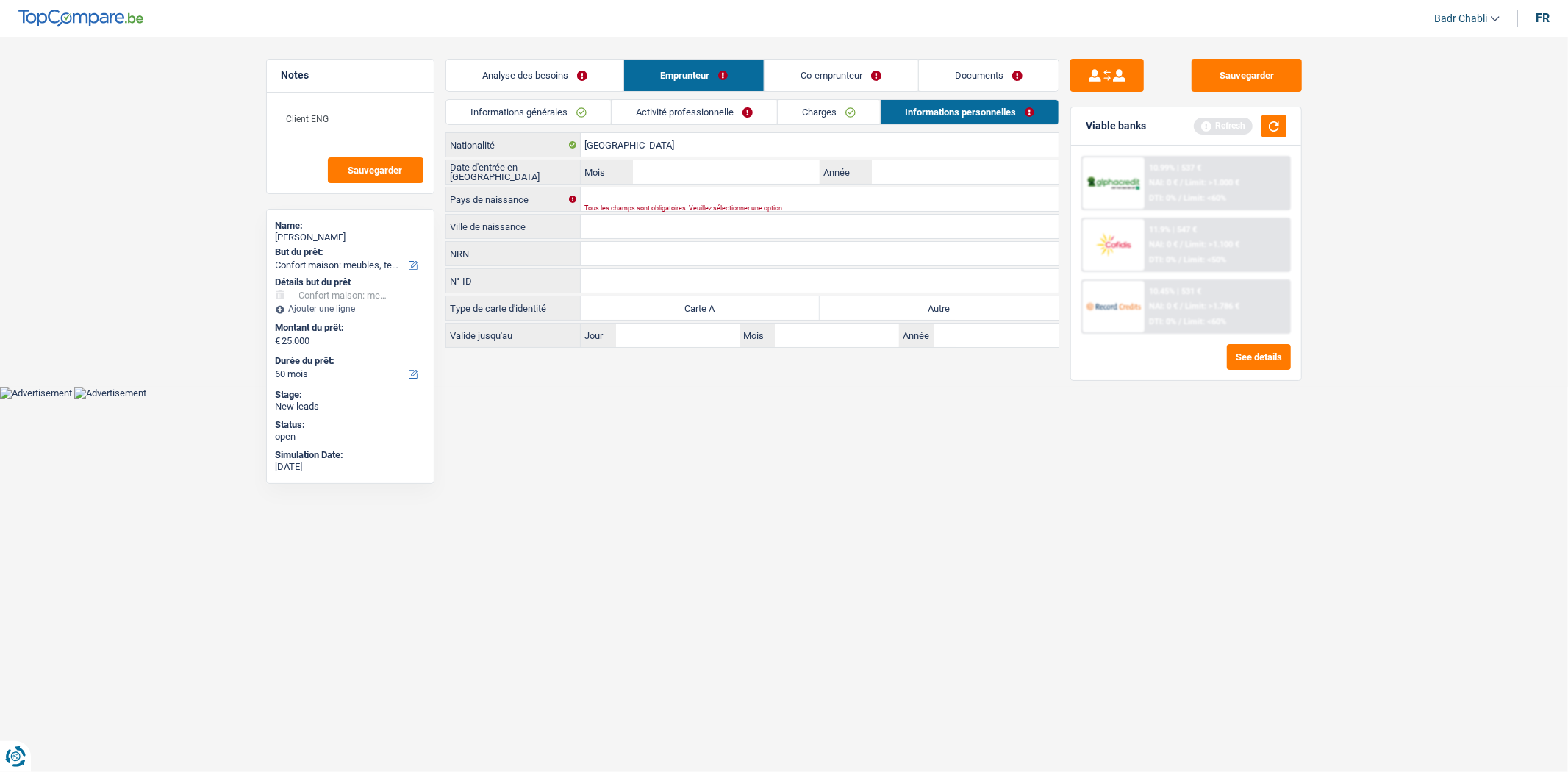
click at [629, 185] on div "Pakistan Nationalité Date d'entrée en [GEOGRAPHIC_DATA] Mois / Année Pays de na…" at bounding box center [752, 240] width 614 height 215
click at [629, 187] on input "Pays de naissance" at bounding box center [820, 199] width 478 height 24
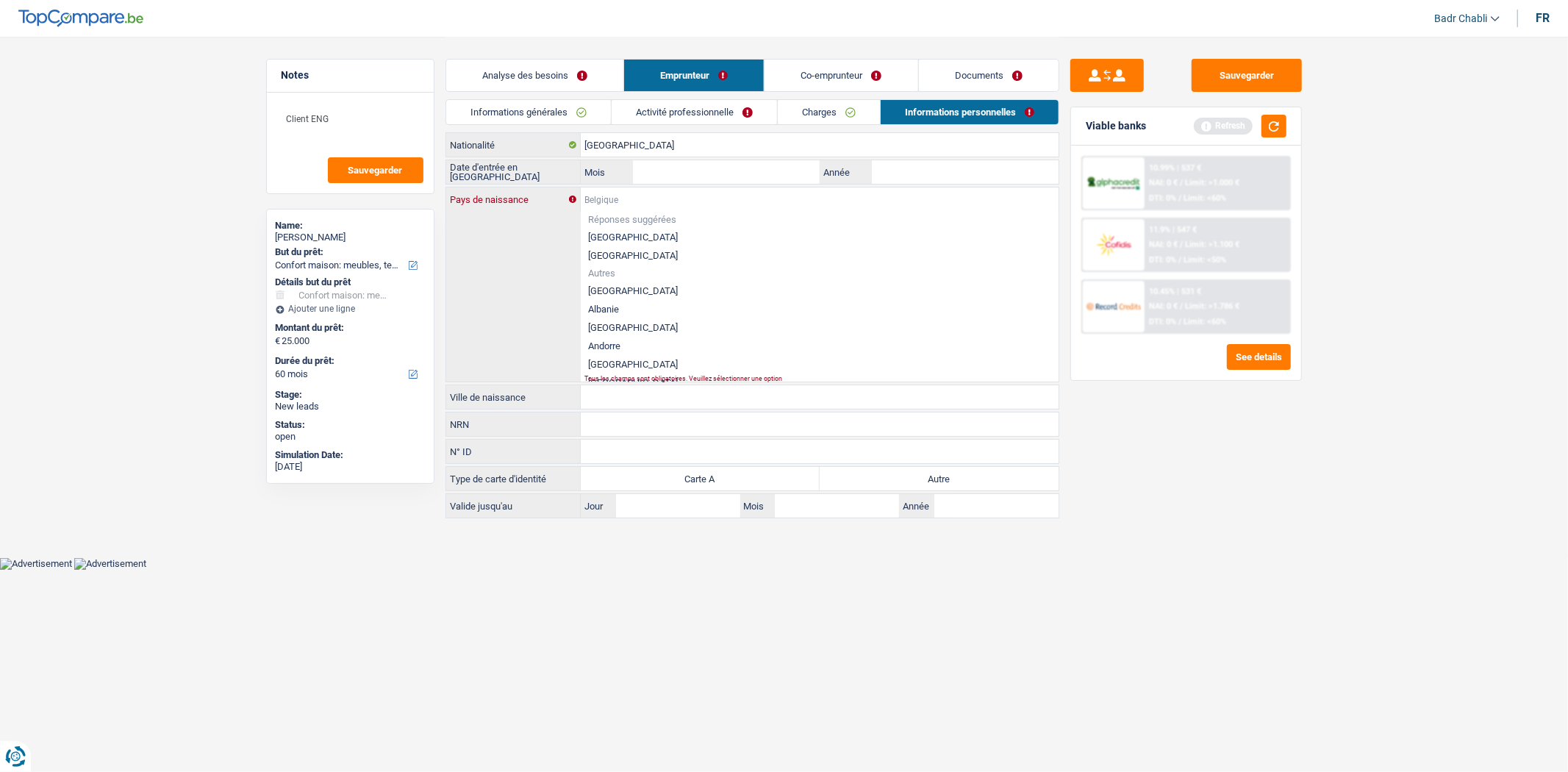
paste input "[GEOGRAPHIC_DATA]"
type input "[GEOGRAPHIC_DATA]"
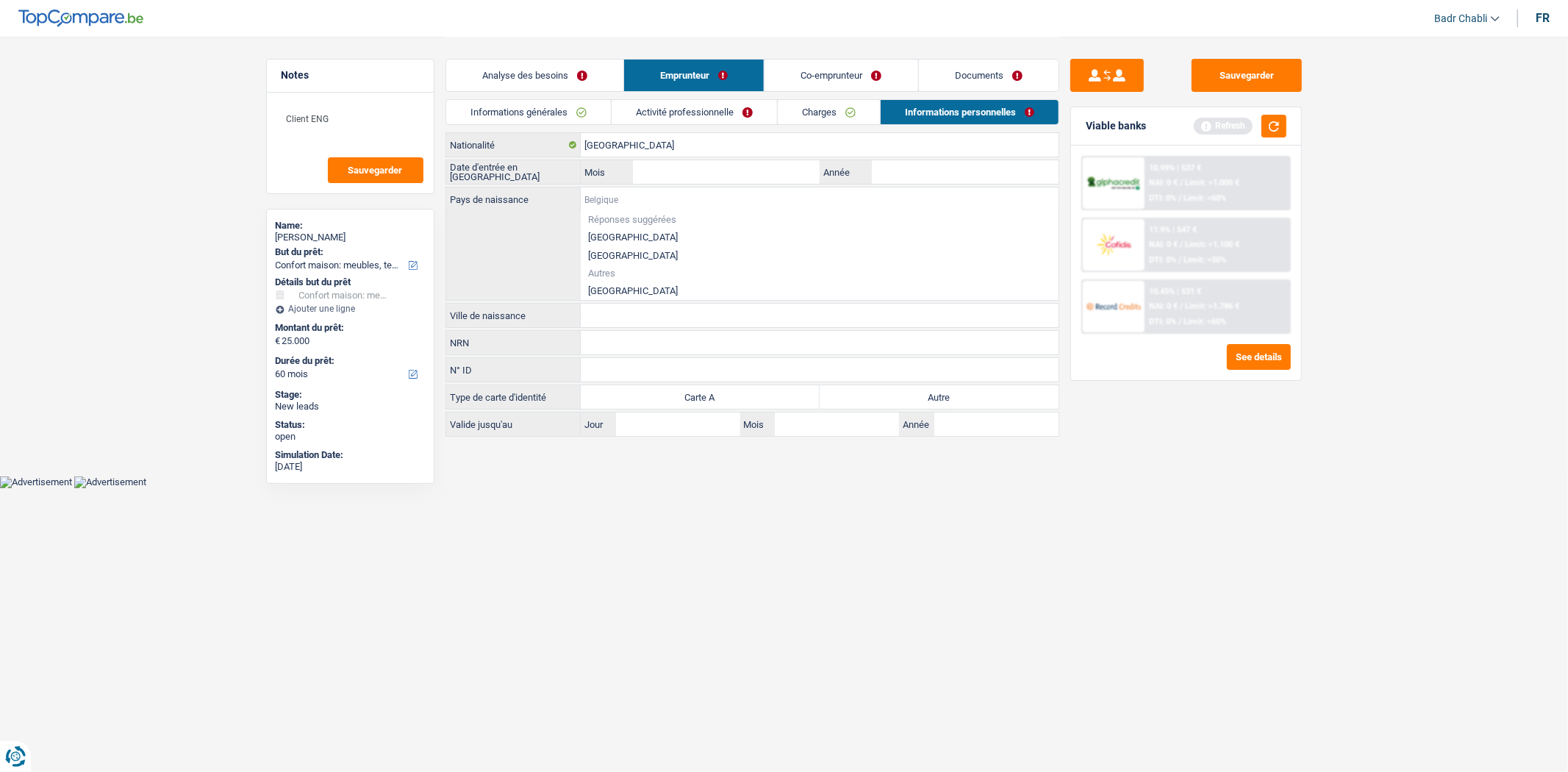
paste input "[GEOGRAPHIC_DATA]"
type input "[GEOGRAPHIC_DATA]"
click at [615, 289] on li "[GEOGRAPHIC_DATA]" at bounding box center [820, 291] width 478 height 18
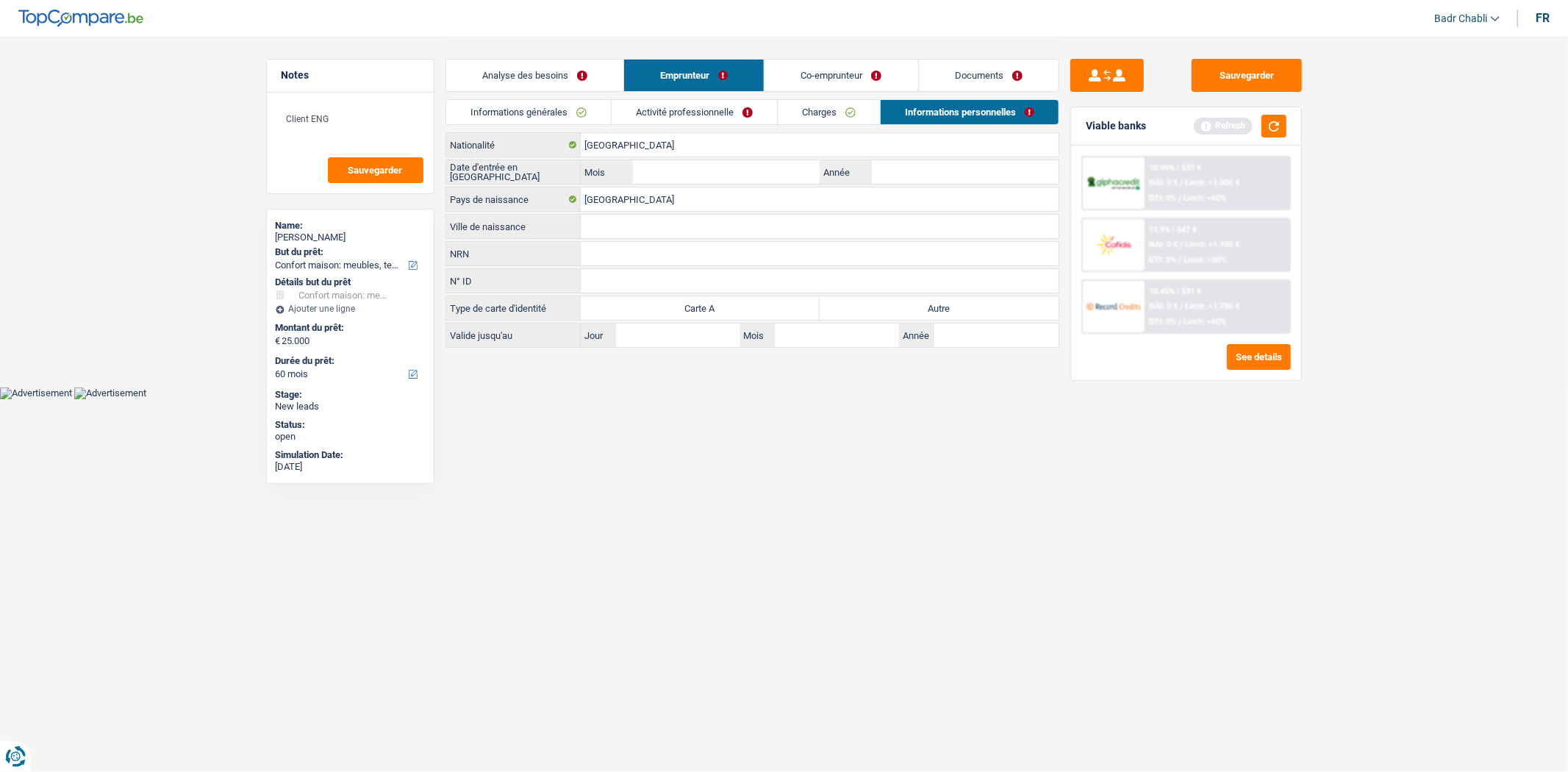
click at [619, 217] on input "Ville de naissance" at bounding box center [820, 226] width 478 height 24
paste input "[GEOGRAPHIC_DATA]"
type input "[GEOGRAPHIC_DATA]"
click at [740, 162] on input "Mois" at bounding box center [725, 172] width 186 height 24
type input "04"
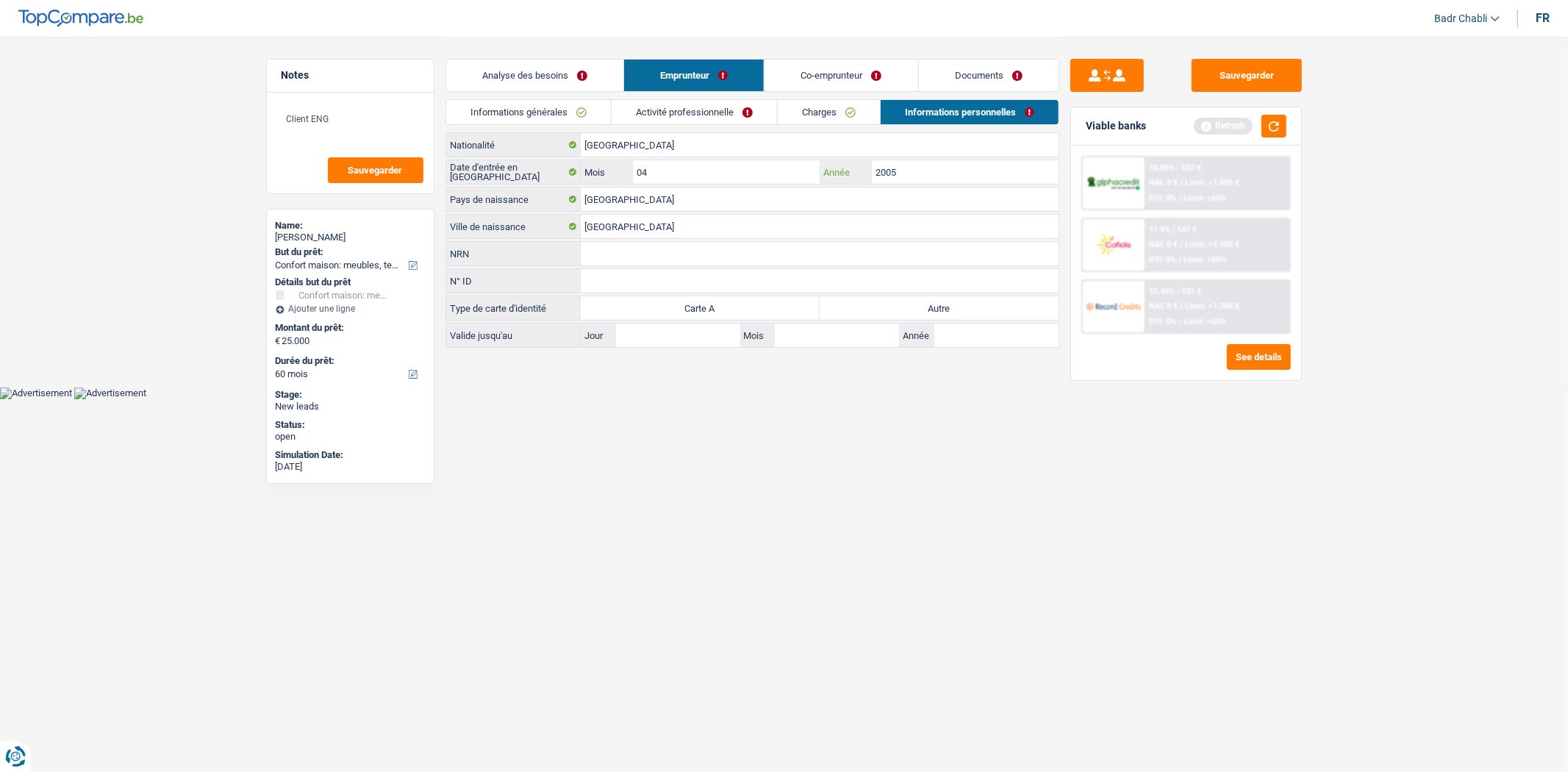
type input "2005"
click at [894, 295] on div "Pakistan Nationalité Date d'entrée en [GEOGRAPHIC_DATA] 04 Mois / 2005 Année [G…" at bounding box center [752, 240] width 614 height 215
click at [894, 299] on label "Autre" at bounding box center [939, 308] width 239 height 24
click at [894, 299] on input "Autre" at bounding box center [939, 308] width 239 height 24
radio input "true"
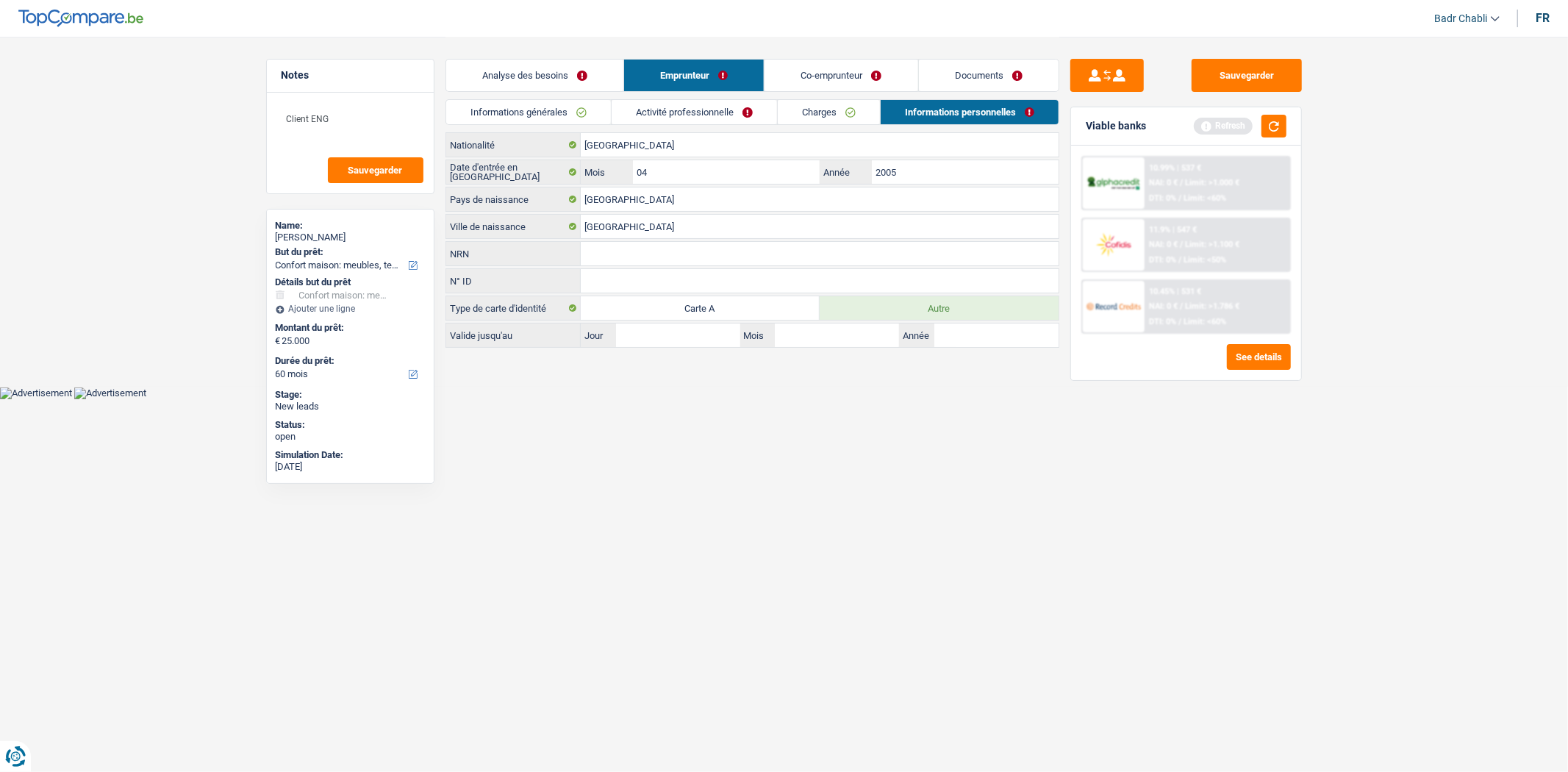
click at [857, 65] on link "Co-emprunteur" at bounding box center [840, 76] width 152 height 32
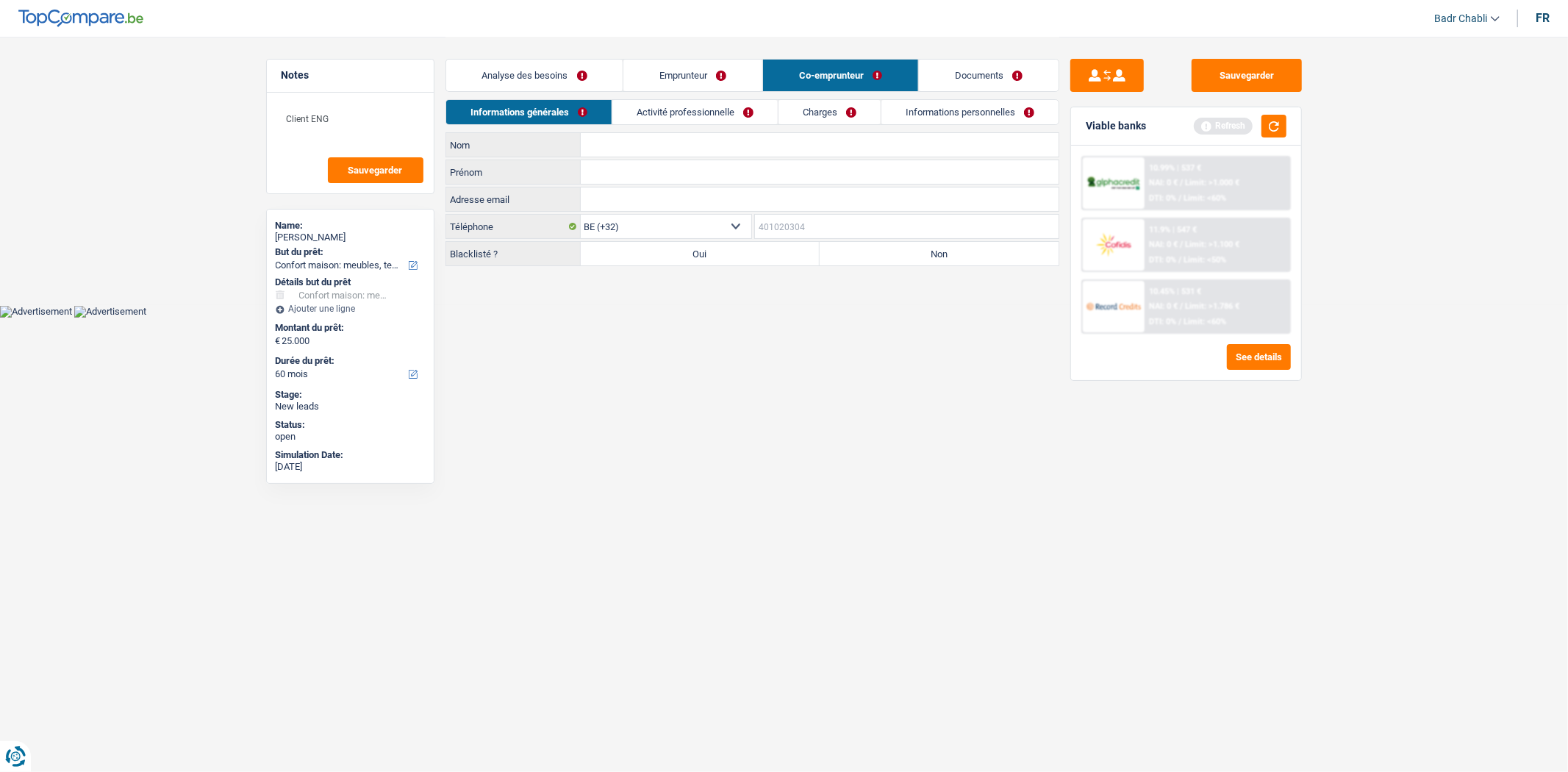
click at [868, 233] on input "Téléphone" at bounding box center [907, 226] width 304 height 24
click at [873, 254] on label "Non" at bounding box center [939, 254] width 239 height 24
click at [873, 254] on input "Non" at bounding box center [939, 254] width 239 height 24
radio input "true"
click at [610, 155] on input "Nom" at bounding box center [820, 145] width 478 height 24
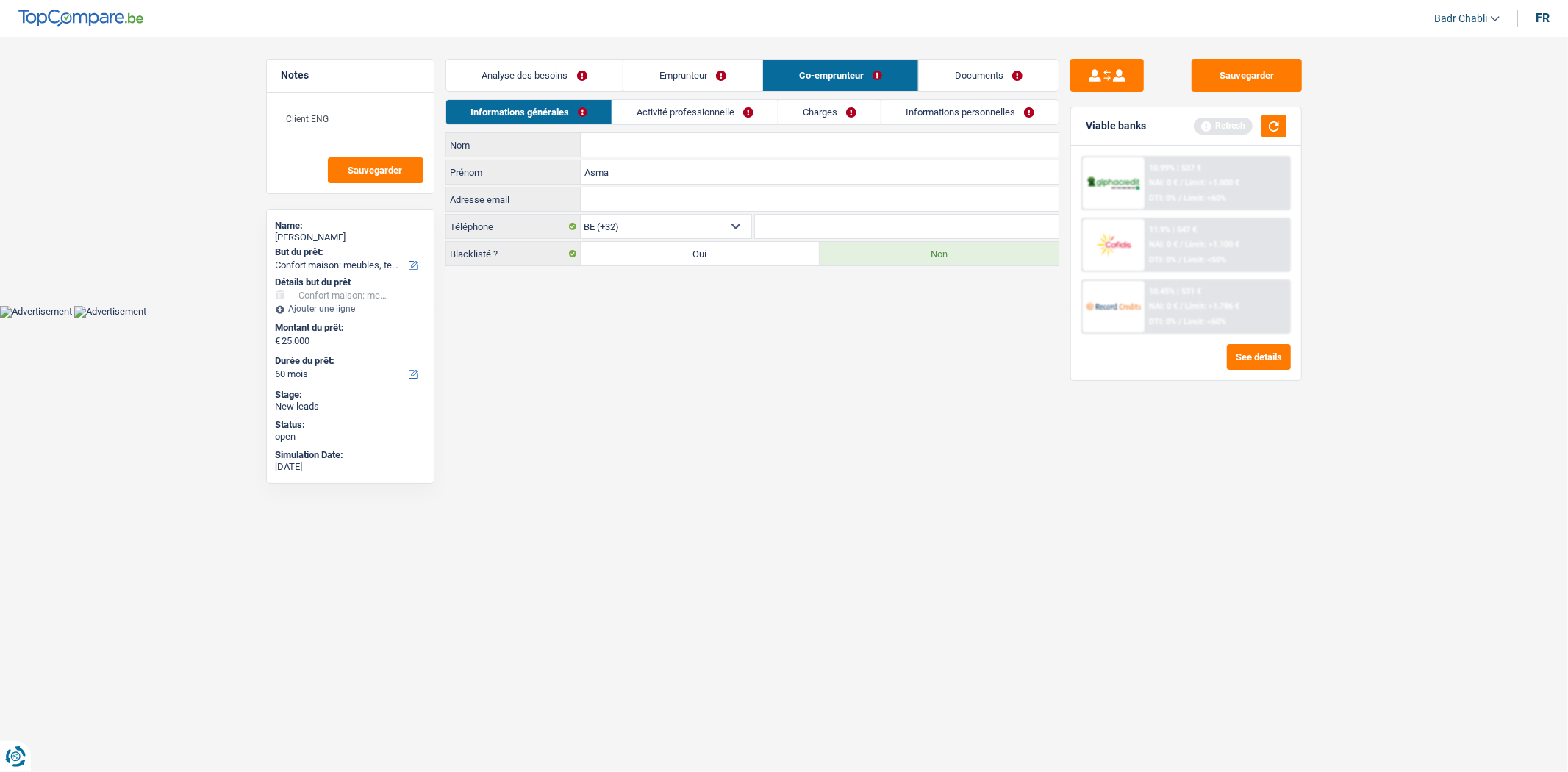
type input "Asma"
click at [650, 144] on input "Nom" at bounding box center [820, 145] width 478 height 24
type input "J"
type input "Jawed"
click at [669, 101] on link "Activité professionnelle" at bounding box center [695, 112] width 165 height 24
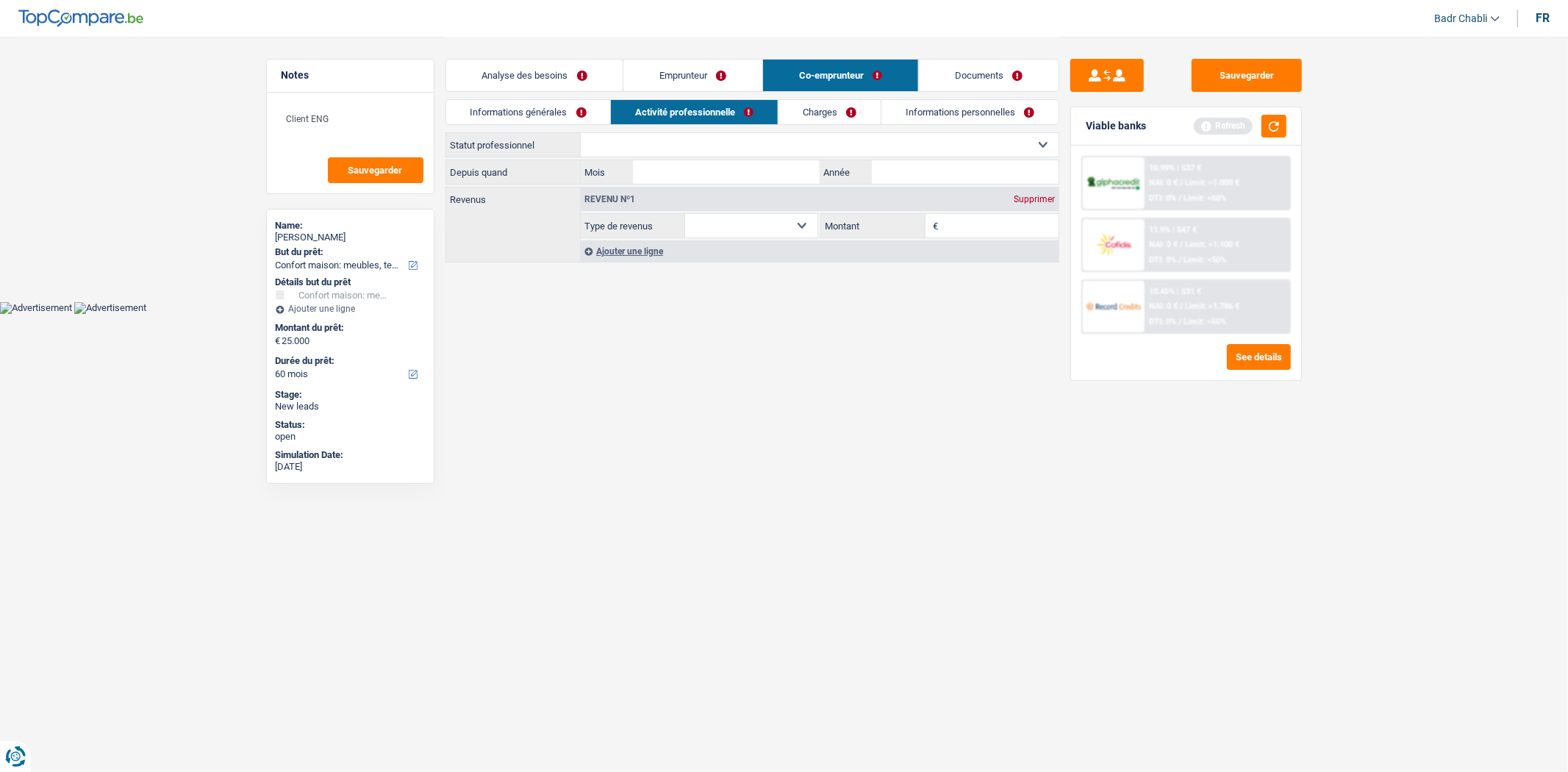
click at [699, 144] on select "Ouvrier Employé privé Employé public Invalide Indépendant Pensionné Chômeur Mut…" at bounding box center [820, 145] width 478 height 24
select select "worker"
click at [581, 133] on select "Ouvrier Employé privé Employé public Invalide Indépendant Pensionné Chômeur Mut…" at bounding box center [820, 145] width 478 height 24
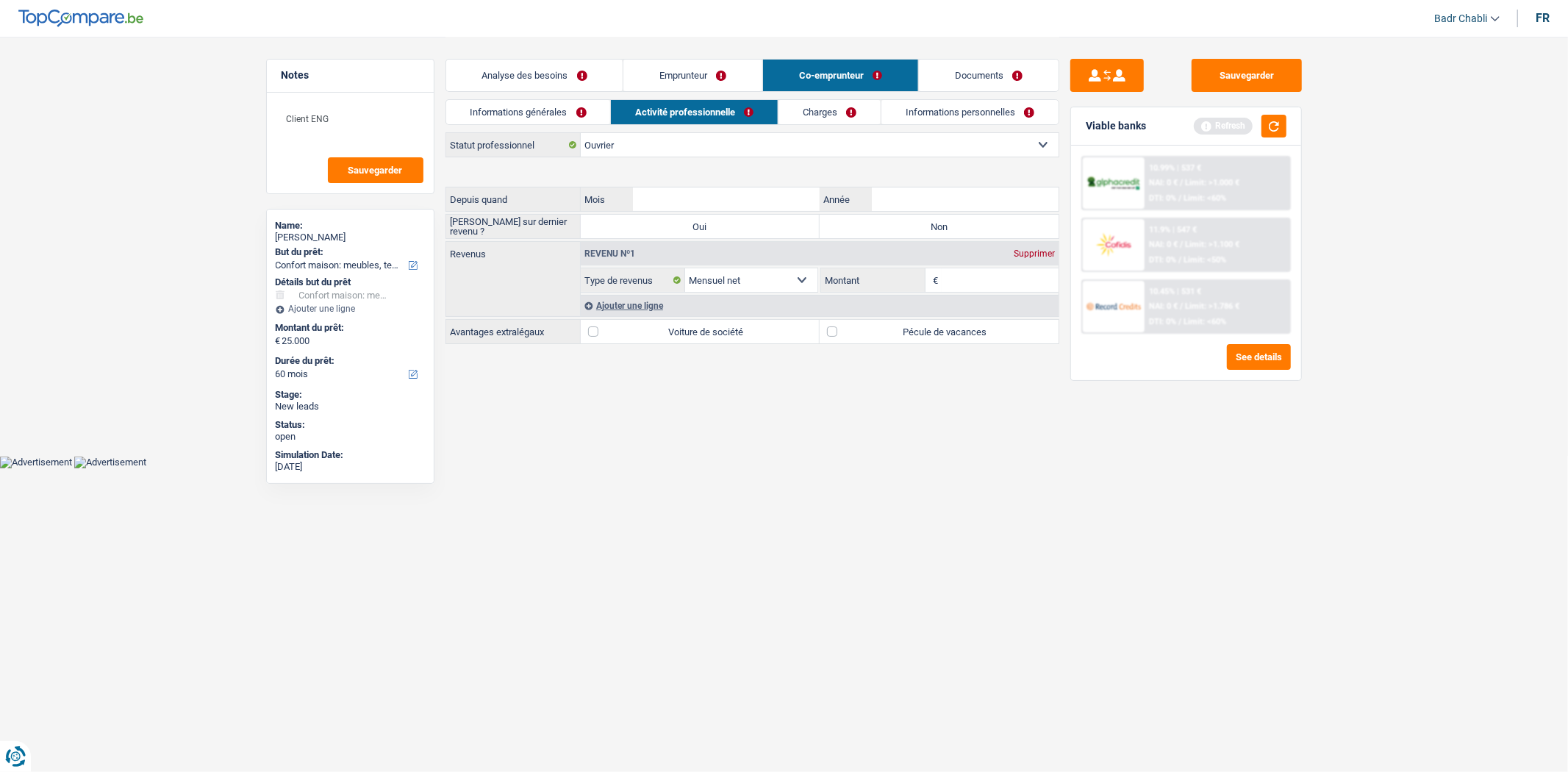
select select "netSalary"
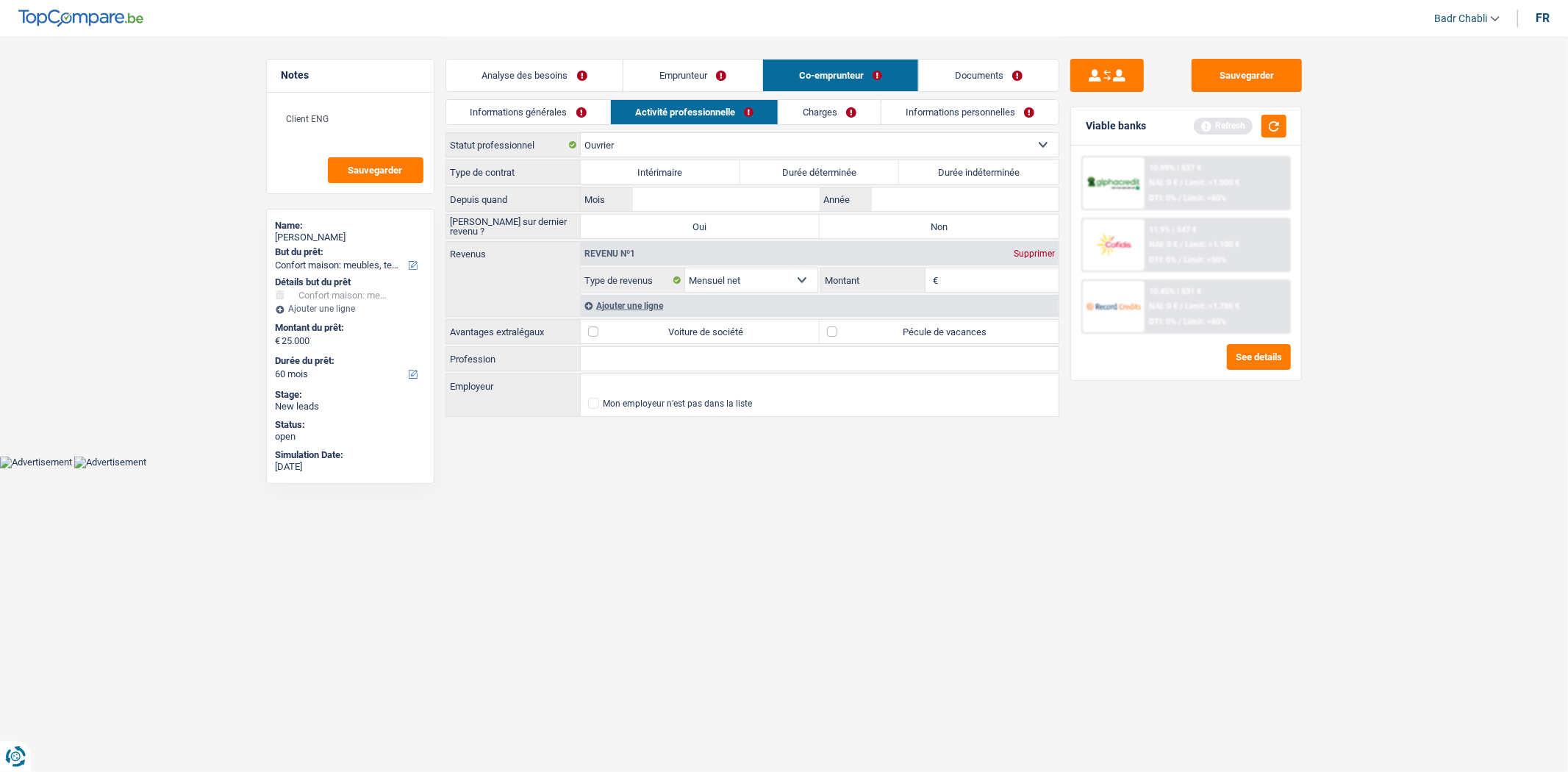
click at [950, 178] on label "Durée indéterminée" at bounding box center [978, 172] width 159 height 24
click at [950, 178] on input "Durée indéterminée" at bounding box center [978, 172] width 159 height 24
radio input "true"
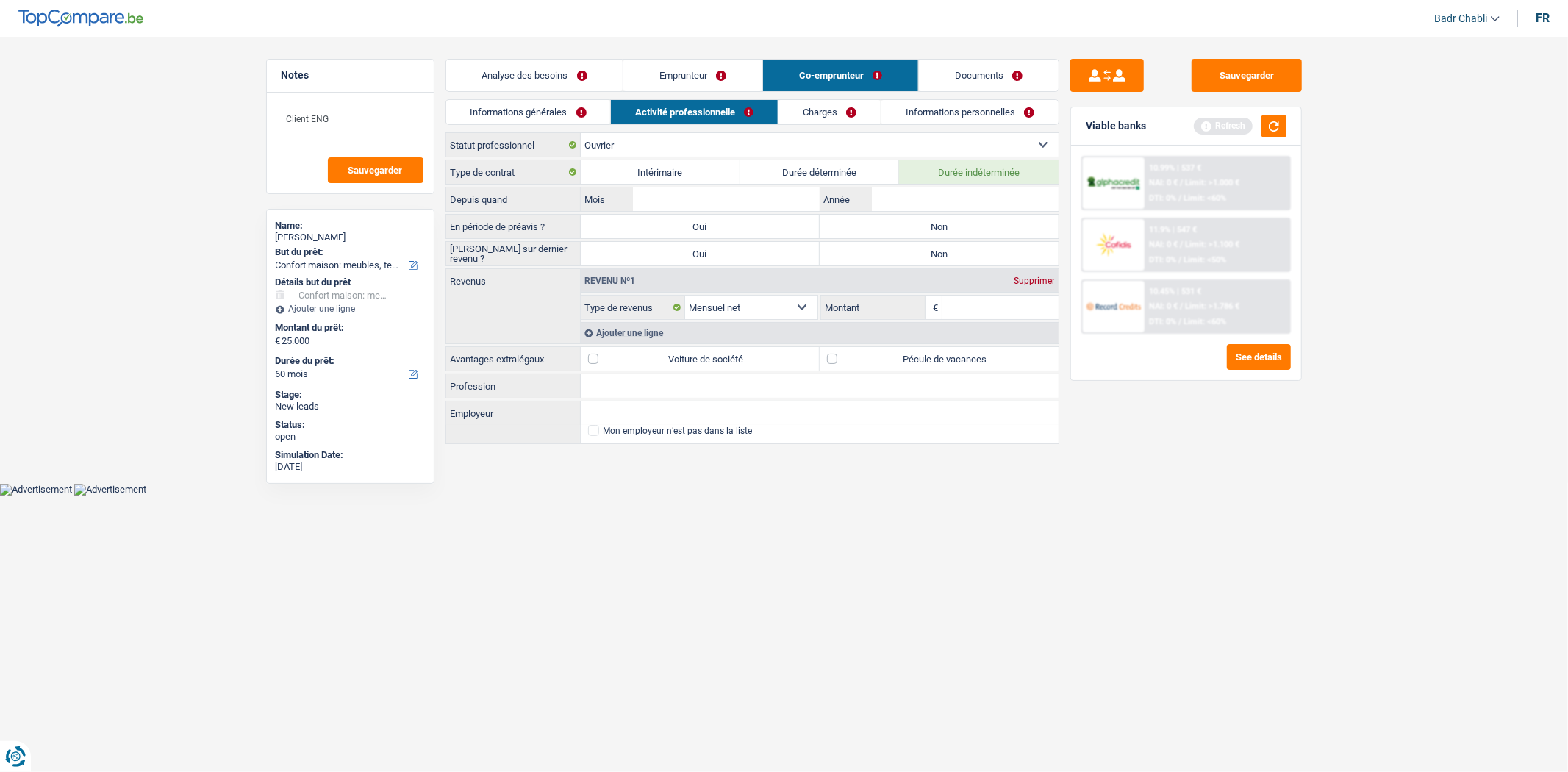
click at [930, 230] on label "Non" at bounding box center [939, 226] width 239 height 24
click at [930, 230] on input "Non" at bounding box center [939, 226] width 239 height 24
radio input "true"
click at [931, 253] on label "Non" at bounding box center [939, 254] width 239 height 24
click at [931, 253] on input "Non" at bounding box center [939, 254] width 239 height 24
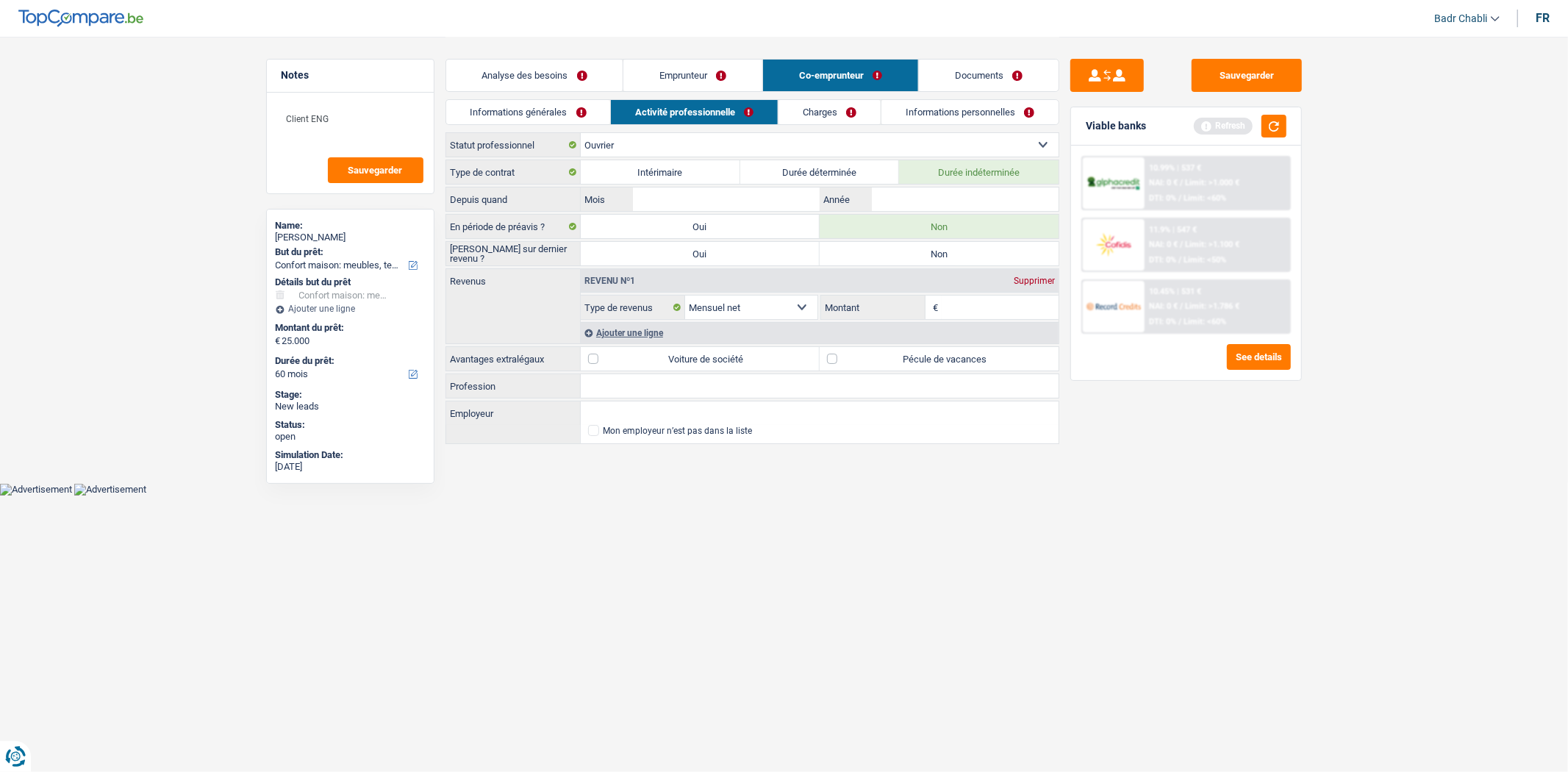
radio input "true"
click at [628, 411] on input "Employeur" at bounding box center [820, 413] width 478 height 24
click at [627, 380] on input "Profession" at bounding box center [820, 386] width 478 height 24
type input "Ouvrier"
click at [622, 413] on input "Employeur" at bounding box center [820, 413] width 478 height 24
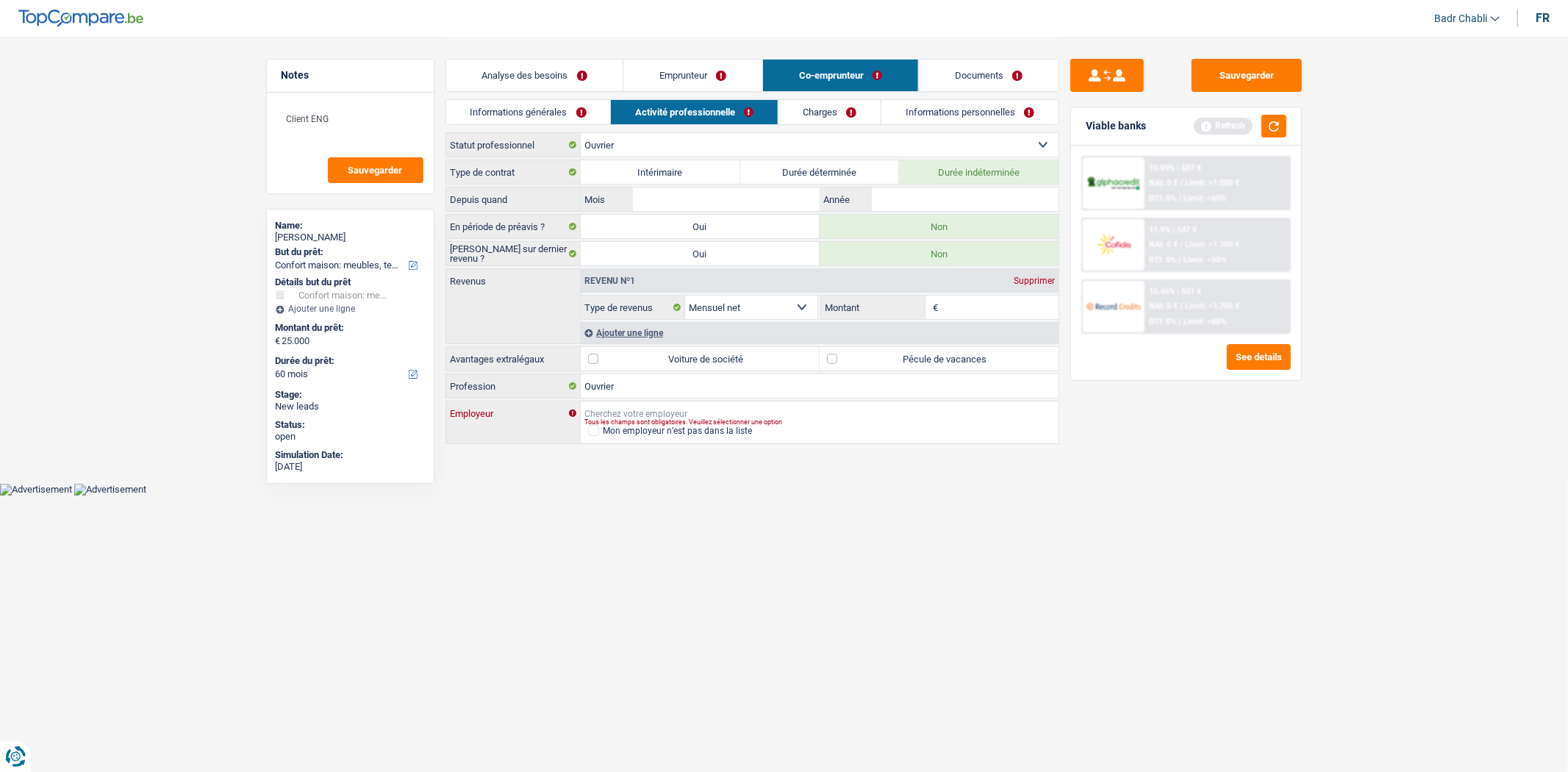
click at [622, 413] on input "Employeur" at bounding box center [820, 413] width 478 height 24
click at [836, 366] on label "Pécule de vacances" at bounding box center [939, 359] width 239 height 24
click at [836, 366] on input "Pécule de vacances" at bounding box center [939, 359] width 239 height 24
checkbox input "true"
click at [673, 147] on select "Ouvrier Employé privé Employé public Invalide Indépendant Pensionné Chômeur Mut…" at bounding box center [820, 145] width 478 height 24
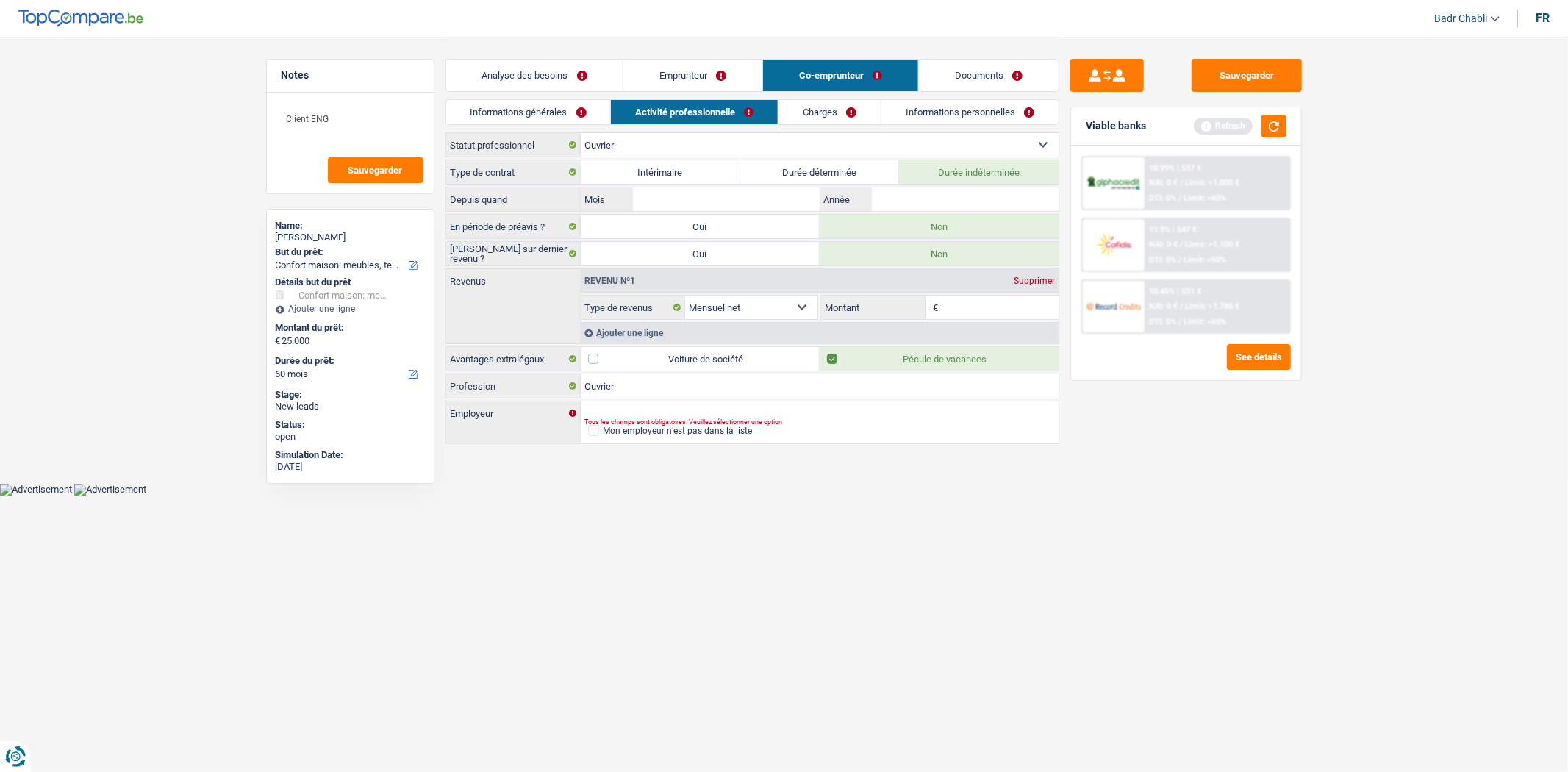
select select "privateEmployee"
click at [581, 133] on select "Ouvrier Employé privé Employé public Invalide Indépendant Pensionné Chômeur Mut…" at bounding box center [820, 145] width 478 height 24
radio input "false"
checkbox input "false"
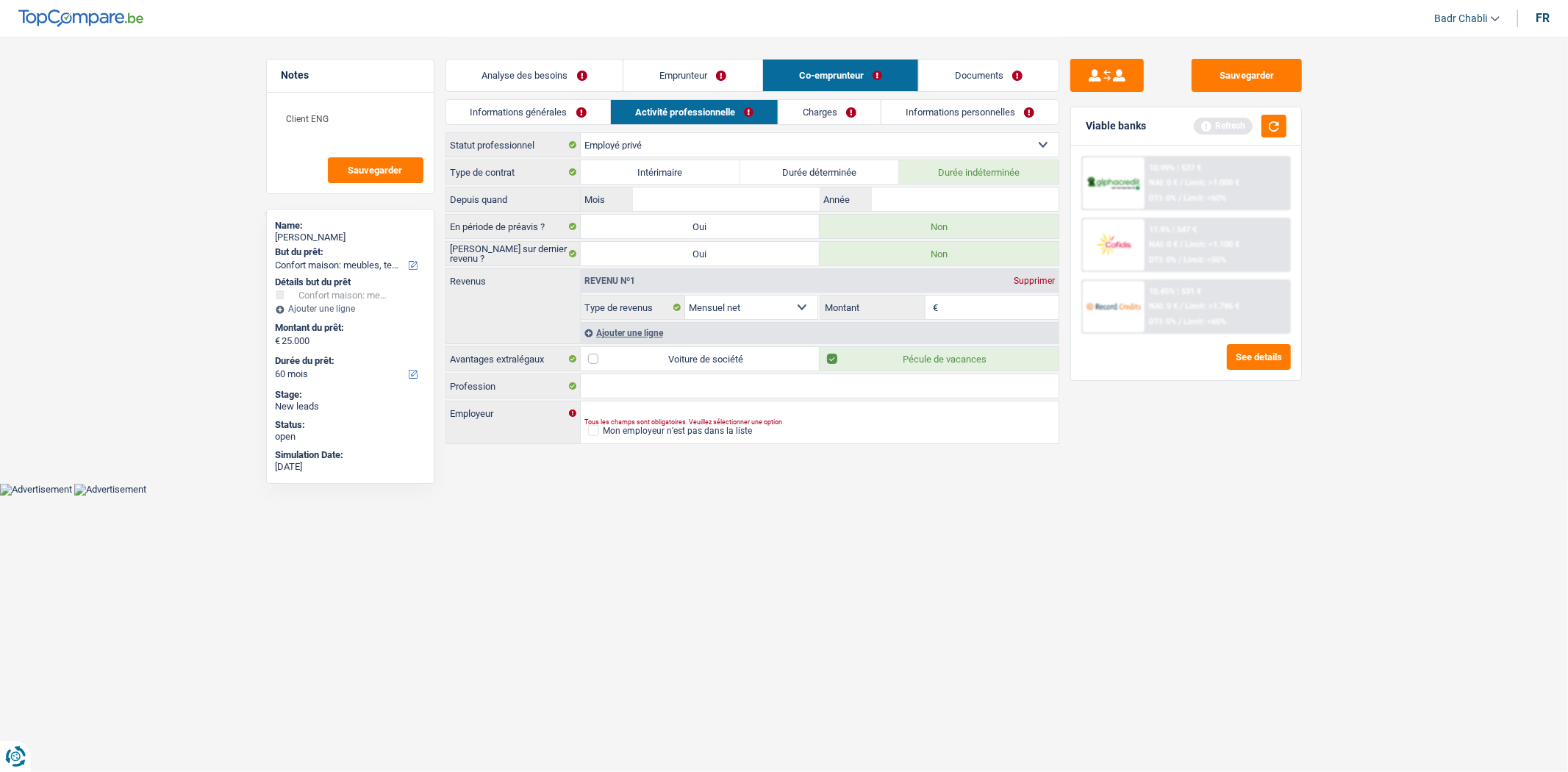
select select "mealVouchers"
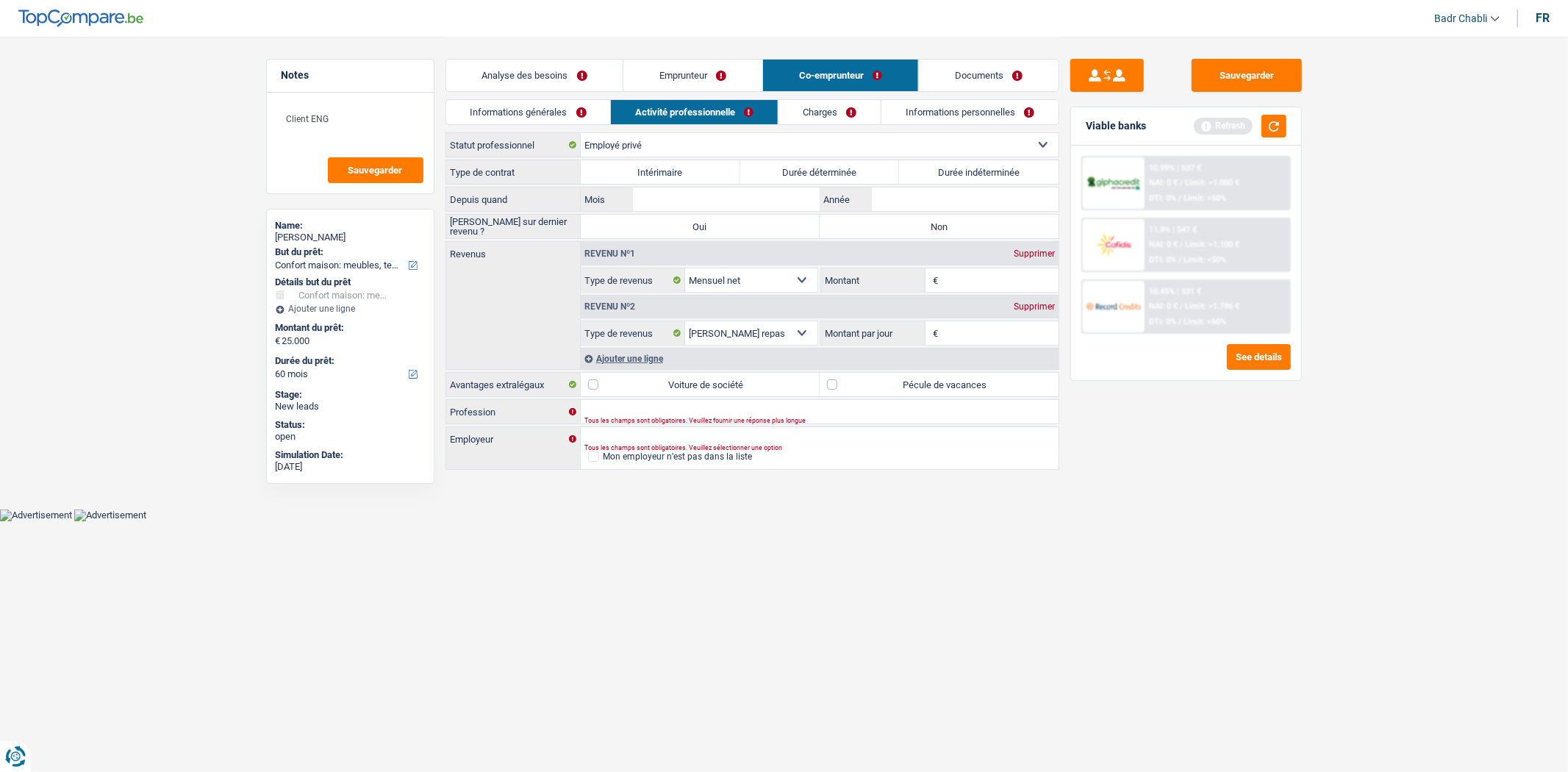
click at [625, 398] on div "Type de contrat Intérimaire Durée déterminée Durée indéterminée Tous les champs…" at bounding box center [752, 316] width 614 height 313
click at [622, 402] on input "Profession" at bounding box center [820, 411] width 478 height 24
type input "employé"
click at [631, 428] on input "Employeur" at bounding box center [820, 439] width 478 height 24
paste input "SMD COMPANY"
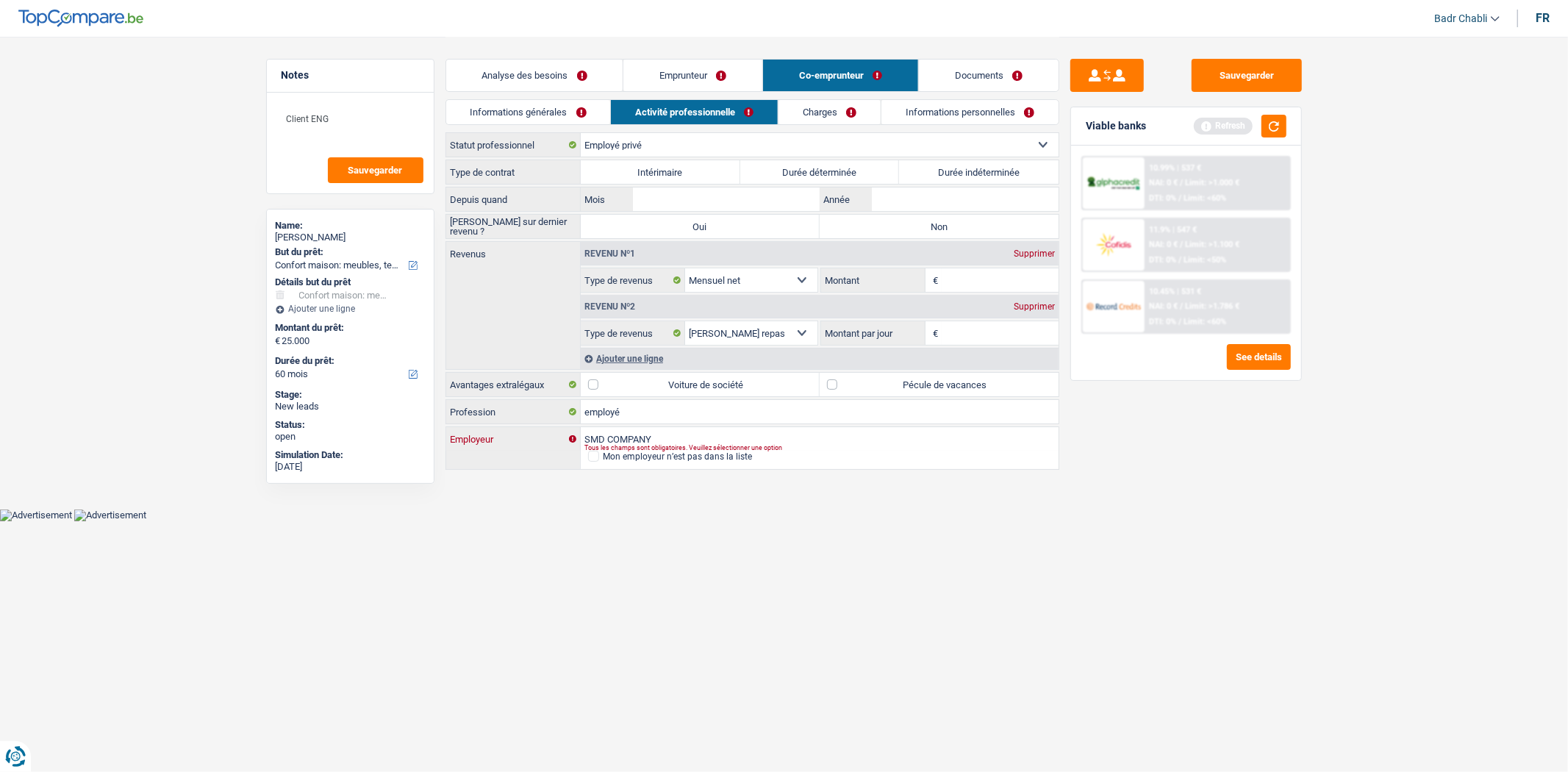
type input "SMD COMPANY"
click at [584, 411] on input "employé" at bounding box center [820, 411] width 478 height 24
click at [589, 412] on input "employé" at bounding box center [820, 411] width 478 height 24
type input "Employé"
click at [832, 386] on label "Pécule de vacances" at bounding box center [939, 385] width 239 height 24
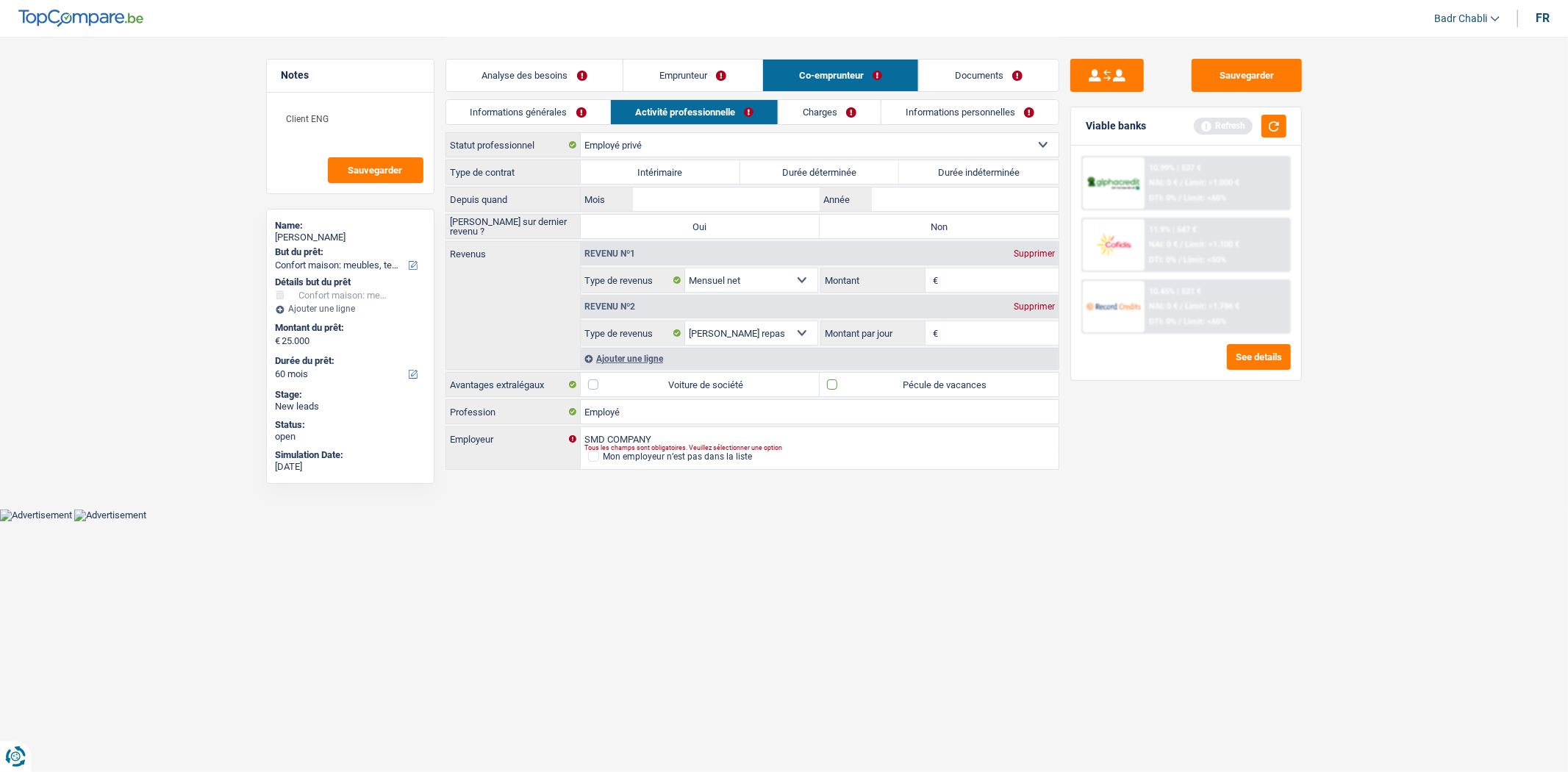
click at [832, 386] on input "Pécule de vacances" at bounding box center [939, 385] width 239 height 24
checkbox input "true"
click at [879, 231] on label "Non" at bounding box center [939, 226] width 239 height 24
click at [879, 231] on input "Non" at bounding box center [939, 226] width 239 height 24
radio input "true"
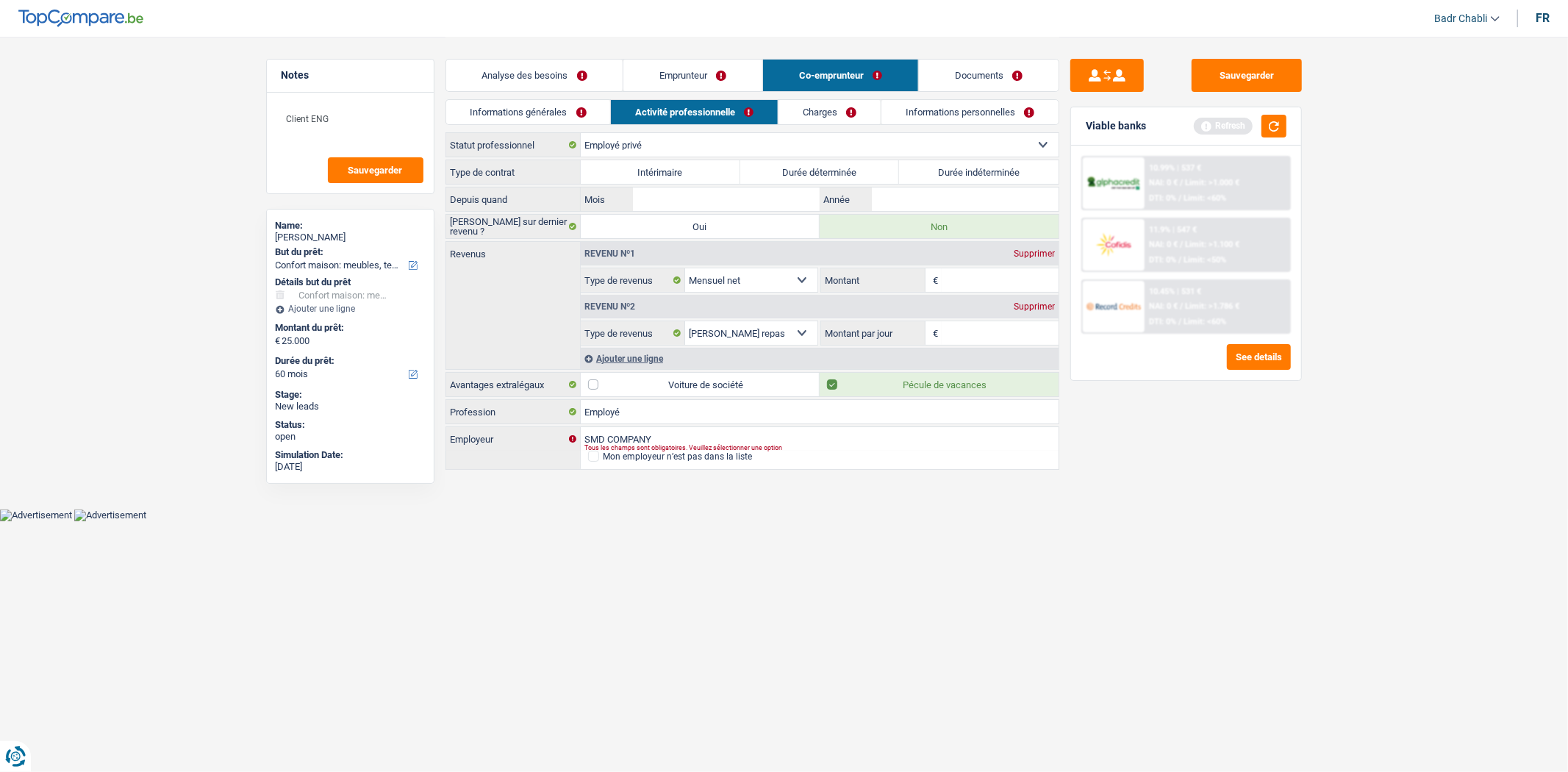
click at [972, 174] on label "Durée indéterminée" at bounding box center [978, 172] width 159 height 24
click at [972, 174] on input "Durée indéterminée" at bounding box center [978, 172] width 159 height 24
radio input "true"
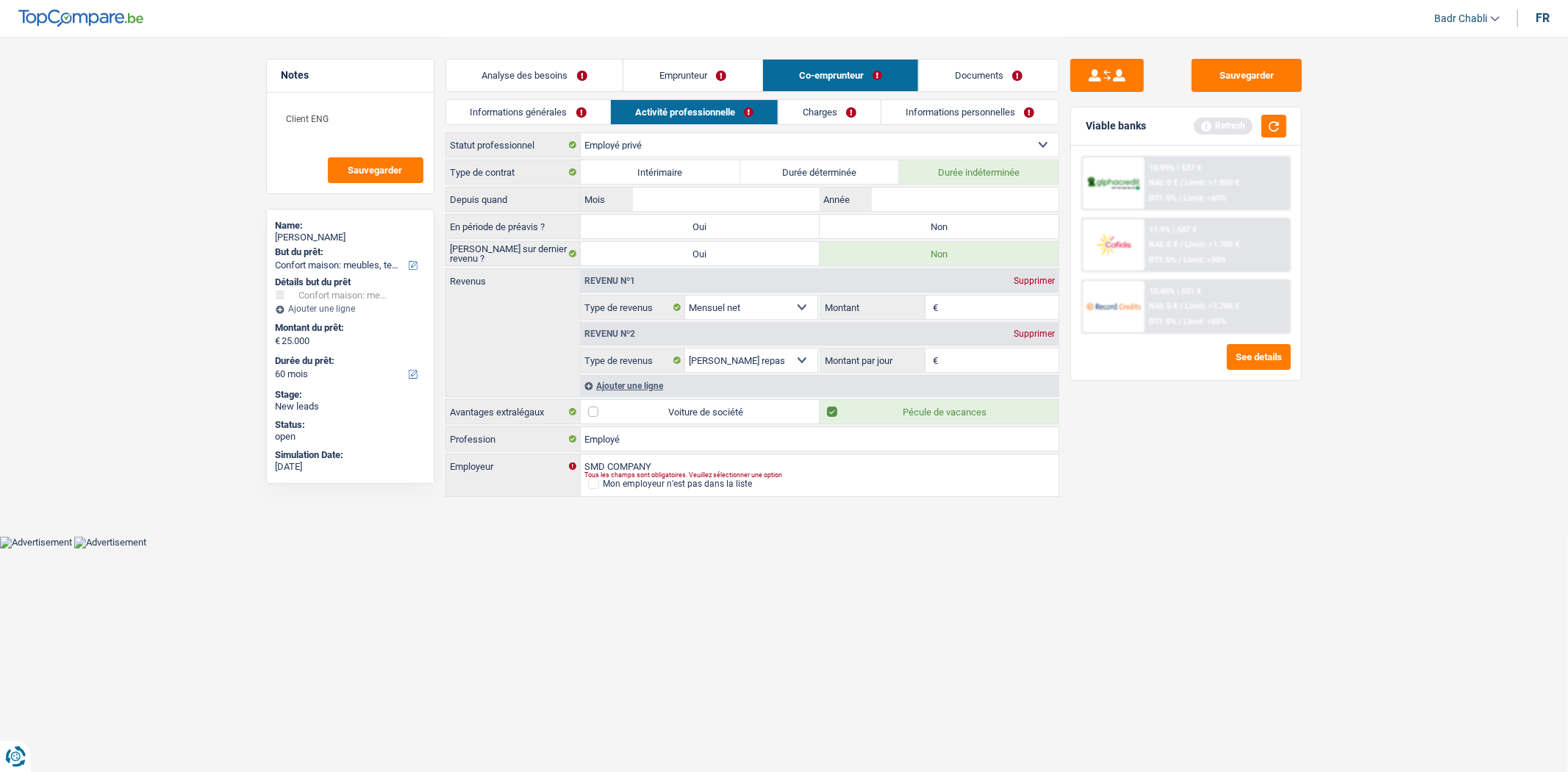
click at [951, 230] on label "Non" at bounding box center [939, 226] width 239 height 24
click at [951, 230] on input "Non" at bounding box center [939, 226] width 239 height 24
radio input "true"
click at [775, 201] on input "Mois" at bounding box center [725, 199] width 186 height 24
type input "06"
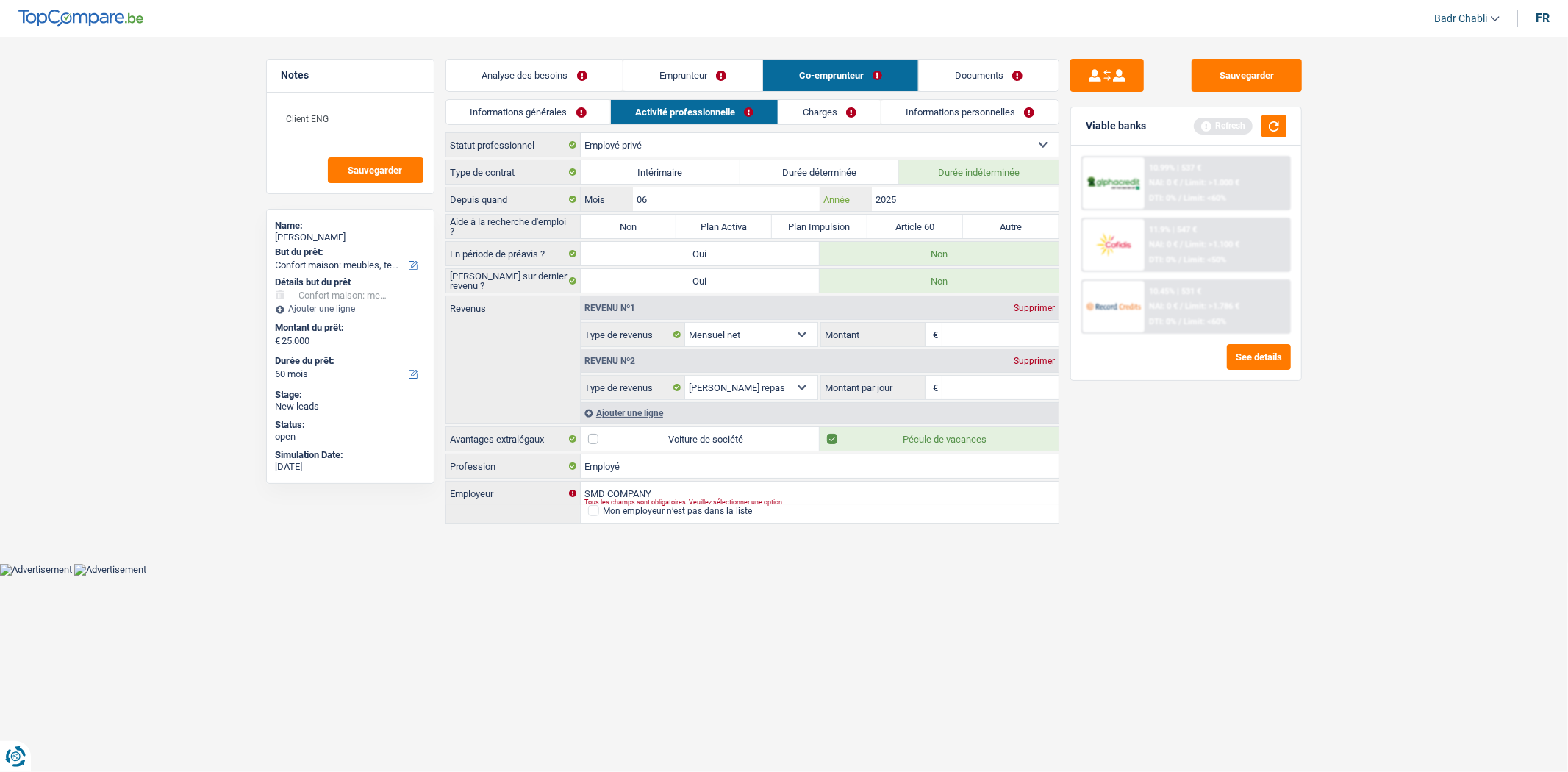
type input "2025"
click at [615, 234] on label "Non" at bounding box center [629, 226] width 96 height 24
click at [615, 234] on input "Non" at bounding box center [629, 226] width 96 height 24
radio input "true"
click at [990, 341] on input "Montant" at bounding box center [999, 335] width 117 height 24
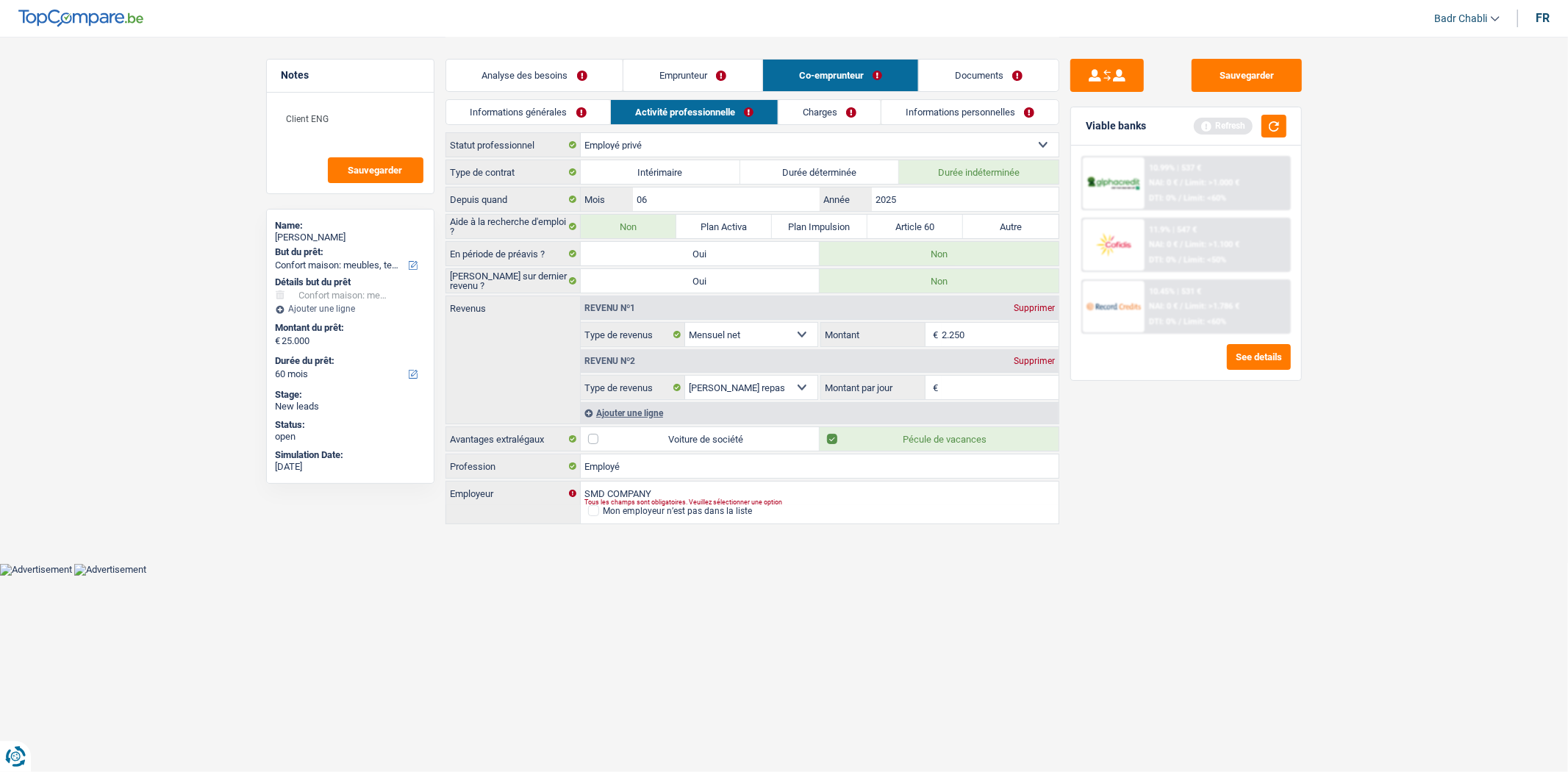
type input "2.250"
click at [1045, 366] on div "Revenu nº2 Supprimer" at bounding box center [820, 361] width 478 height 24
drag, startPoint x: 1045, startPoint y: 366, endPoint x: 1041, endPoint y: 357, distance: 9.8
click at [1044, 366] on div "Revenu nº2 Supprimer" at bounding box center [820, 361] width 478 height 24
click at [1039, 355] on div "Revenu nº2 Supprimer" at bounding box center [820, 361] width 478 height 24
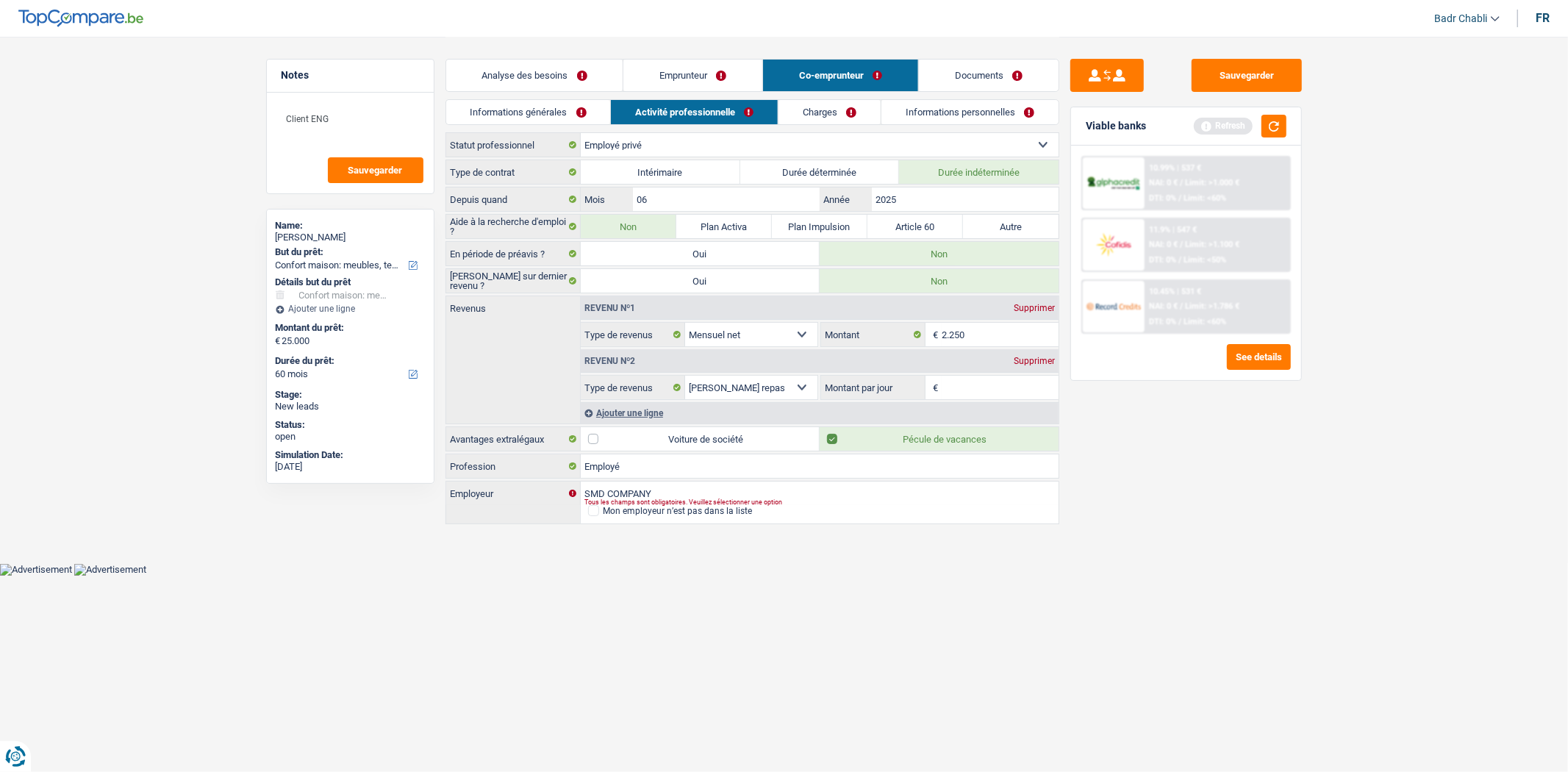
click at [1036, 363] on div "Supprimer" at bounding box center [1034, 361] width 49 height 9
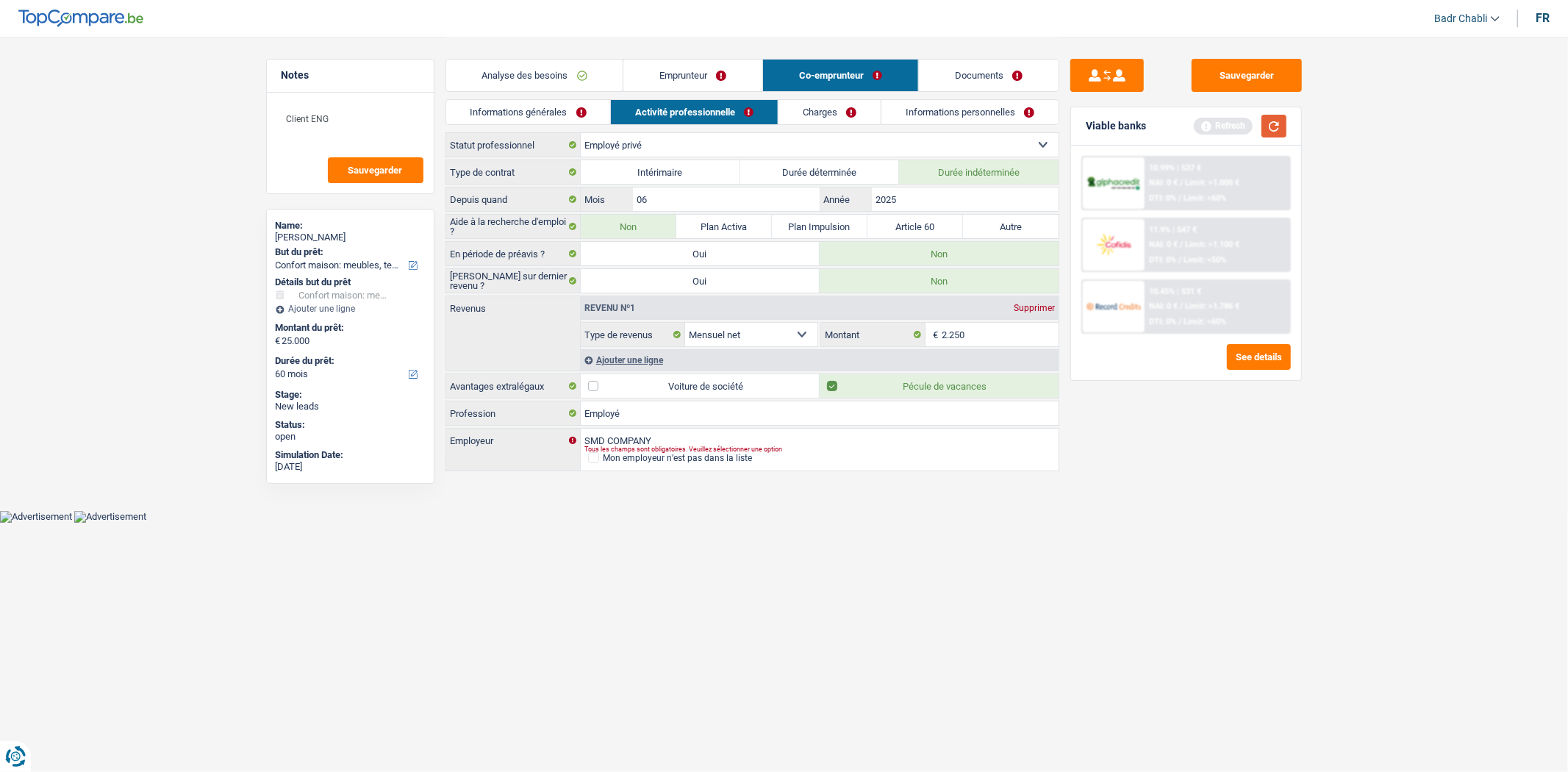
click at [1277, 122] on button "button" at bounding box center [1273, 126] width 25 height 23
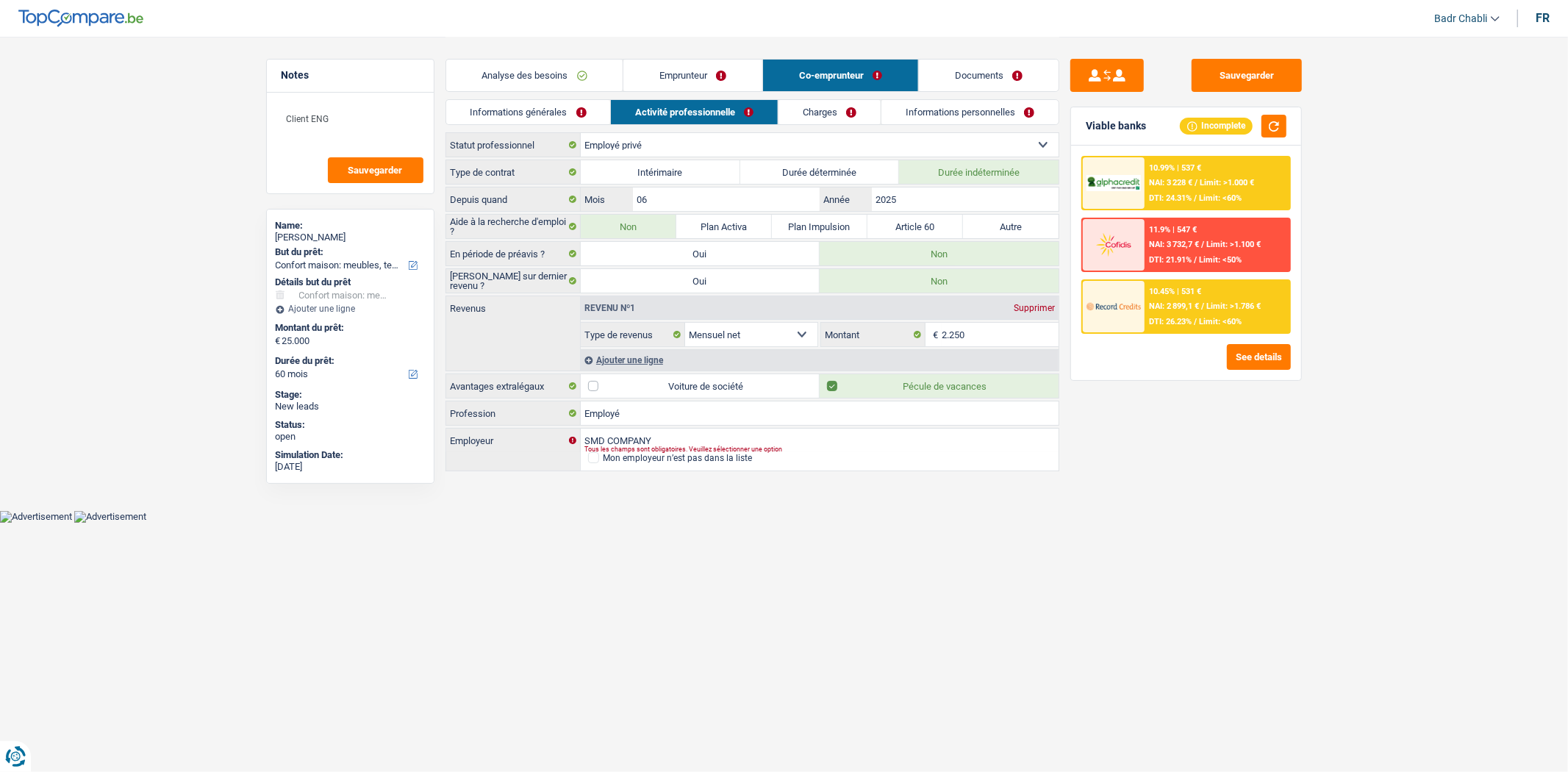
click at [808, 121] on link "Charges" at bounding box center [829, 112] width 103 height 24
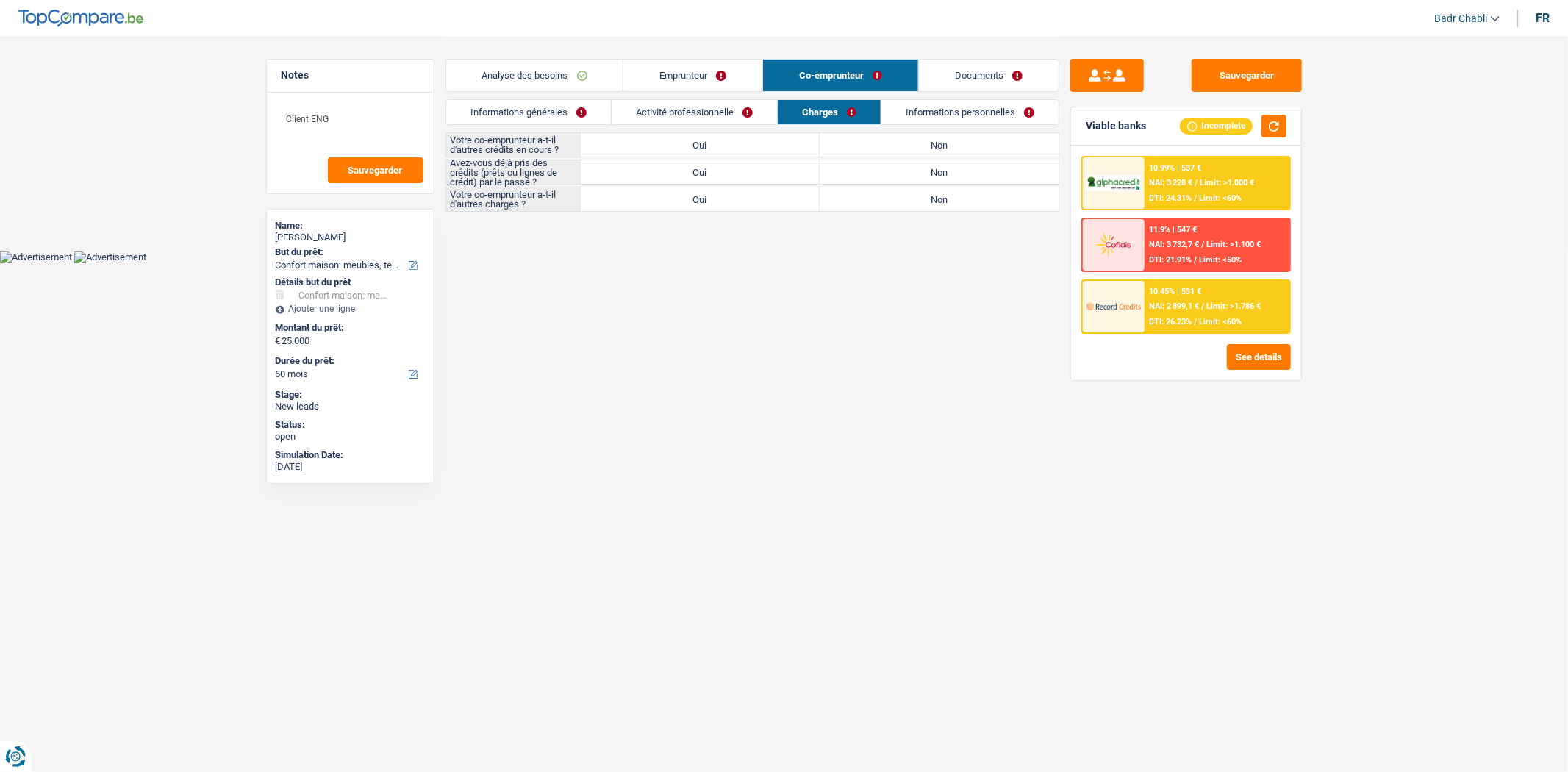
click at [923, 147] on label "Non" at bounding box center [939, 145] width 239 height 24
click at [923, 147] on input "Non" at bounding box center [939, 145] width 239 height 24
radio input "true"
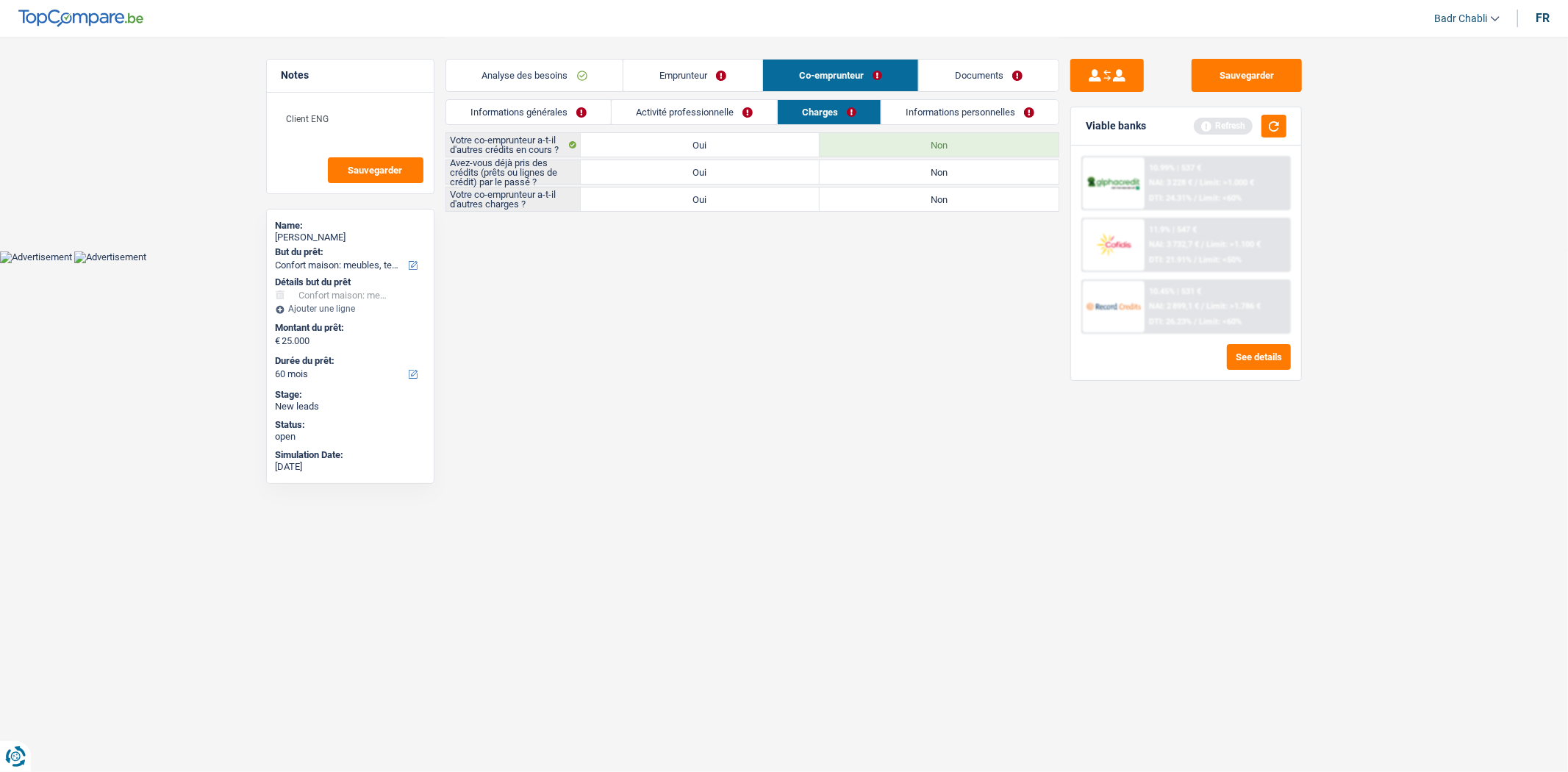
click at [933, 186] on div "Votre co-emprunteur a-t-il d'autres charges ? Oui Non Tous les champs sont obli…" at bounding box center [752, 198] width 614 height 25
click at [929, 206] on label "Non" at bounding box center [939, 199] width 239 height 24
click at [929, 206] on input "Non" at bounding box center [939, 199] width 239 height 24
radio input "true"
click at [919, 179] on label "Non" at bounding box center [939, 172] width 239 height 24
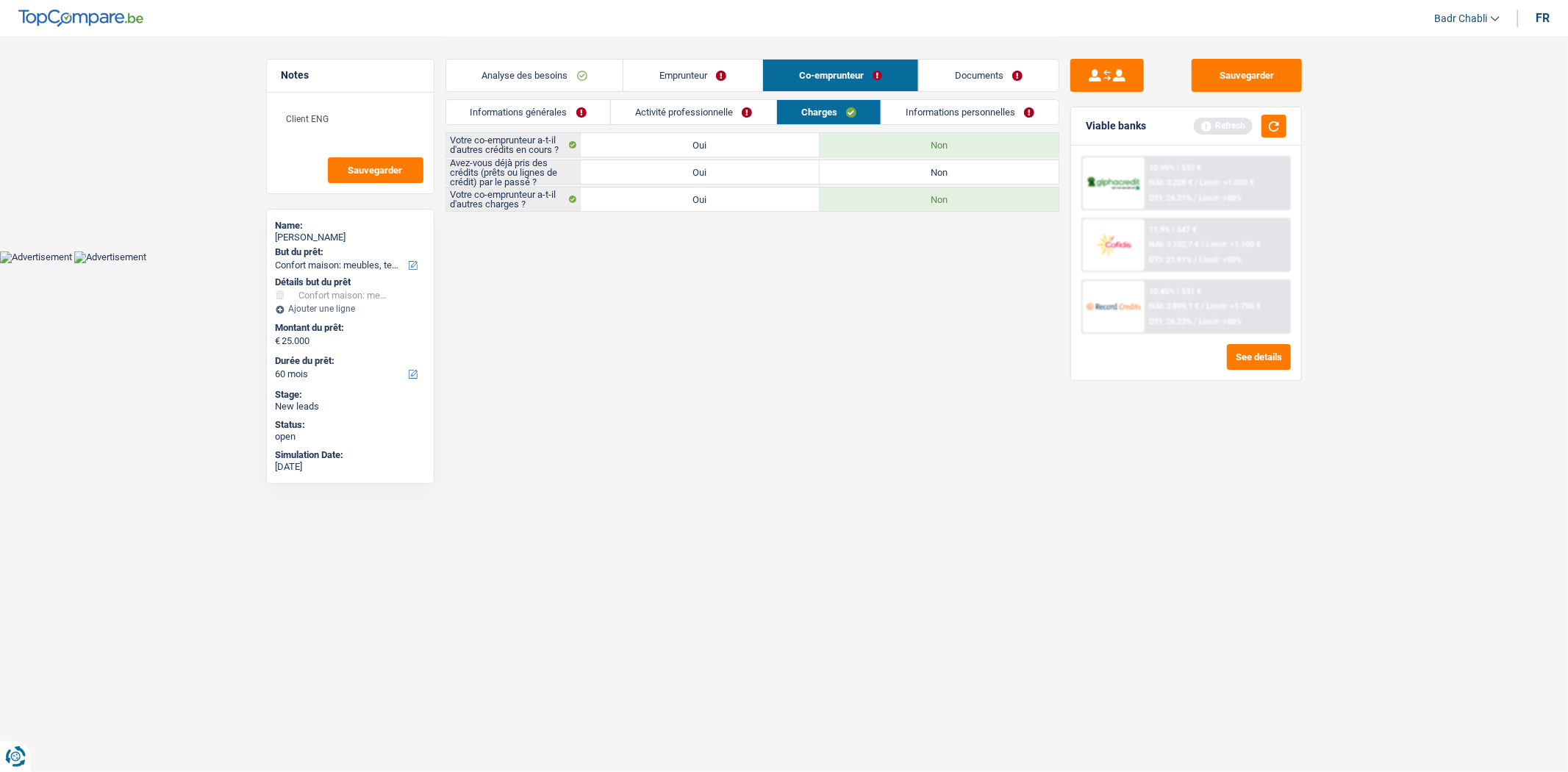
click at [919, 179] on input "Non" at bounding box center [939, 172] width 239 height 24
radio input "true"
click at [934, 113] on link "Informations personnelles" at bounding box center [970, 112] width 177 height 24
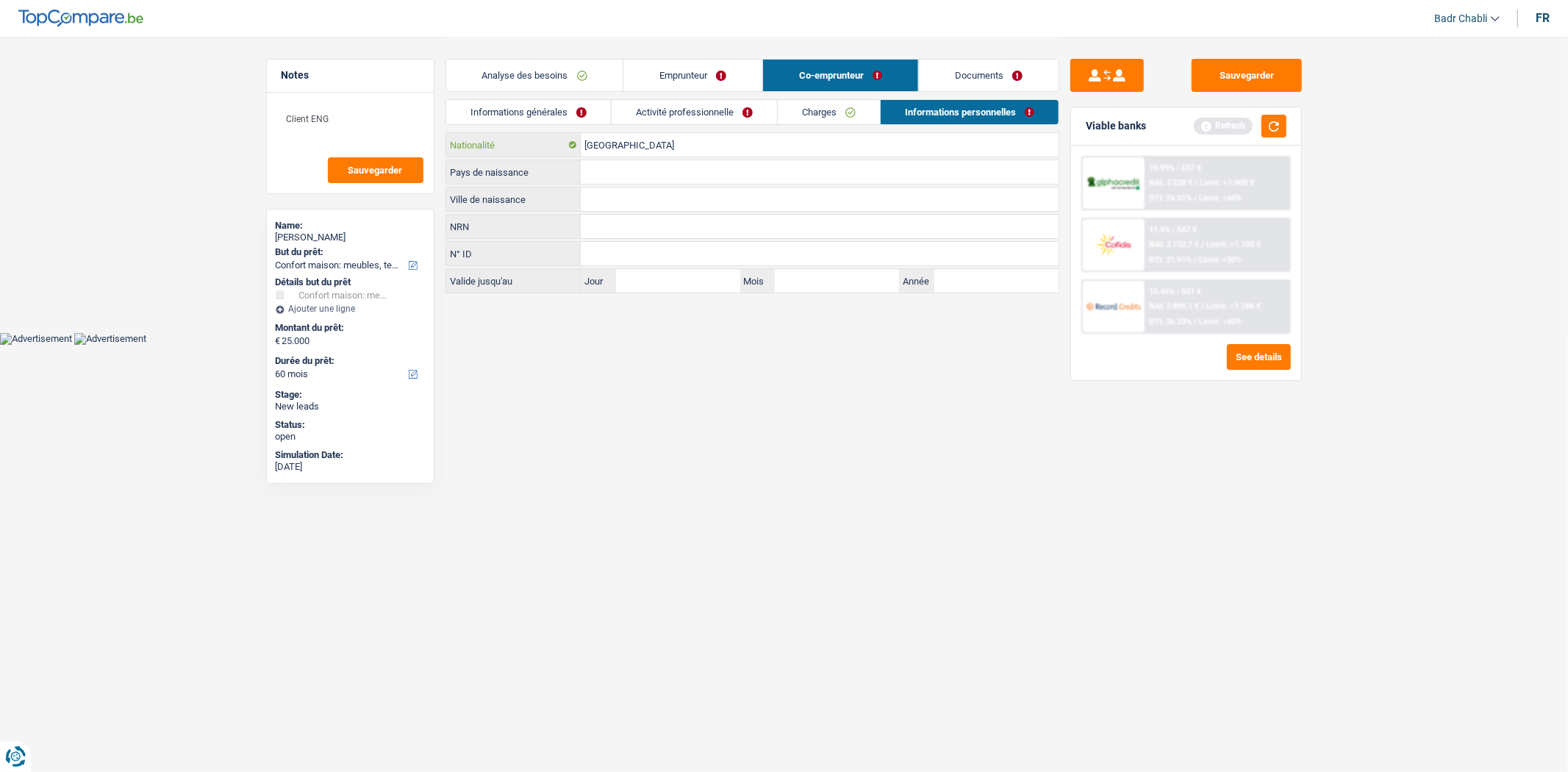
click at [685, 154] on input "[GEOGRAPHIC_DATA]" at bounding box center [820, 145] width 478 height 24
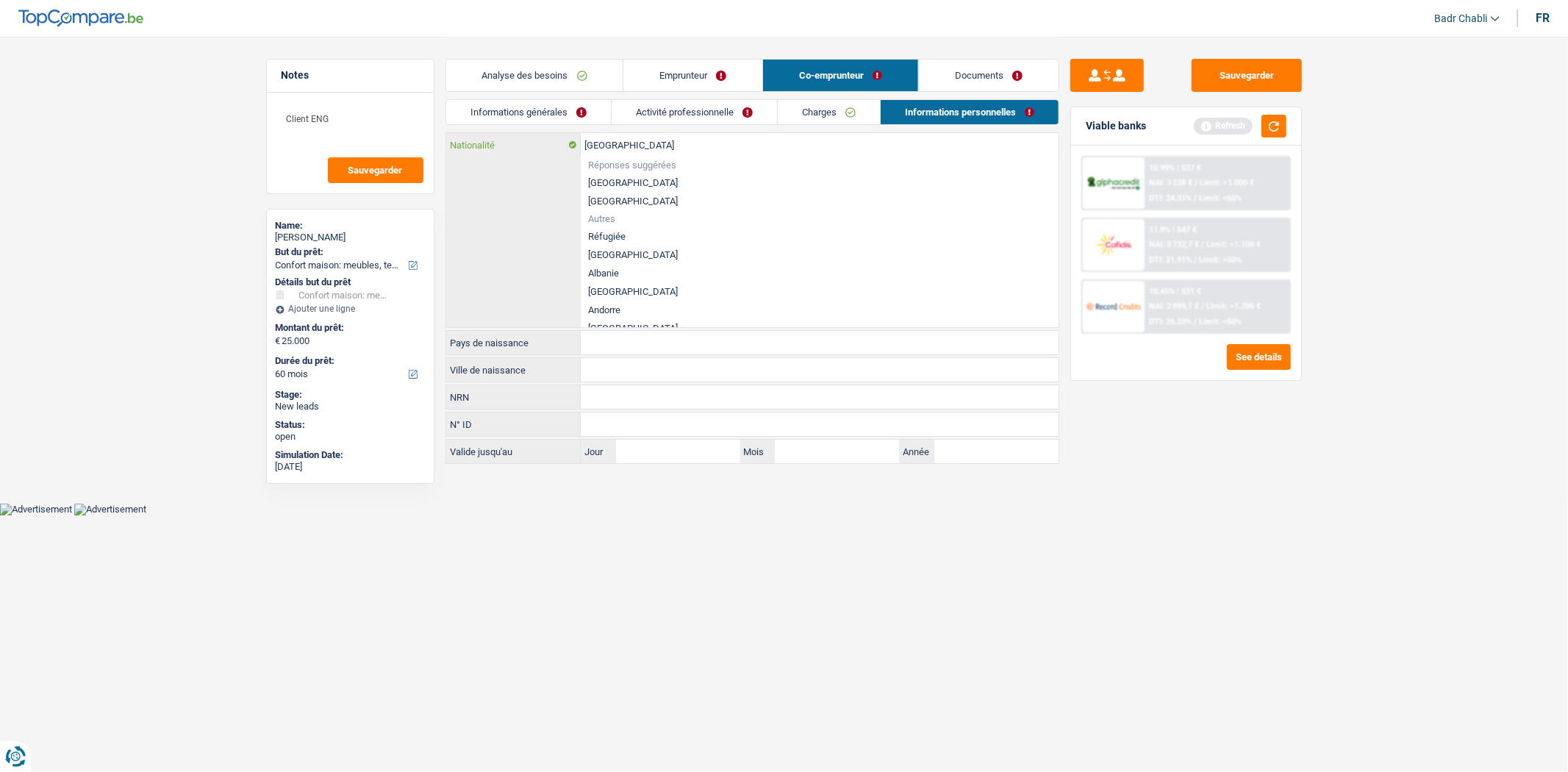
click at [685, 154] on input "[GEOGRAPHIC_DATA]" at bounding box center [820, 145] width 478 height 24
type input "p"
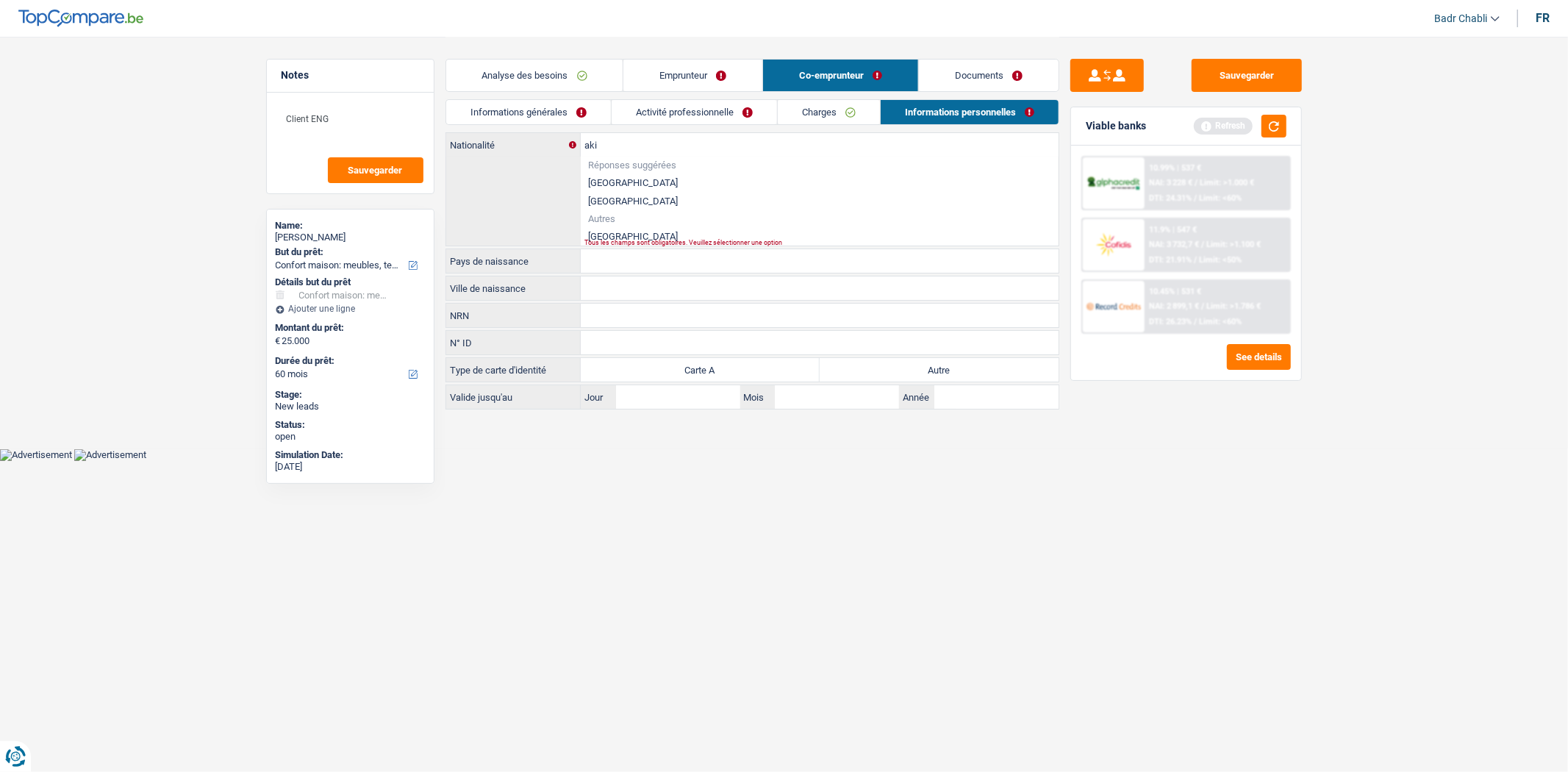
click at [618, 232] on li "[GEOGRAPHIC_DATA]" at bounding box center [820, 236] width 478 height 18
type input "[GEOGRAPHIC_DATA]"
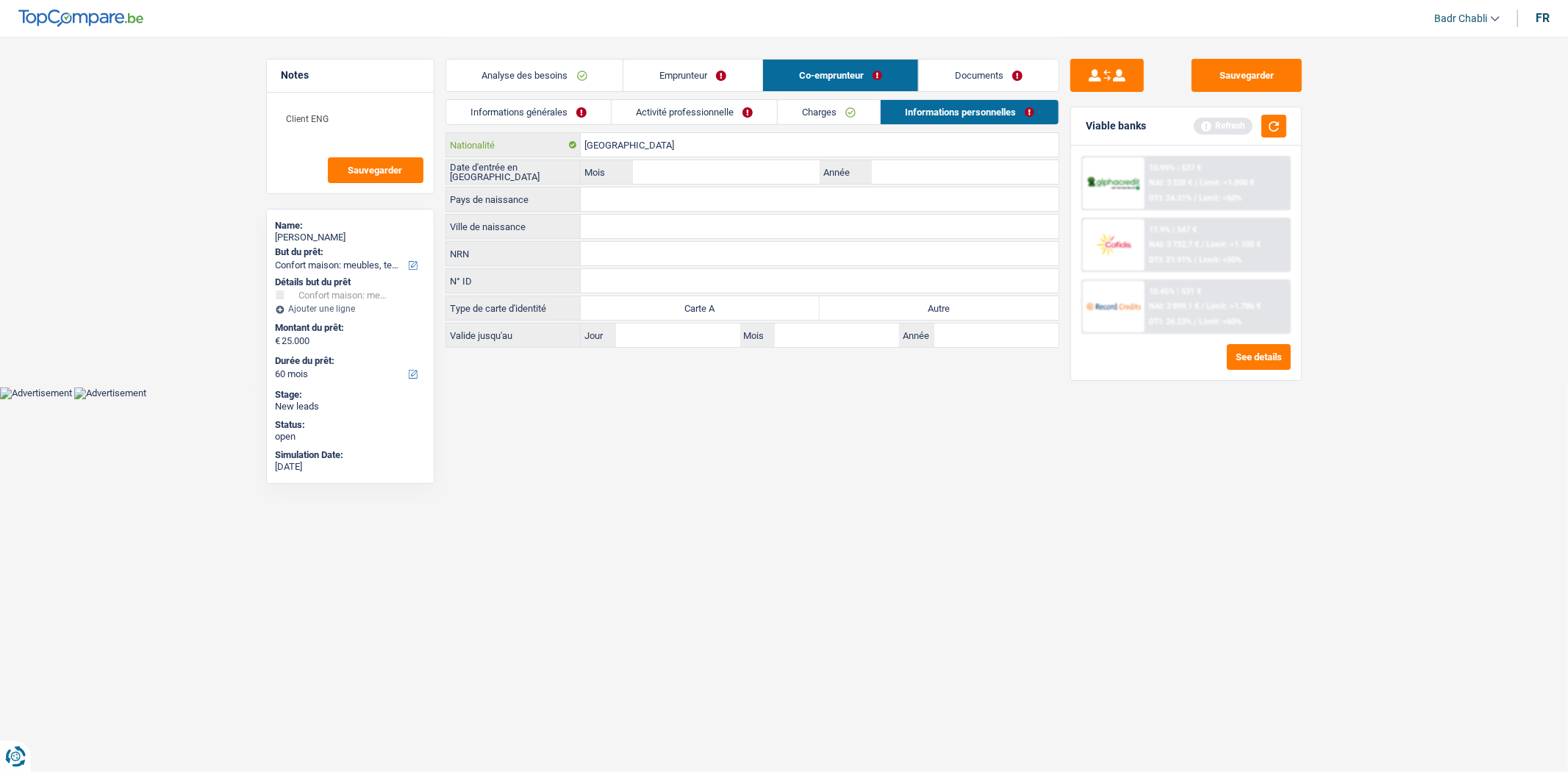
click at [606, 154] on input "[GEOGRAPHIC_DATA]" at bounding box center [820, 145] width 478 height 24
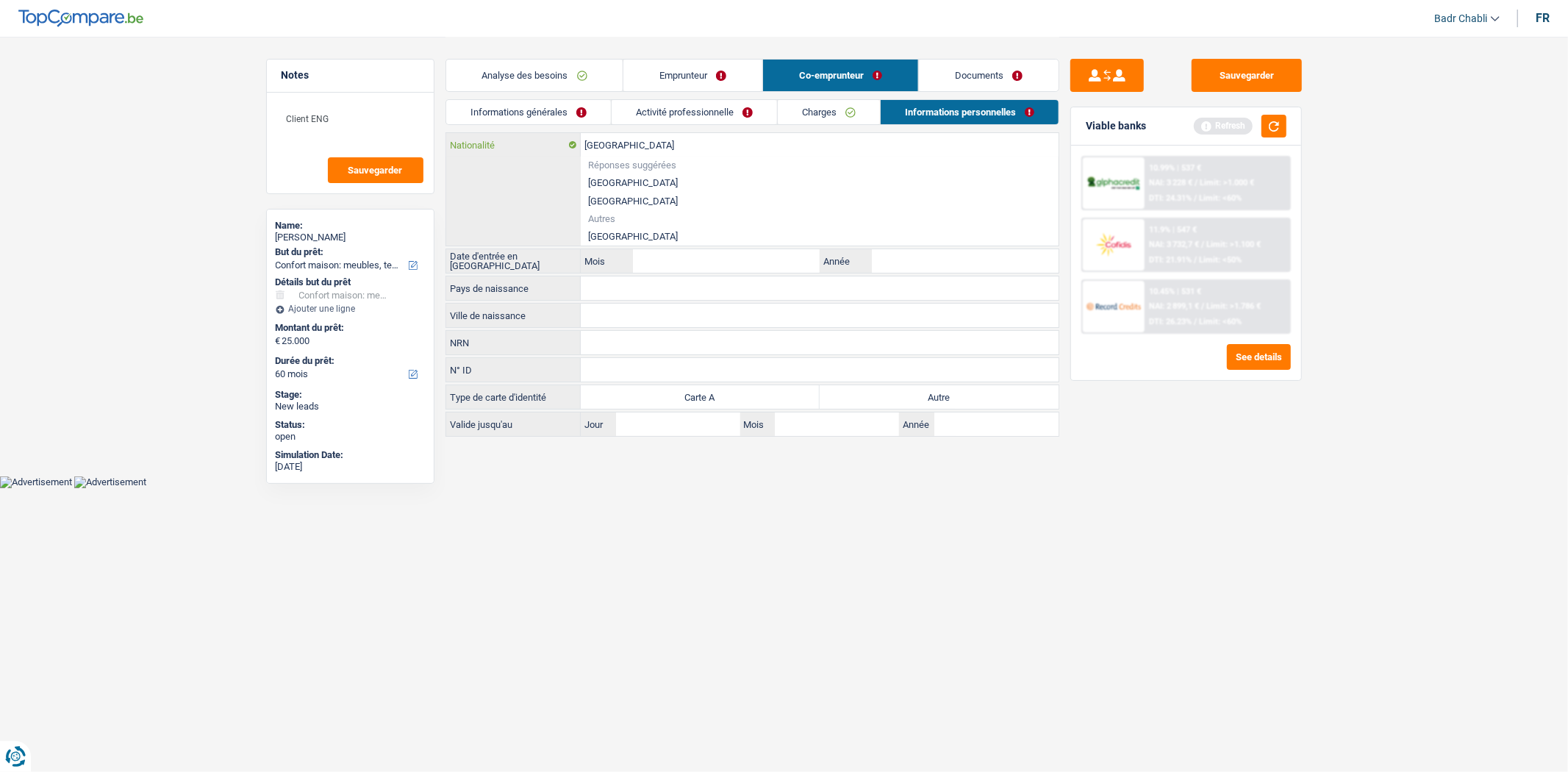
click at [608, 149] on input "[GEOGRAPHIC_DATA]" at bounding box center [820, 145] width 478 height 24
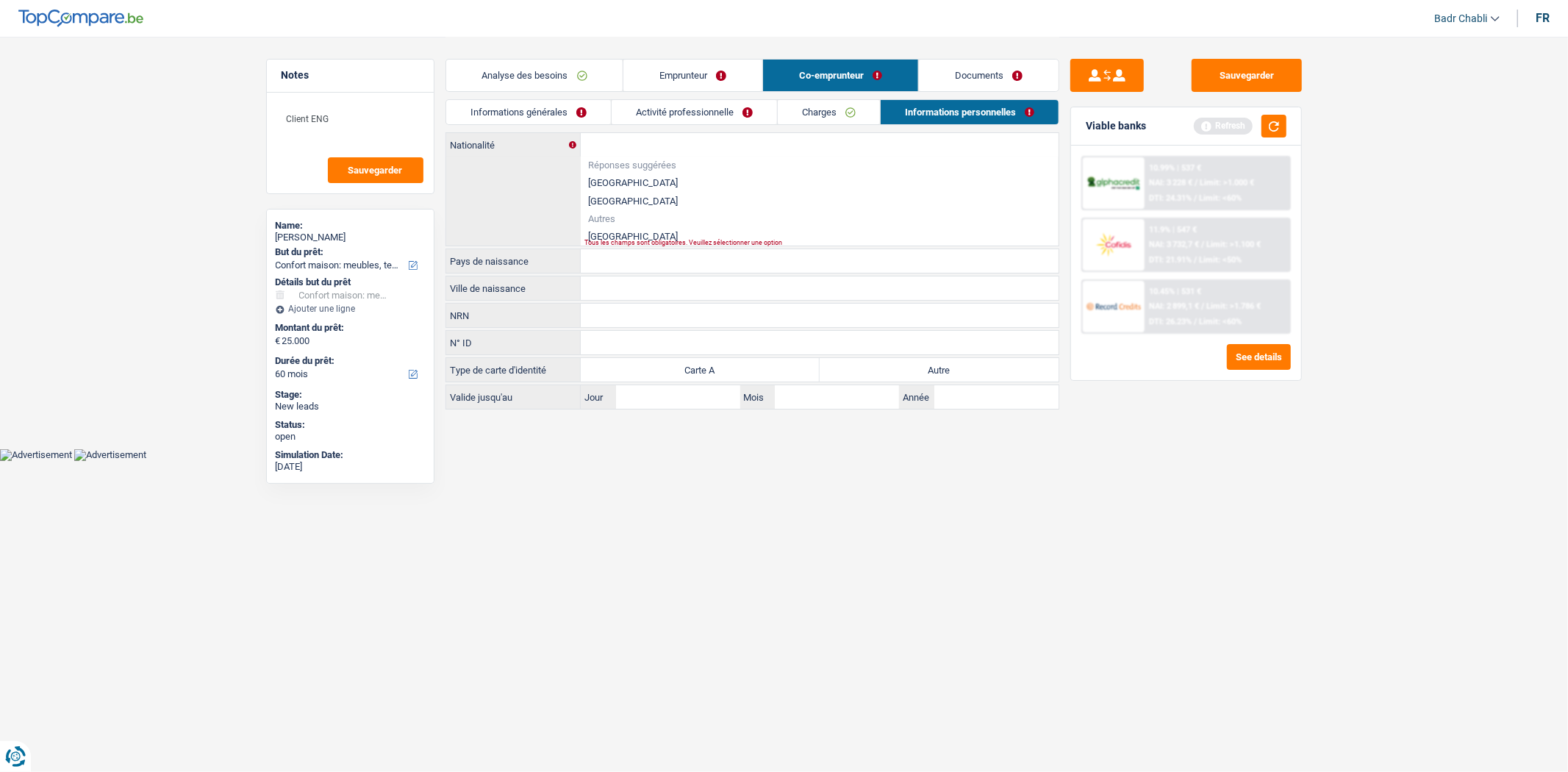
click at [621, 234] on li "[GEOGRAPHIC_DATA]" at bounding box center [820, 236] width 478 height 18
type input "[GEOGRAPHIC_DATA]"
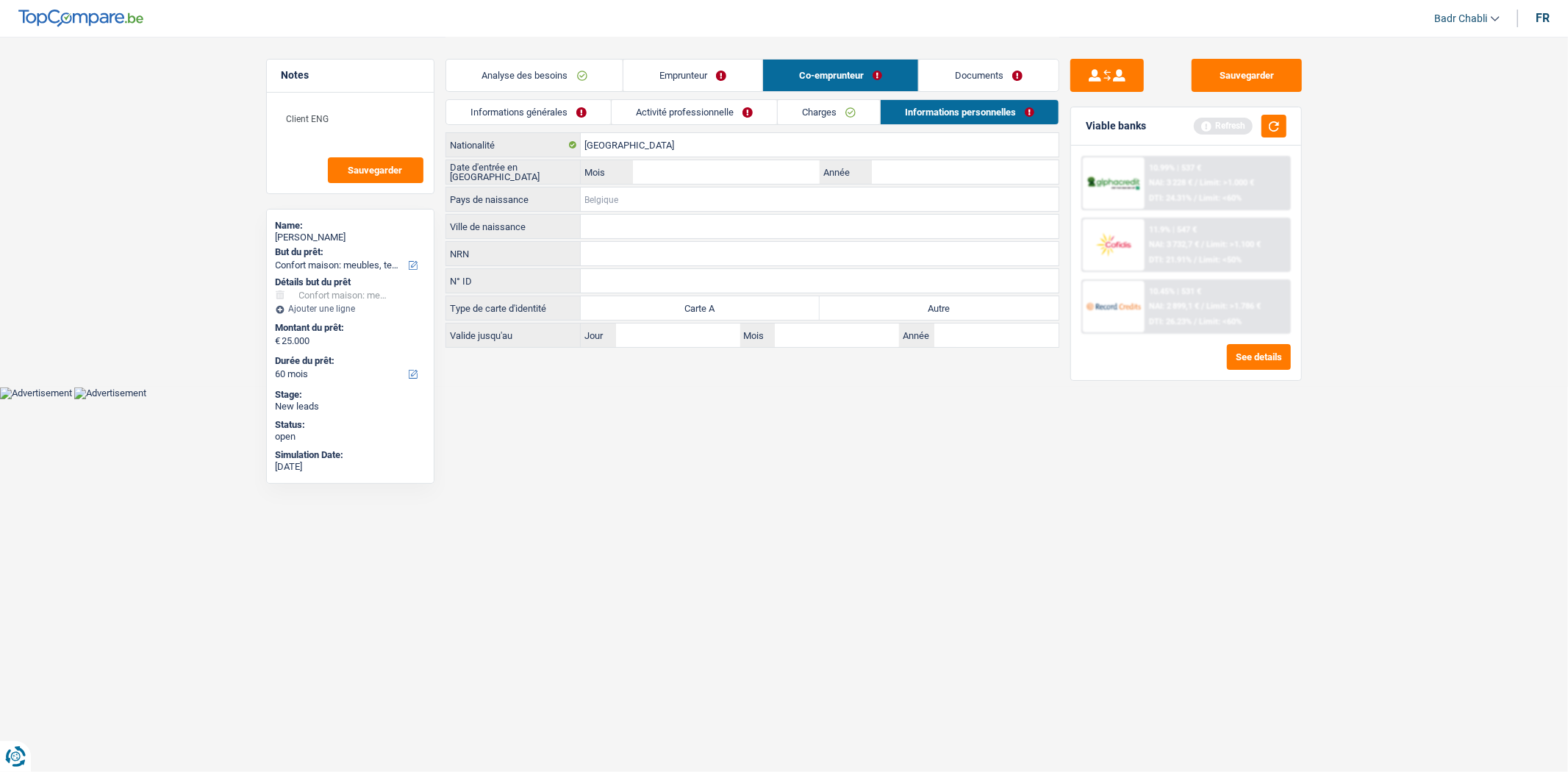
click at [618, 194] on input "Pays de naissance" at bounding box center [820, 199] width 478 height 24
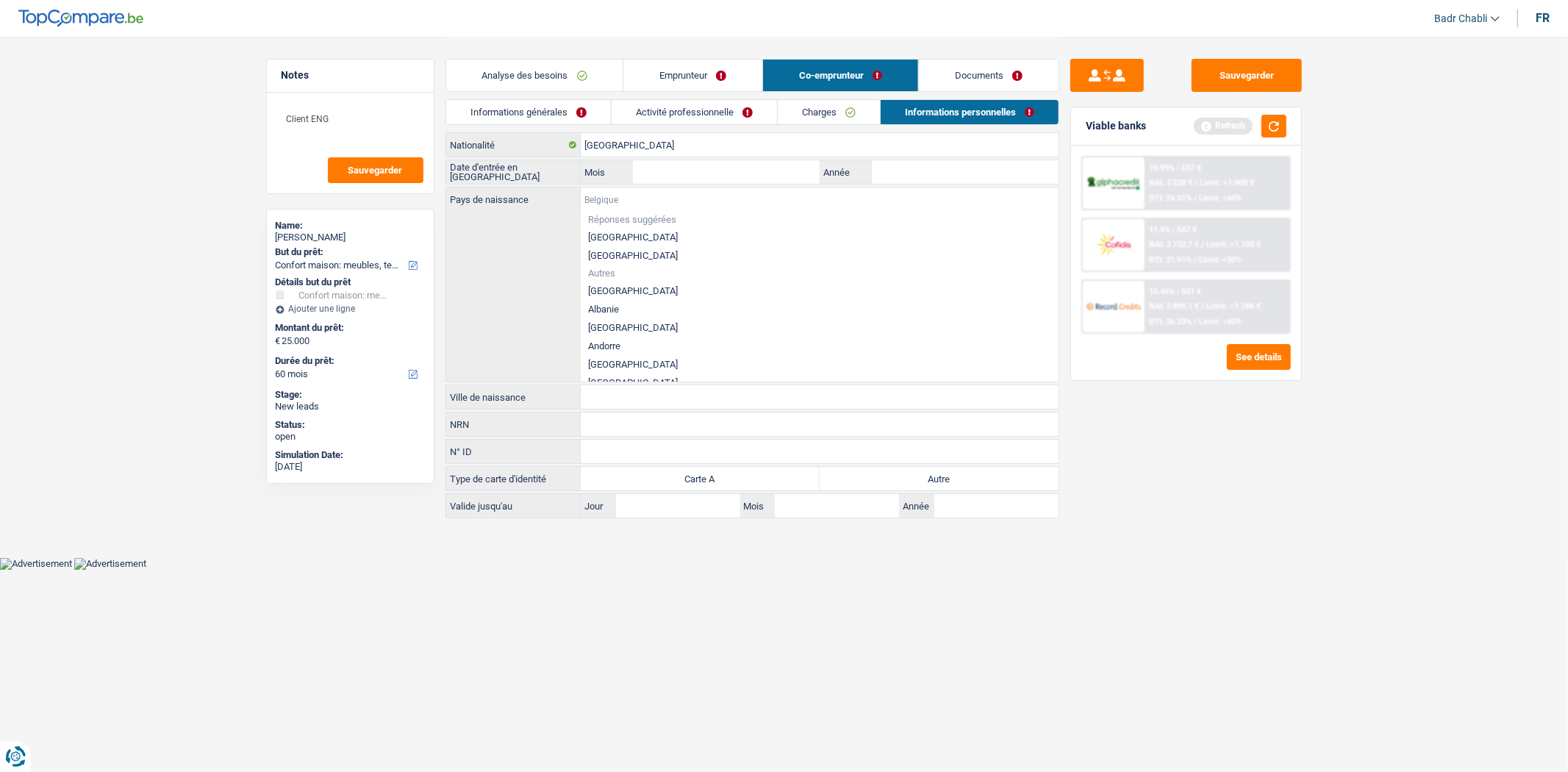
paste input "[GEOGRAPHIC_DATA]"
type input "[GEOGRAPHIC_DATA]"
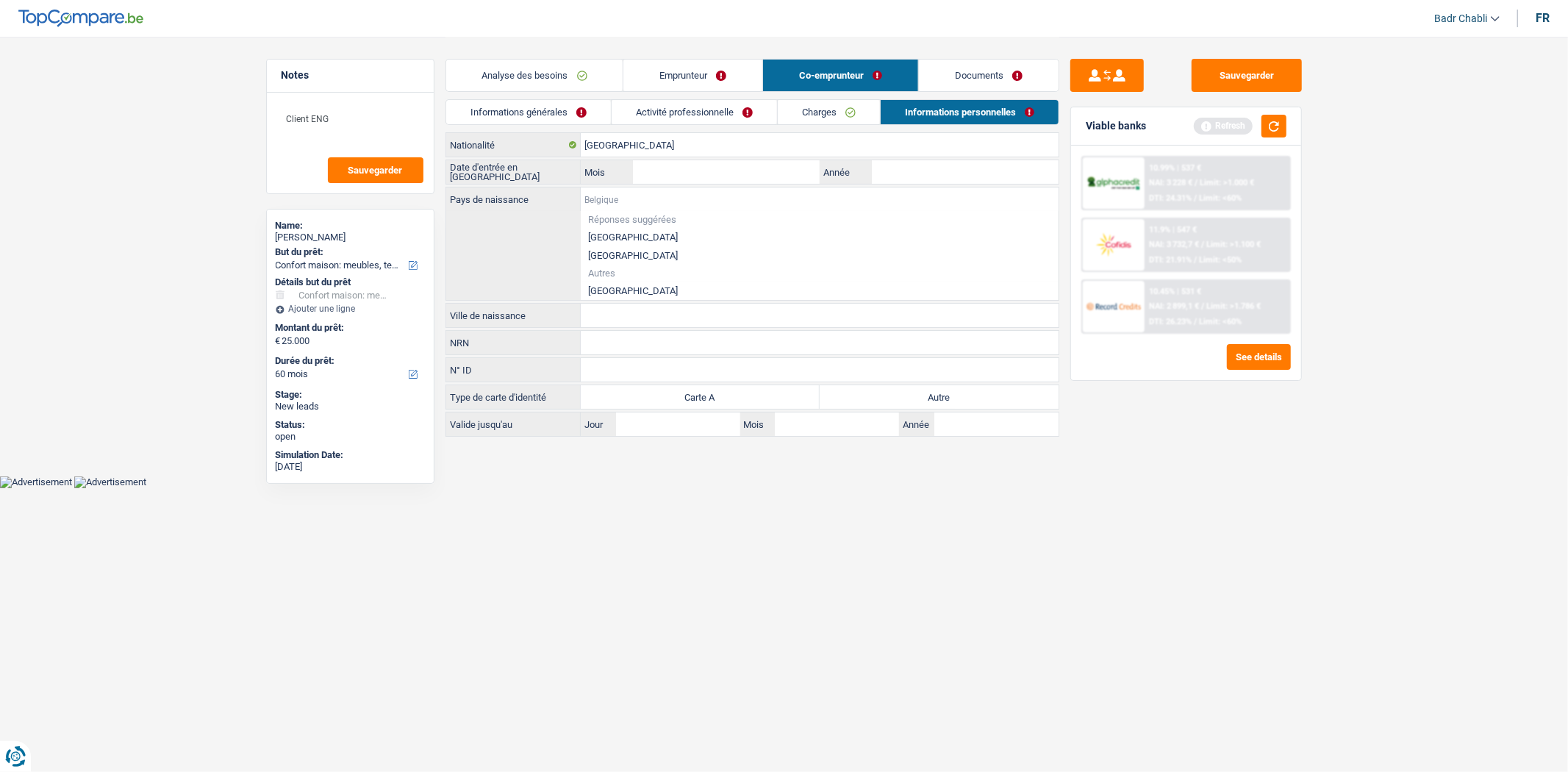
paste input "[GEOGRAPHIC_DATA]"
type input "[GEOGRAPHIC_DATA]"
click at [613, 287] on li "[GEOGRAPHIC_DATA]" at bounding box center [820, 291] width 478 height 18
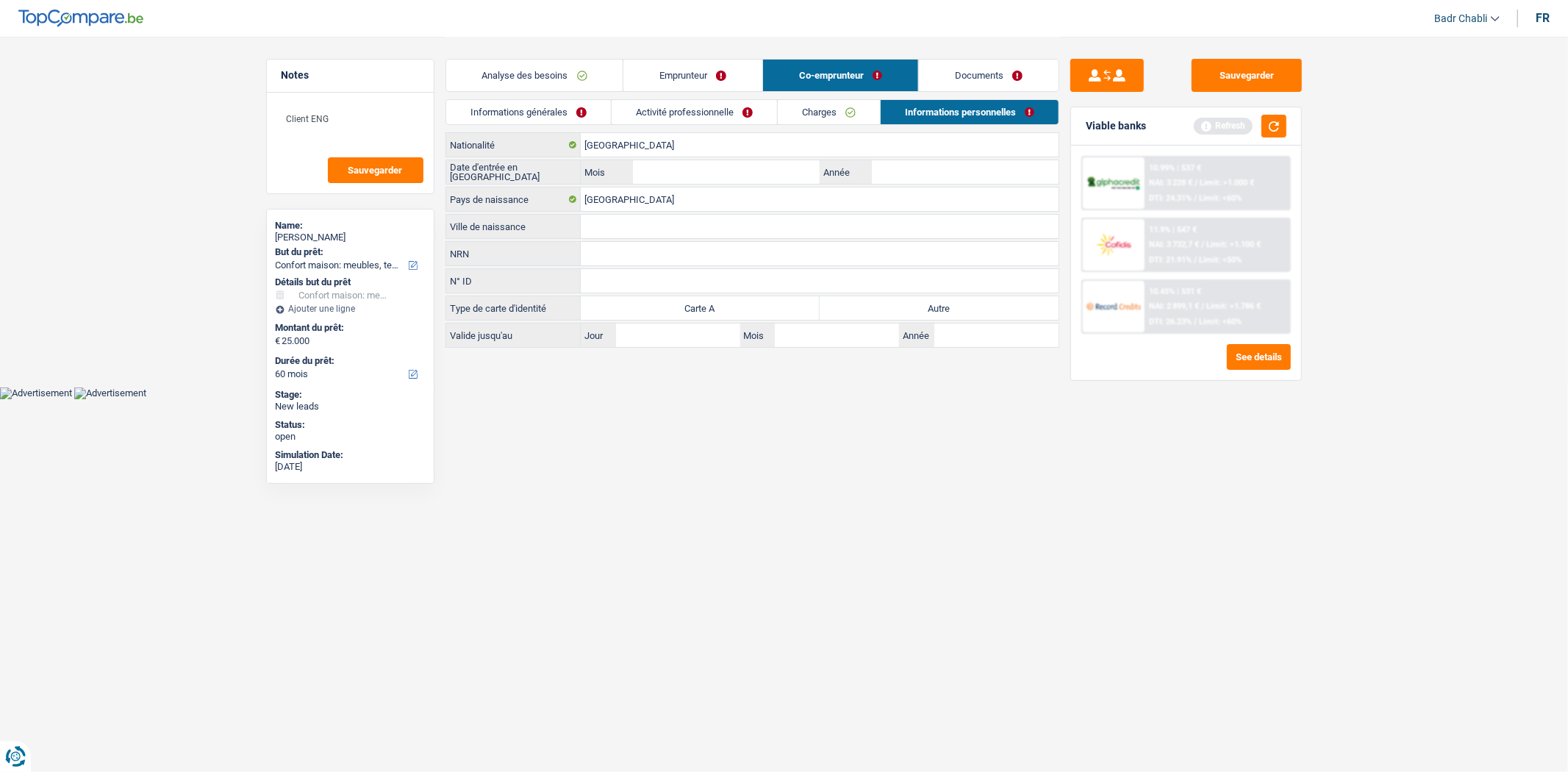
click at [627, 235] on input "Ville de naissance" at bounding box center [820, 226] width 478 height 24
paste input "[GEOGRAPHIC_DATA]"
type input "[GEOGRAPHIC_DATA]"
click at [896, 178] on input "Année" at bounding box center [964, 172] width 186 height 24
type input "2019"
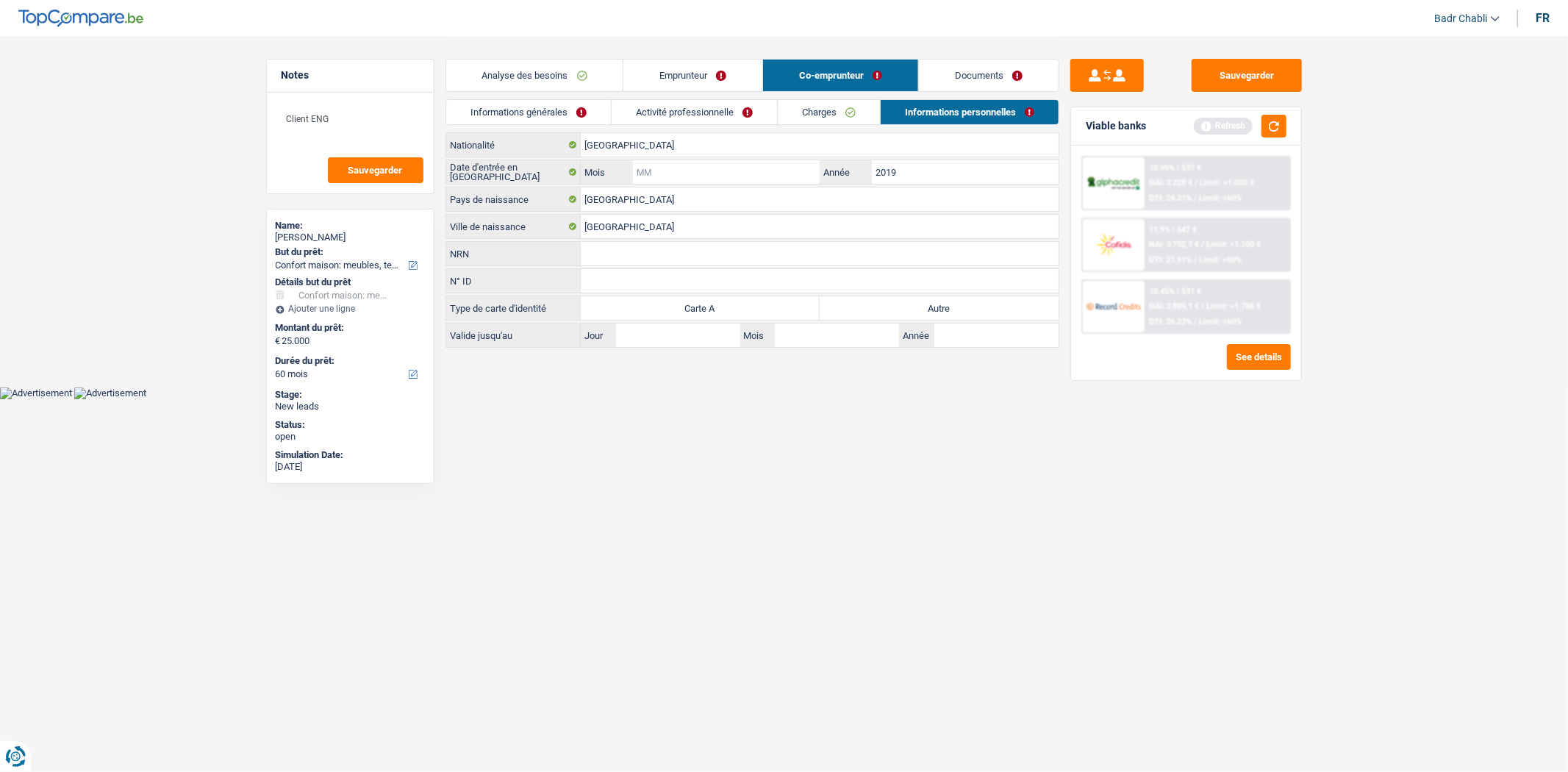
click at [698, 169] on input "Mois" at bounding box center [725, 172] width 186 height 24
type input "06"
drag, startPoint x: 971, startPoint y: 290, endPoint x: 967, endPoint y: 300, distance: 10.8
click at [970, 292] on input "N° ID" at bounding box center [820, 281] width 478 height 24
click at [967, 300] on label "Autre" at bounding box center [939, 308] width 239 height 24
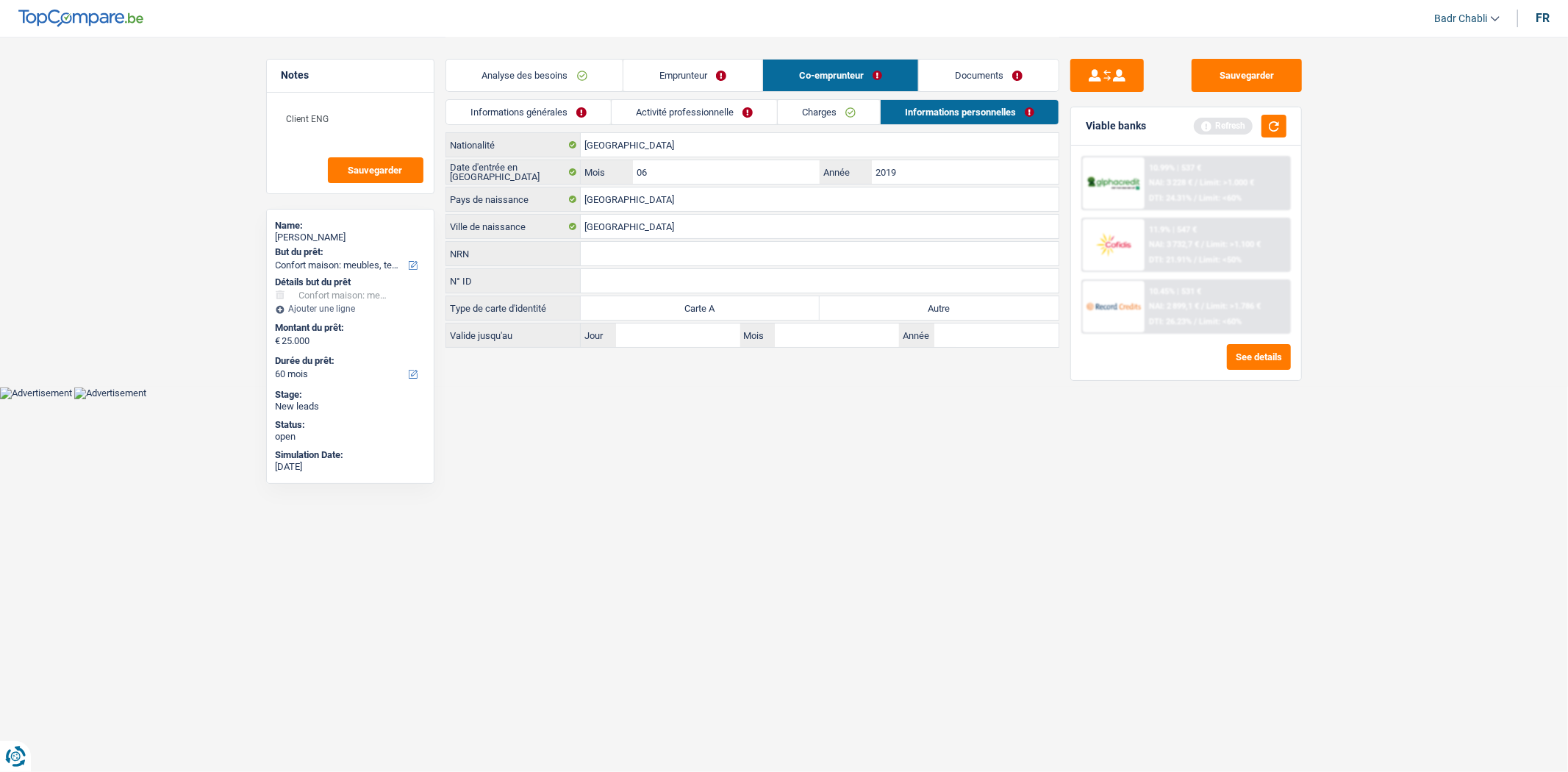
click at [967, 300] on input "Autre" at bounding box center [939, 308] width 239 height 24
radio input "true"
click at [828, 112] on link "Charges" at bounding box center [829, 112] width 103 height 24
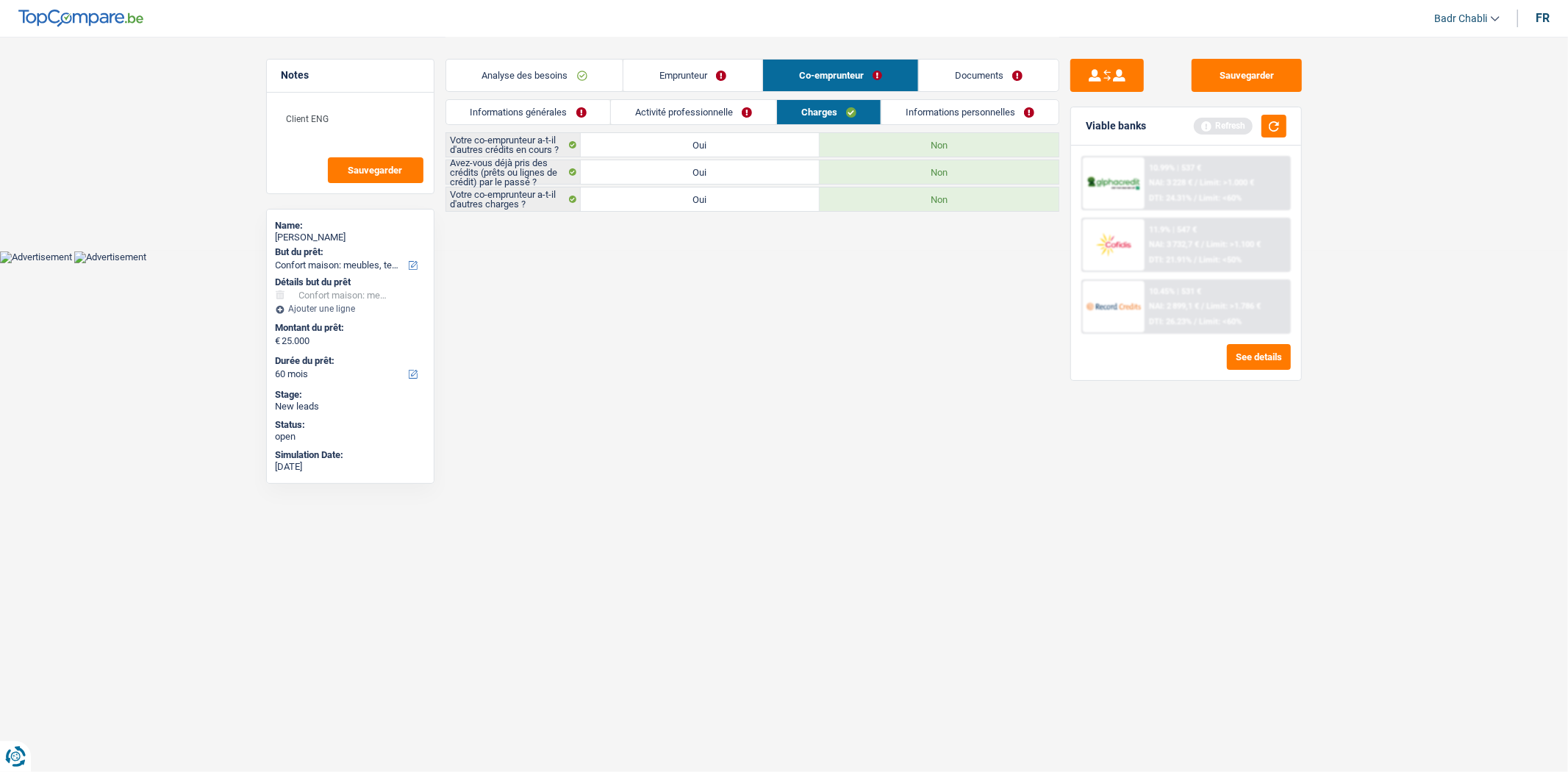
click at [733, 109] on link "Activité professionnelle" at bounding box center [693, 112] width 165 height 24
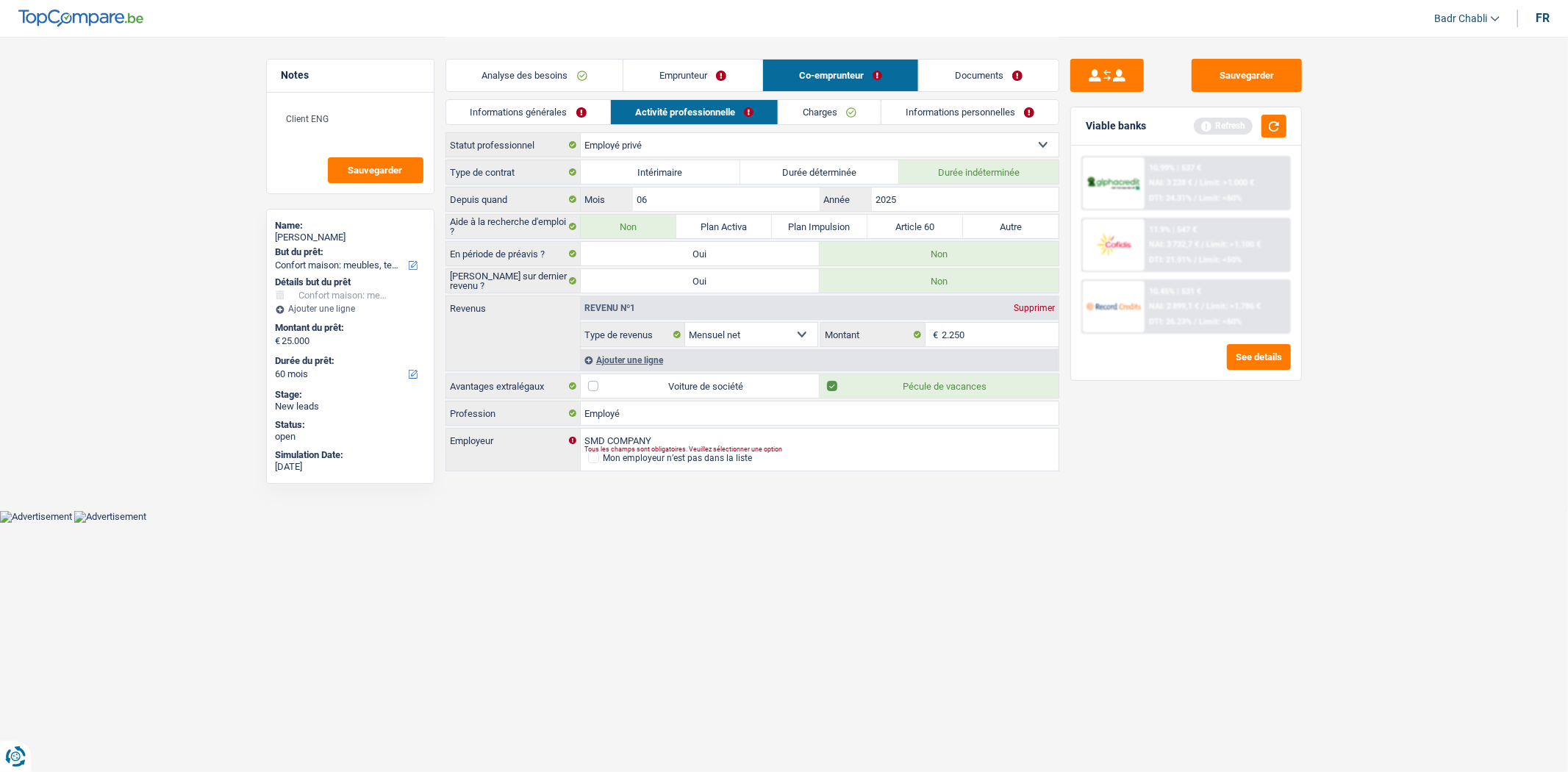
click at [579, 128] on div "Informations générales Activité professionnelle Charges Informations personnell…" at bounding box center [752, 116] width 614 height 33
click at [581, 108] on link "Informations générales" at bounding box center [528, 112] width 164 height 24
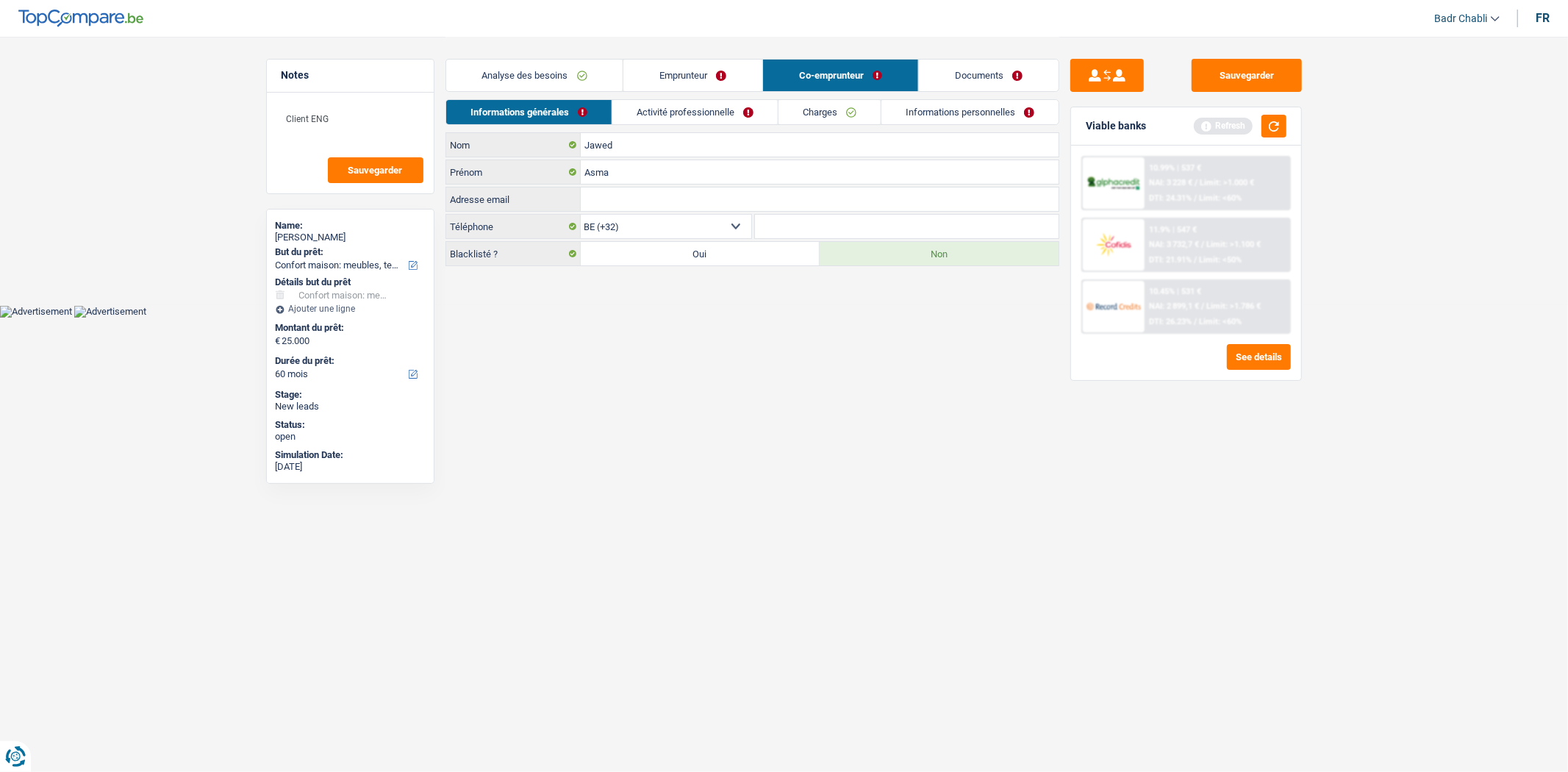
click at [703, 111] on link "Activité professionnelle" at bounding box center [695, 112] width 165 height 24
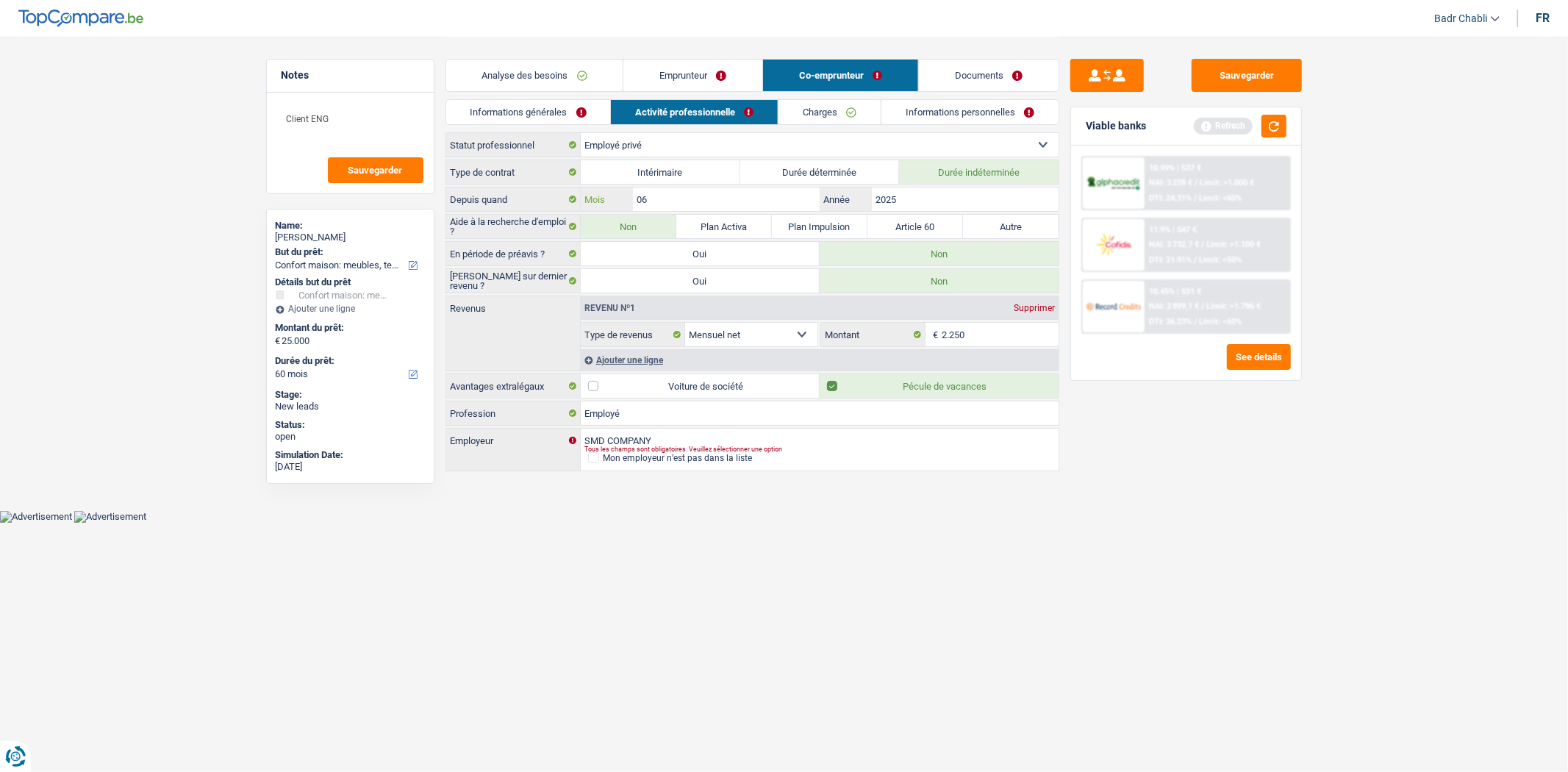
click at [659, 194] on input "06" at bounding box center [725, 199] width 186 height 24
type input "07"
click at [1177, 56] on div "Sauvegarder Viable banks Refresh 10.99% | 537 € NAI: 3 228 € / Limit: >1.000 € …" at bounding box center [1185, 255] width 254 height 436
click at [1181, 70] on div "Sauvegarder" at bounding box center [1185, 75] width 231 height 33
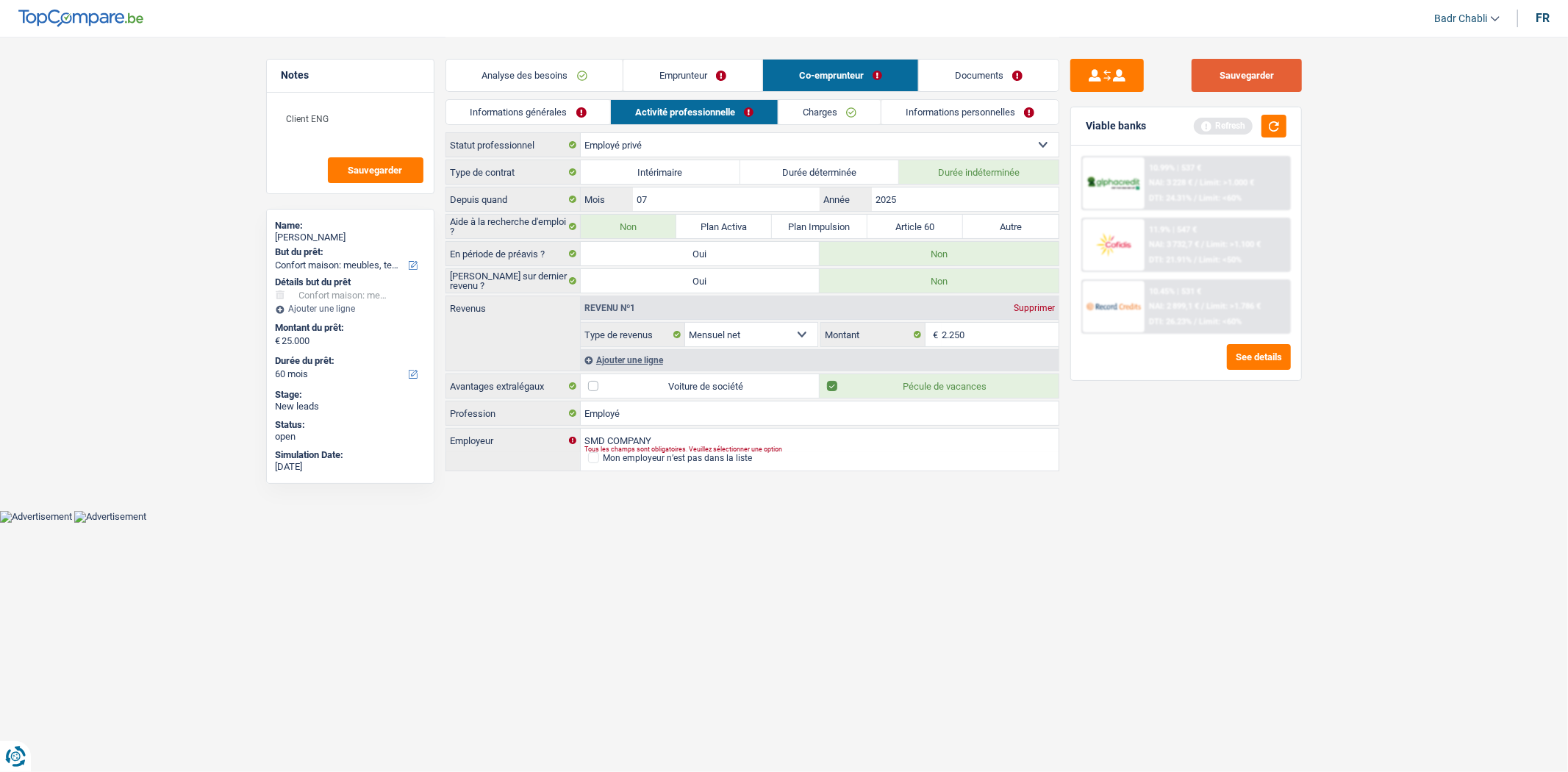
click at [1215, 75] on button "Sauvegarder" at bounding box center [1246, 75] width 111 height 33
